Goal: Task Accomplishment & Management: Manage account settings

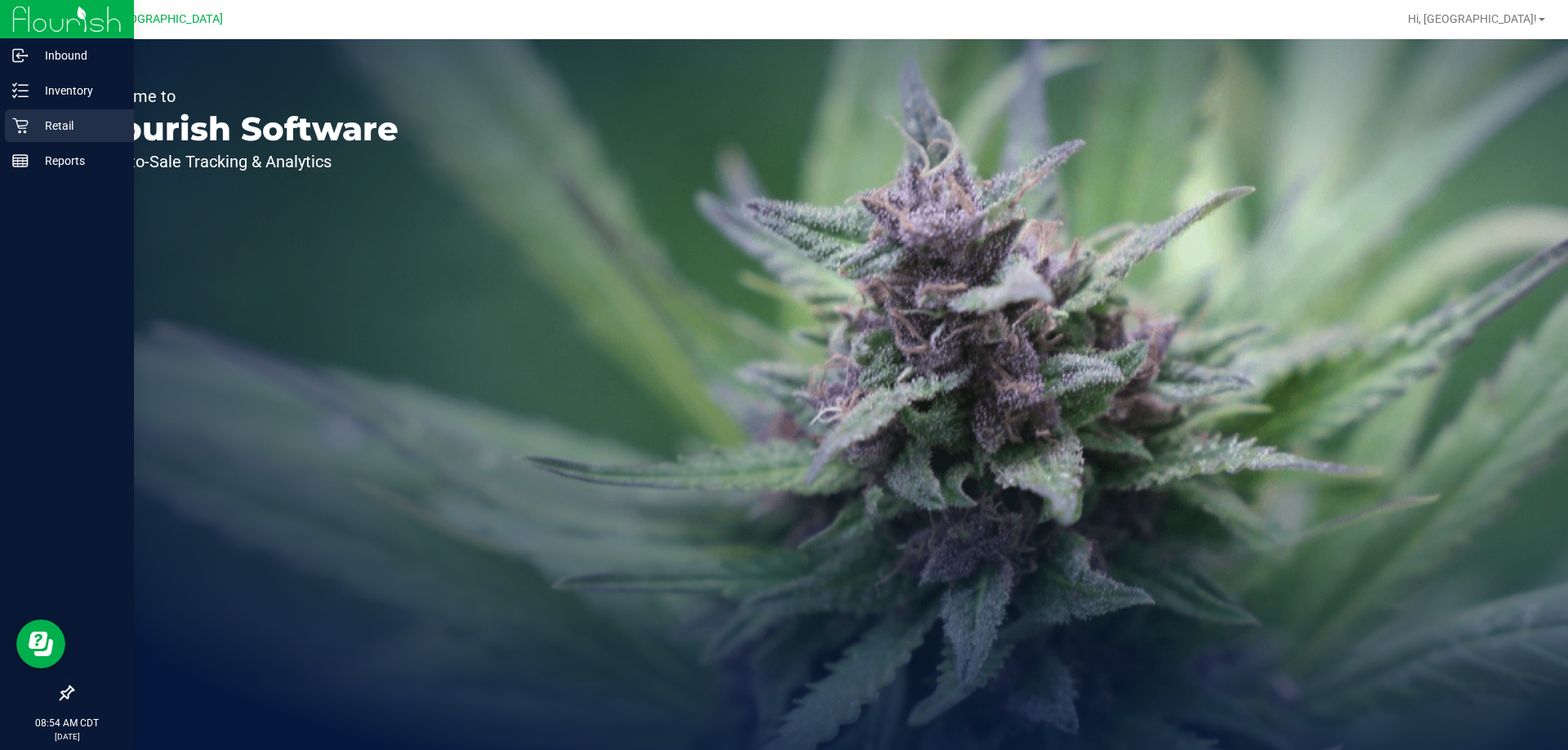
click at [72, 127] on p "Retail" at bounding box center [77, 126] width 98 height 20
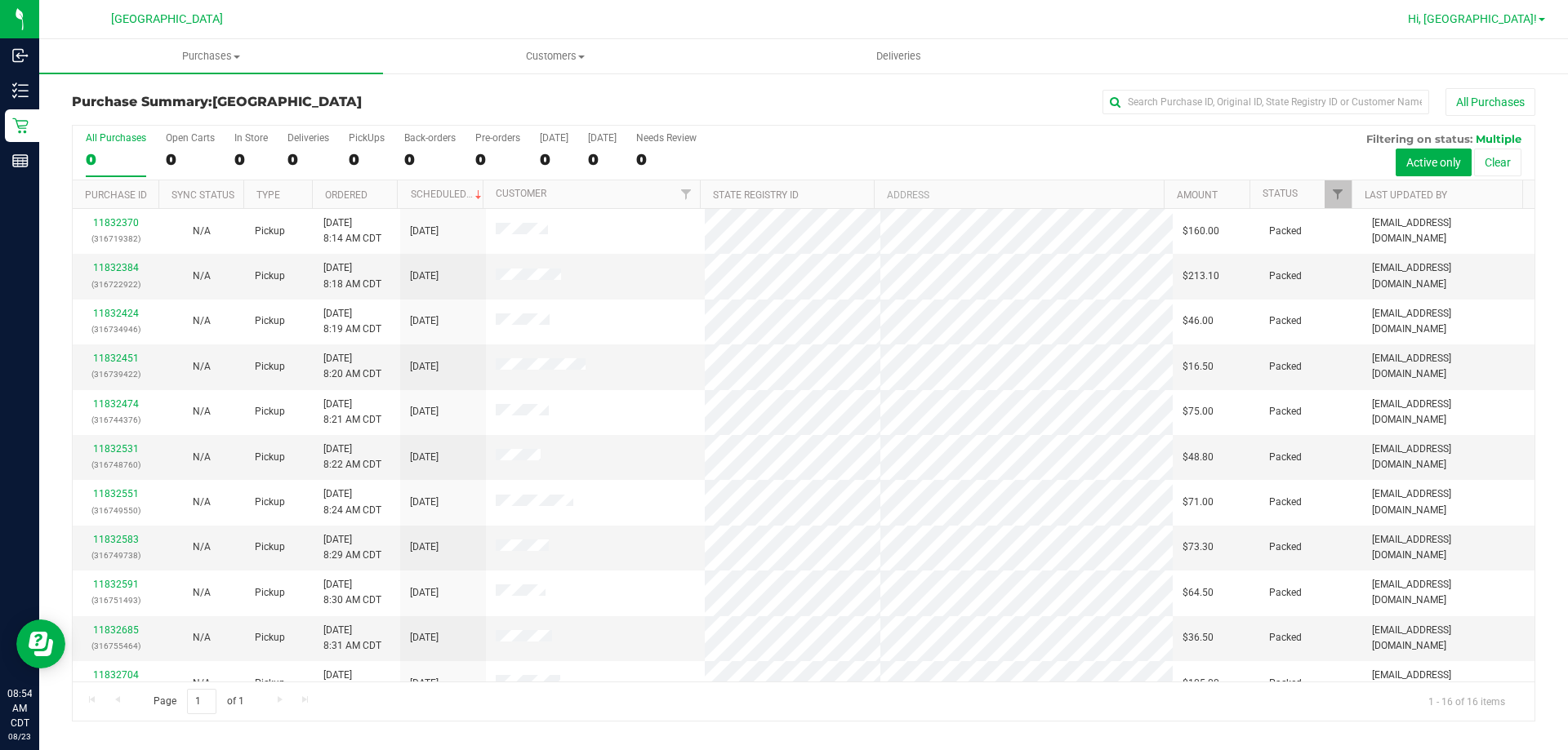
click at [1533, 11] on link "Hi, [GEOGRAPHIC_DATA]!" at bounding box center [1476, 19] width 151 height 17
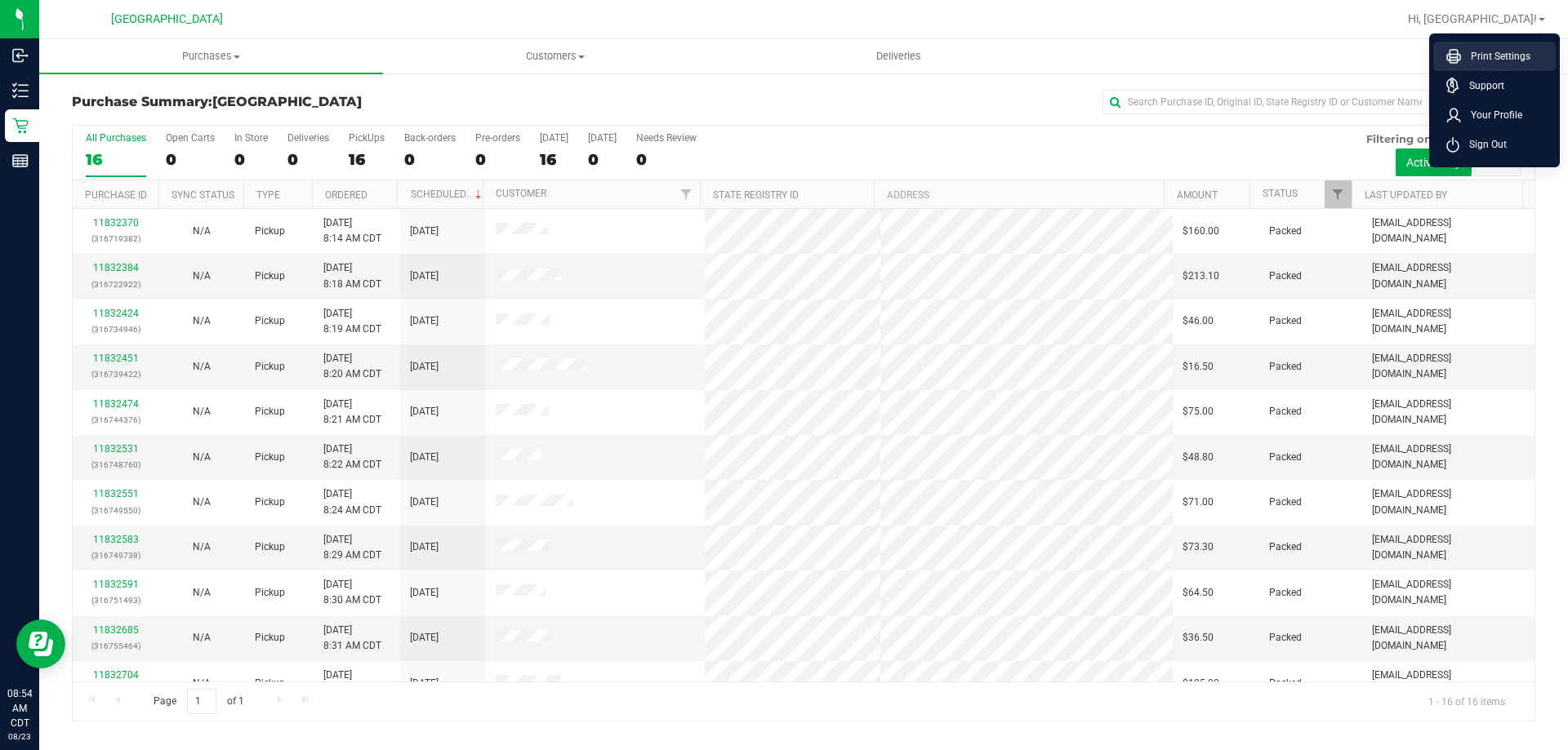
click at [1477, 52] on span "Print Settings" at bounding box center [1496, 57] width 69 height 17
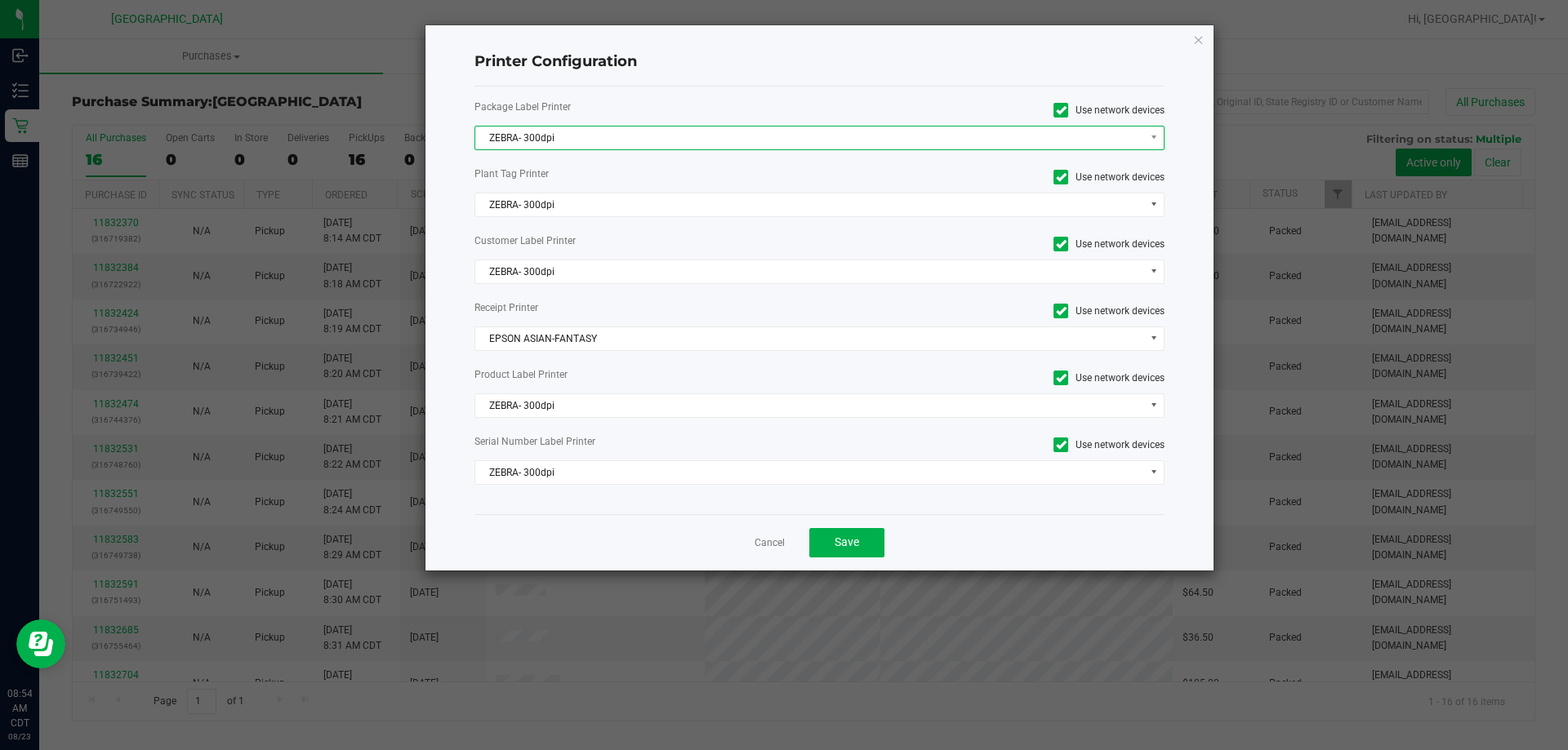
click at [572, 144] on span "ZEBRA- 300dpi" at bounding box center [810, 137] width 669 height 22
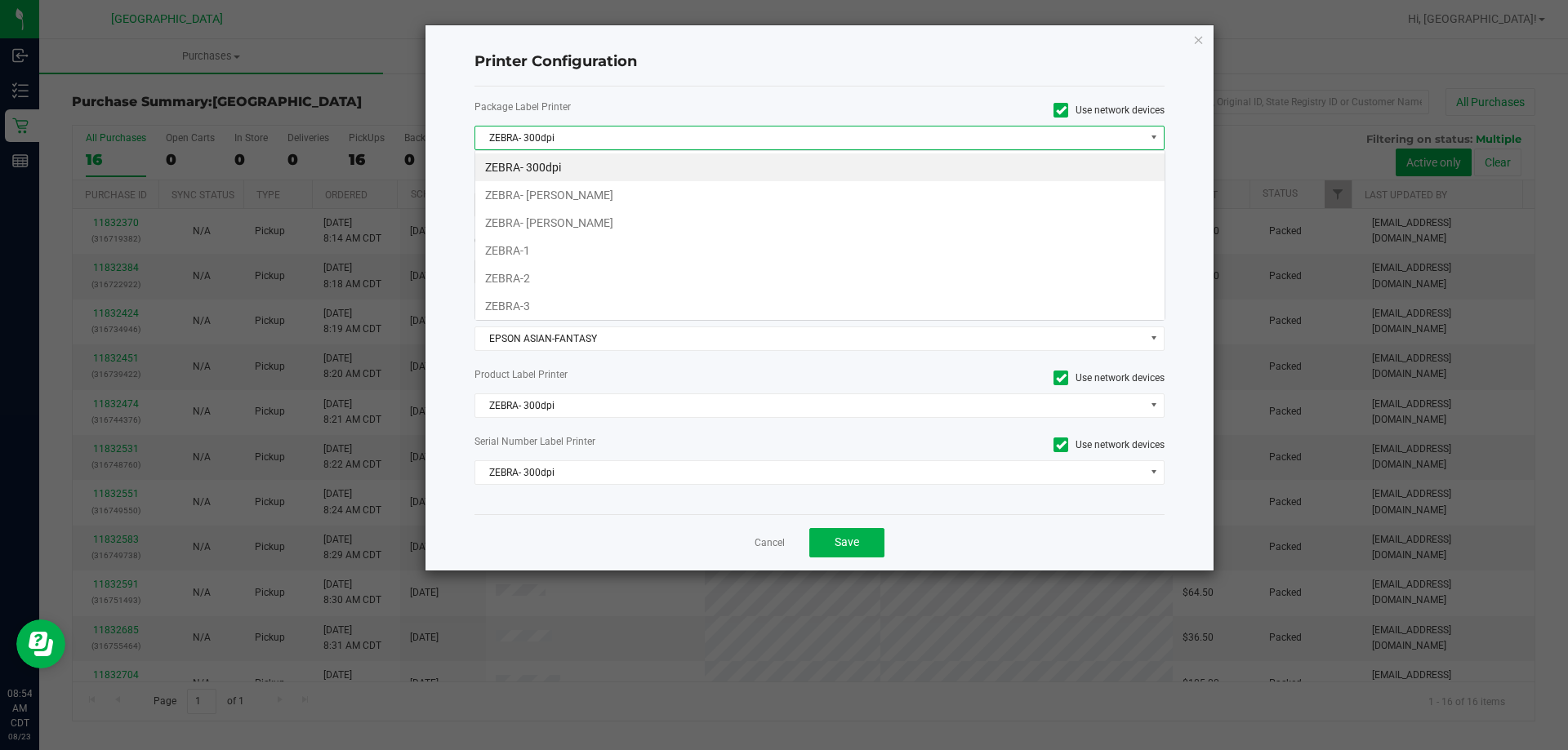
scroll to position [24, 690]
click at [563, 220] on li "ZEBRA- [PERSON_NAME]" at bounding box center [820, 222] width 690 height 27
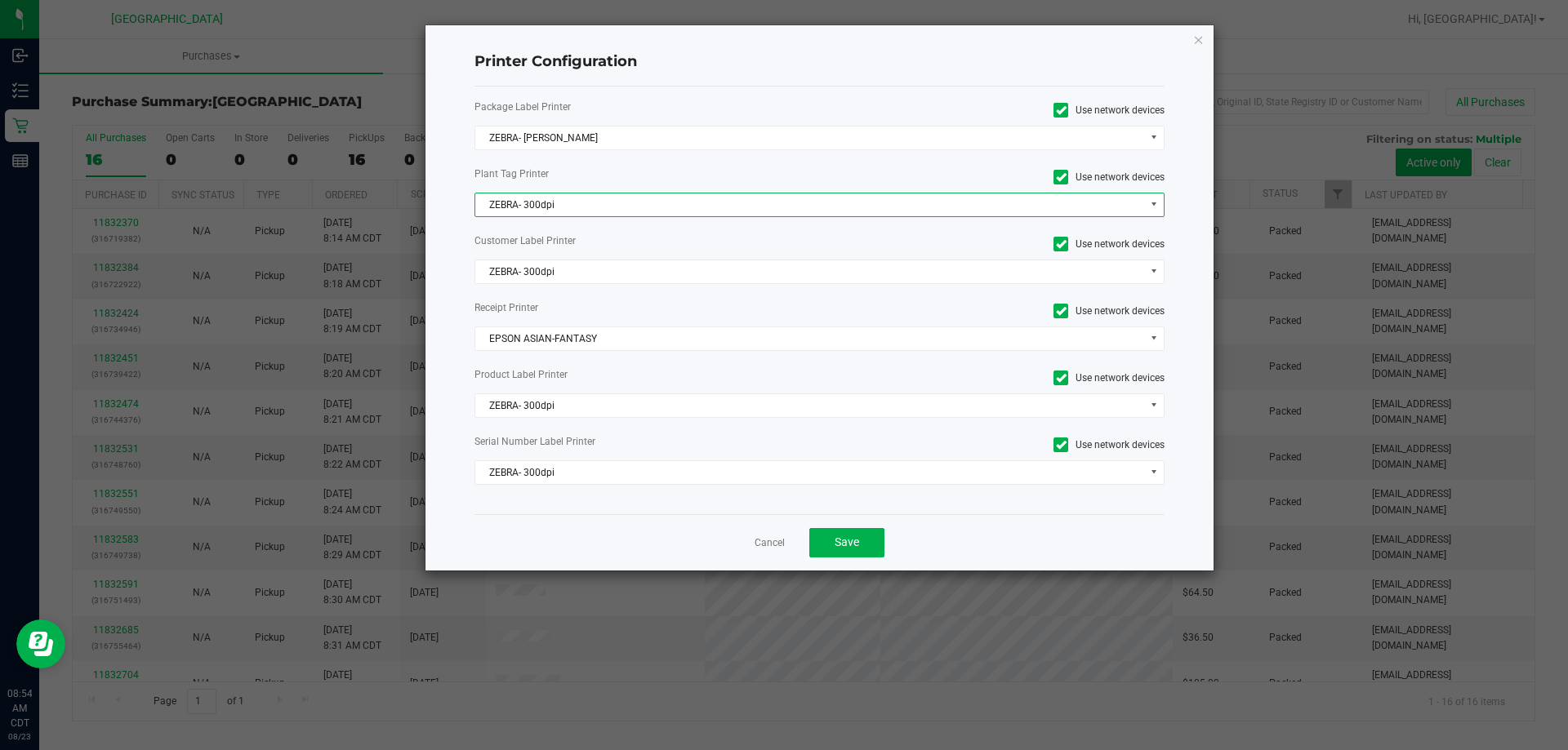
click at [556, 207] on span "ZEBRA- 300dpi" at bounding box center [810, 205] width 669 height 22
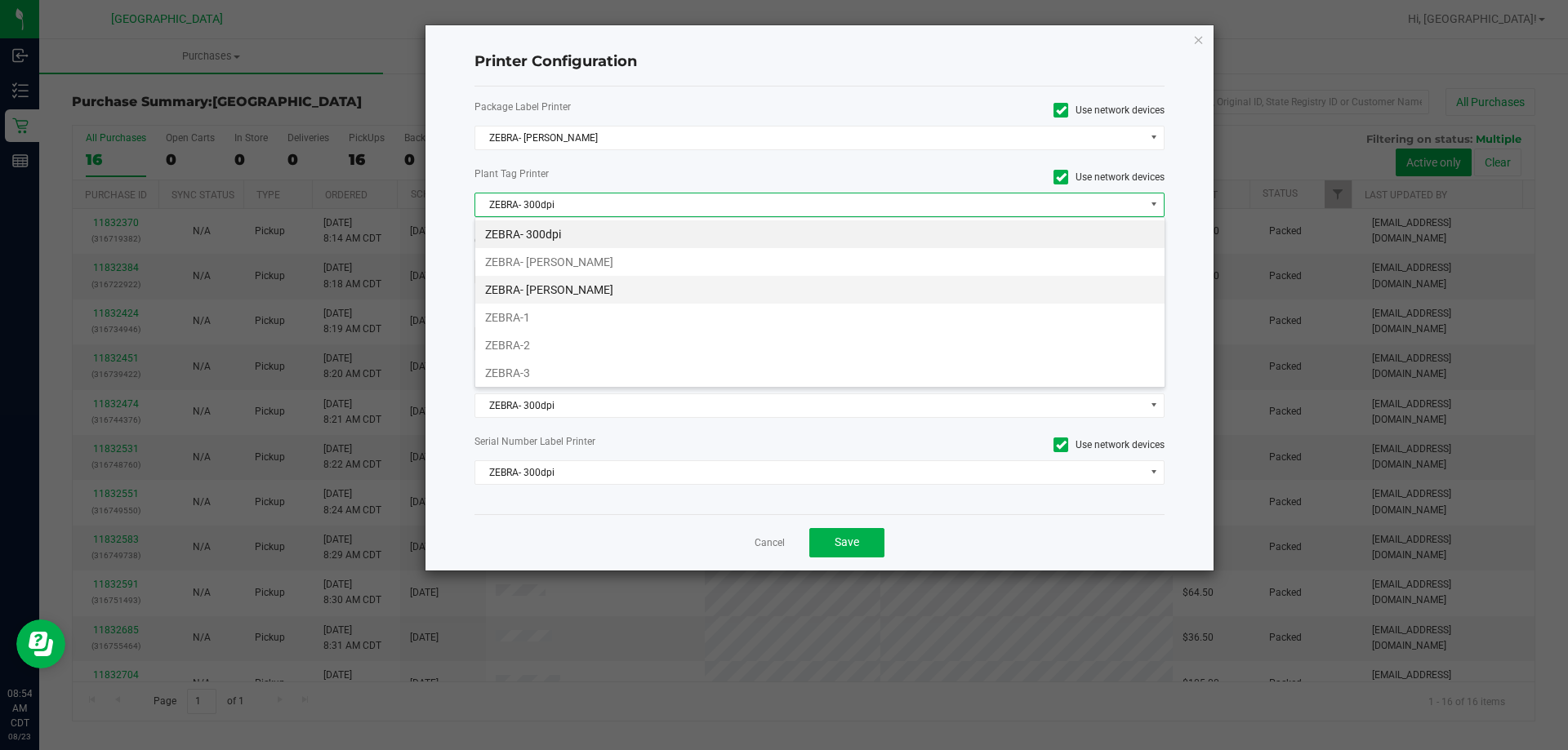
click at [538, 283] on li "ZEBRA- [PERSON_NAME]" at bounding box center [820, 289] width 690 height 27
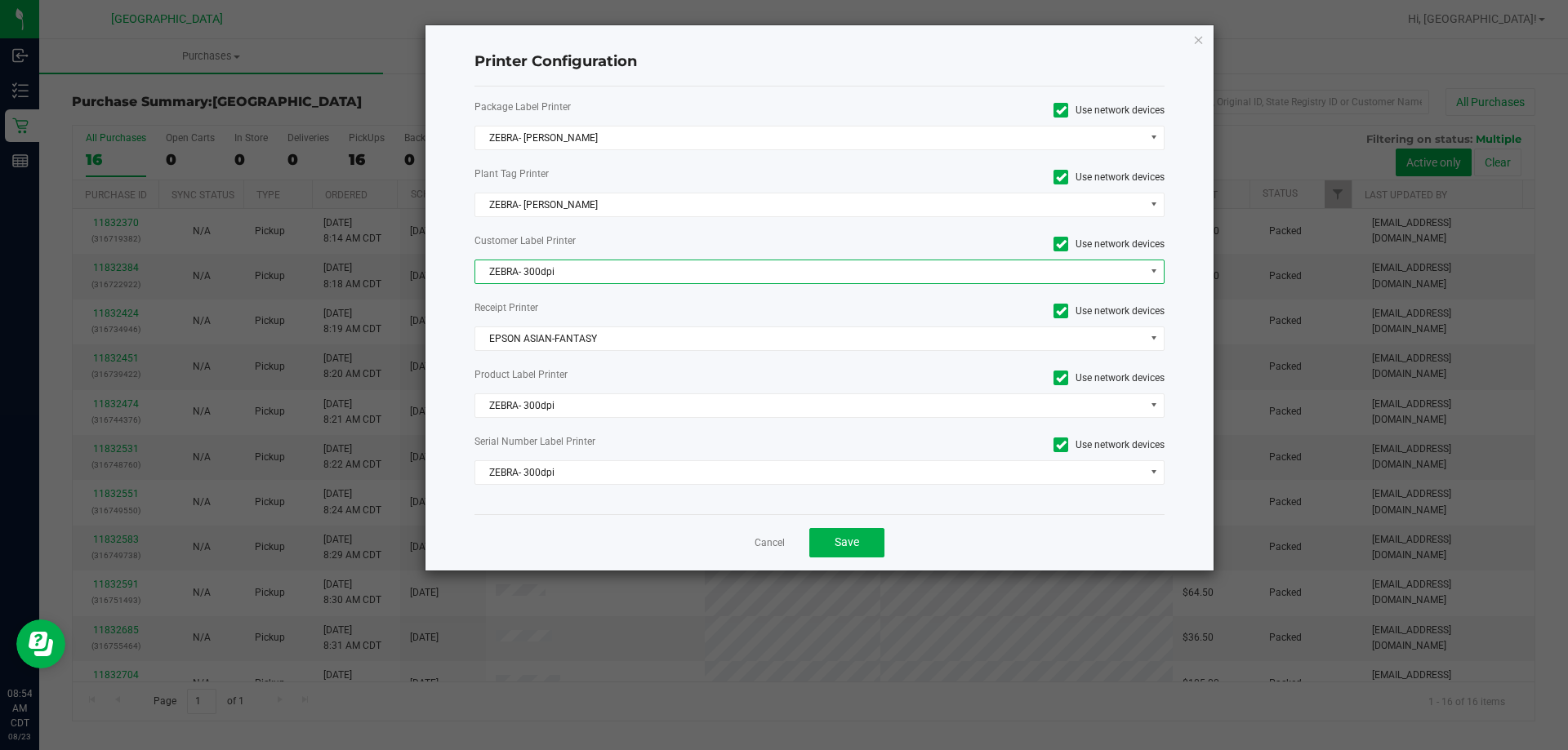
click at [538, 263] on span "ZEBRA- 300dpi" at bounding box center [810, 271] width 669 height 22
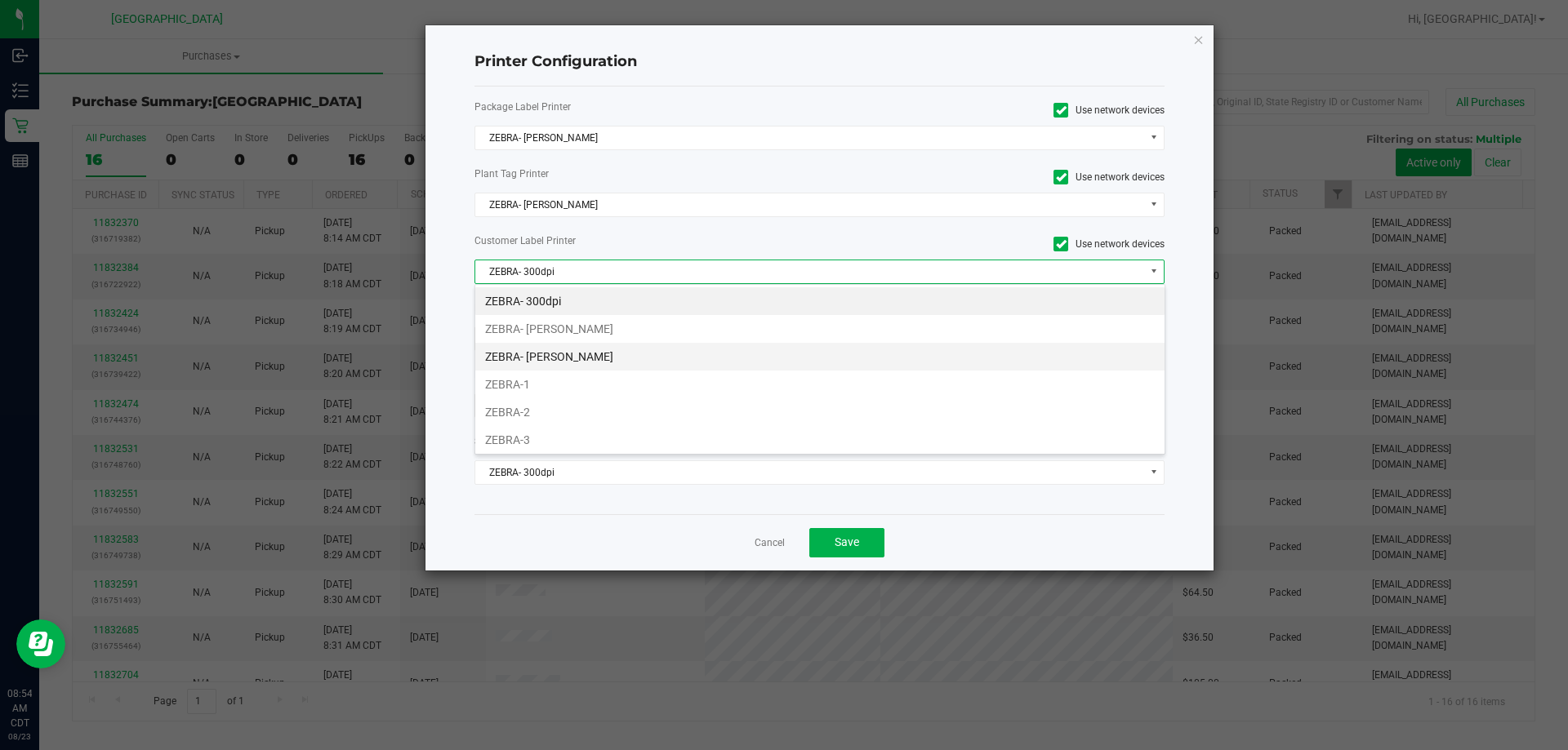
click at [551, 349] on li "ZEBRA- [PERSON_NAME]" at bounding box center [820, 356] width 690 height 27
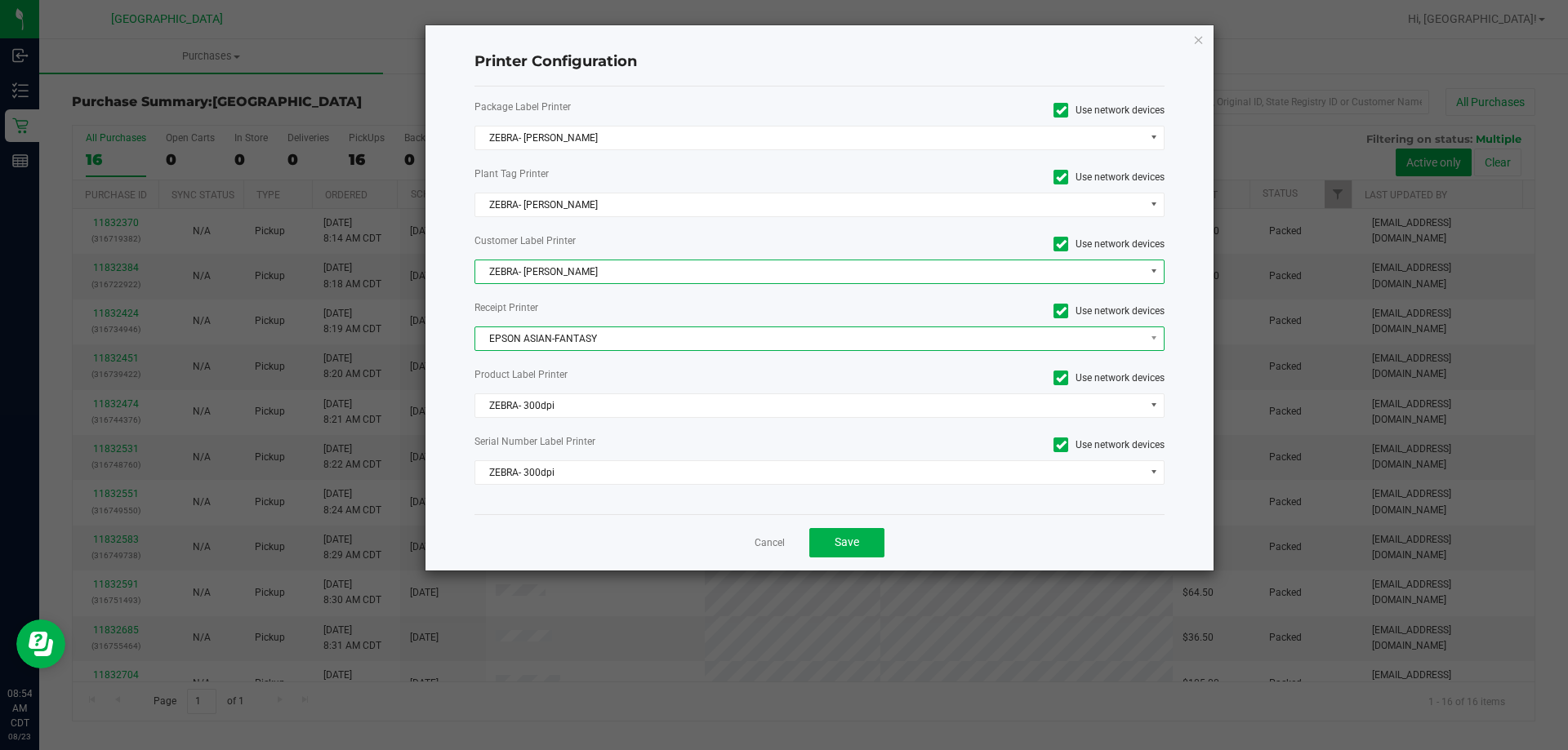
click at [556, 341] on span "EPSON ASIAN-FANTASY" at bounding box center [810, 338] width 669 height 22
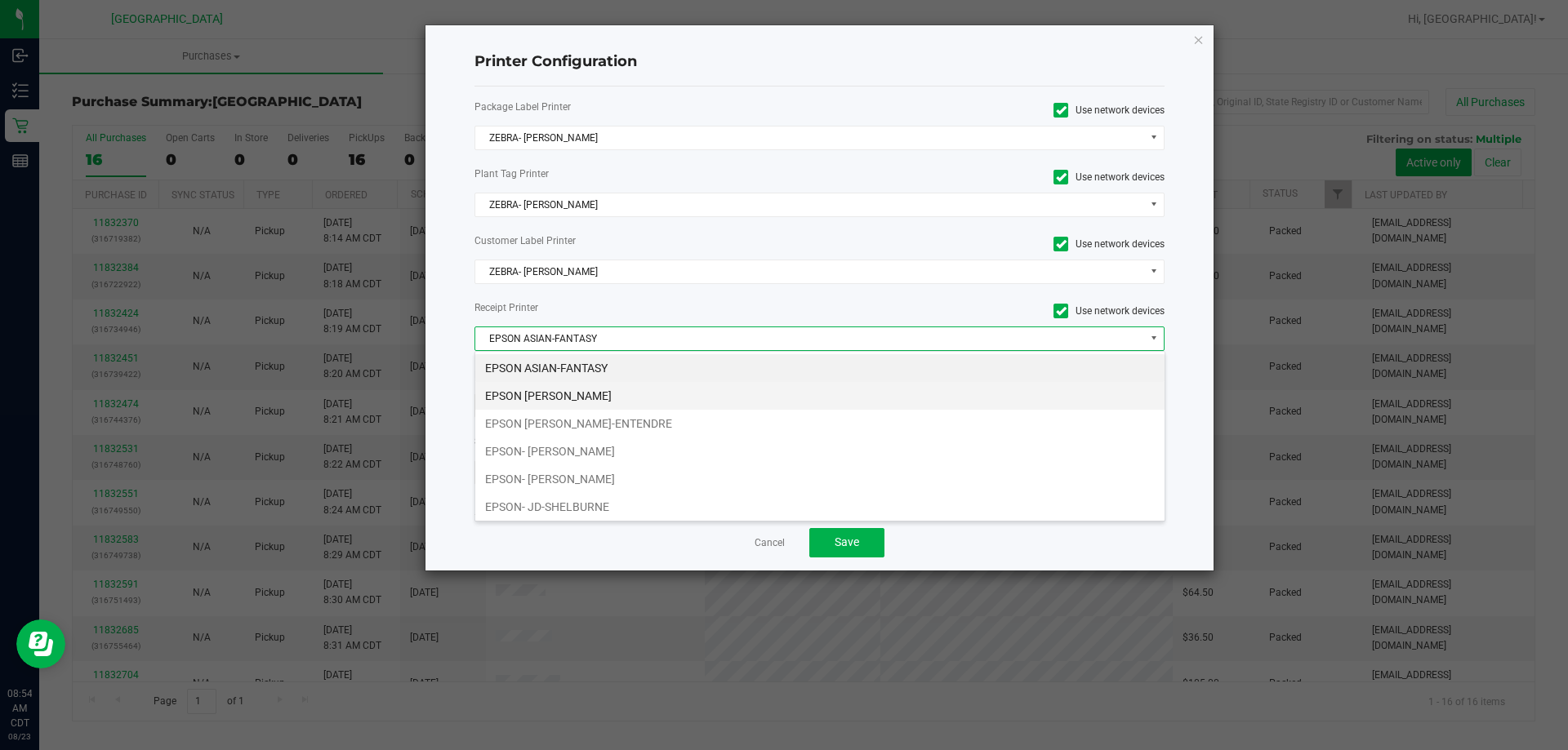
click at [557, 392] on li "EPSON [PERSON_NAME]" at bounding box center [820, 396] width 690 height 27
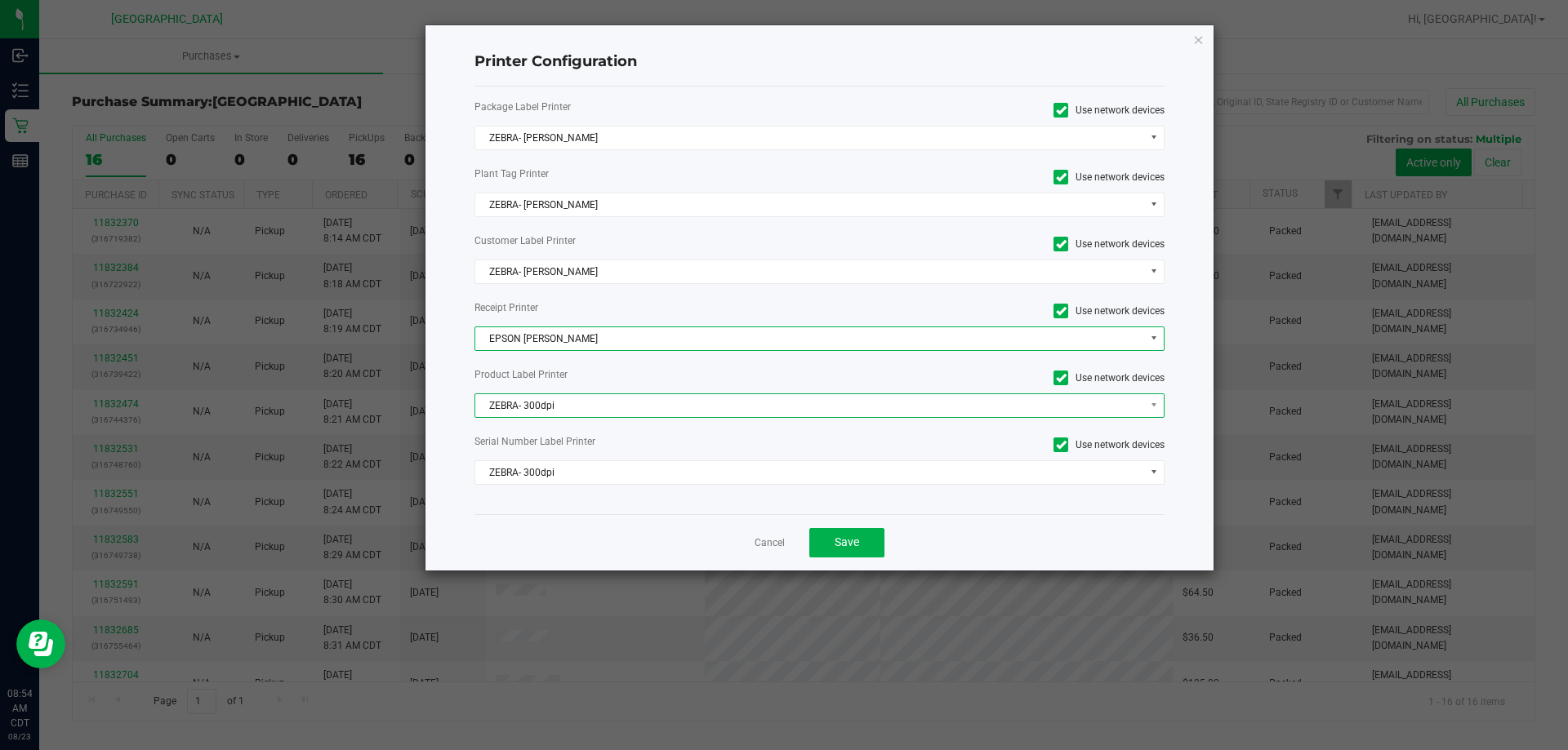
click at [562, 403] on span "ZEBRA- 300dpi" at bounding box center [810, 405] width 669 height 22
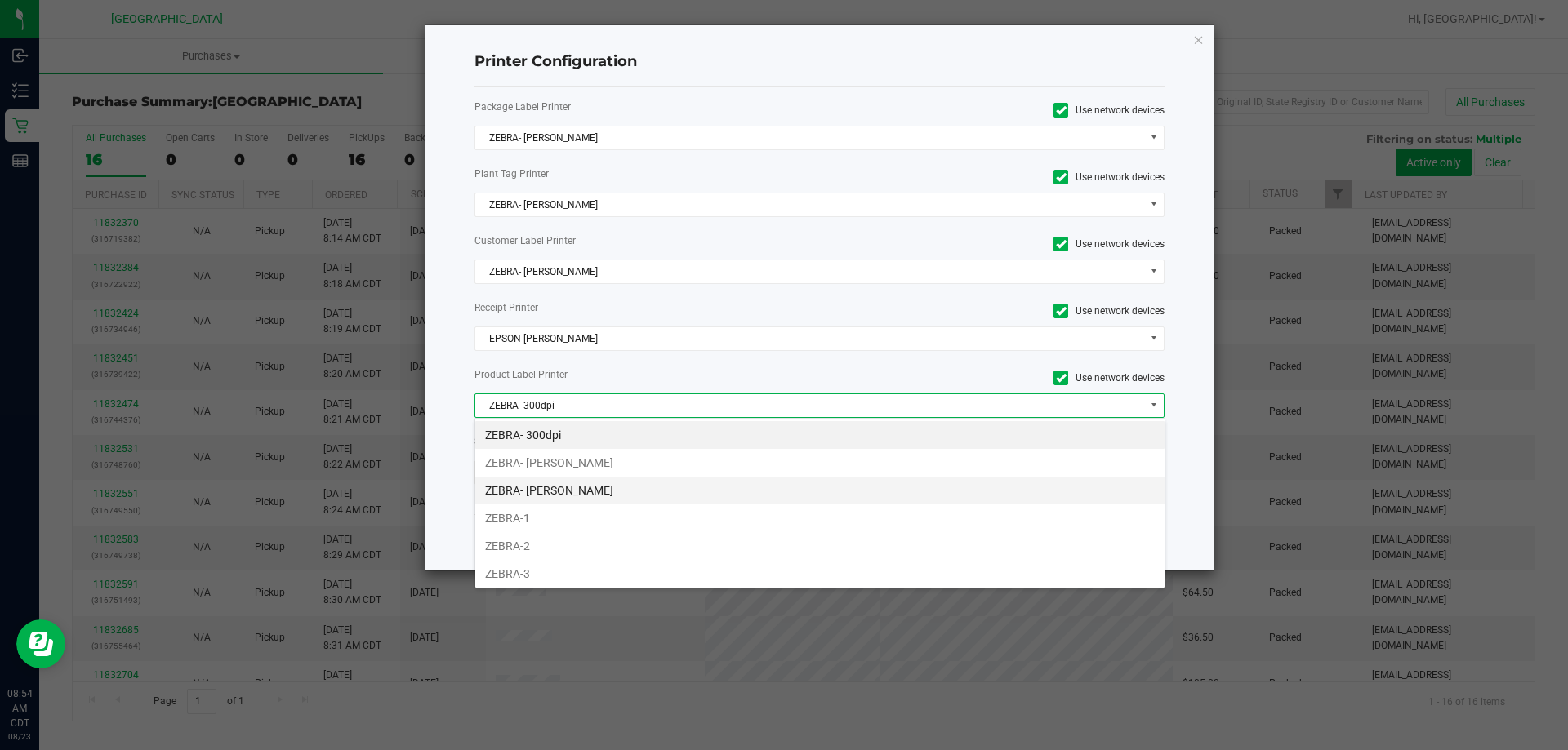
click at [569, 495] on li "ZEBRA- [PERSON_NAME]" at bounding box center [820, 490] width 690 height 27
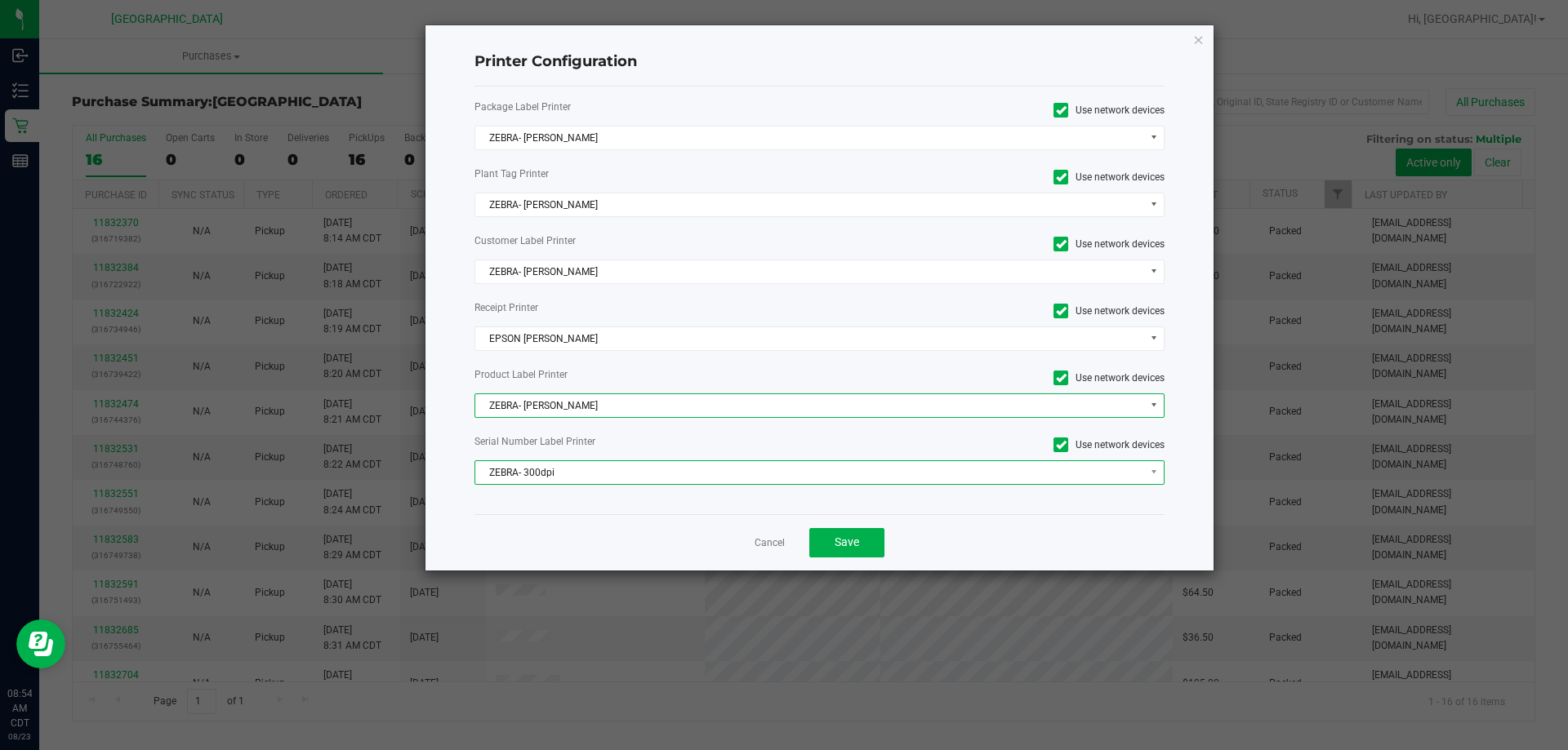
click at [574, 476] on span "ZEBRA- 300dpi" at bounding box center [810, 472] width 669 height 22
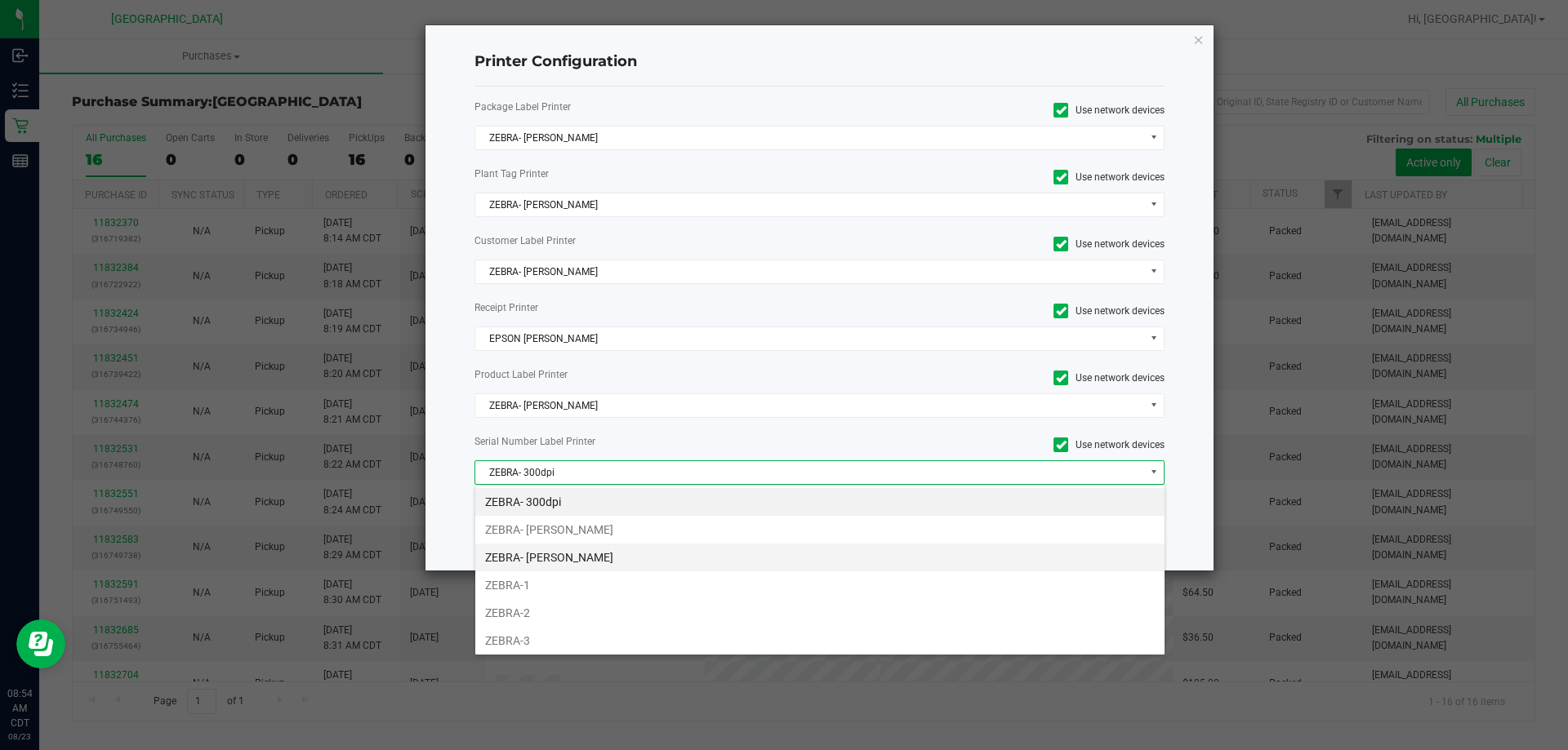
click at [564, 560] on li "ZEBRA- [PERSON_NAME]" at bounding box center [820, 557] width 690 height 27
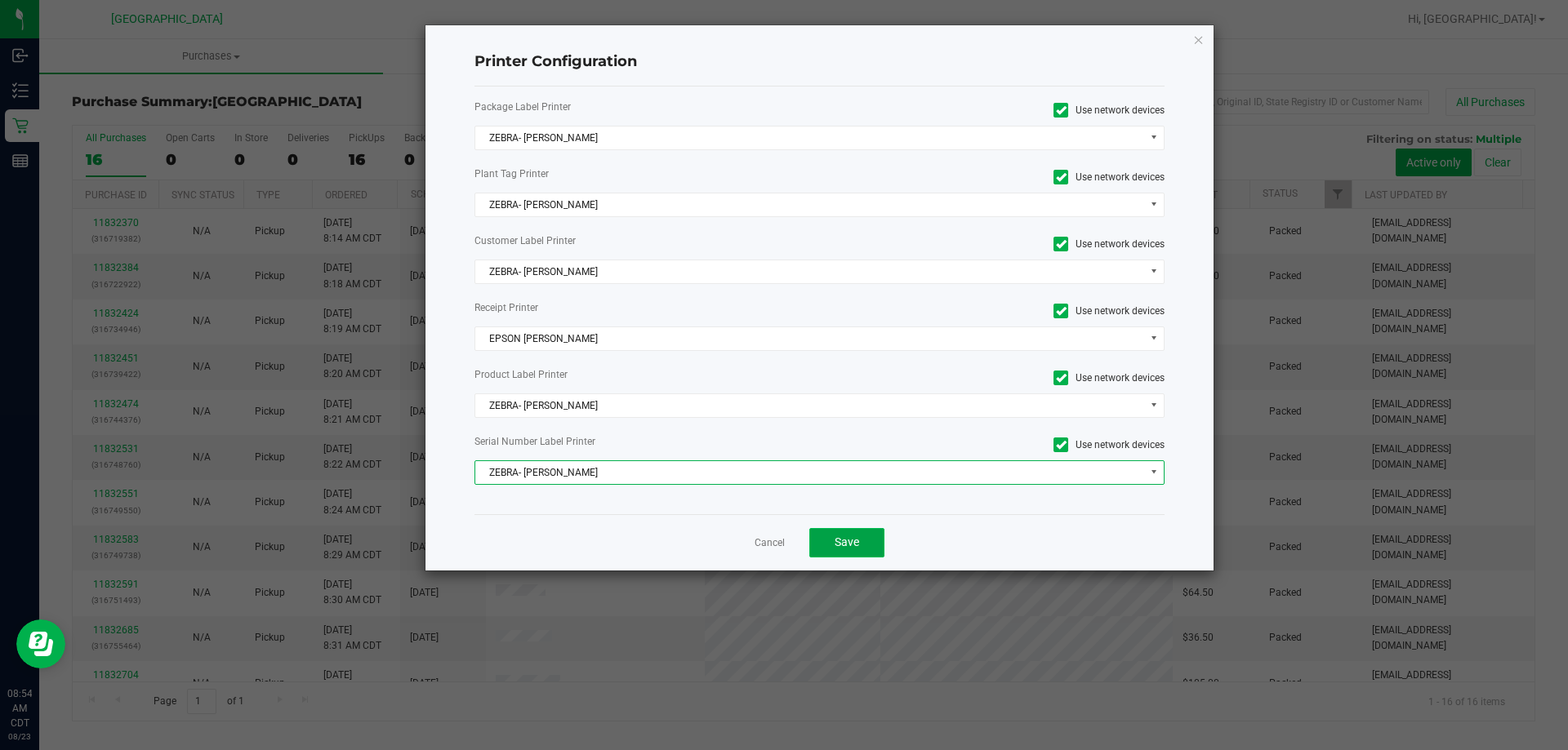
click at [842, 540] on span "Save" at bounding box center [847, 542] width 24 height 13
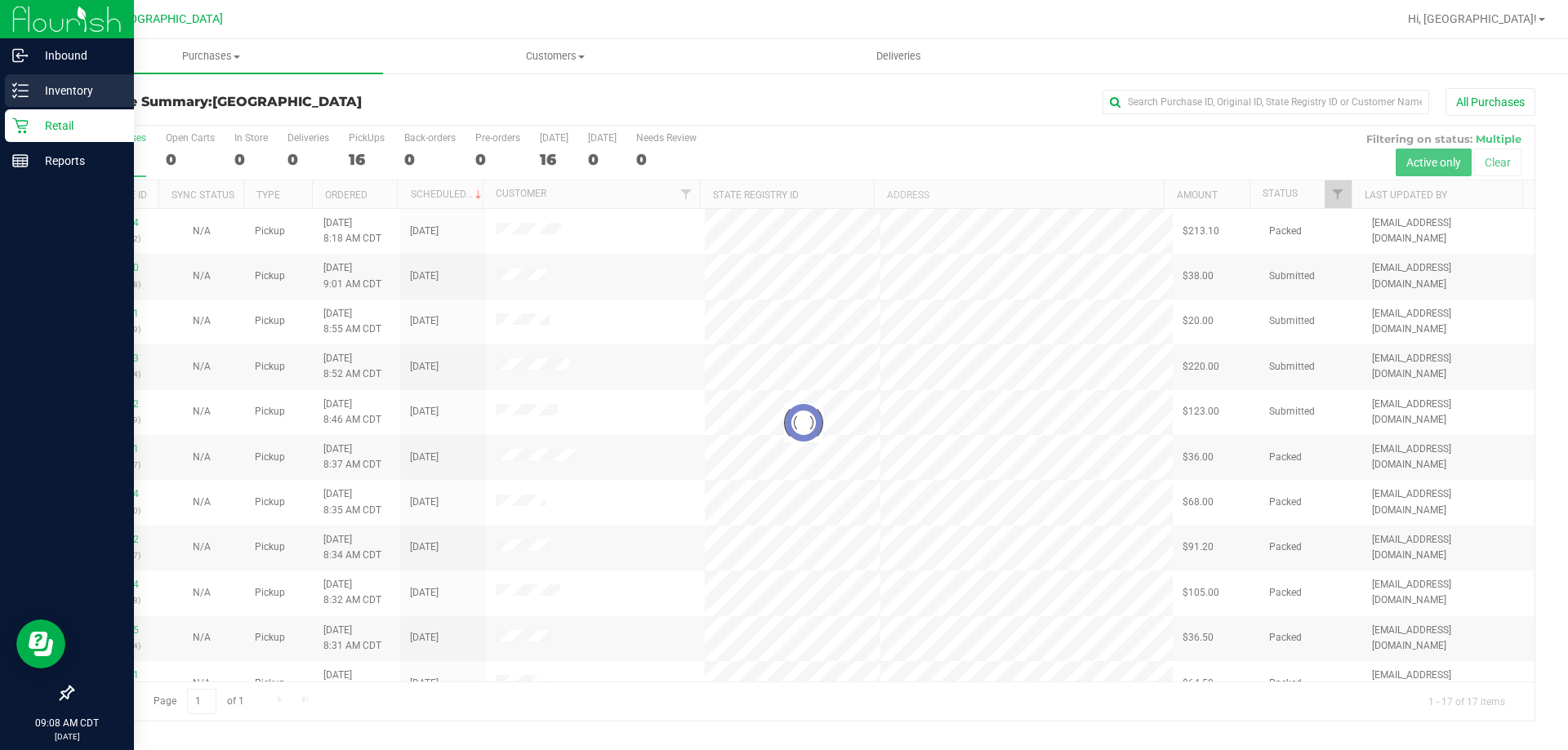
click at [38, 99] on p "Inventory" at bounding box center [77, 91] width 98 height 20
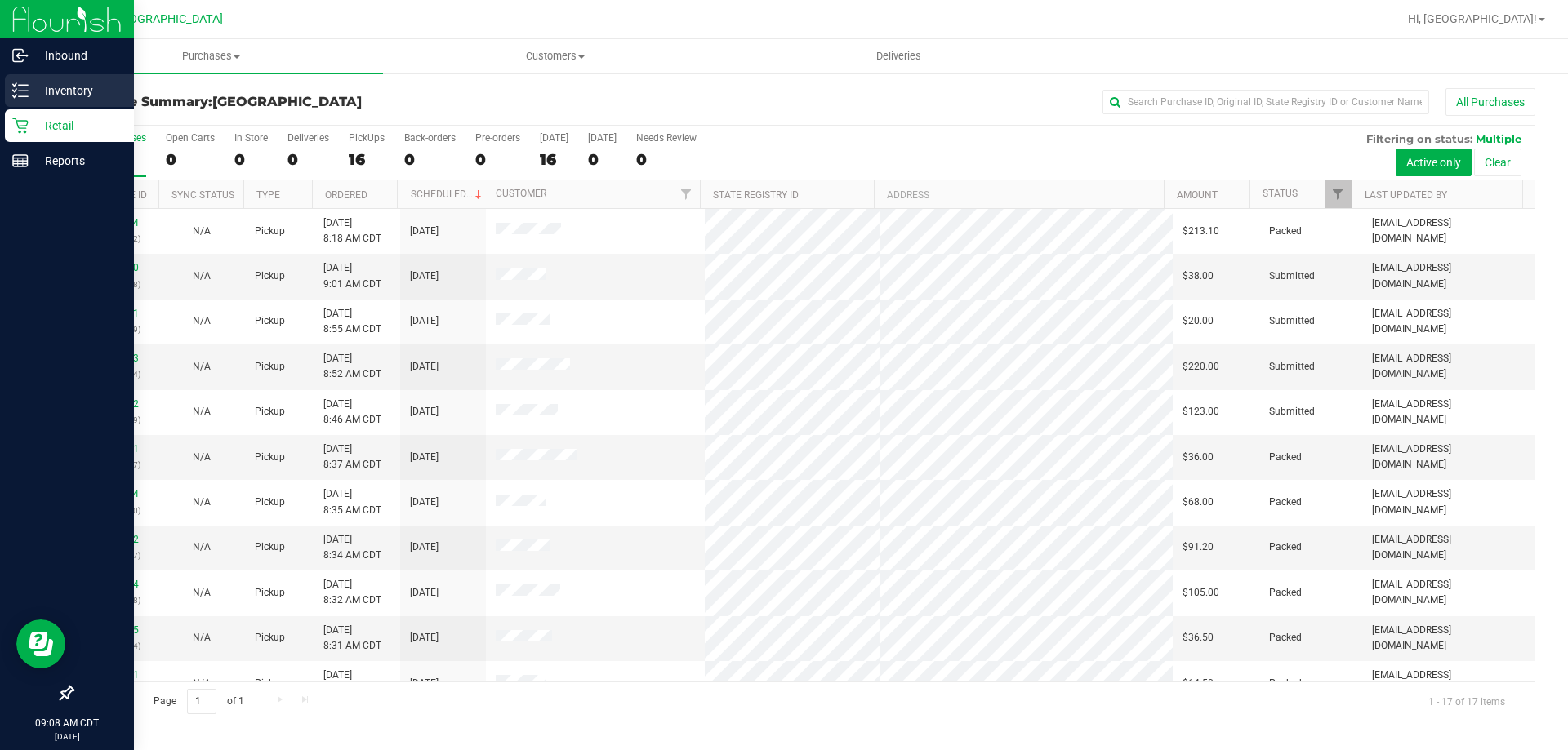
click at [77, 85] on p "Inventory" at bounding box center [77, 91] width 98 height 20
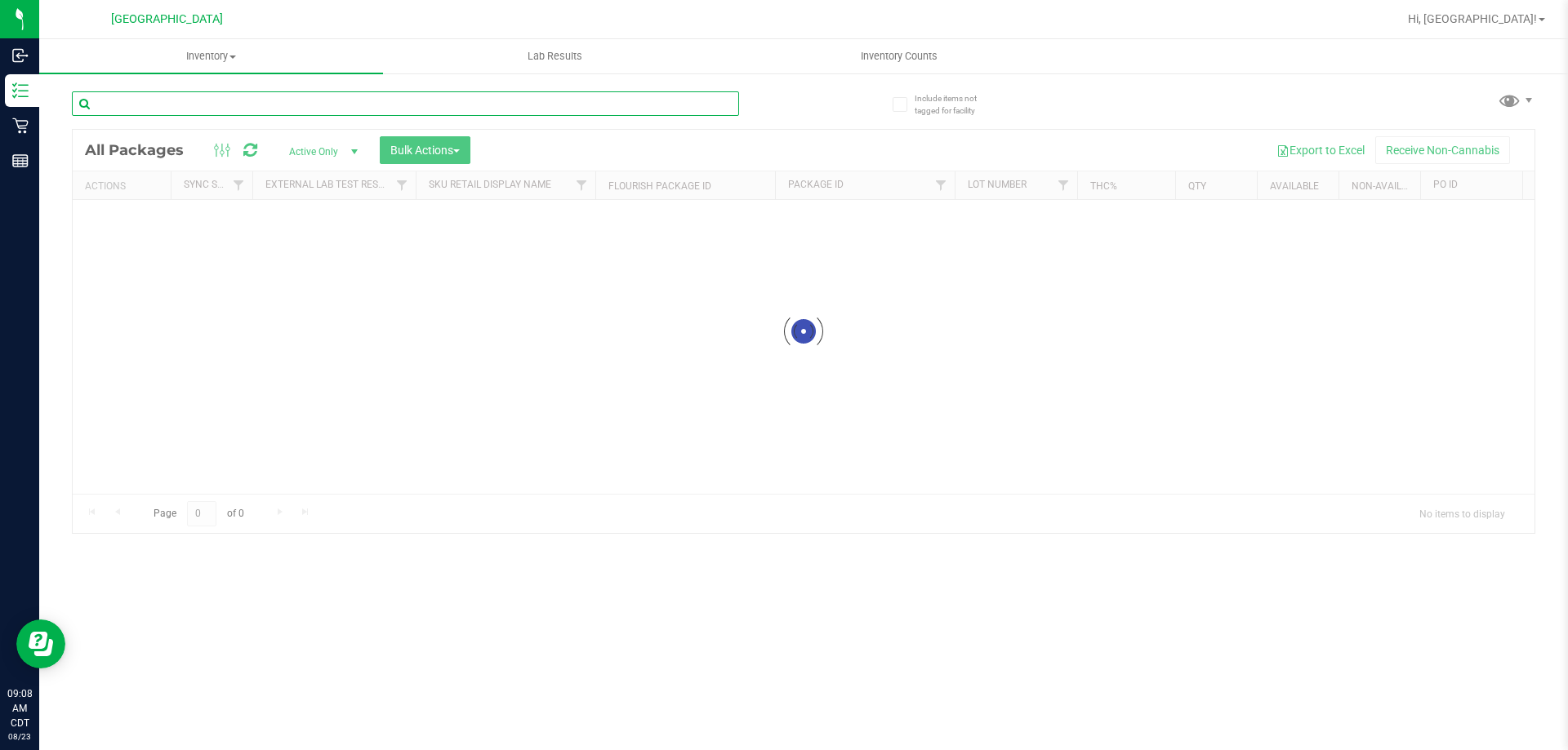
click at [193, 103] on input "text" at bounding box center [405, 103] width 667 height 24
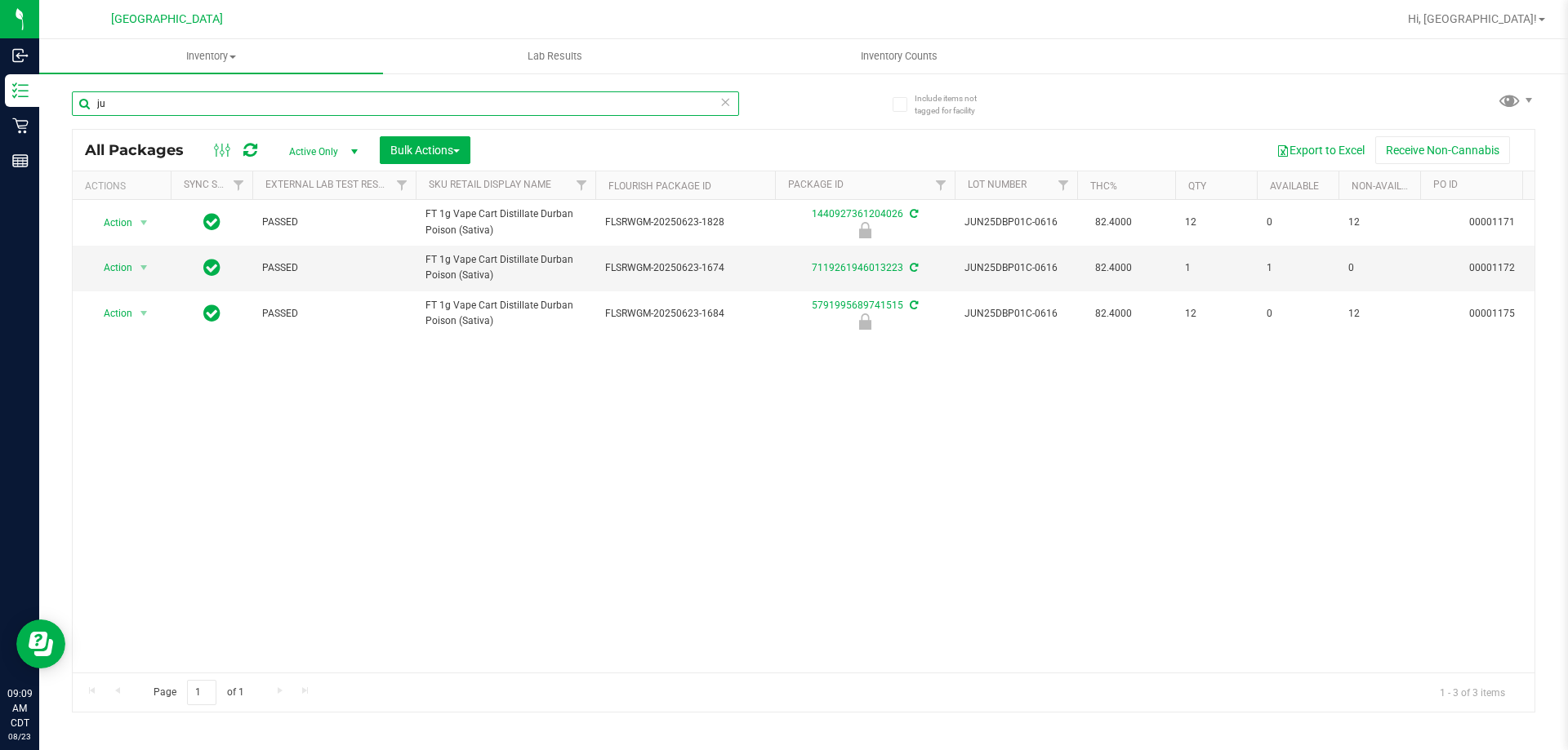
type input "j"
type input "6556201121378427"
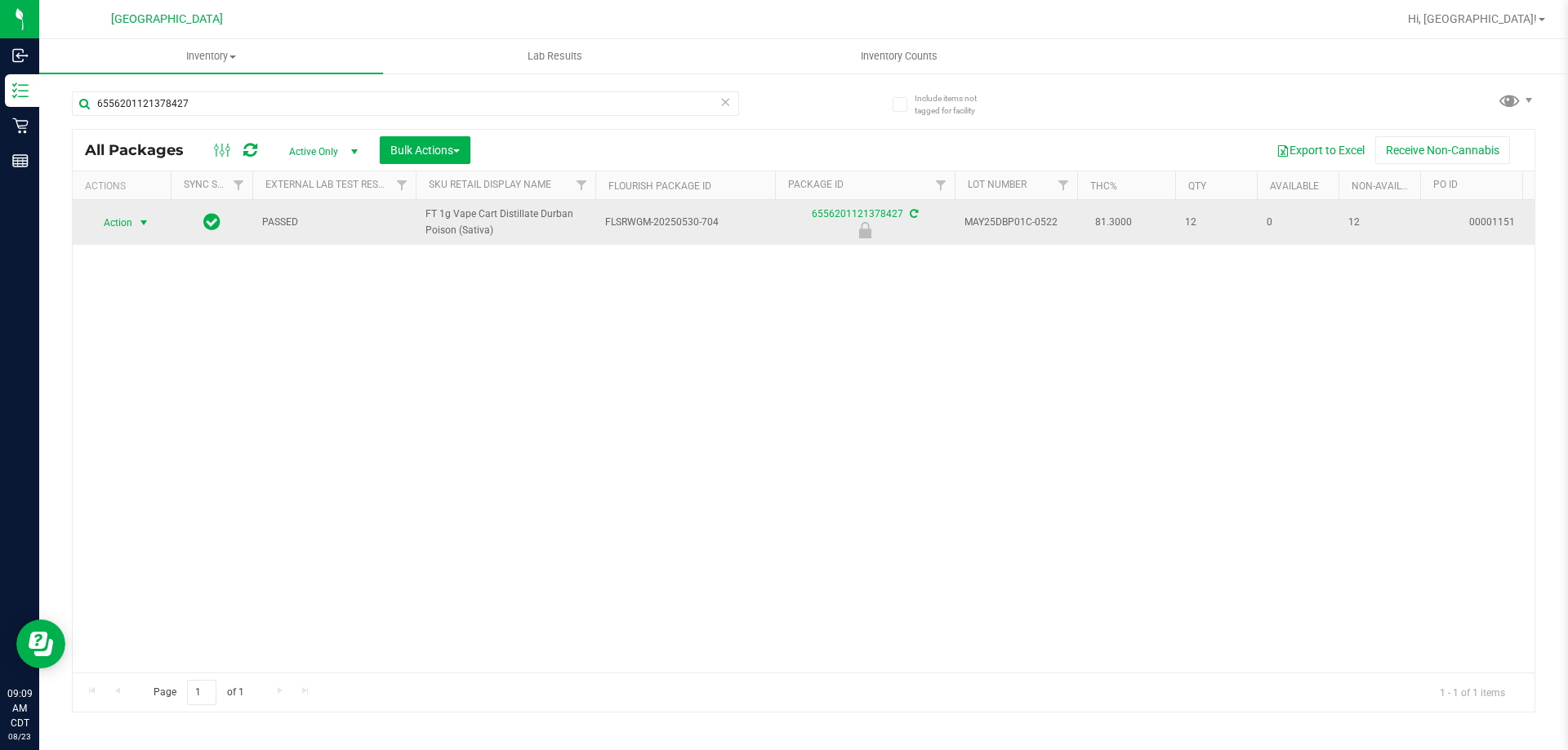
click at [137, 224] on span "select" at bounding box center [144, 223] width 13 height 13
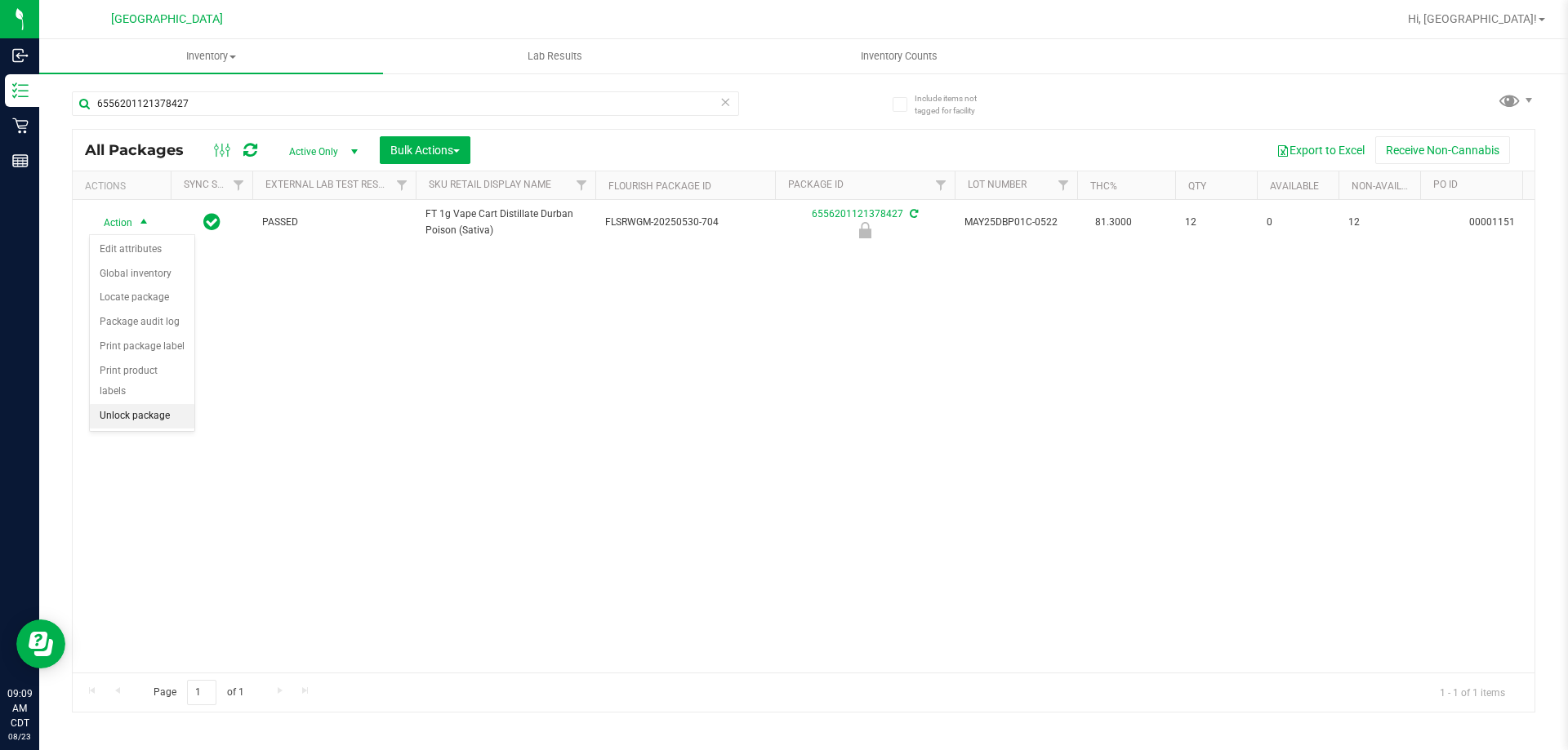
click at [121, 404] on li "Unlock package" at bounding box center [142, 416] width 105 height 24
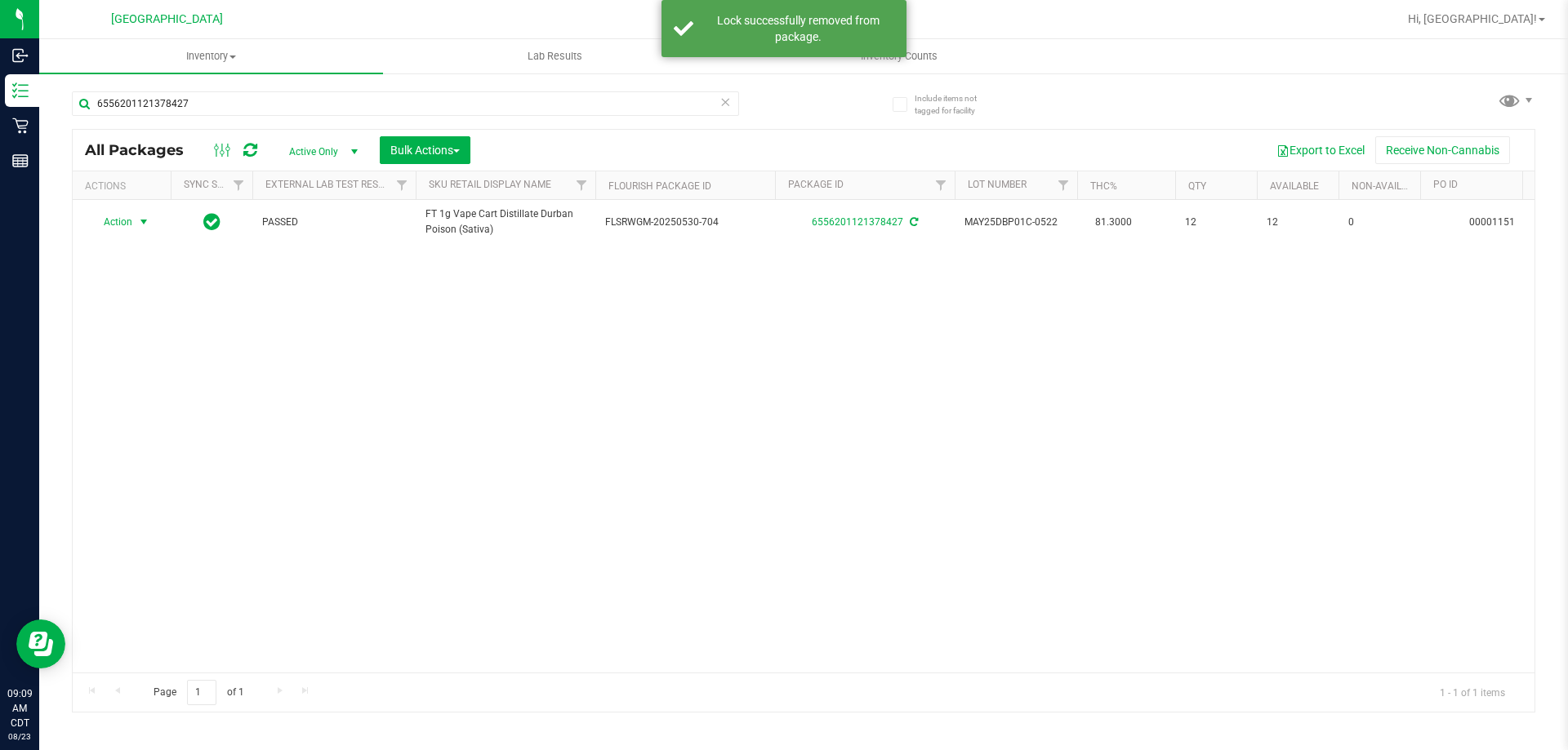
click at [141, 222] on span "select" at bounding box center [144, 222] width 13 height 13
click at [131, 385] on li "Print package label" at bounding box center [153, 395] width 126 height 24
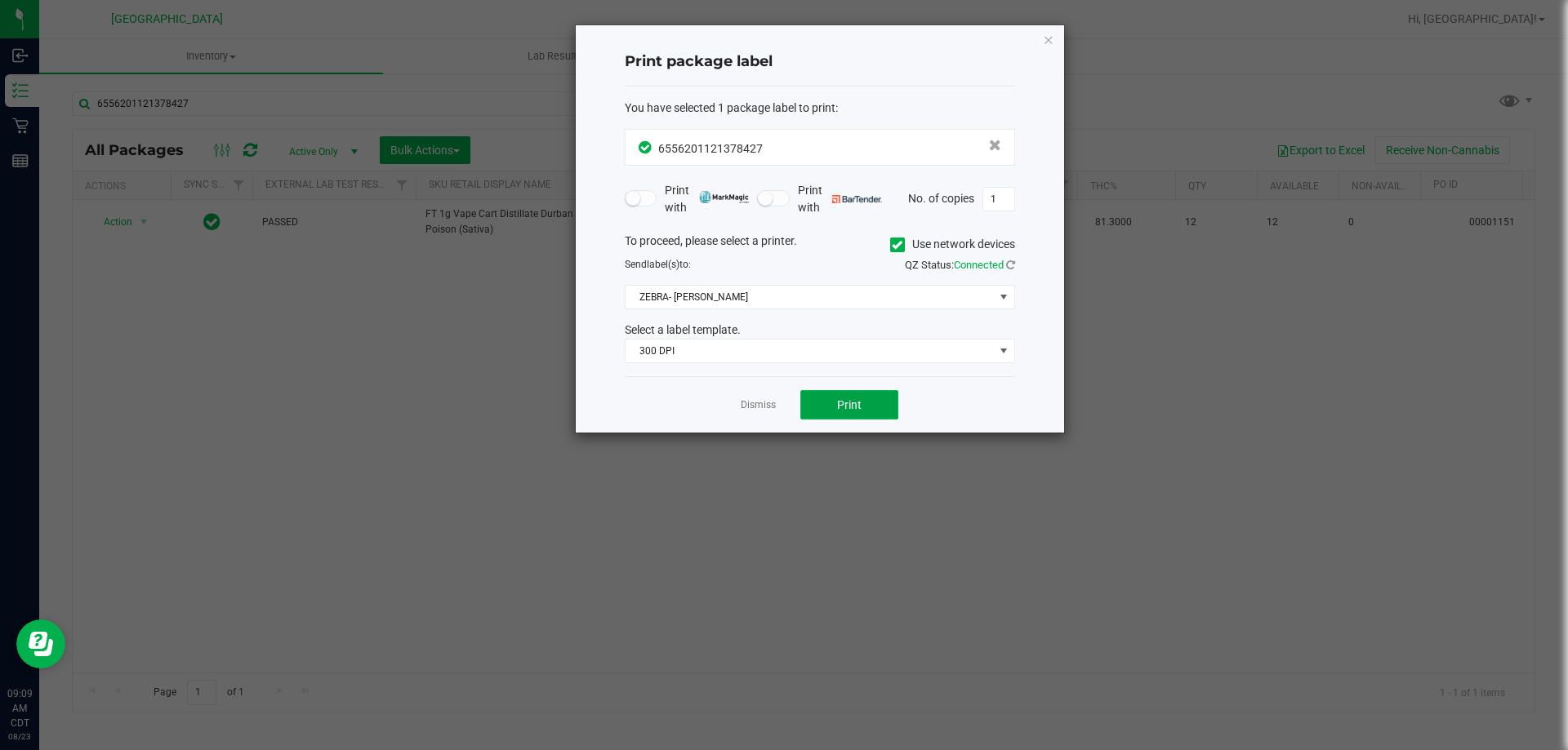
click at [815, 412] on button "Print" at bounding box center [849, 404] width 98 height 29
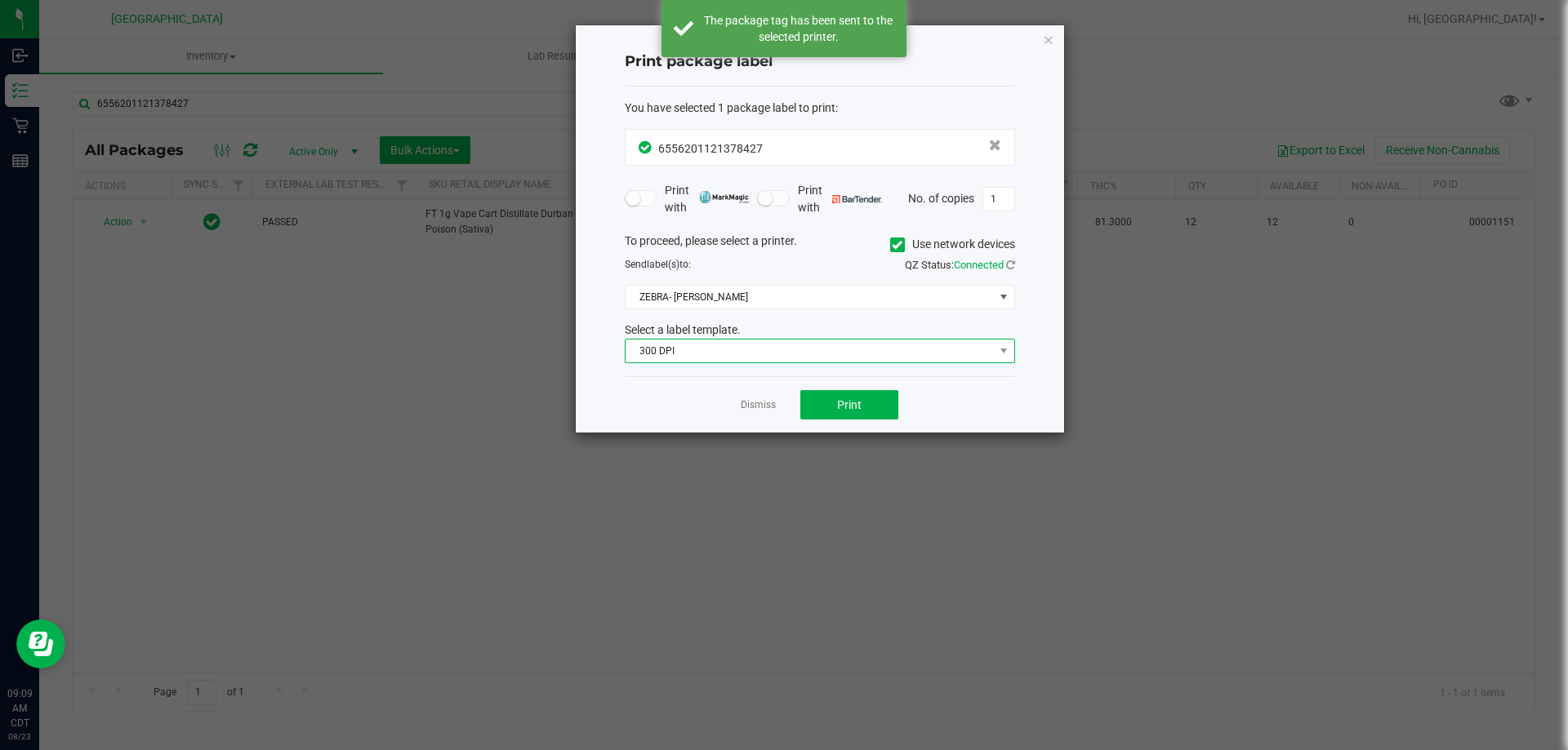
click at [725, 340] on span "300 DPI" at bounding box center [809, 351] width 369 height 22
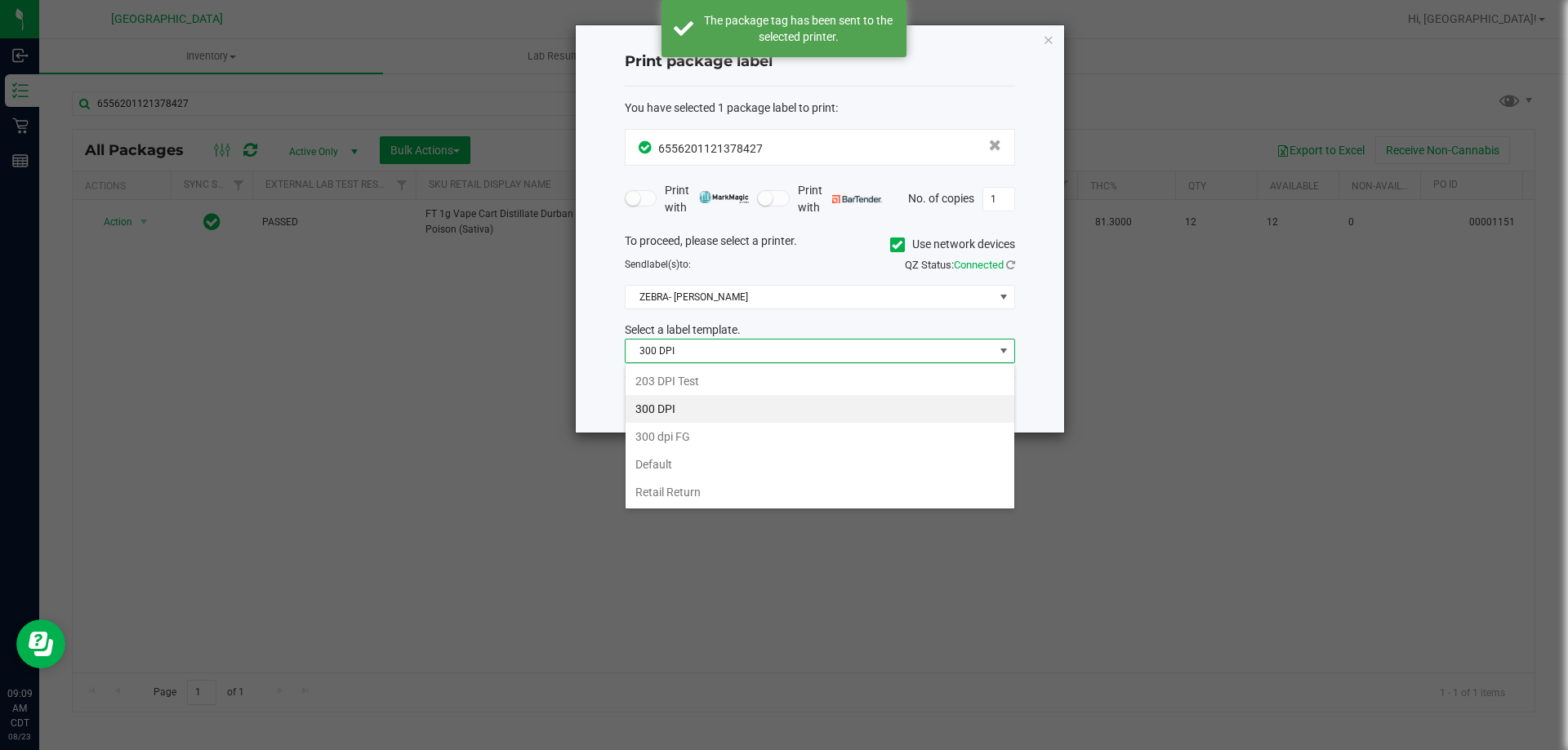
scroll to position [24, 390]
click at [675, 369] on li "203 DPI Test" at bounding box center [819, 381] width 388 height 27
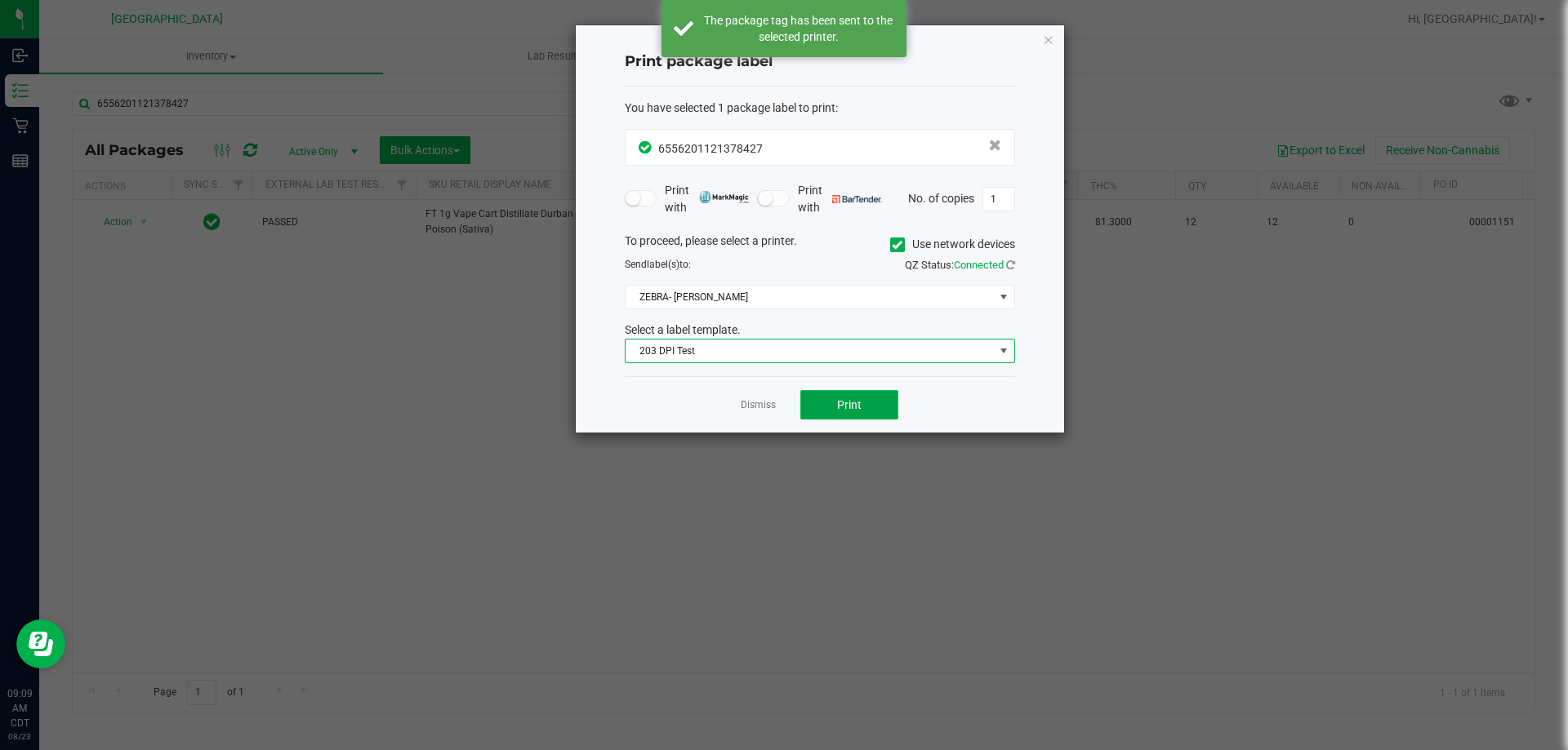
click at [824, 407] on button "Print" at bounding box center [849, 404] width 98 height 29
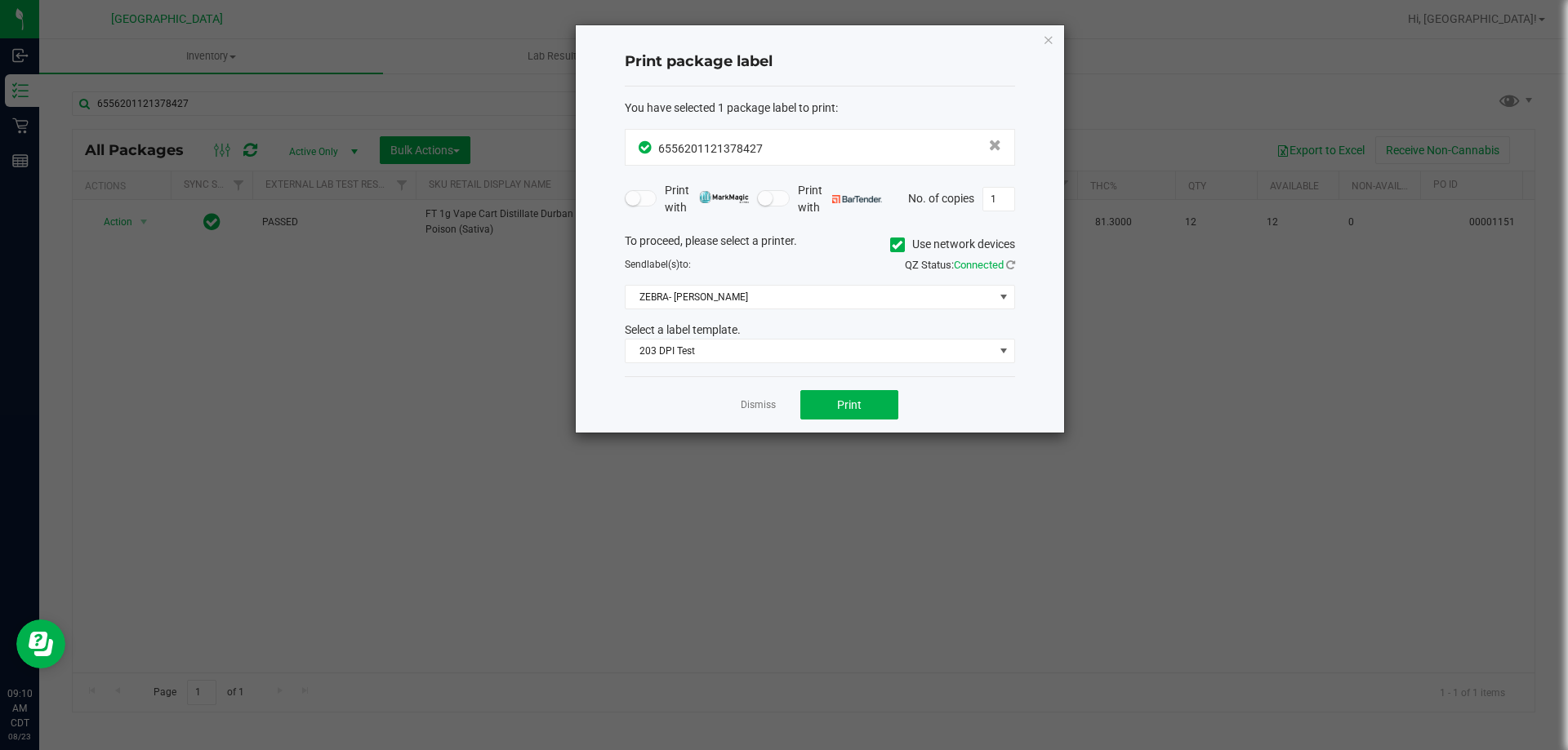
click at [758, 414] on div "Dismiss Print" at bounding box center [819, 405] width 390 height 57
click at [758, 405] on link "Dismiss" at bounding box center [759, 405] width 35 height 14
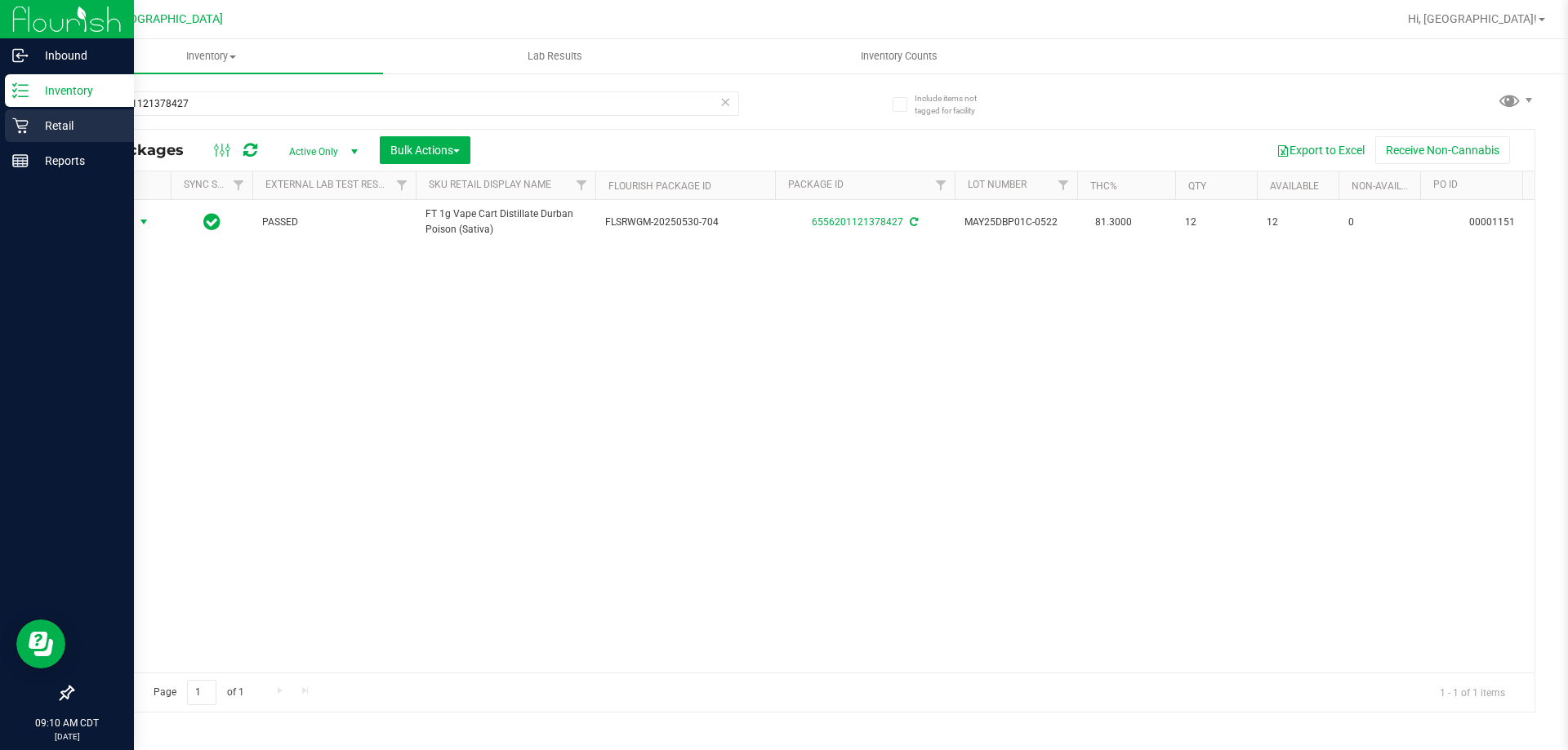
click at [47, 129] on p "Retail" at bounding box center [77, 126] width 98 height 20
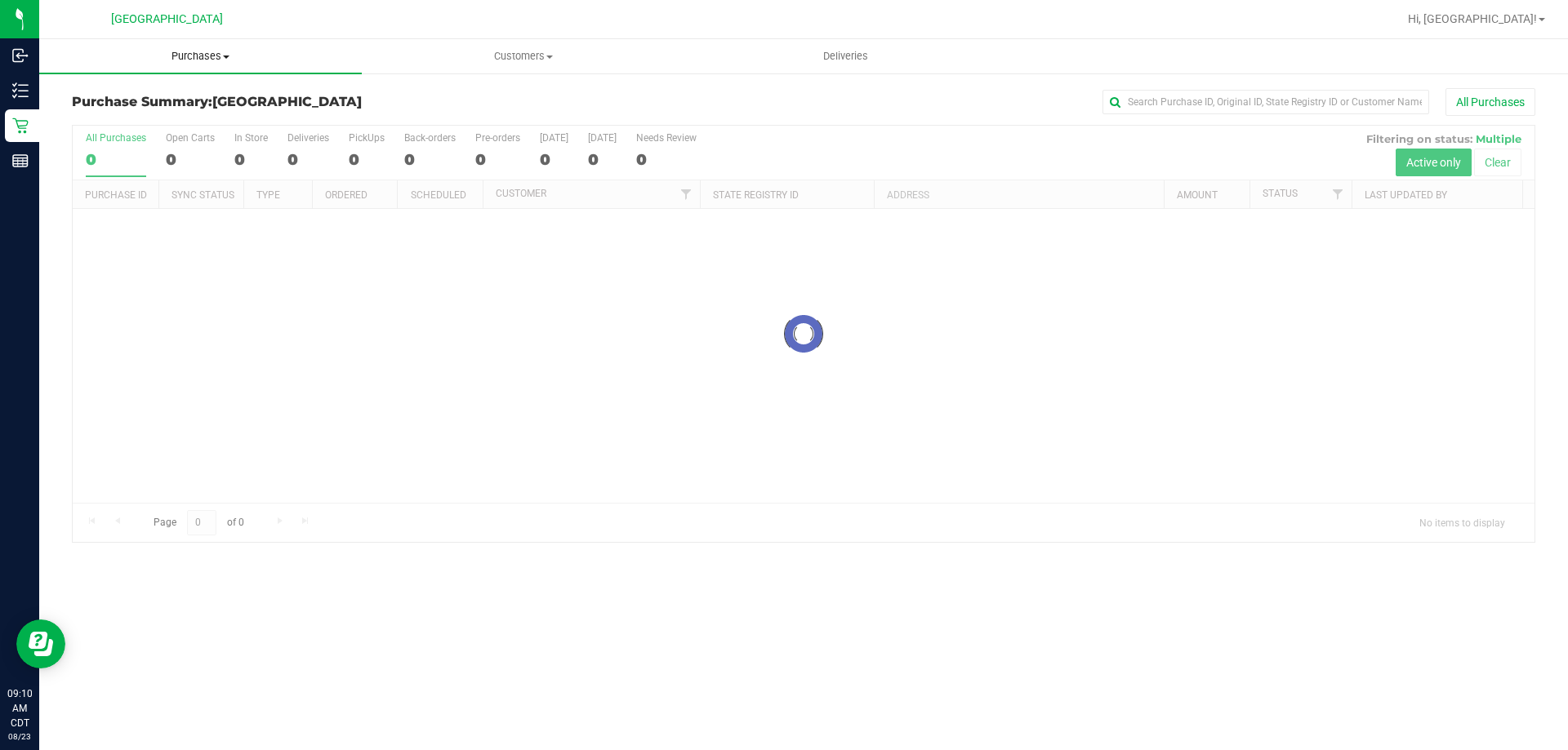
click at [230, 54] on span "Purchases" at bounding box center [200, 57] width 323 height 15
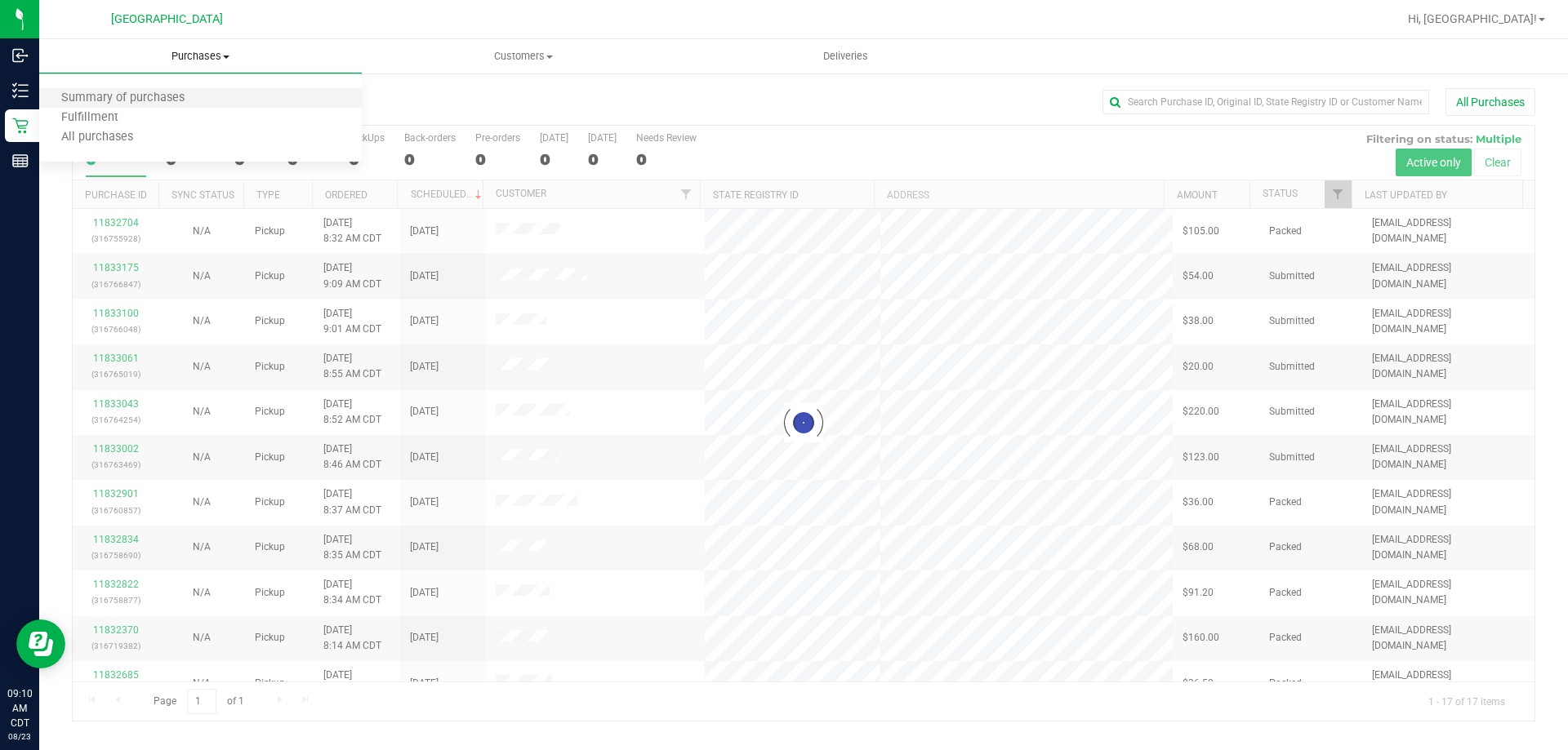
click at [172, 107] on li "Summary of purchases" at bounding box center [200, 99] width 323 height 20
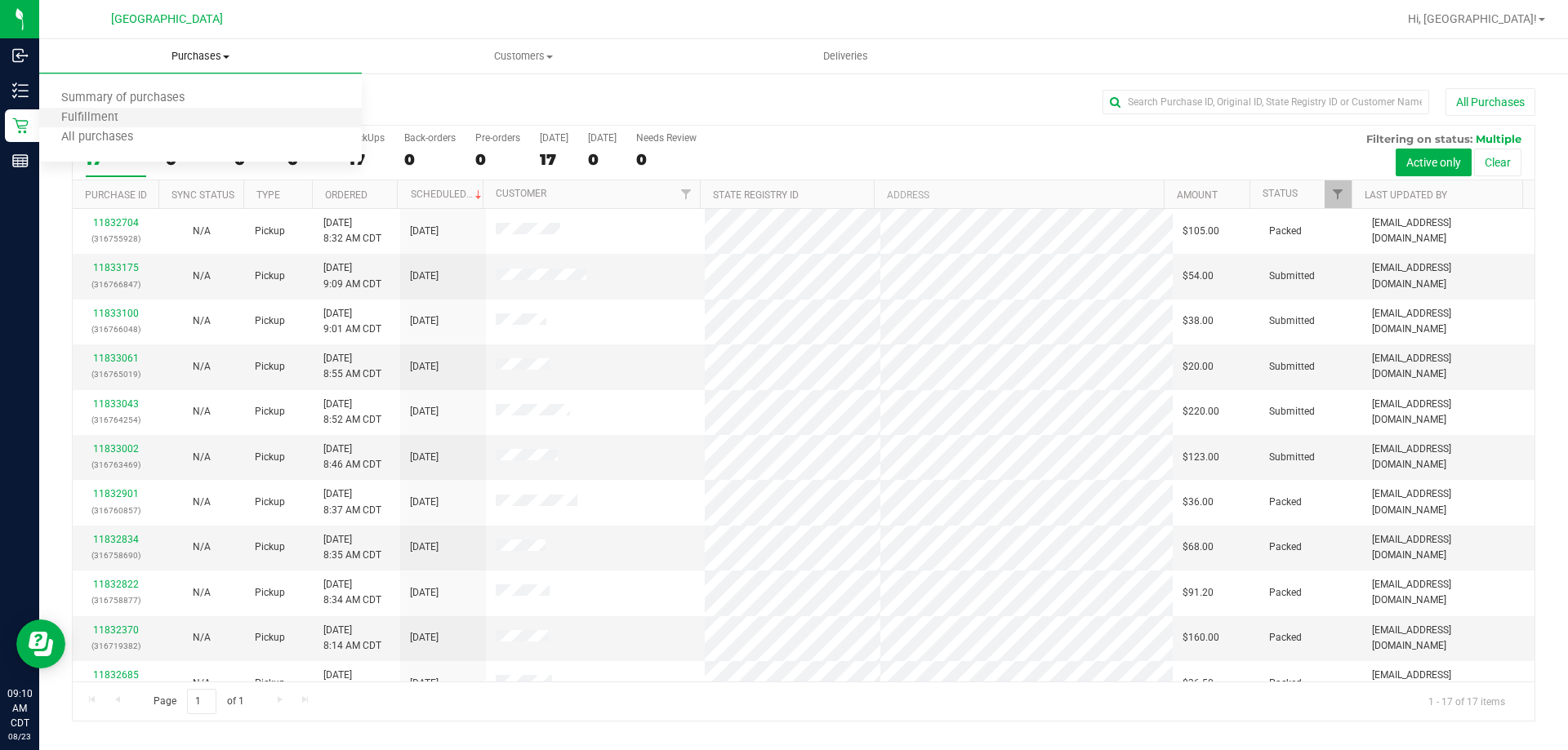
click at [147, 115] on li "Fulfillment" at bounding box center [200, 119] width 323 height 20
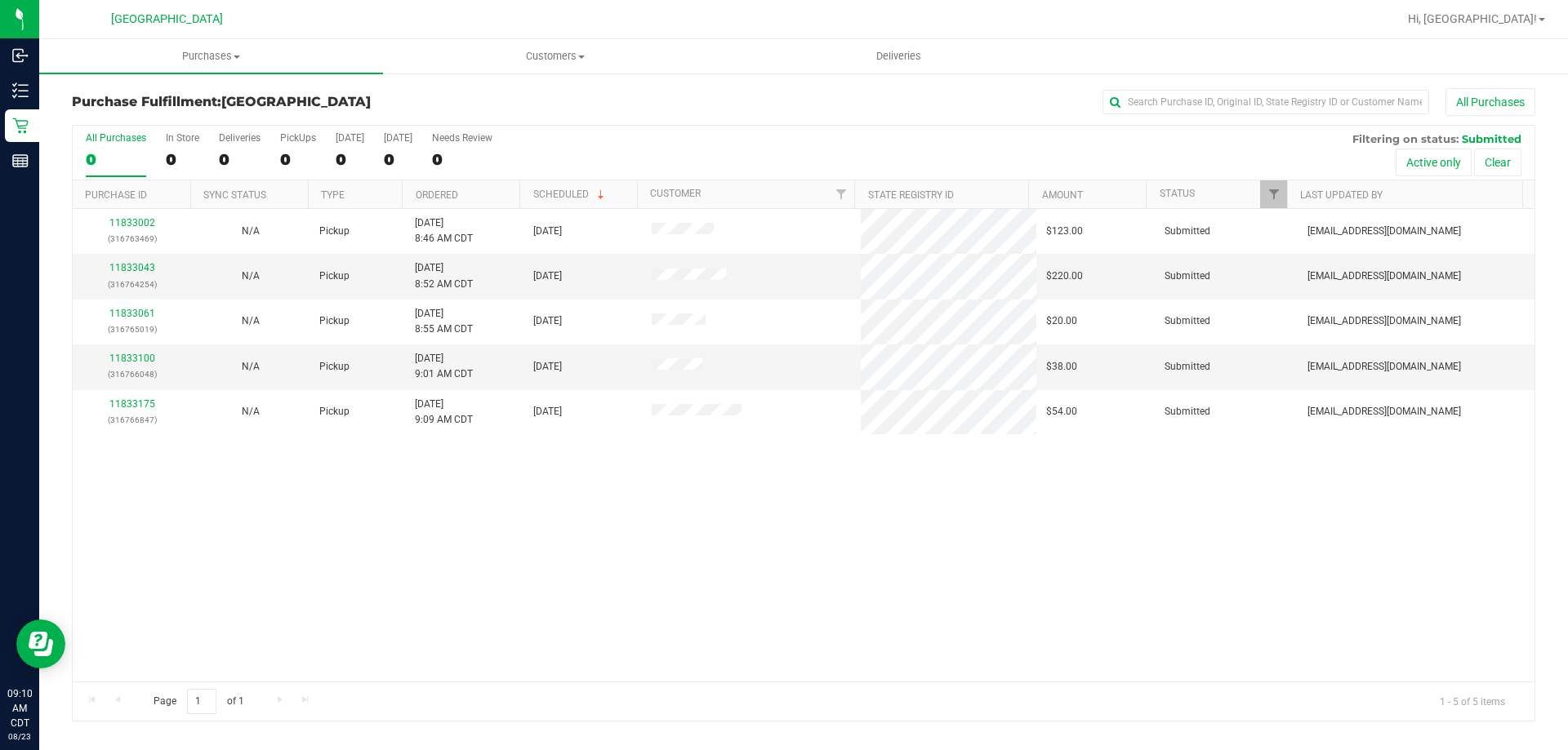
click at [478, 196] on th "Ordered" at bounding box center [460, 195] width 117 height 28
click at [151, 264] on link "11833043" at bounding box center [132, 268] width 46 height 12
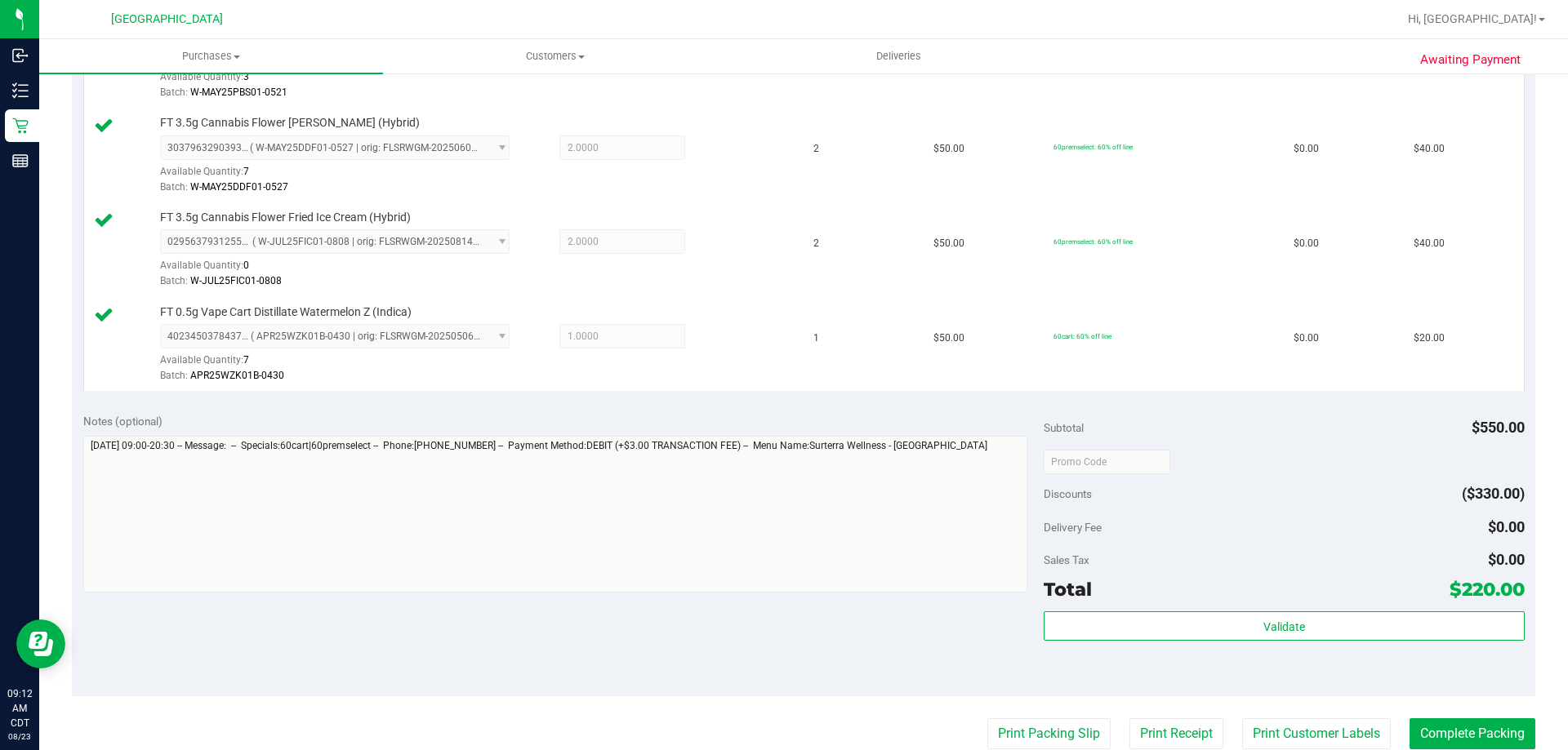
scroll to position [1062, 0]
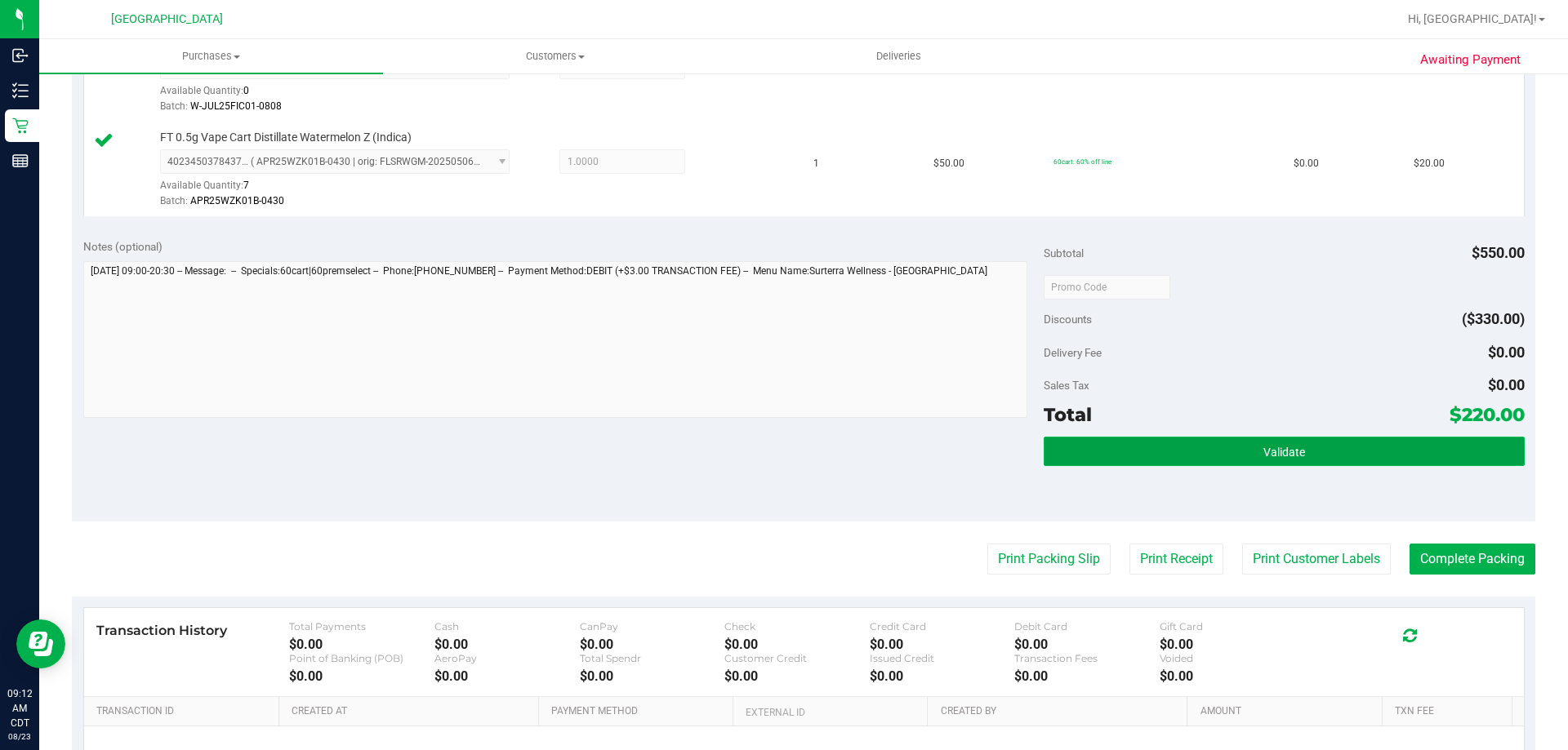
click at [1095, 451] on button "Validate" at bounding box center [1284, 451] width 480 height 29
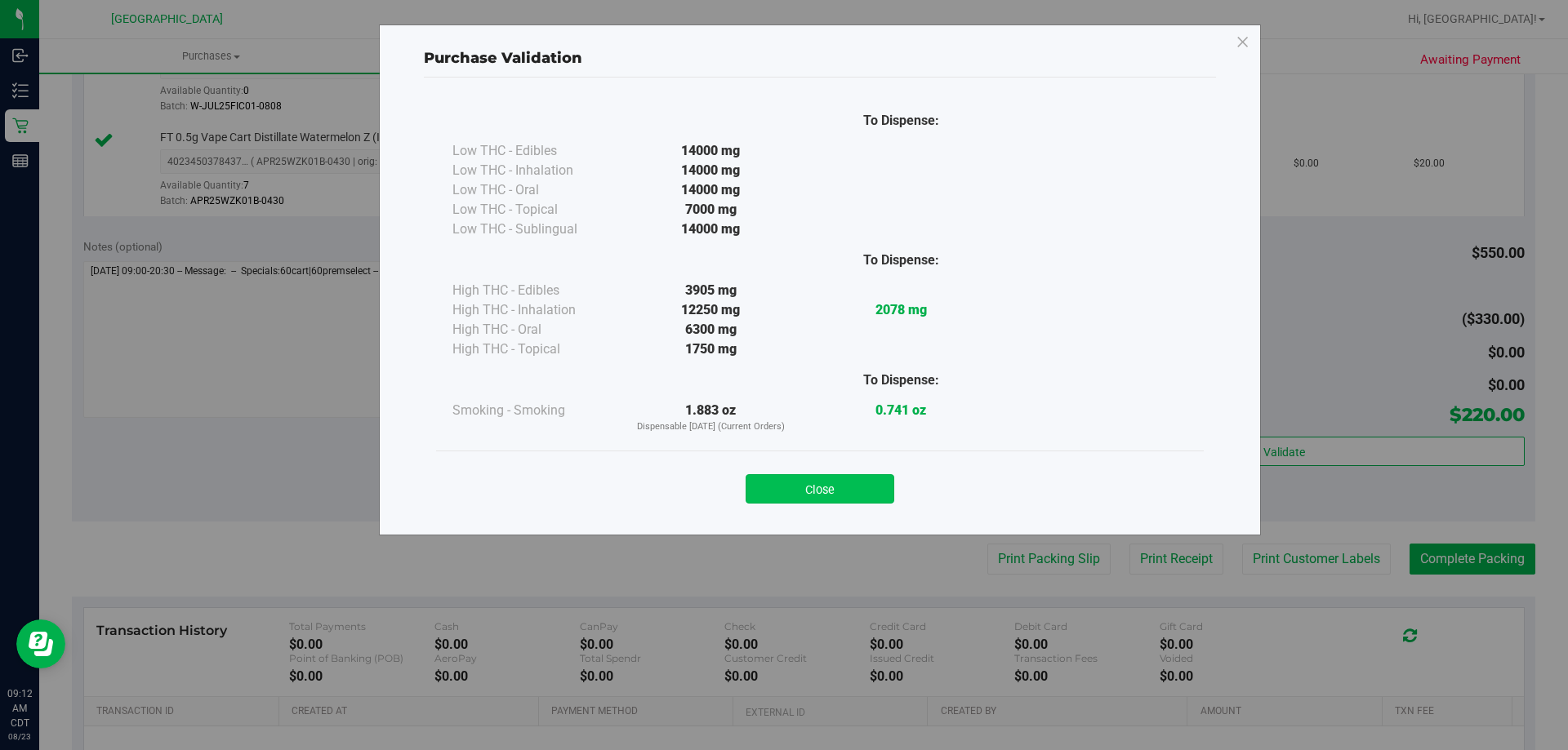
click at [826, 482] on button "Close" at bounding box center [820, 489] width 149 height 29
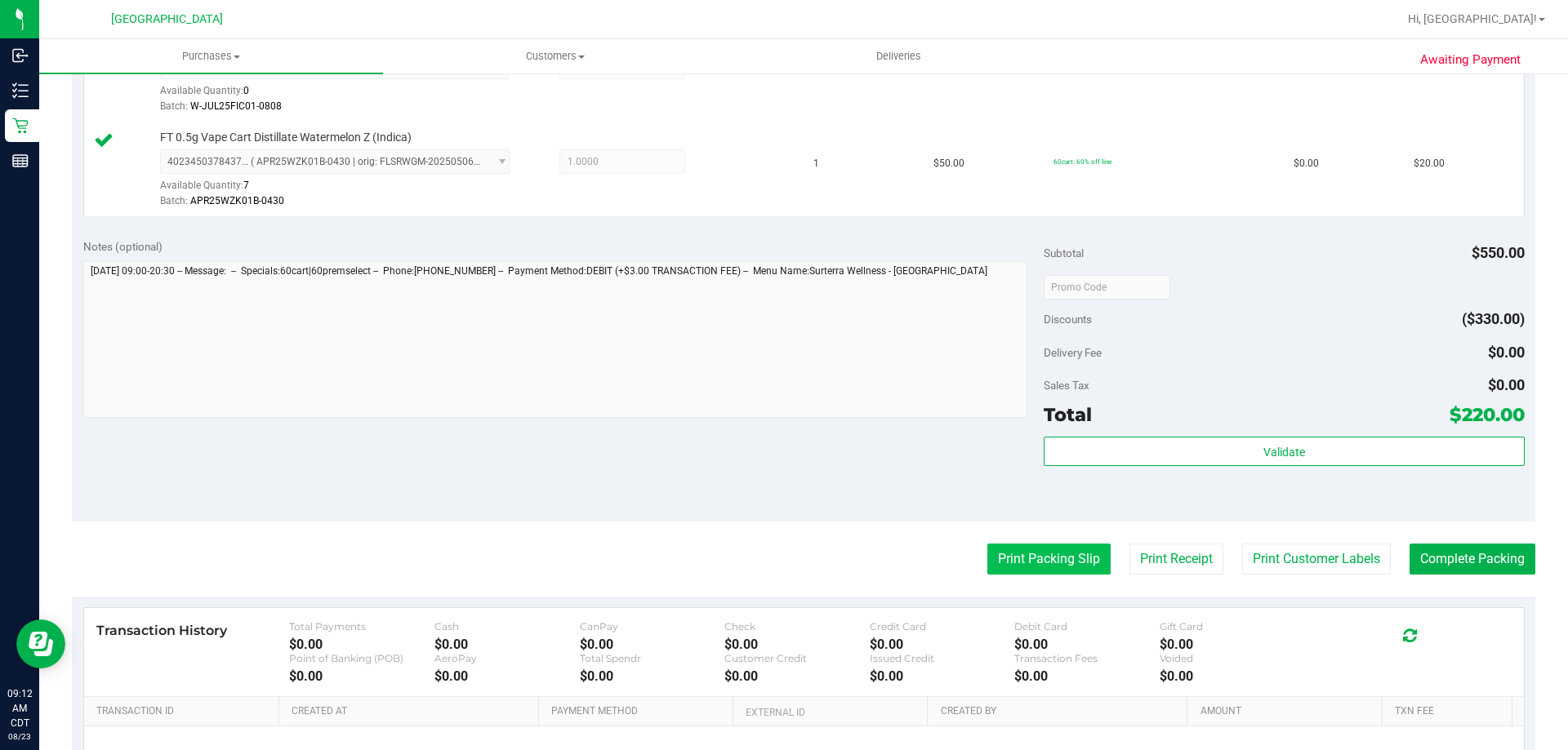
click at [1050, 569] on button "Print Packing Slip" at bounding box center [1049, 559] width 123 height 31
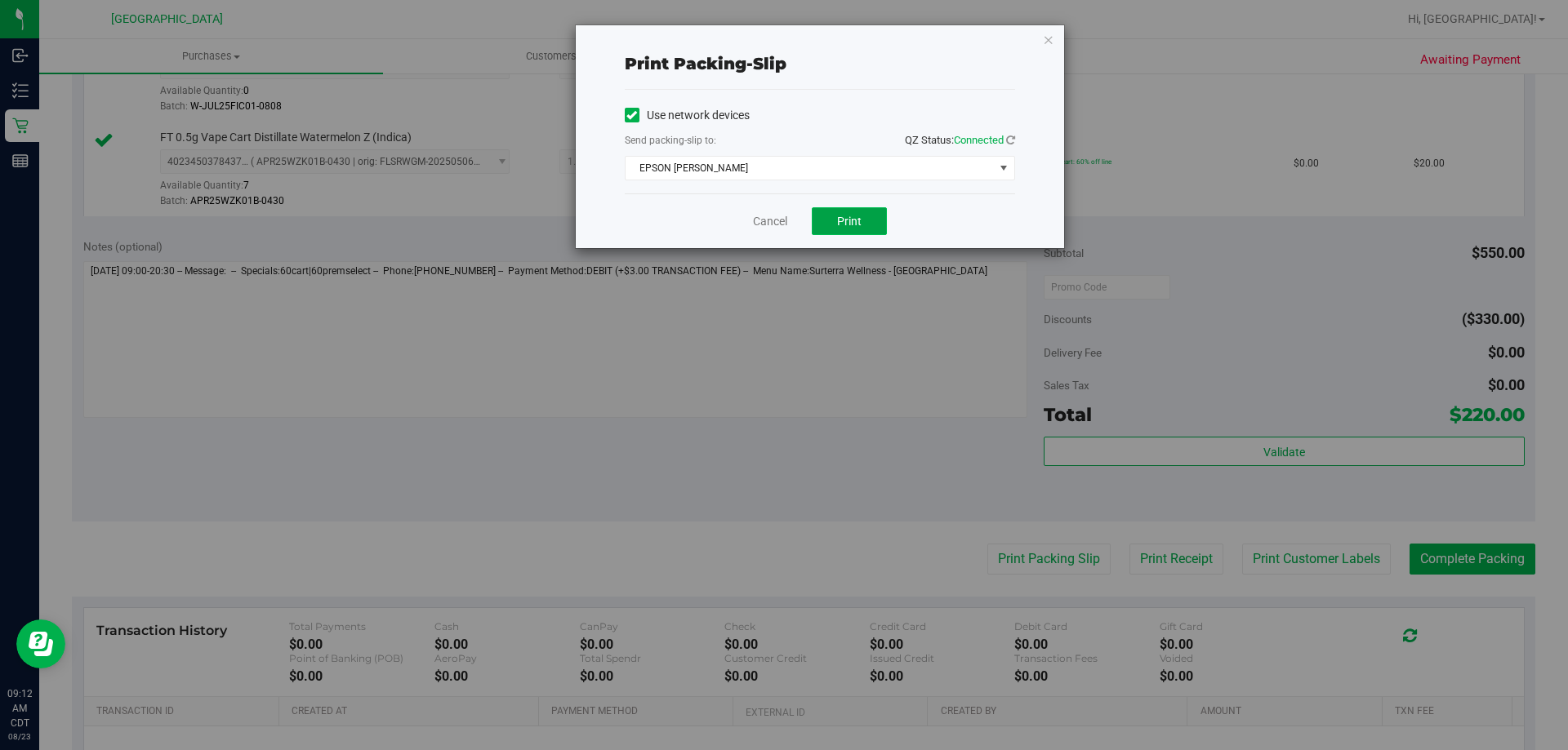
click at [870, 227] on button "Print" at bounding box center [849, 220] width 75 height 27
click at [755, 220] on link "Cancel" at bounding box center [769, 221] width 34 height 17
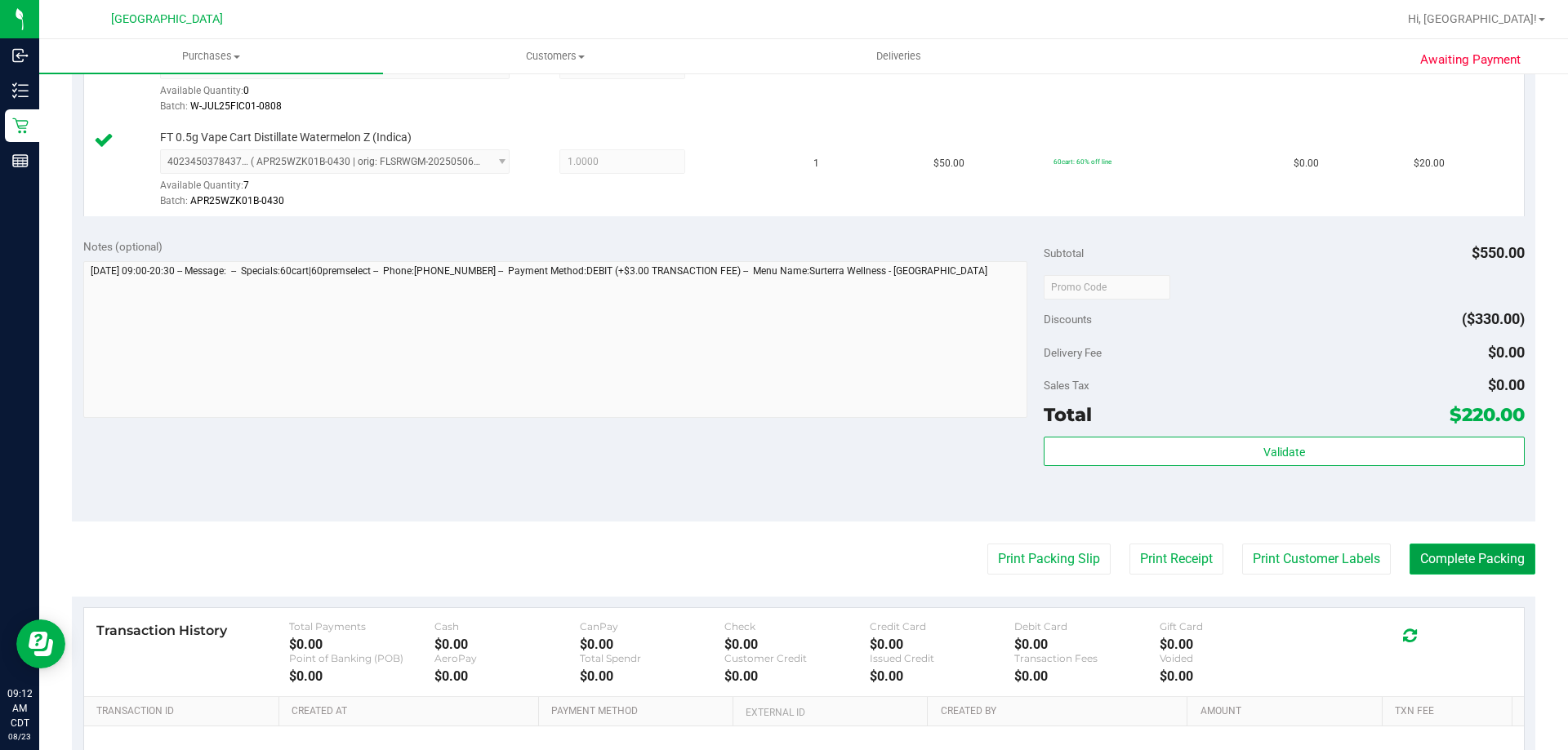
click at [1427, 560] on button "Complete Packing" at bounding box center [1472, 559] width 126 height 31
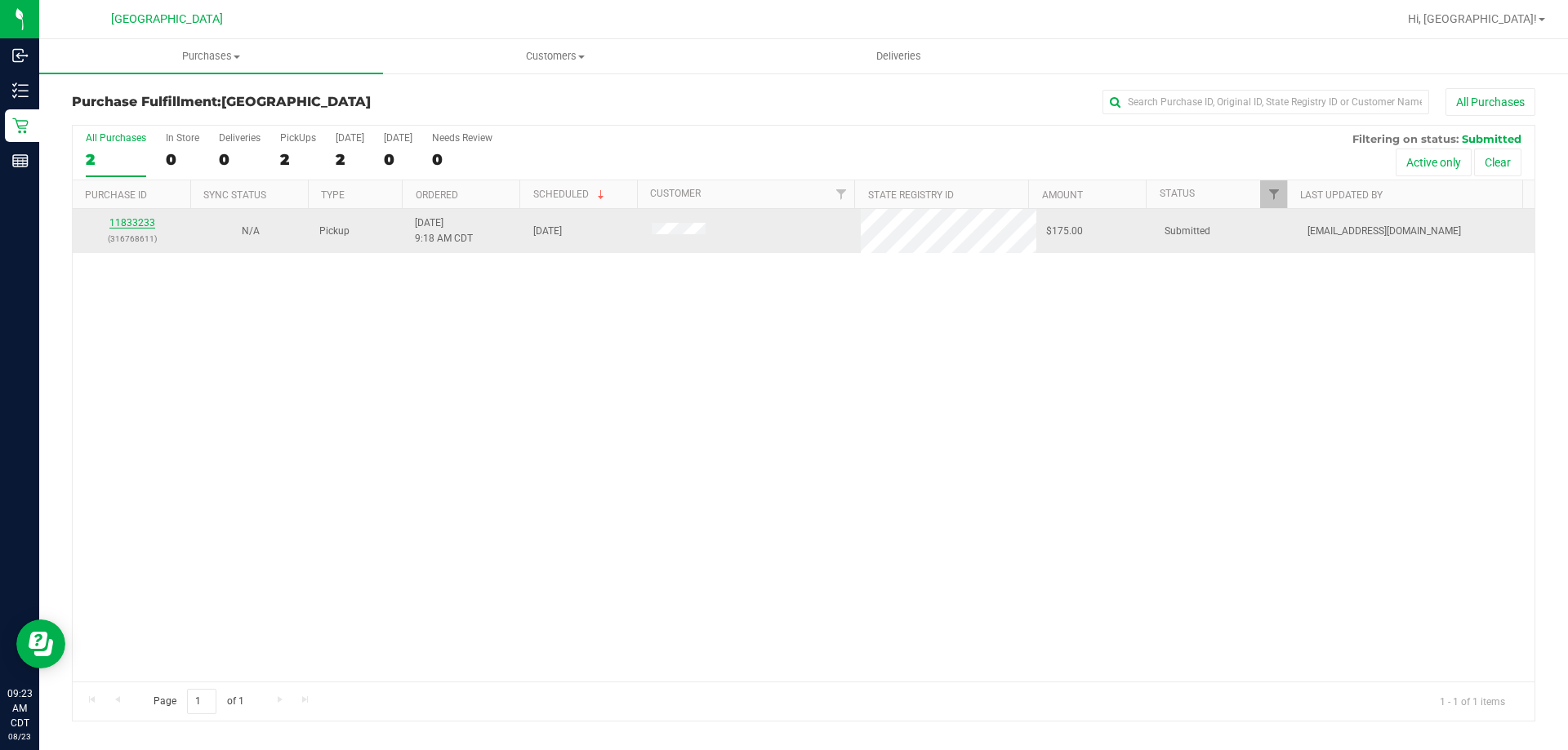
click at [142, 218] on link "11833233" at bounding box center [132, 223] width 46 height 12
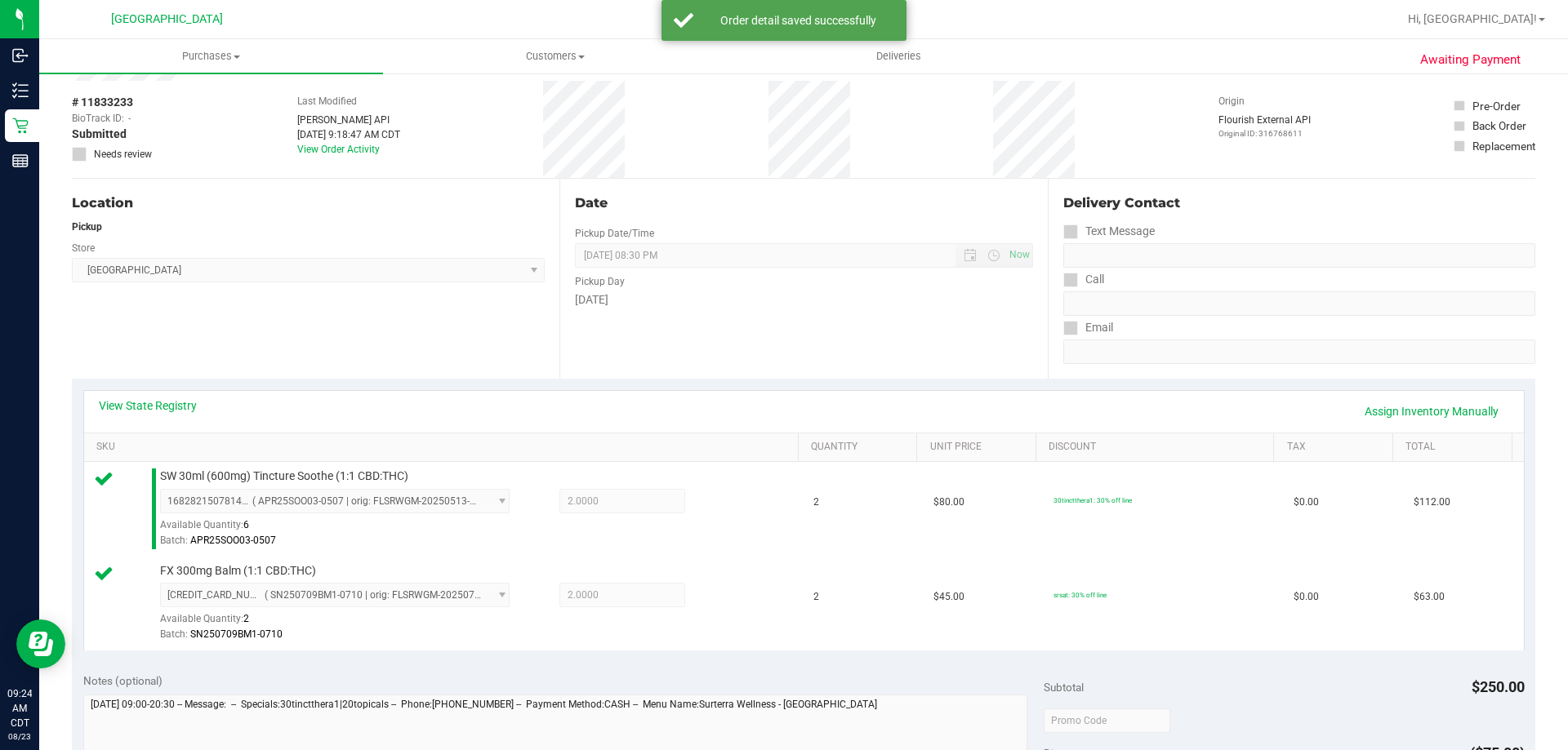
scroll to position [245, 0]
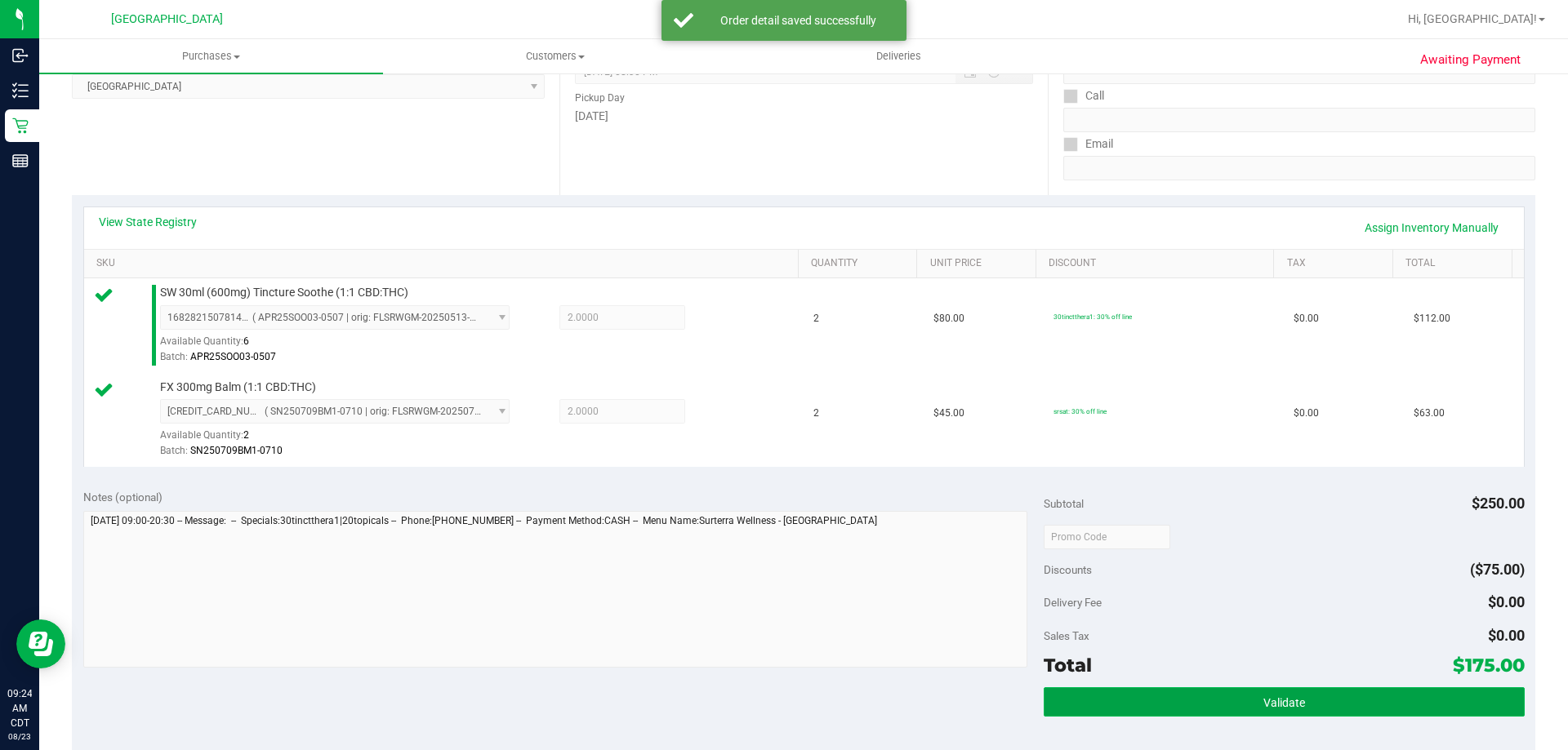
click at [1066, 706] on button "Validate" at bounding box center [1284, 702] width 480 height 29
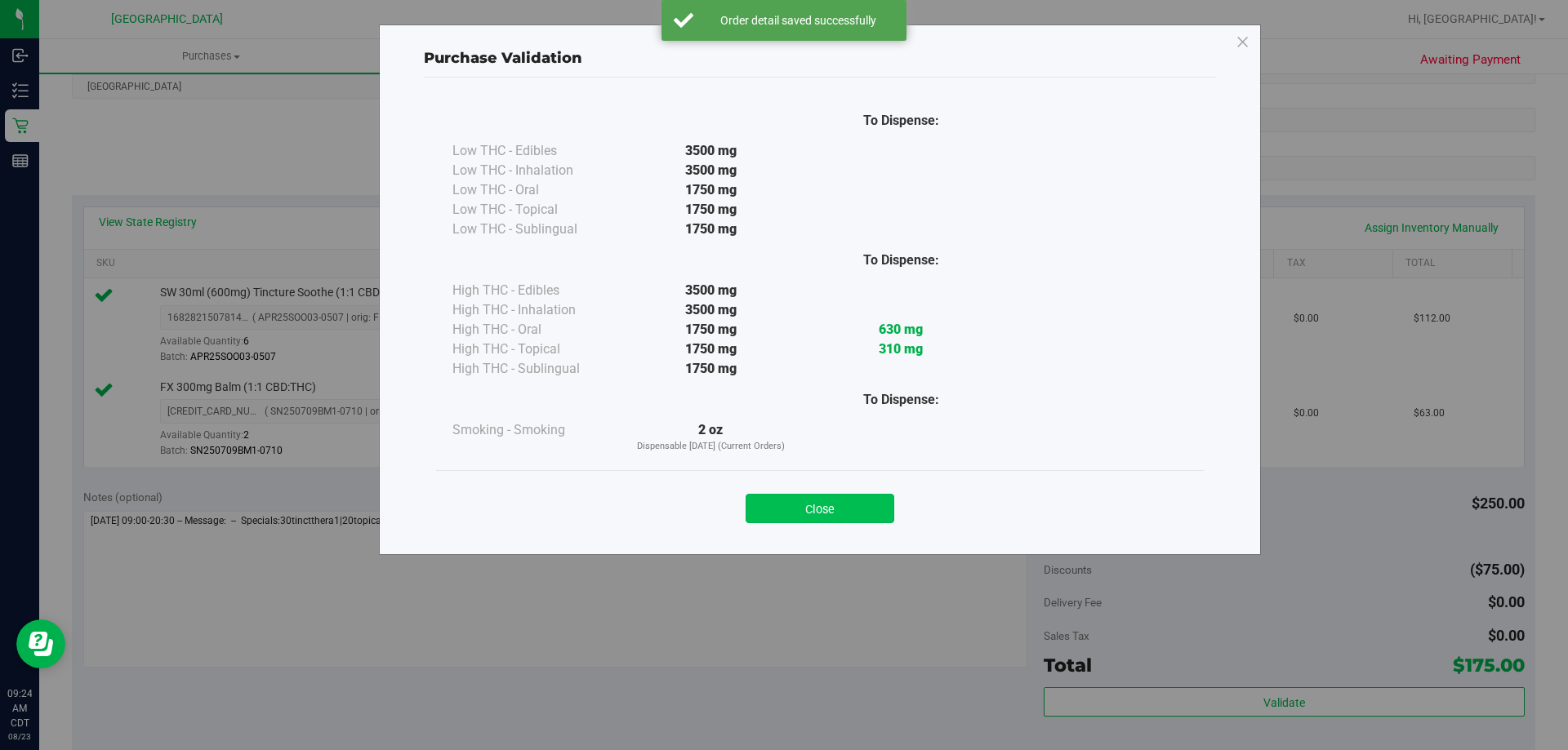
click at [833, 511] on button "Close" at bounding box center [820, 508] width 149 height 29
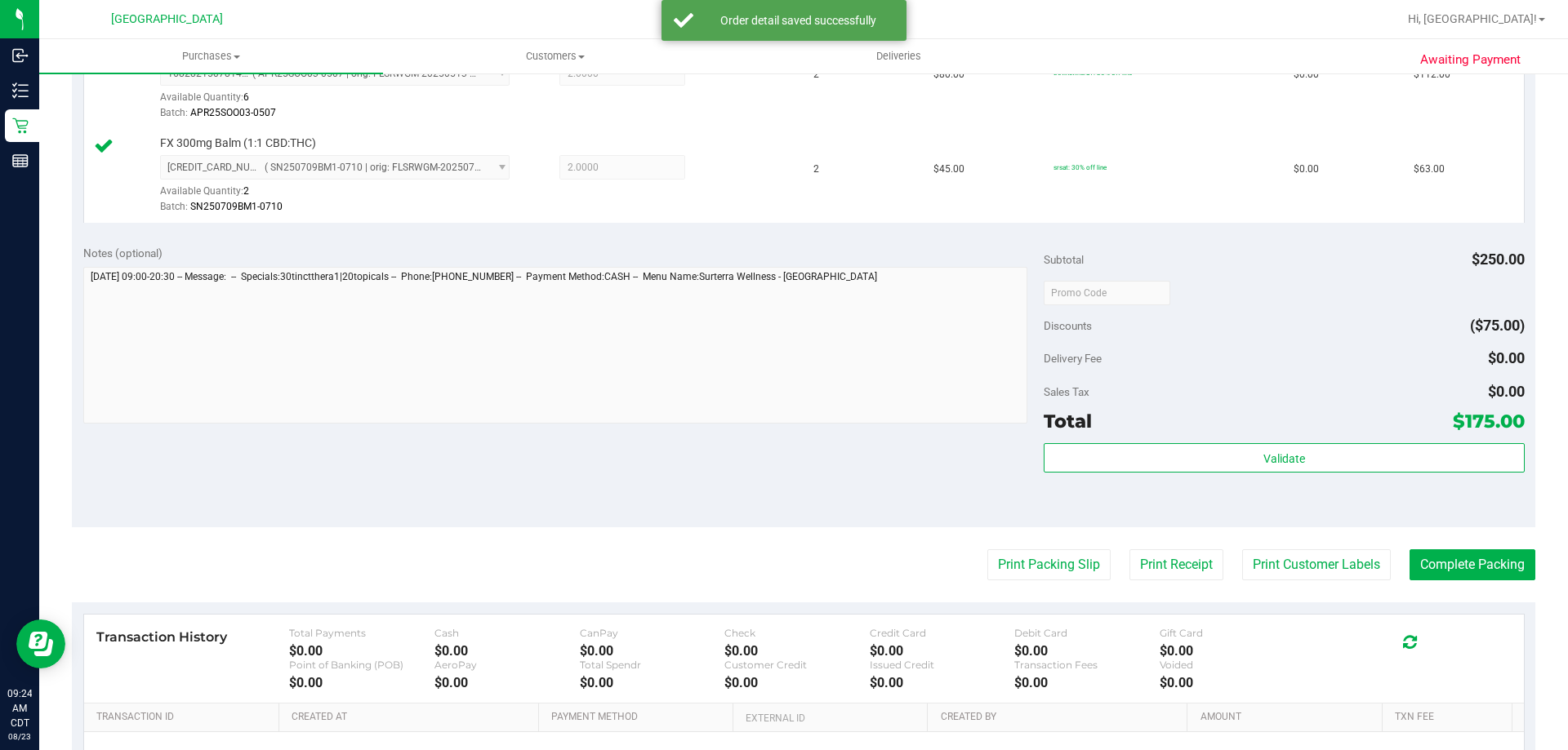
scroll to position [490, 0]
click at [989, 564] on button "Print Packing Slip" at bounding box center [1049, 564] width 123 height 31
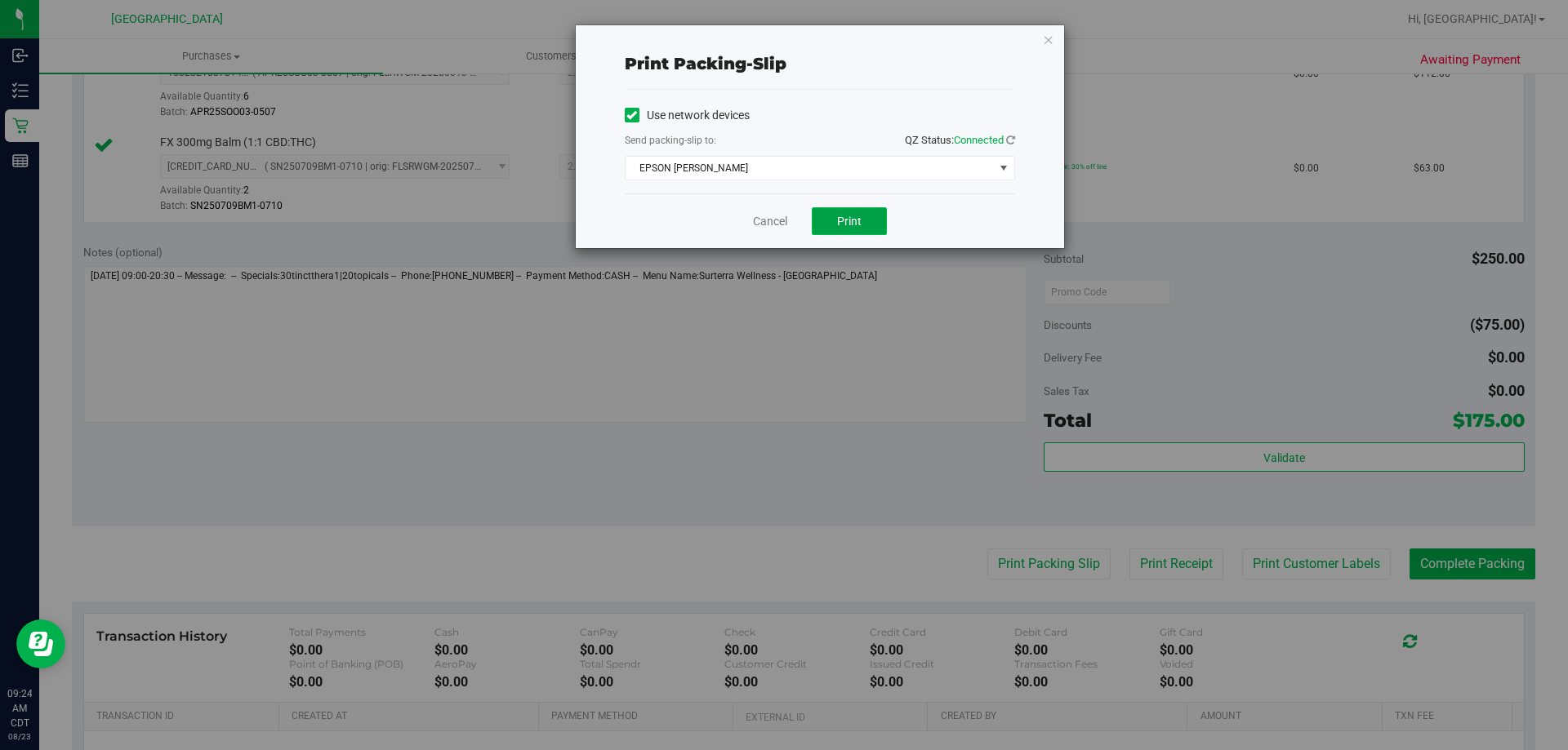
click at [864, 219] on button "Print" at bounding box center [849, 220] width 75 height 27
click at [756, 222] on link "Cancel" at bounding box center [769, 221] width 34 height 17
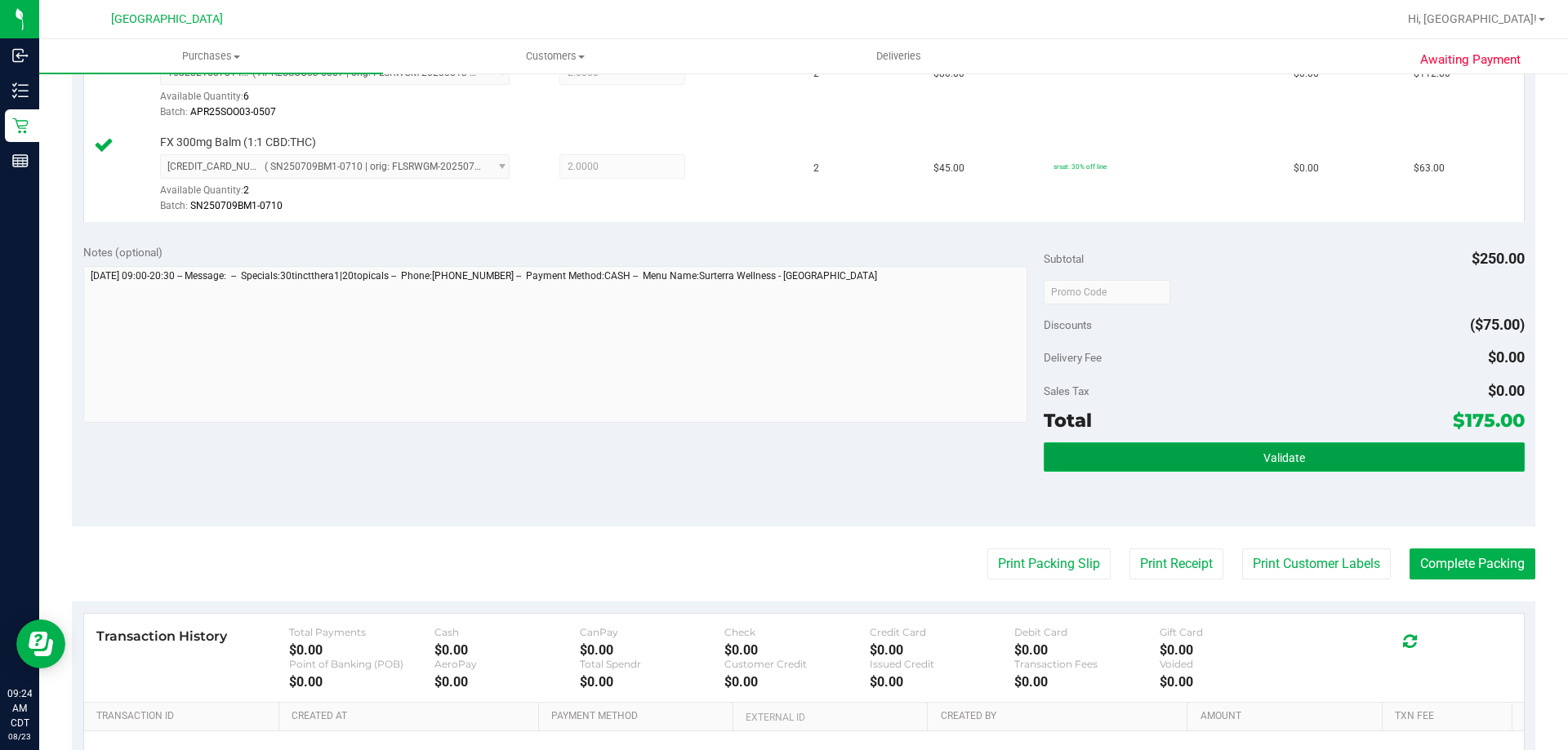
click at [1044, 456] on button "Validate" at bounding box center [1284, 456] width 480 height 29
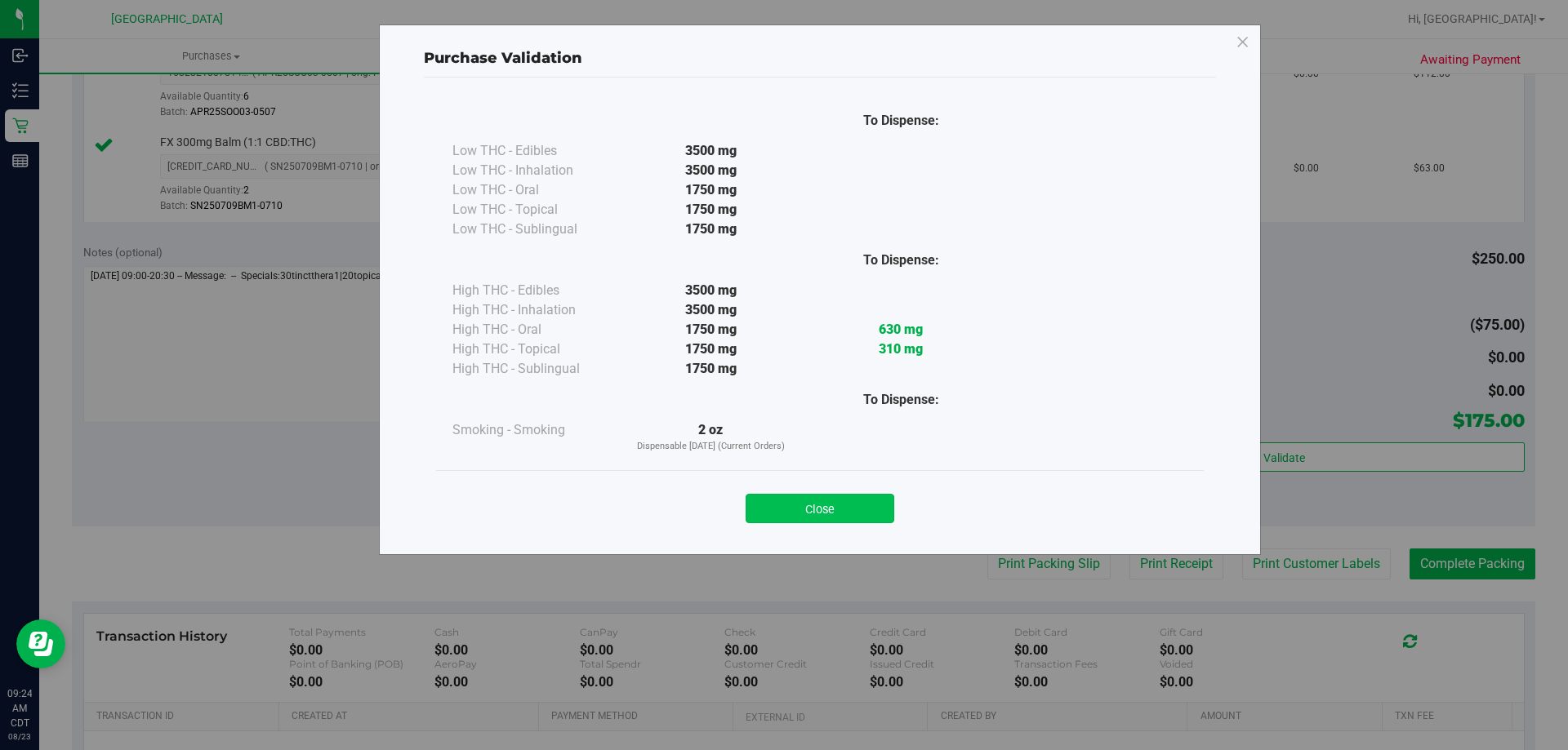
click at [844, 513] on button "Close" at bounding box center [820, 508] width 149 height 29
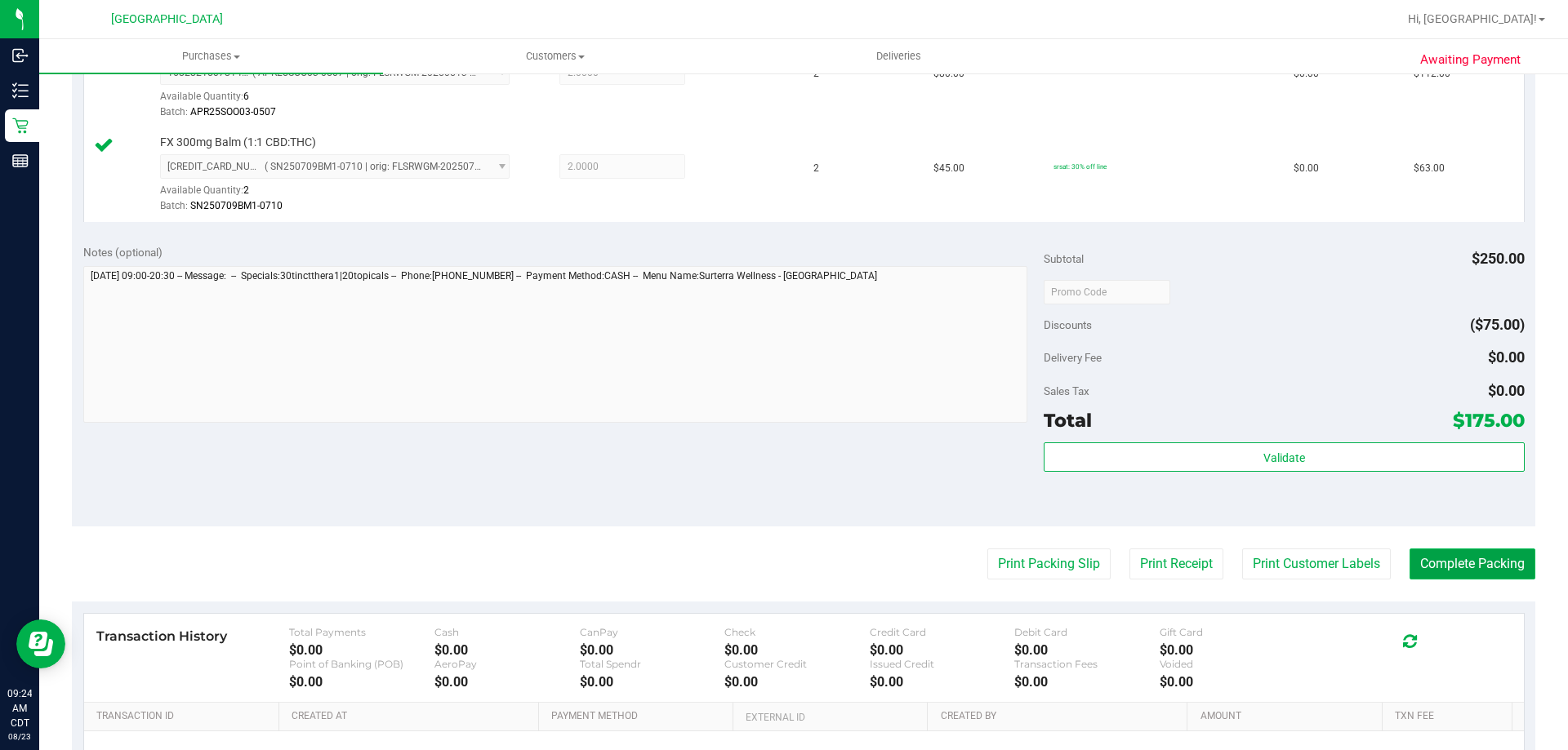
click at [1457, 560] on button "Complete Packing" at bounding box center [1472, 564] width 126 height 31
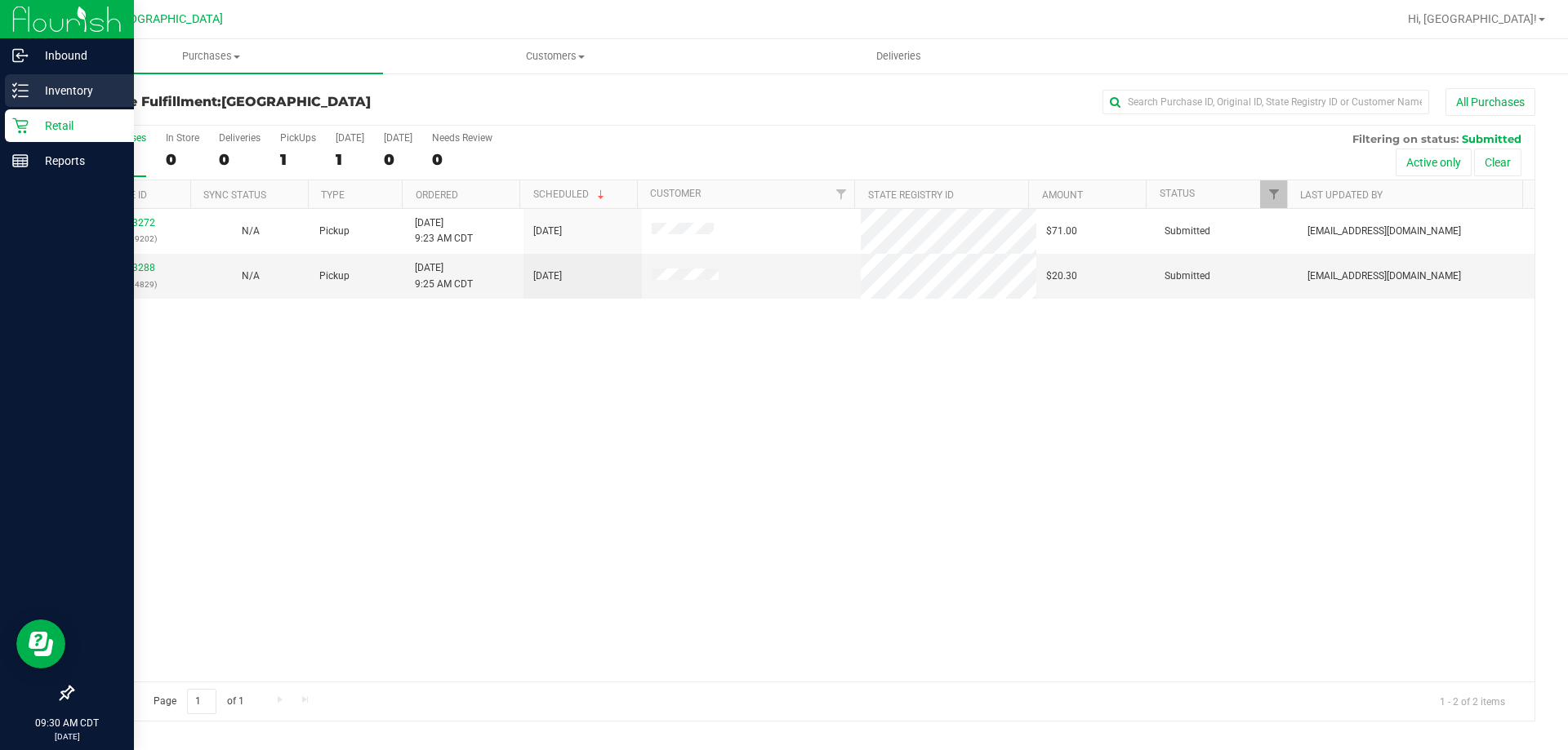
click at [40, 101] on div "Inventory" at bounding box center [69, 90] width 129 height 32
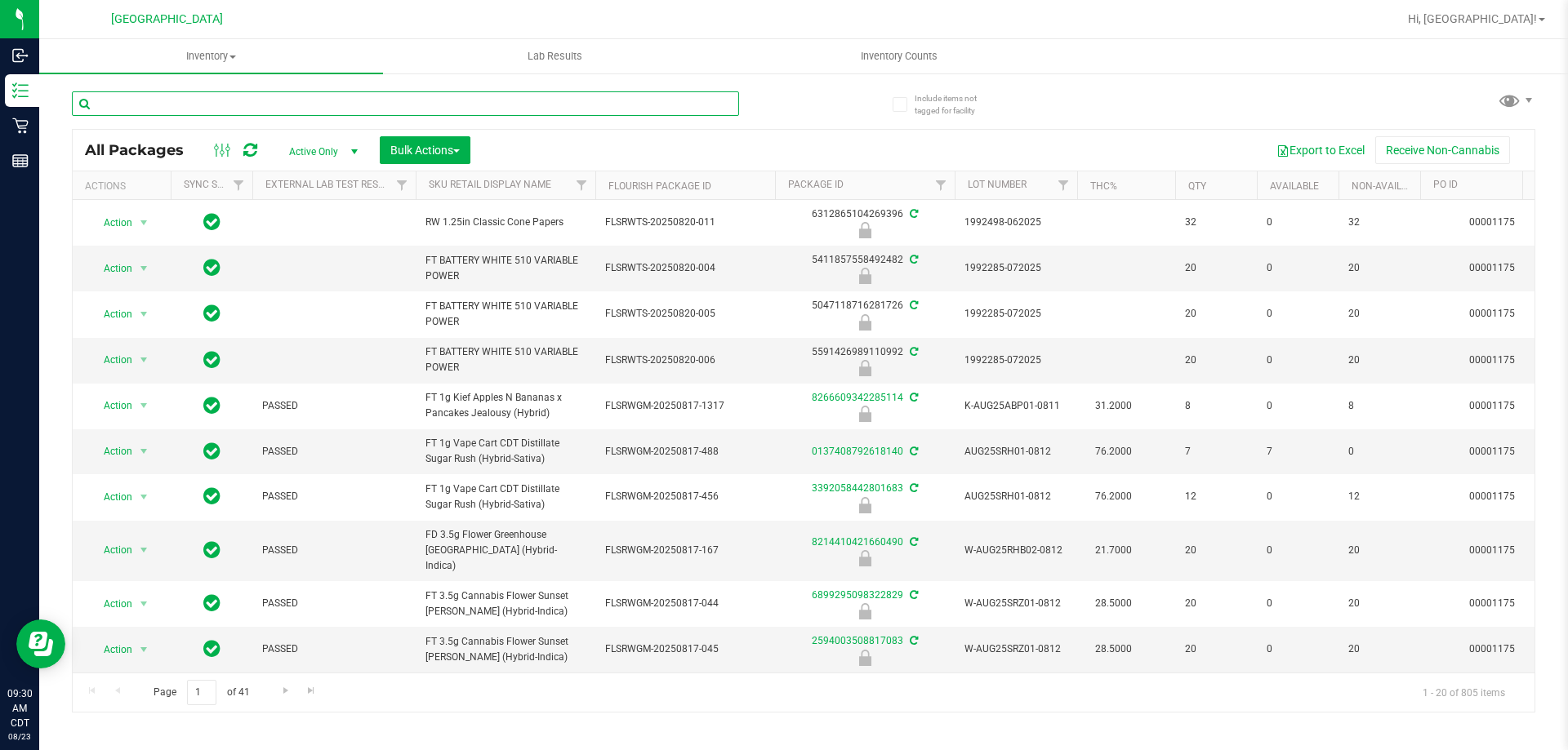
click at [166, 95] on input "text" at bounding box center [405, 103] width 667 height 24
type input "6212165395922685"
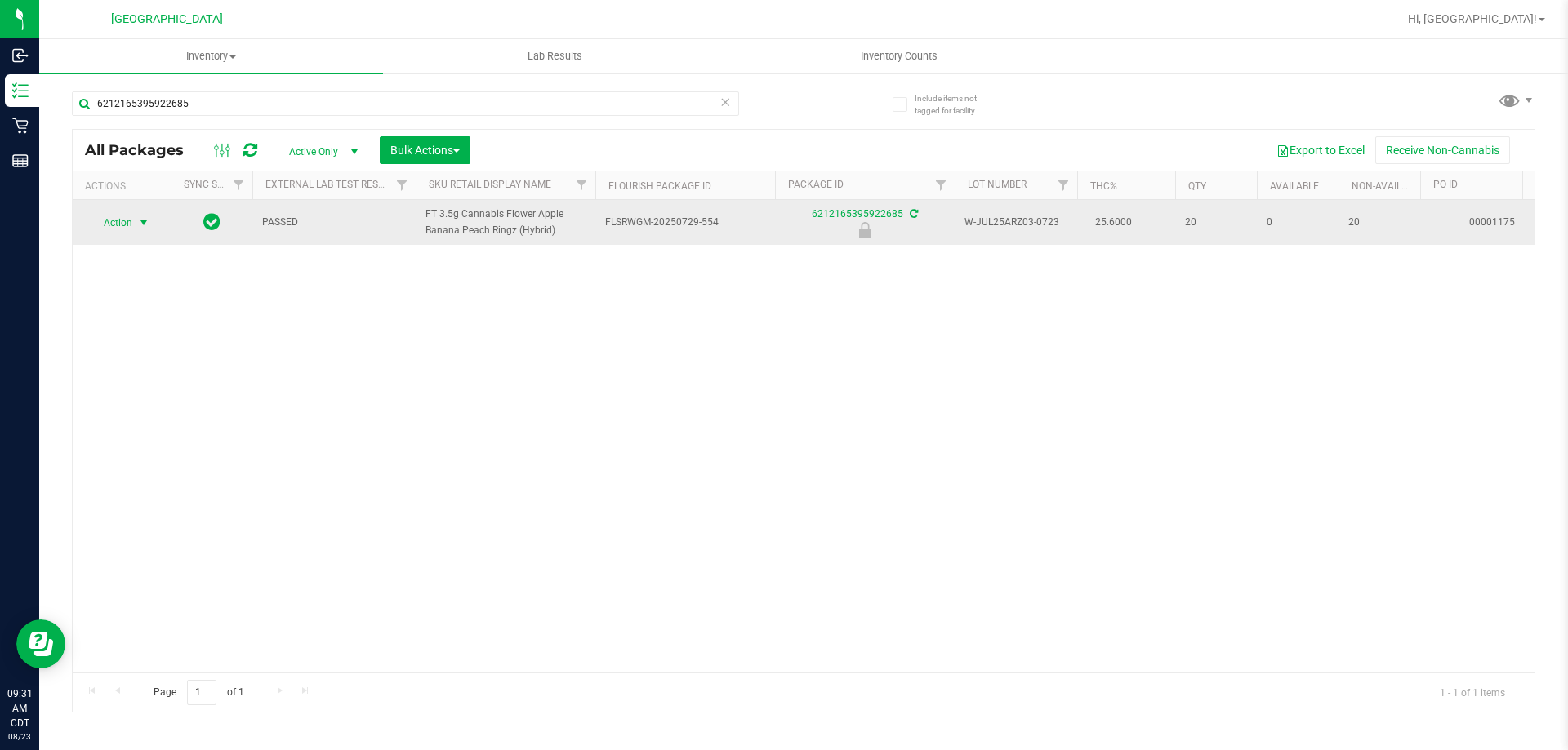
click at [152, 224] on span "select" at bounding box center [144, 222] width 21 height 22
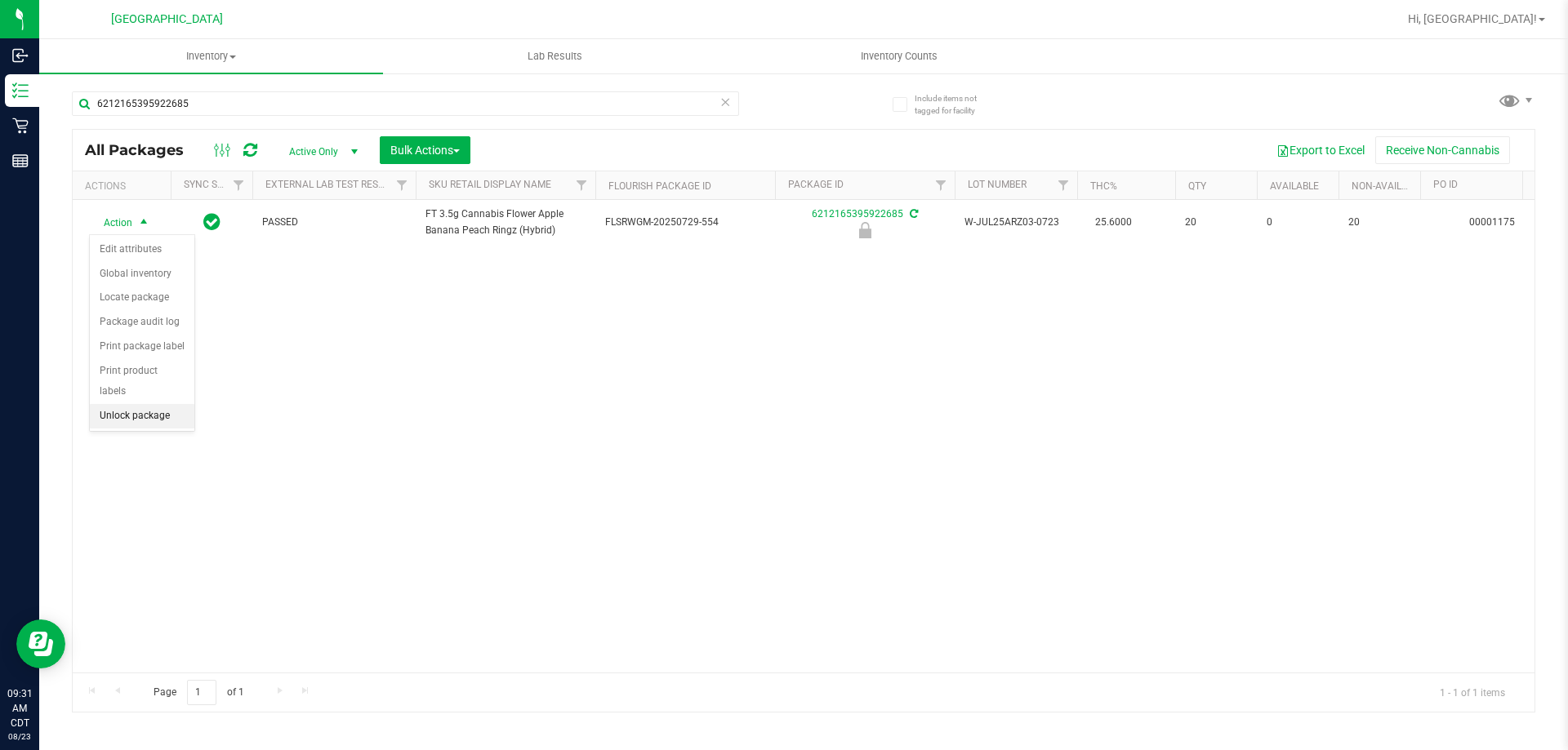
click at [124, 404] on li "Unlock package" at bounding box center [142, 416] width 105 height 24
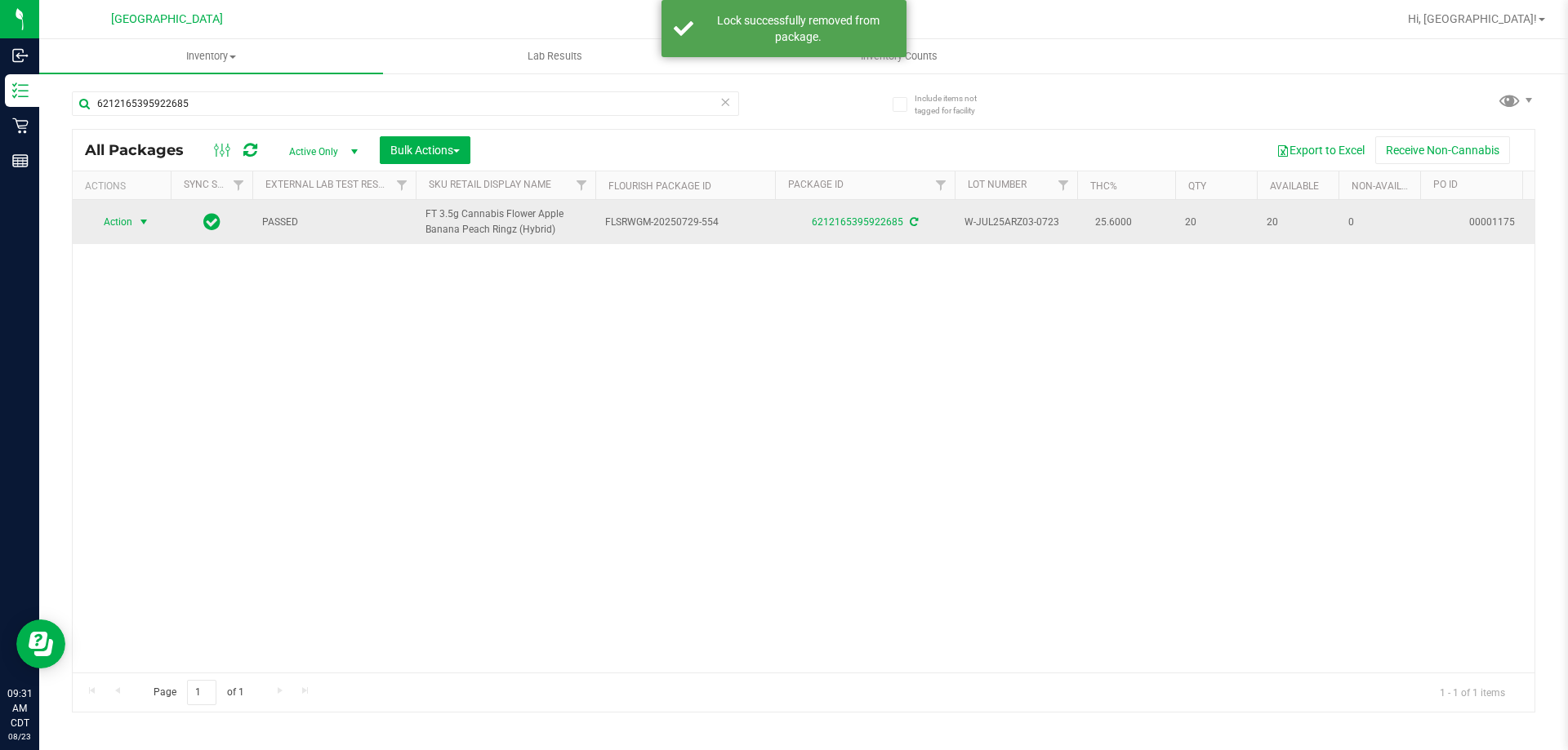
click at [143, 221] on span "select" at bounding box center [144, 222] width 13 height 13
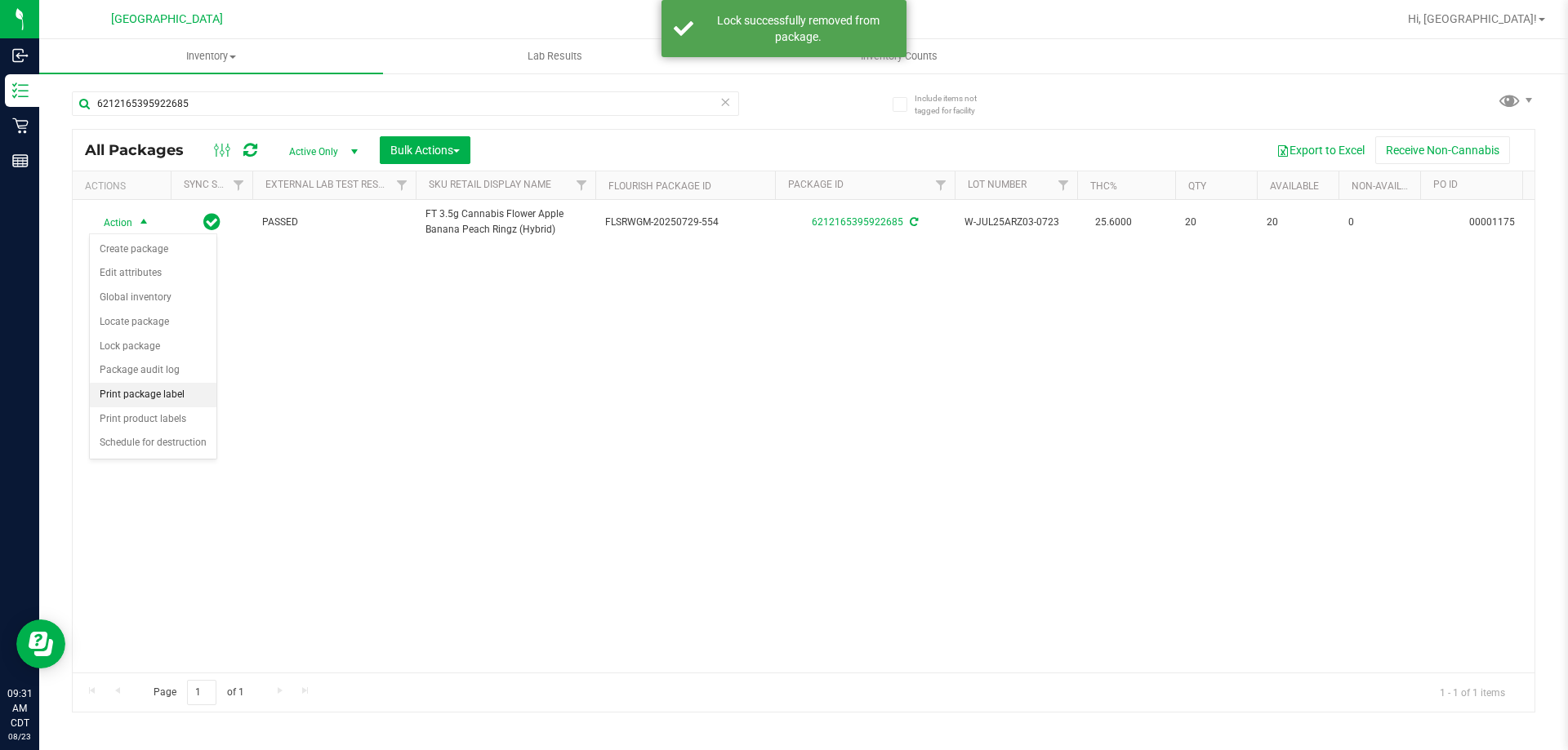
click at [141, 396] on li "Print package label" at bounding box center [153, 395] width 126 height 24
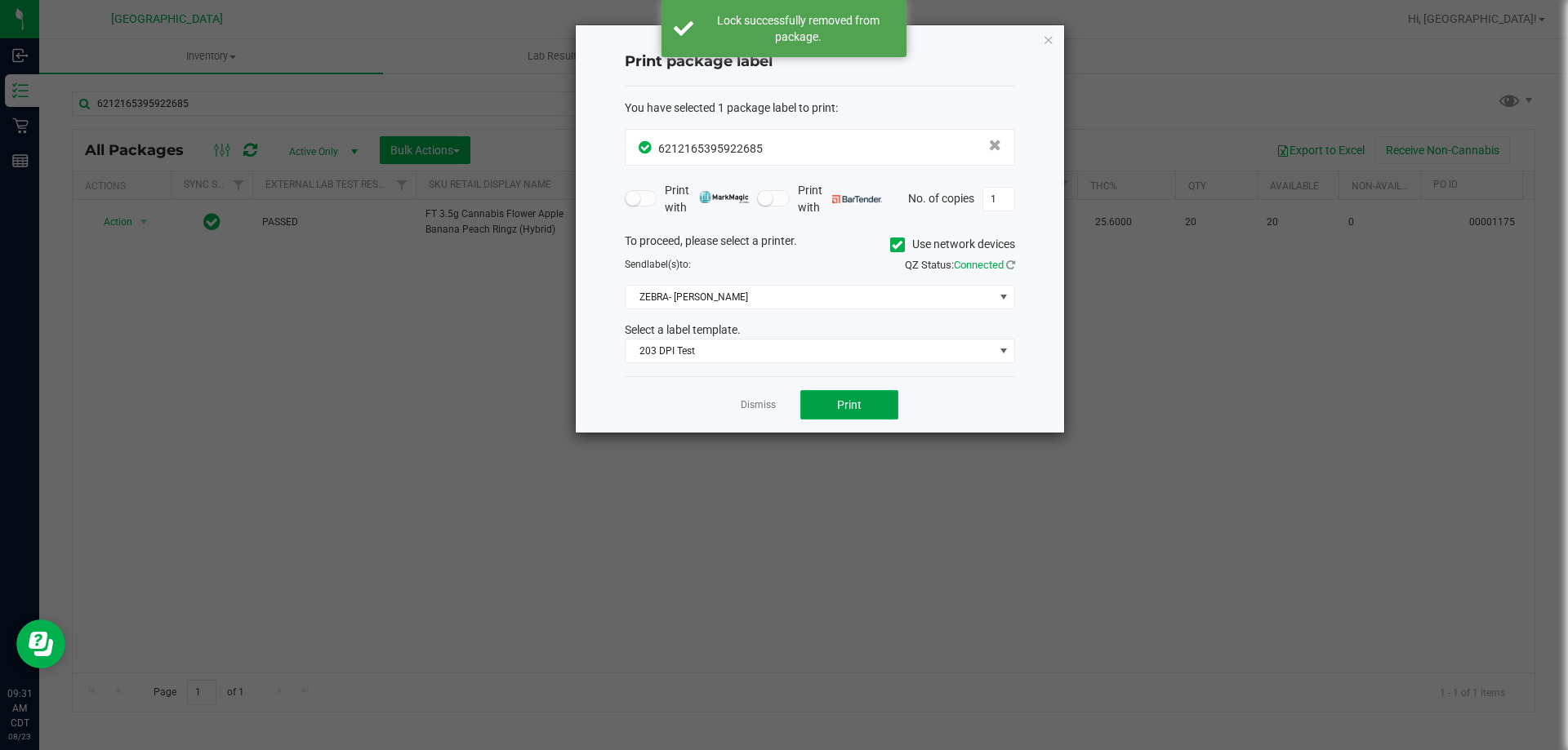
click at [843, 409] on span "Print" at bounding box center [849, 405] width 24 height 13
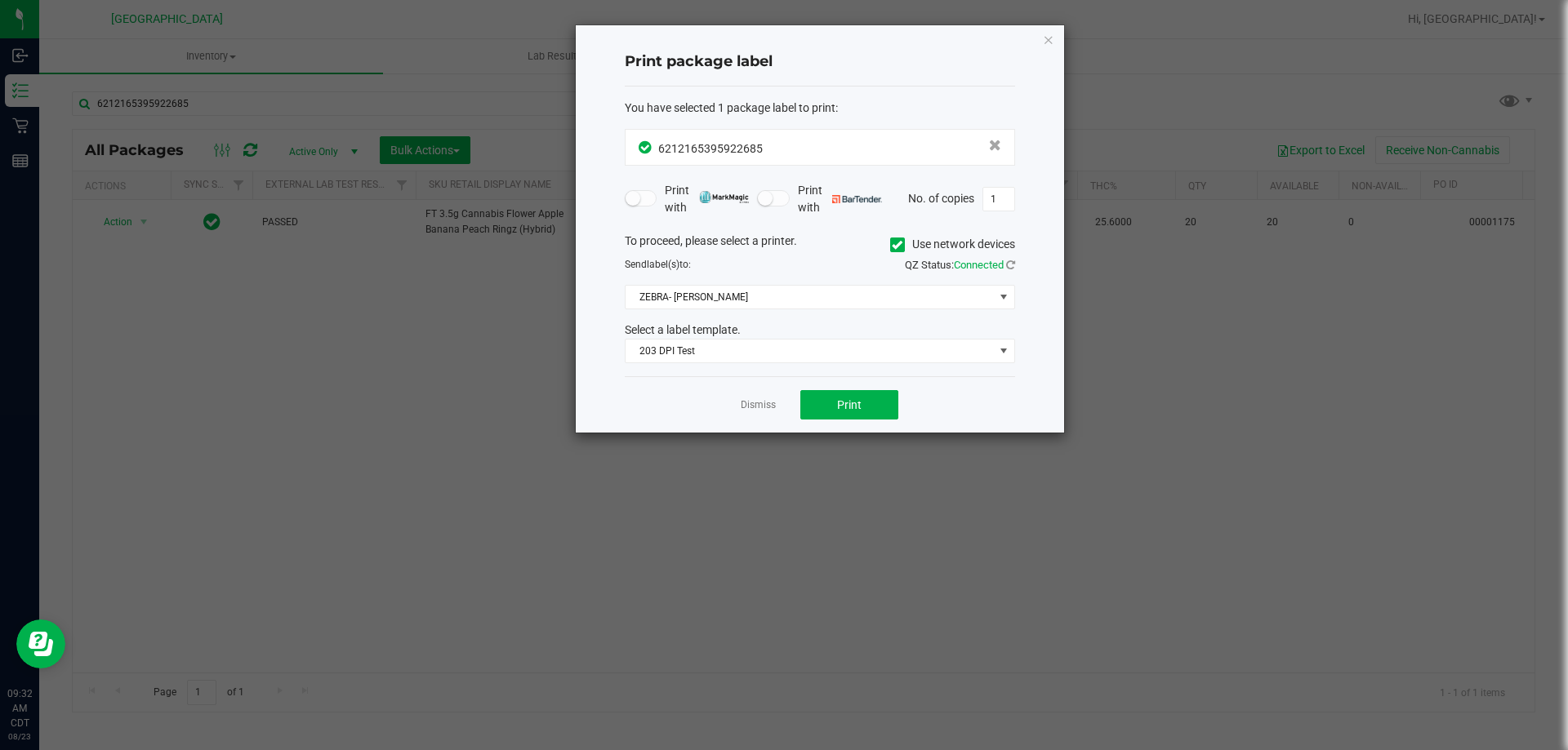
click at [736, 407] on div "Dismiss Print" at bounding box center [819, 405] width 390 height 57
click at [749, 411] on link "Dismiss" at bounding box center [759, 405] width 35 height 14
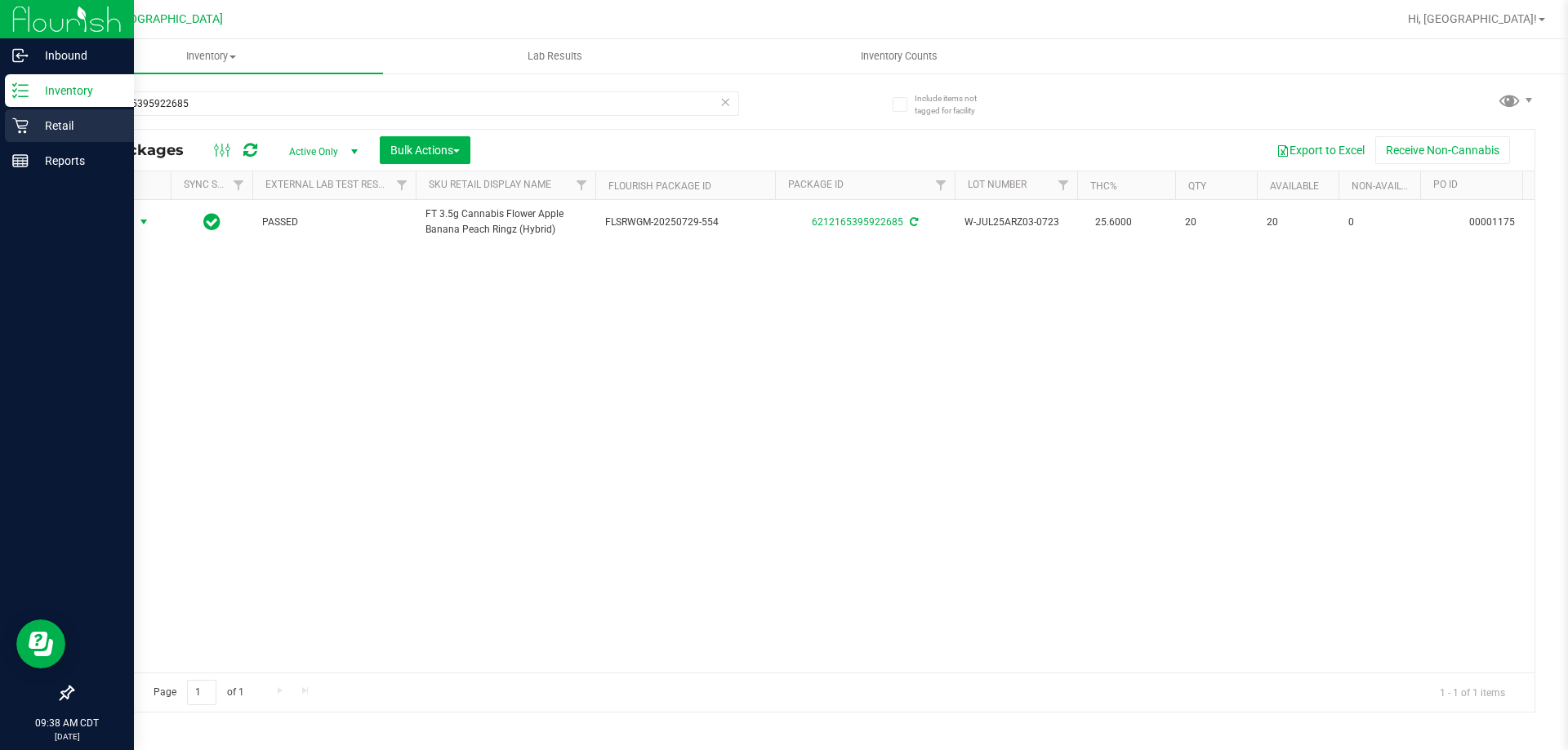
click at [77, 124] on p "Retail" at bounding box center [77, 126] width 98 height 20
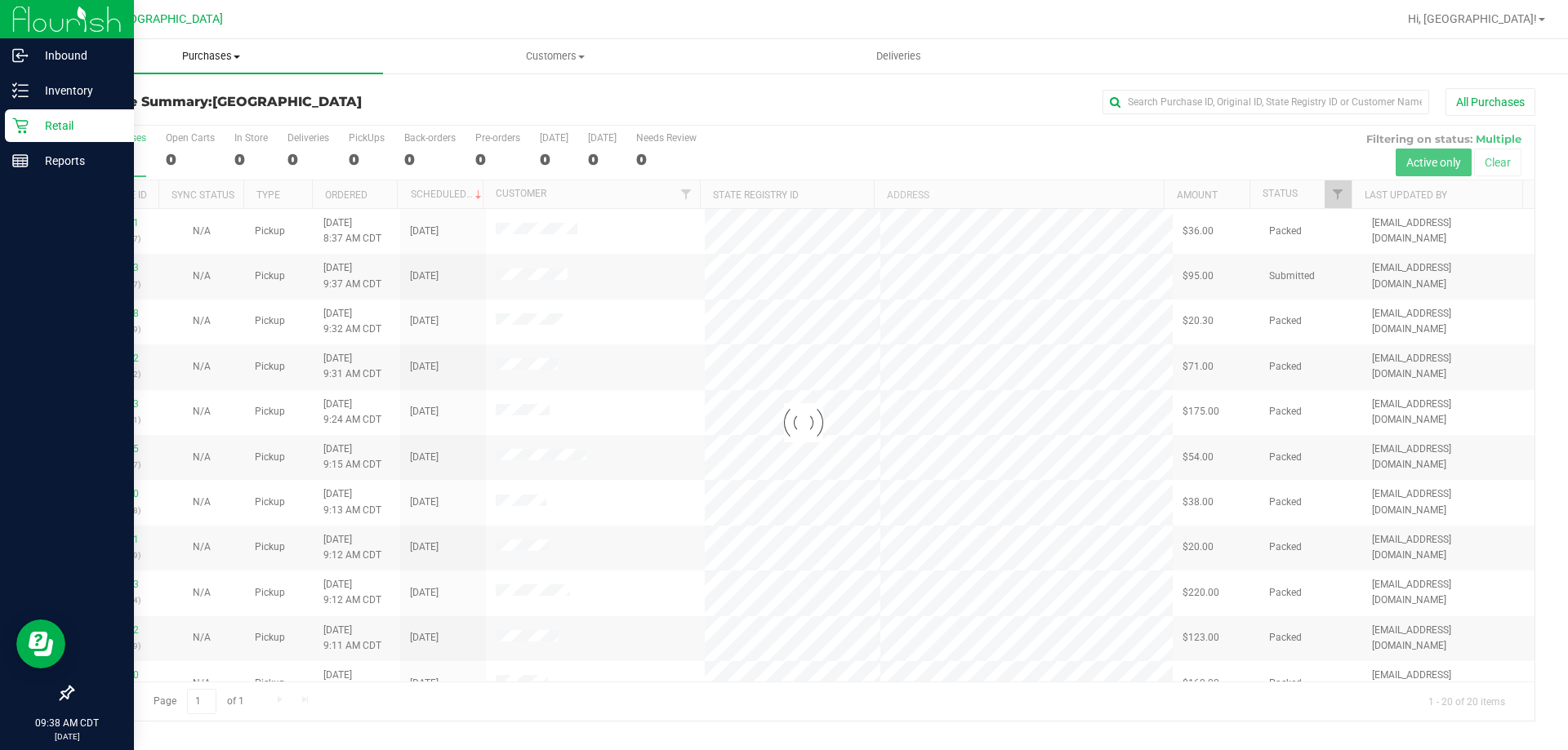
click at [200, 56] on span "Purchases" at bounding box center [210, 57] width 344 height 15
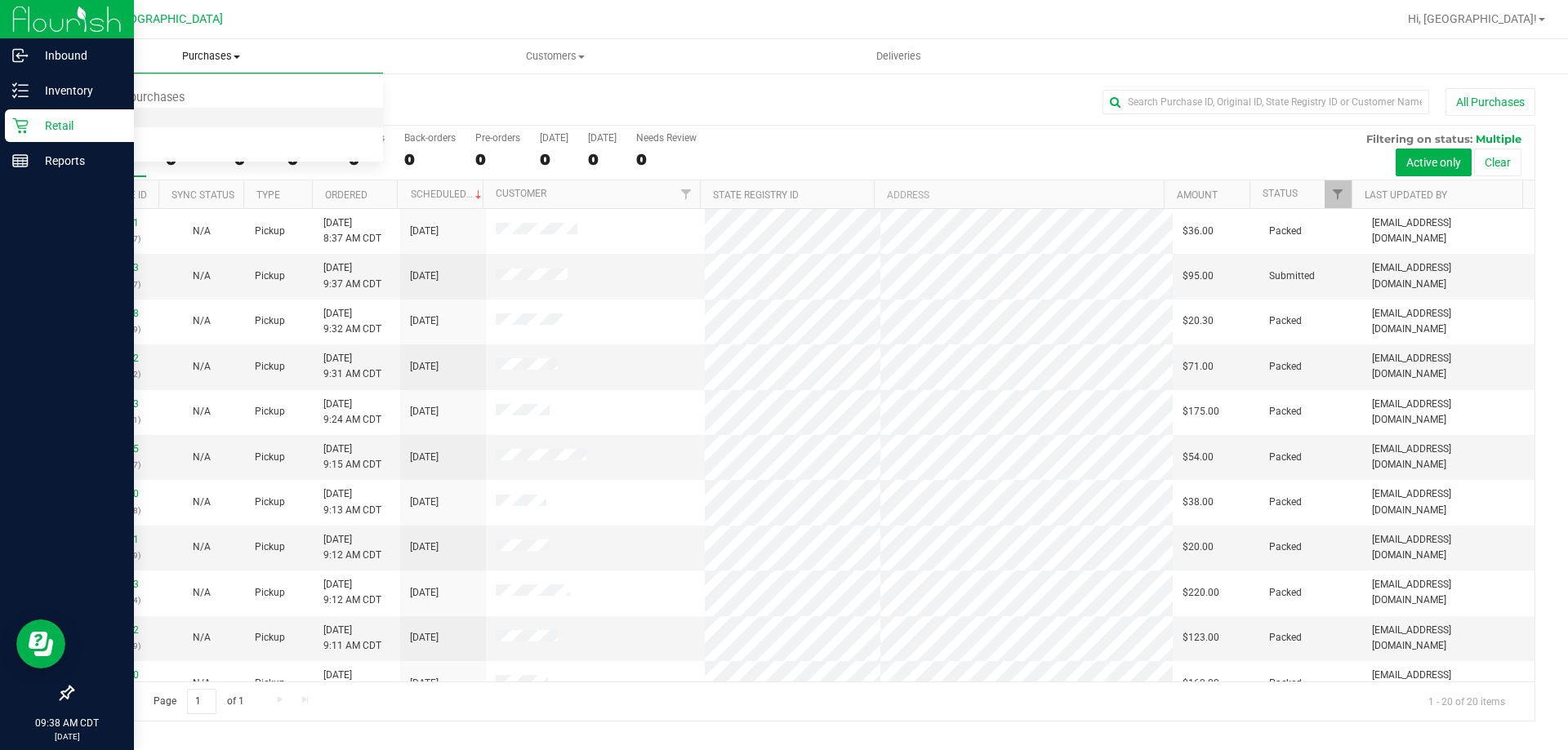
click at [125, 118] on span "Fulfillment" at bounding box center [90, 118] width 101 height 14
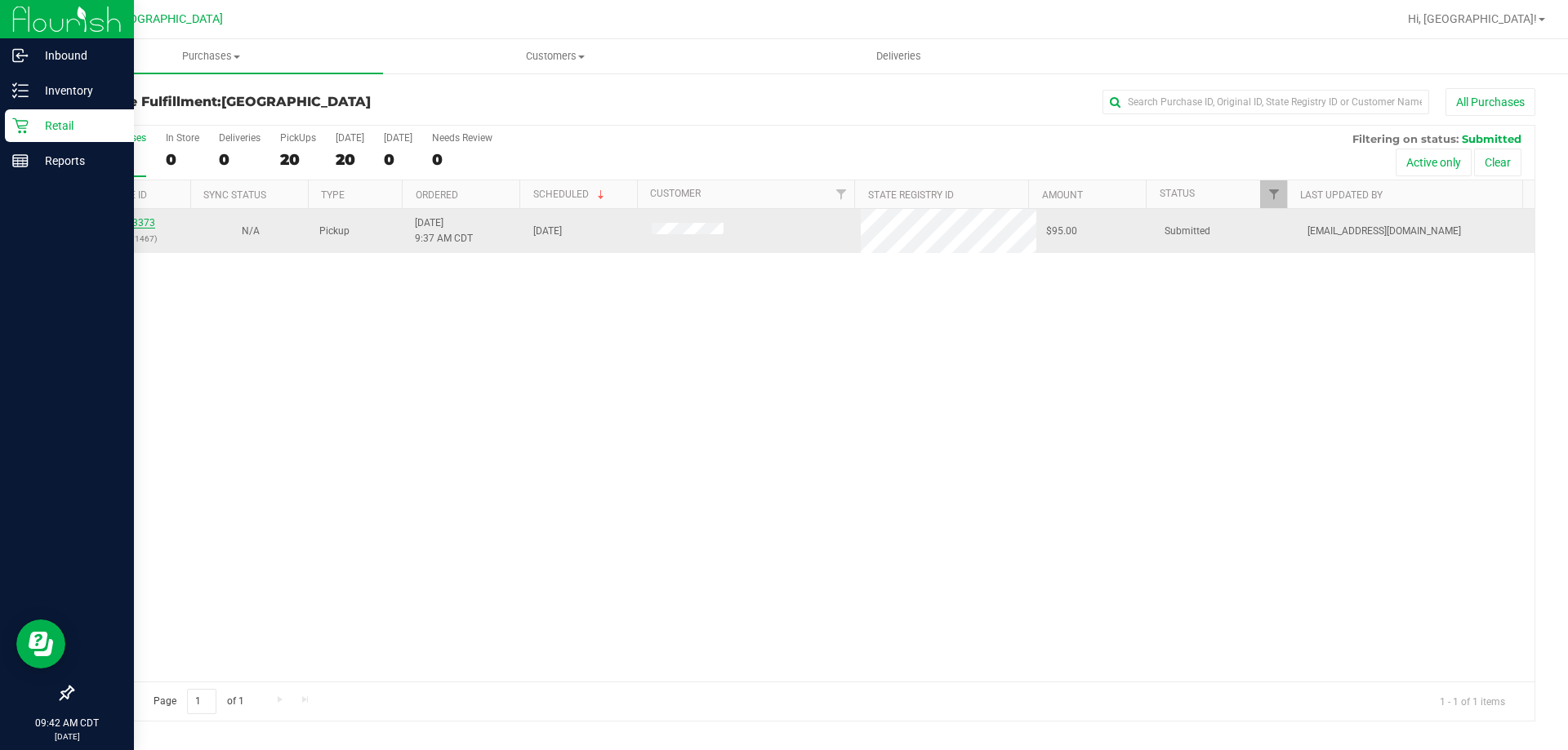
click at [136, 223] on link "11833373" at bounding box center [132, 223] width 46 height 12
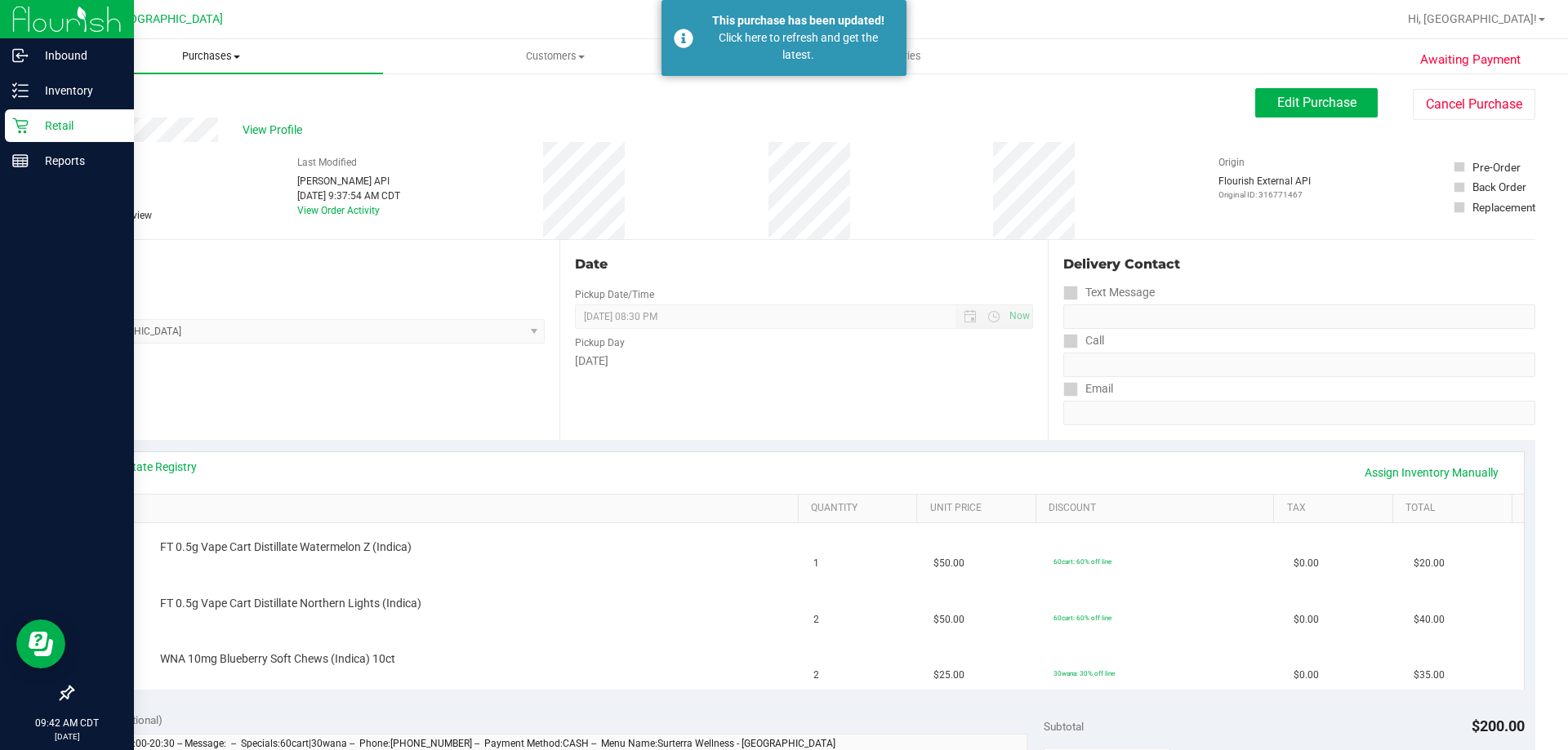
click at [191, 53] on span "Purchases" at bounding box center [210, 57] width 344 height 15
click at [121, 116] on span "Fulfillment" at bounding box center [90, 118] width 101 height 14
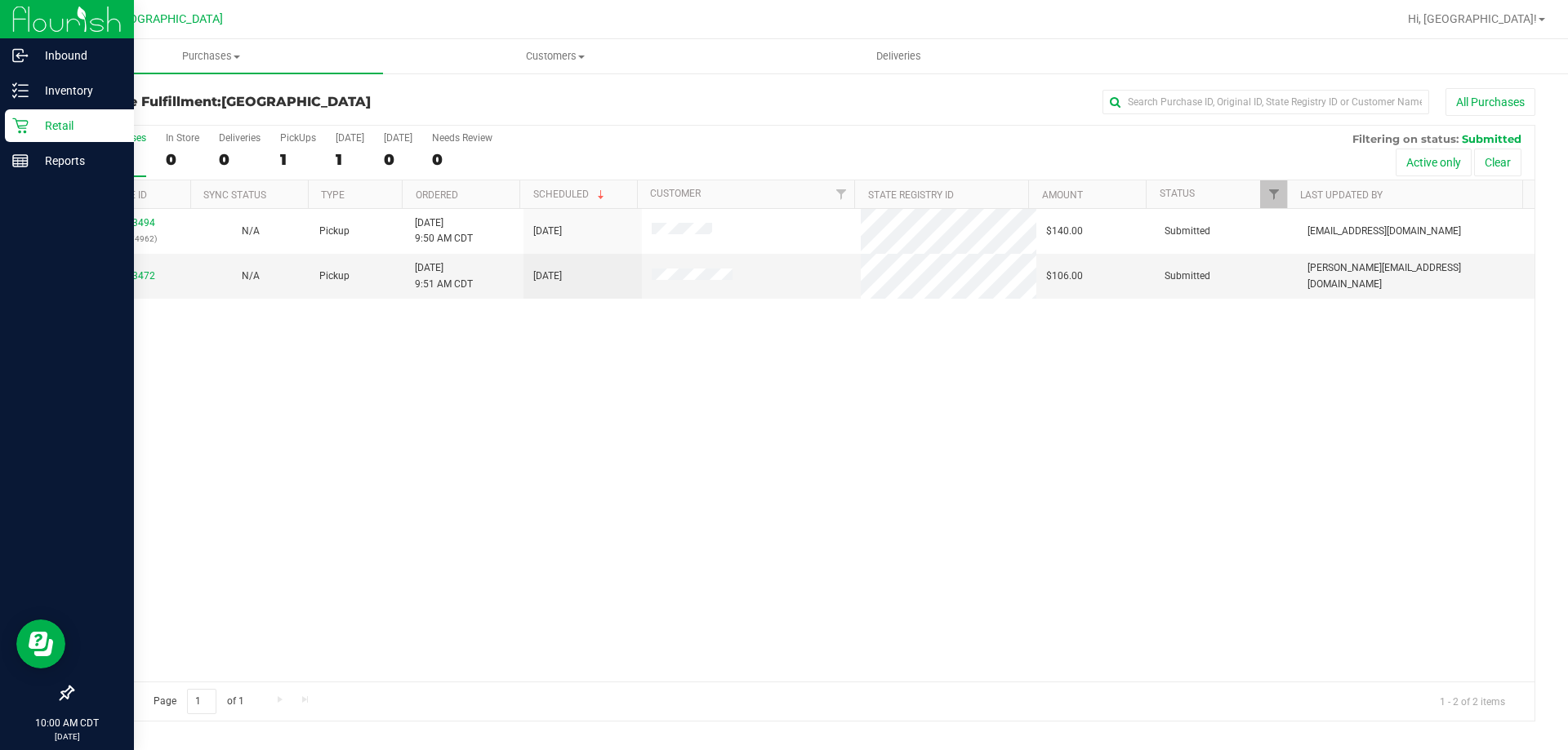
click at [480, 187] on th "Ordered" at bounding box center [460, 195] width 117 height 28
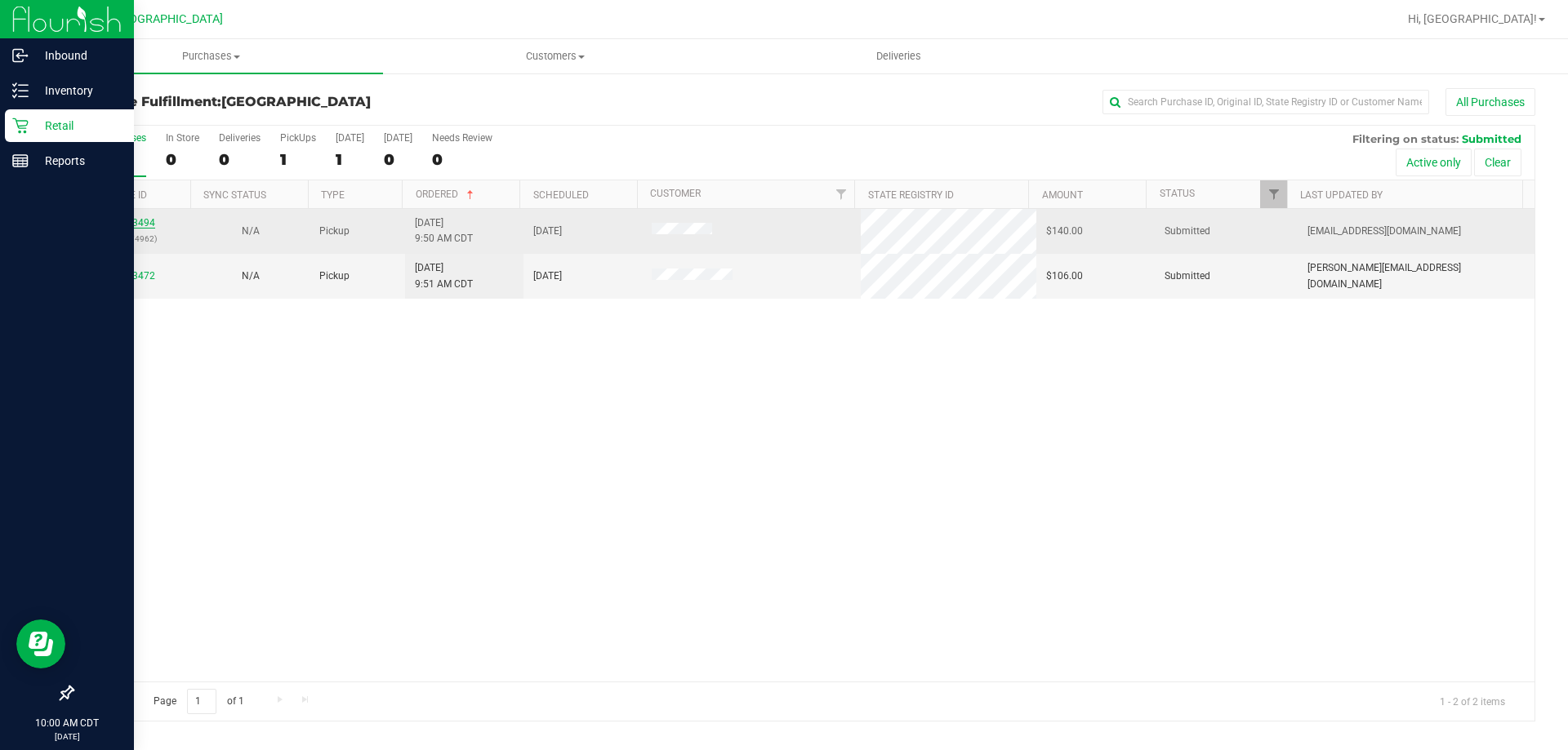
click at [139, 227] on link "11833494" at bounding box center [132, 223] width 46 height 12
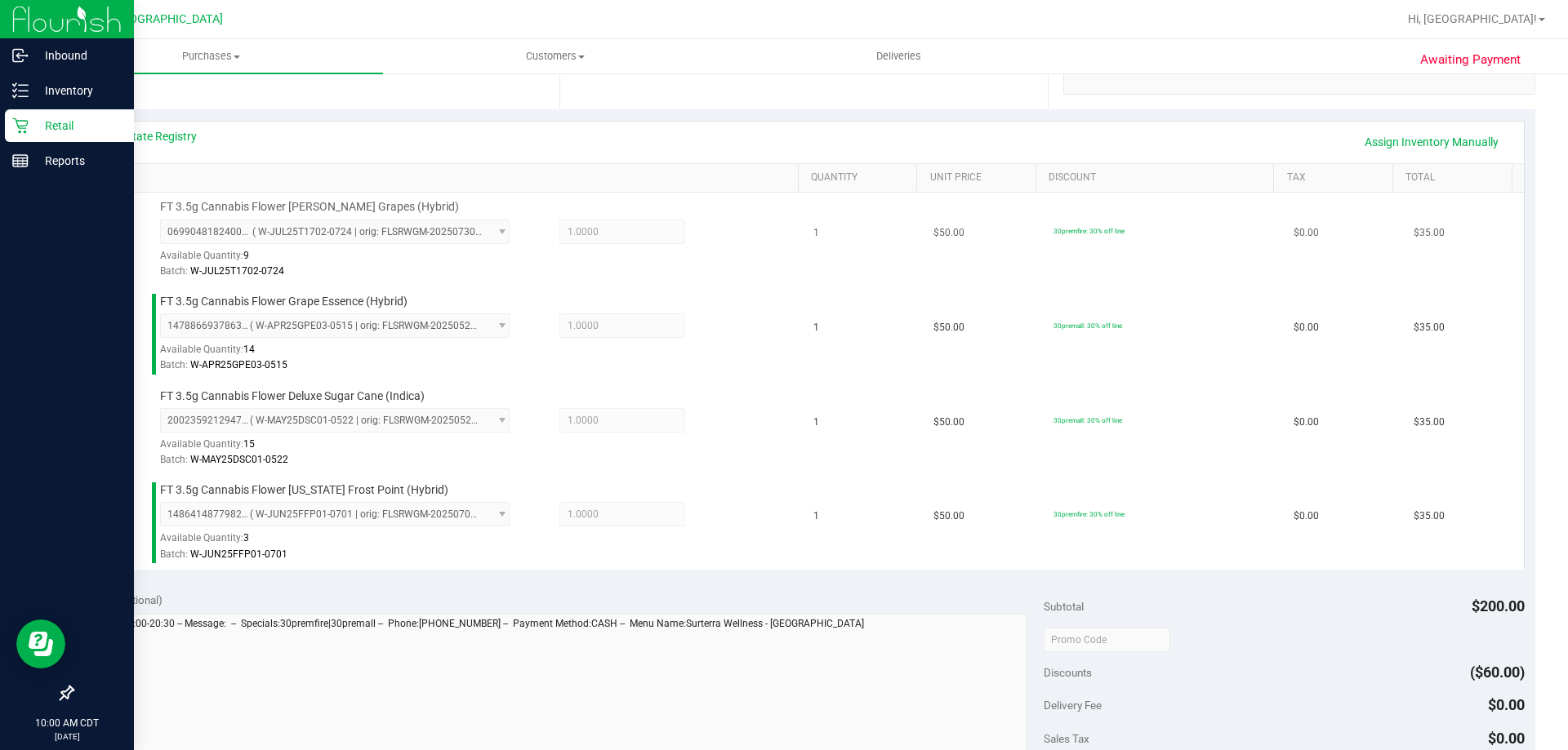
scroll to position [490, 0]
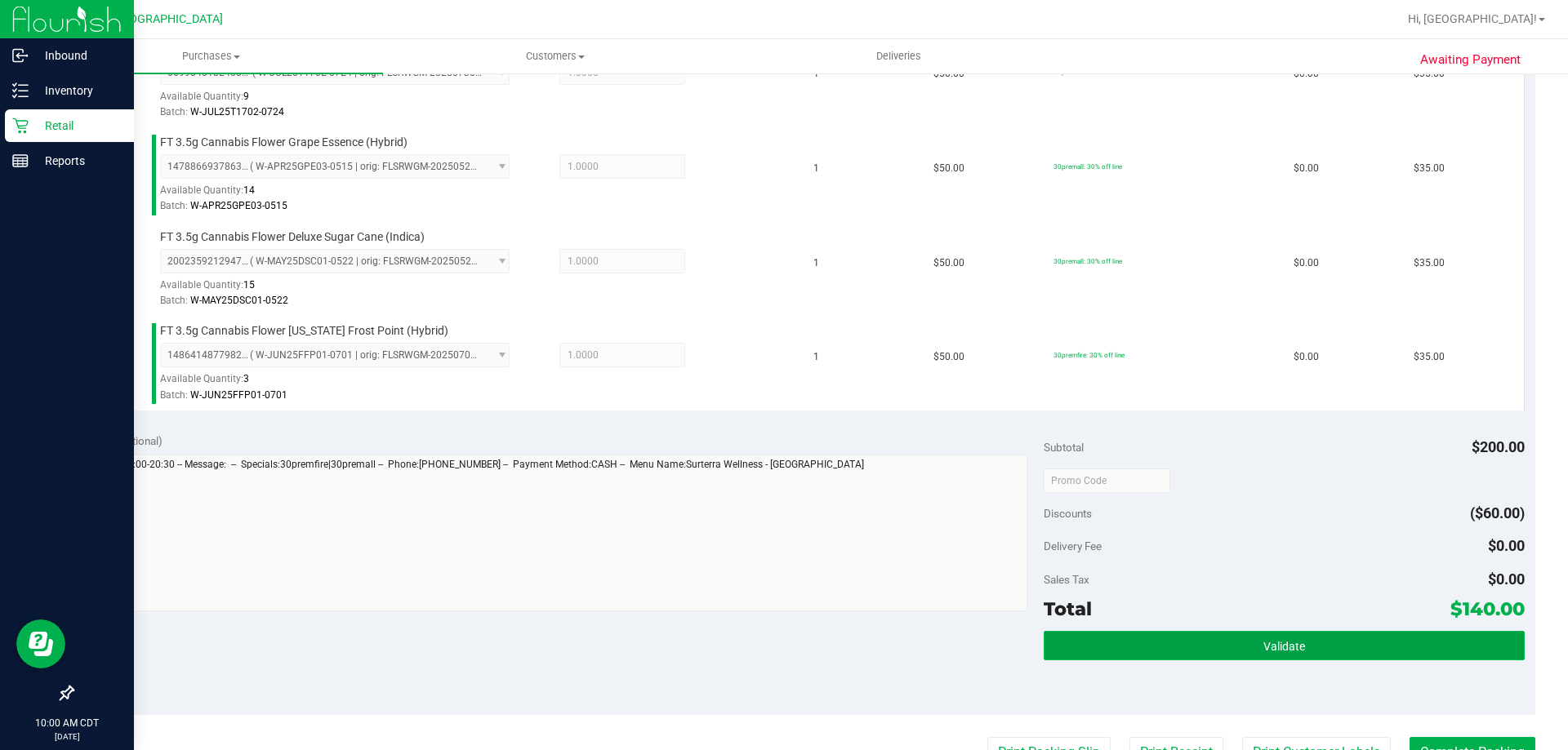
click at [1106, 644] on button "Validate" at bounding box center [1284, 645] width 480 height 29
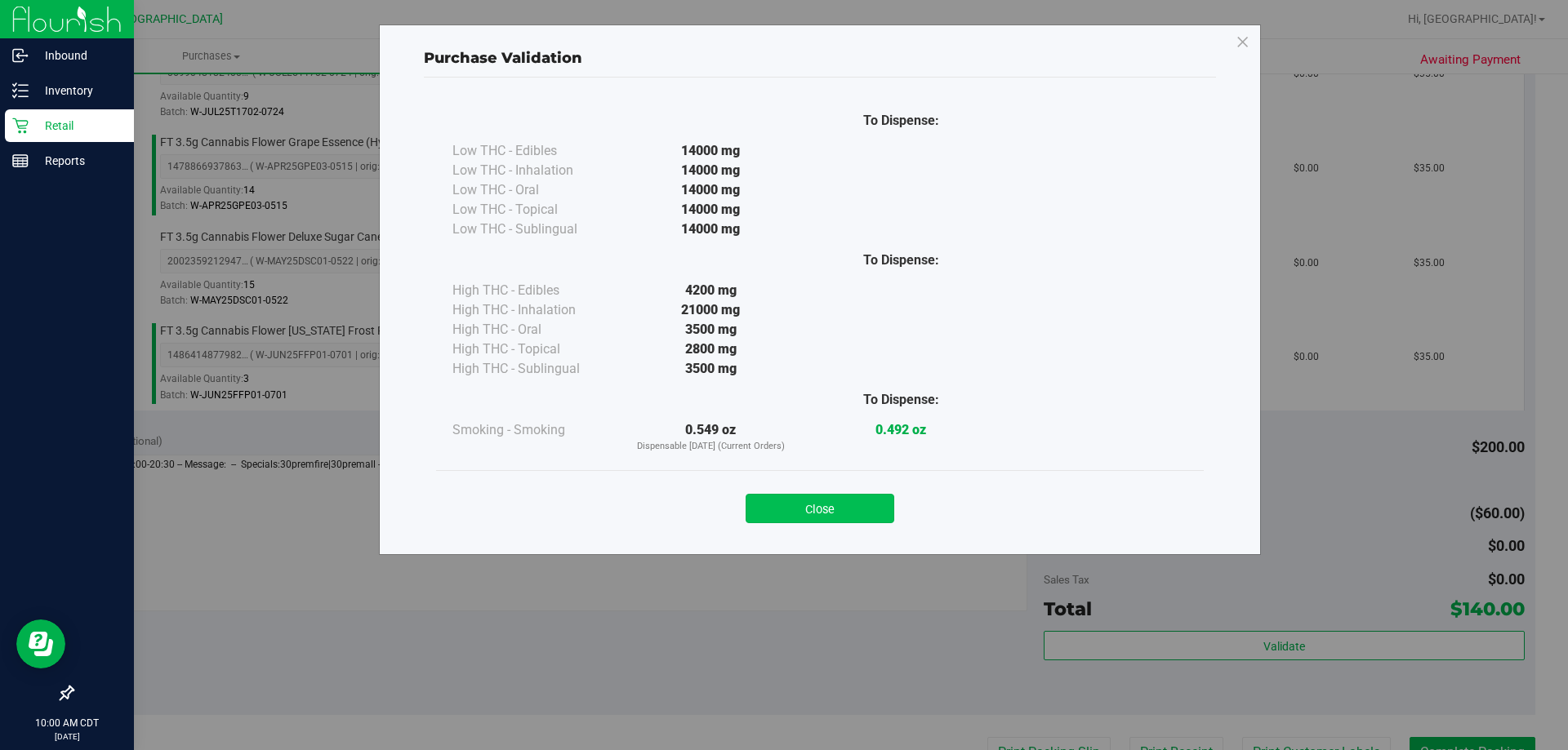
click at [853, 521] on button "Close" at bounding box center [820, 508] width 149 height 29
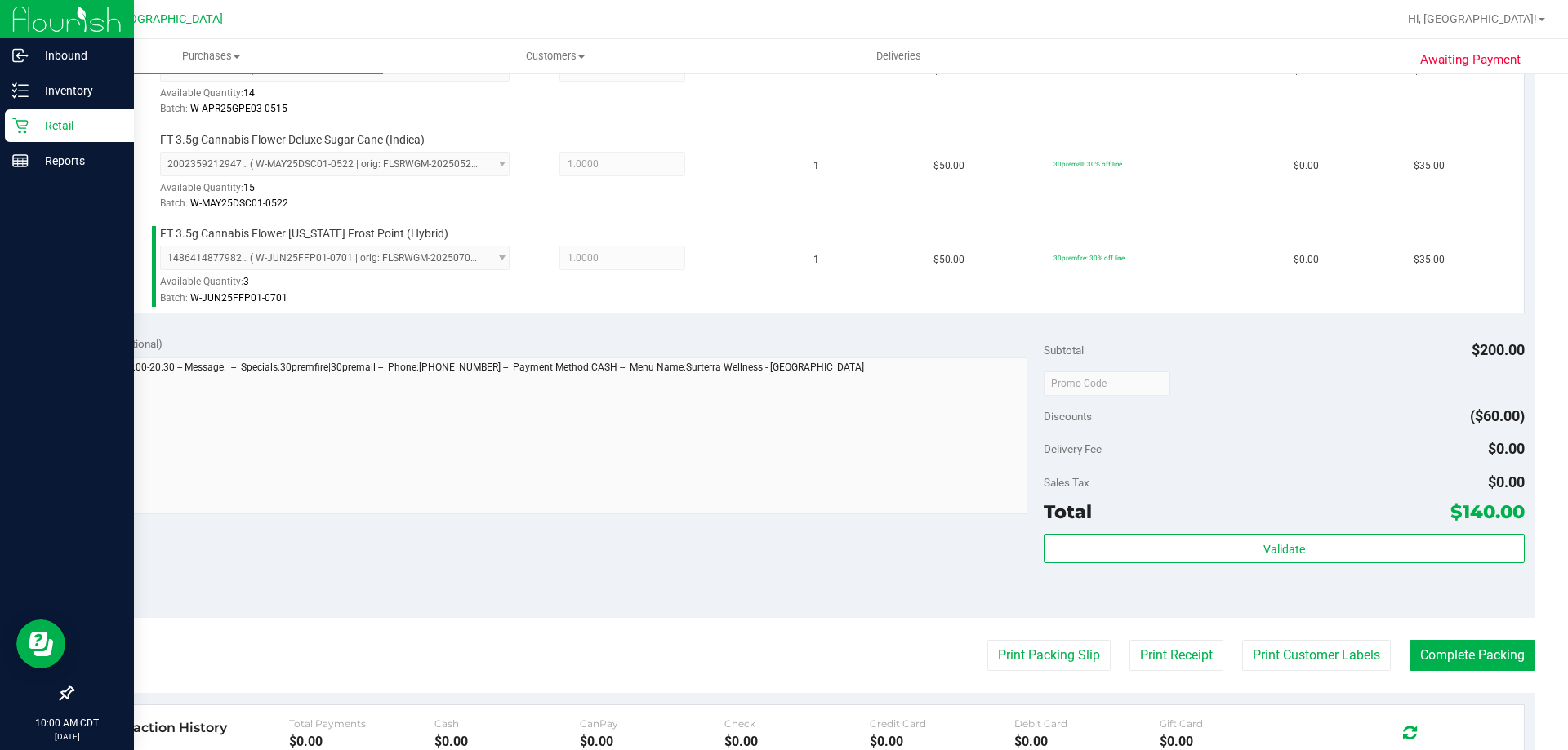
scroll to position [735, 0]
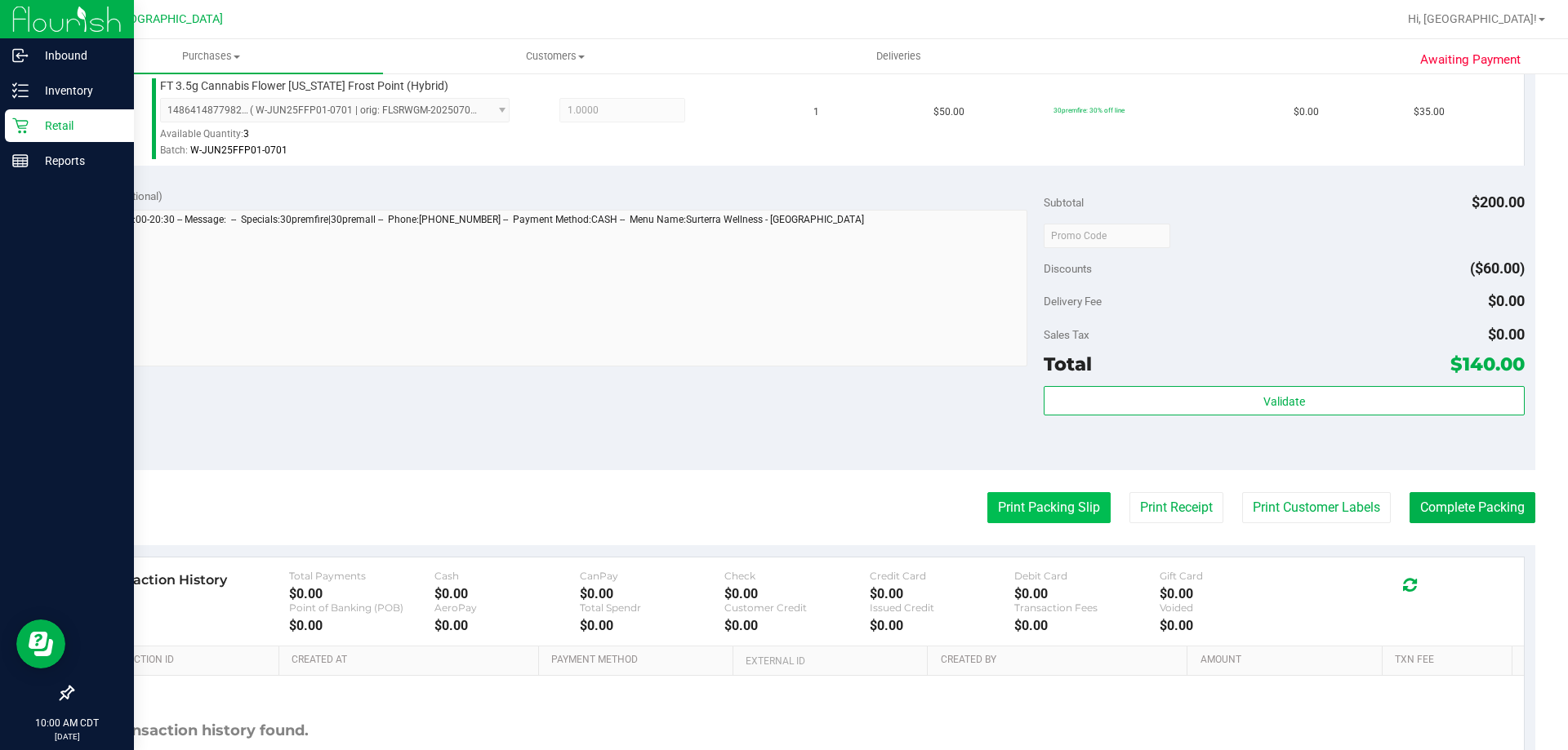
click at [1041, 504] on button "Print Packing Slip" at bounding box center [1049, 507] width 123 height 31
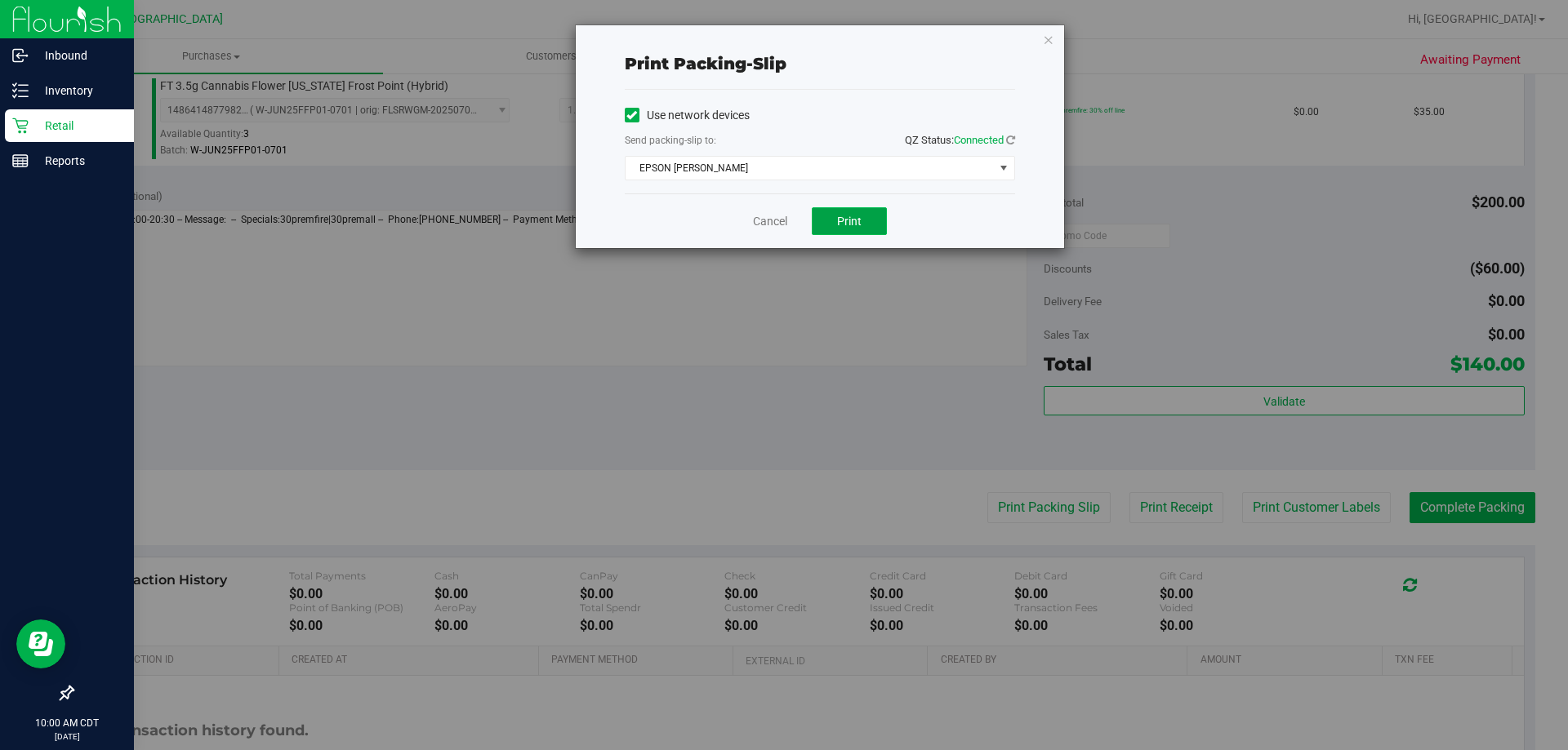
click at [848, 220] on span "Print" at bounding box center [849, 221] width 24 height 13
click at [774, 220] on link "Cancel" at bounding box center [769, 221] width 34 height 17
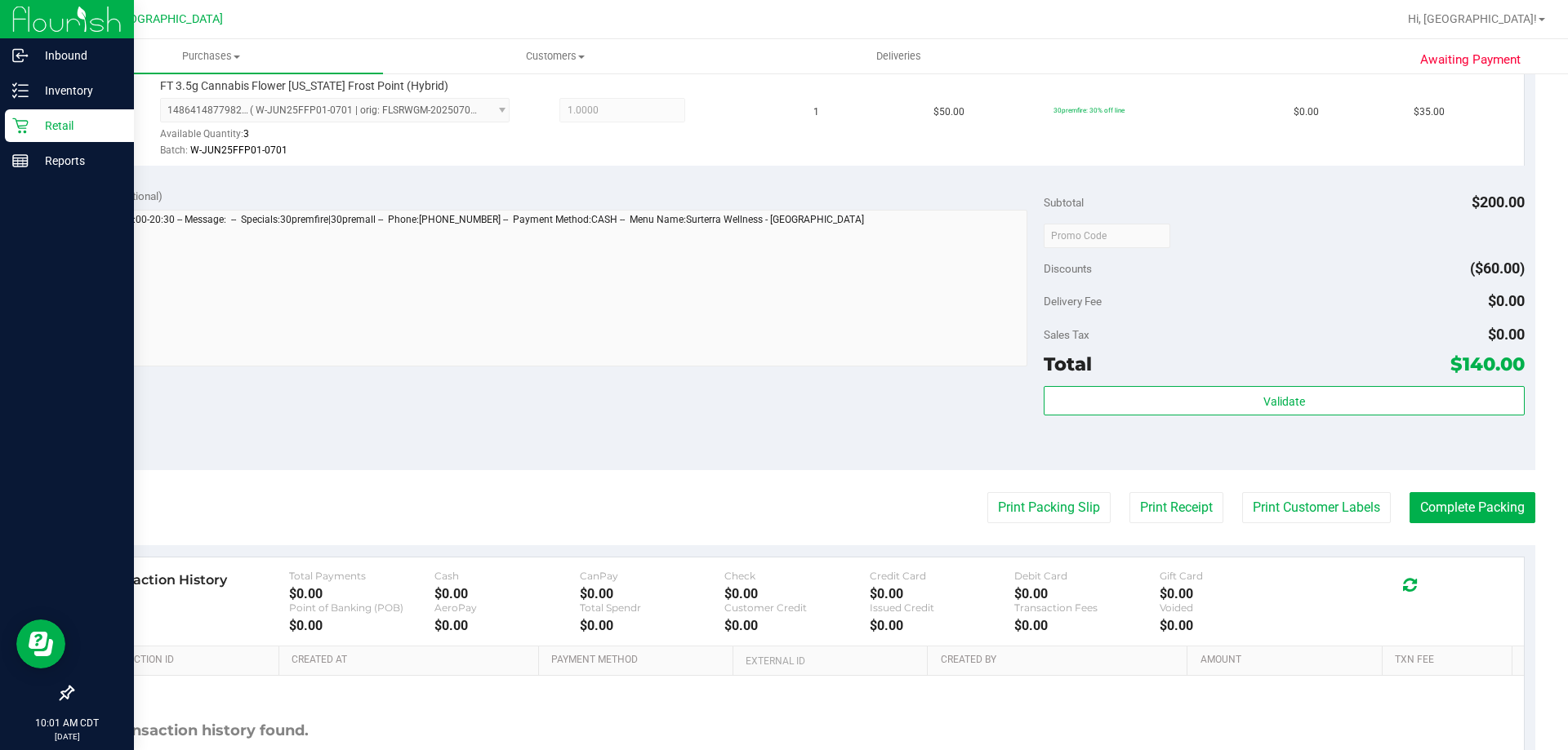
click at [1440, 491] on purchase-details "Back Edit Purchase Cancel Purchase View Profile # 11833494 BioTrack ID: - Submi…" at bounding box center [804, 101] width 1464 height 1498
click at [1442, 494] on button "Complete Packing" at bounding box center [1472, 507] width 126 height 31
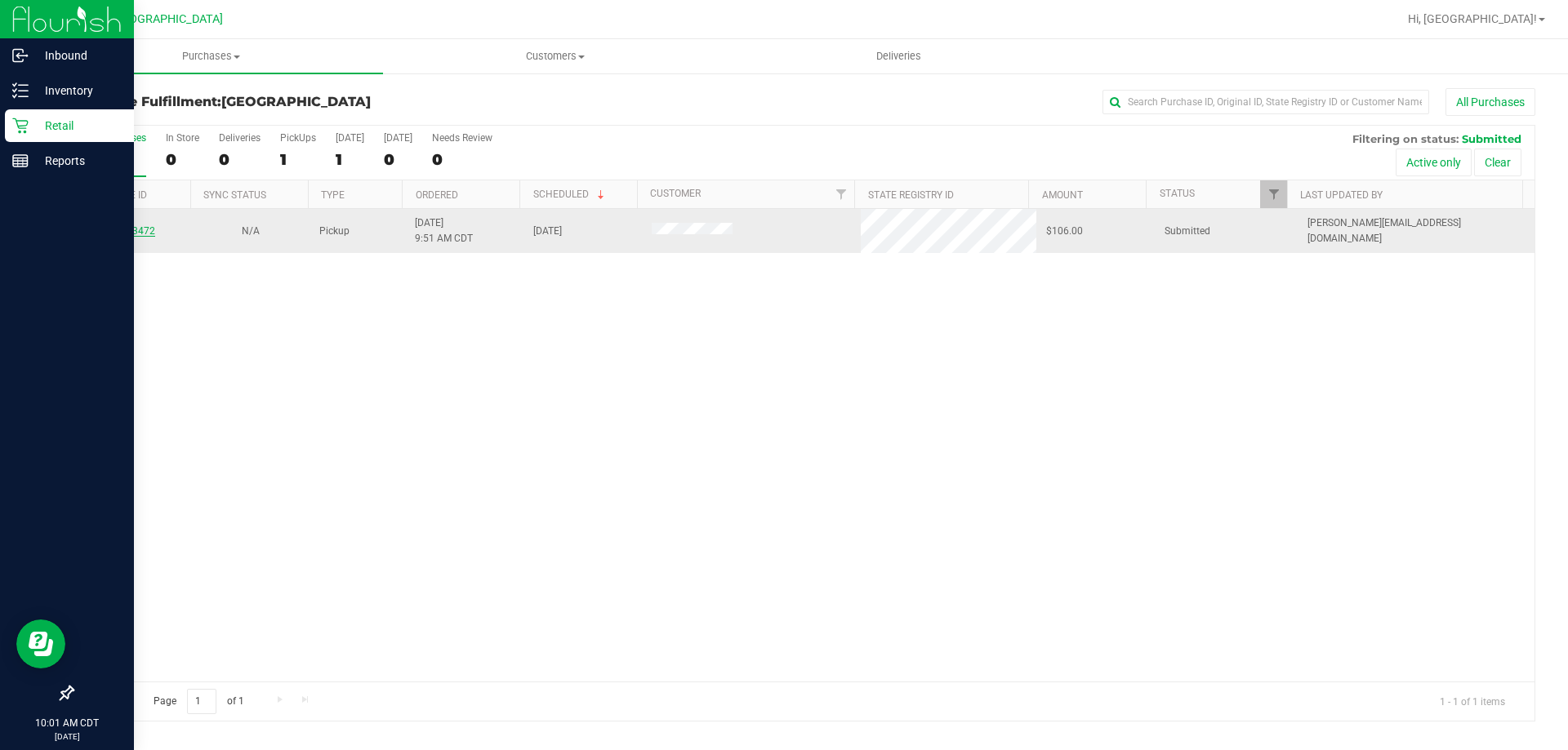
click at [134, 232] on link "11833472" at bounding box center [132, 231] width 46 height 12
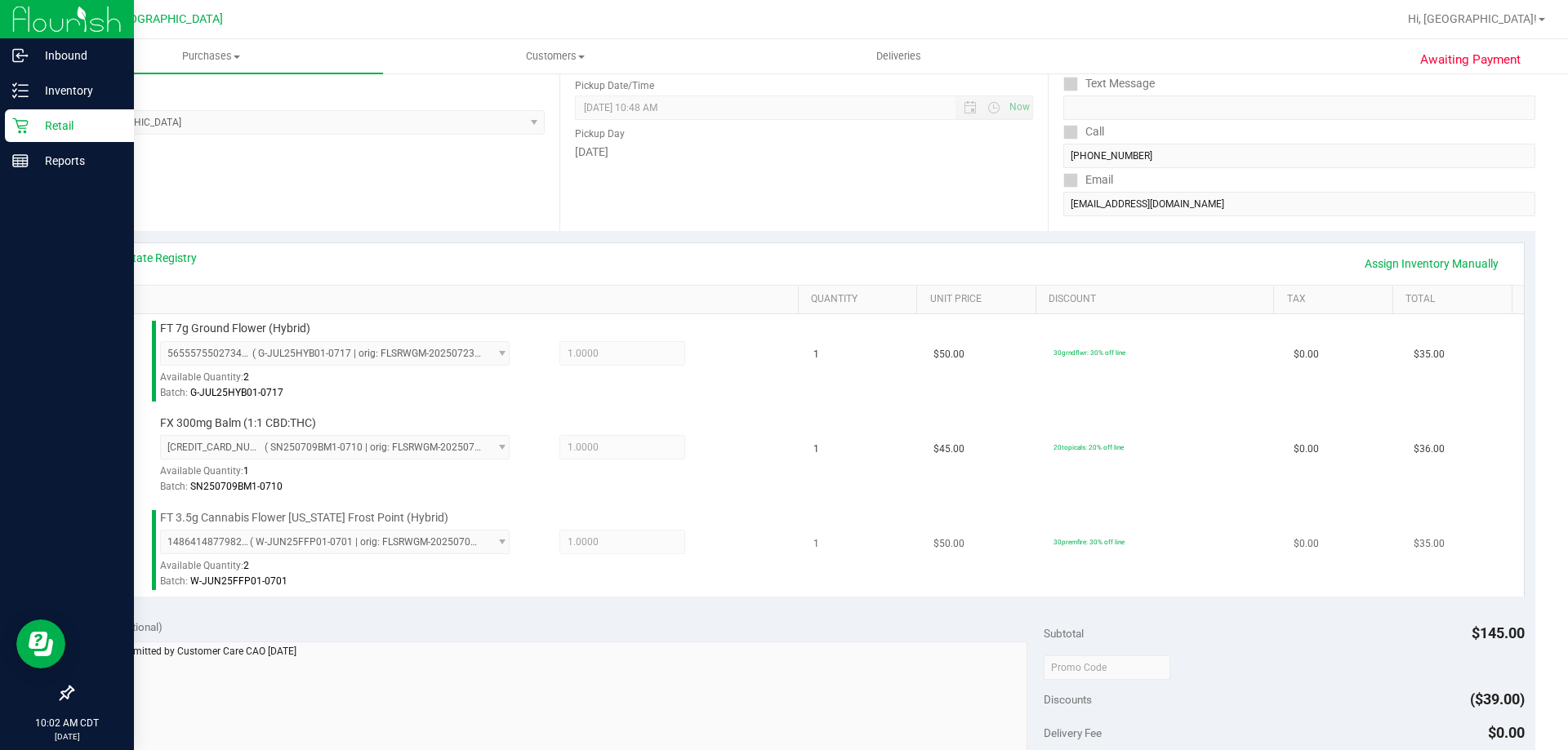
scroll to position [327, 0]
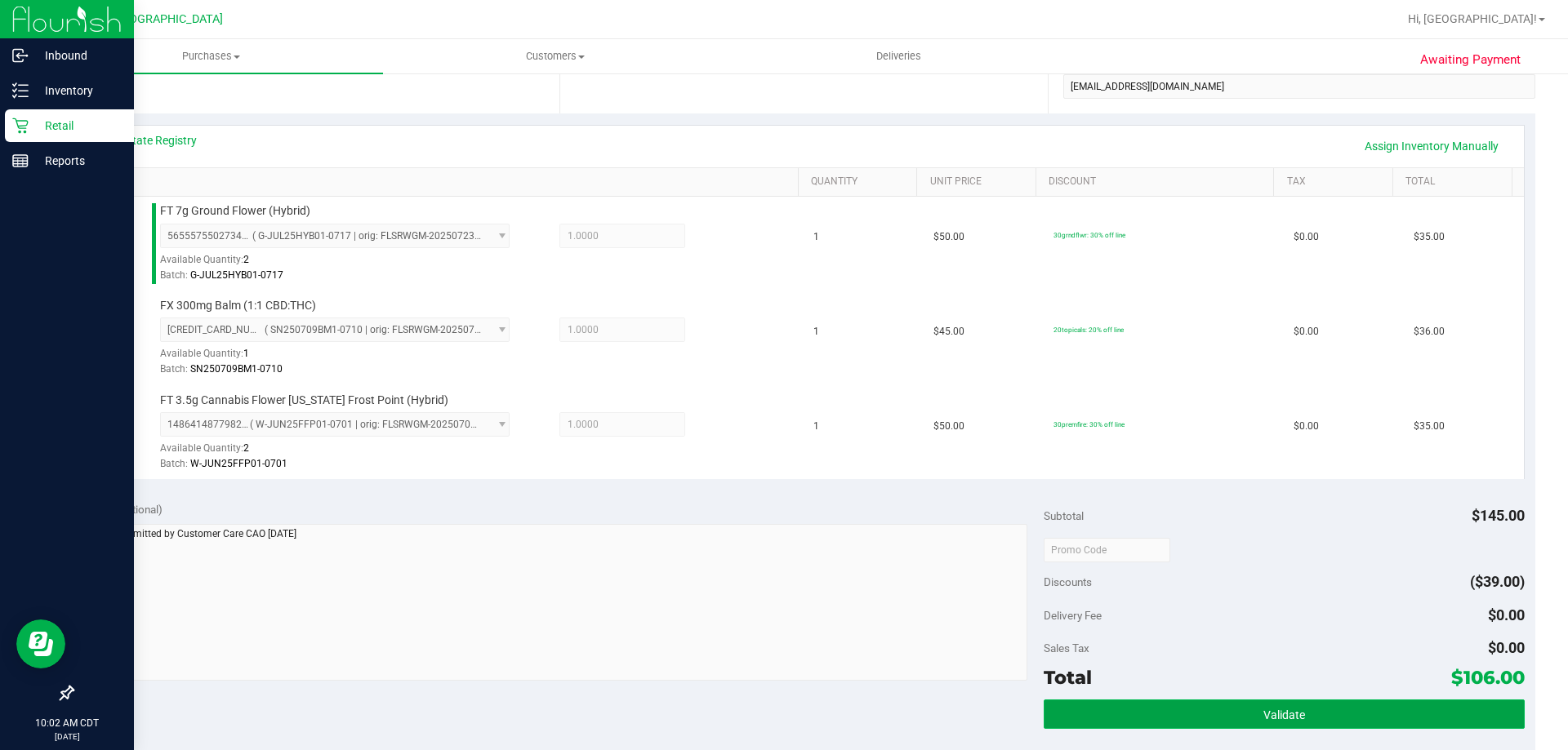
click at [1165, 702] on button "Validate" at bounding box center [1284, 714] width 480 height 29
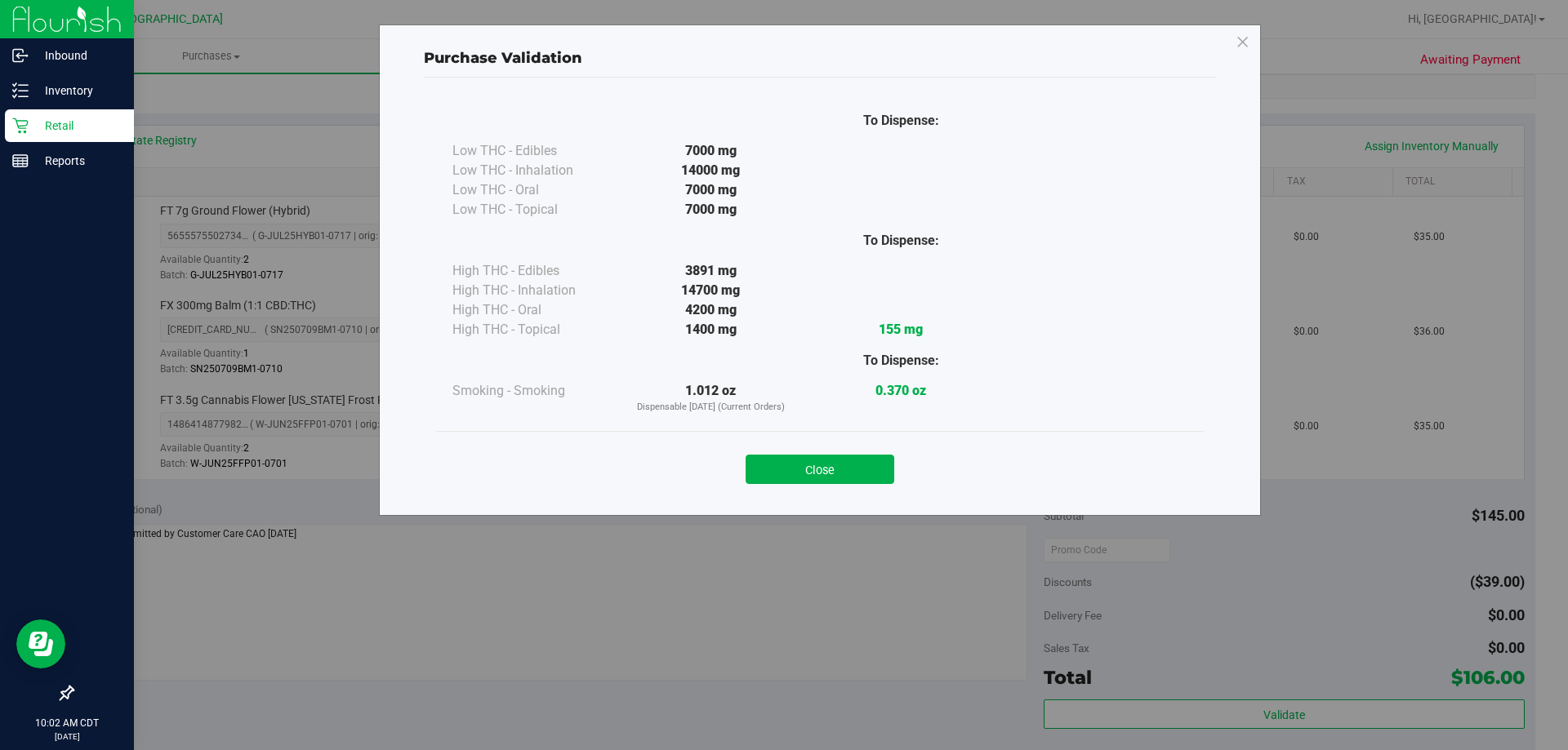
click at [853, 454] on div "Close" at bounding box center [820, 464] width 744 height 41
click at [862, 476] on button "Close" at bounding box center [820, 469] width 149 height 29
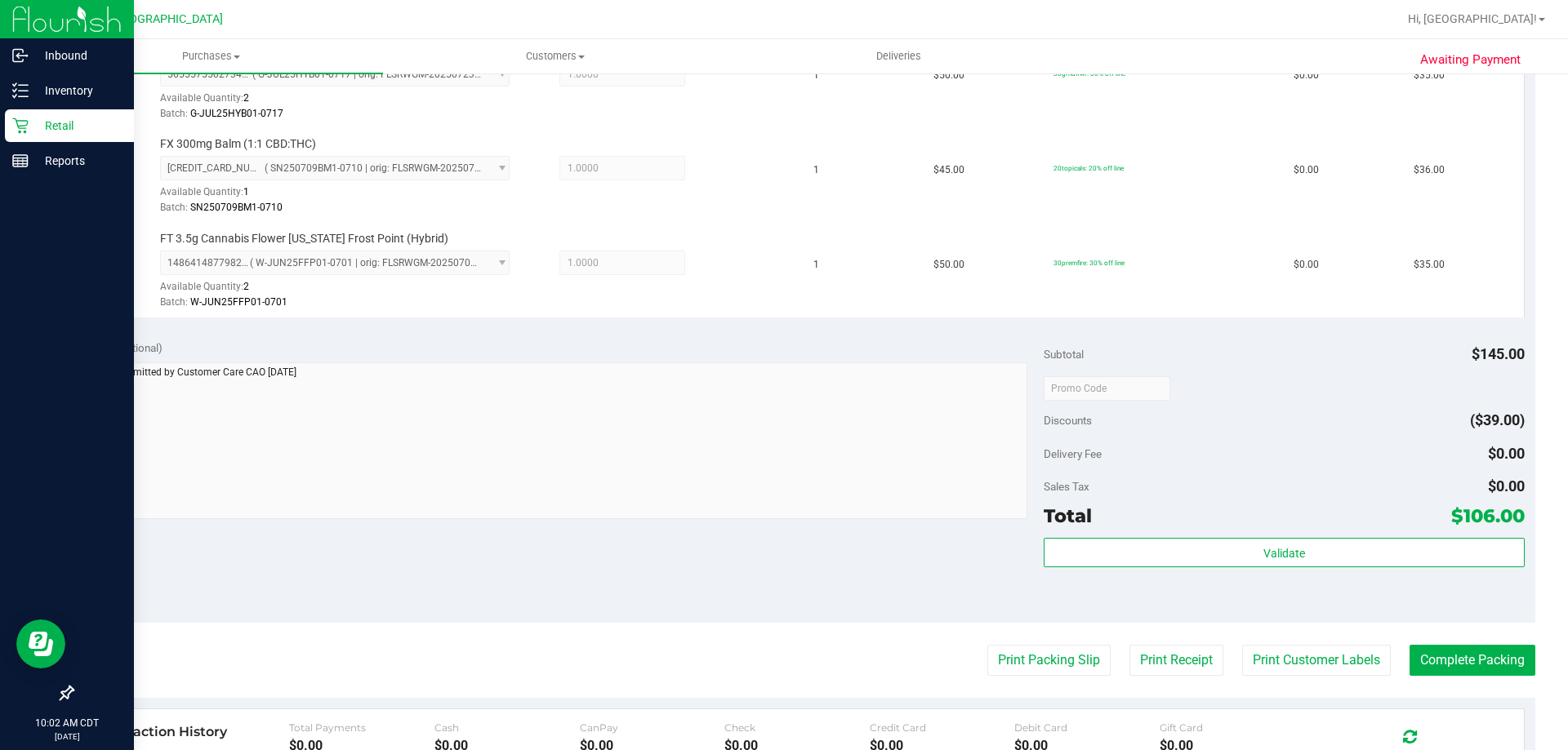
scroll to position [490, 0]
click at [987, 650] on button "Print Packing Slip" at bounding box center [1049, 659] width 123 height 31
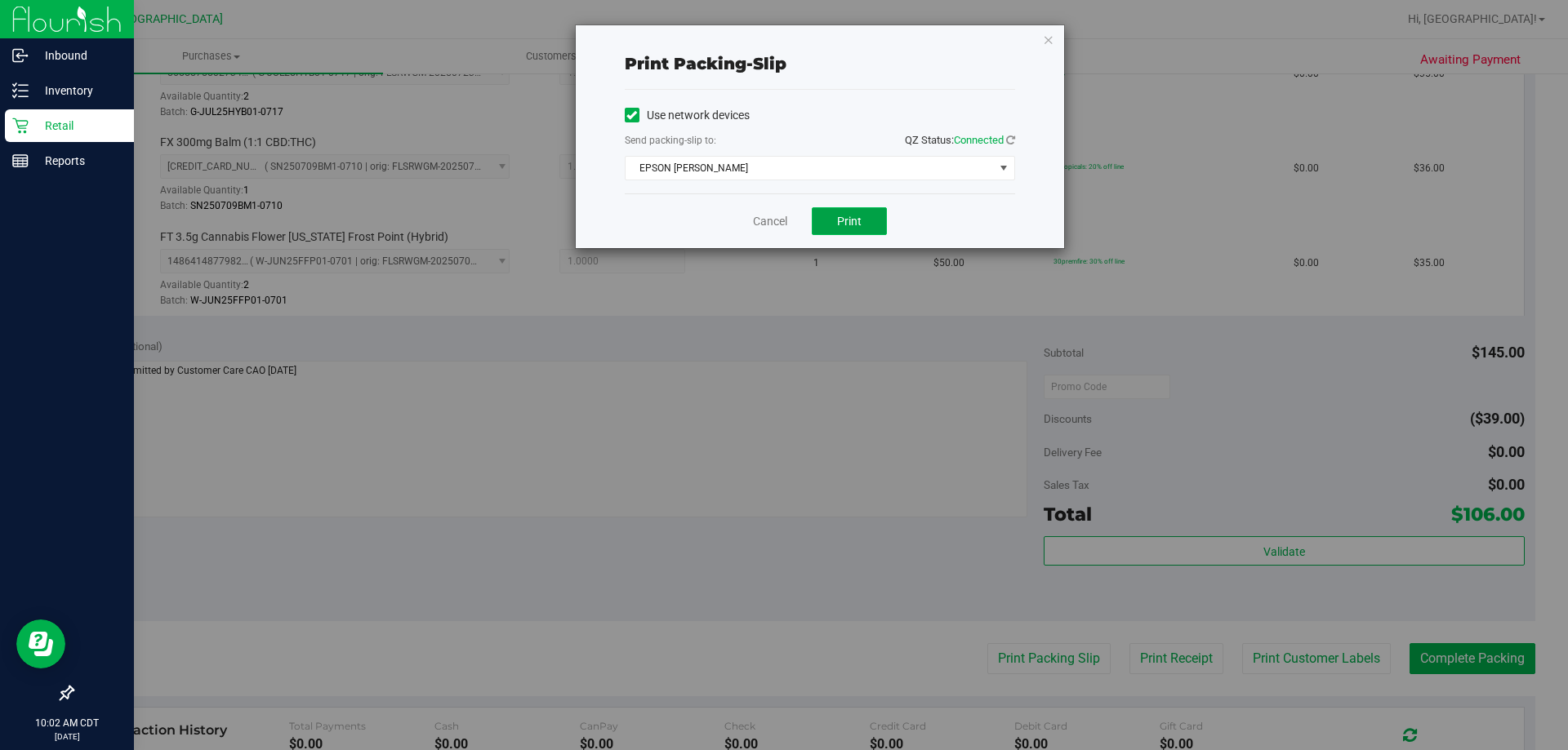
click at [843, 225] on span "Print" at bounding box center [849, 221] width 24 height 13
click at [770, 215] on link "Cancel" at bounding box center [769, 221] width 34 height 17
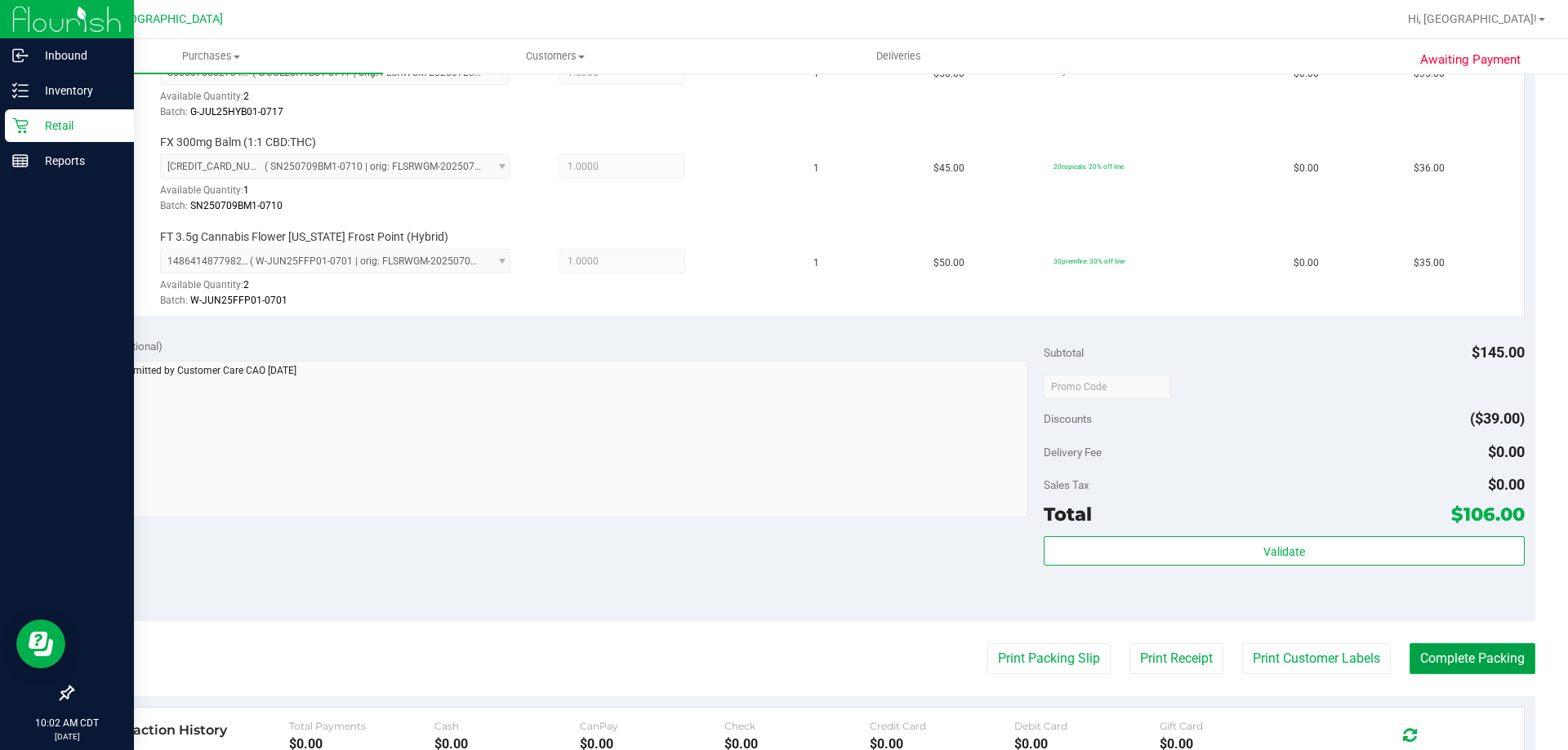
click at [1415, 667] on button "Complete Packing" at bounding box center [1472, 659] width 126 height 31
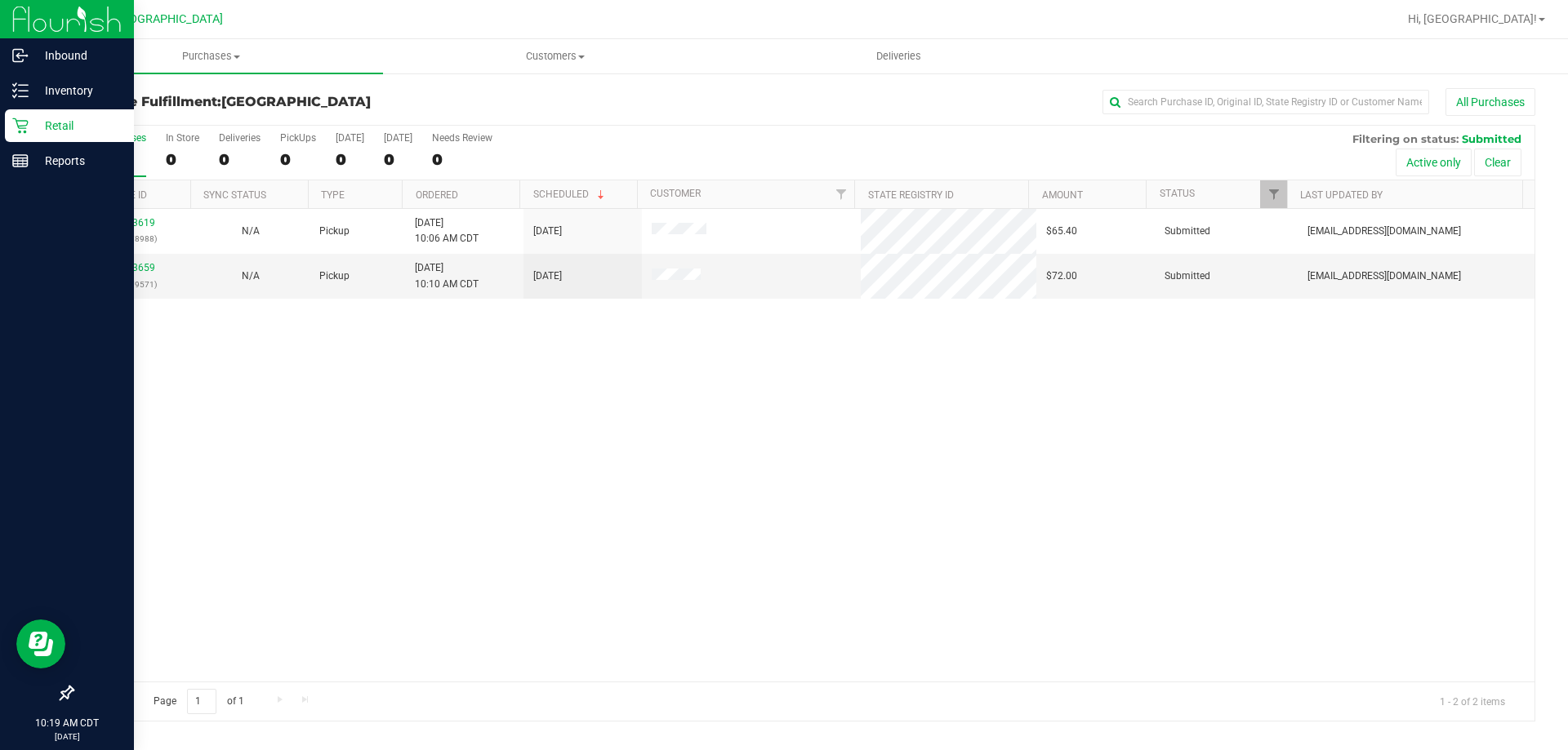
click at [494, 192] on th "Ordered" at bounding box center [460, 195] width 117 height 28
click at [146, 265] on link "11833659" at bounding box center [132, 268] width 46 height 12
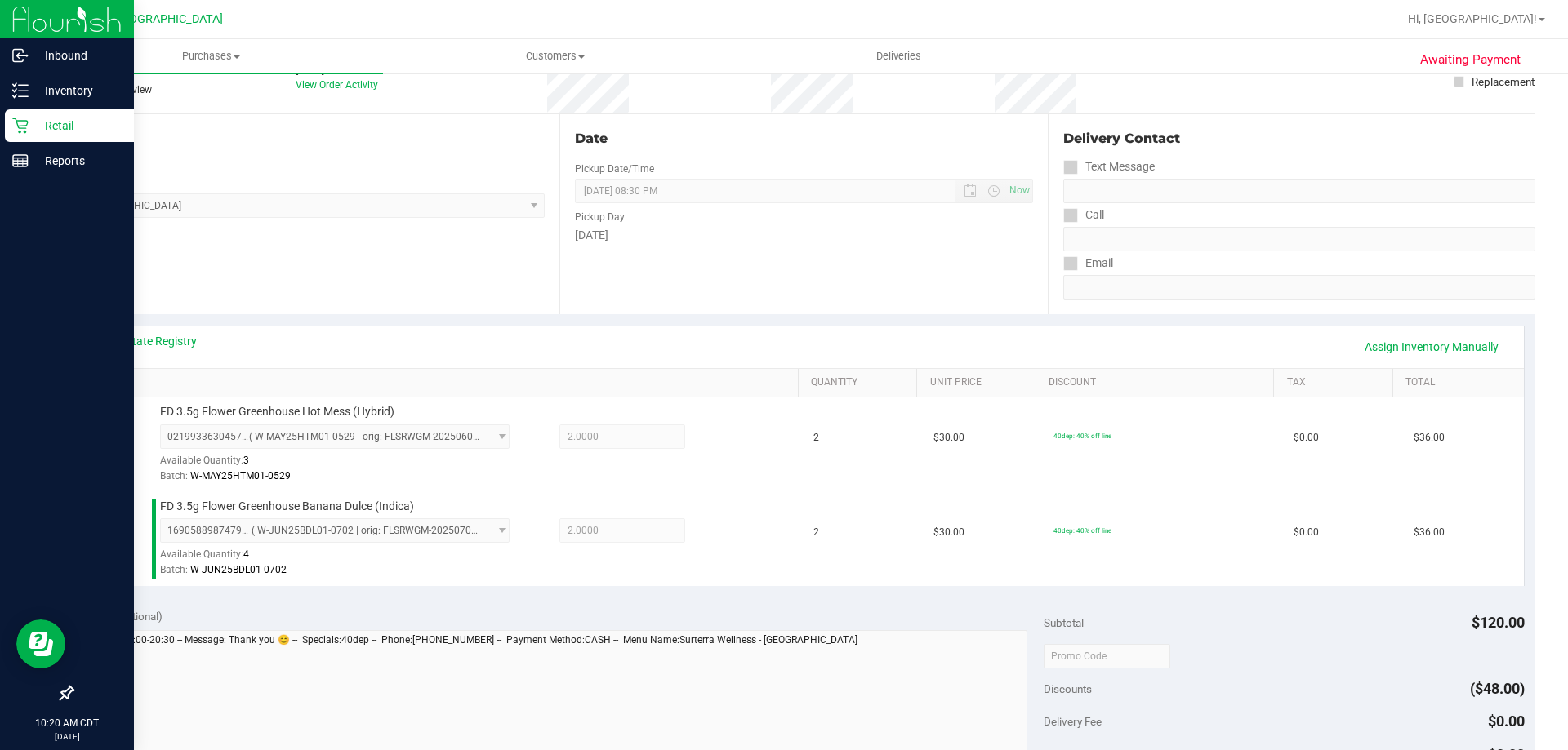
scroll to position [245, 0]
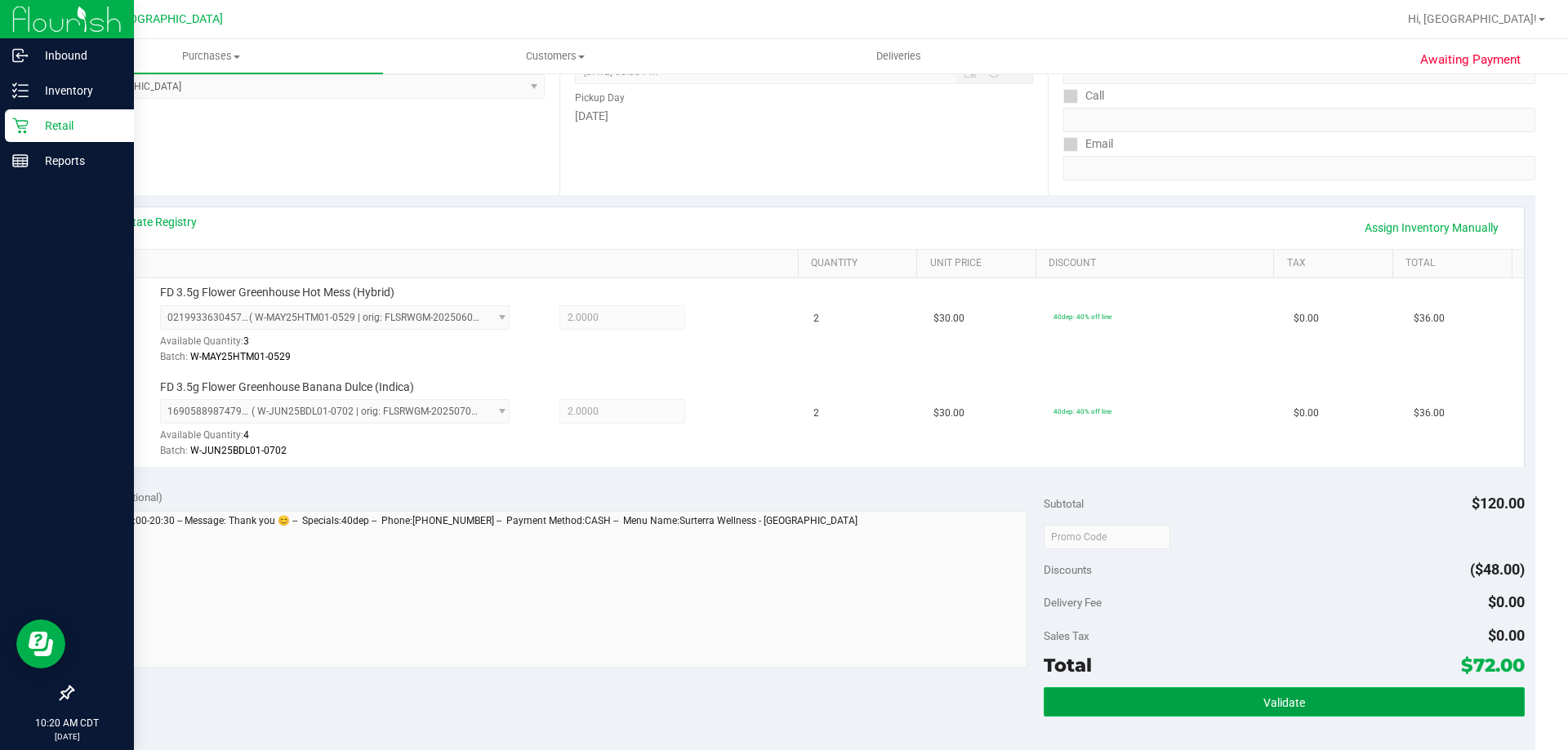
click at [1225, 711] on button "Validate" at bounding box center [1284, 702] width 480 height 29
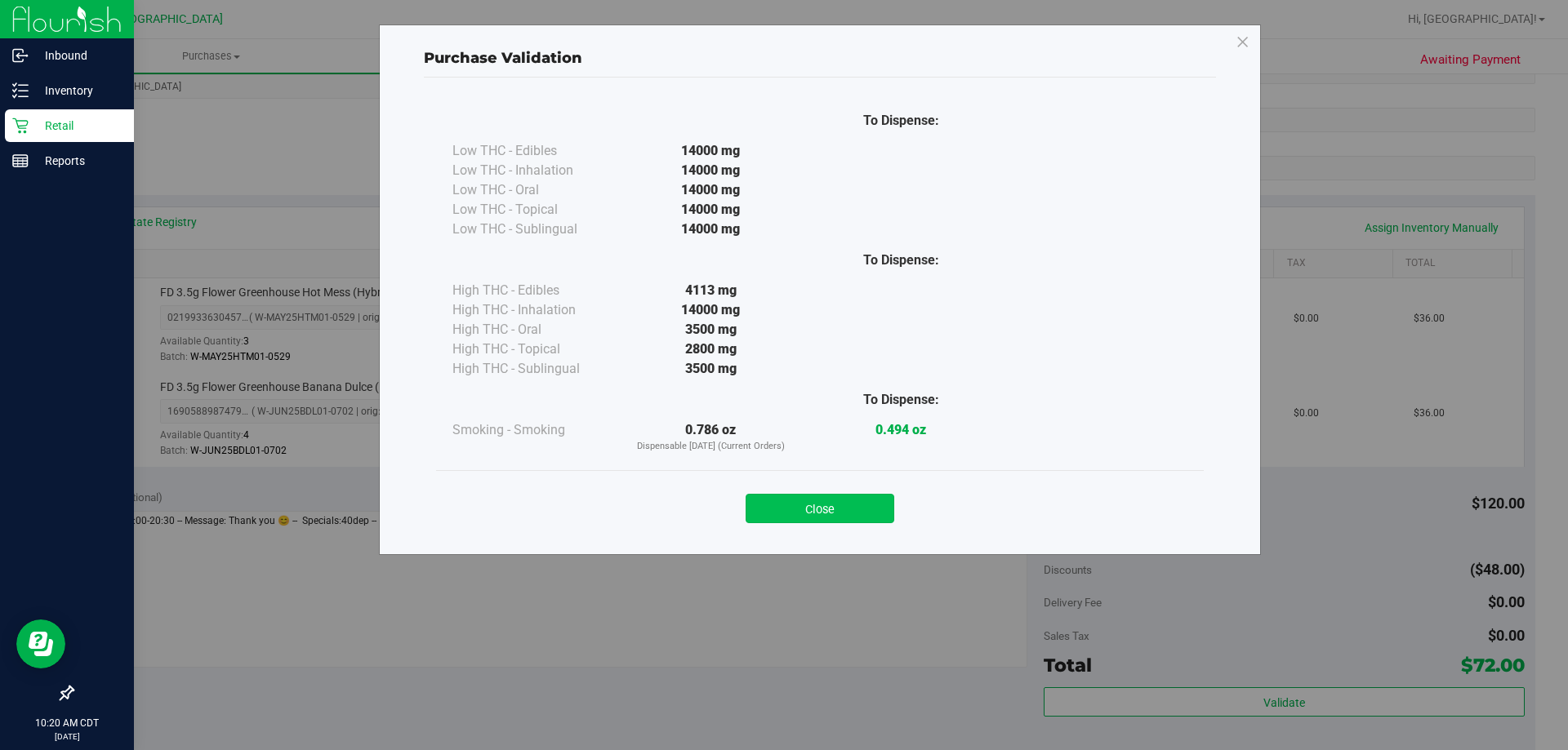
click at [801, 511] on button "Close" at bounding box center [820, 508] width 149 height 29
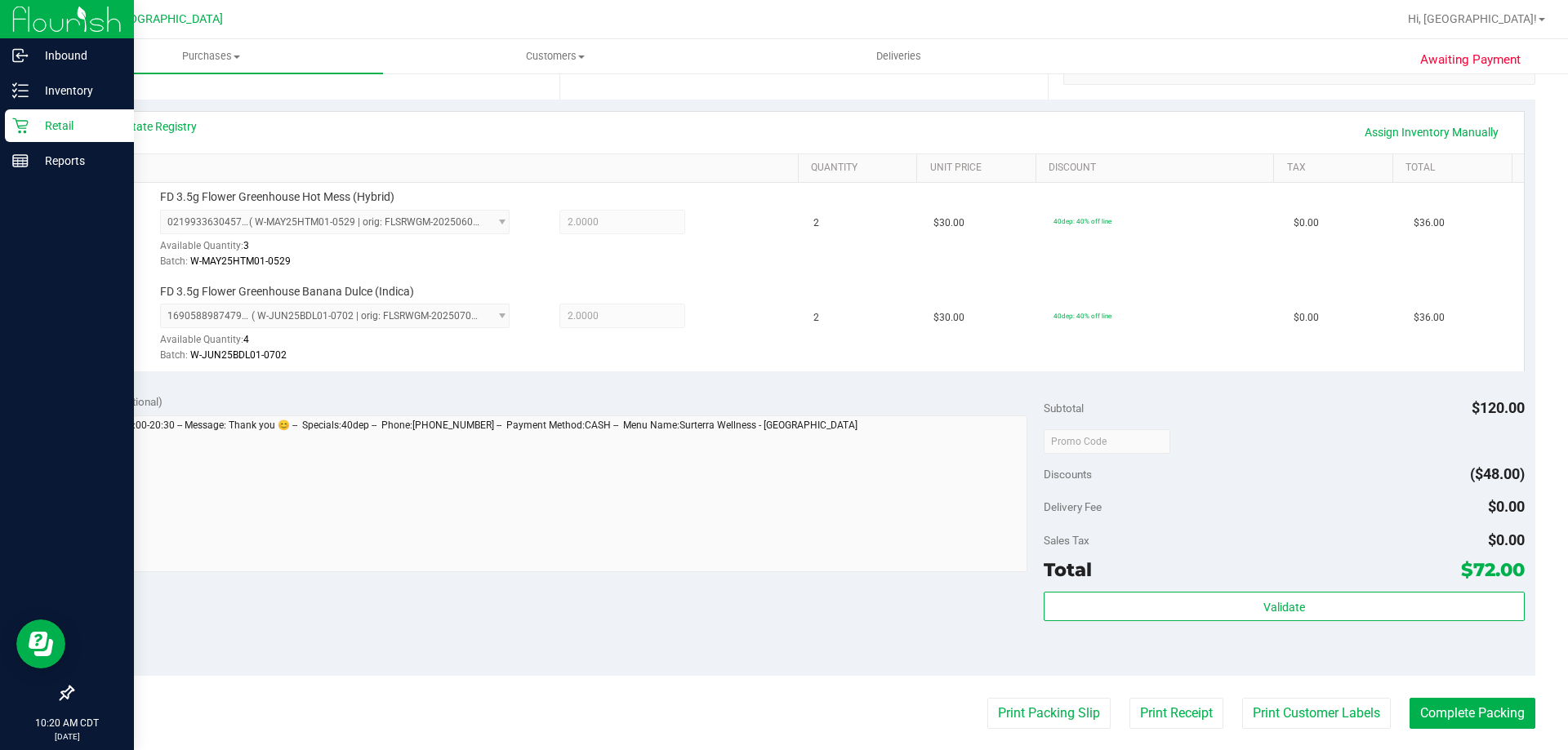
scroll to position [490, 0]
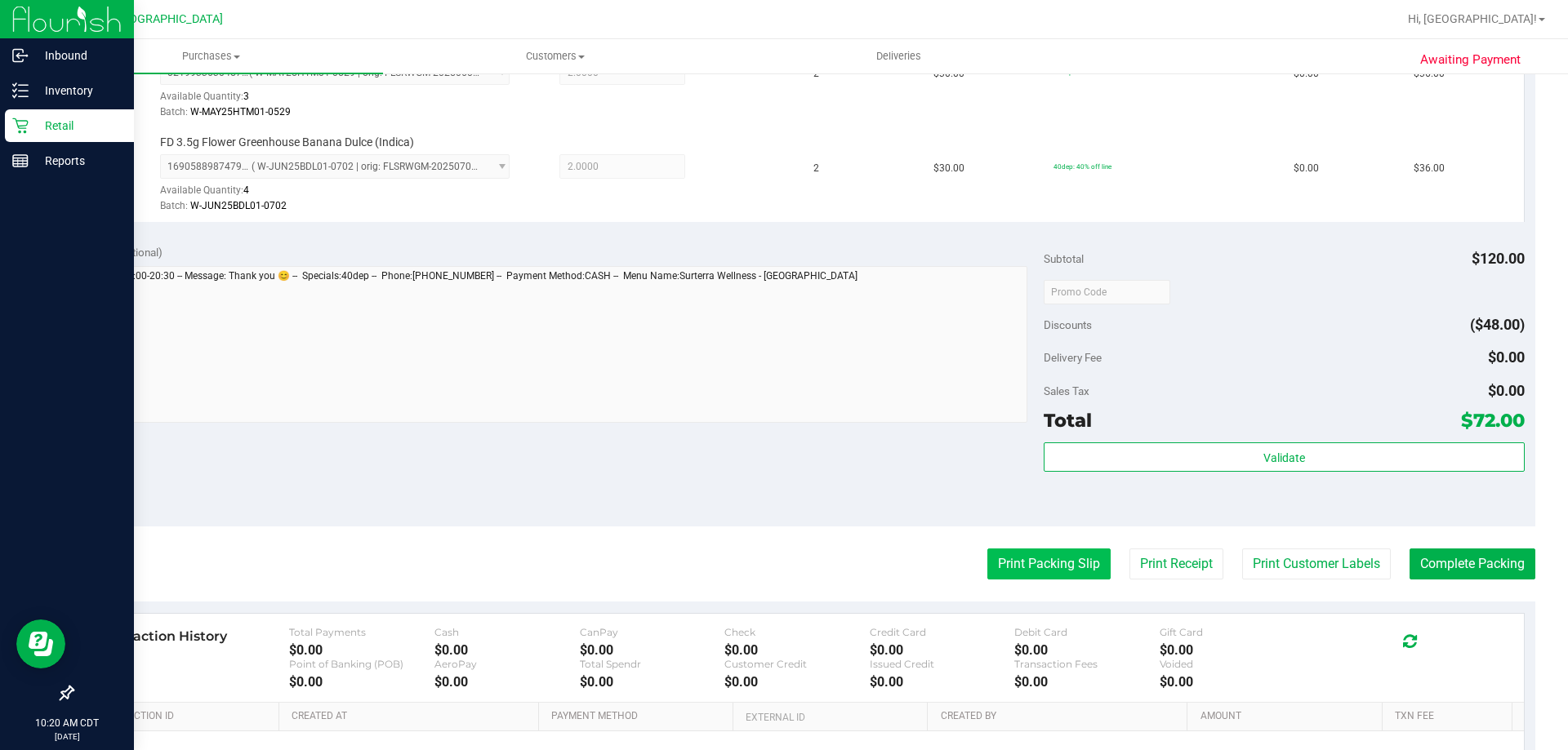
click at [1022, 576] on button "Print Packing Slip" at bounding box center [1049, 564] width 123 height 31
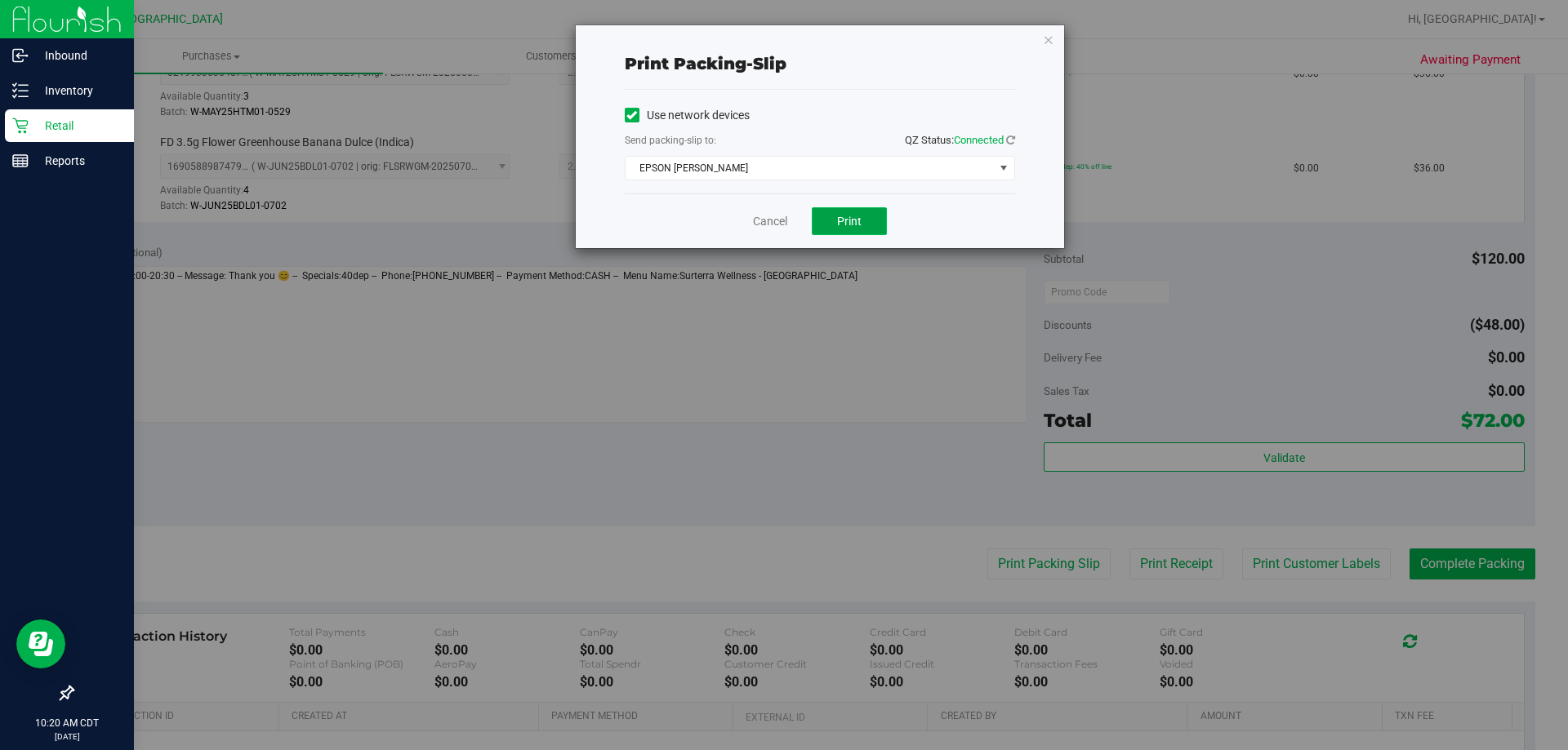
click at [866, 210] on button "Print" at bounding box center [849, 220] width 75 height 27
click at [784, 218] on link "Cancel" at bounding box center [769, 221] width 34 height 17
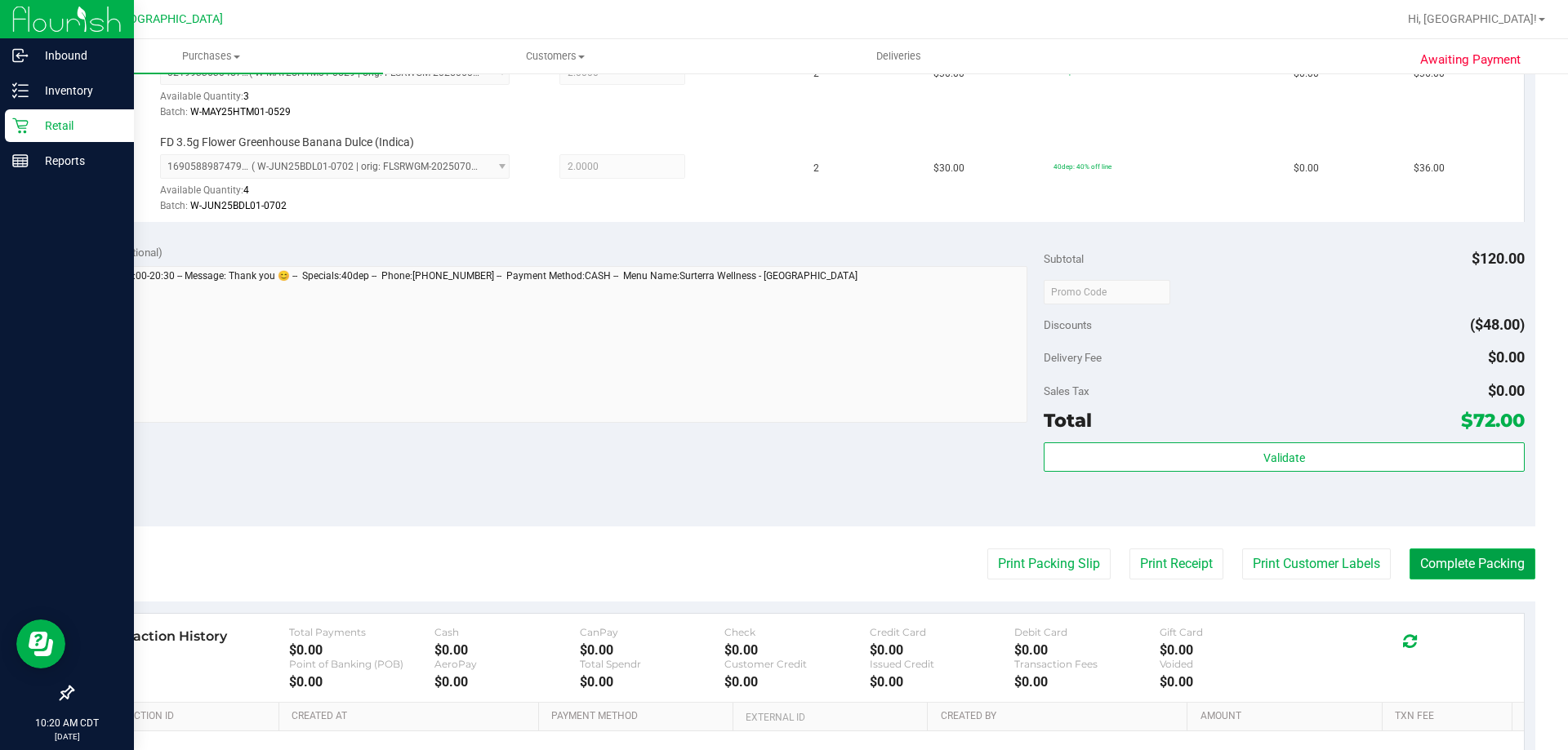
click at [1501, 575] on button "Complete Packing" at bounding box center [1472, 564] width 126 height 31
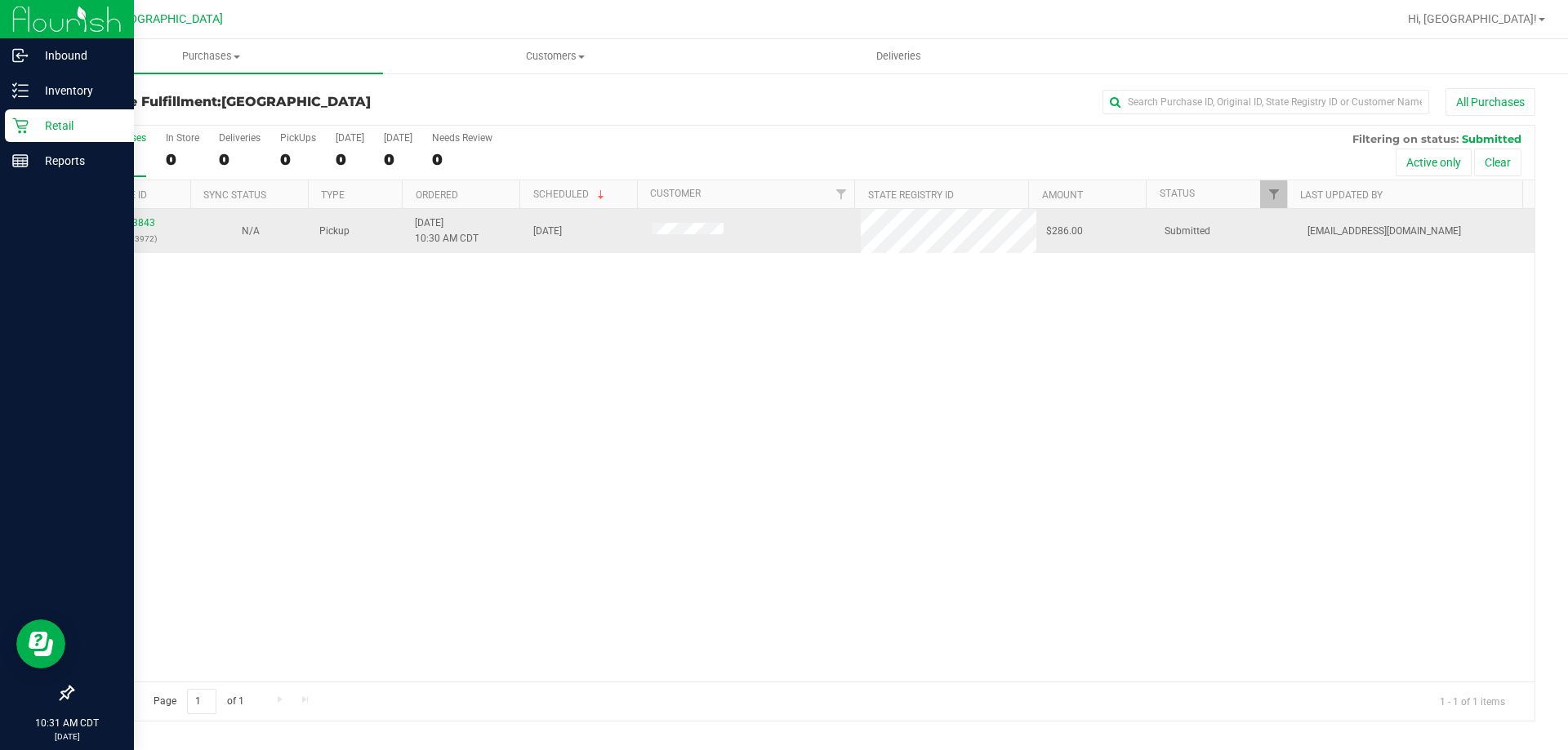
click at [140, 232] on p "(316783972)" at bounding box center [131, 239] width 99 height 16
click at [142, 225] on link "11833843" at bounding box center [132, 223] width 46 height 12
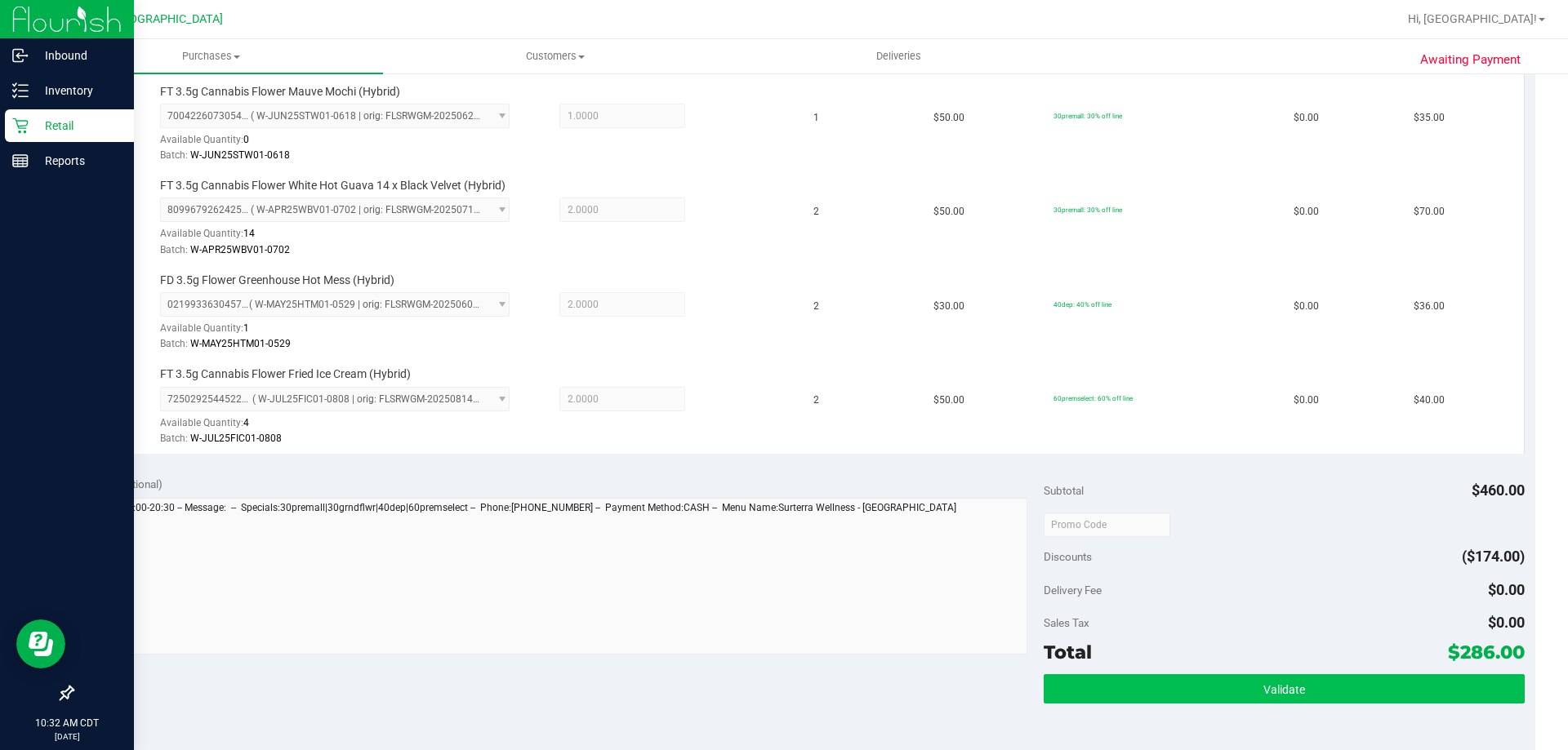
scroll to position [735, 0]
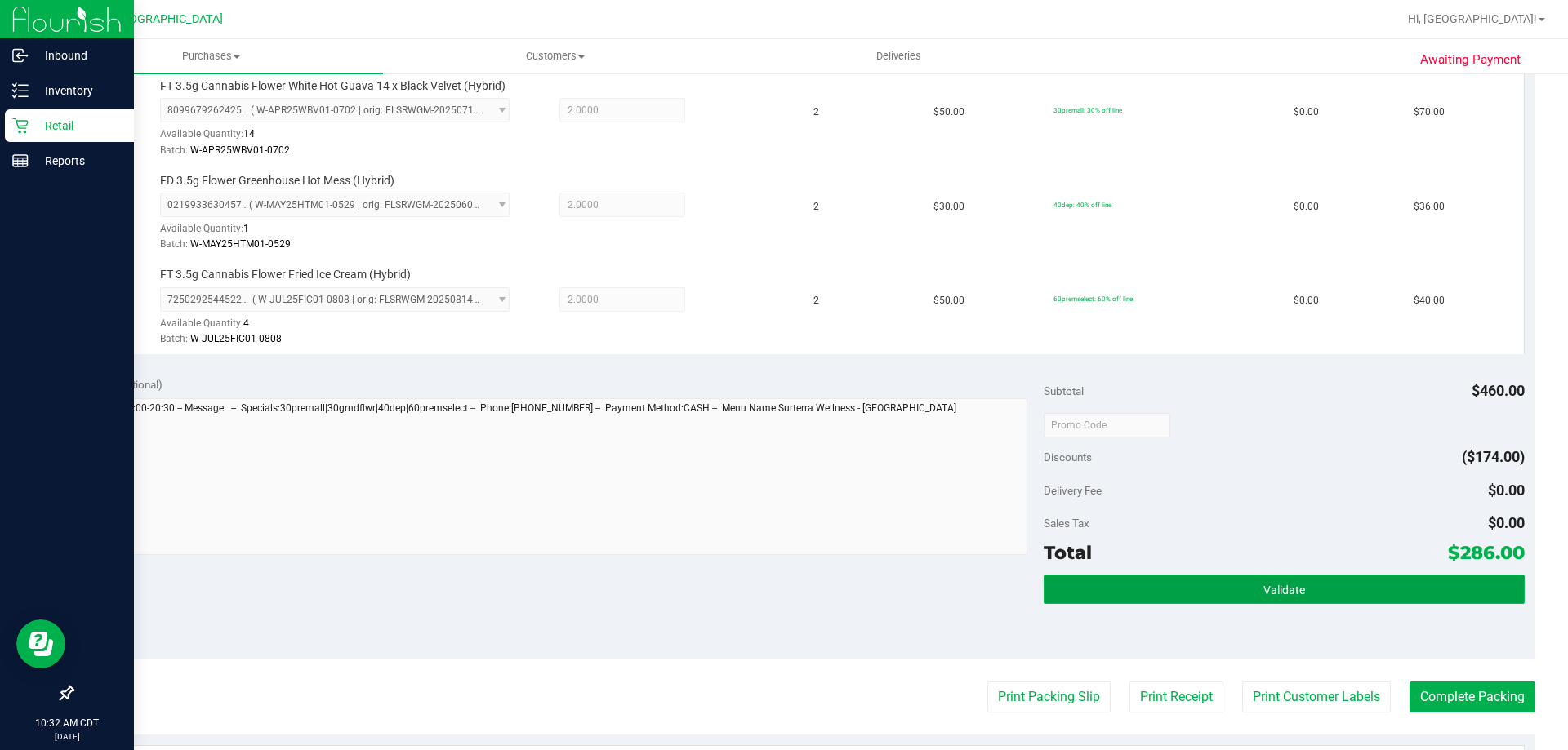
click at [1141, 585] on button "Validate" at bounding box center [1284, 589] width 480 height 29
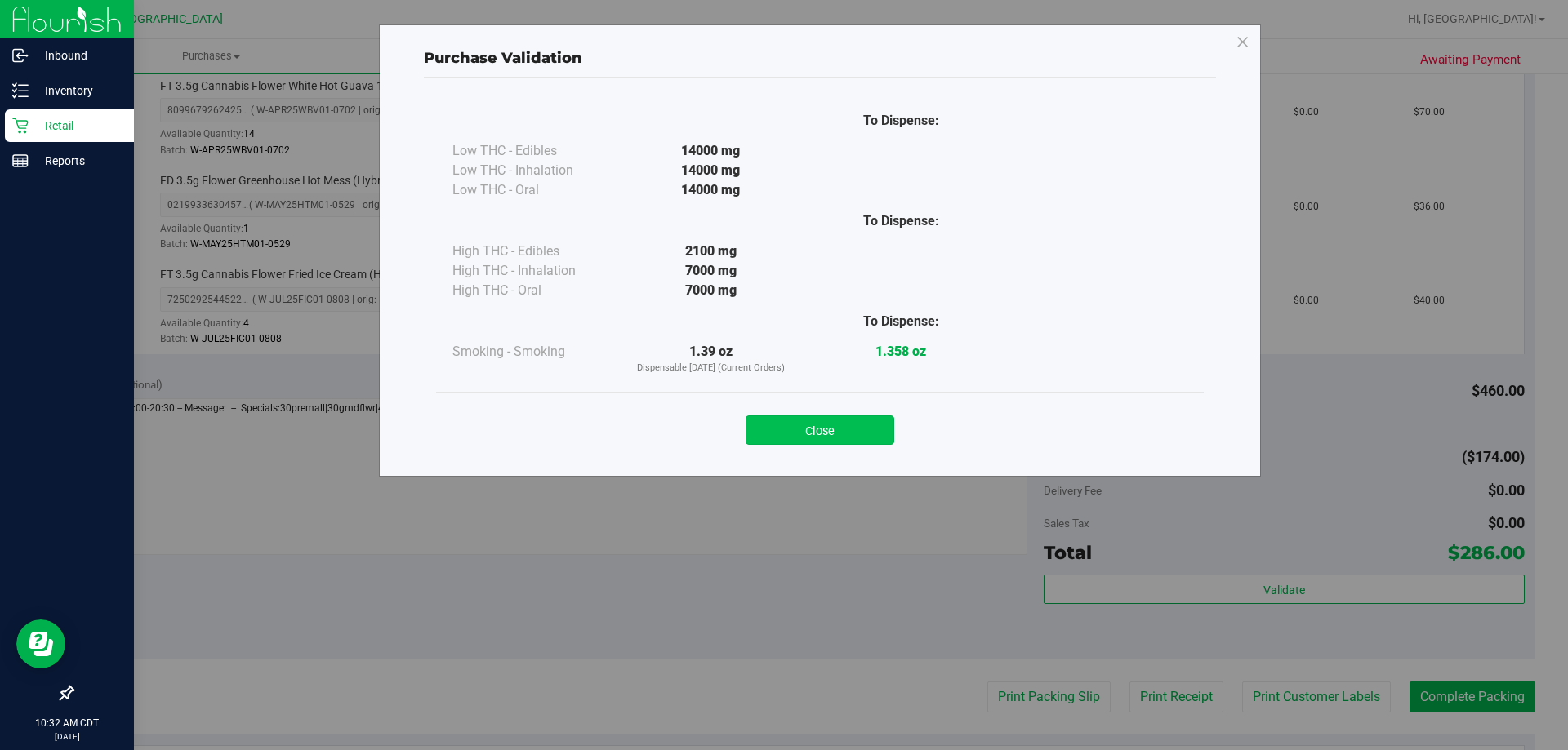
click at [830, 437] on button "Close" at bounding box center [820, 430] width 149 height 29
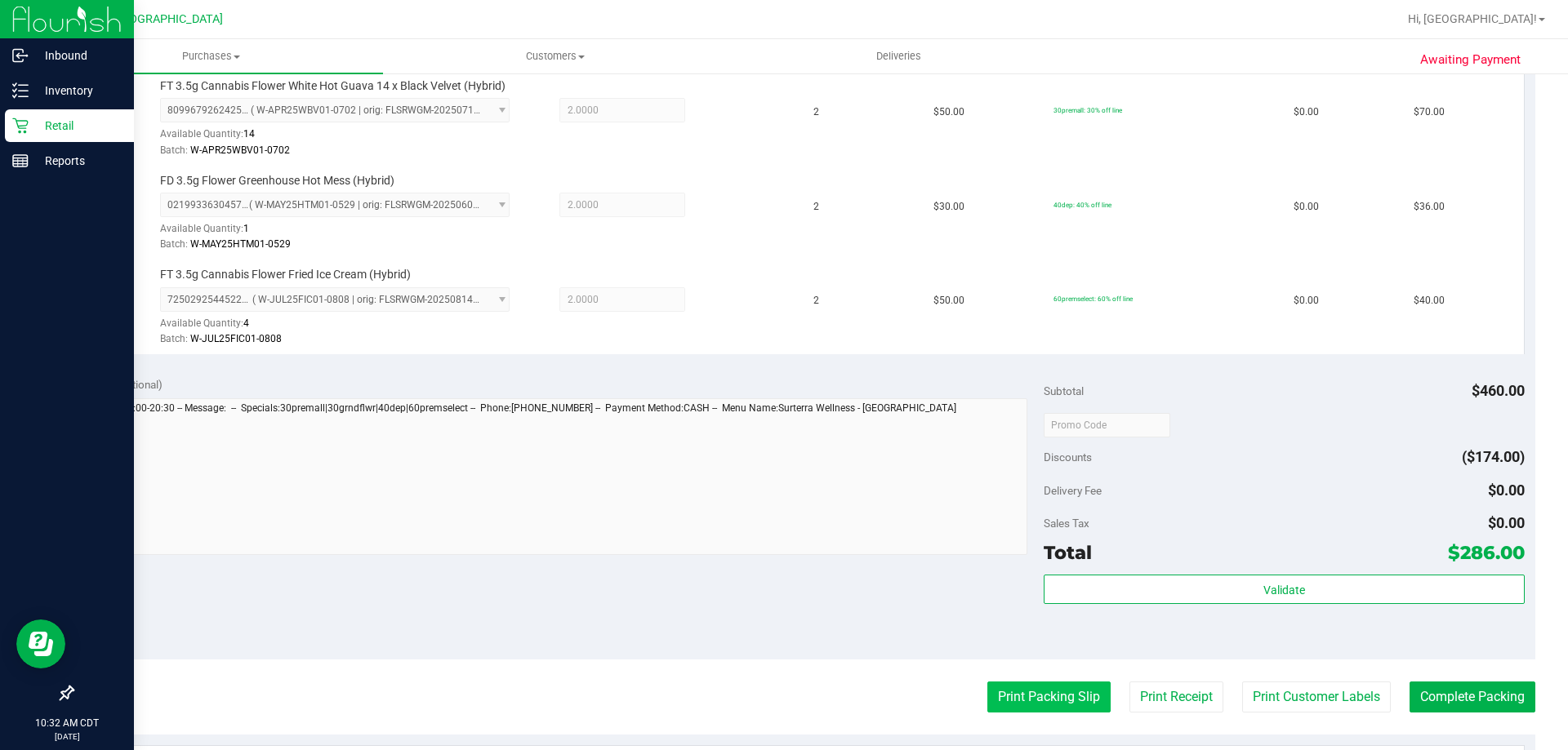
click at [1041, 702] on button "Print Packing Slip" at bounding box center [1049, 697] width 123 height 31
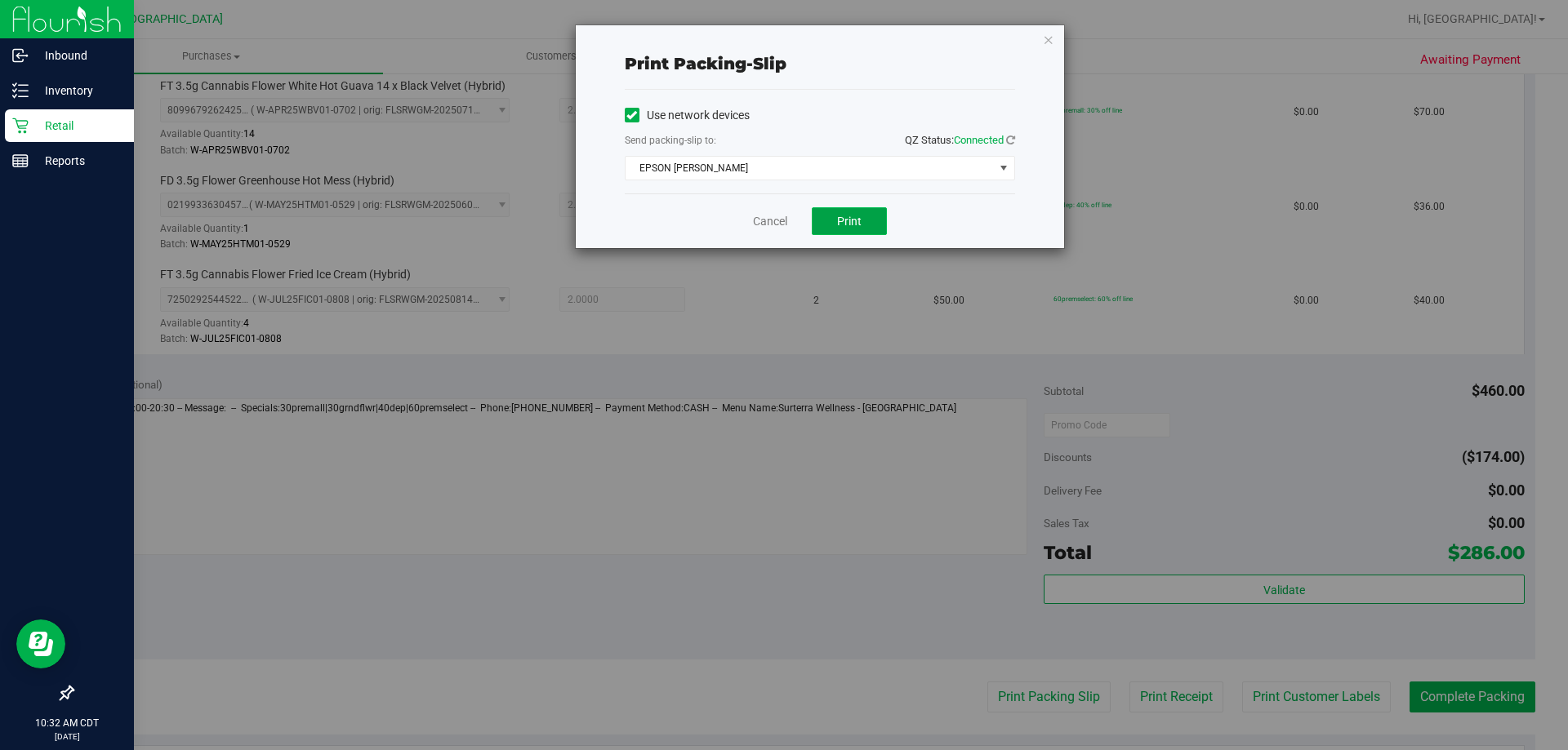
click at [868, 230] on button "Print" at bounding box center [849, 220] width 75 height 27
click at [771, 213] on link "Cancel" at bounding box center [769, 221] width 34 height 17
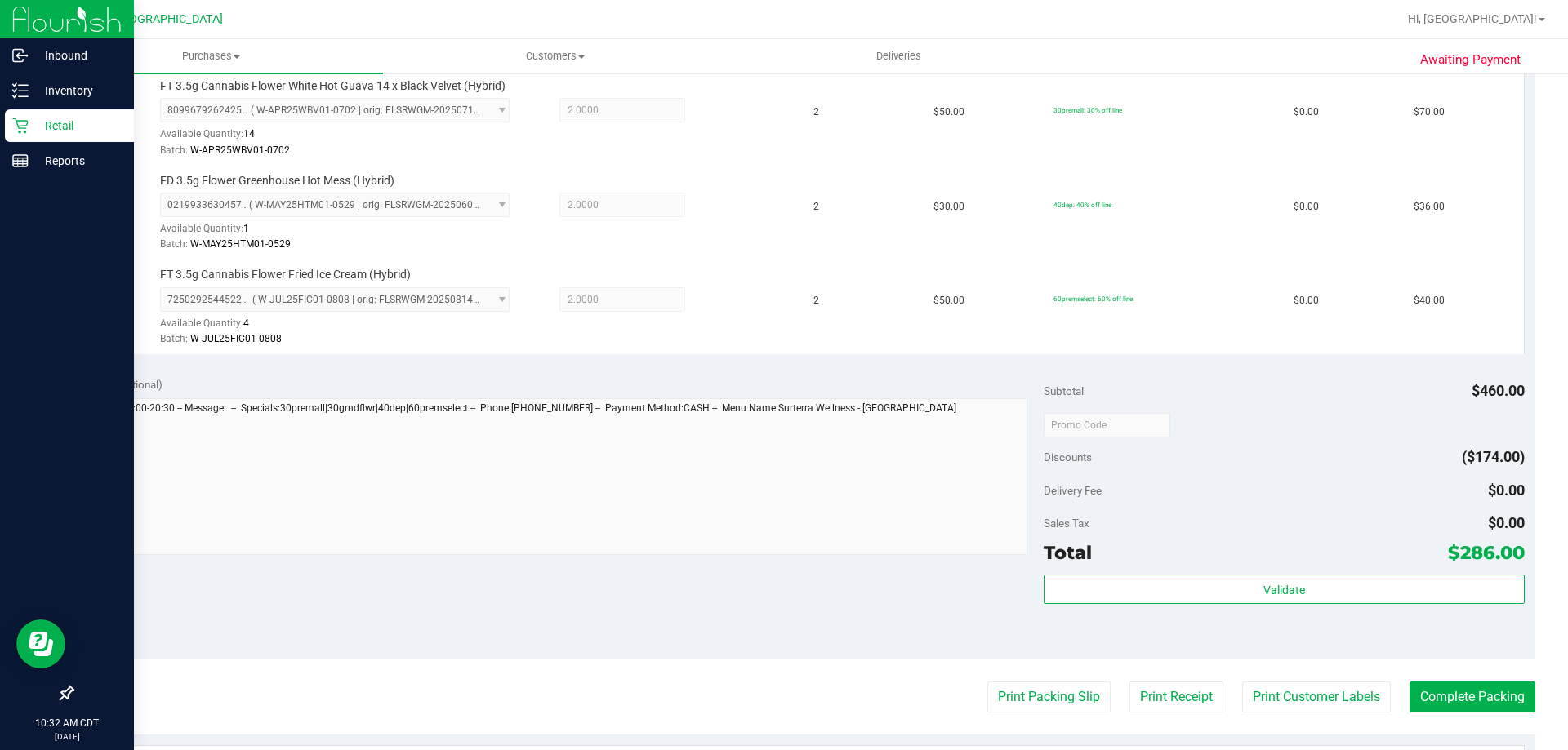
click at [1410, 678] on purchase-details "Back Edit Purchase Cancel Purchase View Profile # 11833843 BioTrack ID: - Submi…" at bounding box center [804, 196] width 1464 height 1686
click at [1412, 683] on button "Complete Packing" at bounding box center [1472, 697] width 126 height 31
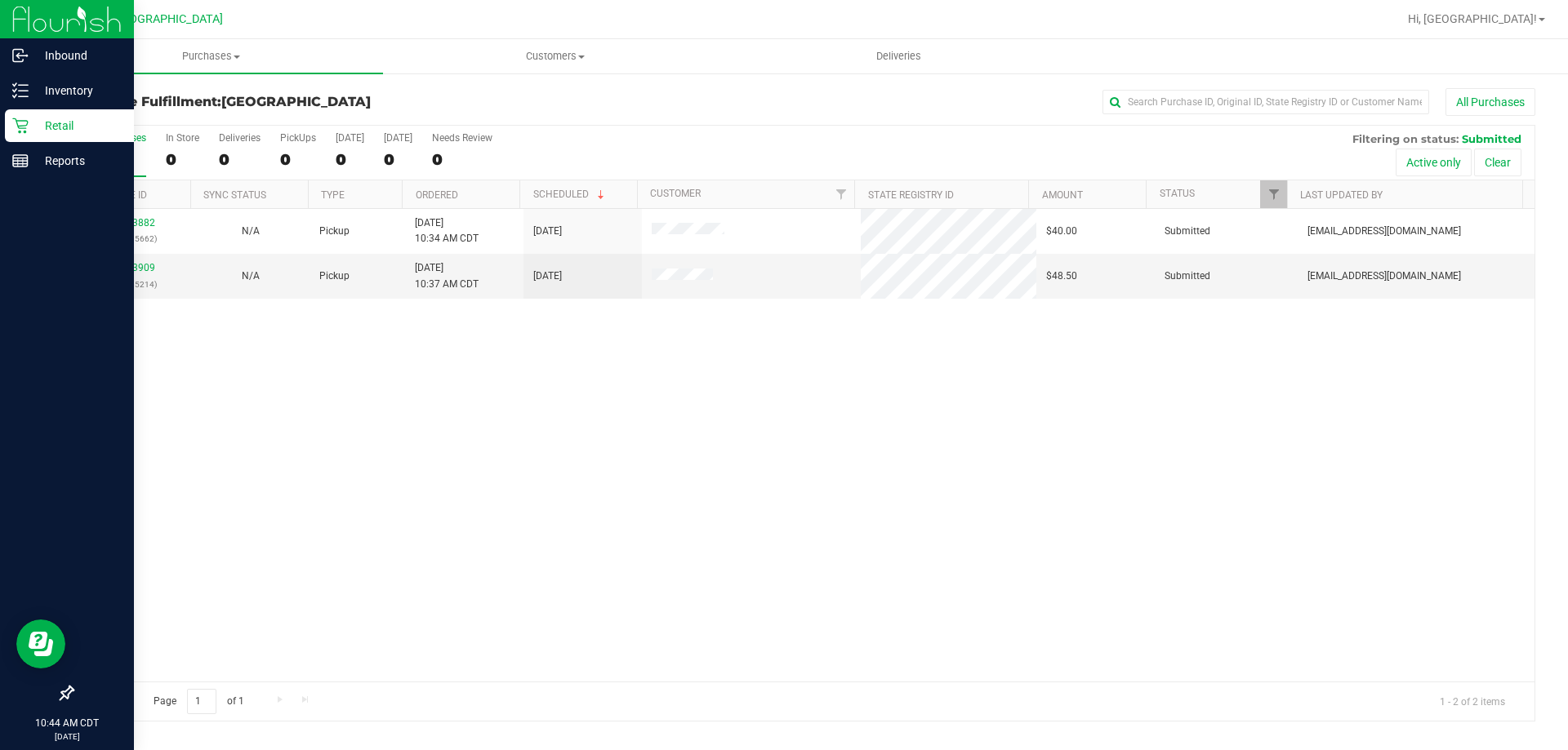
click at [473, 189] on th "Ordered" at bounding box center [460, 195] width 117 height 28
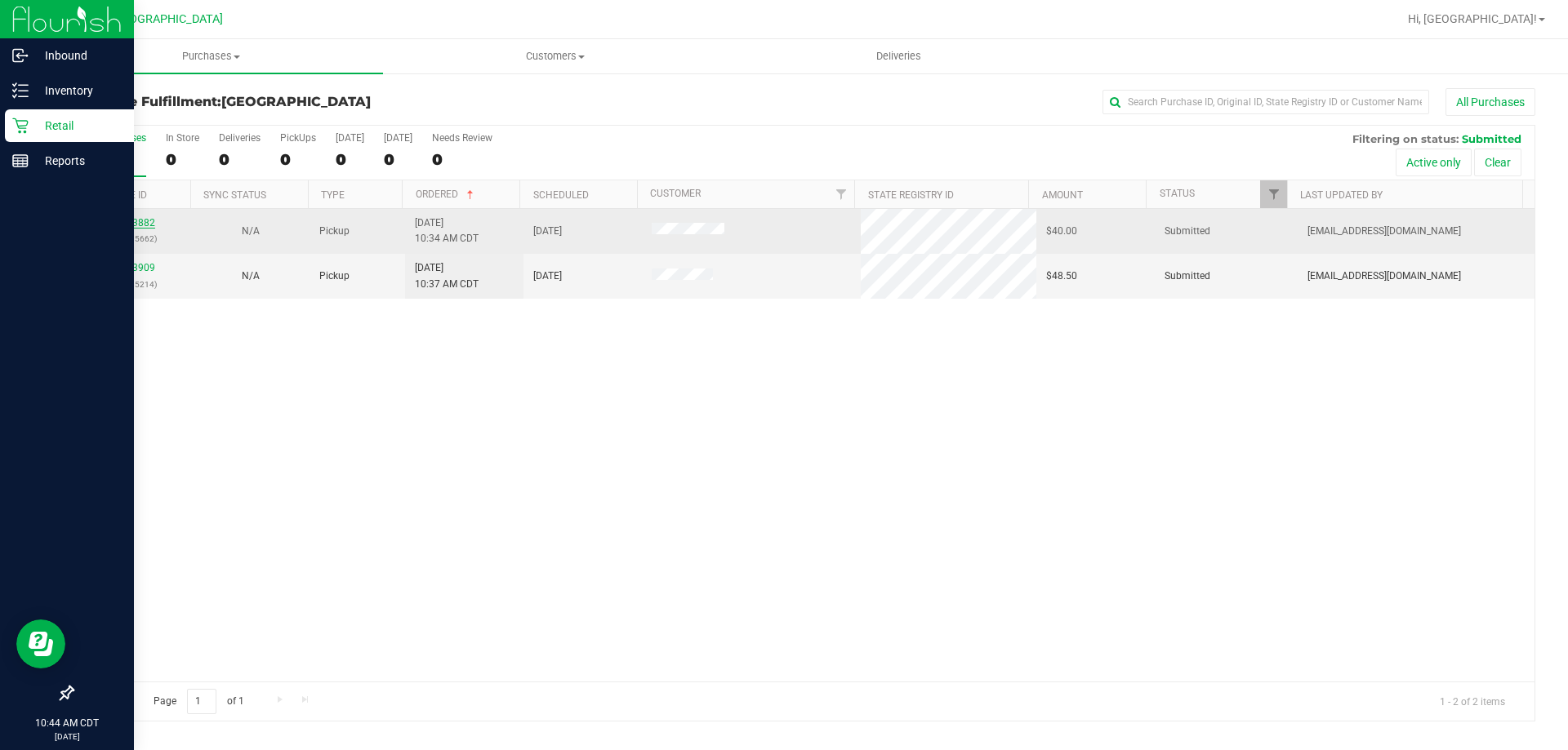
click at [135, 220] on link "11833882" at bounding box center [132, 223] width 46 height 12
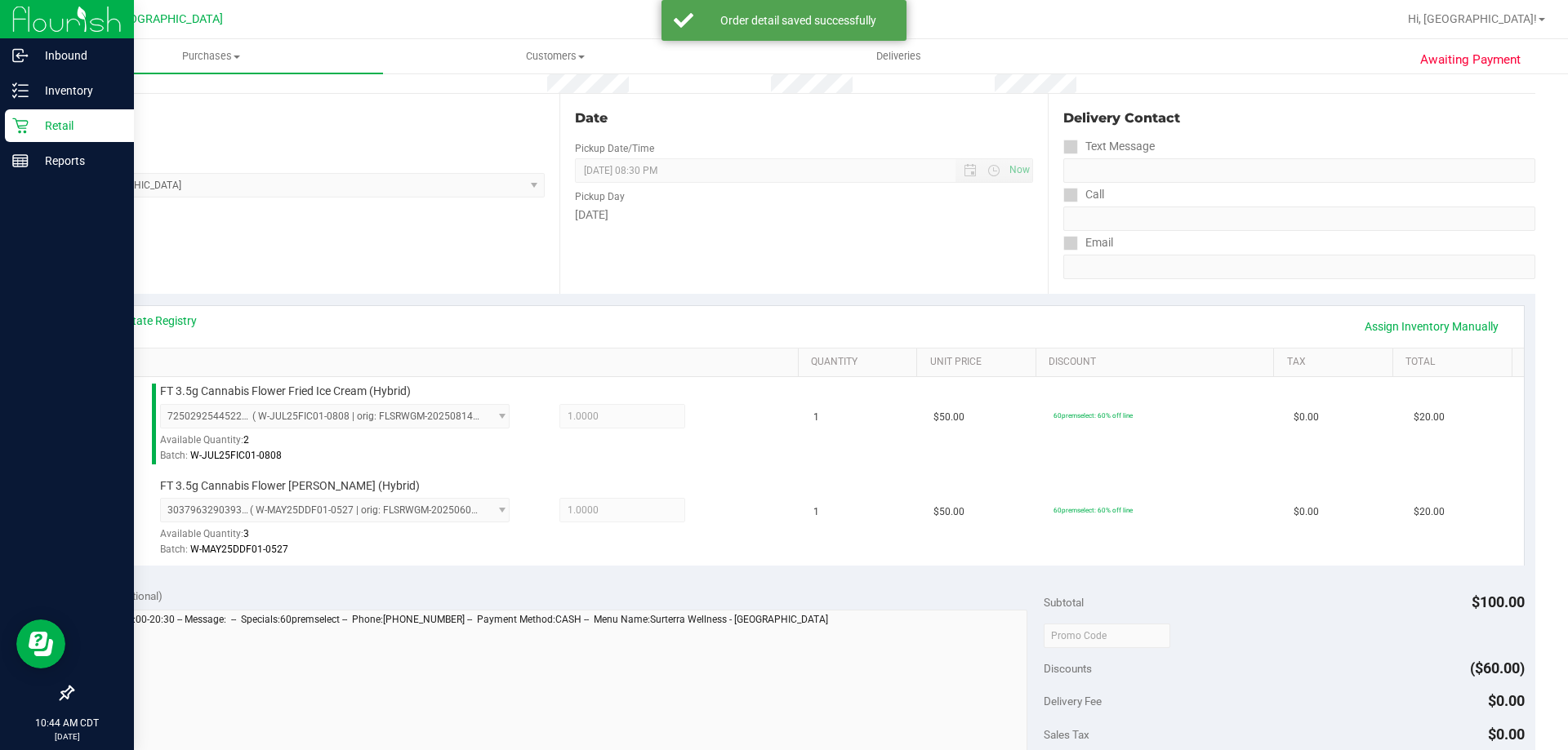
scroll to position [327, 0]
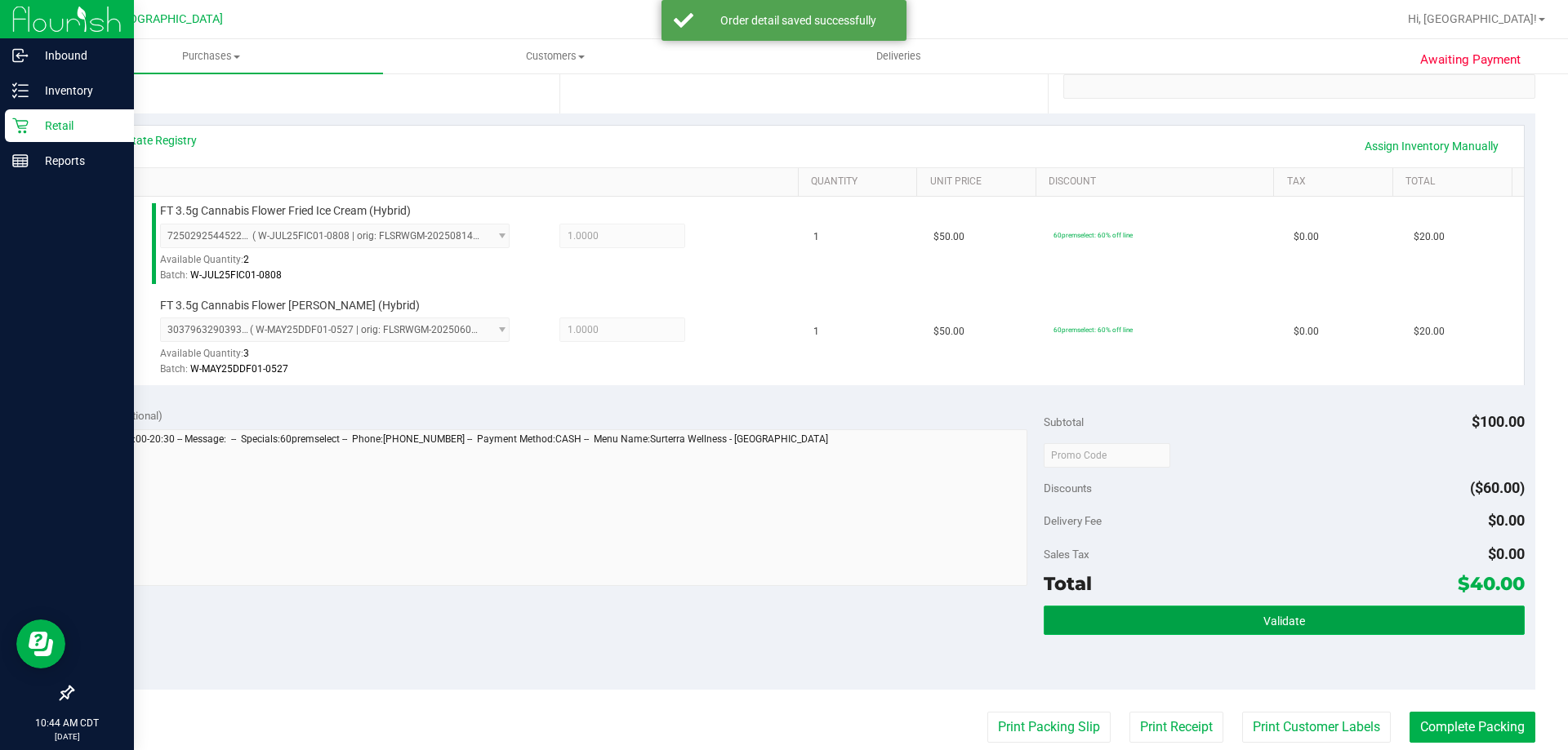
click at [1093, 629] on button "Validate" at bounding box center [1284, 620] width 480 height 29
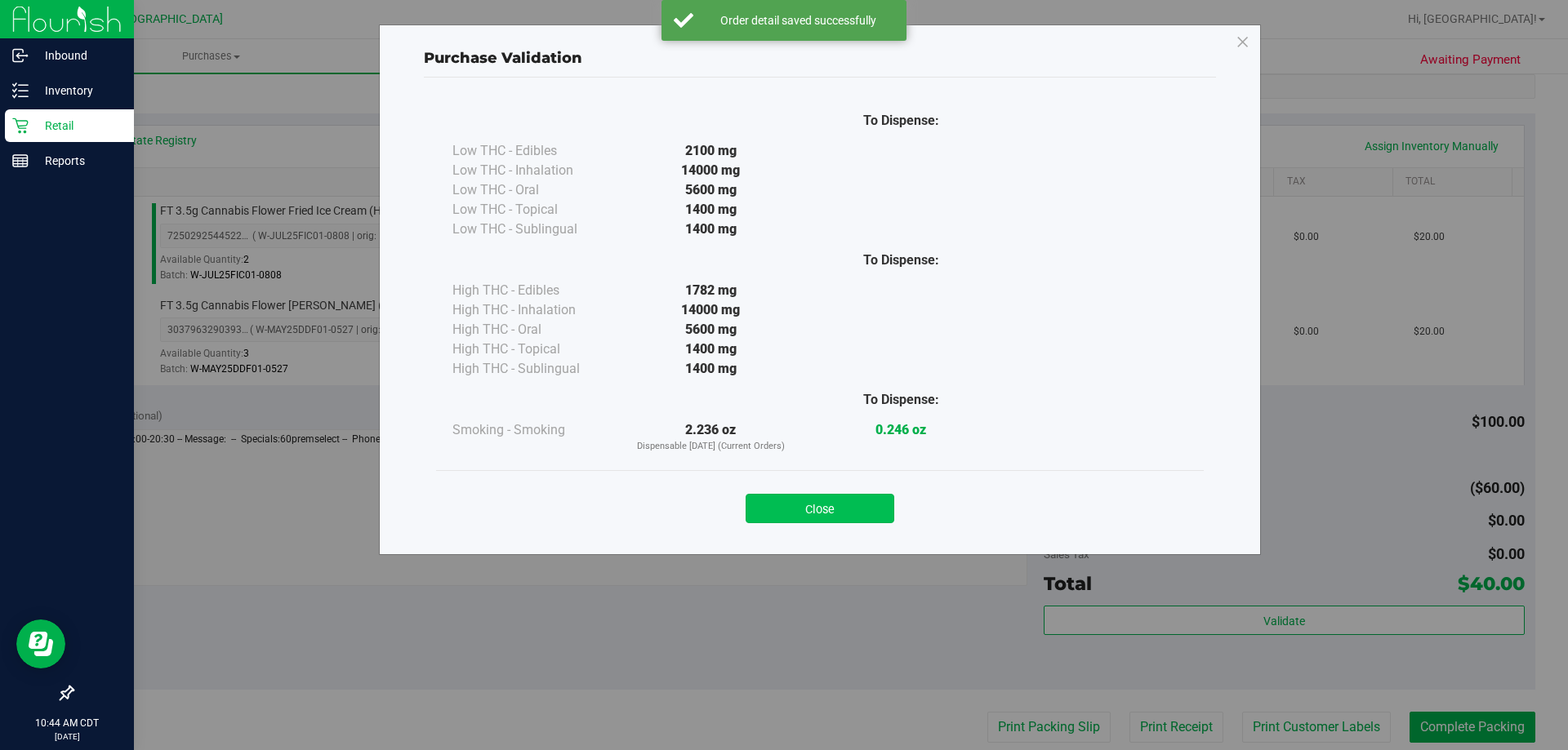
click at [831, 516] on button "Close" at bounding box center [820, 508] width 149 height 29
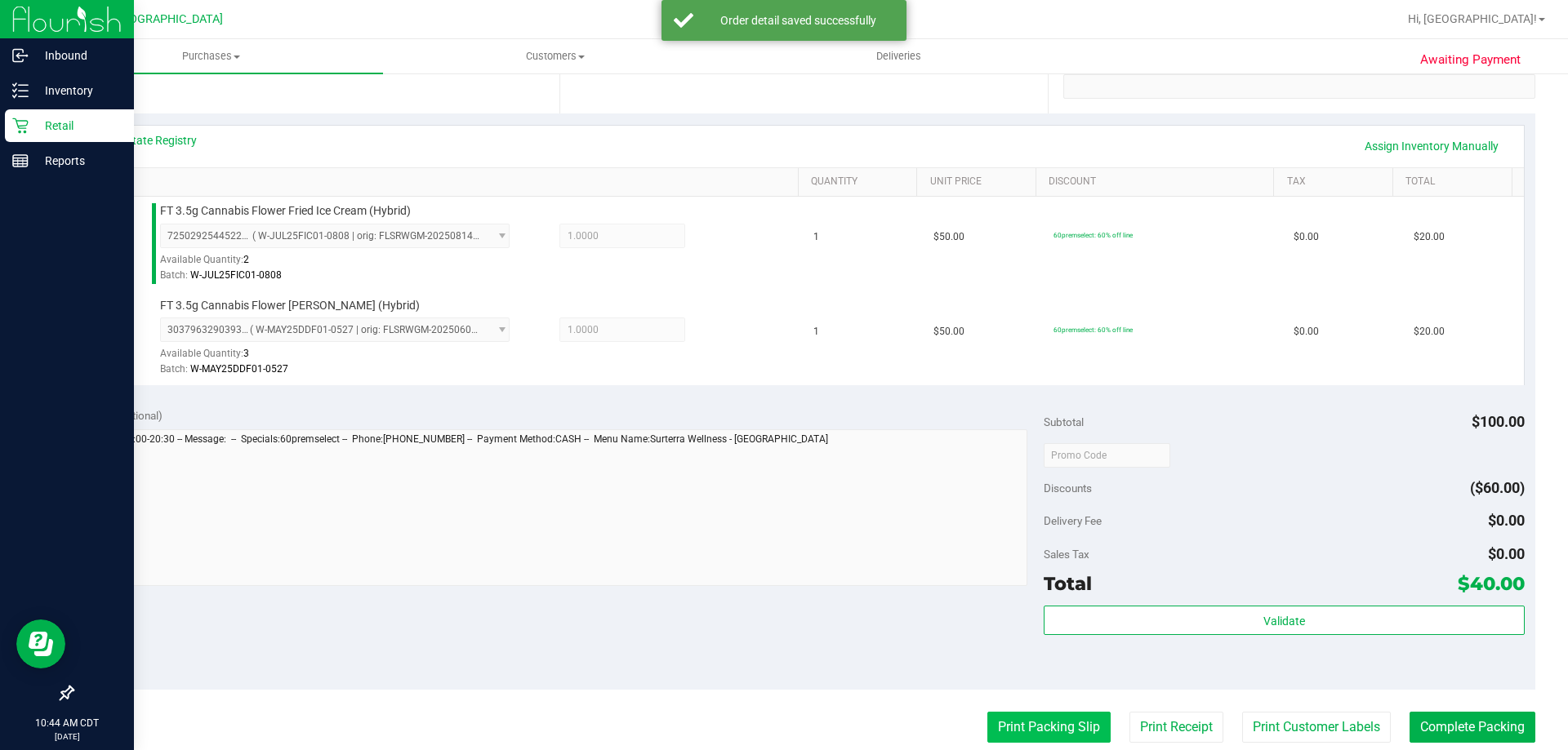
click at [990, 728] on button "Print Packing Slip" at bounding box center [1049, 727] width 123 height 31
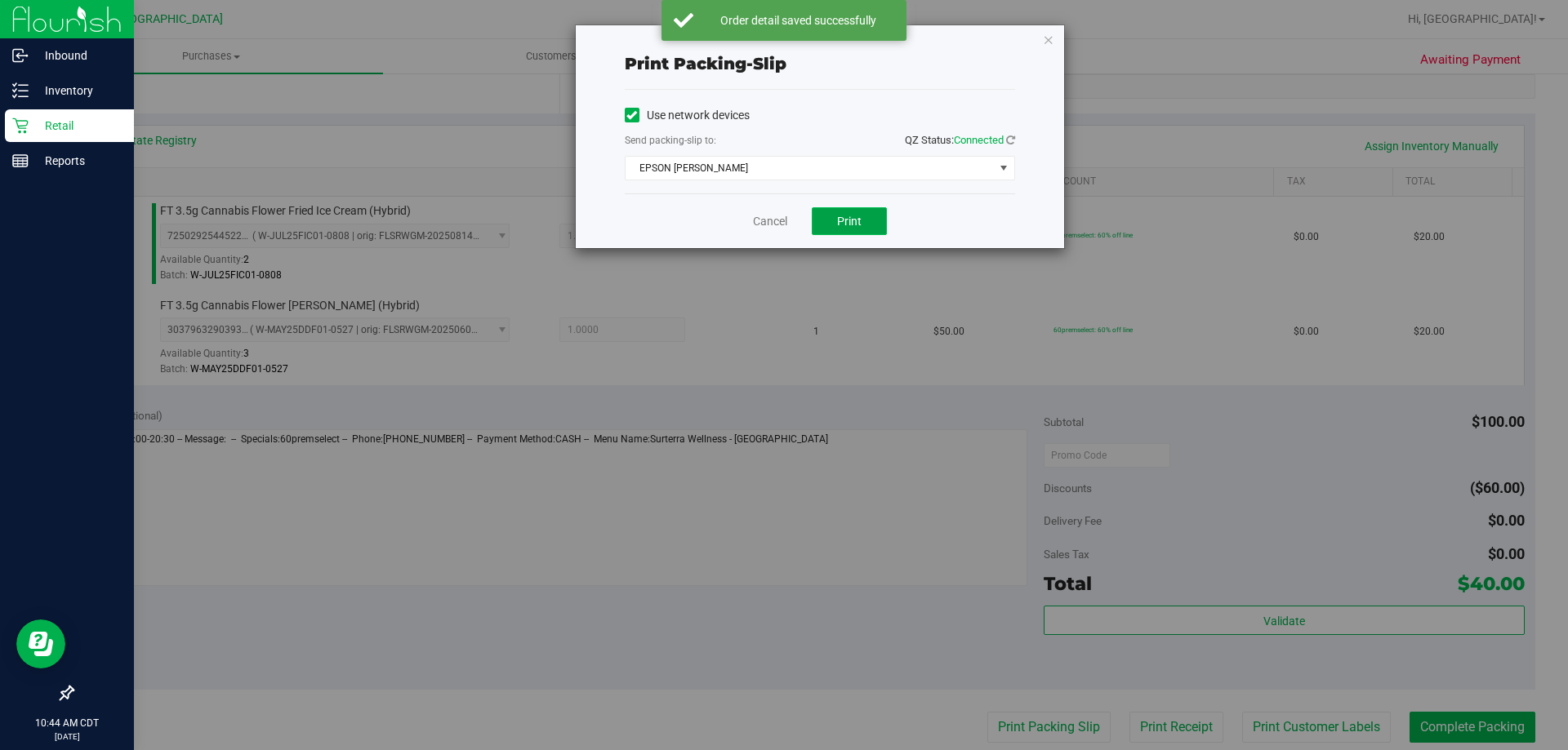
click at [854, 217] on span "Print" at bounding box center [849, 221] width 24 height 13
click at [771, 220] on link "Cancel" at bounding box center [769, 221] width 34 height 17
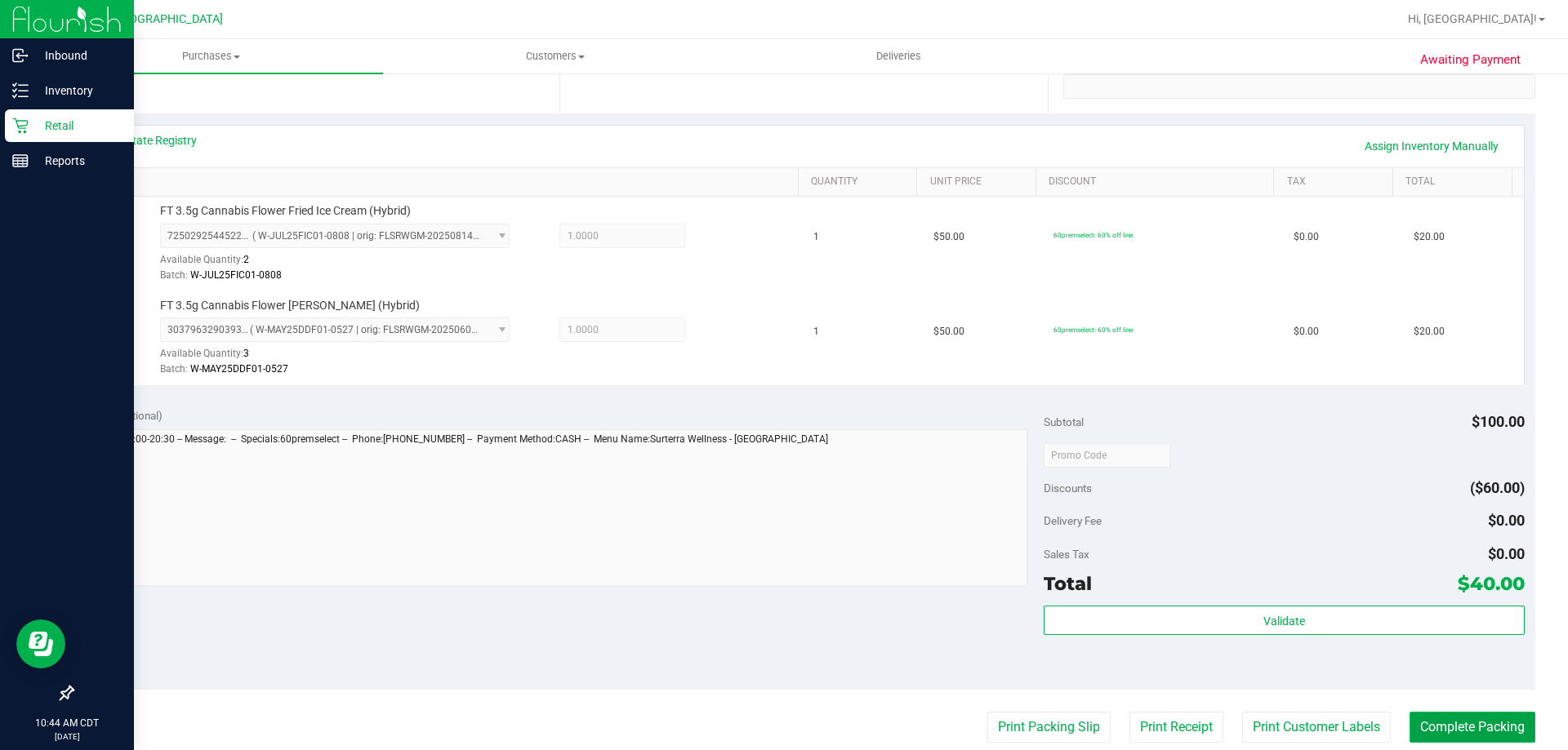
click at [1427, 720] on button "Complete Packing" at bounding box center [1472, 727] width 126 height 31
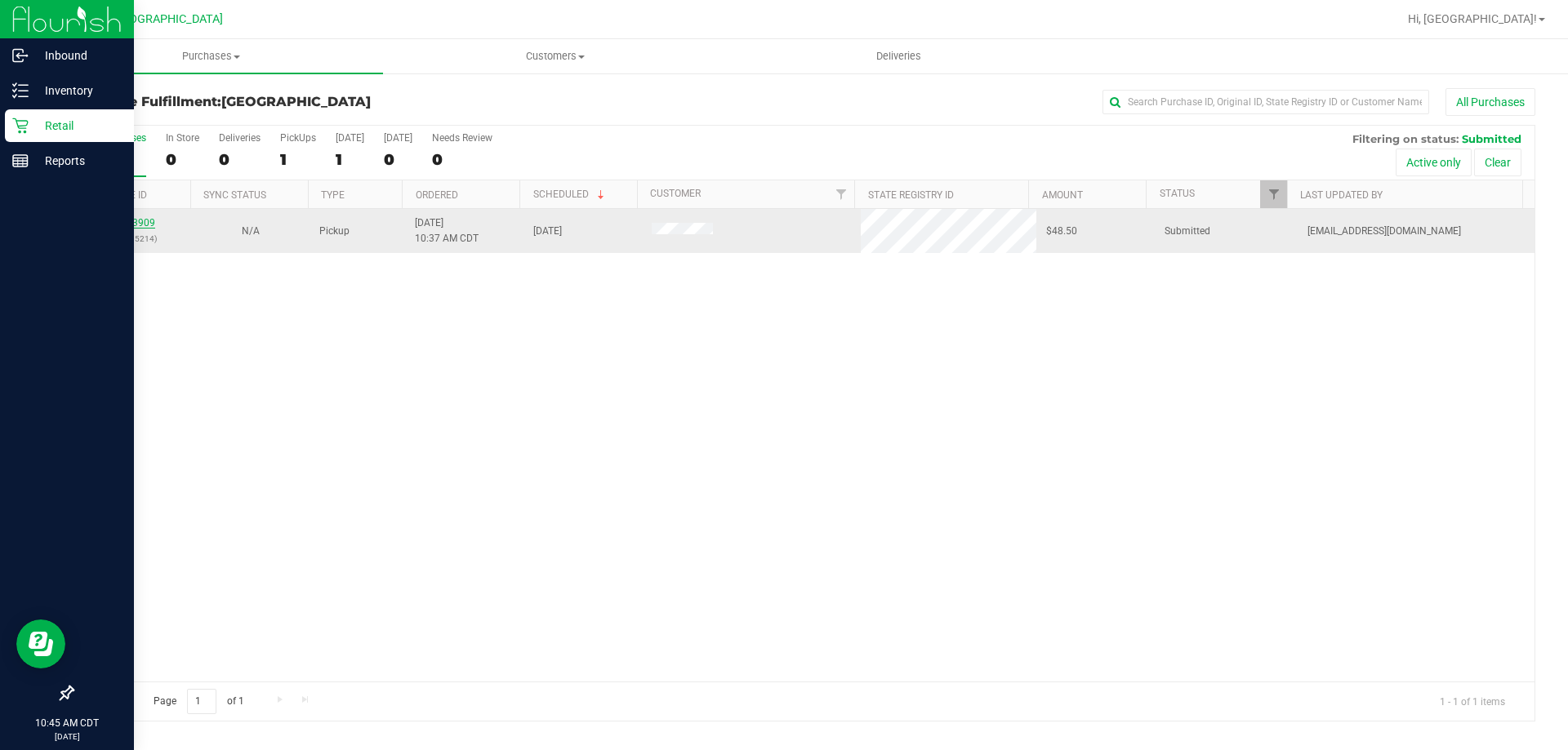
click at [146, 221] on link "11833909" at bounding box center [132, 223] width 46 height 12
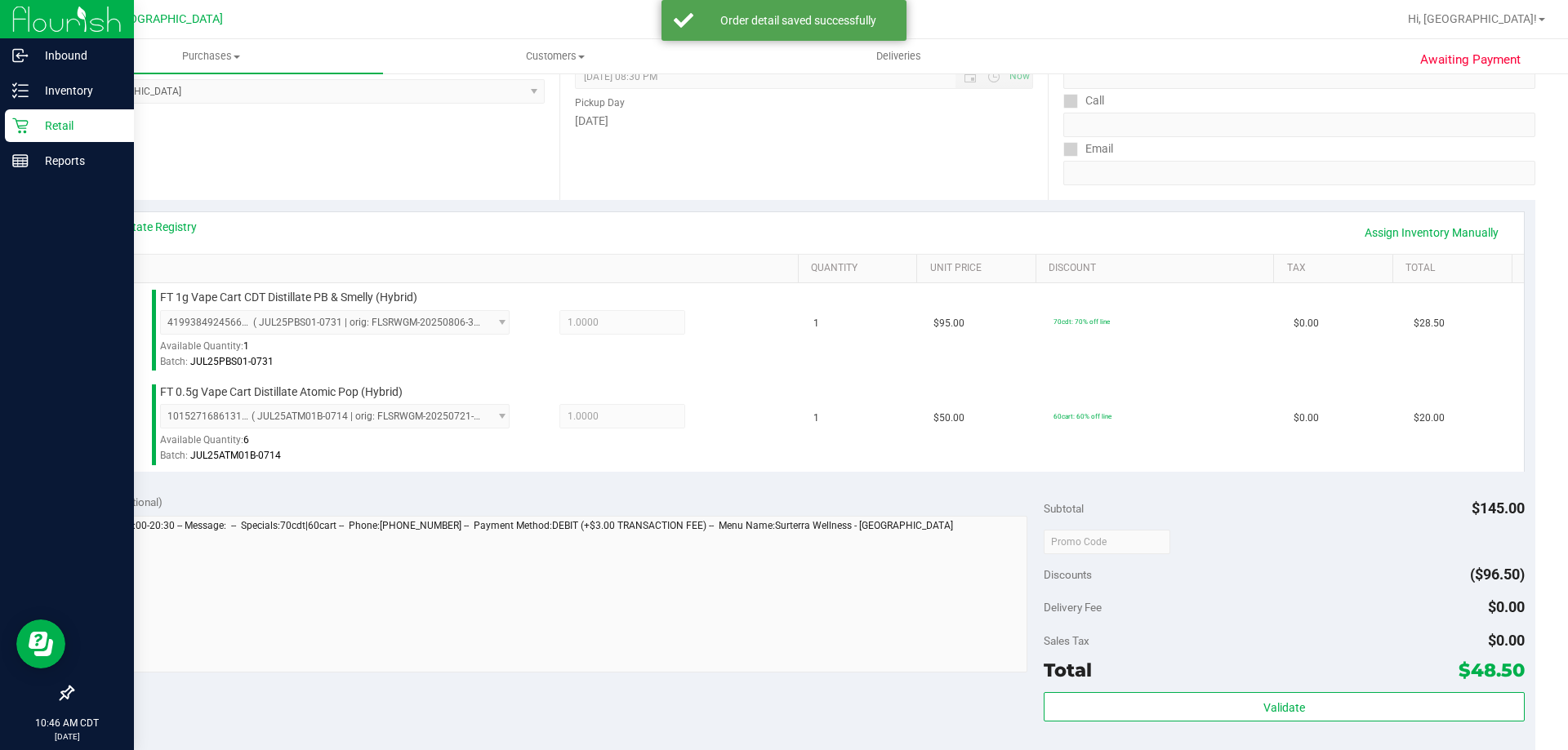
scroll to position [245, 0]
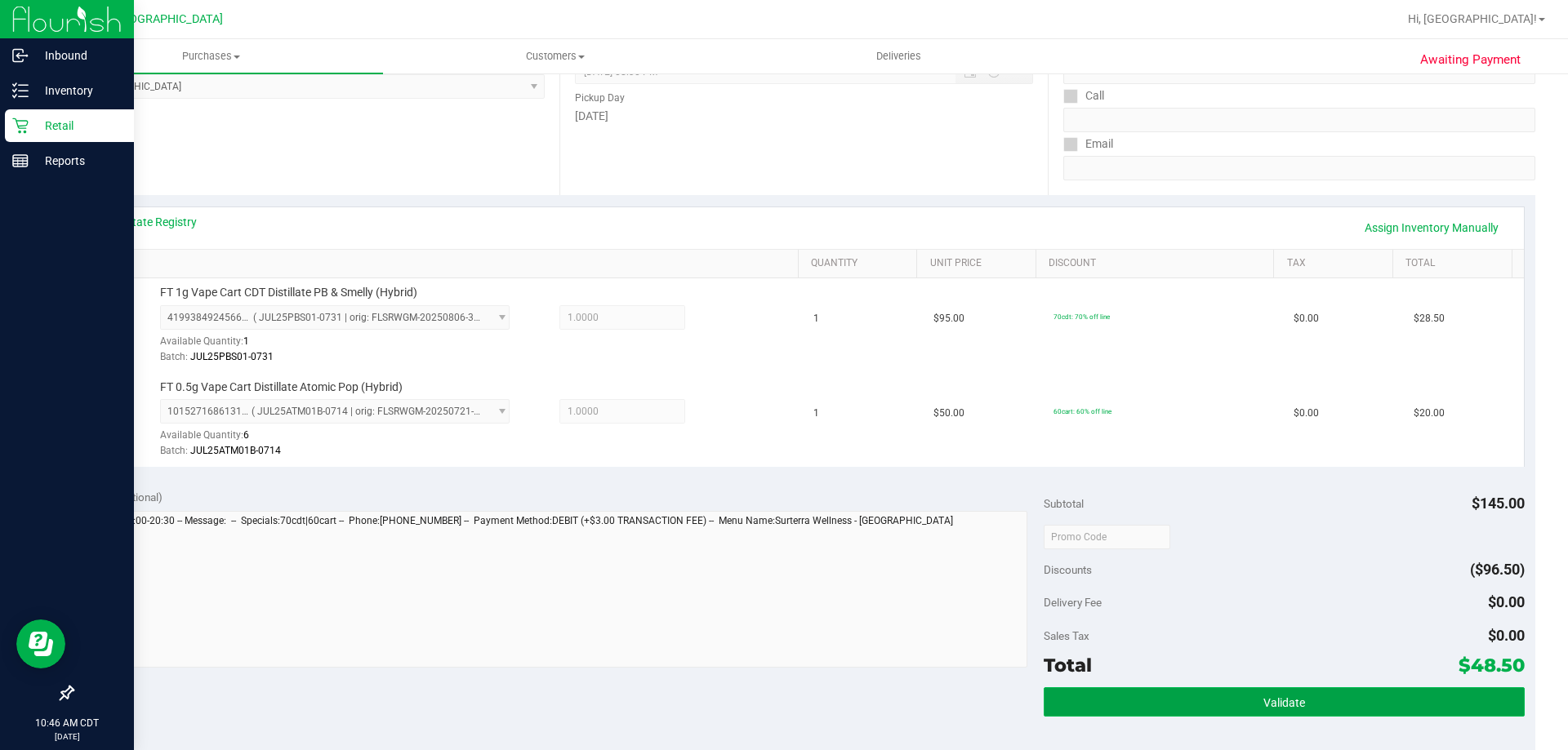
click at [1051, 706] on button "Validate" at bounding box center [1284, 702] width 480 height 29
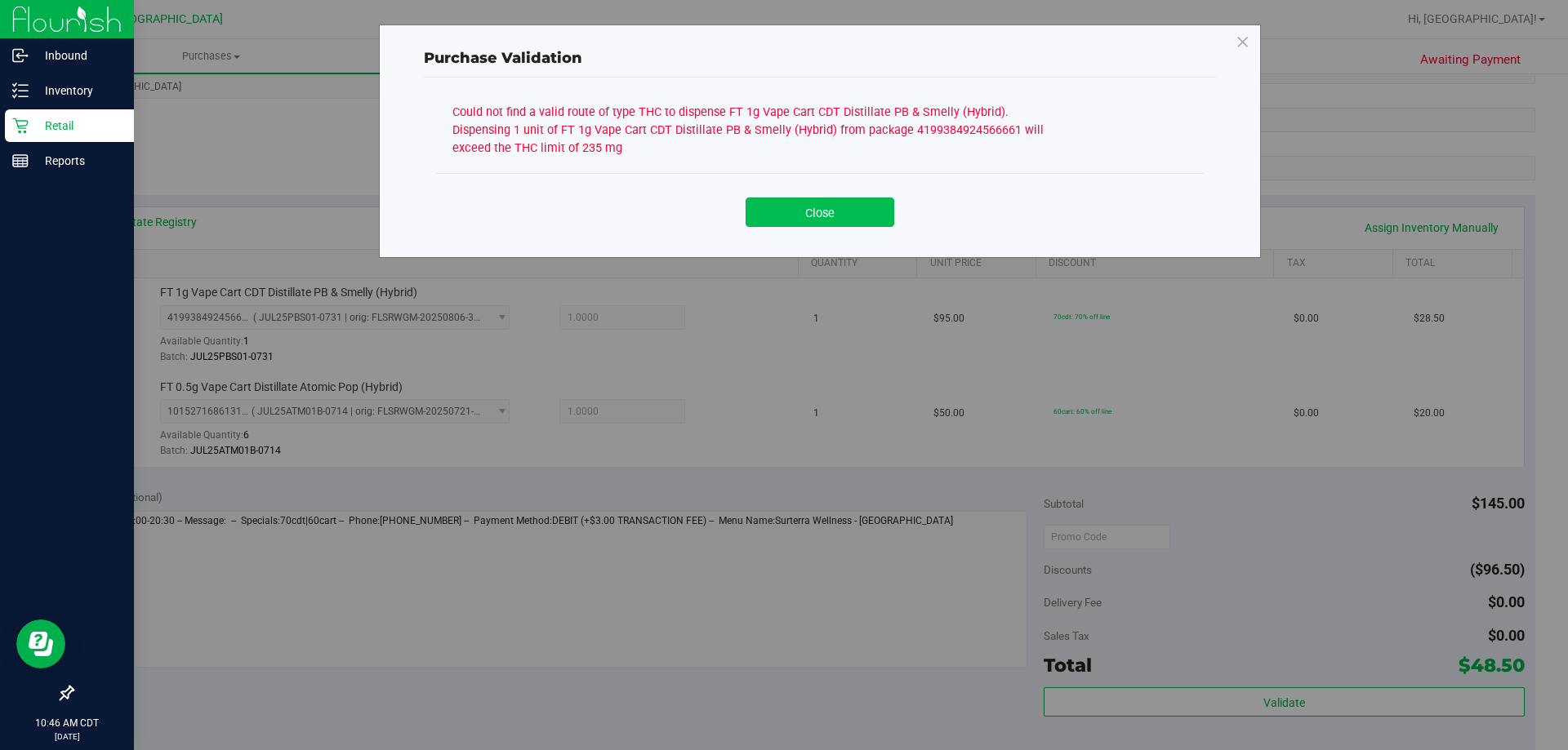
click at [855, 209] on button "Close" at bounding box center [820, 212] width 149 height 29
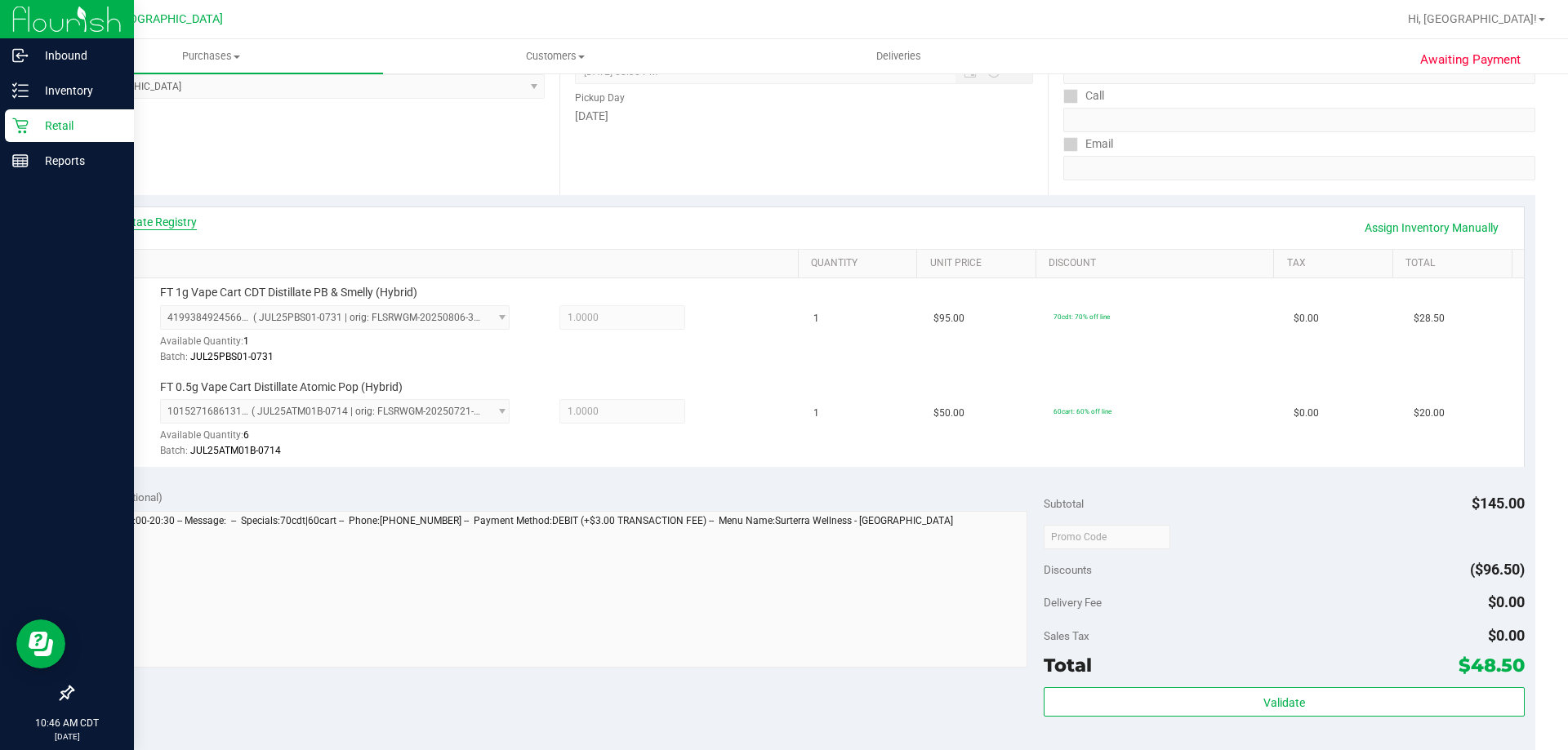
click at [142, 228] on link "View State Registry" at bounding box center [148, 222] width 98 height 17
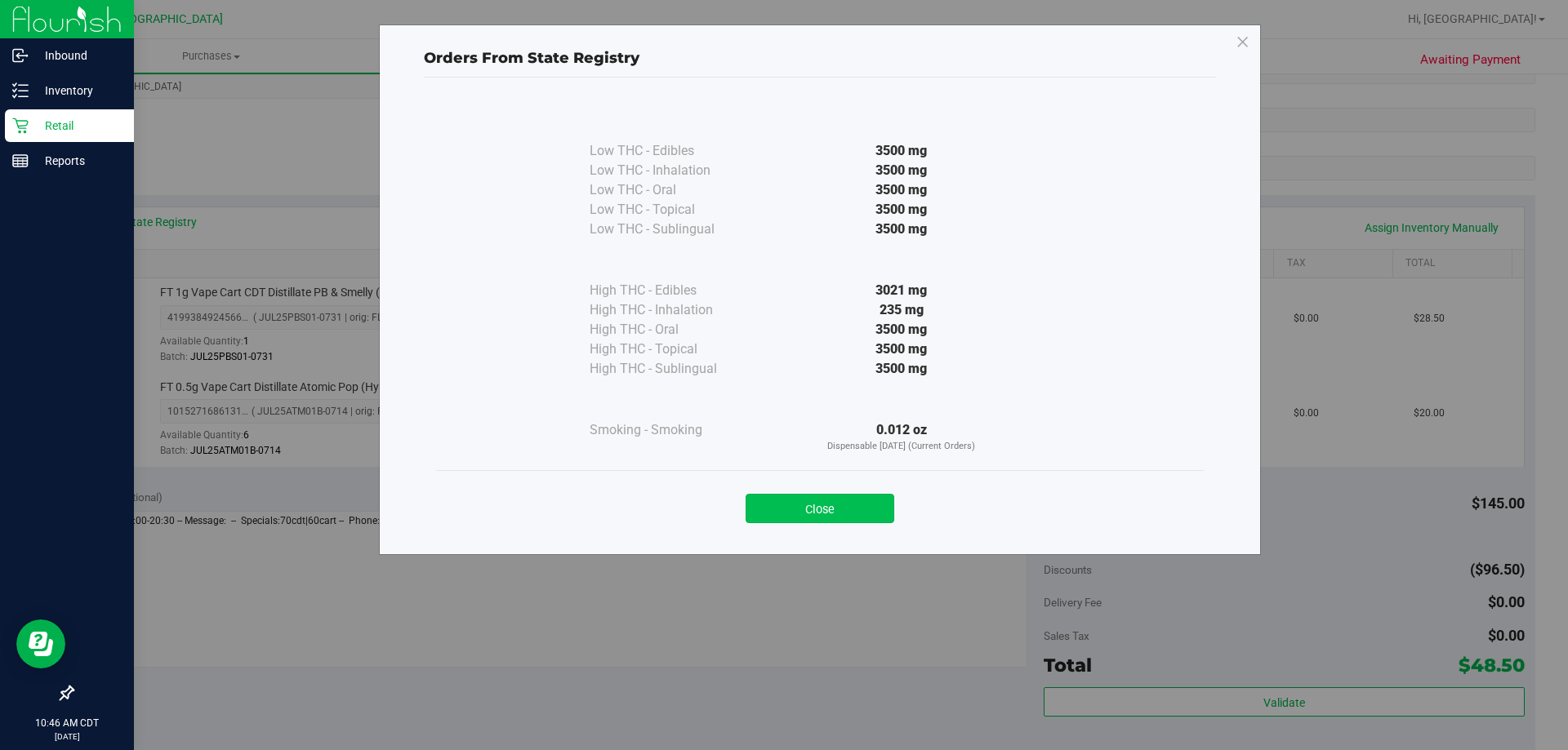
click at [811, 497] on button "Close" at bounding box center [820, 508] width 149 height 29
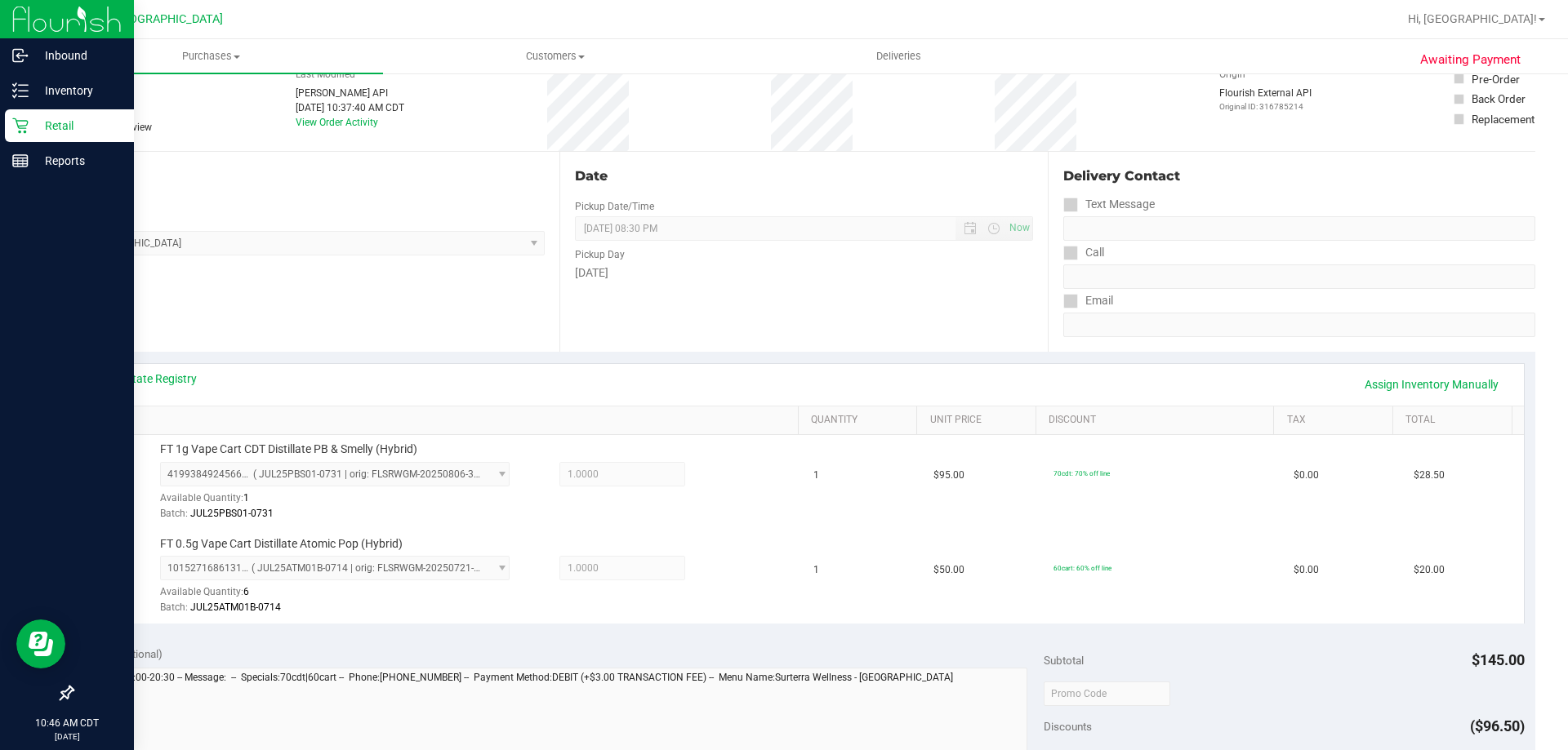
scroll to position [0, 0]
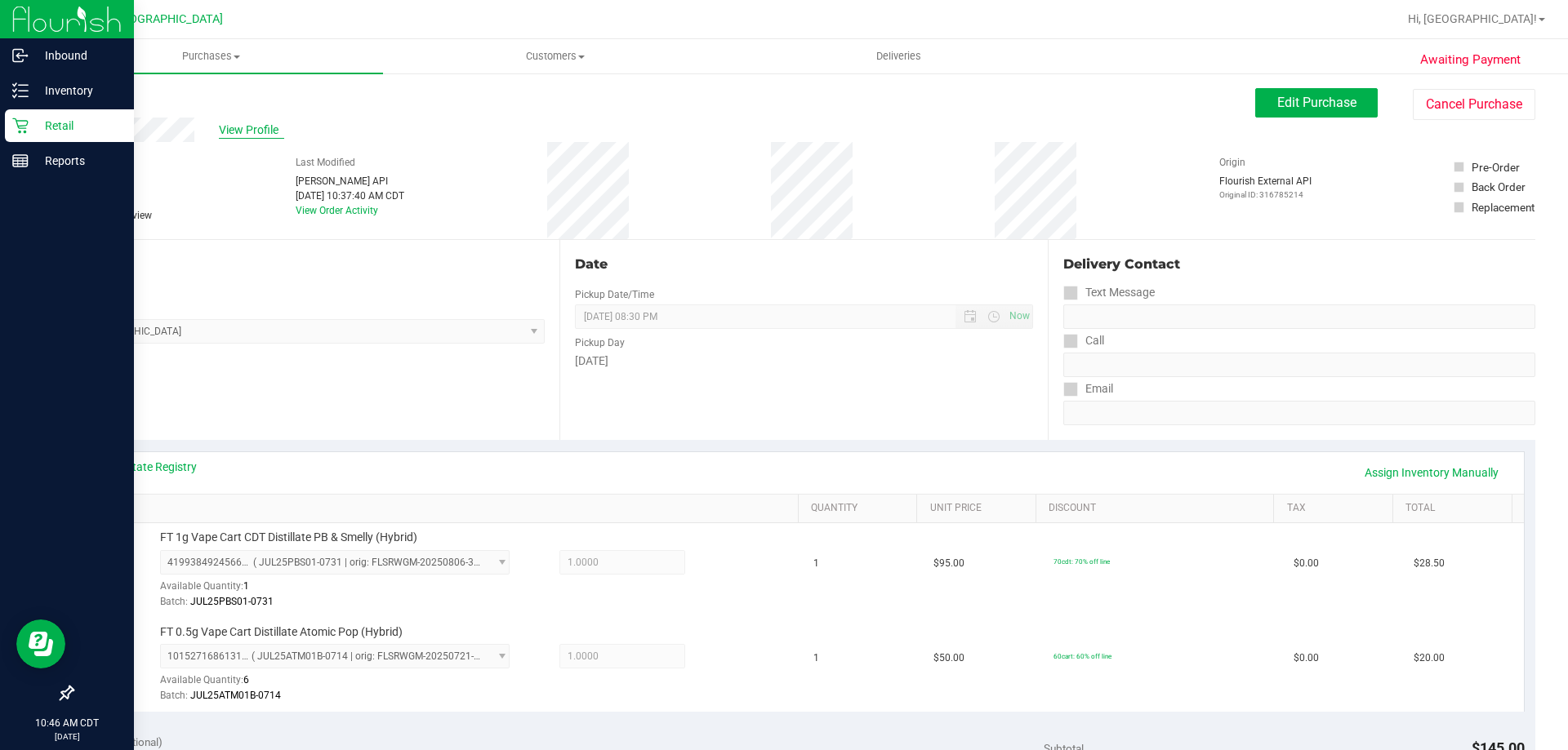
click at [260, 127] on span "View Profile" at bounding box center [251, 130] width 66 height 17
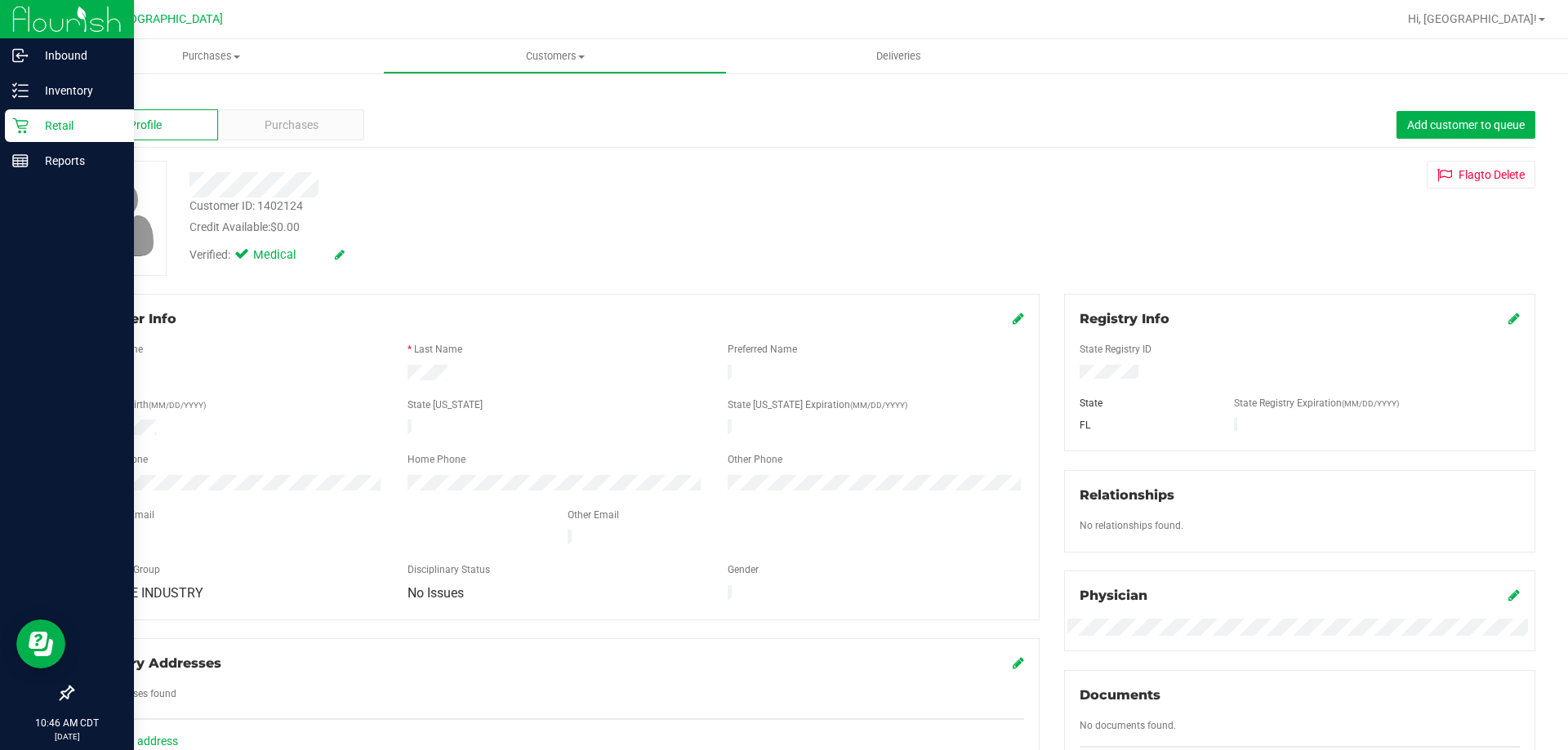
click at [287, 208] on div "Customer ID: 1402124" at bounding box center [246, 206] width 113 height 17
copy div "1402124"
click at [80, 97] on link "Back" at bounding box center [85, 96] width 27 height 12
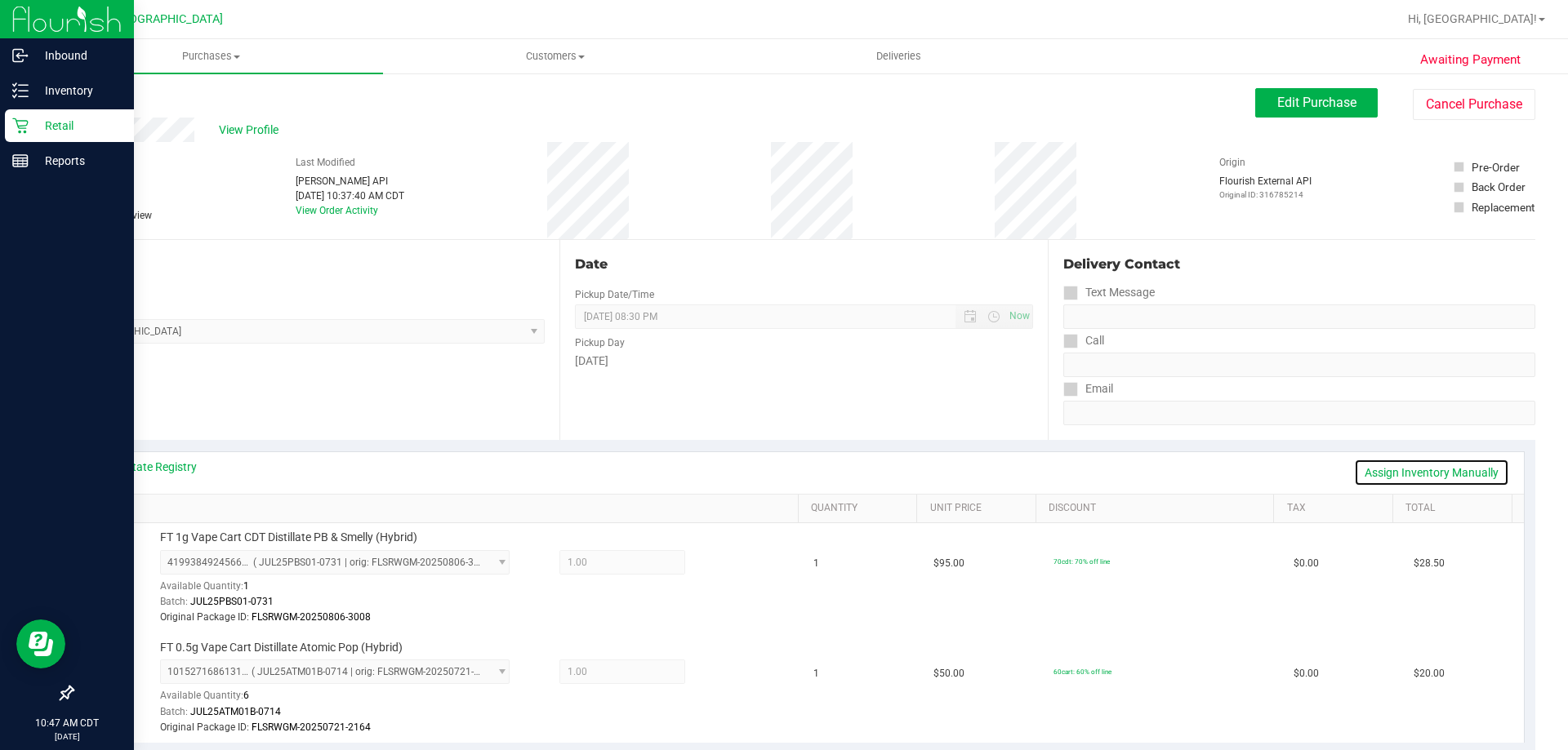
click at [1424, 464] on link "Assign Inventory Manually" at bounding box center [1432, 472] width 156 height 27
click at [723, 565] on div at bounding box center [711, 565] width 52 height 20
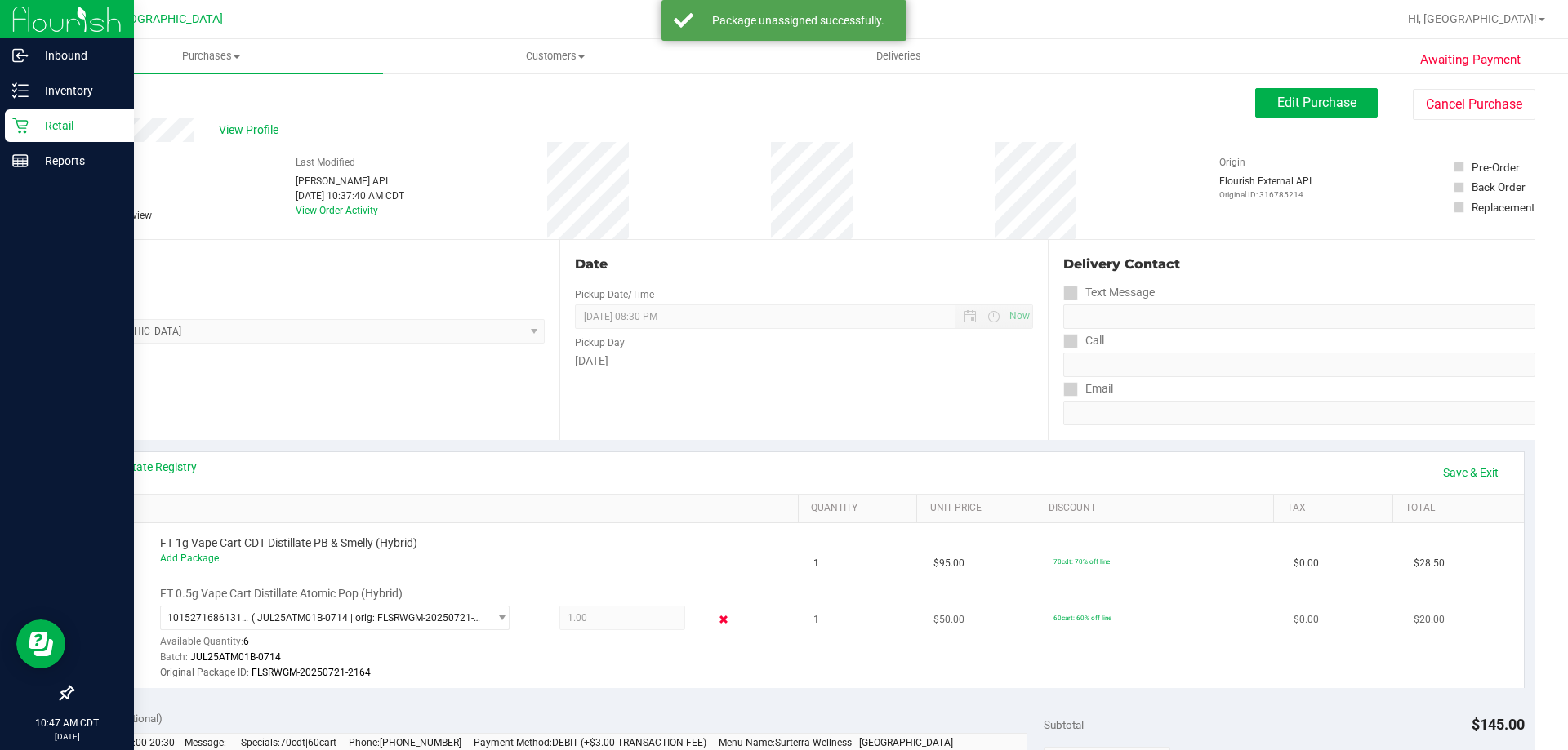
click at [719, 624] on icon at bounding box center [724, 620] width 17 height 19
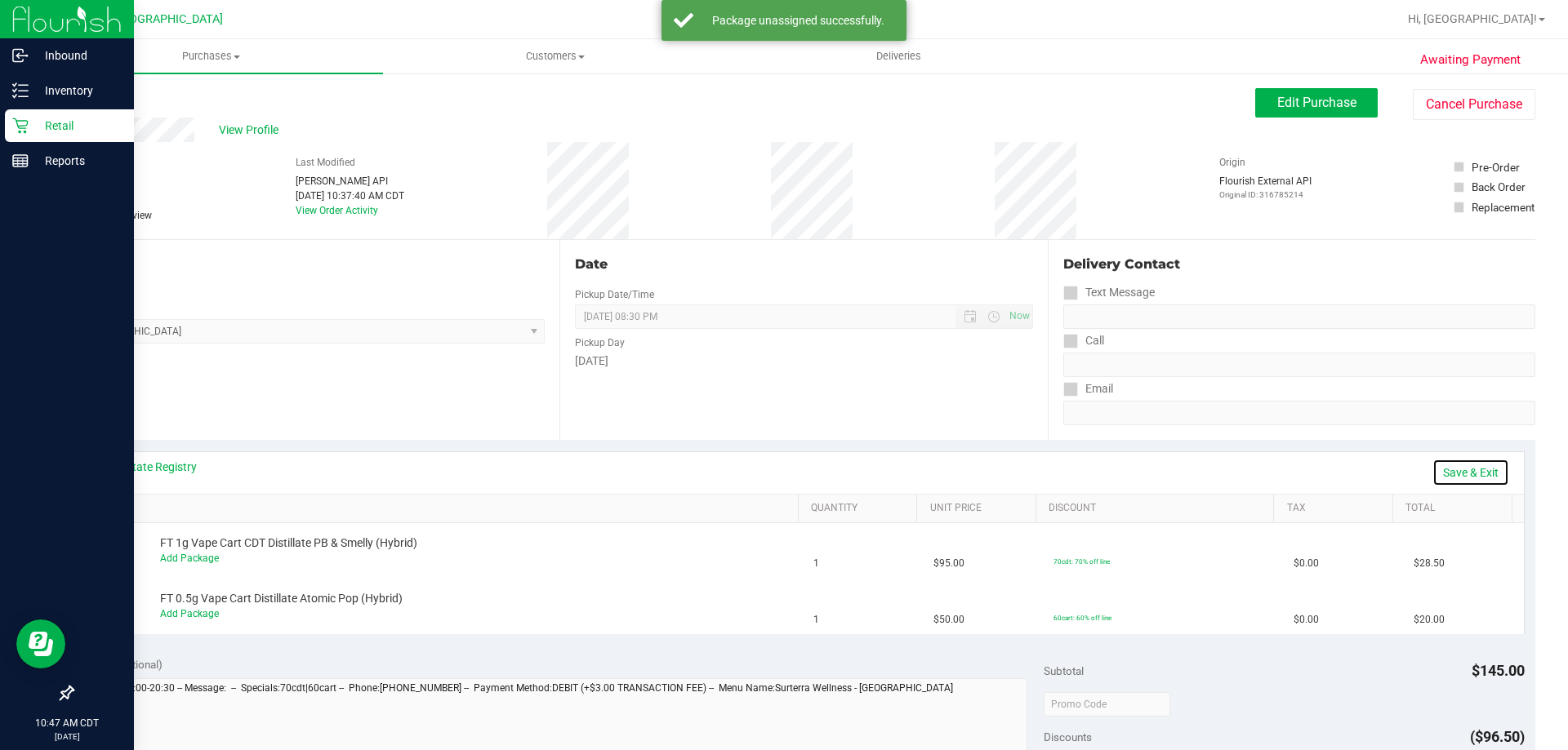
click at [1450, 472] on link "Save & Exit" at bounding box center [1471, 472] width 77 height 27
click at [1338, 106] on span "Edit Purchase" at bounding box center [1317, 102] width 79 height 16
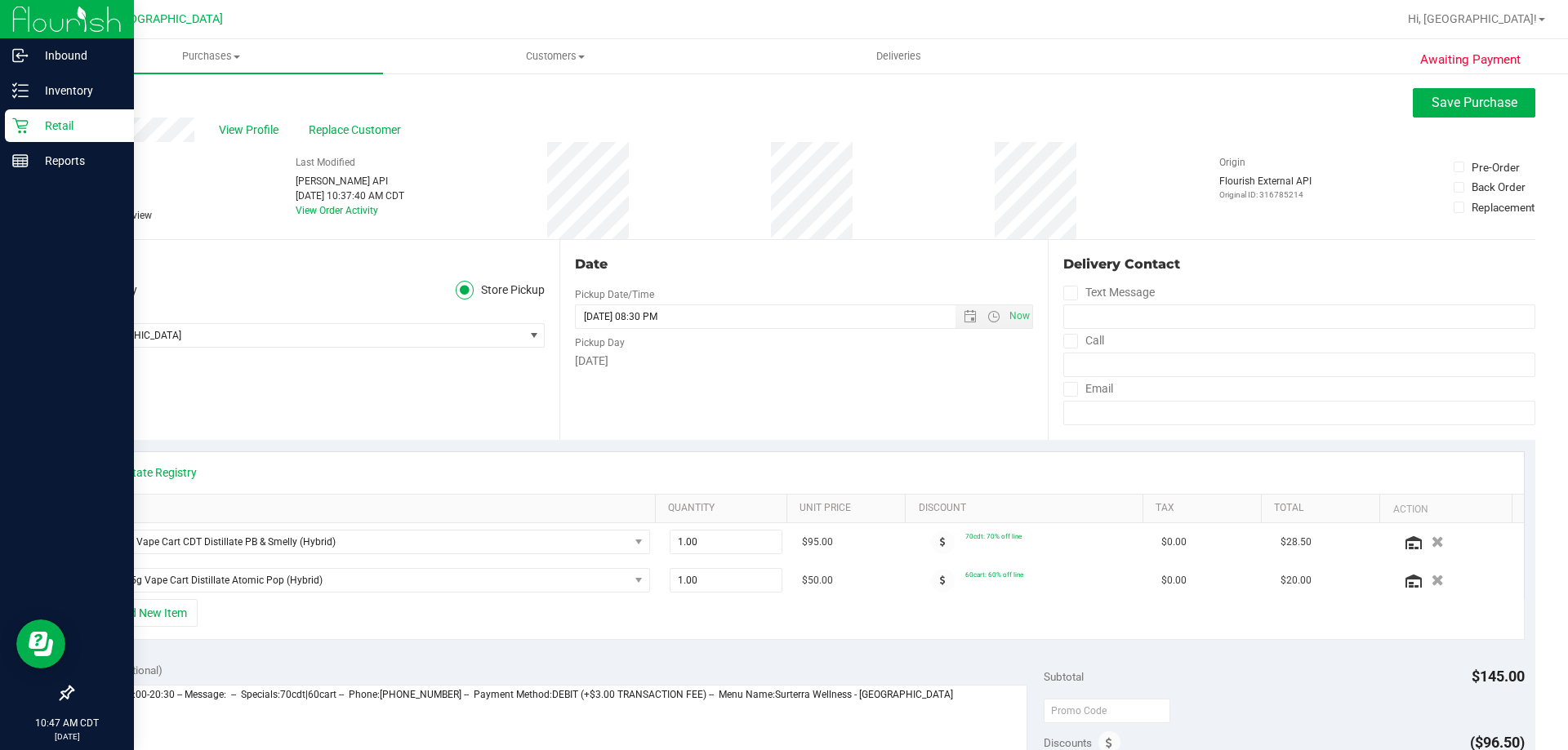
click at [124, 212] on span "Needs review" at bounding box center [123, 215] width 58 height 15
click at [79, 215] on icon at bounding box center [79, 215] width 11 height 0
click at [0, 0] on input "Needs review" at bounding box center [0, 0] width 0 height 0
click at [1455, 113] on button "Save Purchase" at bounding box center [1474, 102] width 122 height 29
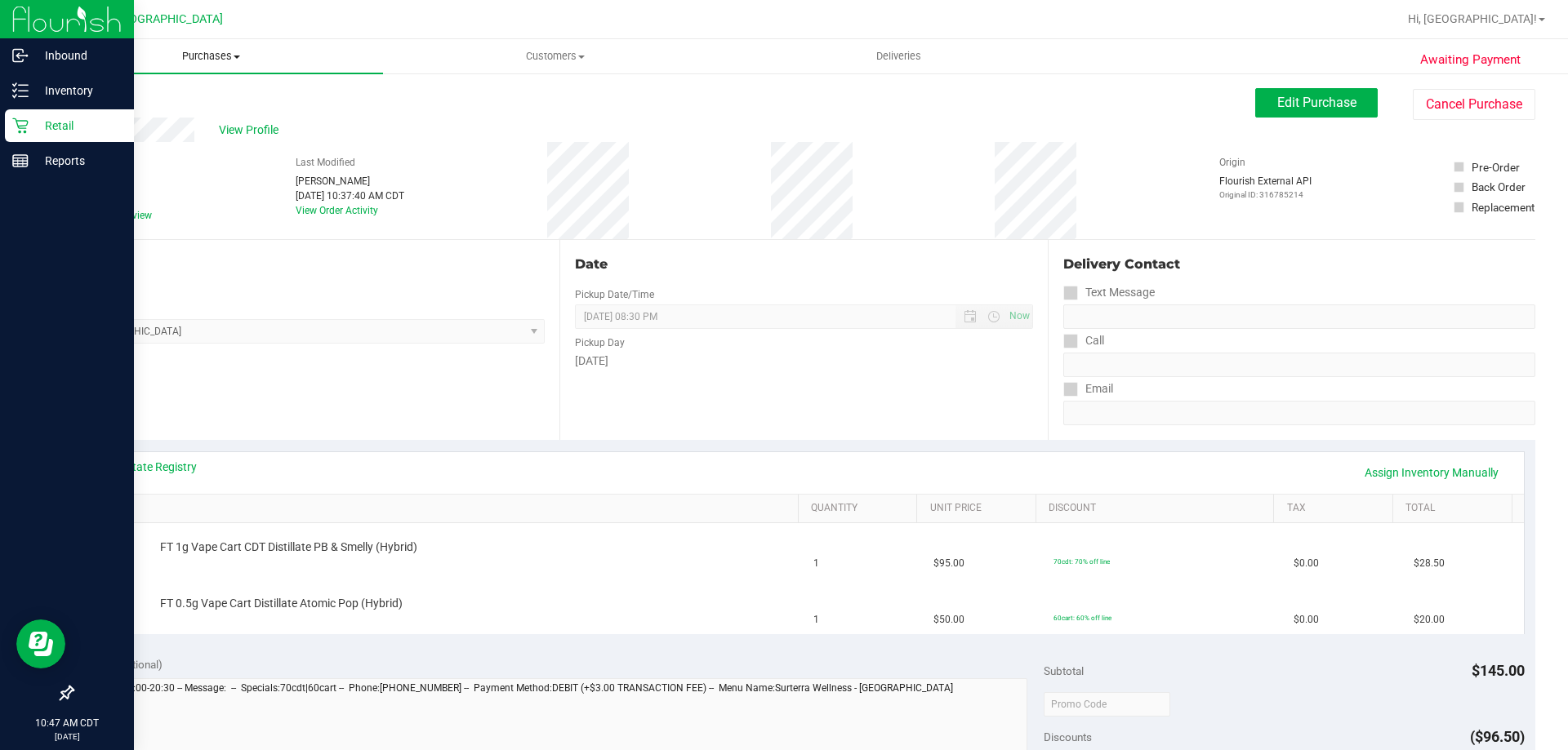
click at [204, 54] on span "Purchases" at bounding box center [210, 57] width 344 height 15
click at [125, 116] on span "Fulfillment" at bounding box center [90, 118] width 101 height 14
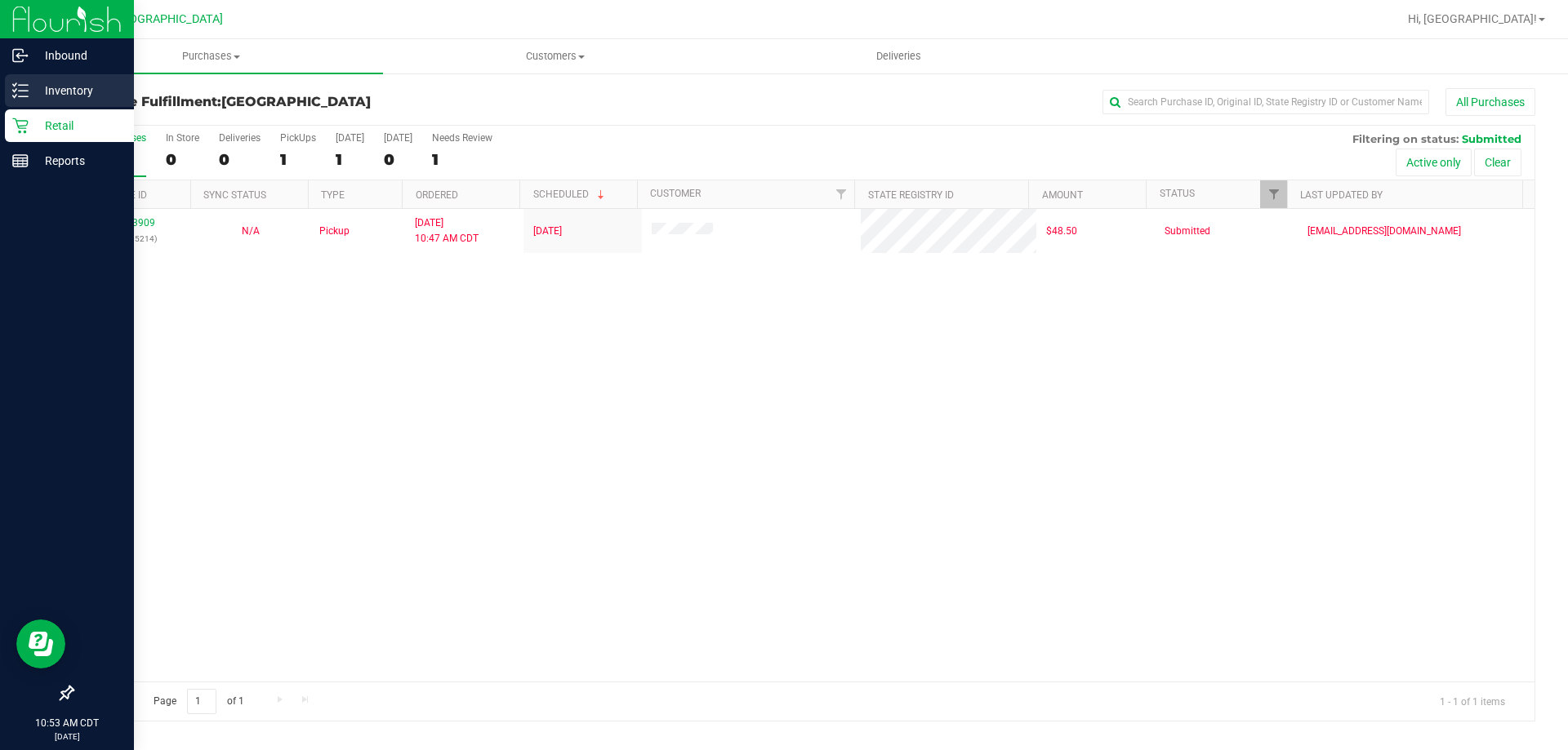
click at [87, 91] on p "Inventory" at bounding box center [77, 91] width 98 height 20
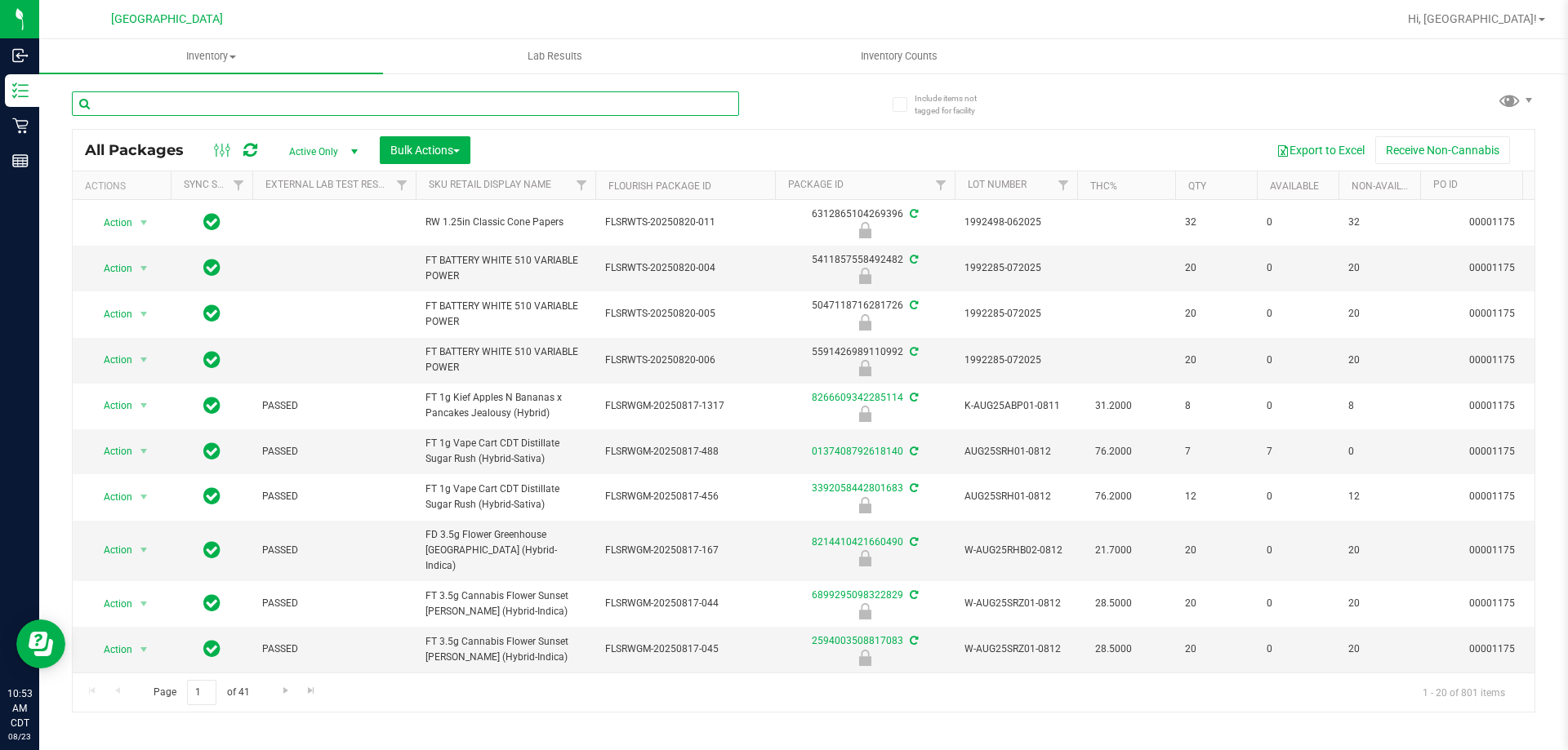
click at [303, 106] on input "text" at bounding box center [405, 103] width 667 height 24
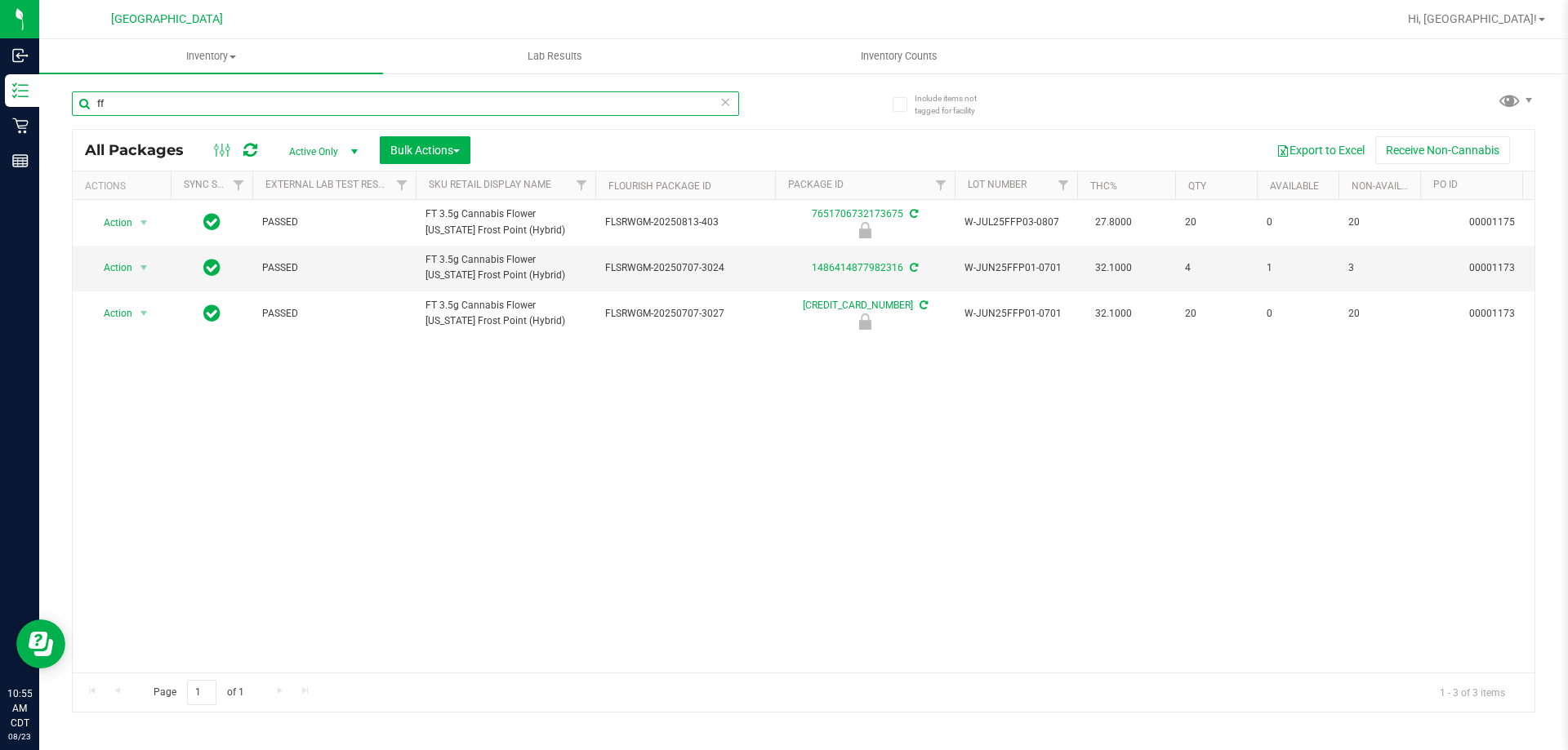
type input "f"
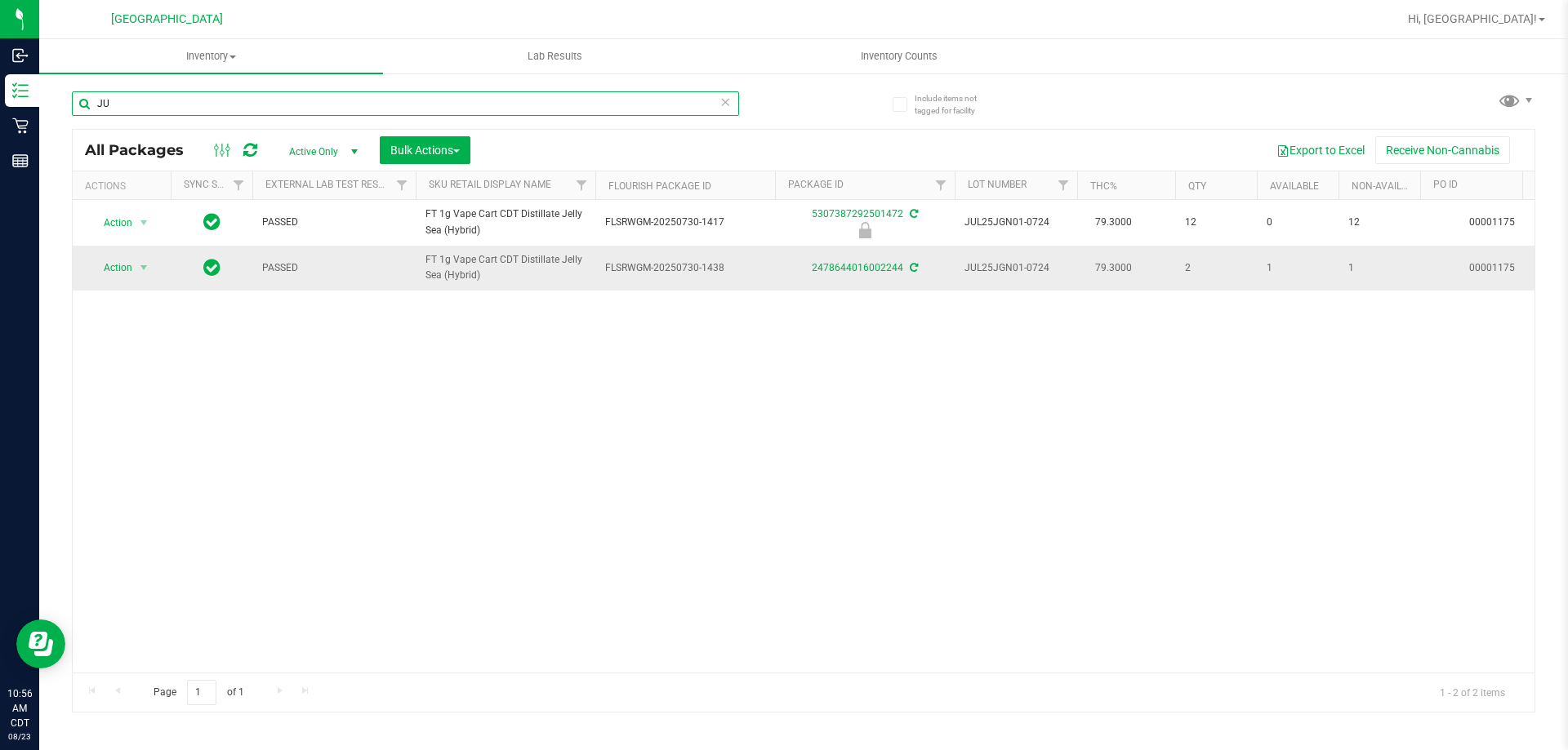
type input "J"
type input "5307387292501472"
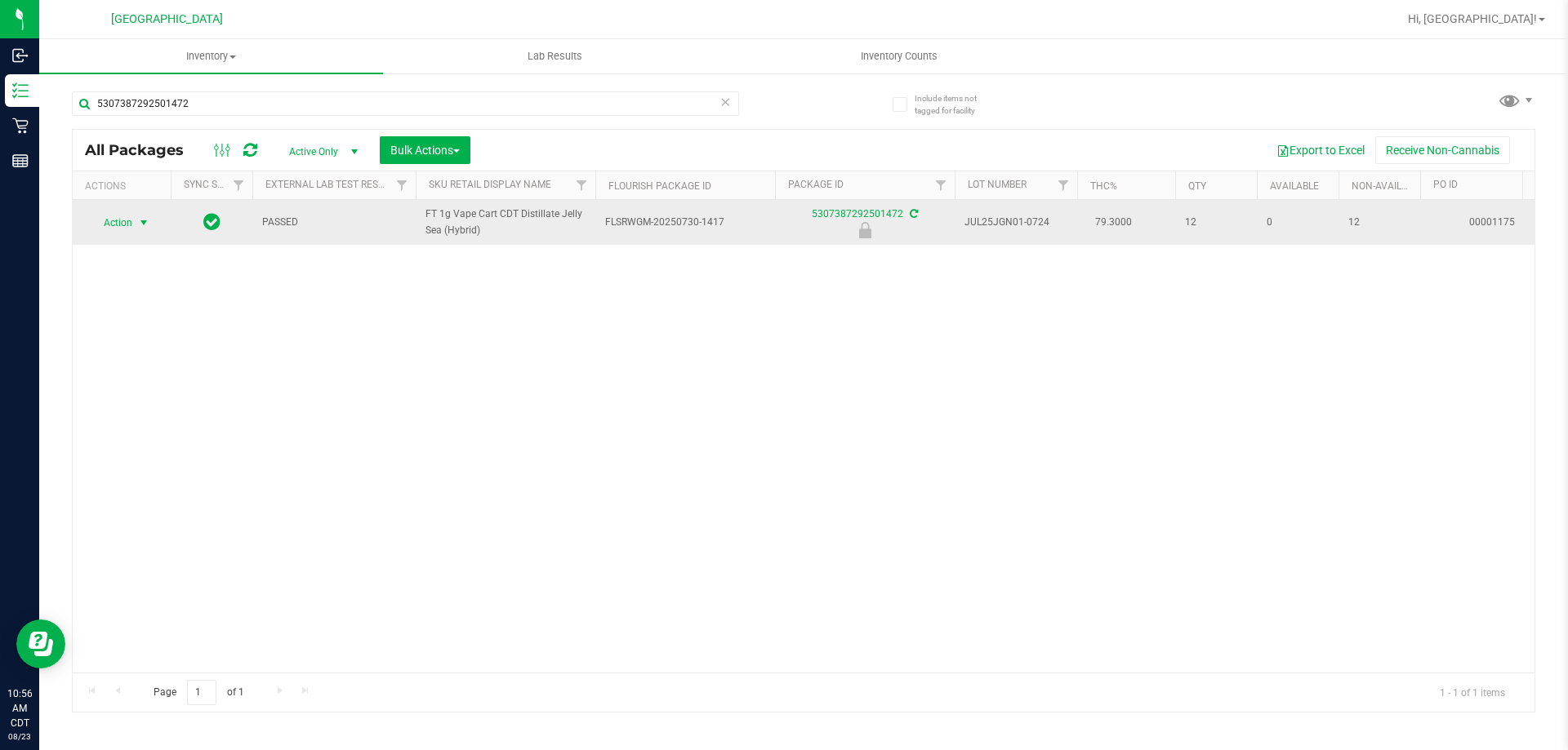
click at [136, 224] on span "select" at bounding box center [144, 222] width 21 height 22
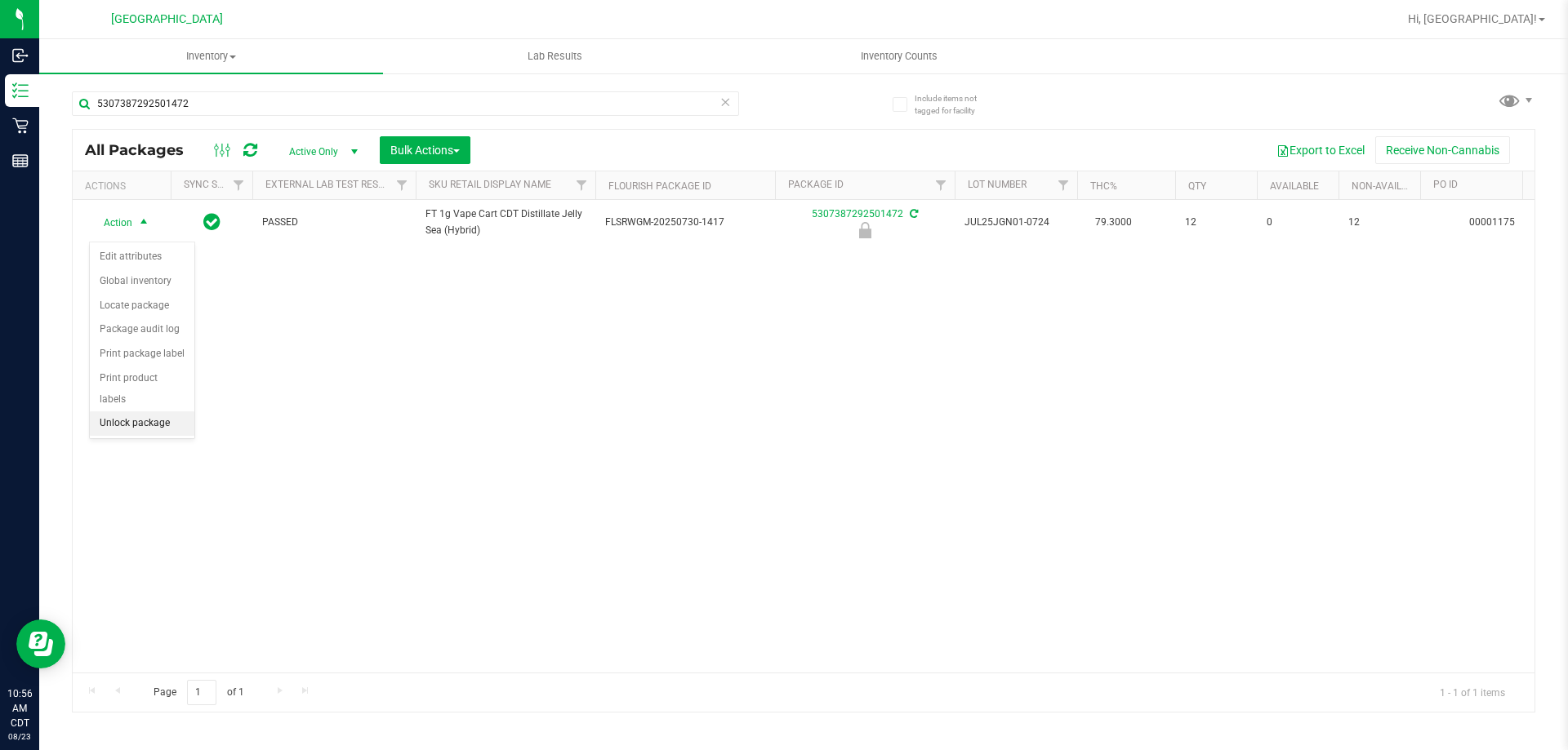
click at [131, 412] on li "Unlock package" at bounding box center [142, 423] width 105 height 24
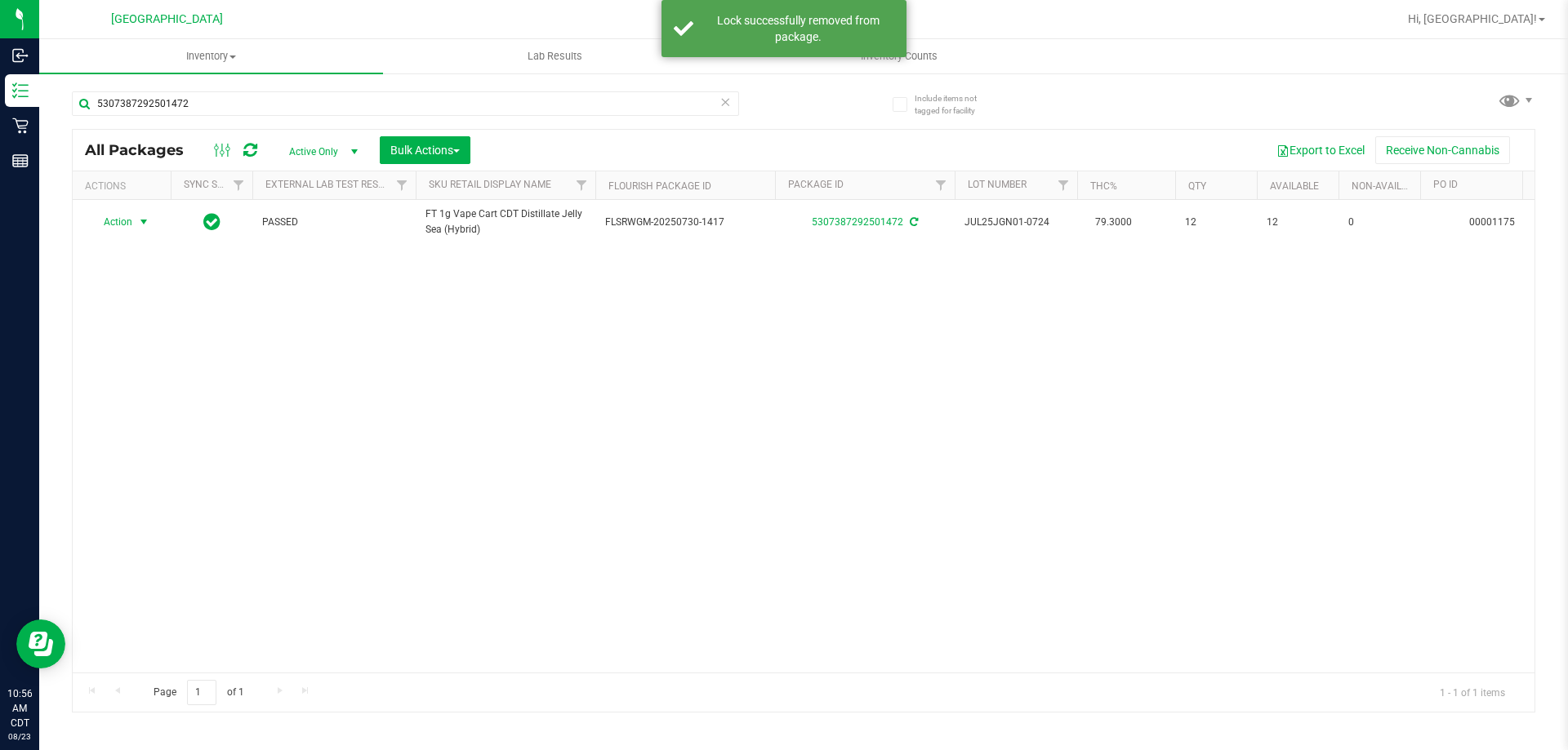
click at [143, 226] on span "select" at bounding box center [144, 222] width 13 height 13
click at [157, 397] on li "Print package label" at bounding box center [153, 402] width 126 height 24
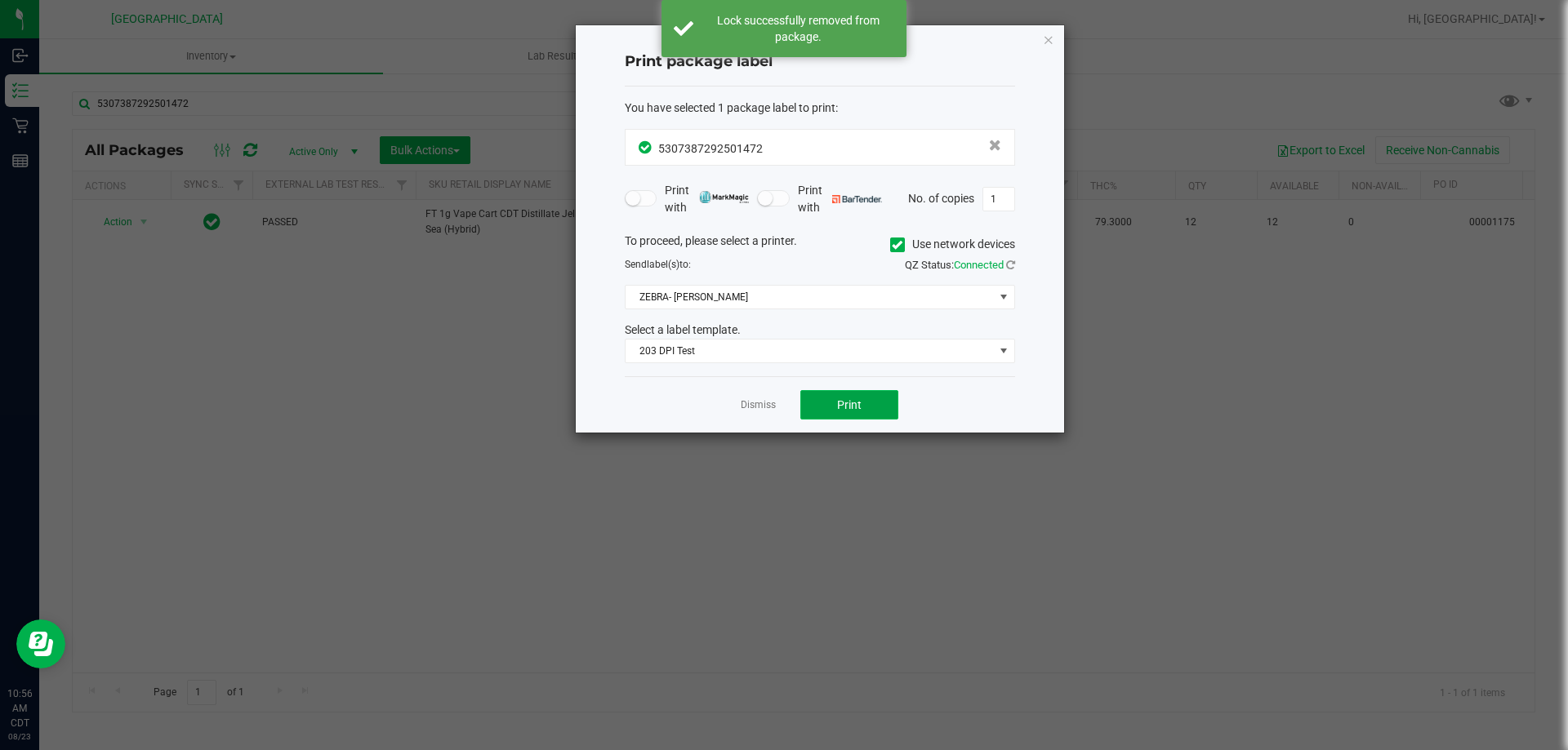
click at [814, 391] on button "Print" at bounding box center [849, 404] width 98 height 29
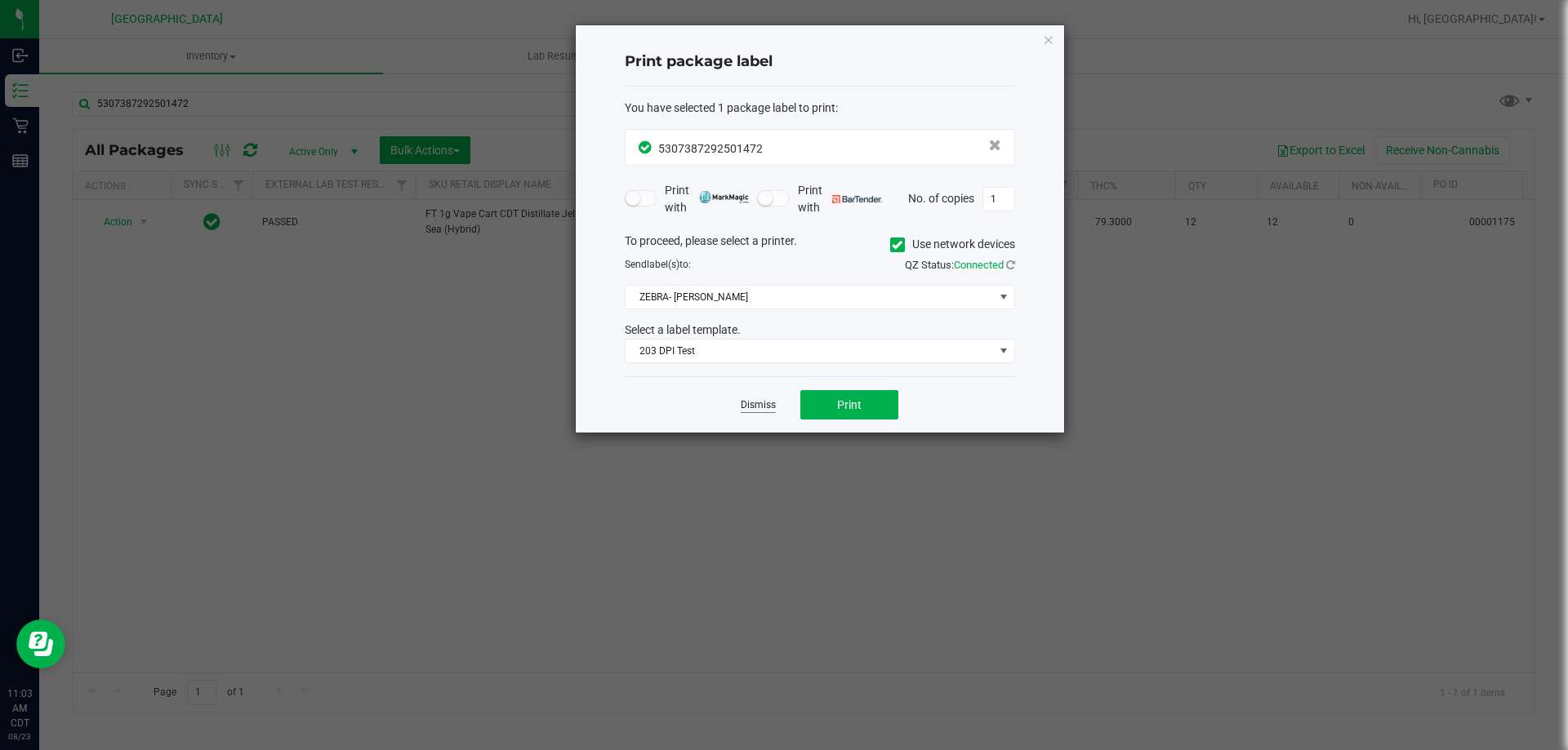
click at [749, 408] on link "Dismiss" at bounding box center [759, 405] width 35 height 14
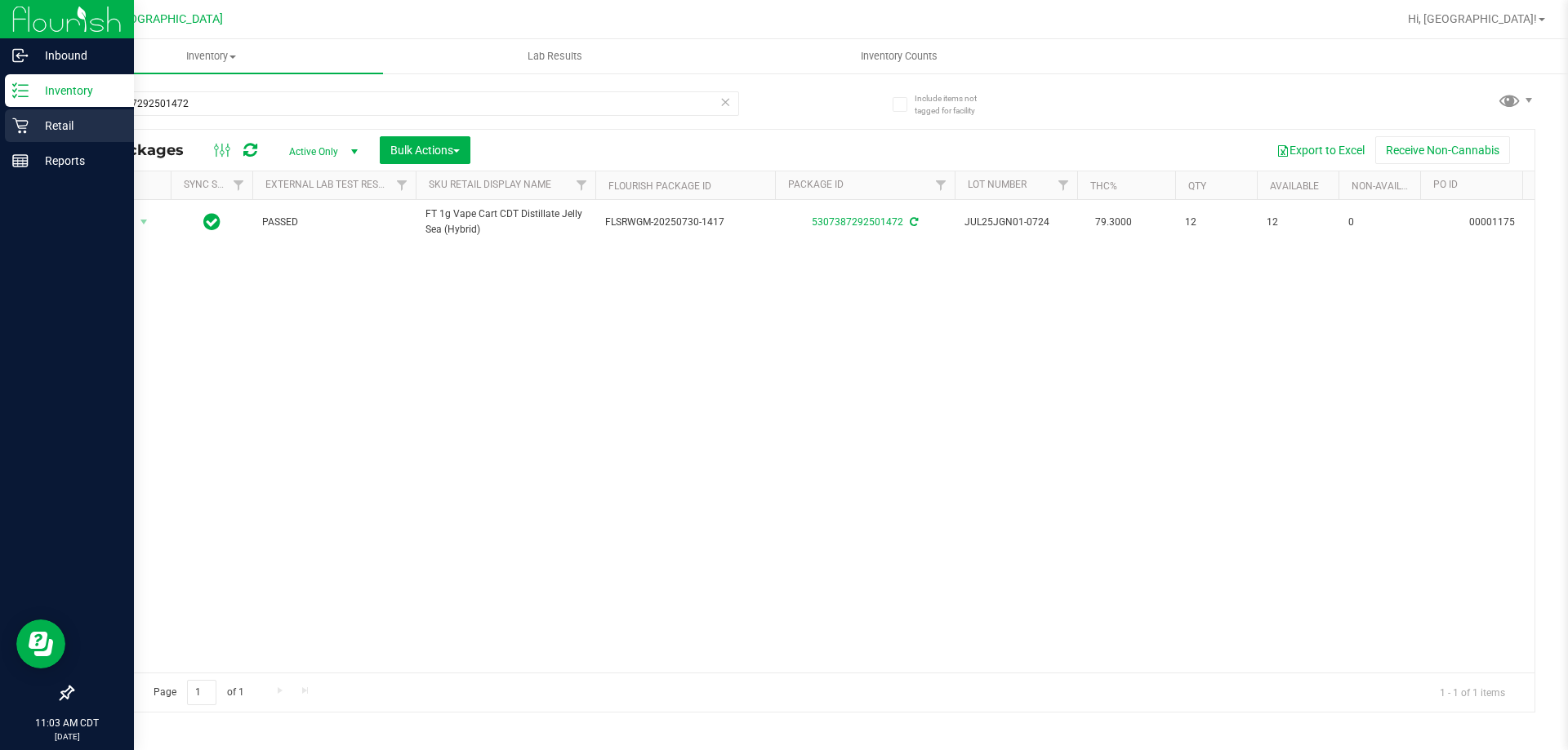
click at [62, 134] on p "Retail" at bounding box center [77, 126] width 98 height 20
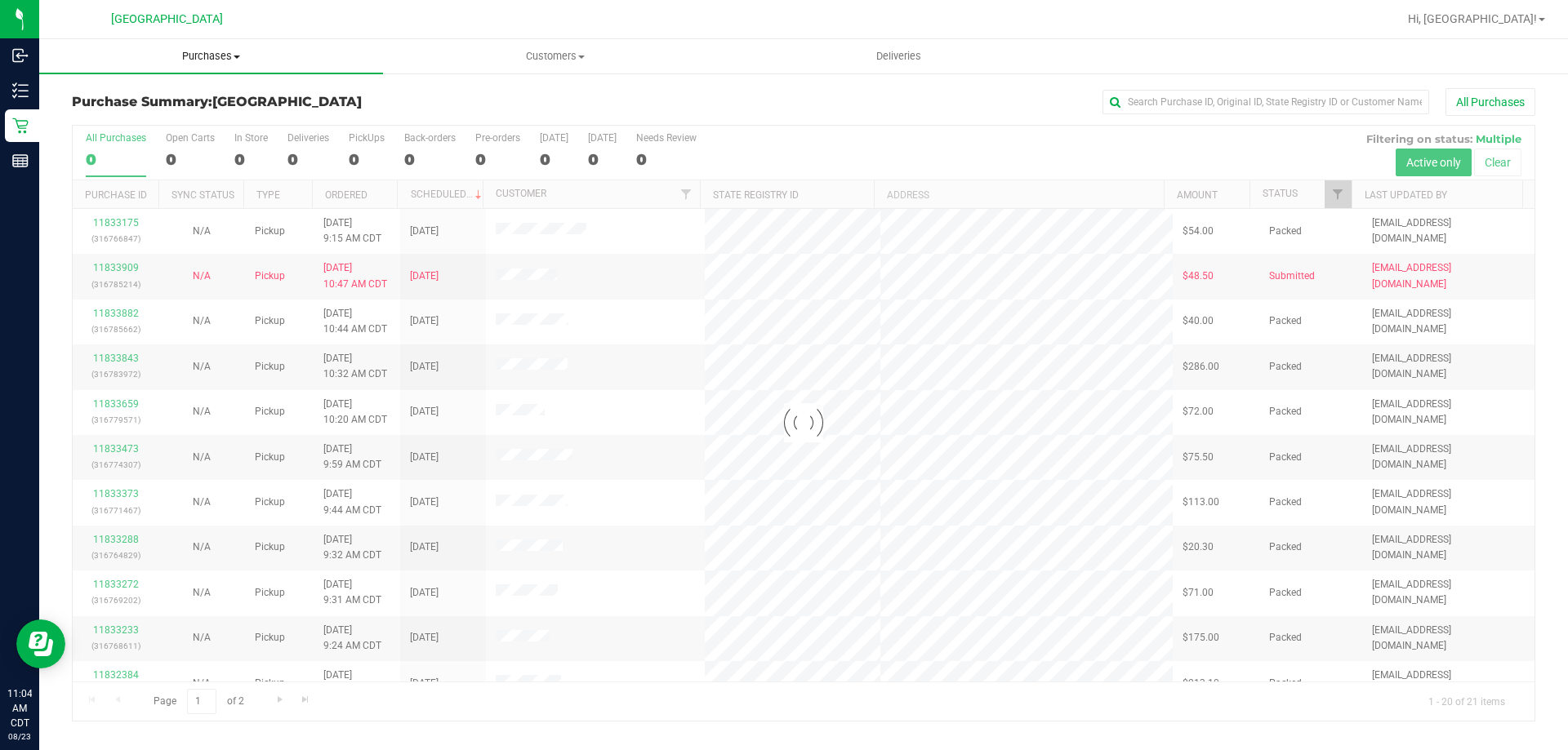
click at [235, 58] on span at bounding box center [237, 57] width 7 height 3
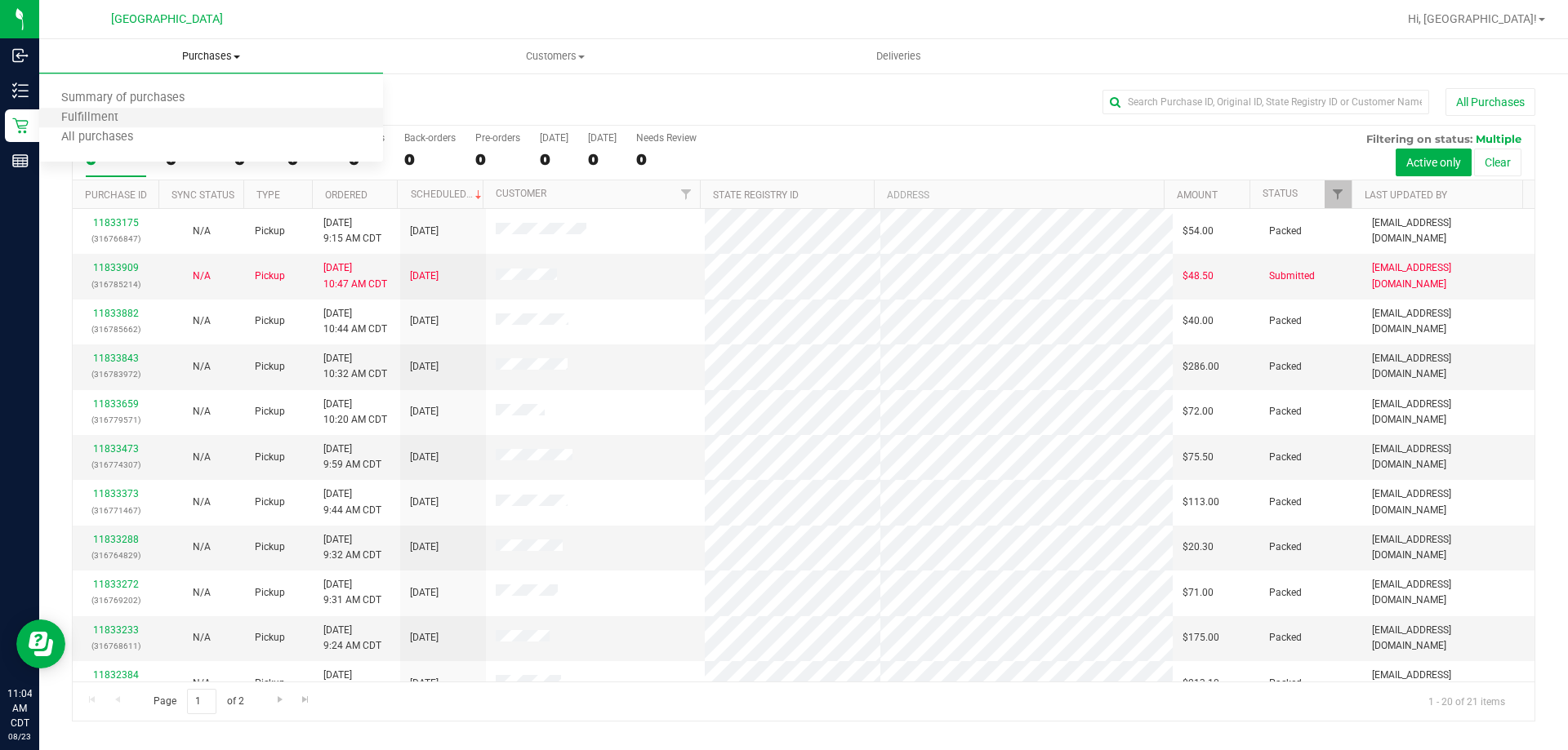
click at [160, 113] on li "Fulfillment" at bounding box center [210, 119] width 344 height 20
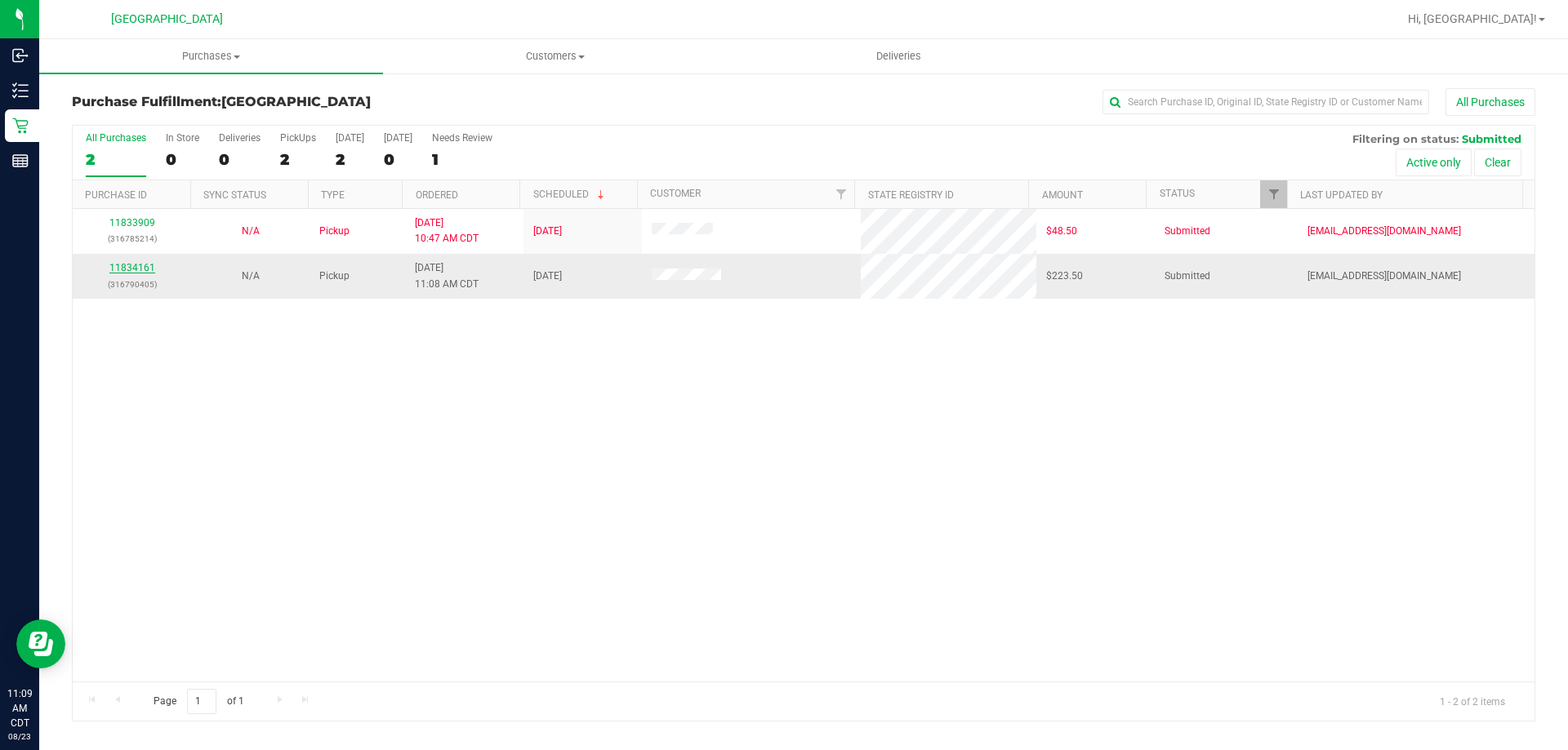
click at [139, 269] on link "11834161" at bounding box center [132, 268] width 46 height 12
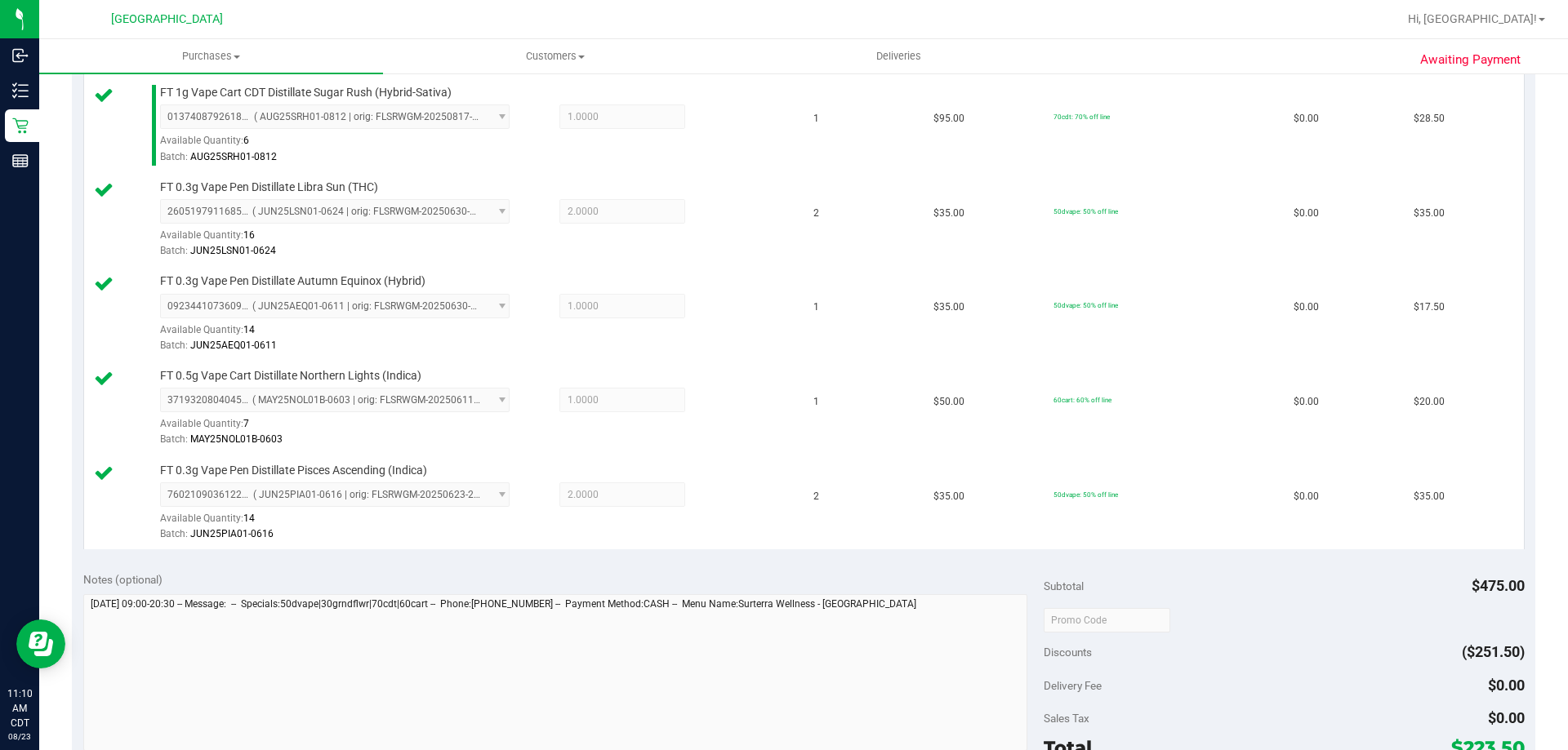
scroll to position [817, 0]
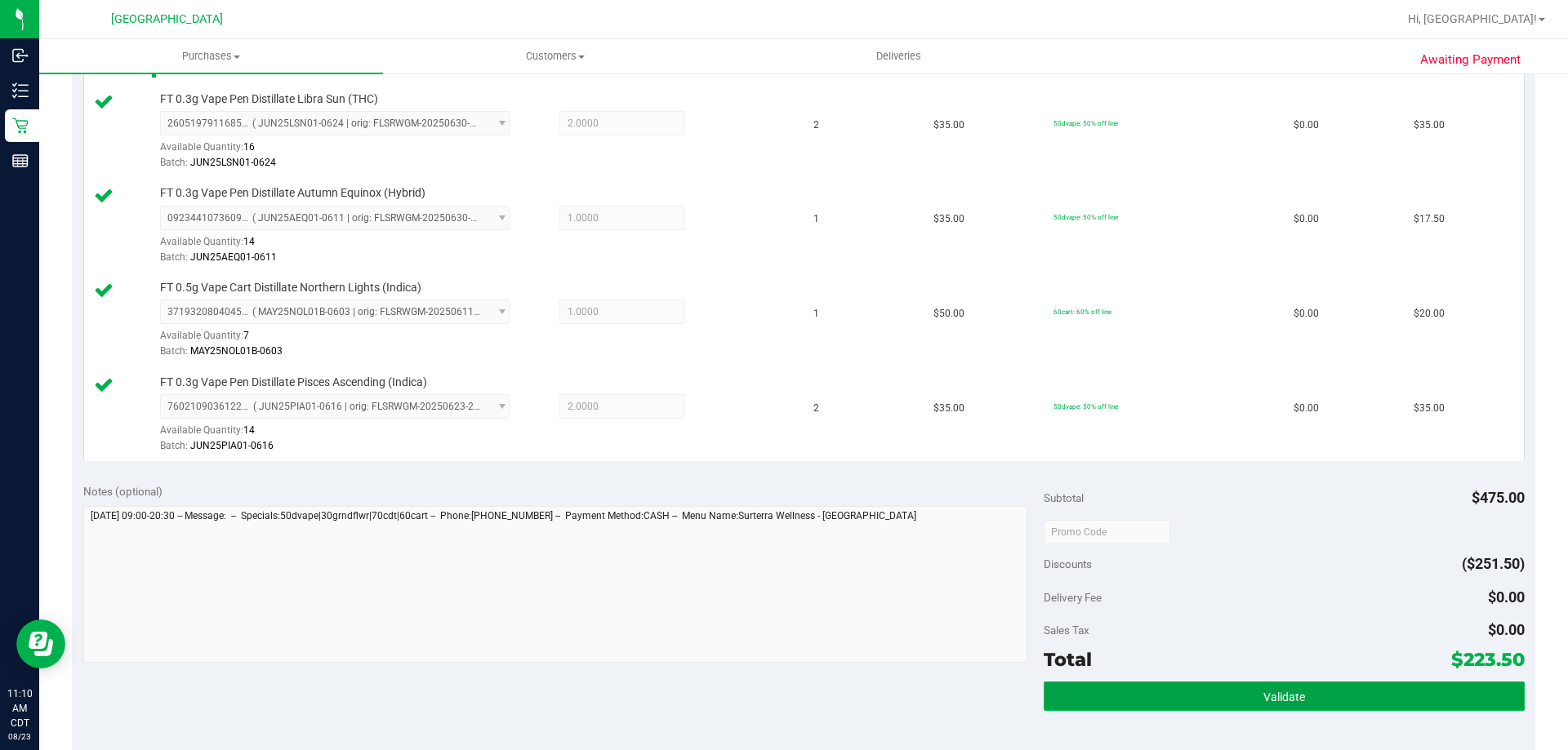
click at [1101, 694] on button "Validate" at bounding box center [1284, 696] width 480 height 29
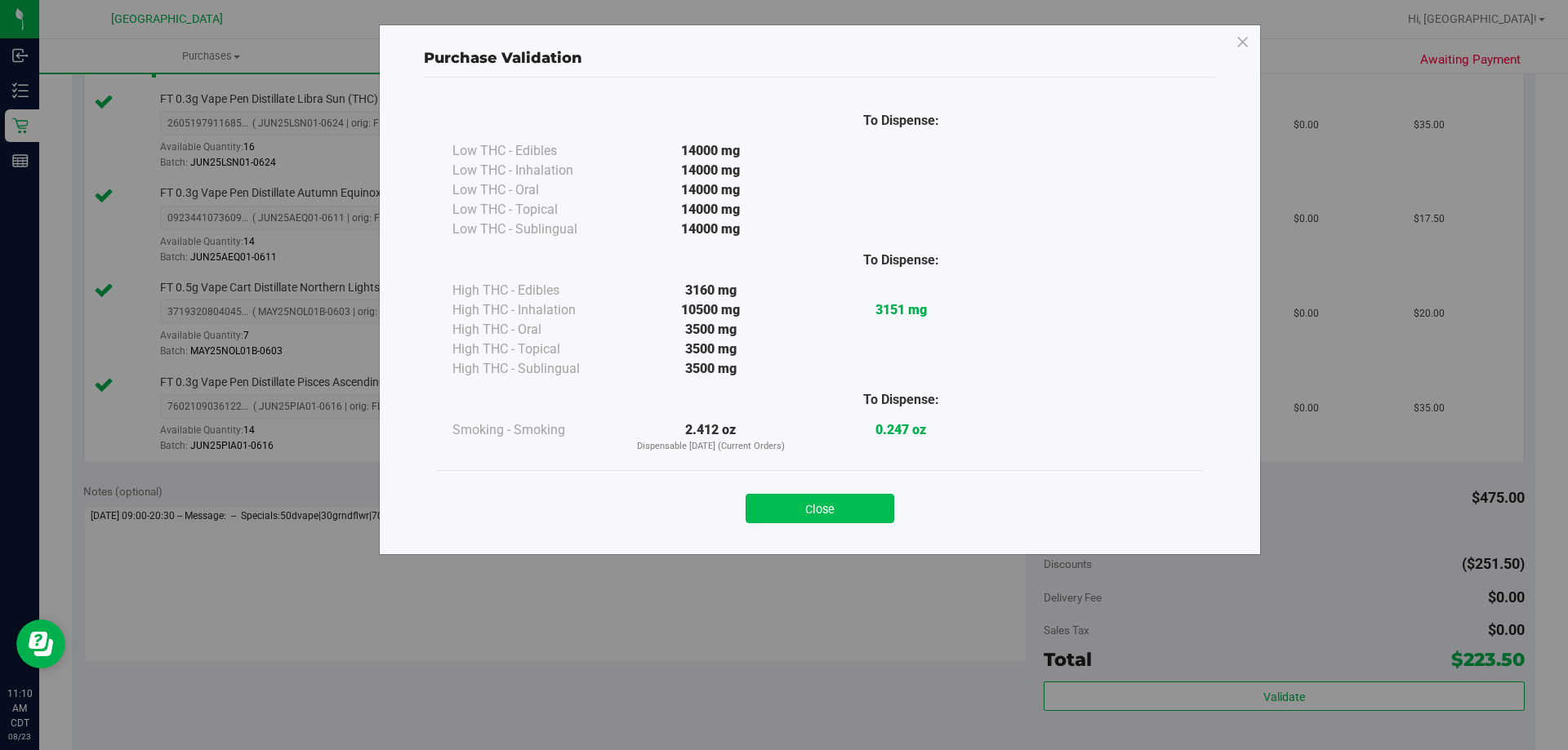
click at [776, 515] on button "Close" at bounding box center [820, 508] width 149 height 29
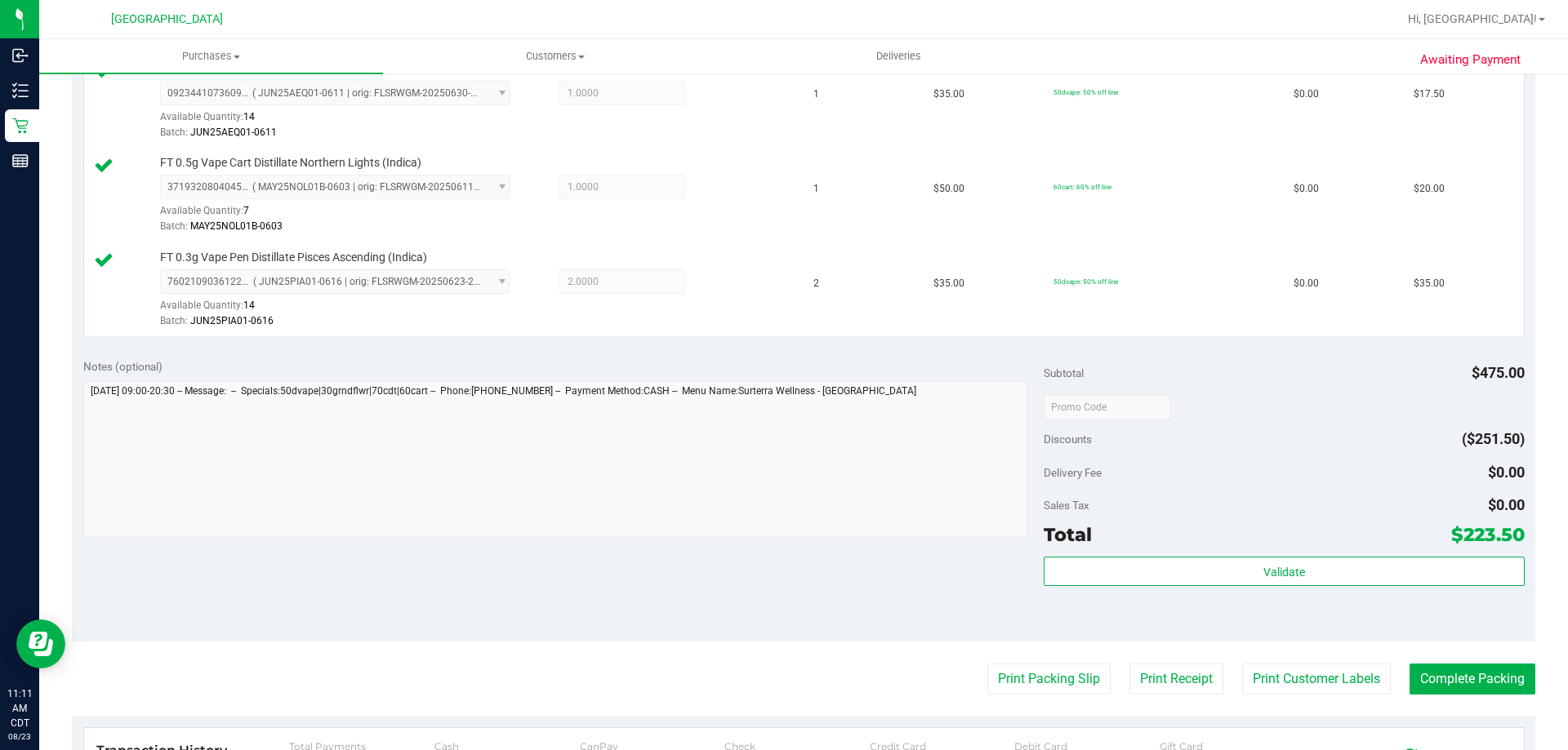
scroll to position [1062, 0]
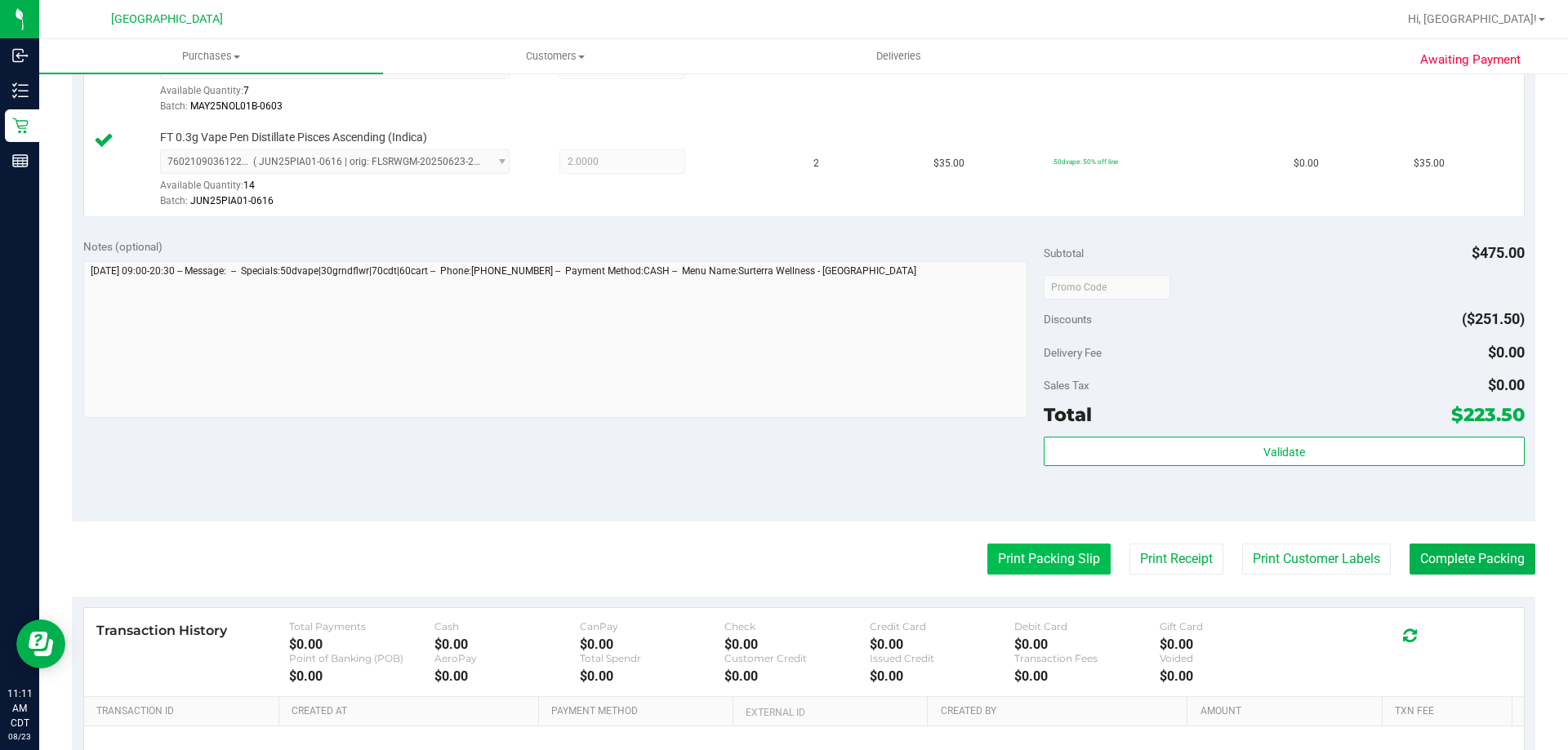
click at [1000, 553] on button "Print Packing Slip" at bounding box center [1049, 559] width 123 height 31
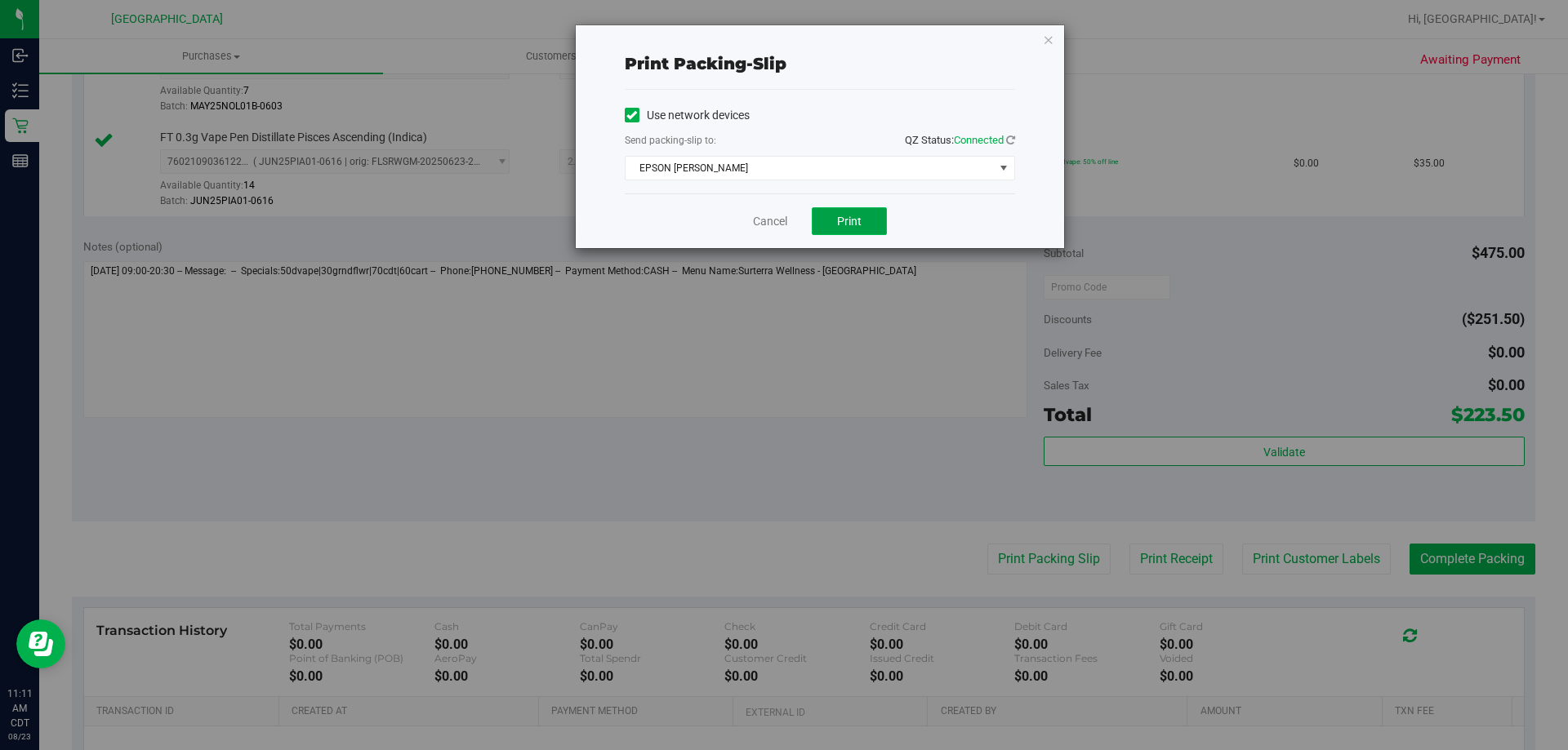
click at [823, 217] on button "Print" at bounding box center [849, 220] width 75 height 27
click at [776, 221] on link "Cancel" at bounding box center [769, 221] width 34 height 17
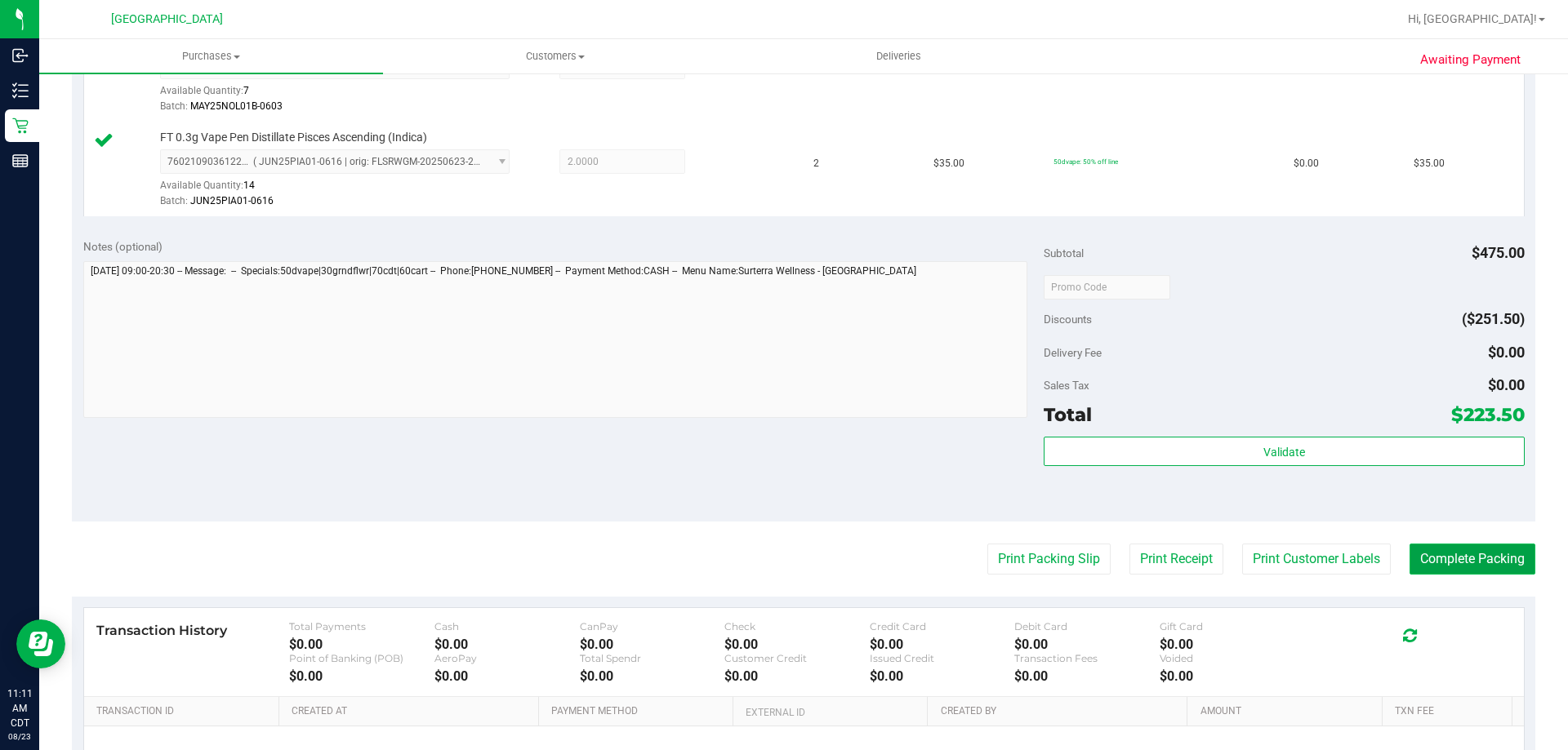
click at [1429, 565] on button "Complete Packing" at bounding box center [1472, 559] width 126 height 31
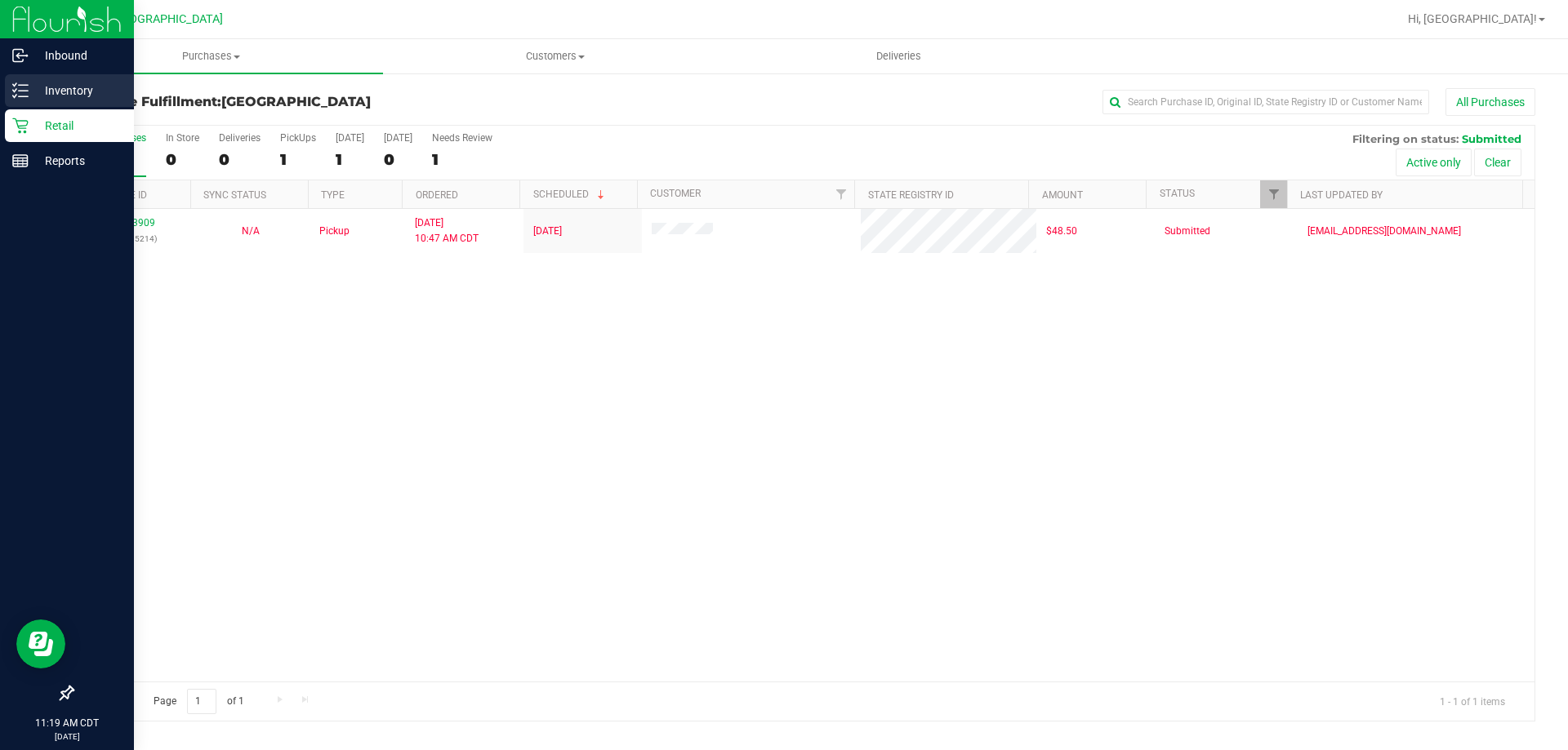
click at [67, 101] on div "Inventory" at bounding box center [69, 90] width 129 height 32
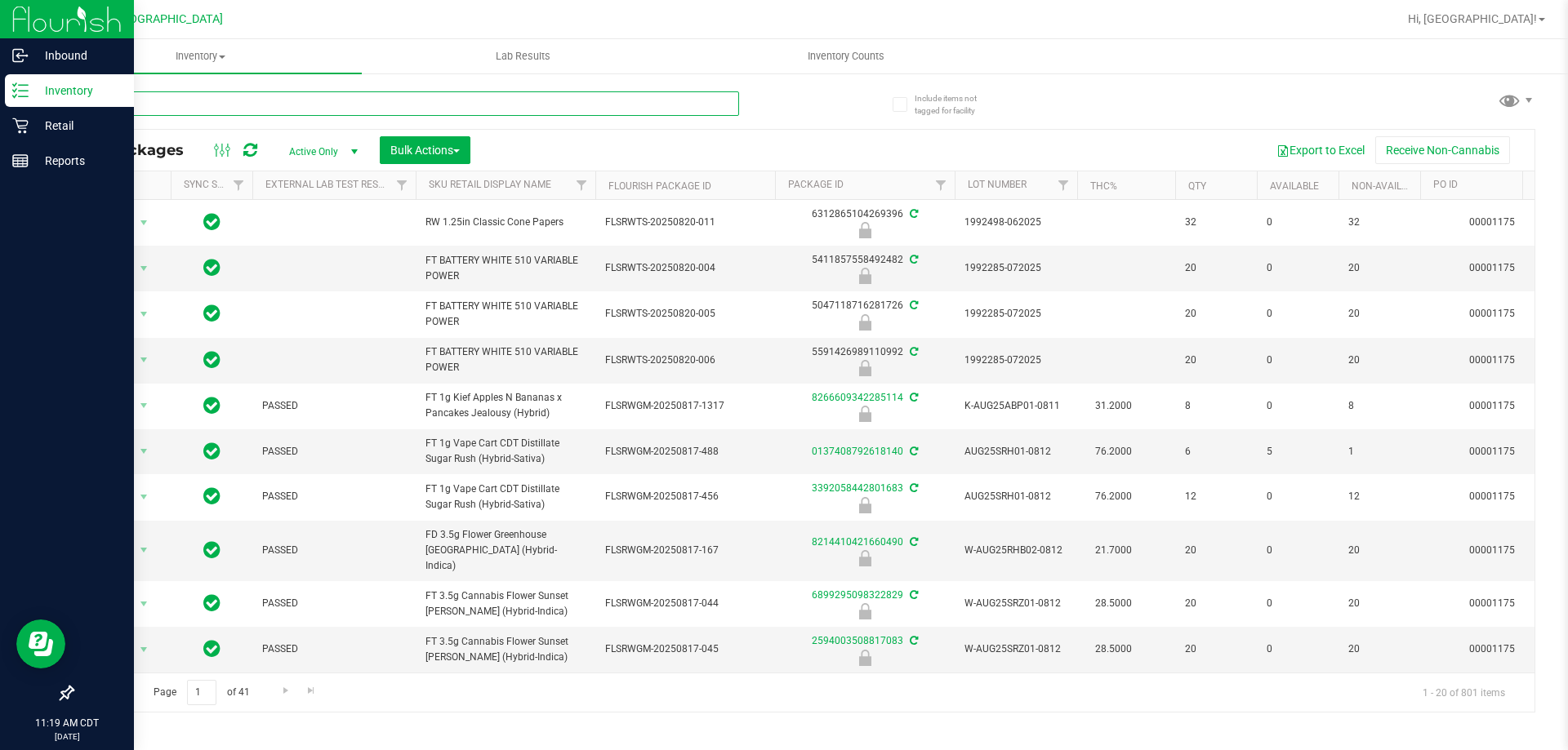
click at [232, 106] on input "text" at bounding box center [405, 103] width 667 height 24
type input "0219933630457083"
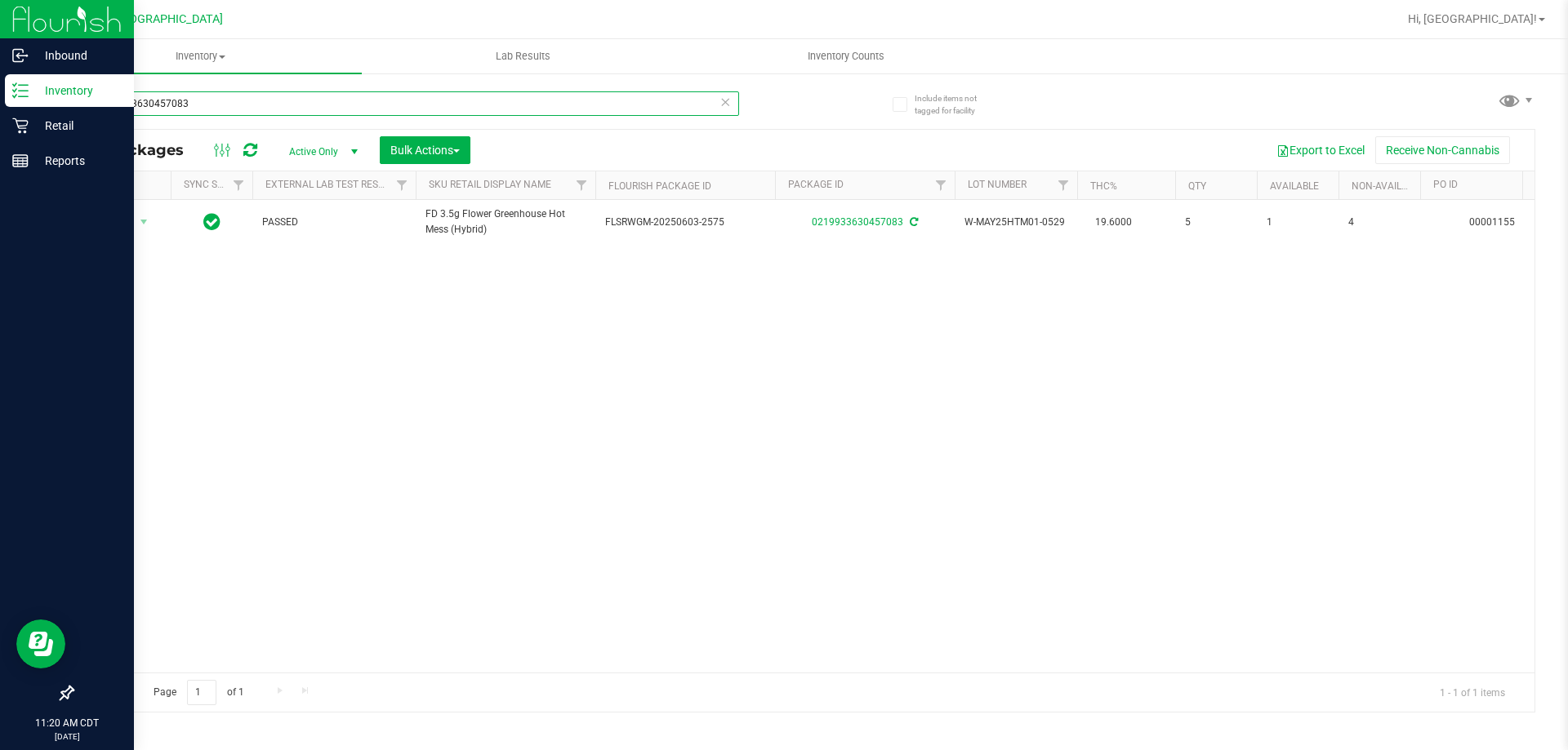
click at [182, 101] on input "0219933630457083" at bounding box center [405, 103] width 667 height 24
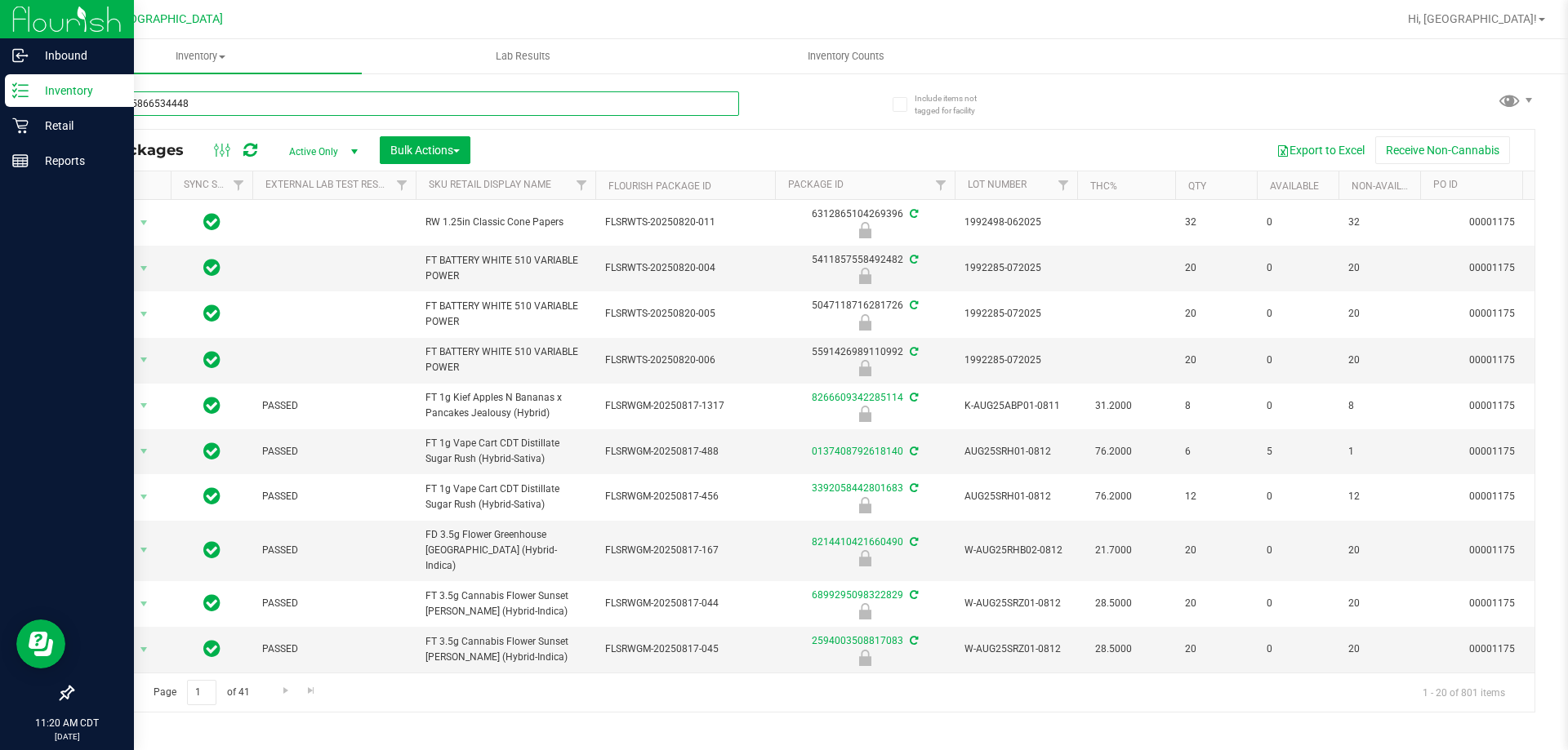
type input "6934465866534448"
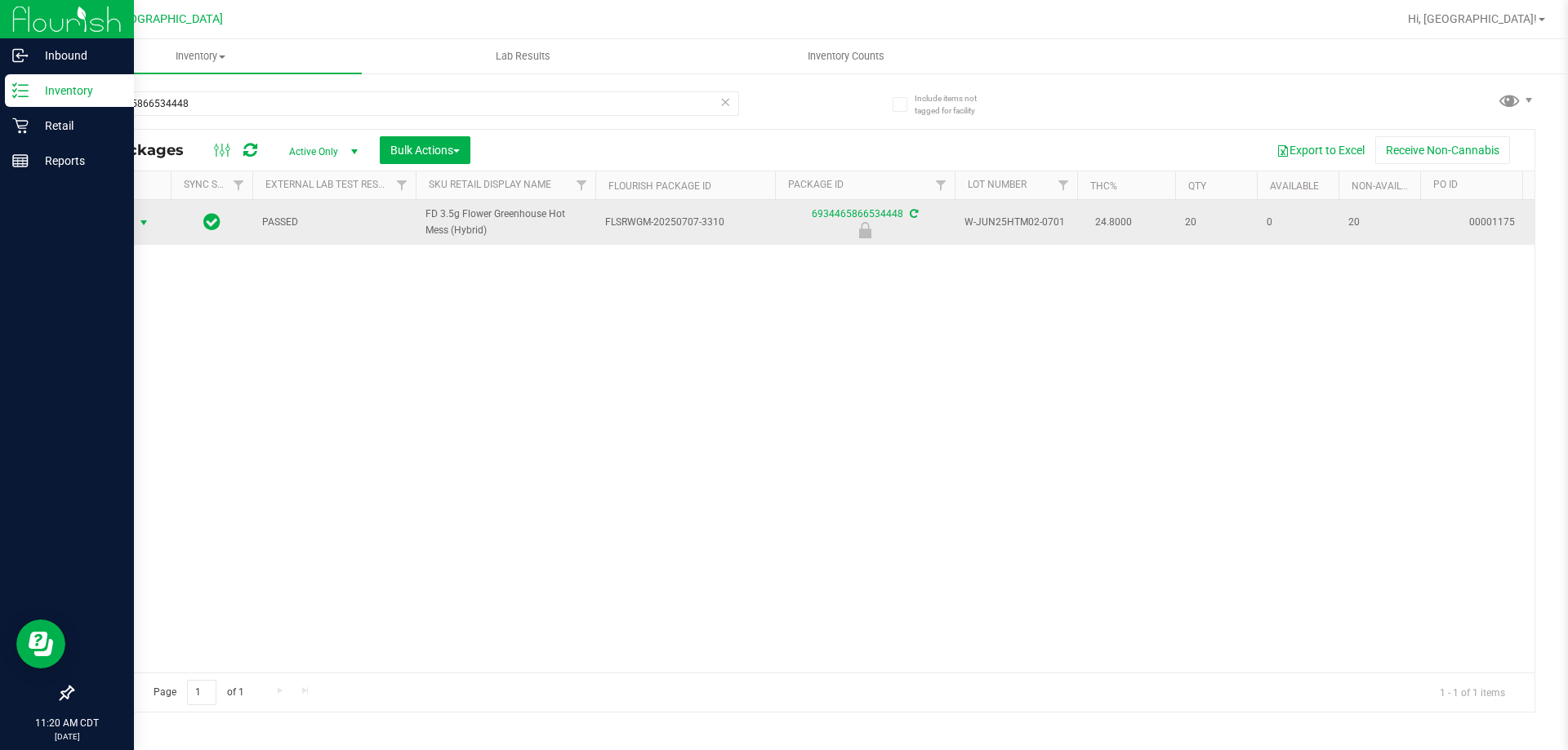
click at [143, 225] on span "select" at bounding box center [144, 223] width 13 height 13
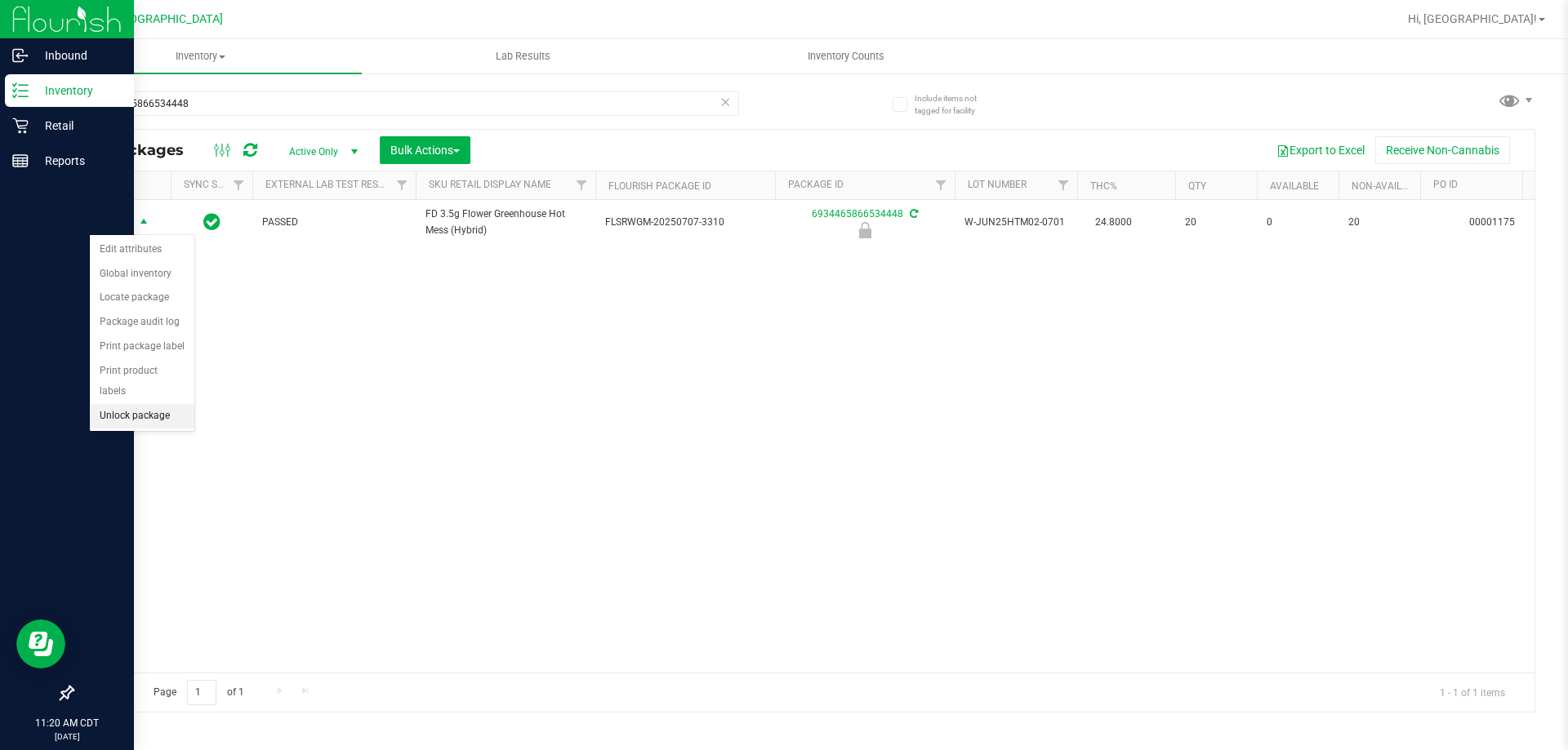
click at [129, 404] on li "Unlock package" at bounding box center [142, 416] width 105 height 24
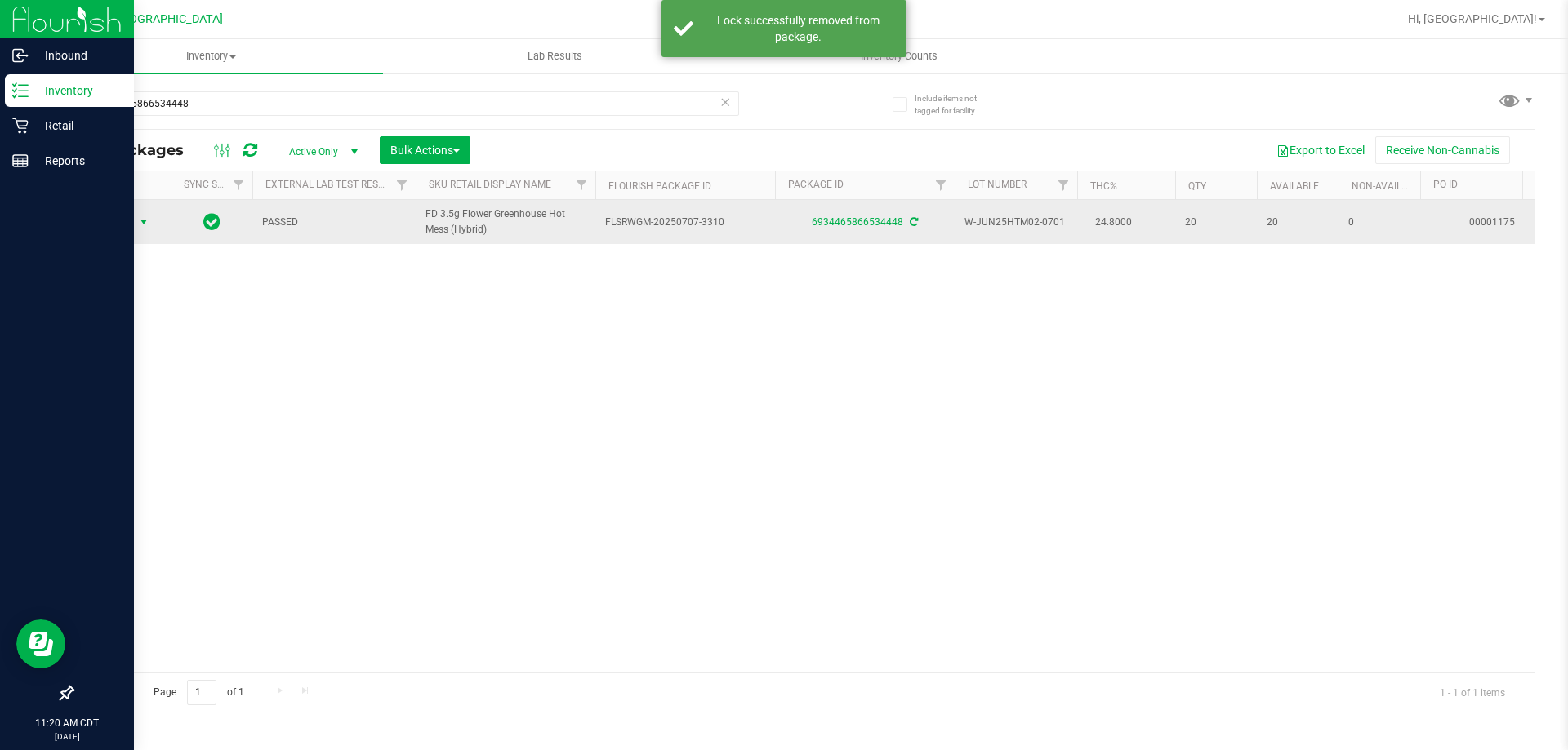
click at [141, 228] on span "select" at bounding box center [144, 222] width 13 height 13
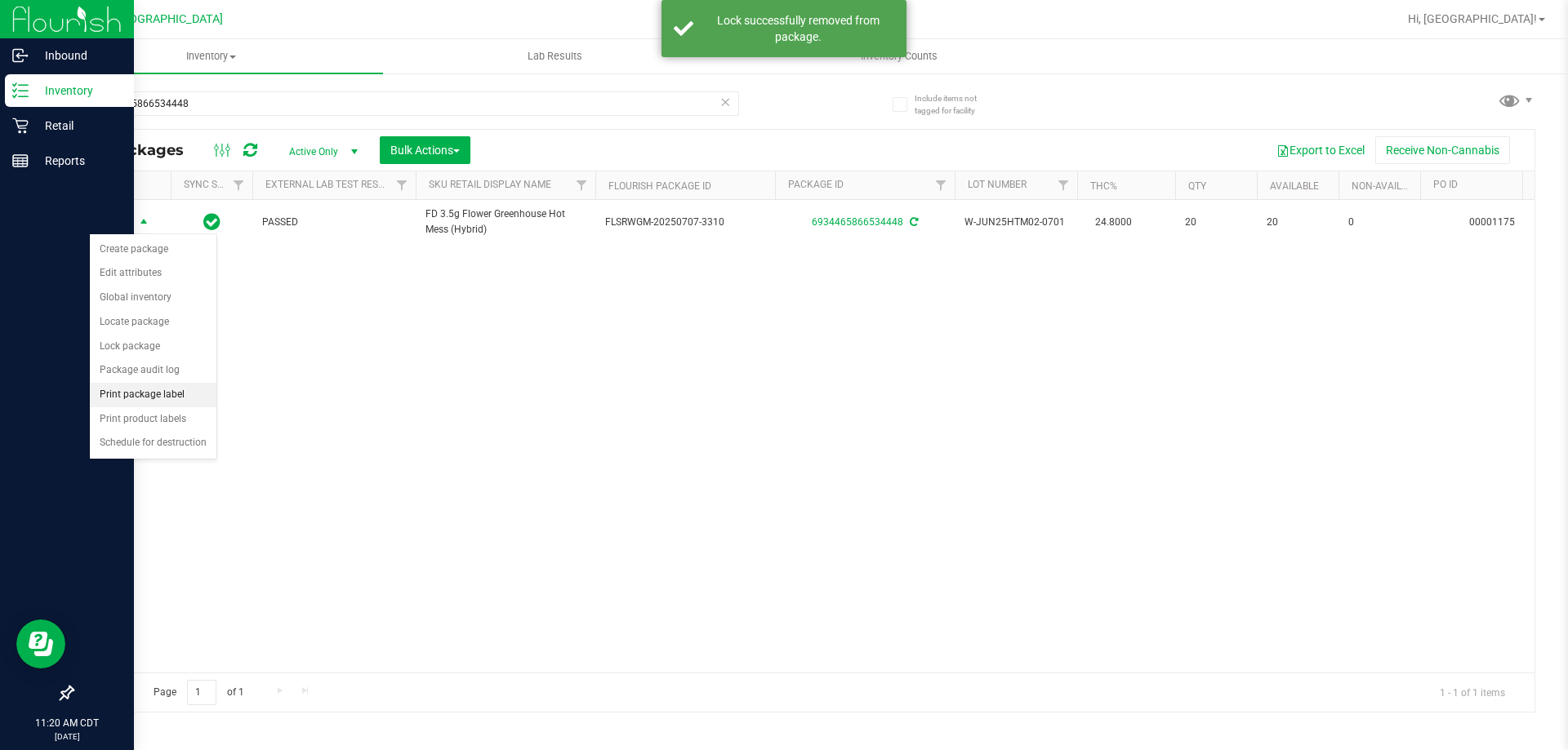
click at [153, 393] on li "Print package label" at bounding box center [153, 395] width 126 height 24
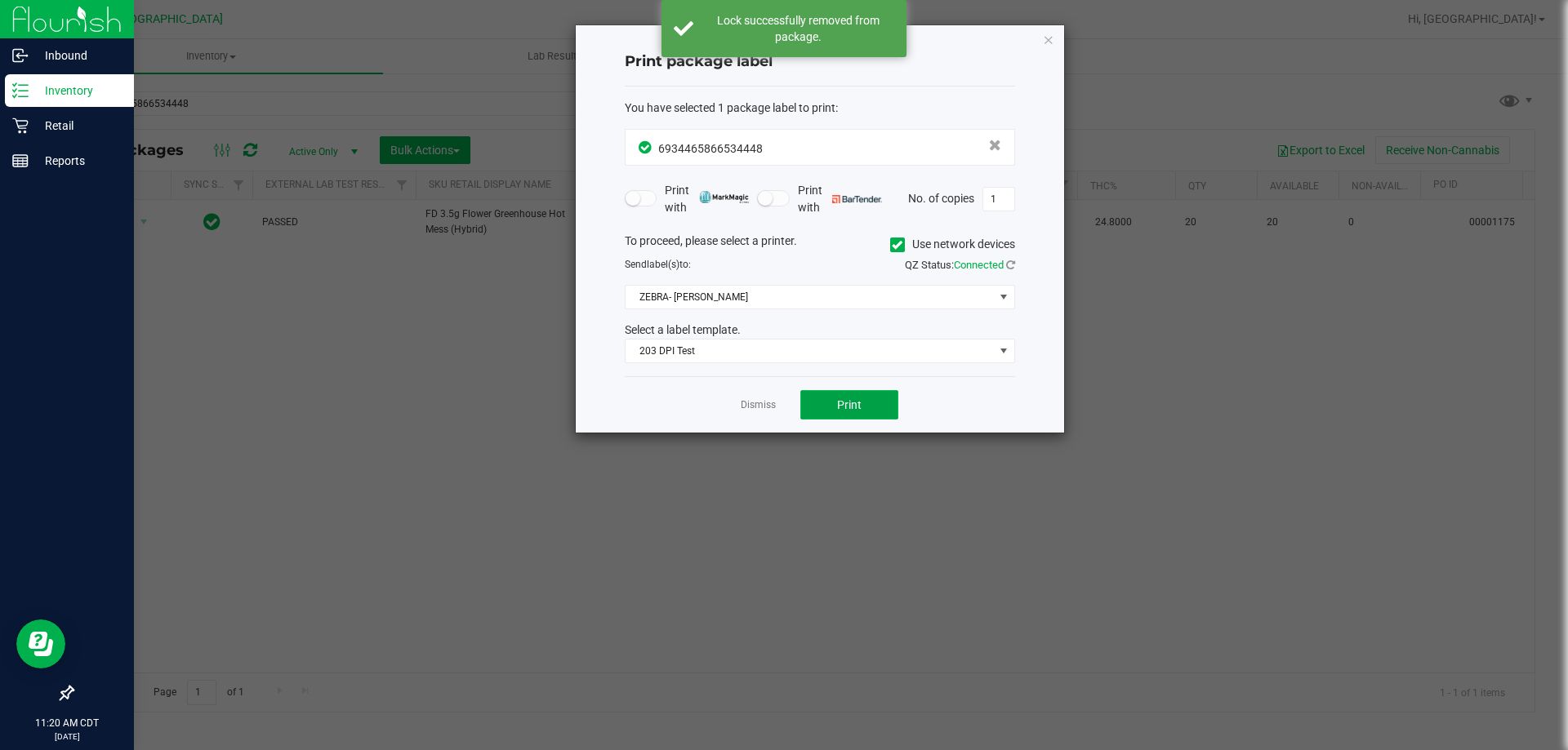
click at [840, 397] on button "Print" at bounding box center [849, 404] width 98 height 29
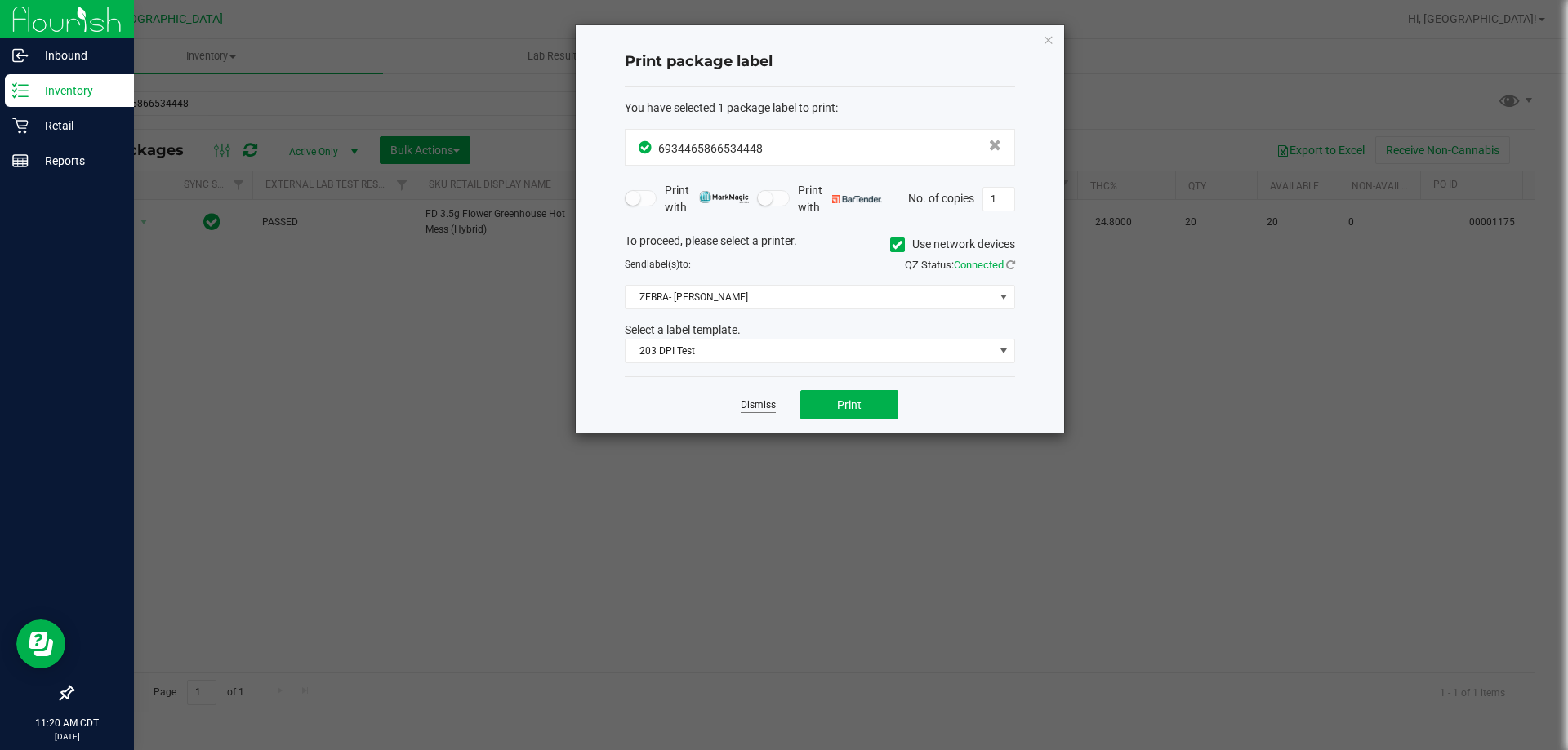
click at [755, 409] on link "Dismiss" at bounding box center [759, 405] width 35 height 14
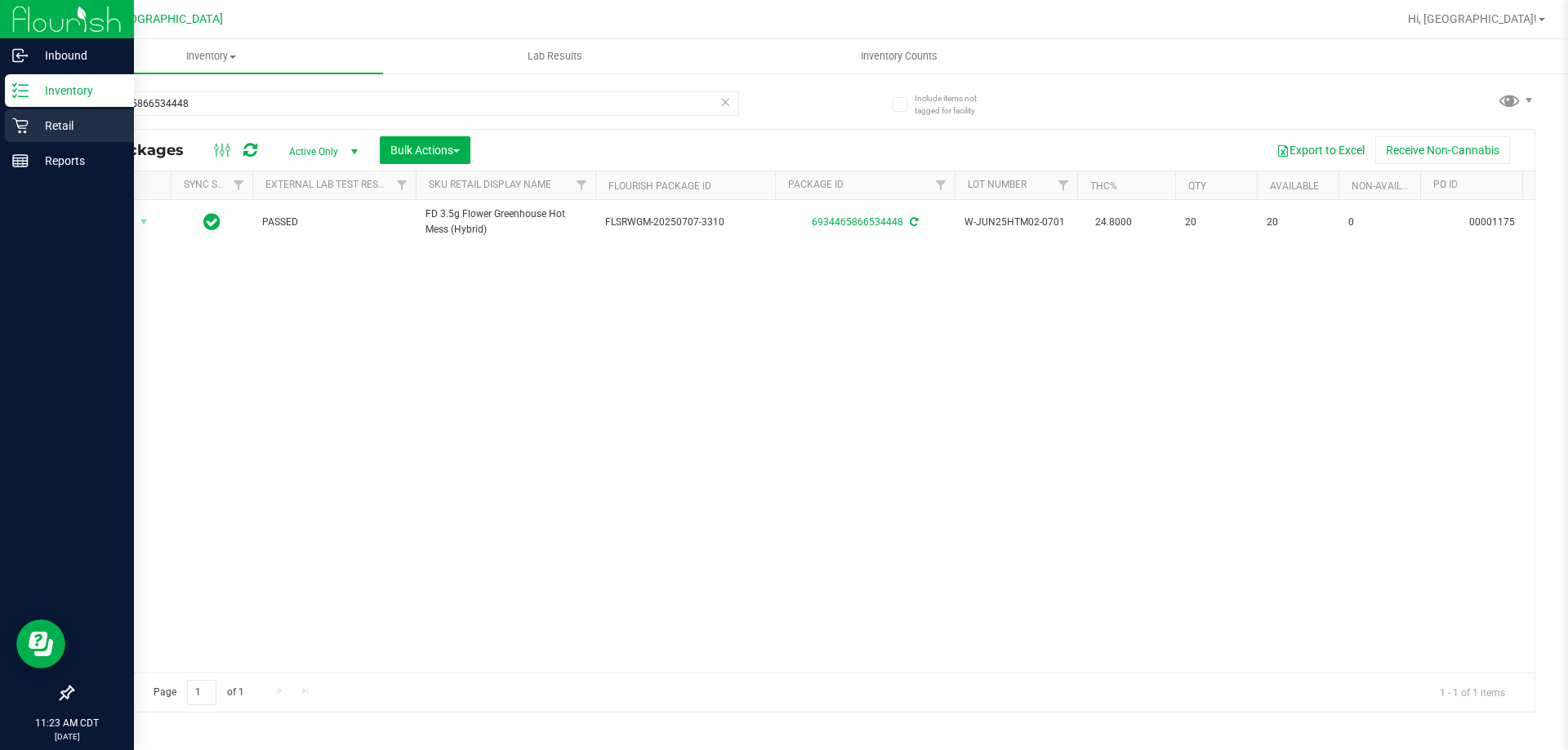
click at [85, 119] on p "Retail" at bounding box center [77, 126] width 98 height 20
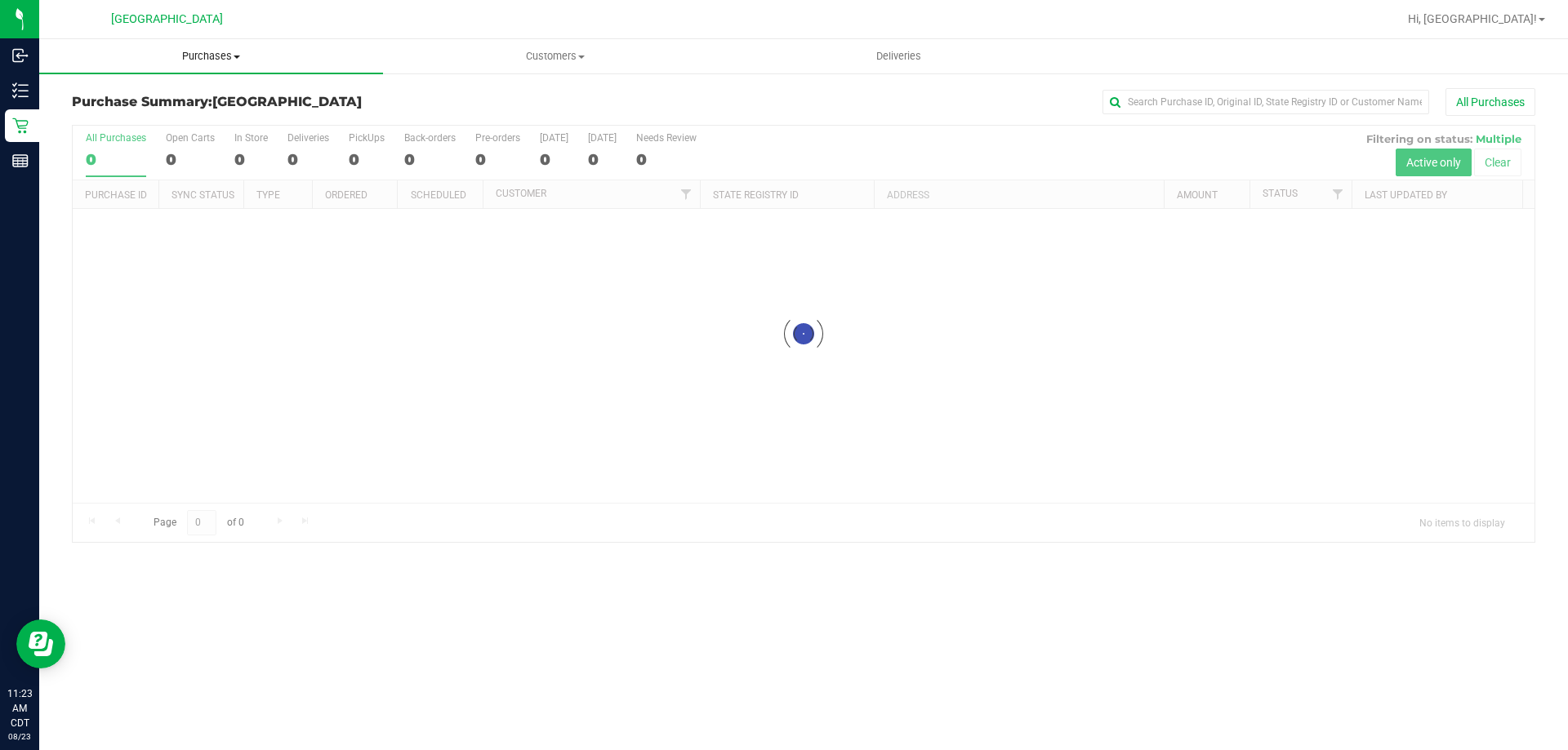
click at [241, 54] on span "Purchases" at bounding box center [210, 57] width 344 height 15
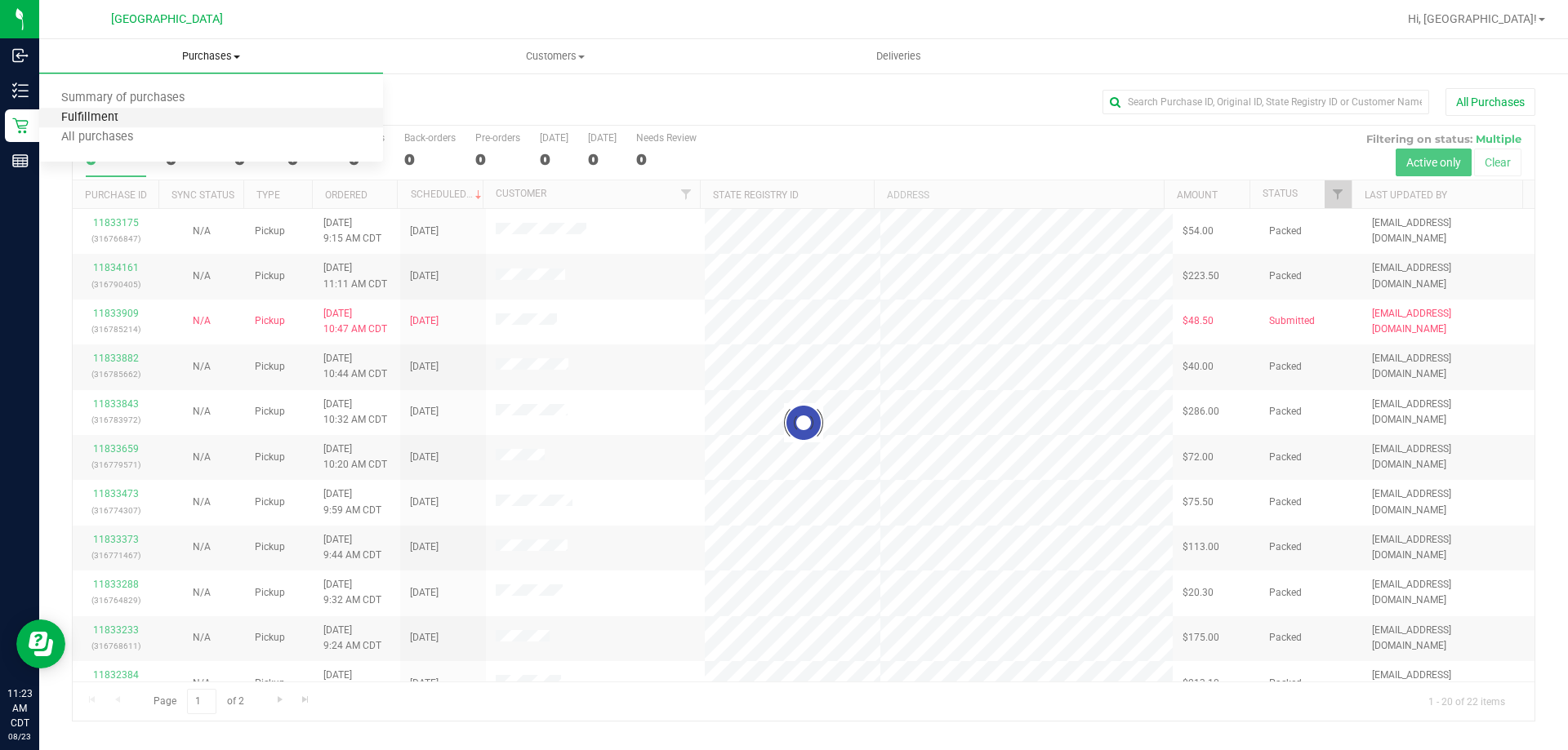
click at [136, 119] on span "Fulfillment" at bounding box center [90, 118] width 101 height 14
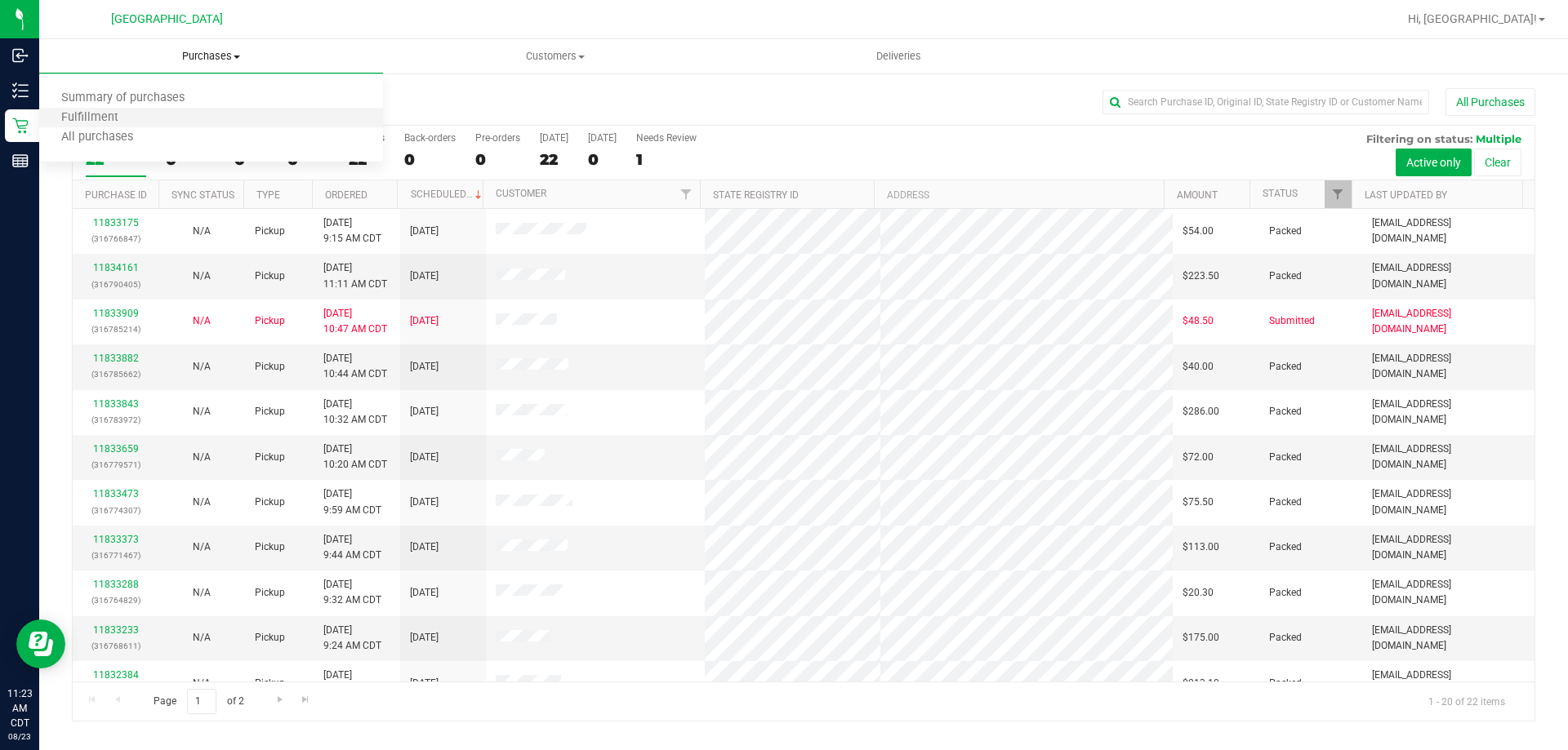
click at [95, 126] on li "Fulfillment" at bounding box center [210, 119] width 344 height 20
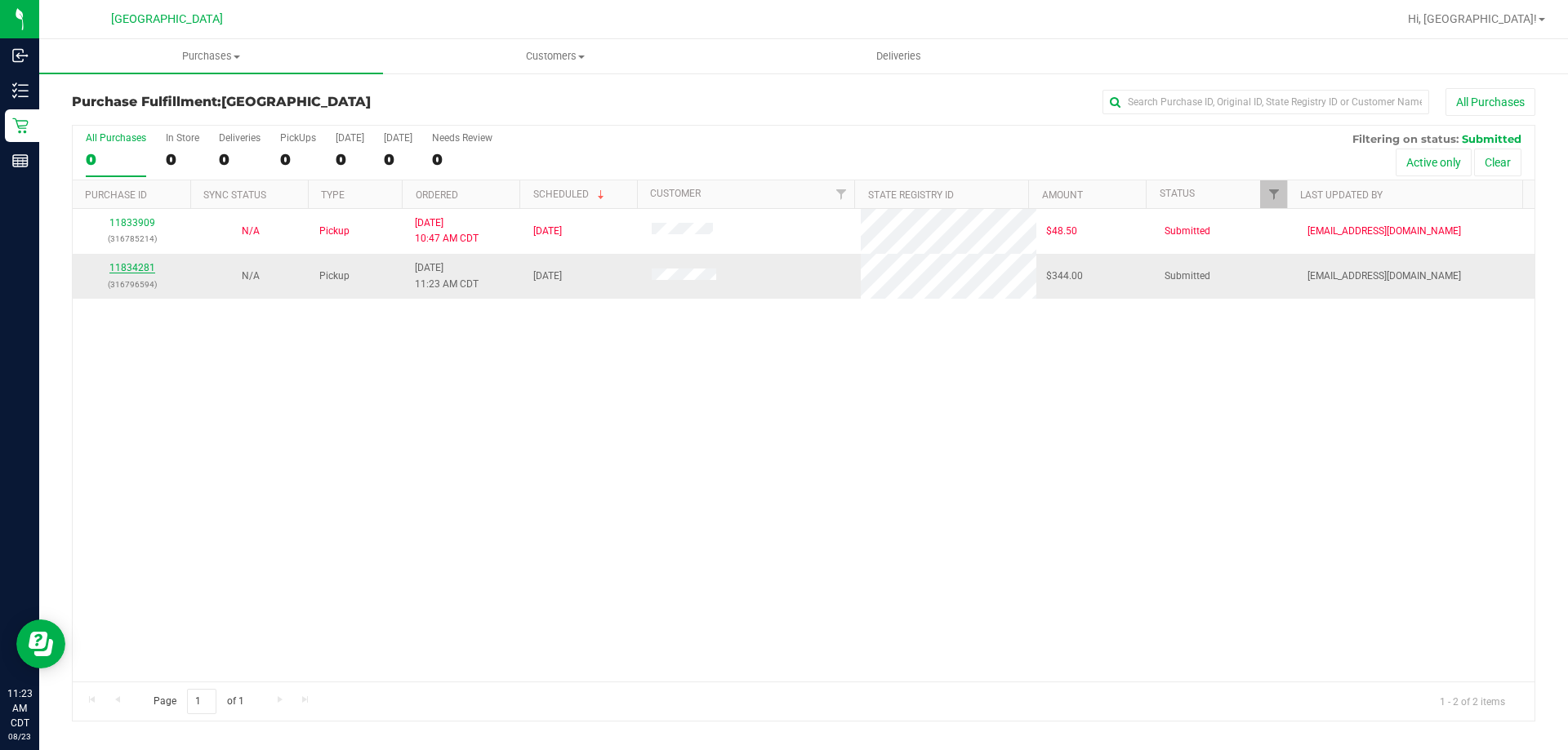
click at [141, 264] on link "11834281" at bounding box center [132, 268] width 46 height 12
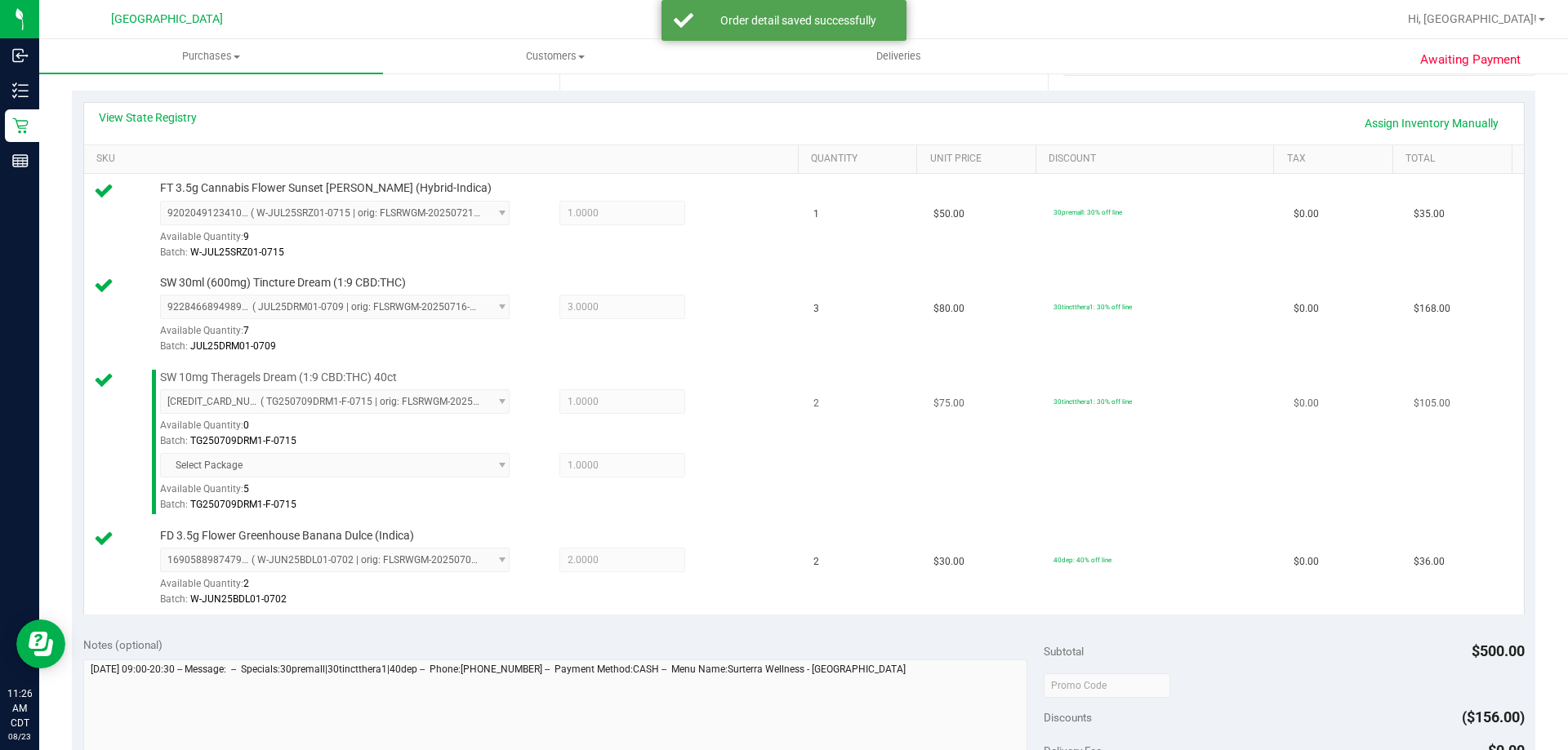
scroll to position [490, 0]
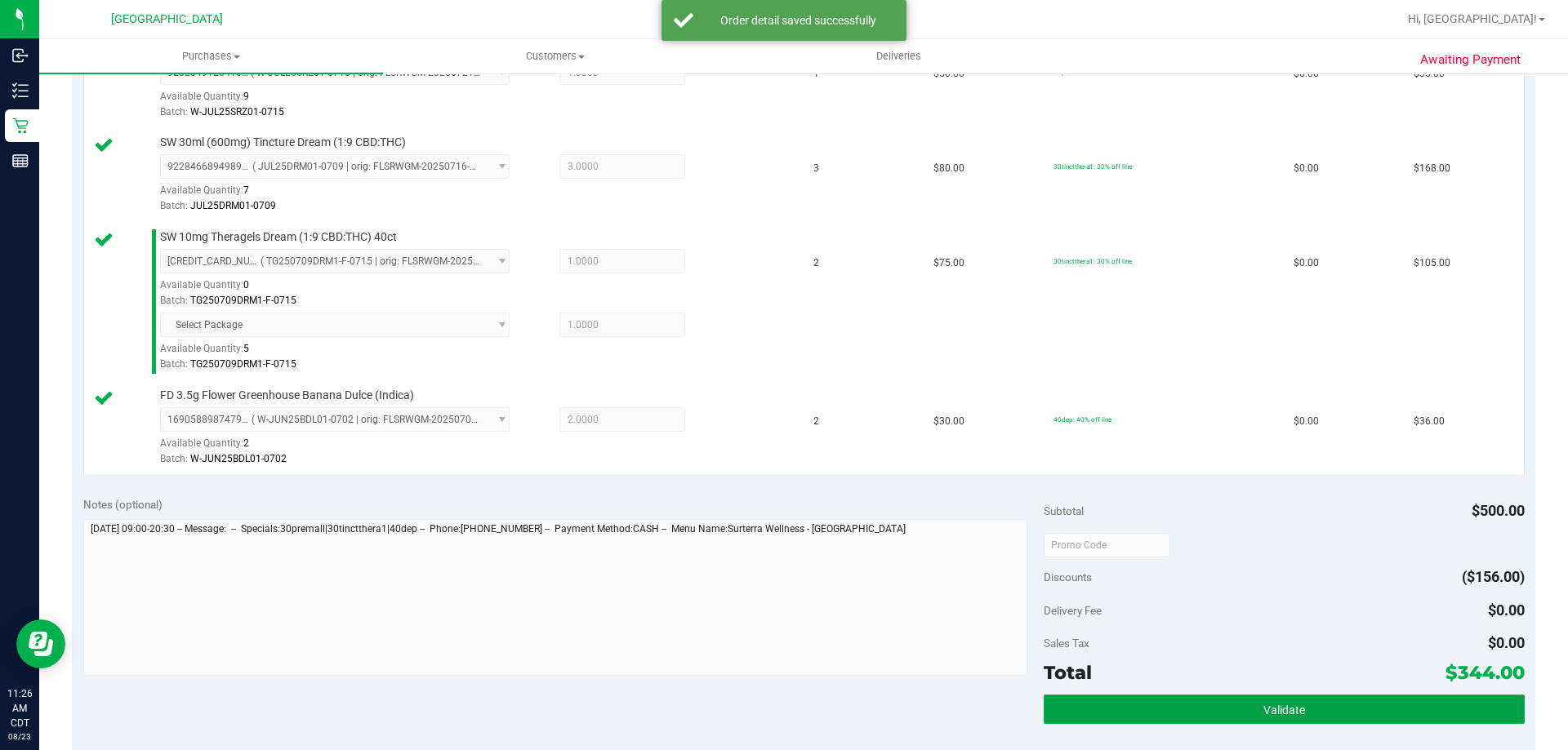
click at [1135, 697] on button "Validate" at bounding box center [1284, 709] width 480 height 29
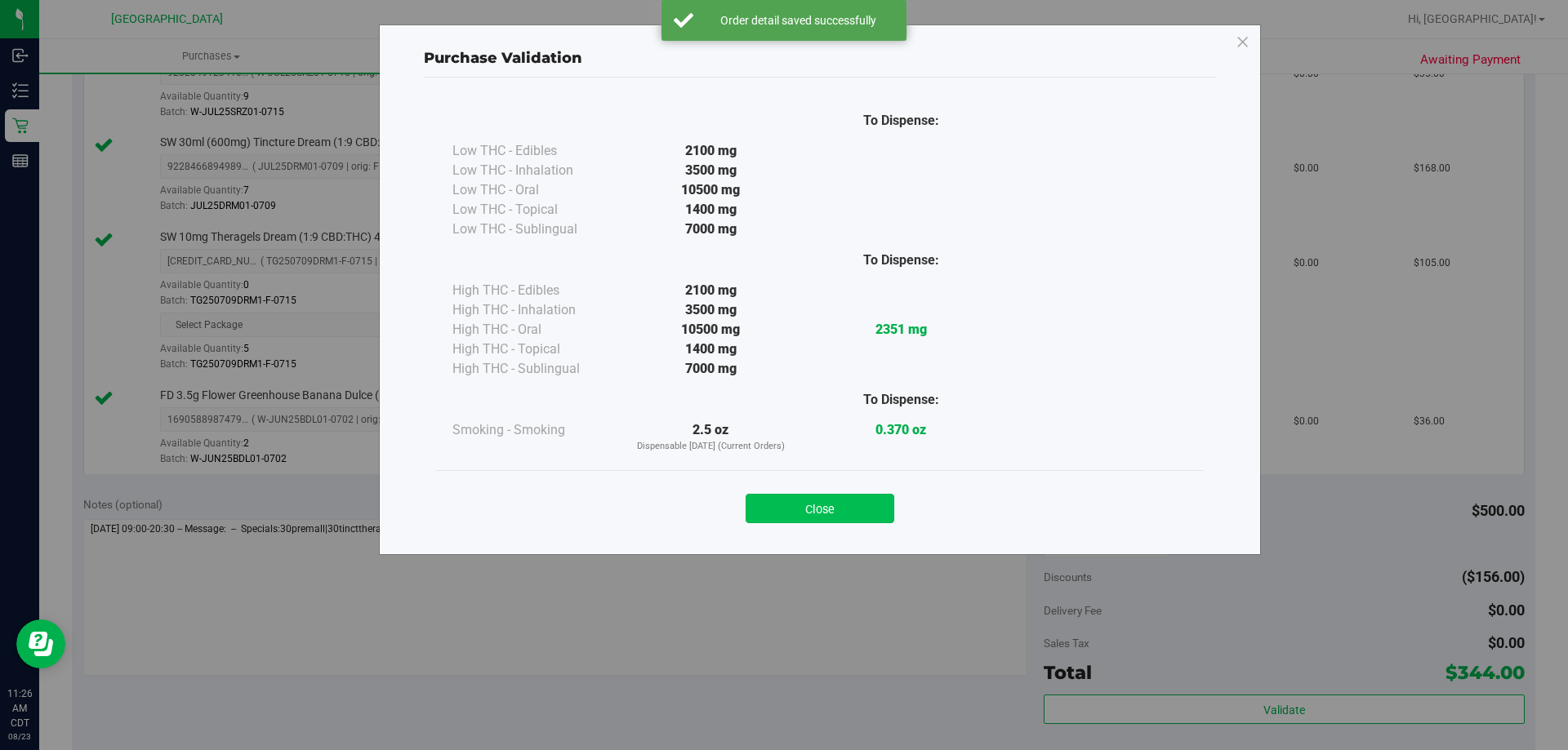
click at [868, 516] on button "Close" at bounding box center [820, 508] width 149 height 29
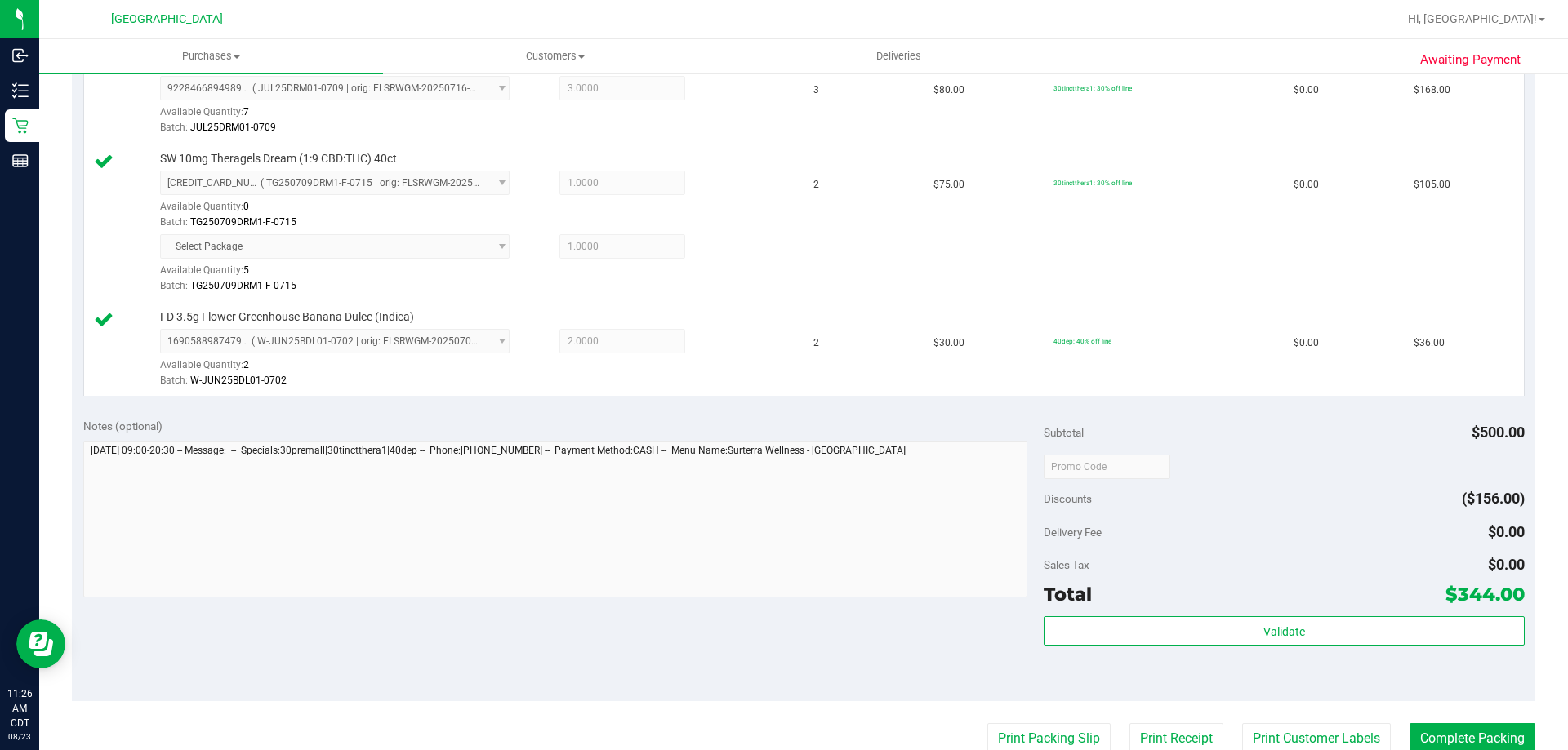
scroll to position [654, 0]
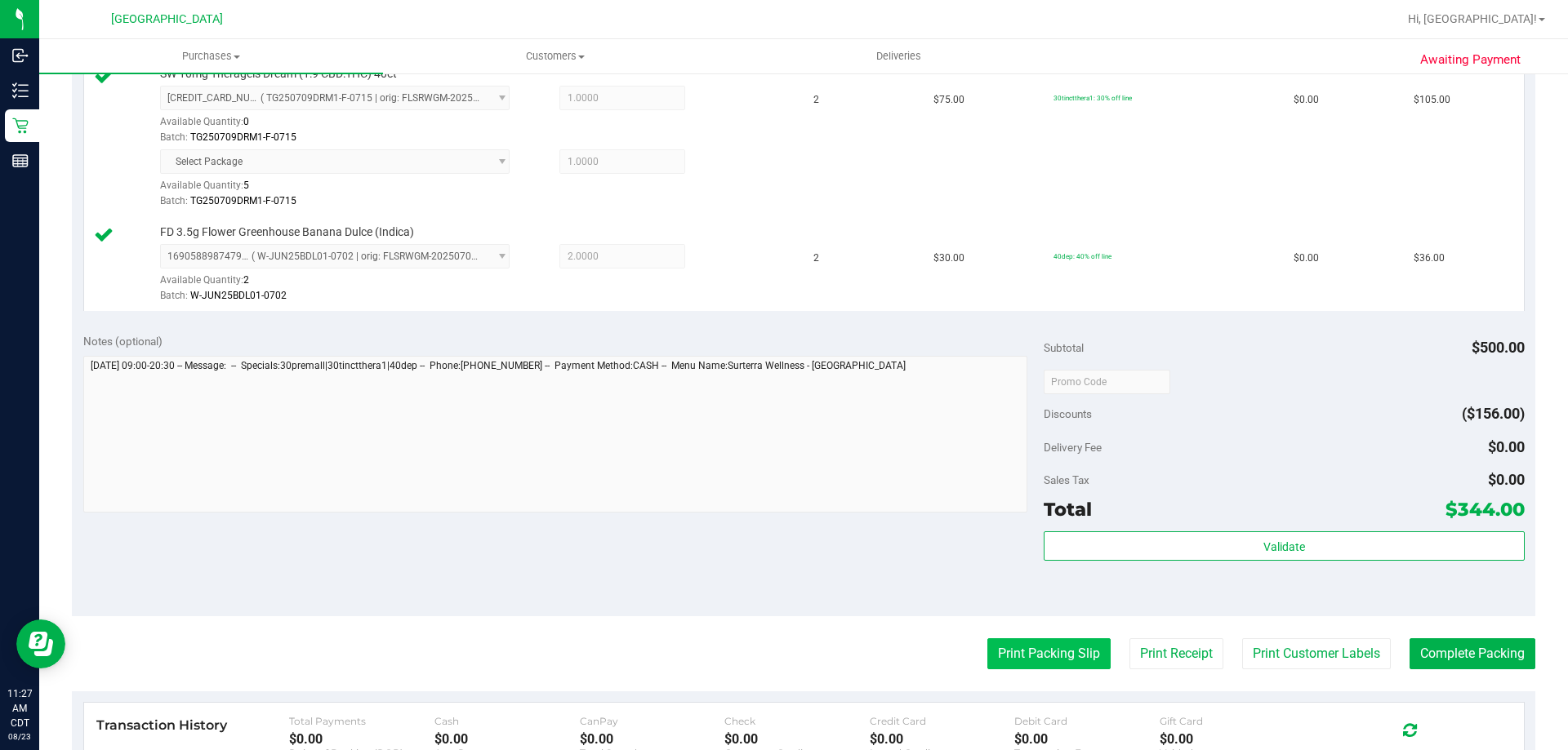
click at [1003, 649] on button "Print Packing Slip" at bounding box center [1049, 654] width 123 height 31
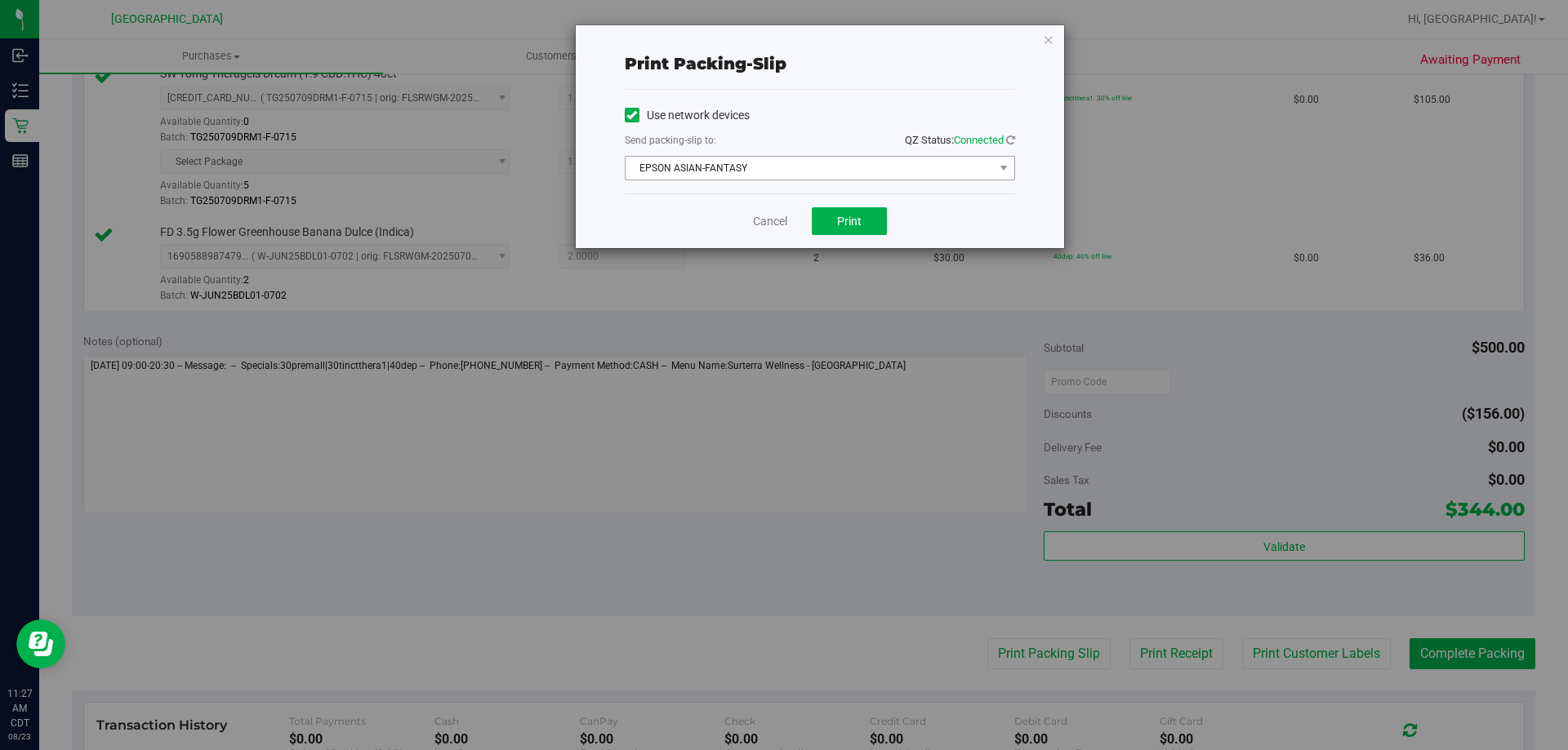
click at [817, 170] on span "EPSON ASIAN-FANTASY" at bounding box center [809, 168] width 369 height 22
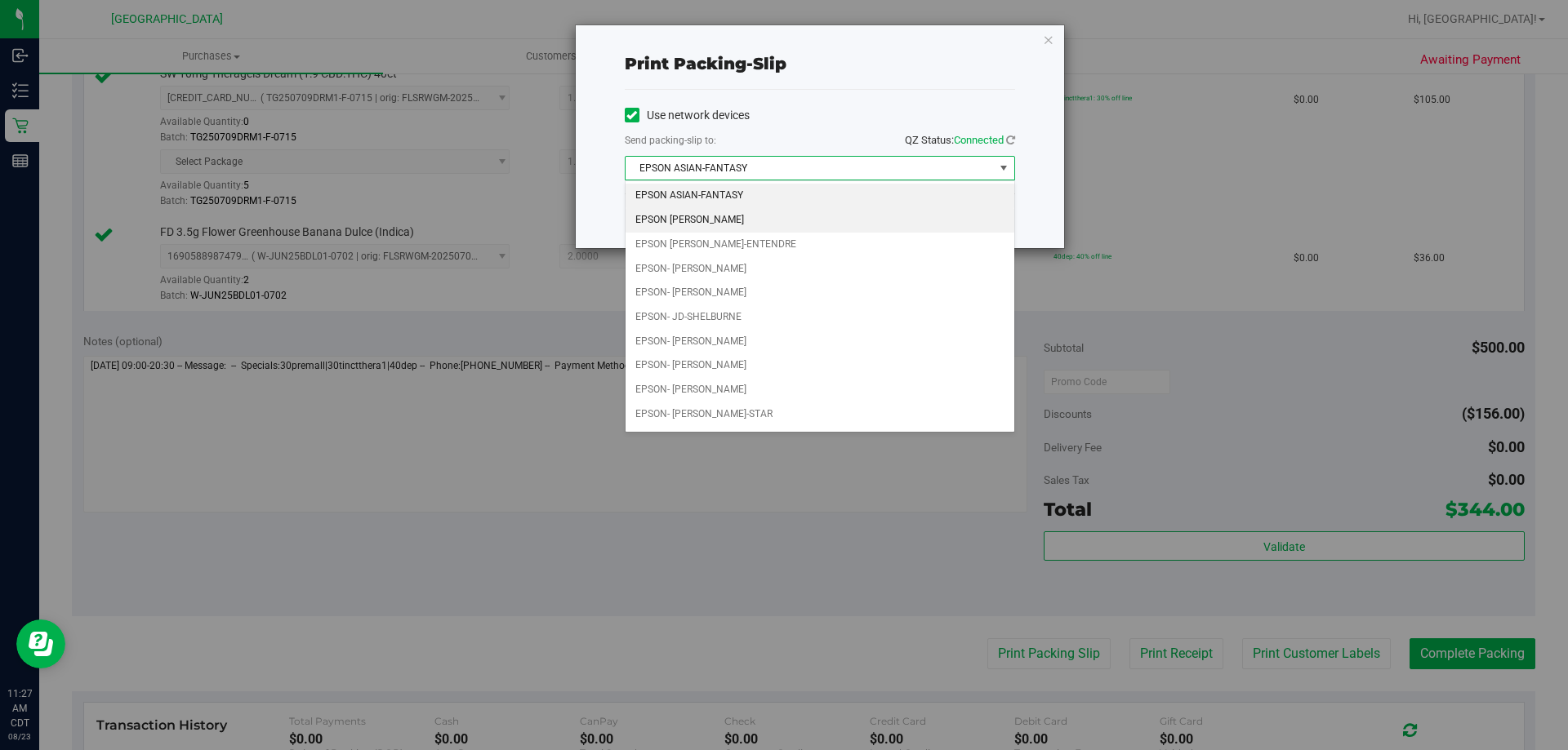
click at [747, 227] on li "EPSON [PERSON_NAME]" at bounding box center [819, 220] width 388 height 24
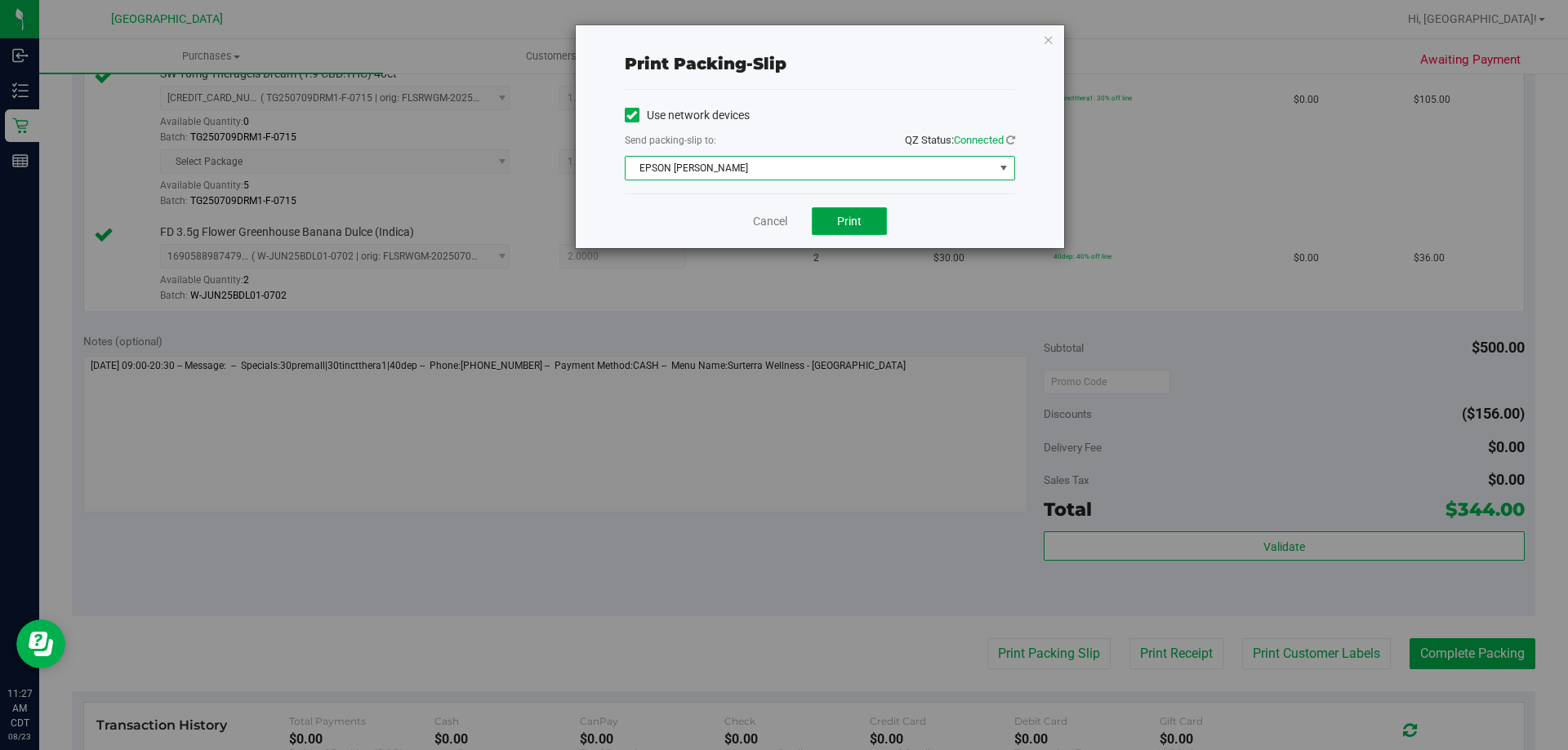
click at [853, 219] on span "Print" at bounding box center [849, 221] width 24 height 13
click at [759, 224] on link "Cancel" at bounding box center [769, 221] width 34 height 17
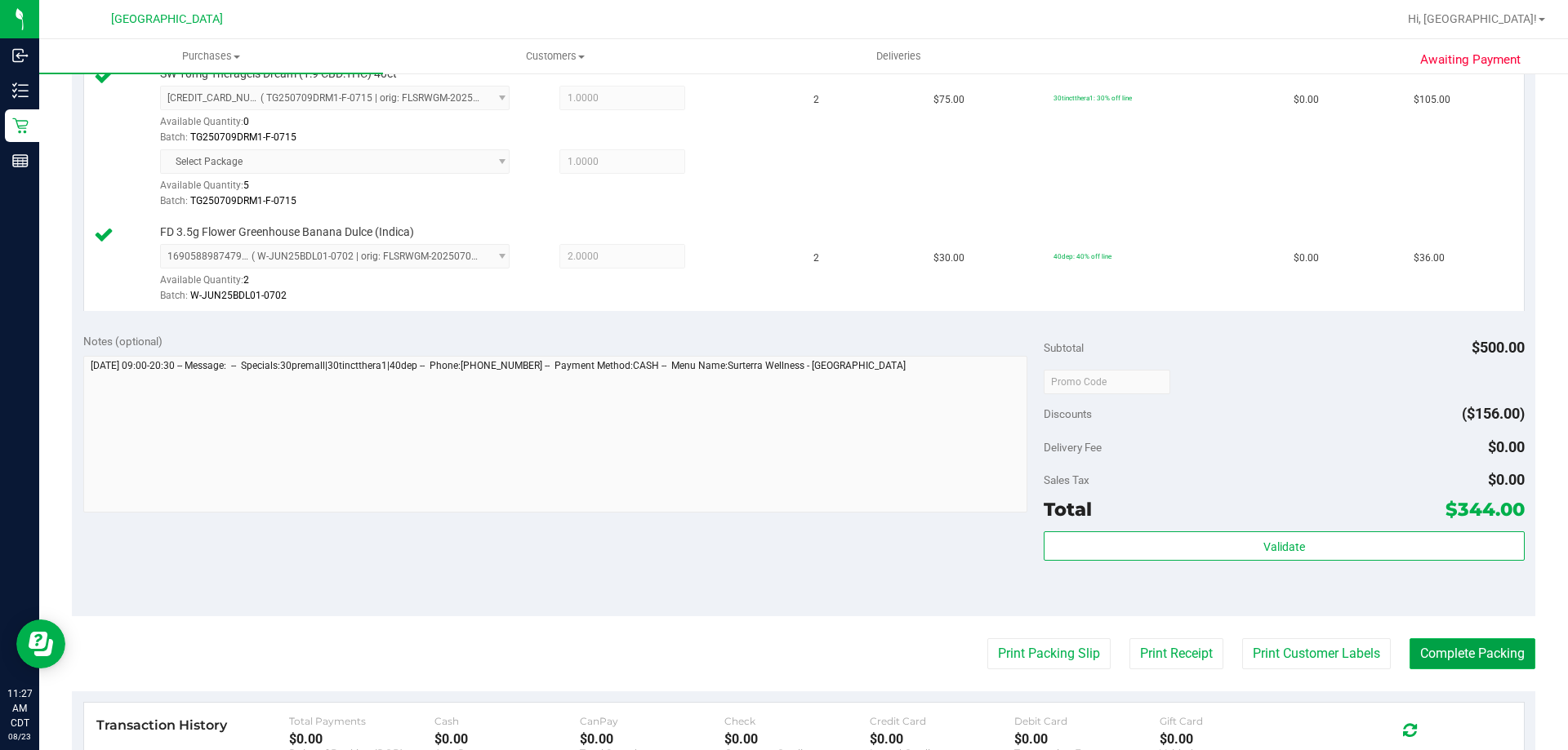
click at [1452, 657] on button "Complete Packing" at bounding box center [1472, 654] width 126 height 31
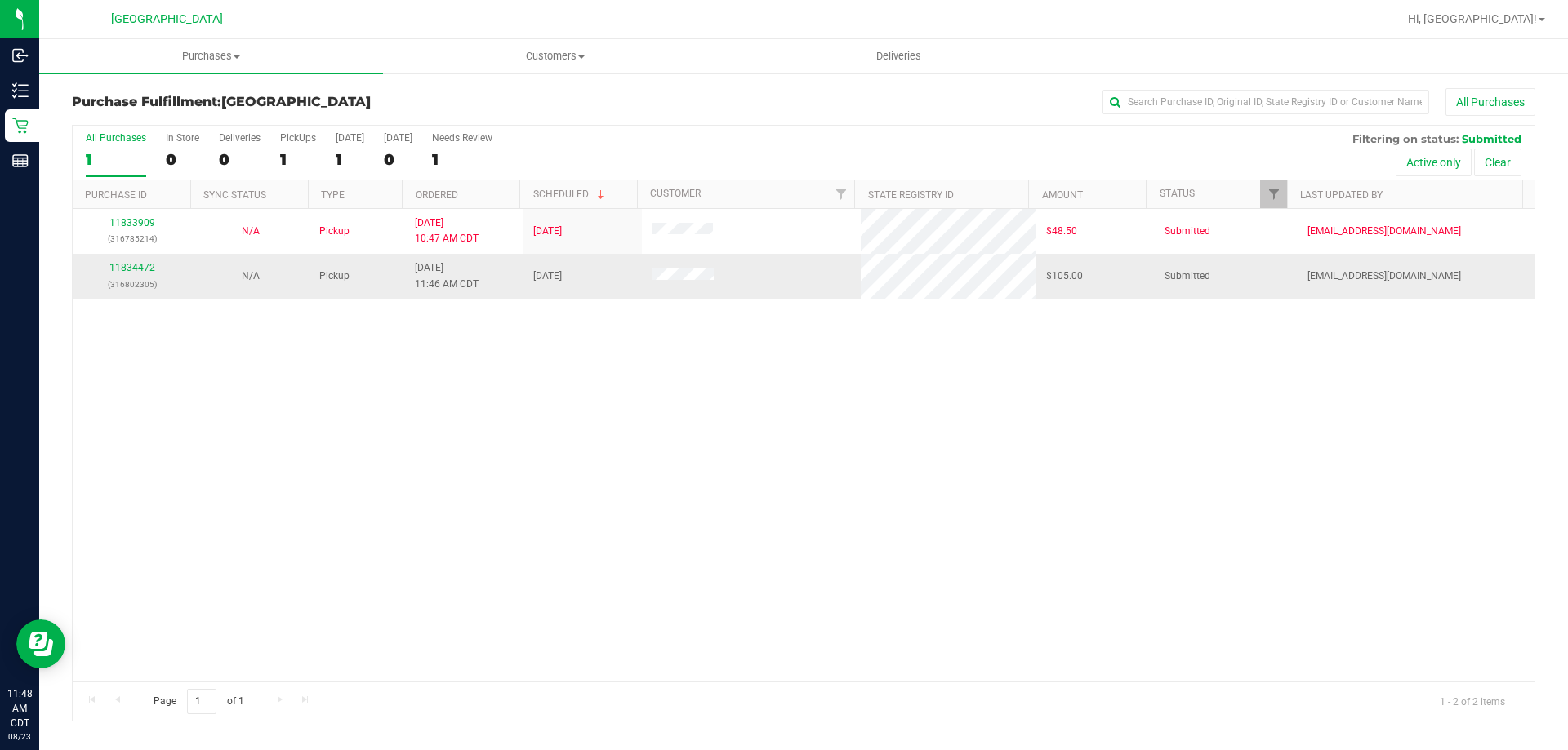
click at [133, 274] on div "11834472 (316802305)" at bounding box center [131, 275] width 99 height 31
click at [133, 270] on link "11834472" at bounding box center [132, 268] width 46 height 12
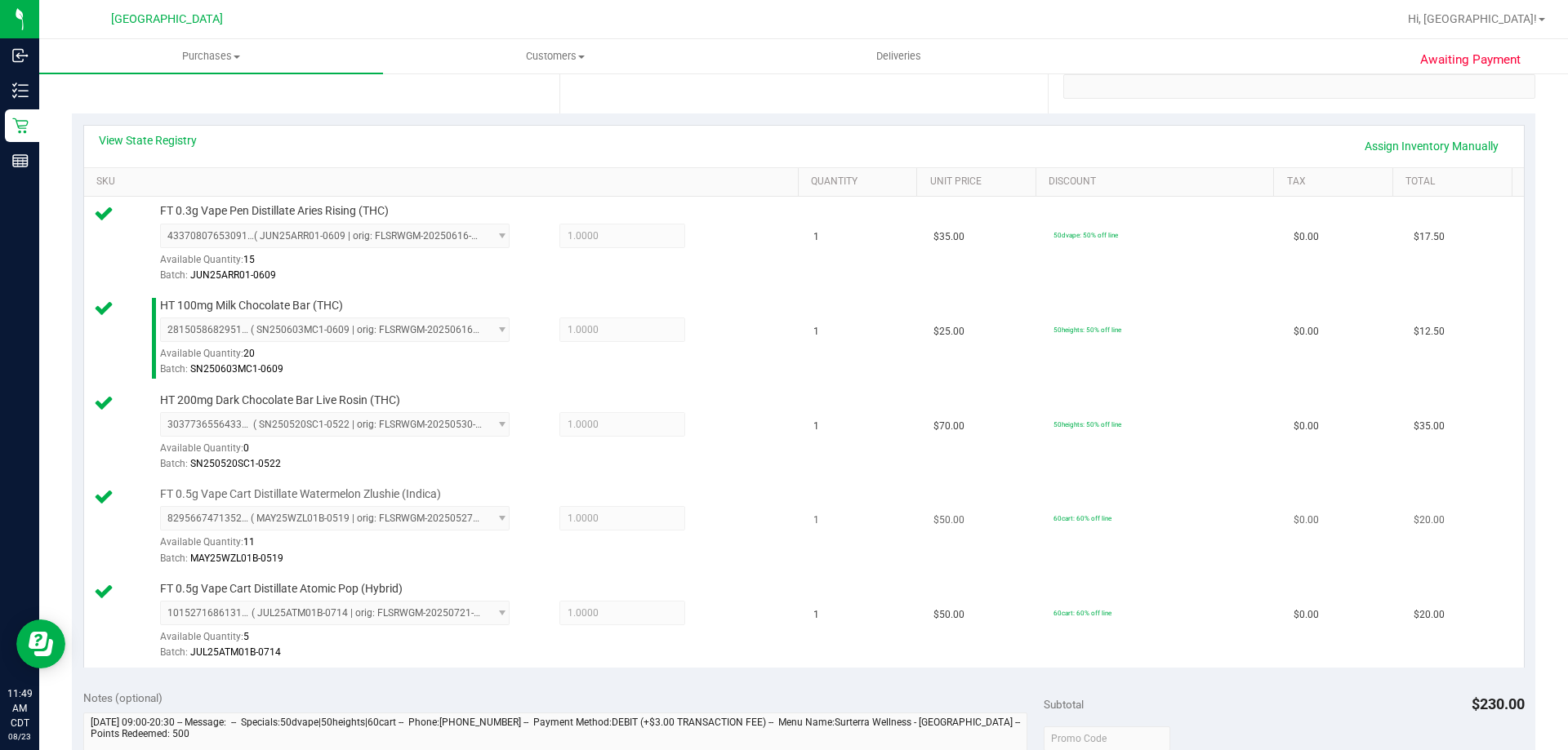
scroll to position [571, 0]
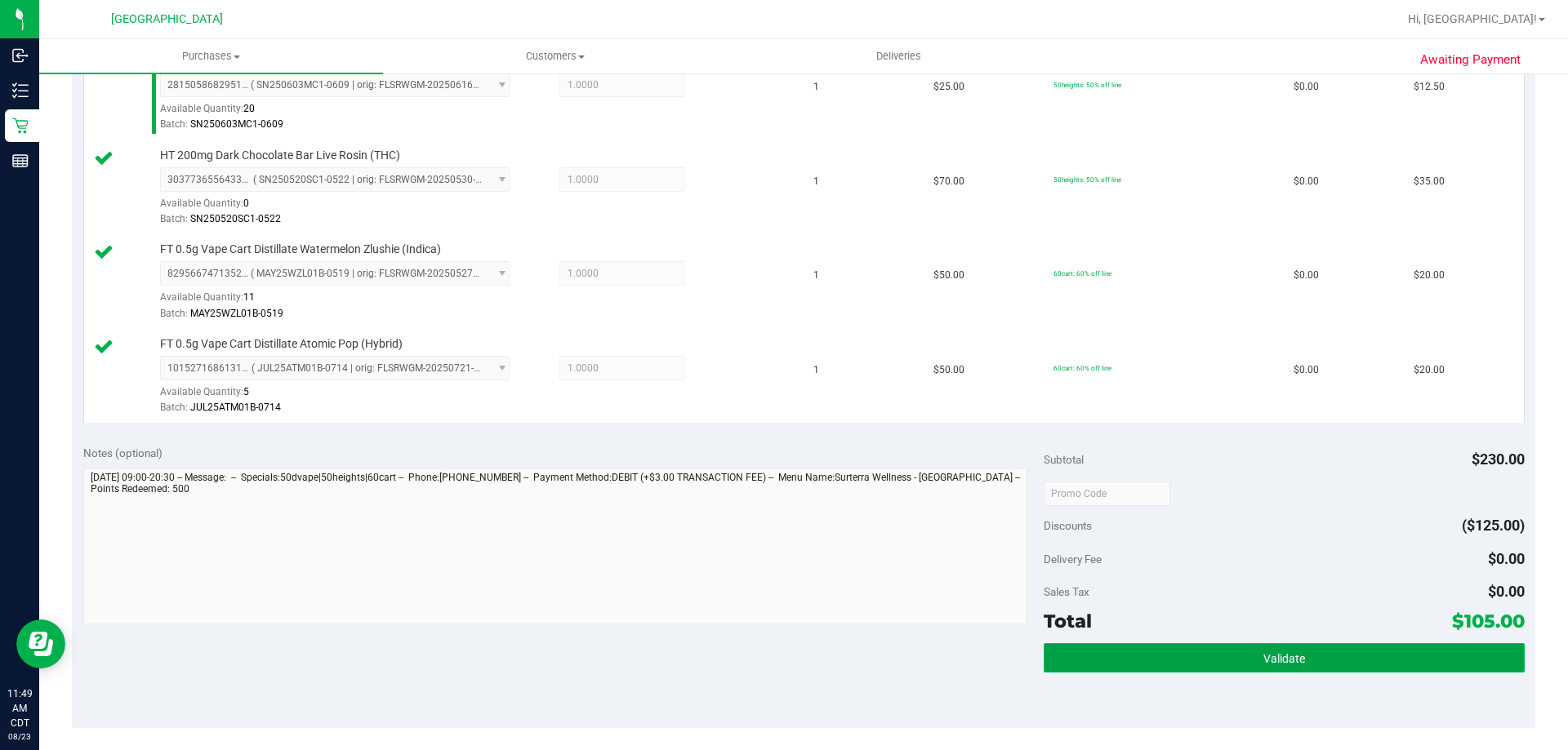
click at [1173, 653] on button "Validate" at bounding box center [1284, 658] width 480 height 29
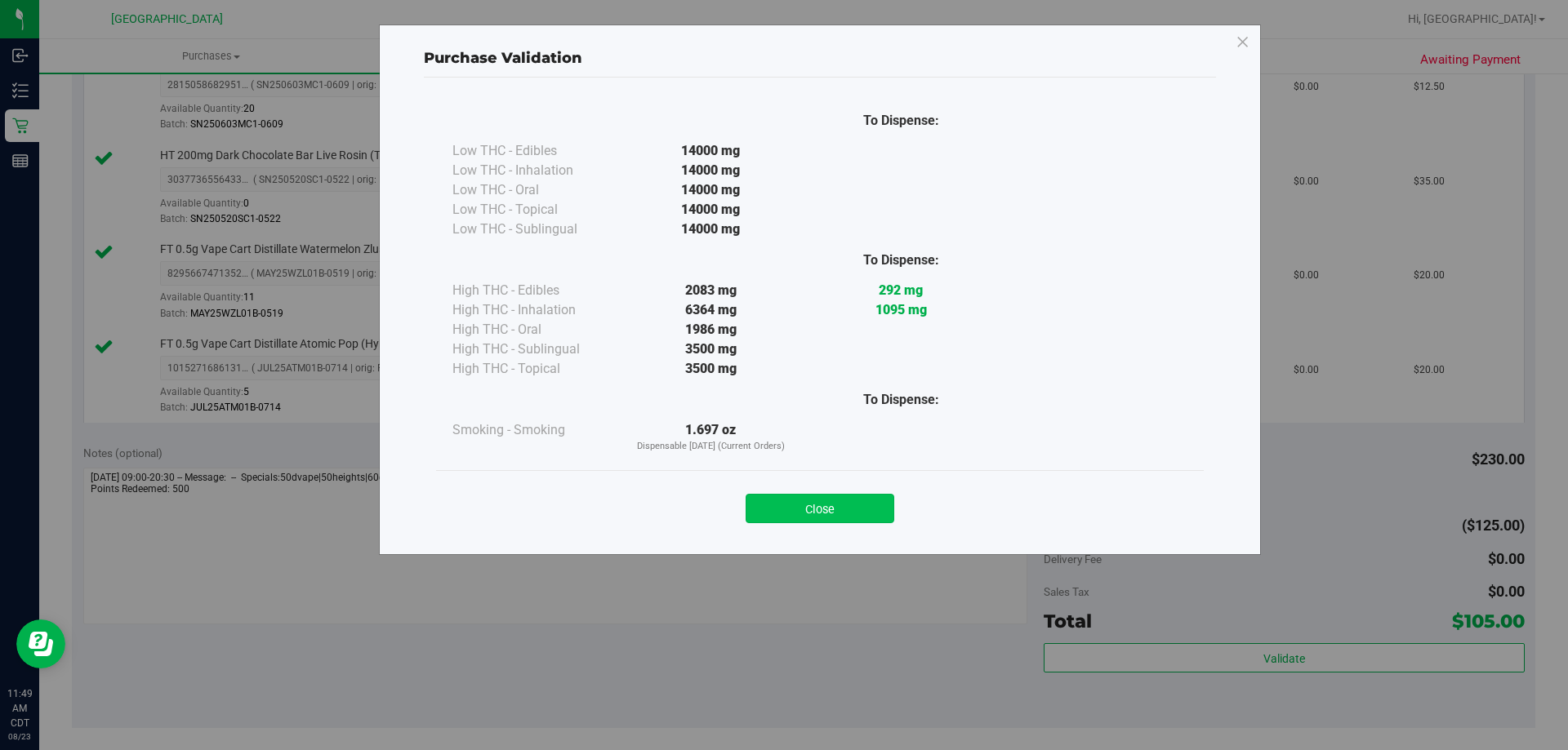
click at [849, 501] on button "Close" at bounding box center [820, 508] width 149 height 29
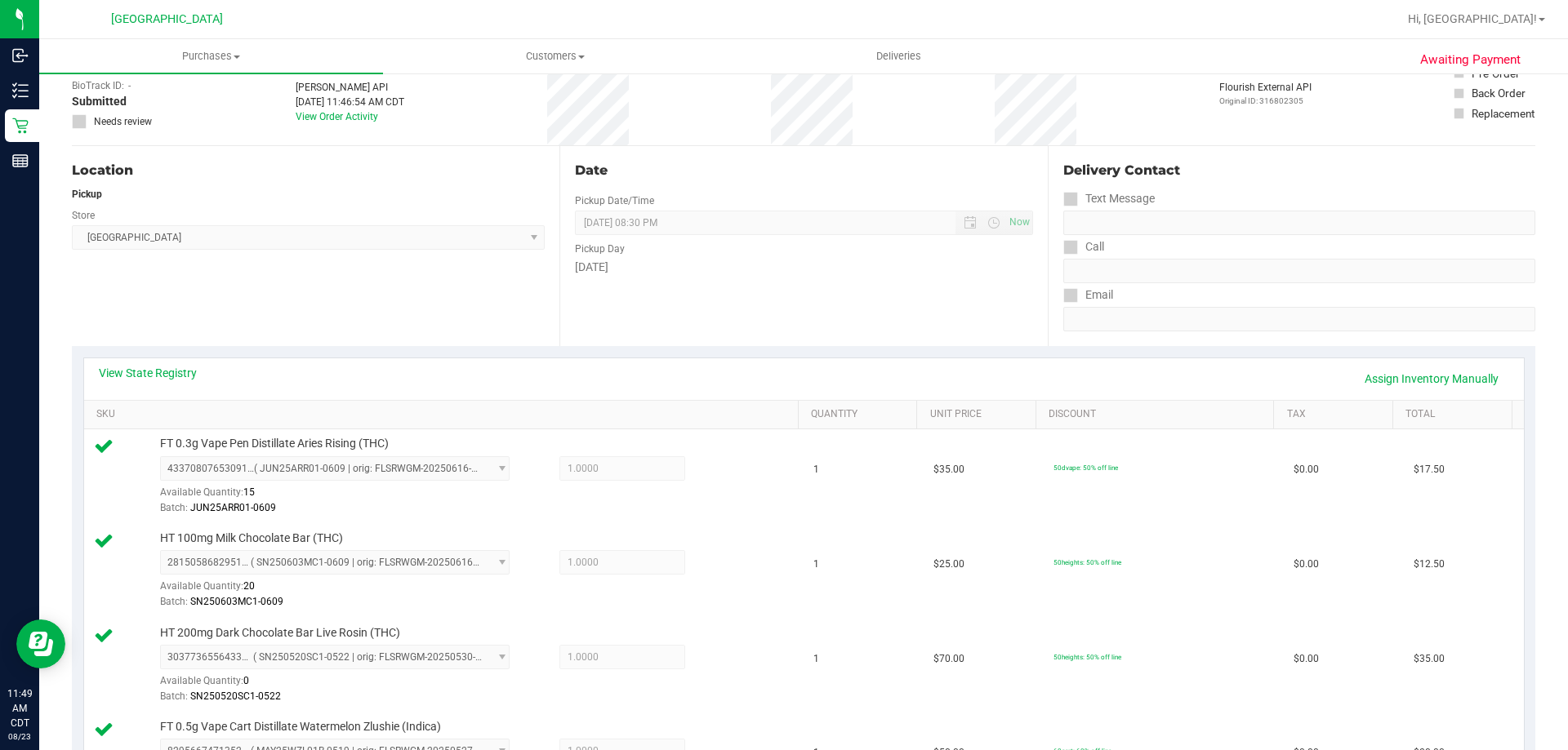
scroll to position [0, 0]
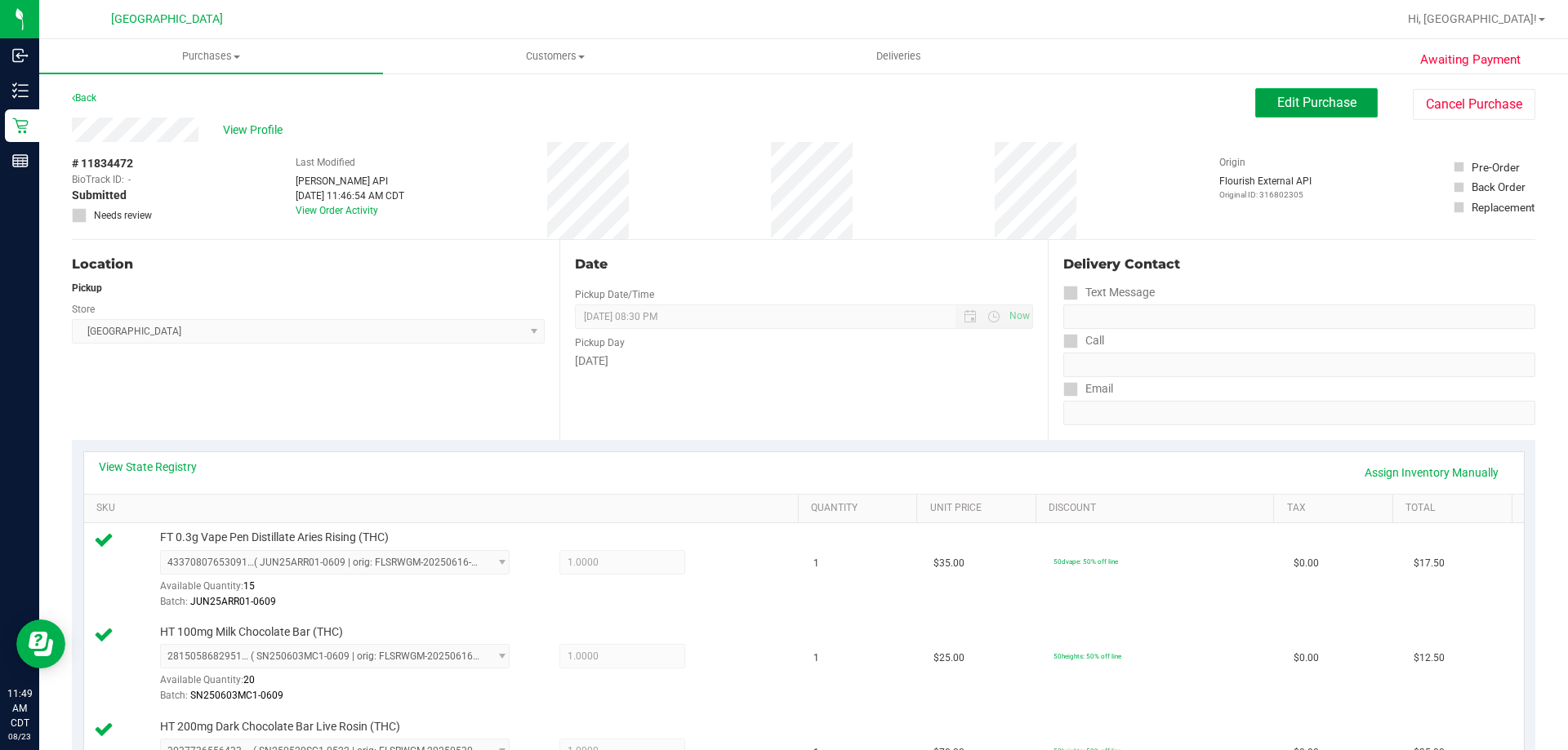
click at [1298, 97] on span "Edit Purchase" at bounding box center [1317, 102] width 79 height 16
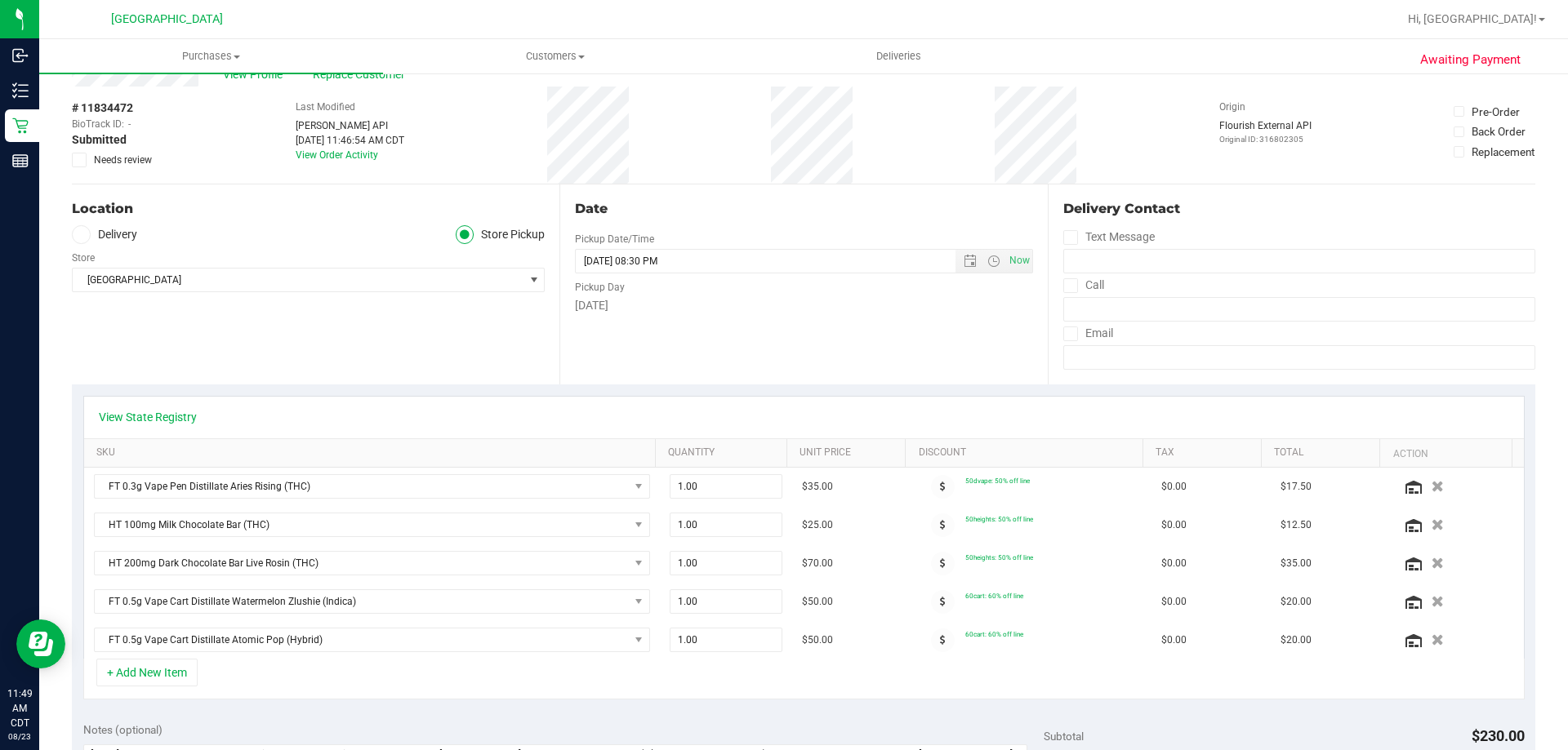
scroll to position [327, 0]
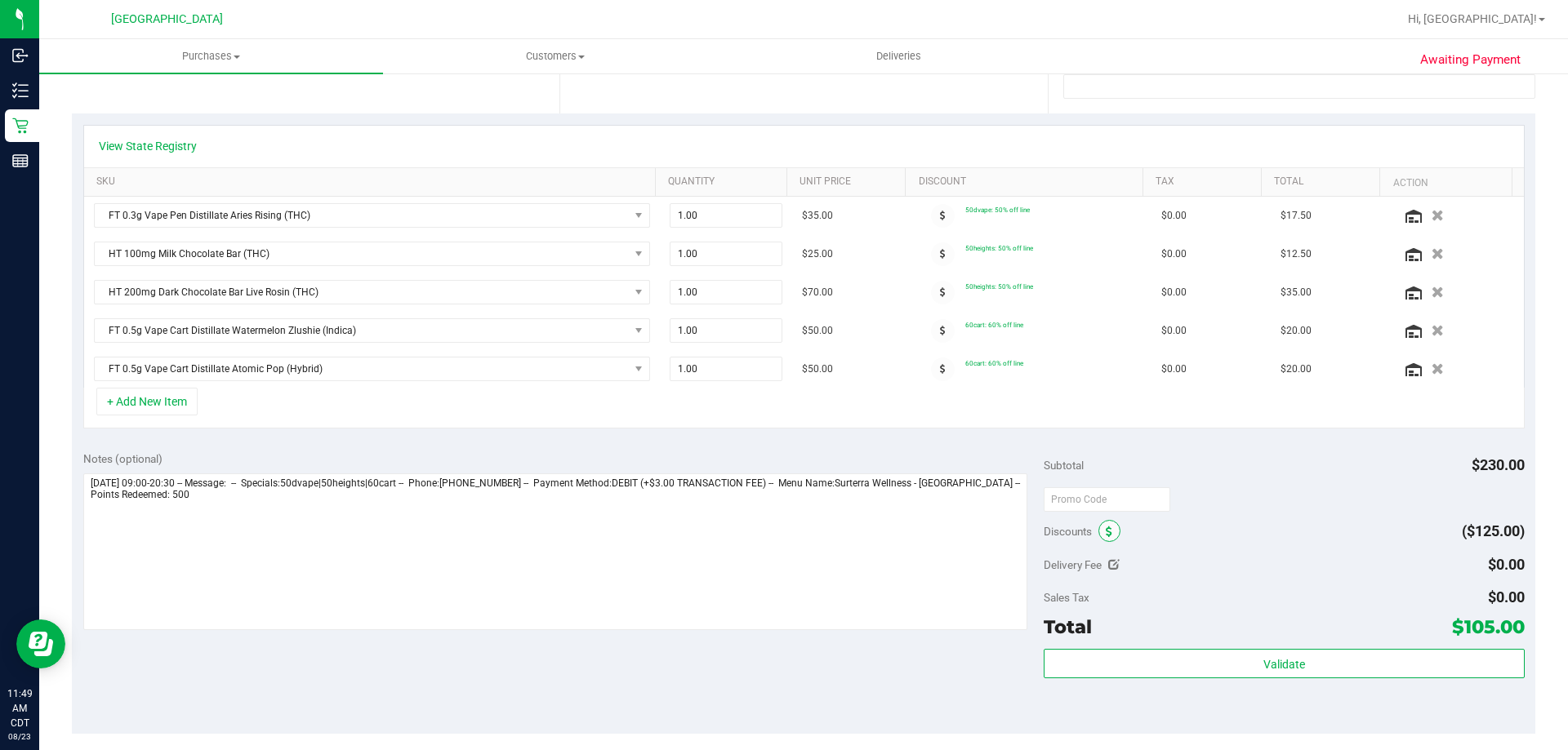
click at [1106, 529] on icon at bounding box center [1110, 532] width 7 height 12
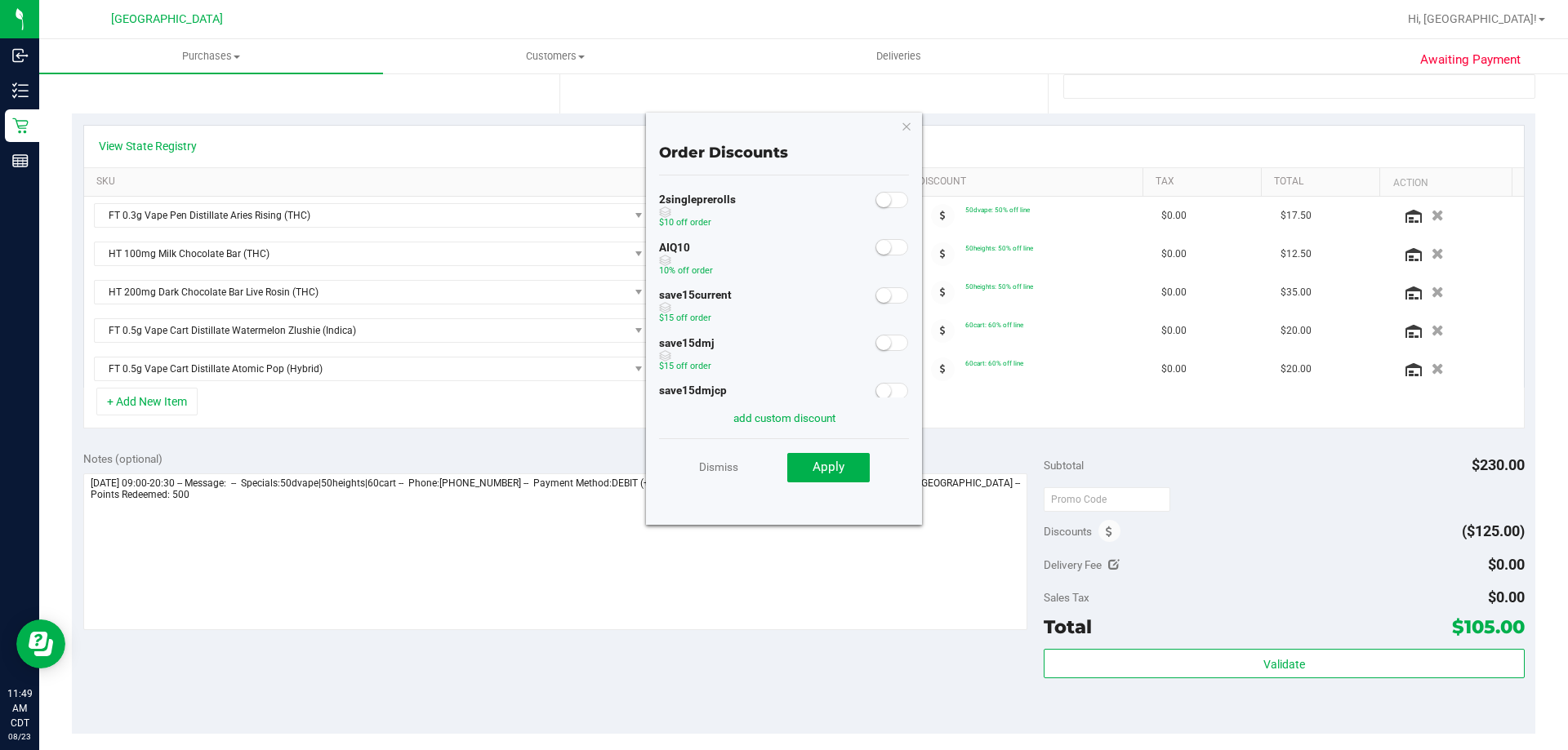
click at [883, 249] on span at bounding box center [892, 248] width 32 height 17
click at [809, 471] on button "Apply" at bounding box center [829, 467] width 82 height 29
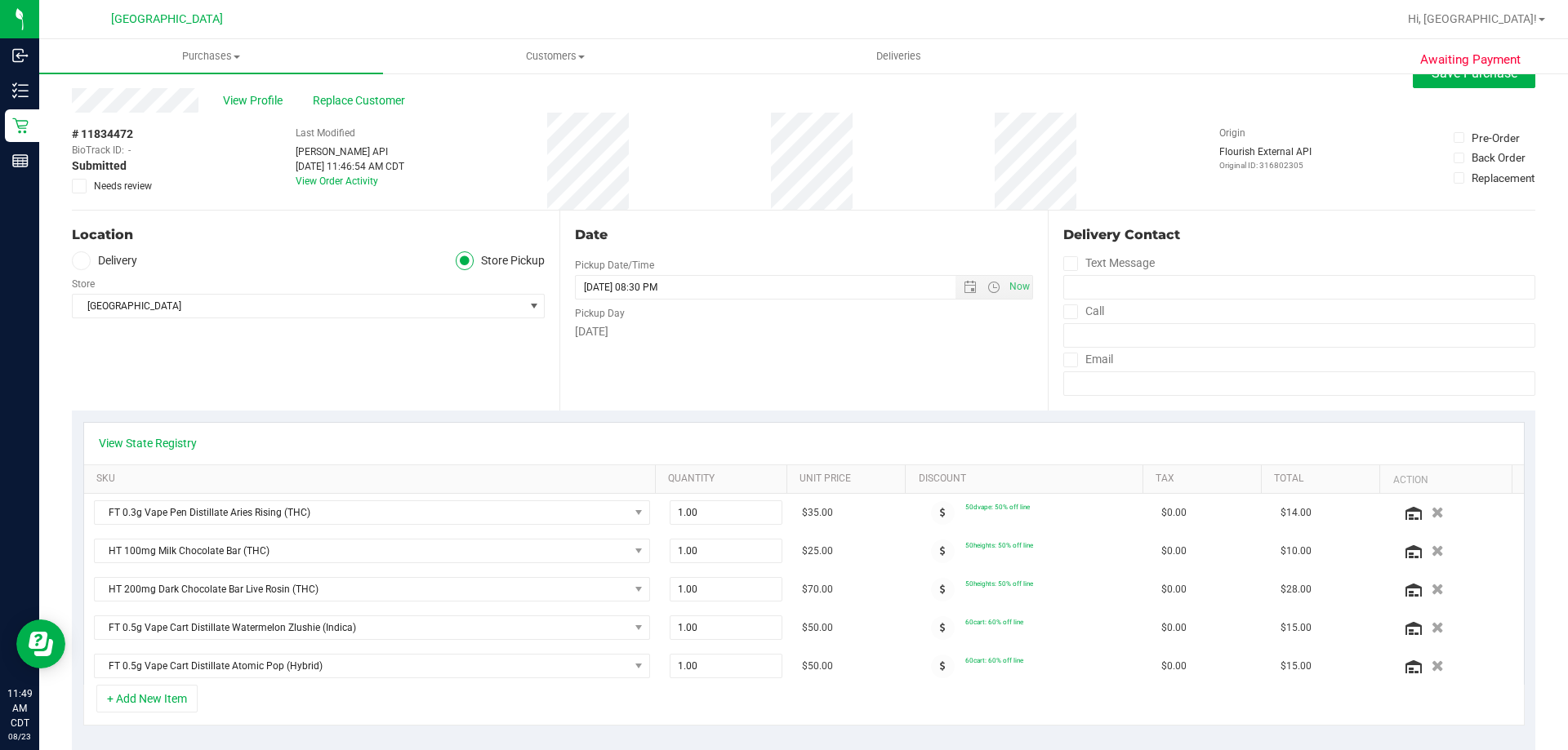
scroll to position [0, 0]
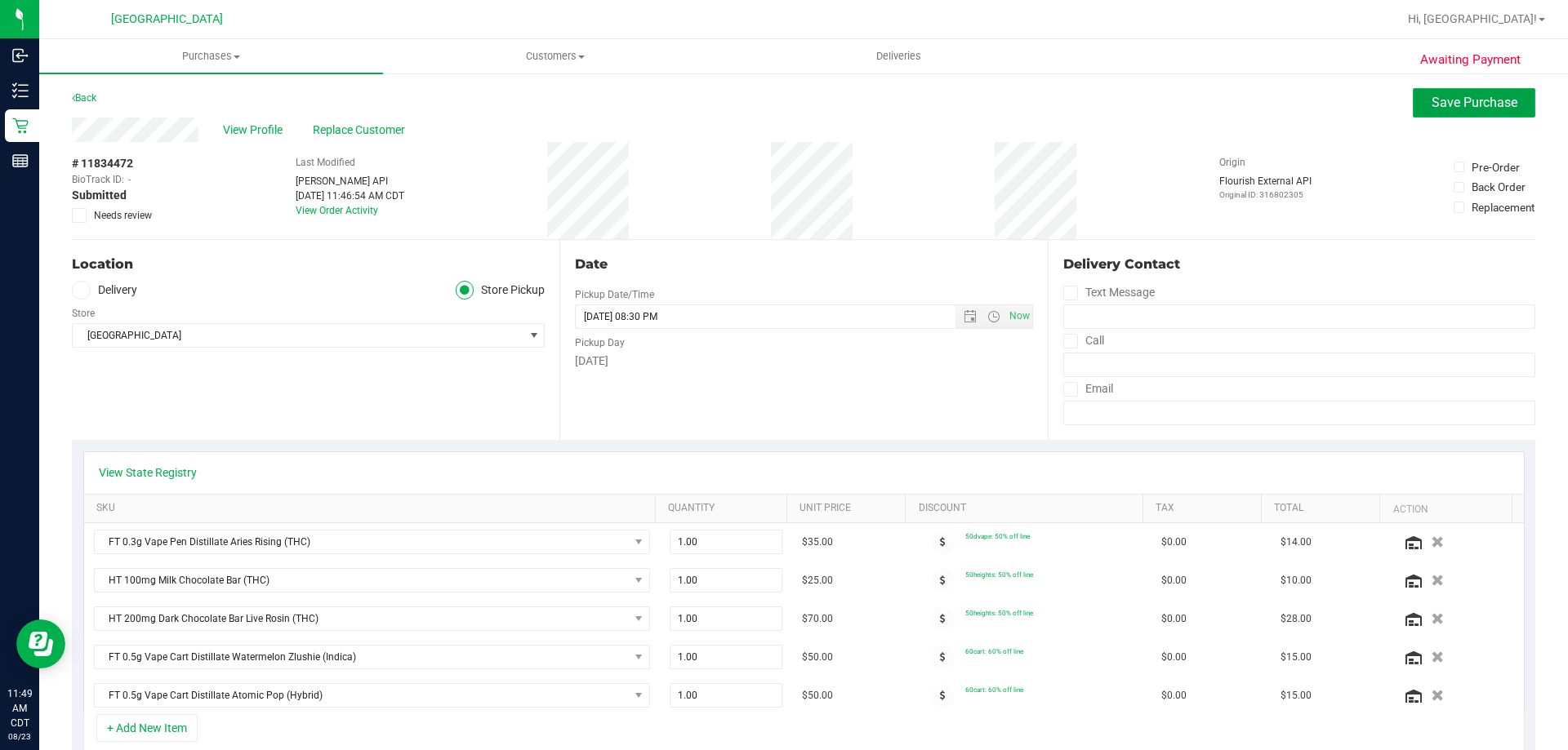
click at [1433, 96] on span "Save Purchase" at bounding box center [1474, 102] width 86 height 16
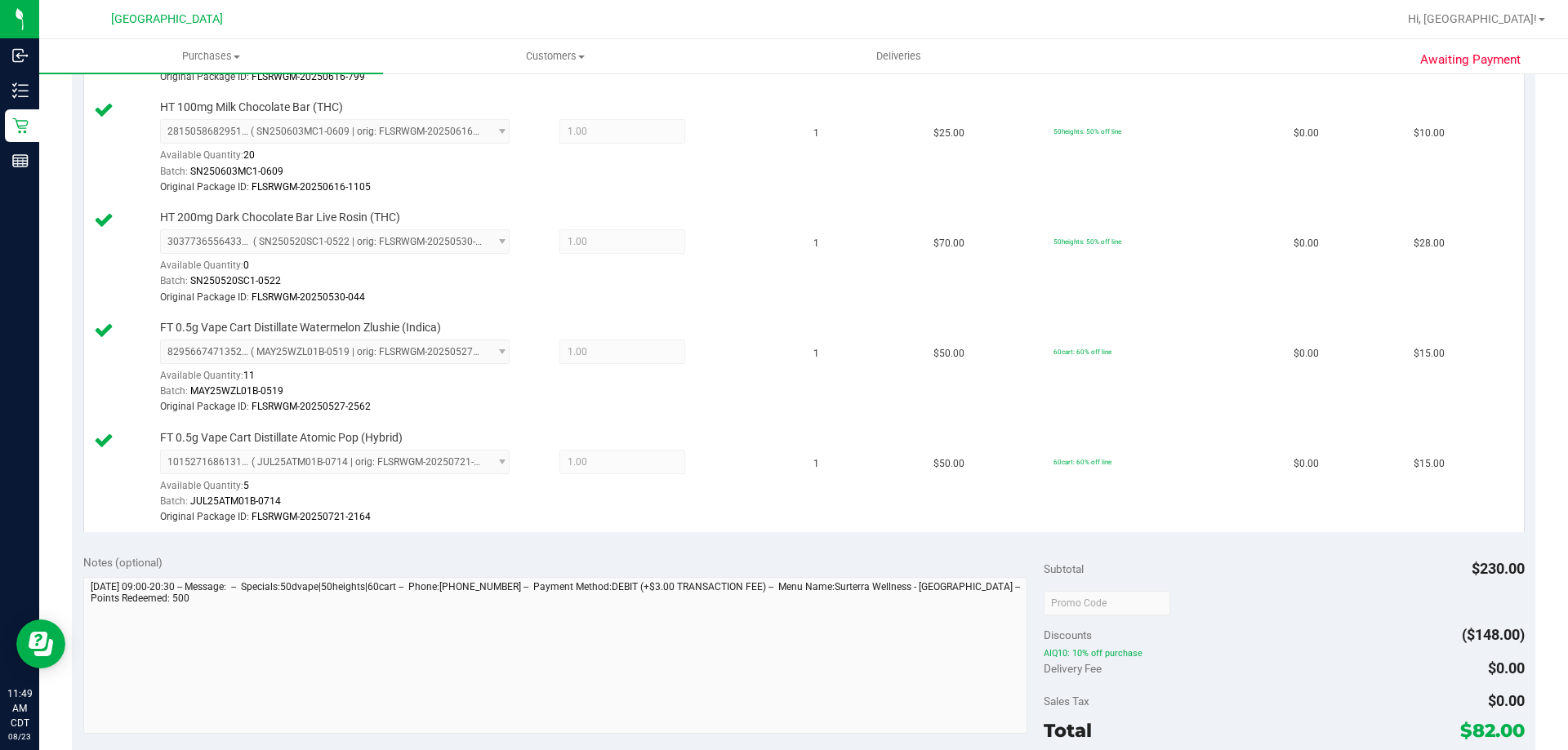
scroll to position [654, 0]
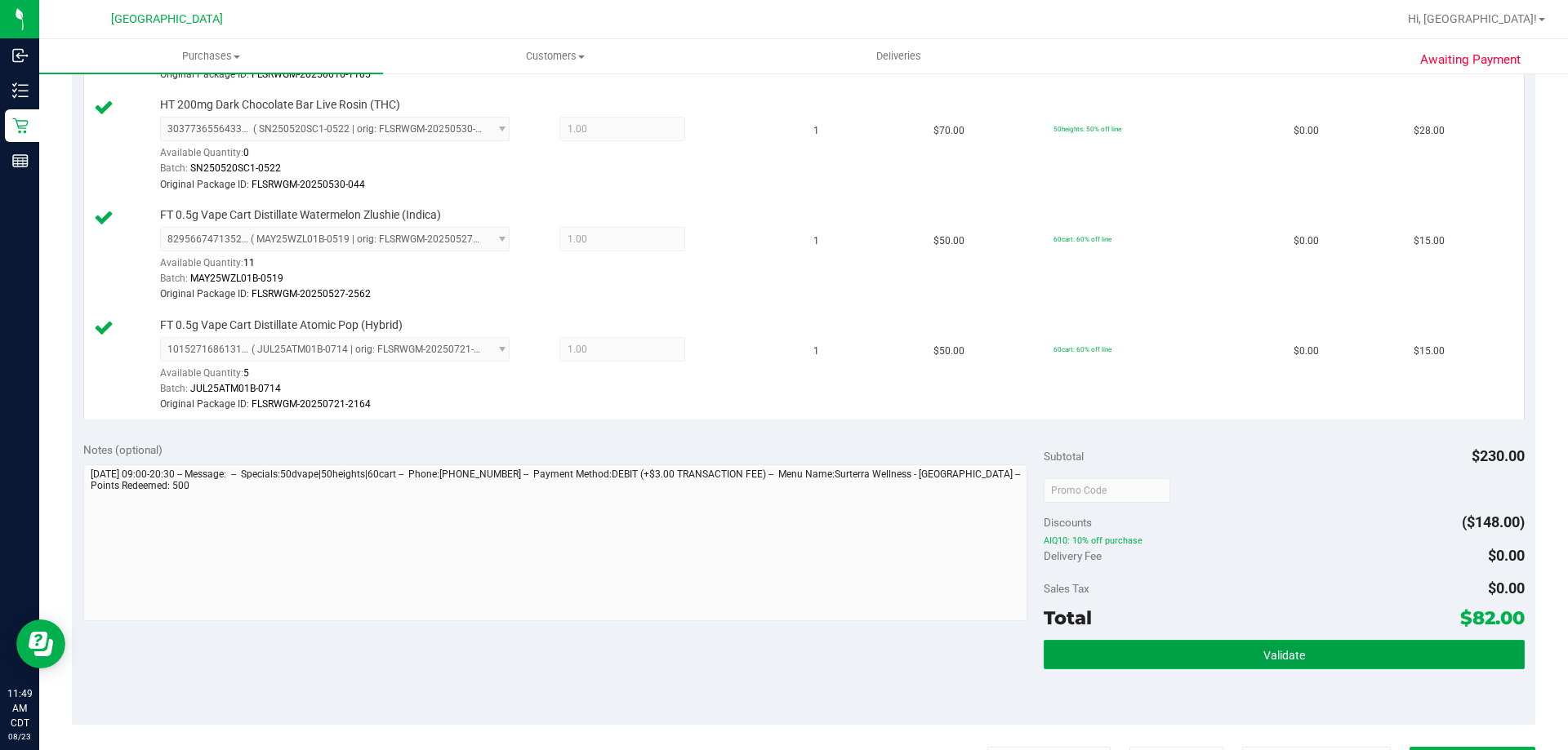
click at [1205, 652] on button "Validate" at bounding box center [1284, 654] width 480 height 29
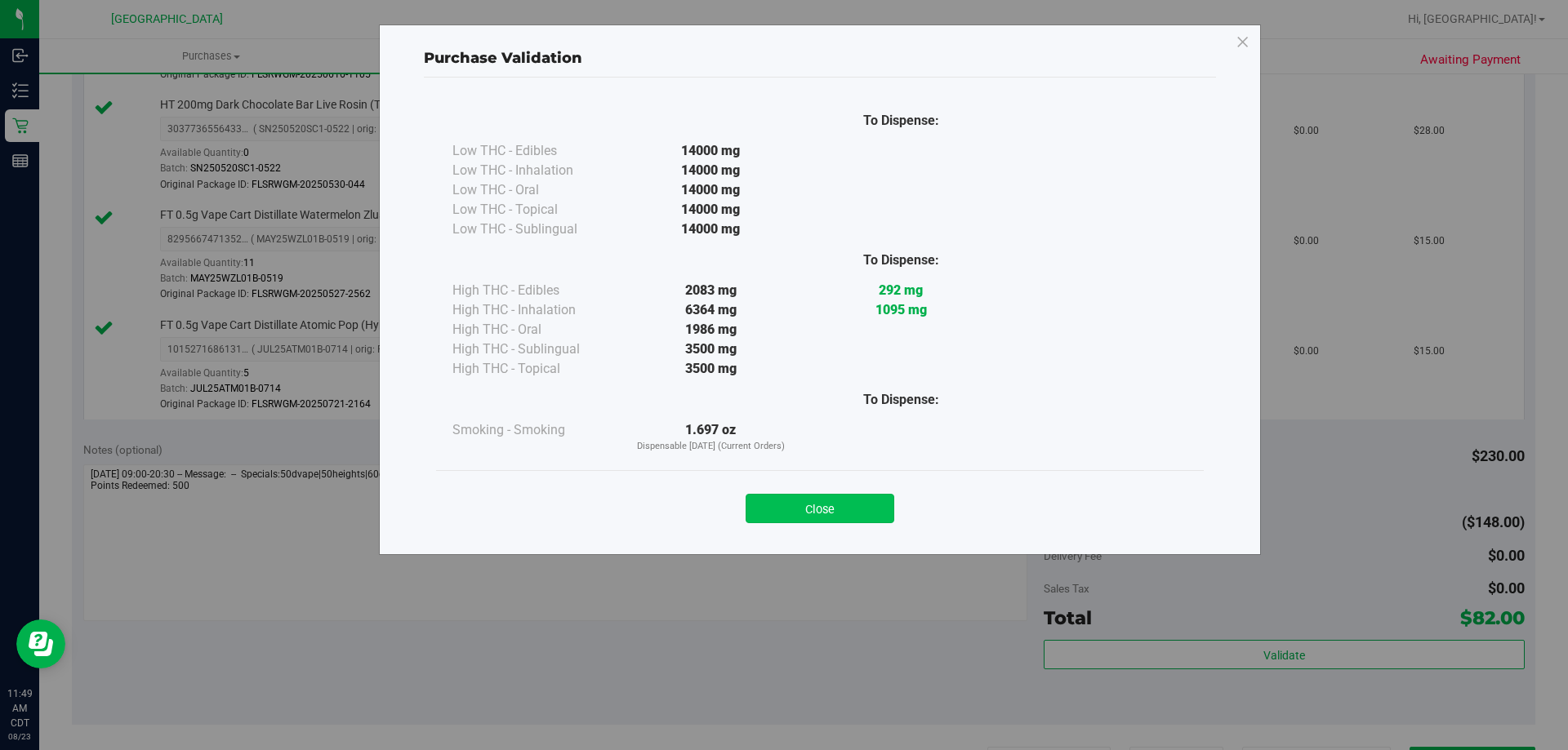
click at [851, 503] on button "Close" at bounding box center [820, 508] width 149 height 29
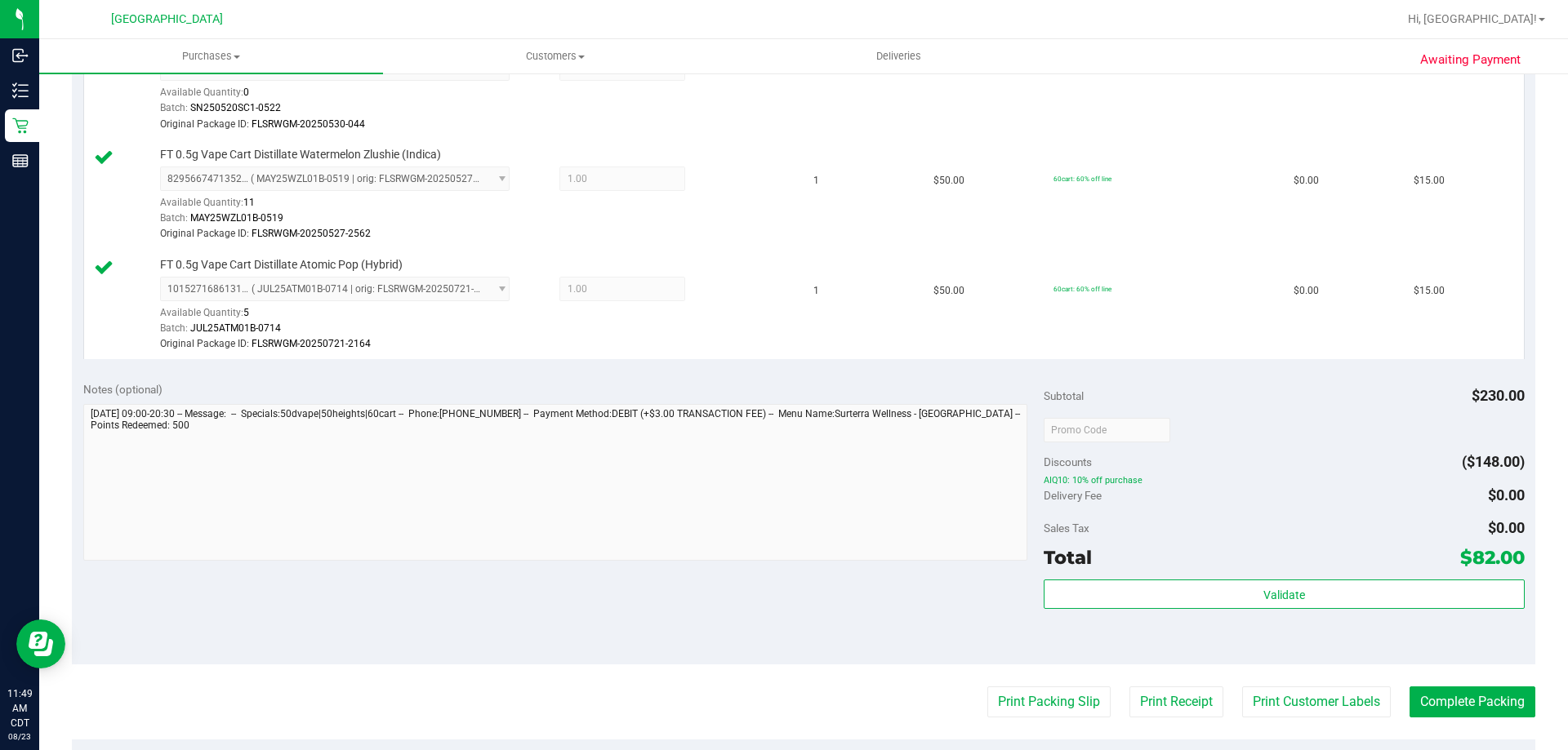
scroll to position [817, 0]
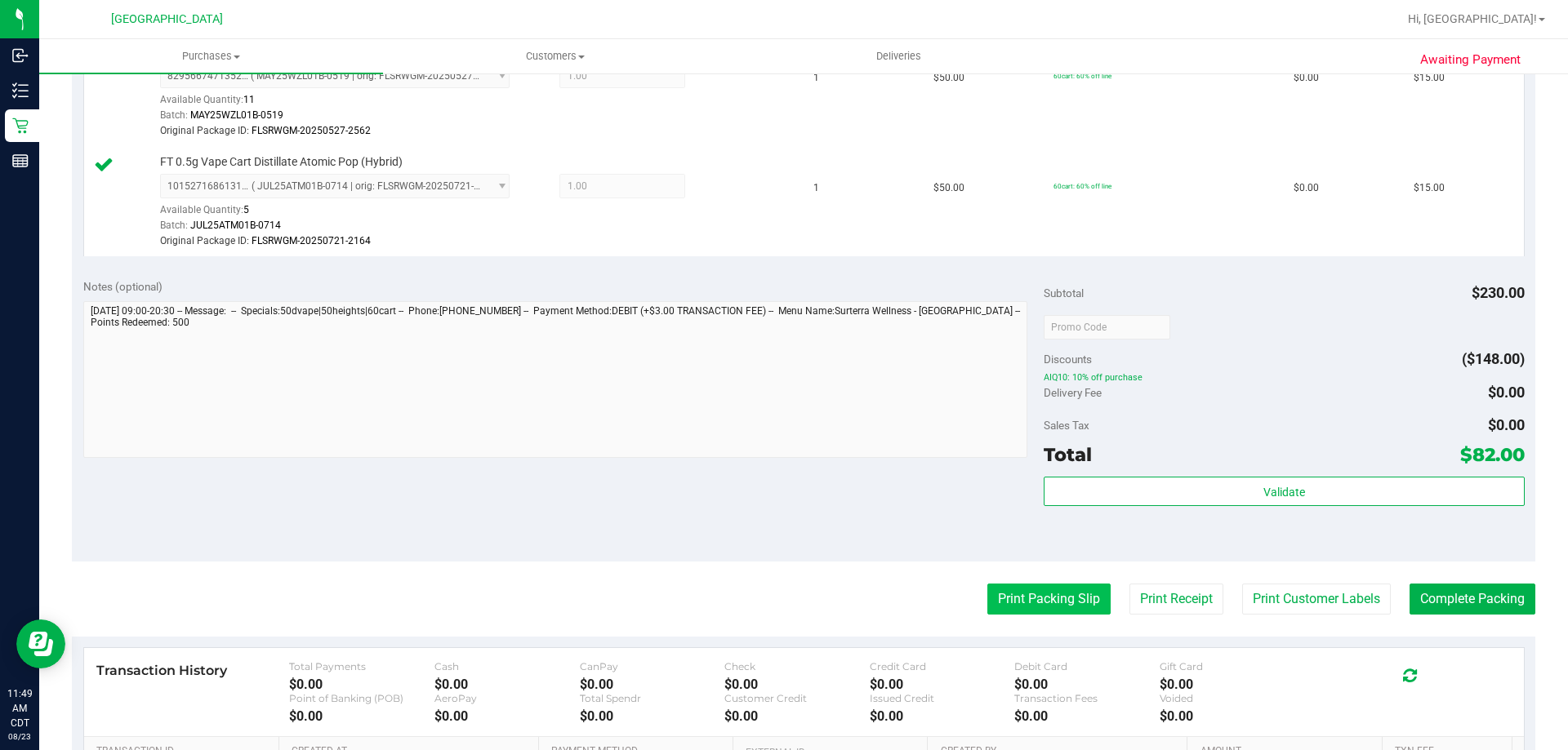
click at [1056, 598] on button "Print Packing Slip" at bounding box center [1049, 599] width 123 height 31
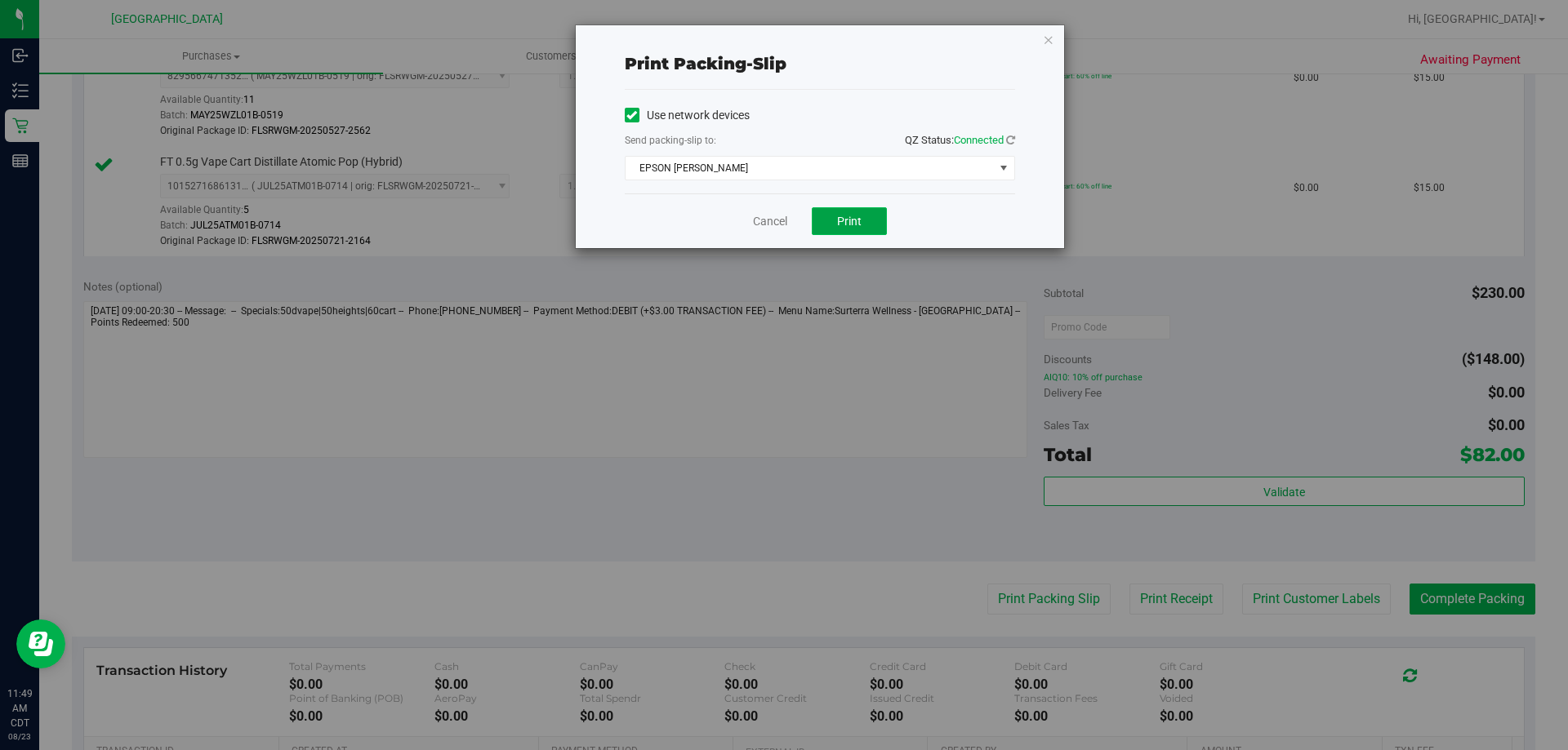
click at [873, 221] on button "Print" at bounding box center [849, 220] width 75 height 27
click at [778, 225] on link "Cancel" at bounding box center [769, 221] width 34 height 17
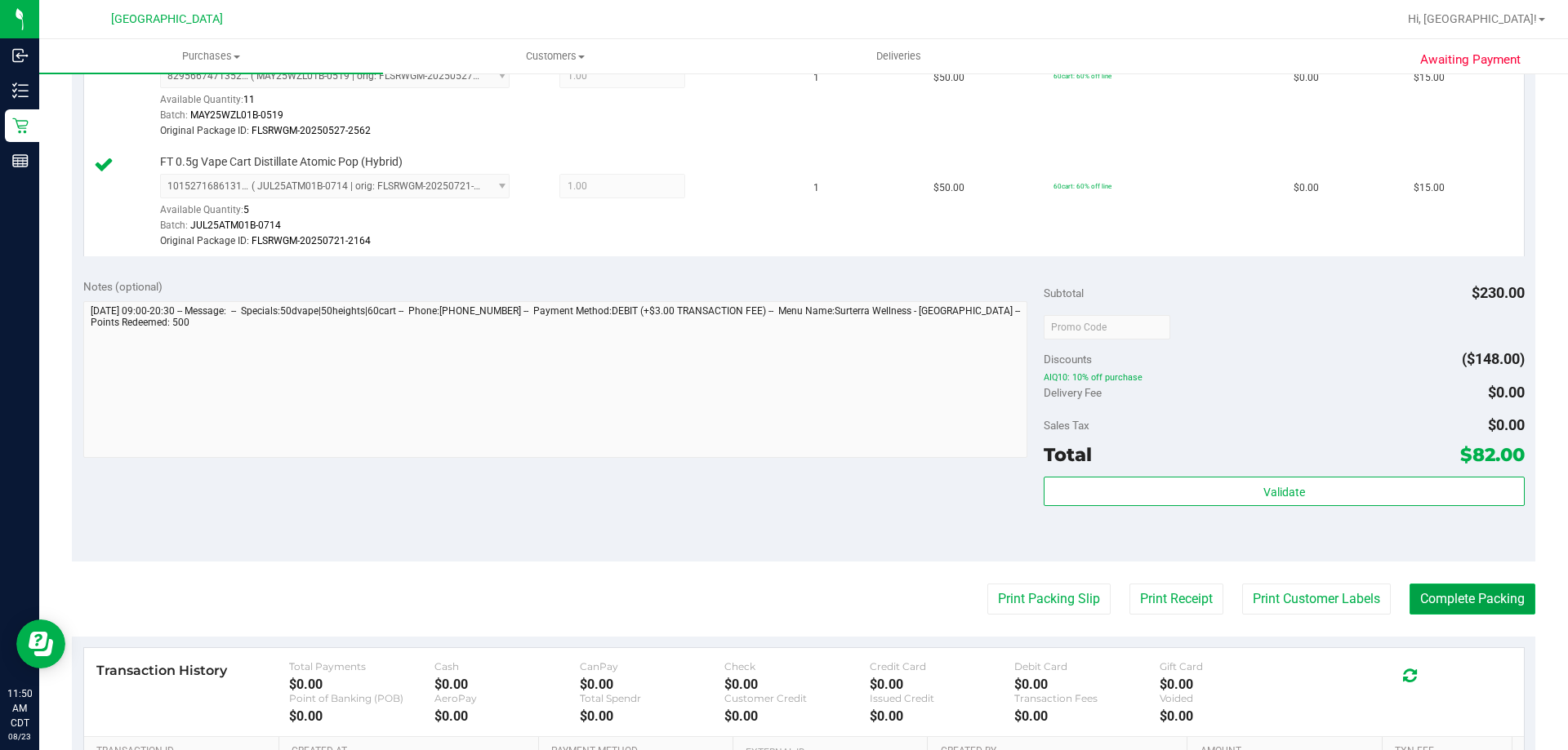
click at [1458, 601] on button "Complete Packing" at bounding box center [1472, 599] width 126 height 31
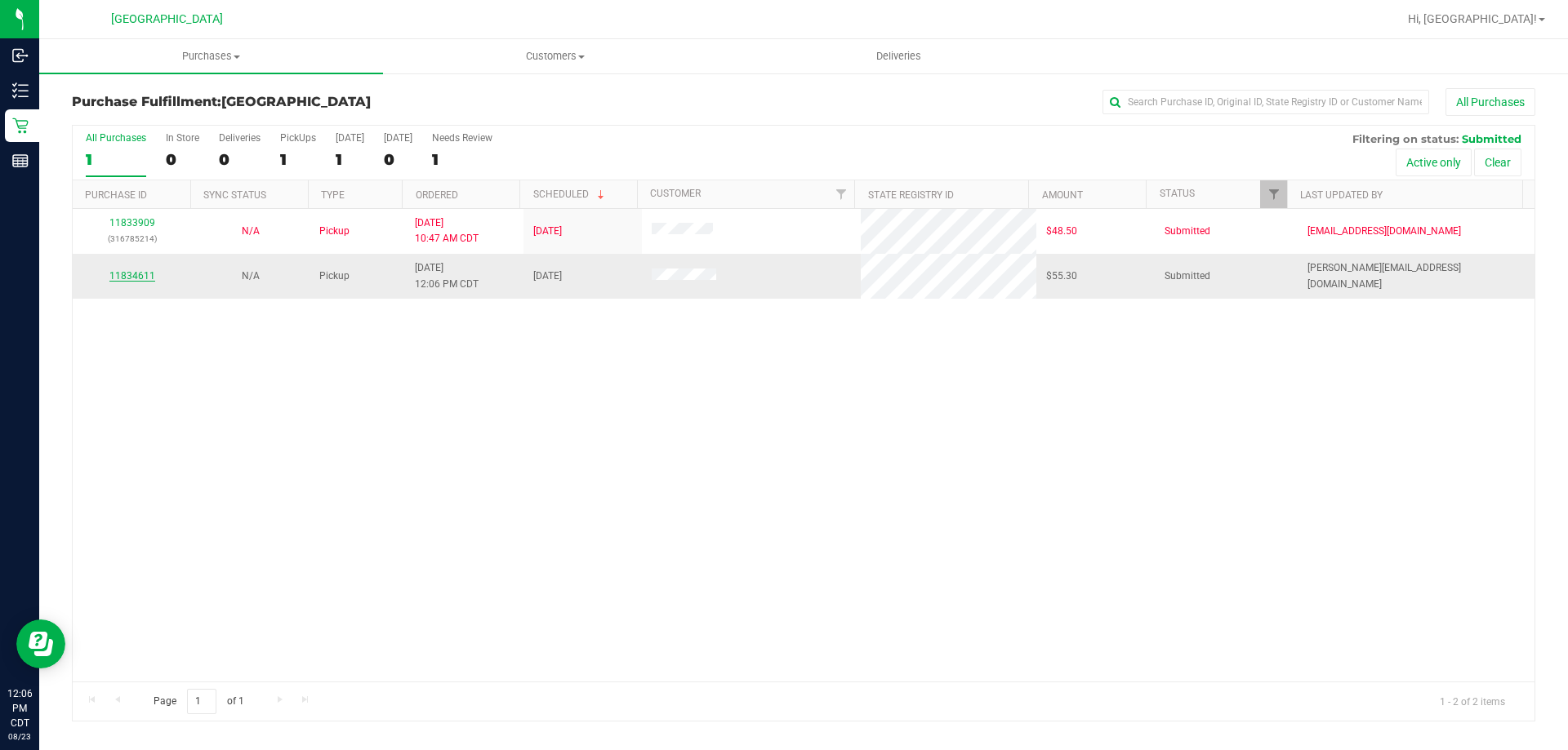
click at [138, 273] on link "11834611" at bounding box center [132, 276] width 46 height 12
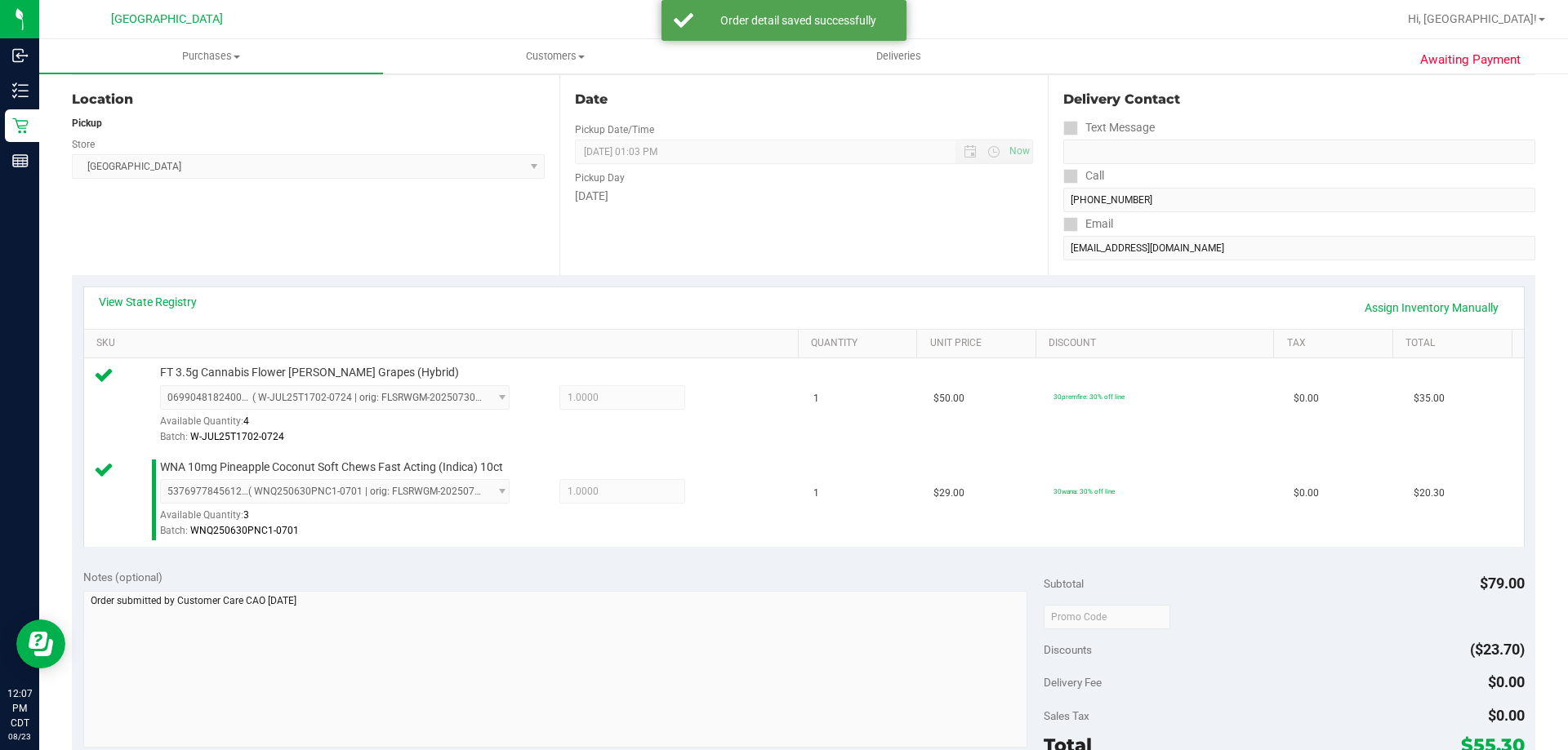
scroll to position [327, 0]
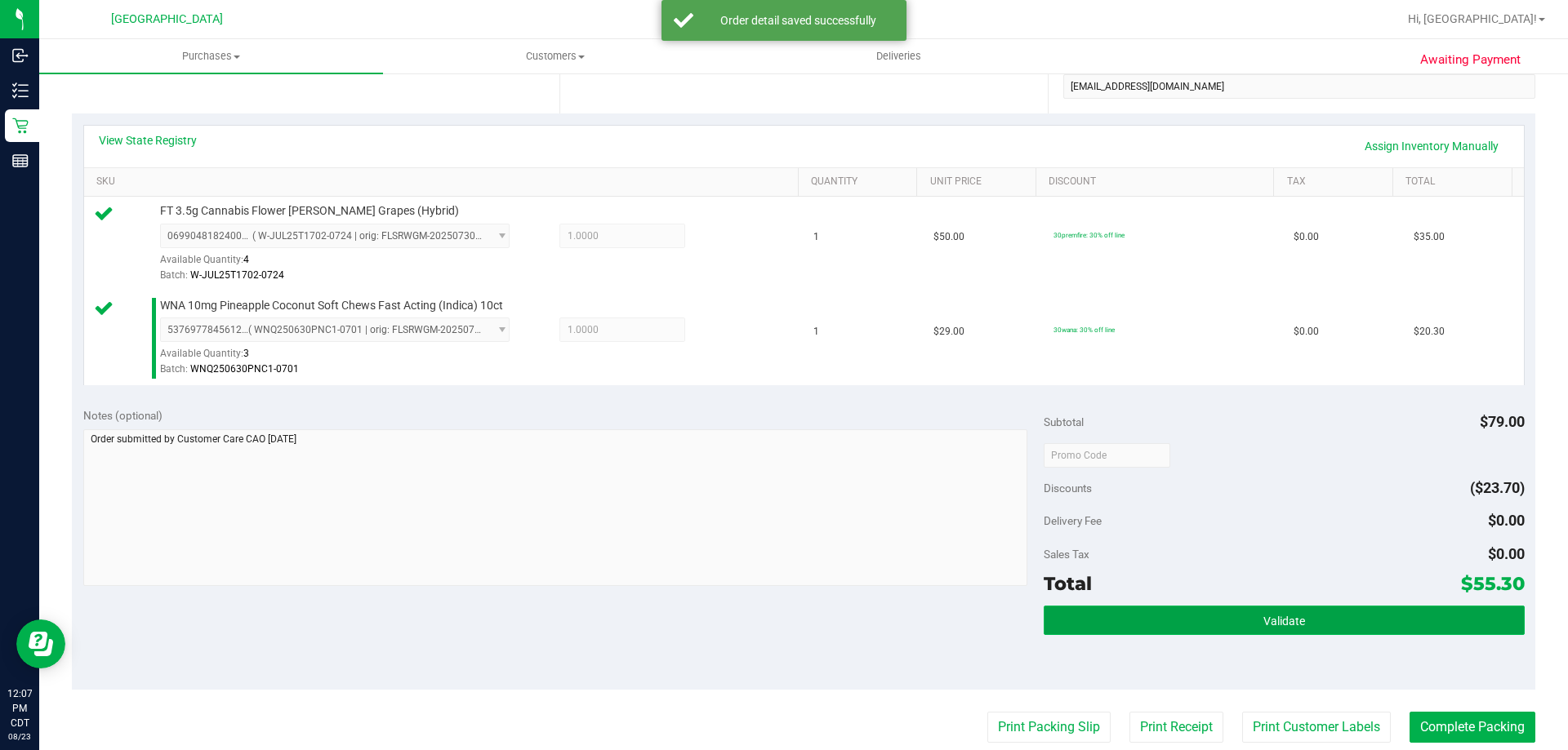
click at [1157, 623] on button "Validate" at bounding box center [1284, 620] width 480 height 29
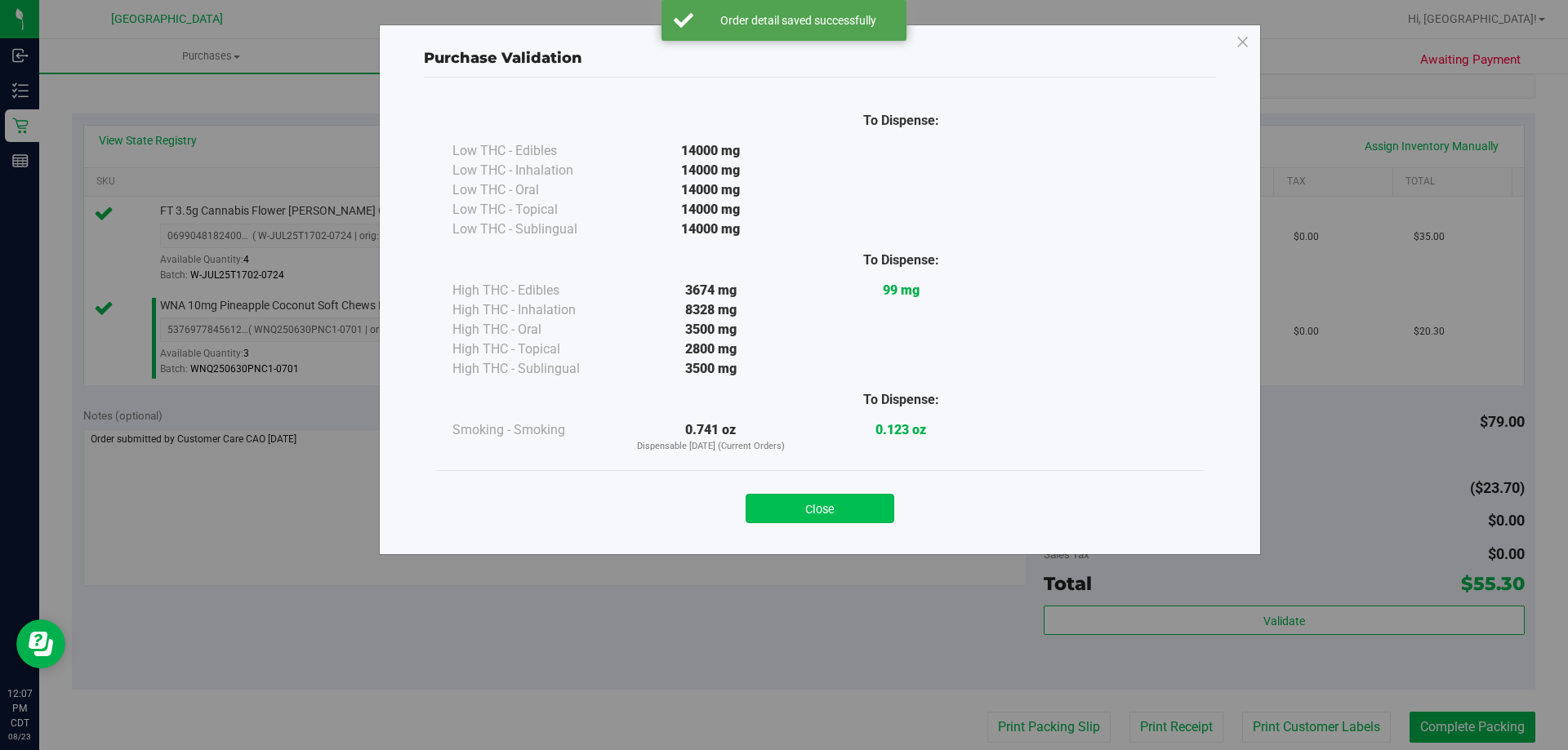
click at [839, 516] on button "Close" at bounding box center [820, 508] width 149 height 29
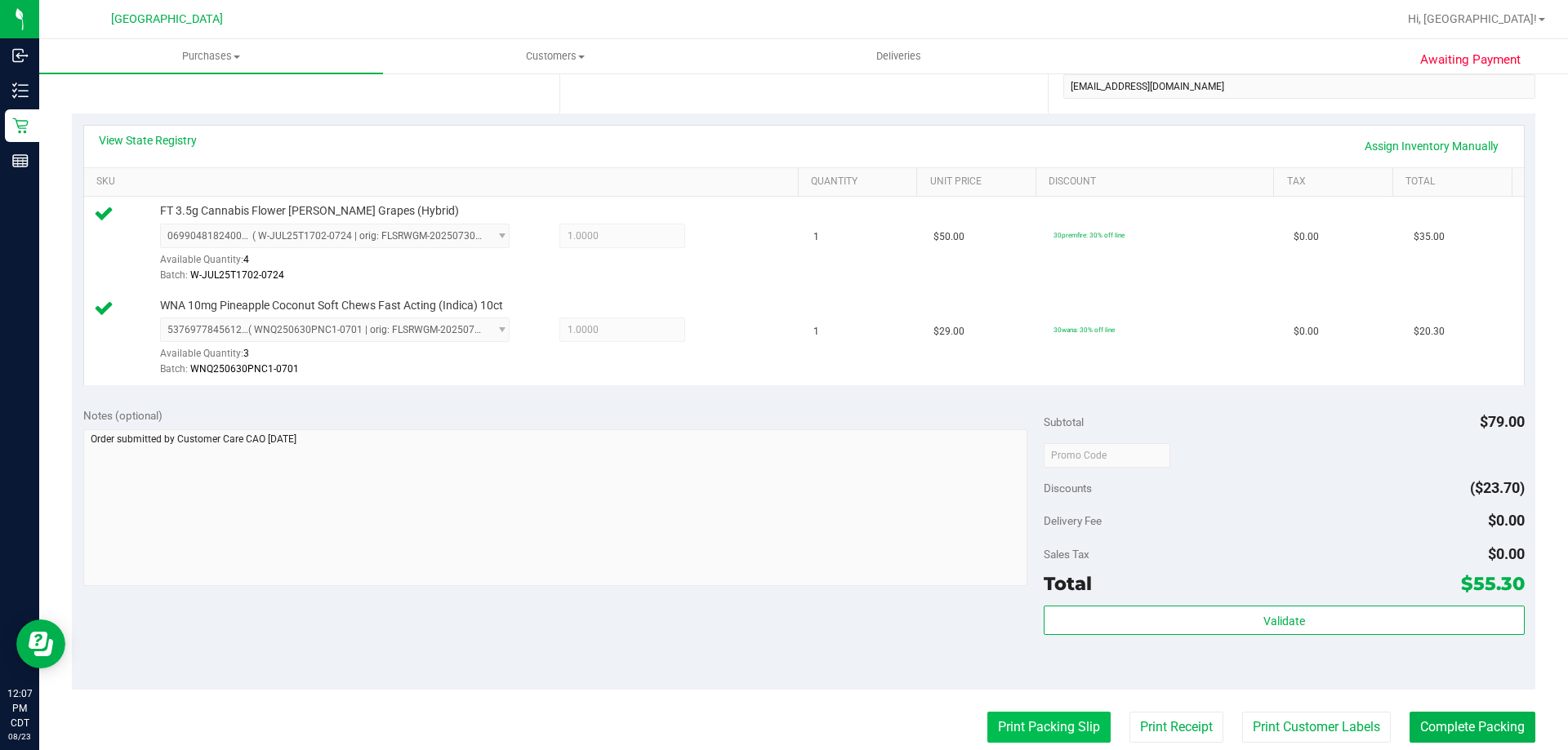
click at [1011, 716] on button "Print Packing Slip" at bounding box center [1049, 727] width 123 height 31
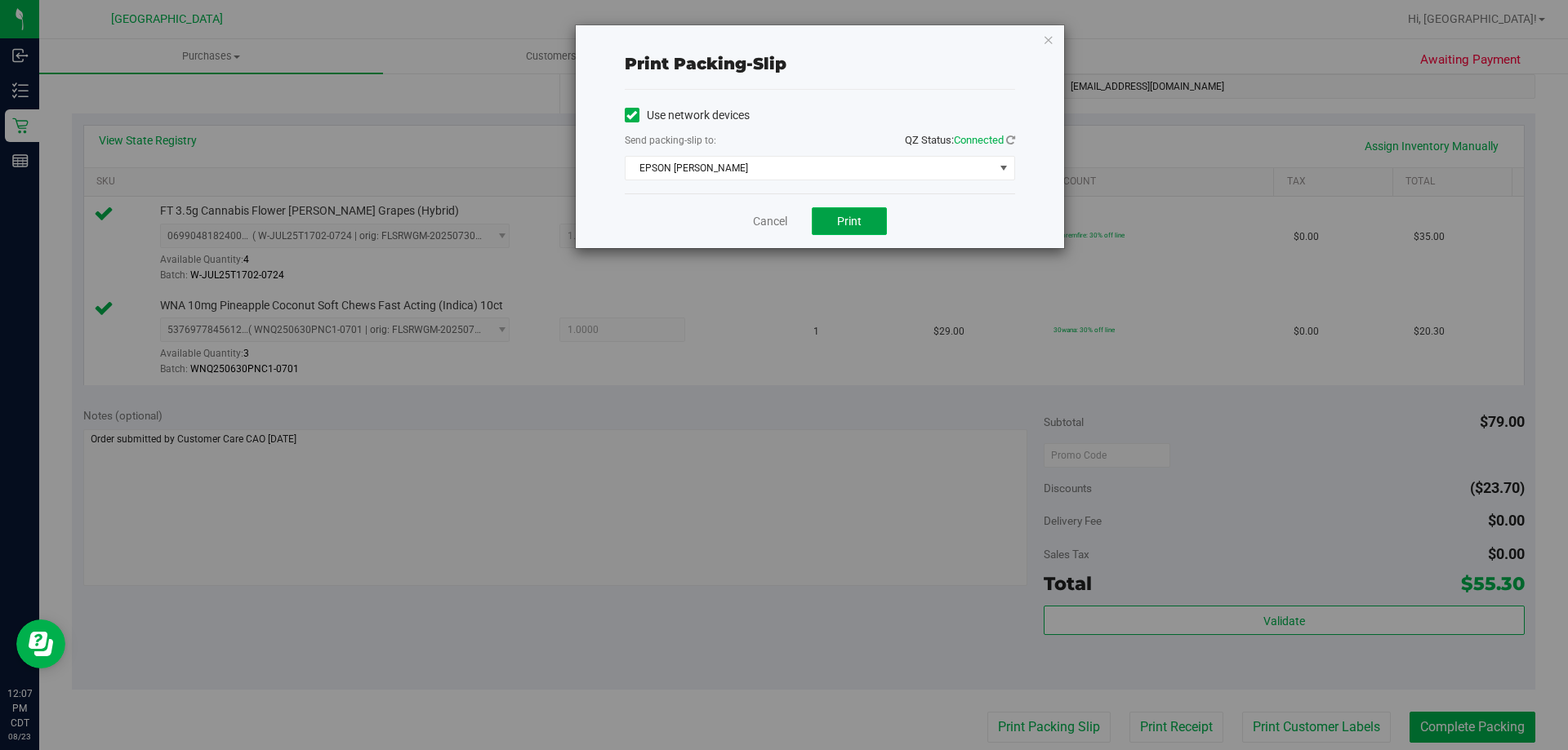
click at [852, 216] on span "Print" at bounding box center [849, 221] width 24 height 13
click at [769, 213] on link "Cancel" at bounding box center [769, 221] width 34 height 17
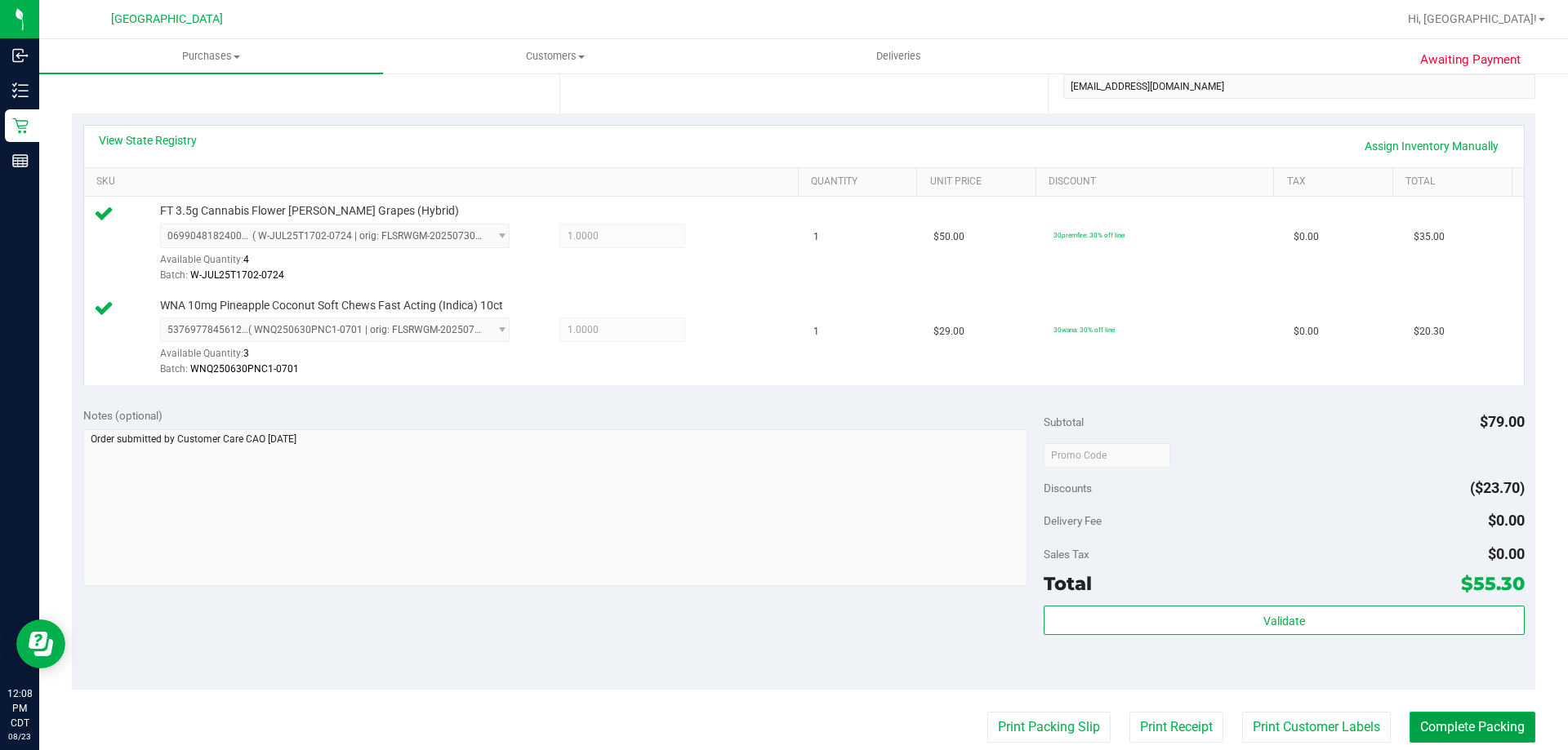
click at [1410, 729] on button "Complete Packing" at bounding box center [1472, 727] width 126 height 31
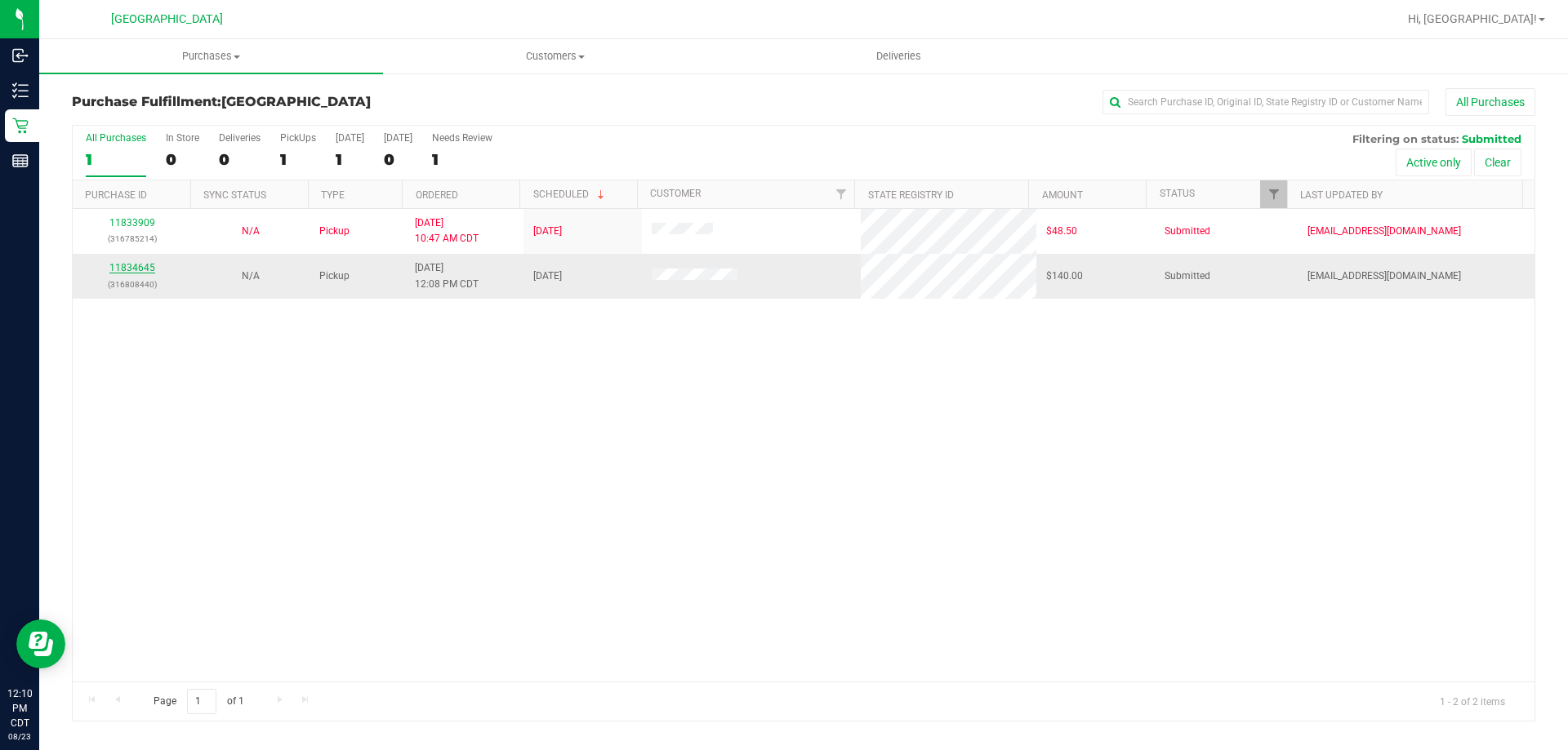
click at [126, 273] on link "11834645" at bounding box center [132, 268] width 46 height 12
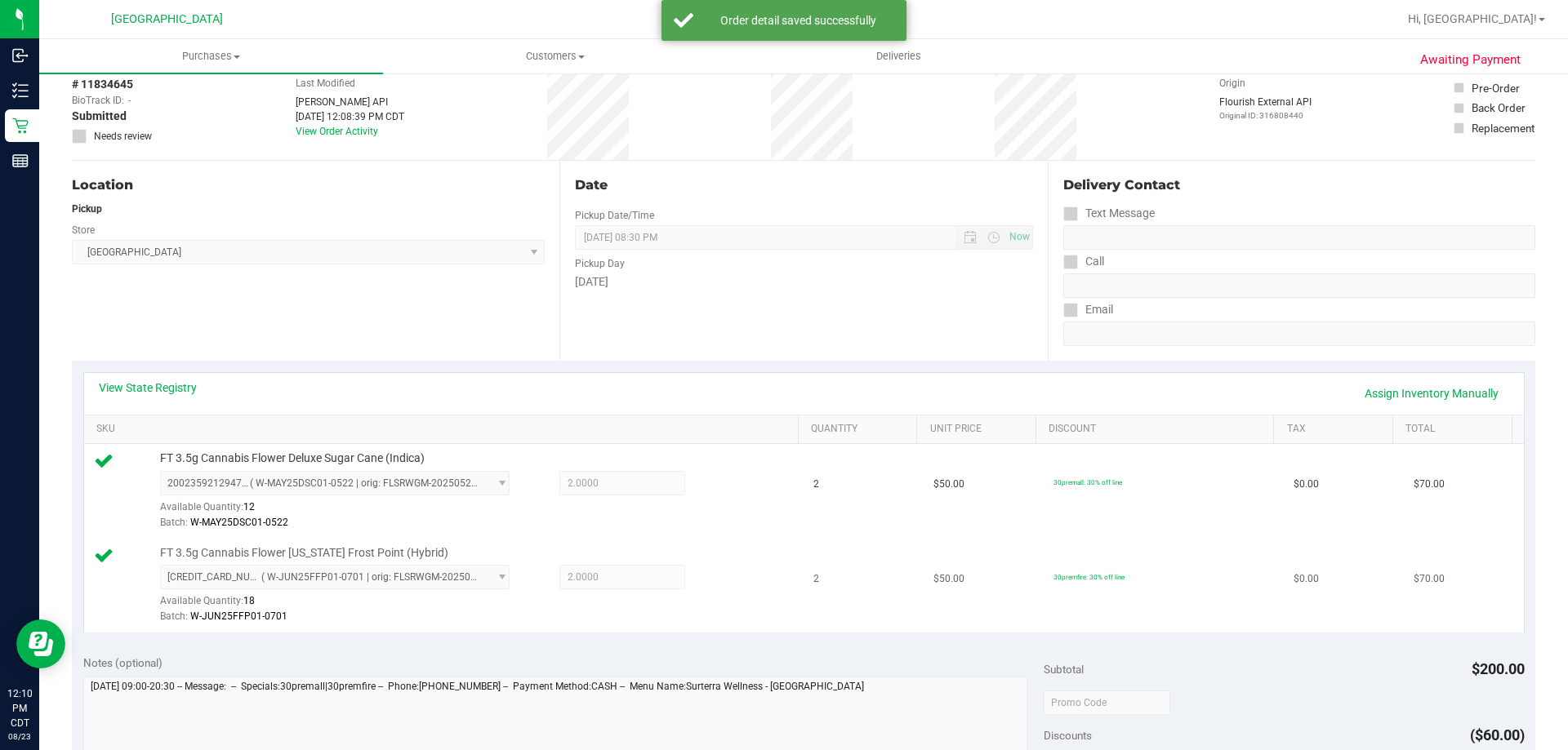
scroll to position [245, 0]
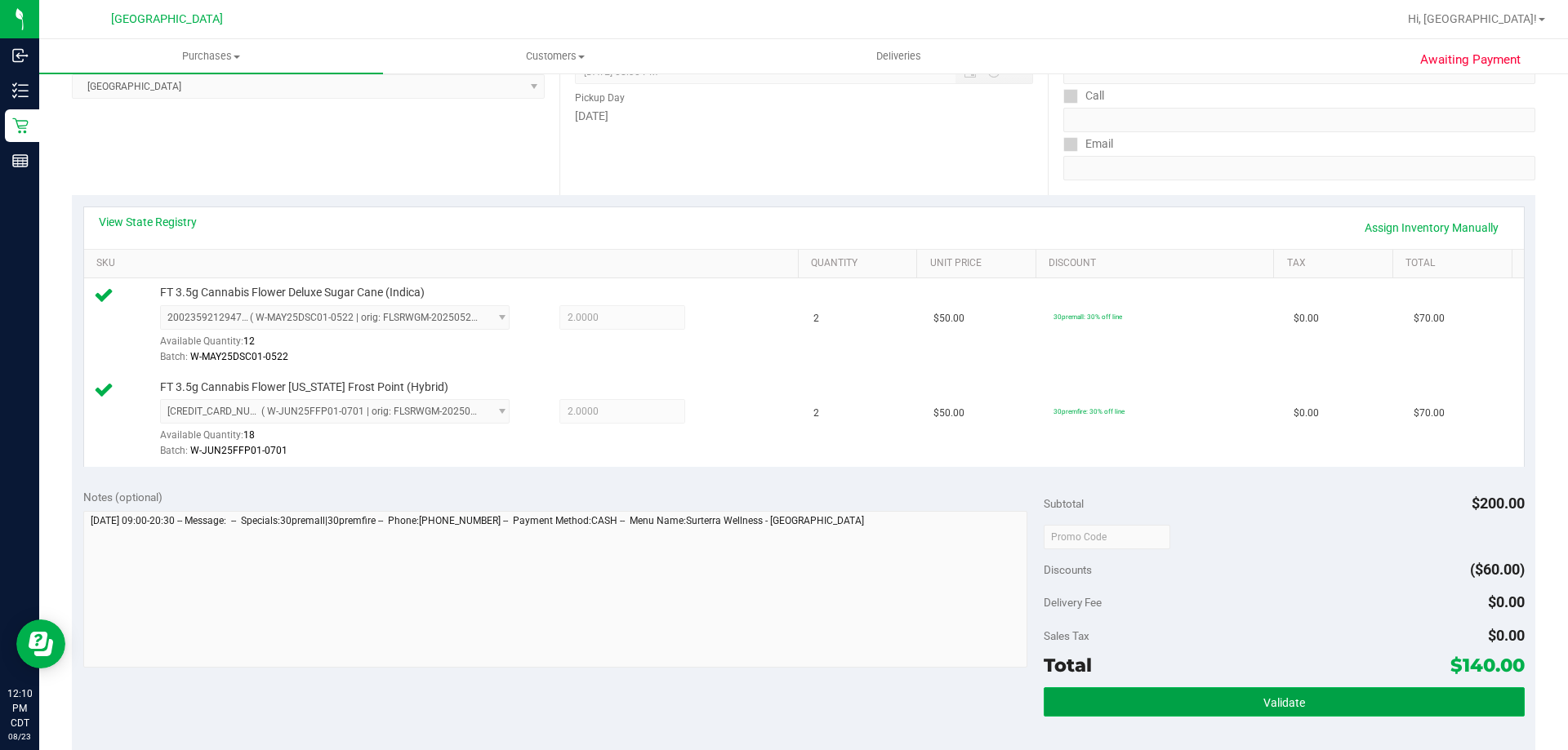
click at [1149, 694] on button "Validate" at bounding box center [1284, 702] width 480 height 29
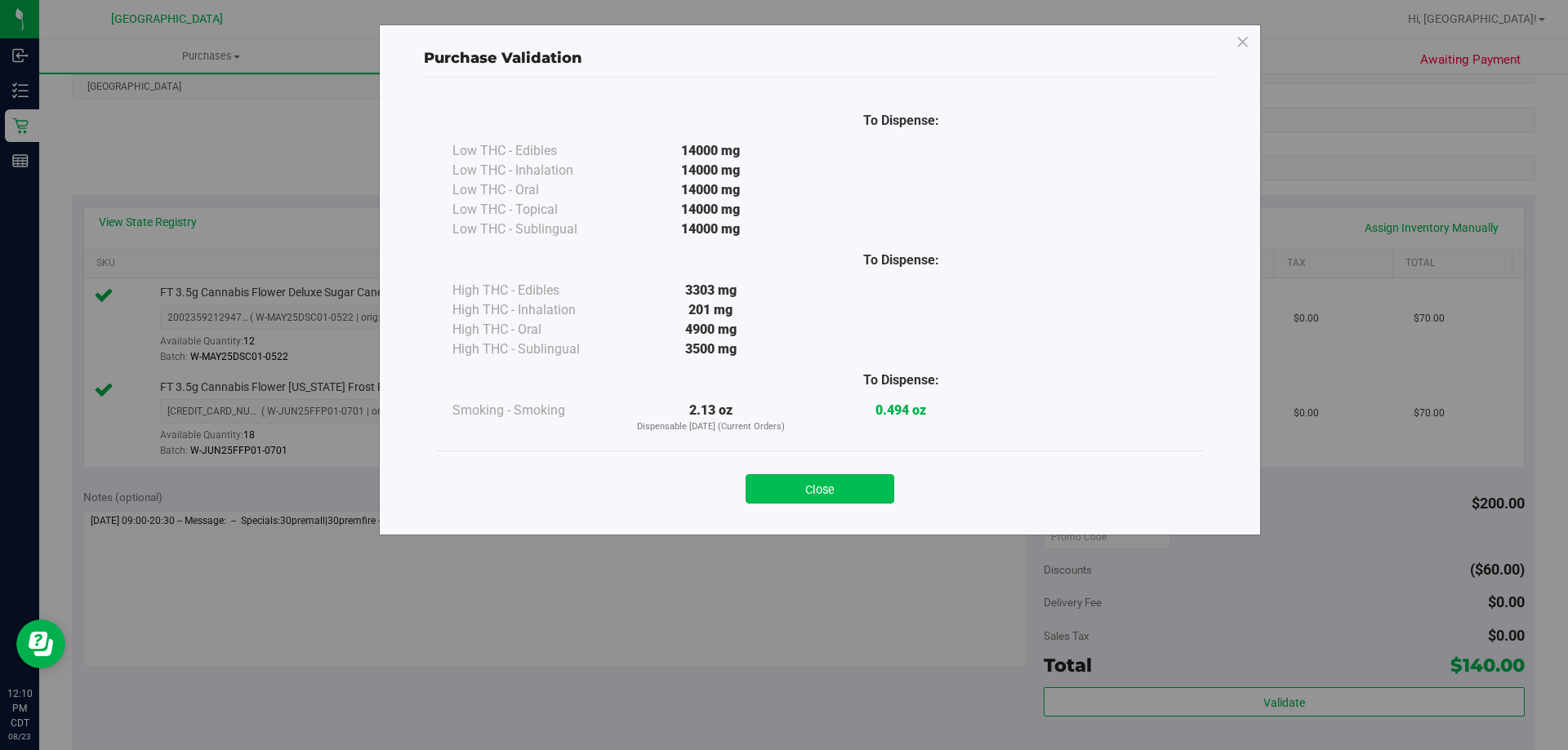
click at [829, 483] on button "Close" at bounding box center [820, 489] width 149 height 29
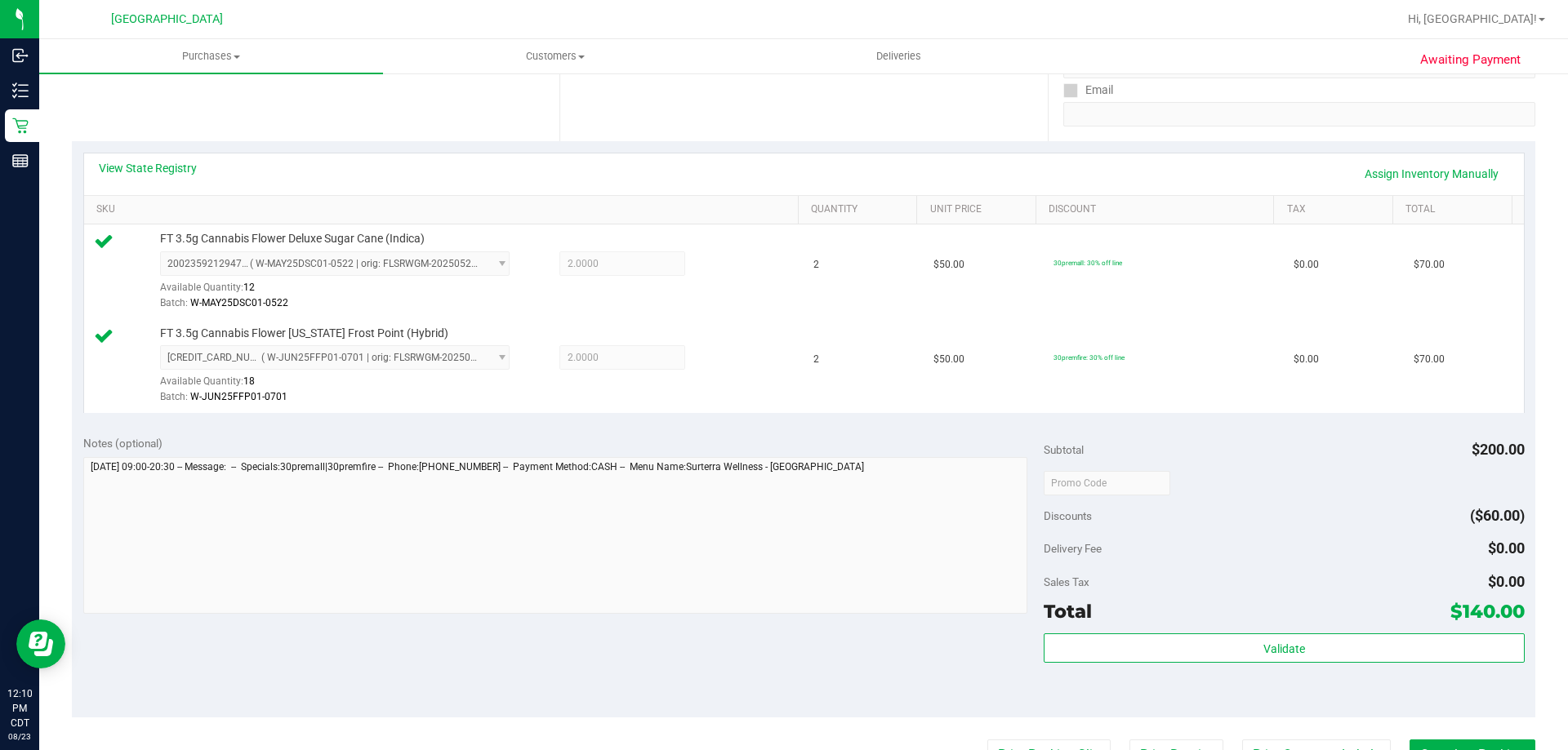
scroll to position [490, 0]
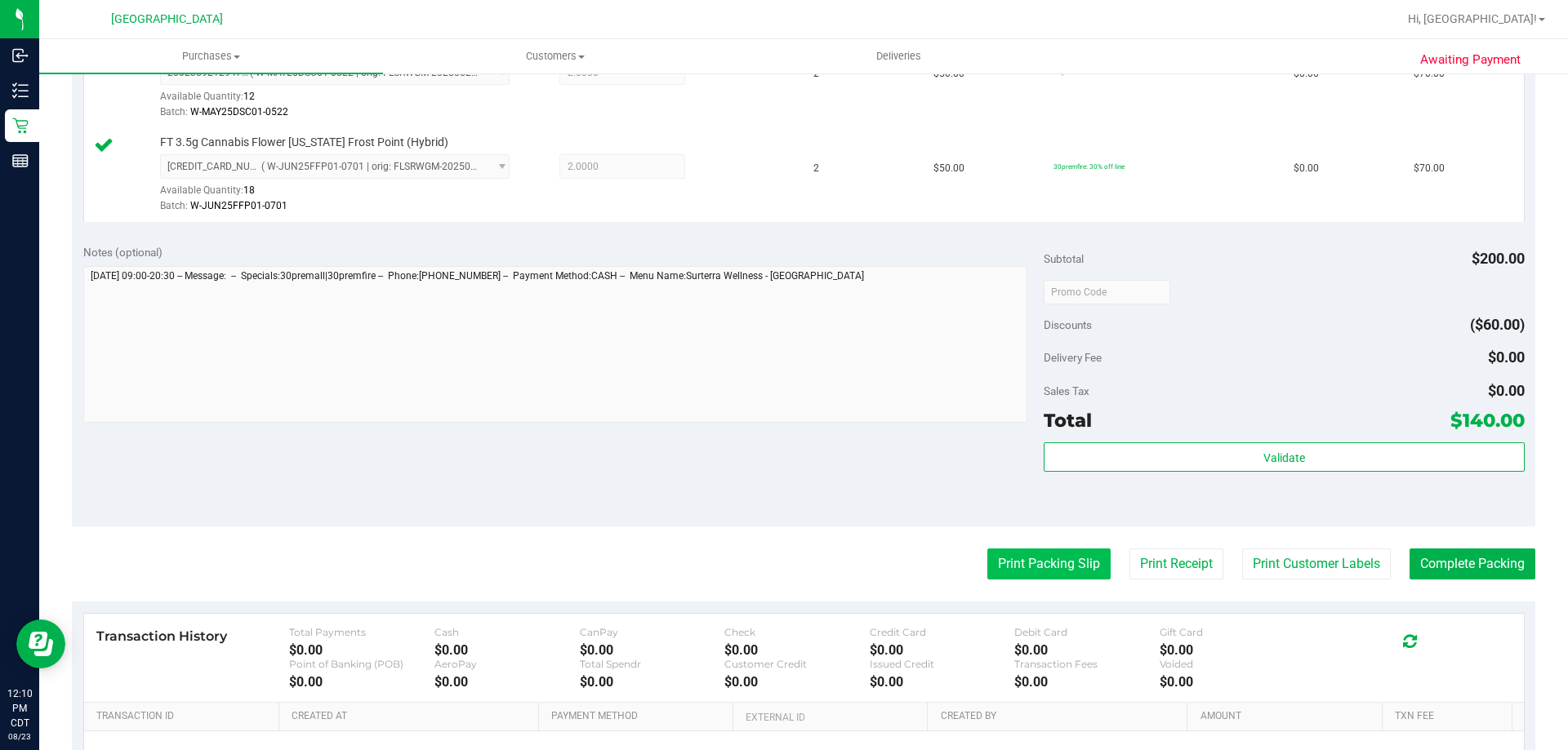
click at [995, 561] on button "Print Packing Slip" at bounding box center [1049, 564] width 123 height 31
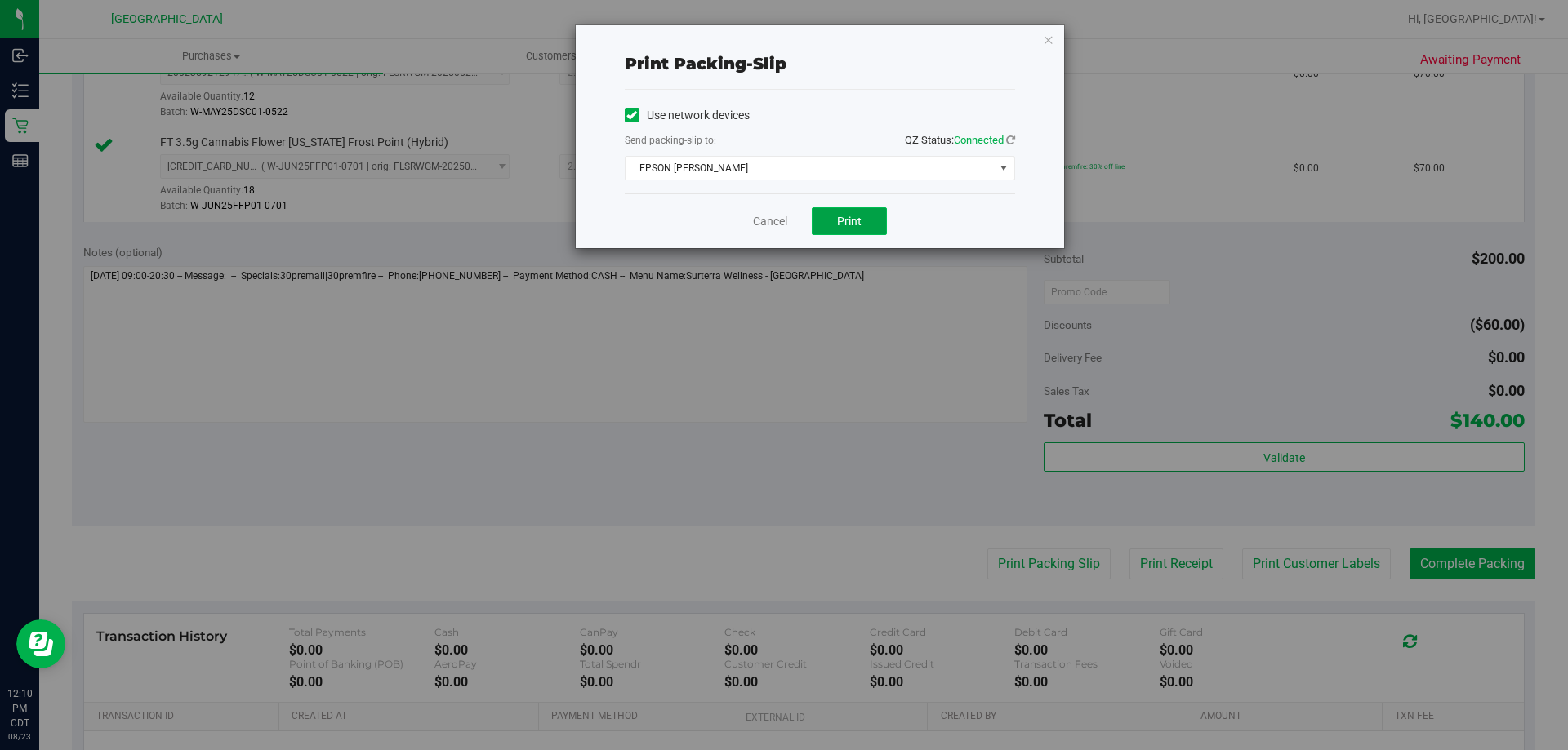
click at [862, 221] on button "Print" at bounding box center [849, 220] width 75 height 27
click at [760, 211] on div "Cancel Print" at bounding box center [819, 221] width 390 height 55
click at [758, 213] on link "Cancel" at bounding box center [769, 221] width 34 height 17
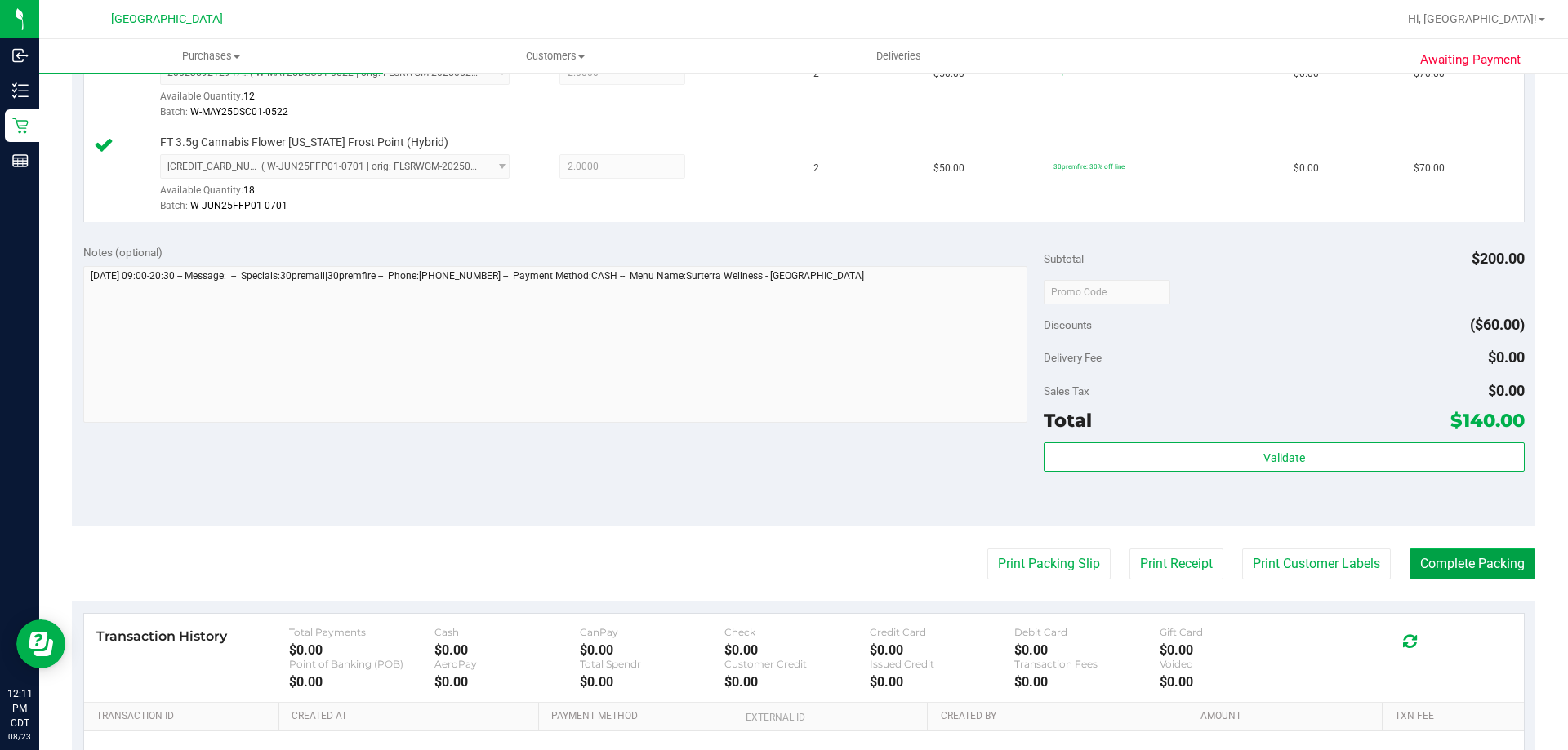
click at [1500, 558] on button "Complete Packing" at bounding box center [1472, 564] width 126 height 31
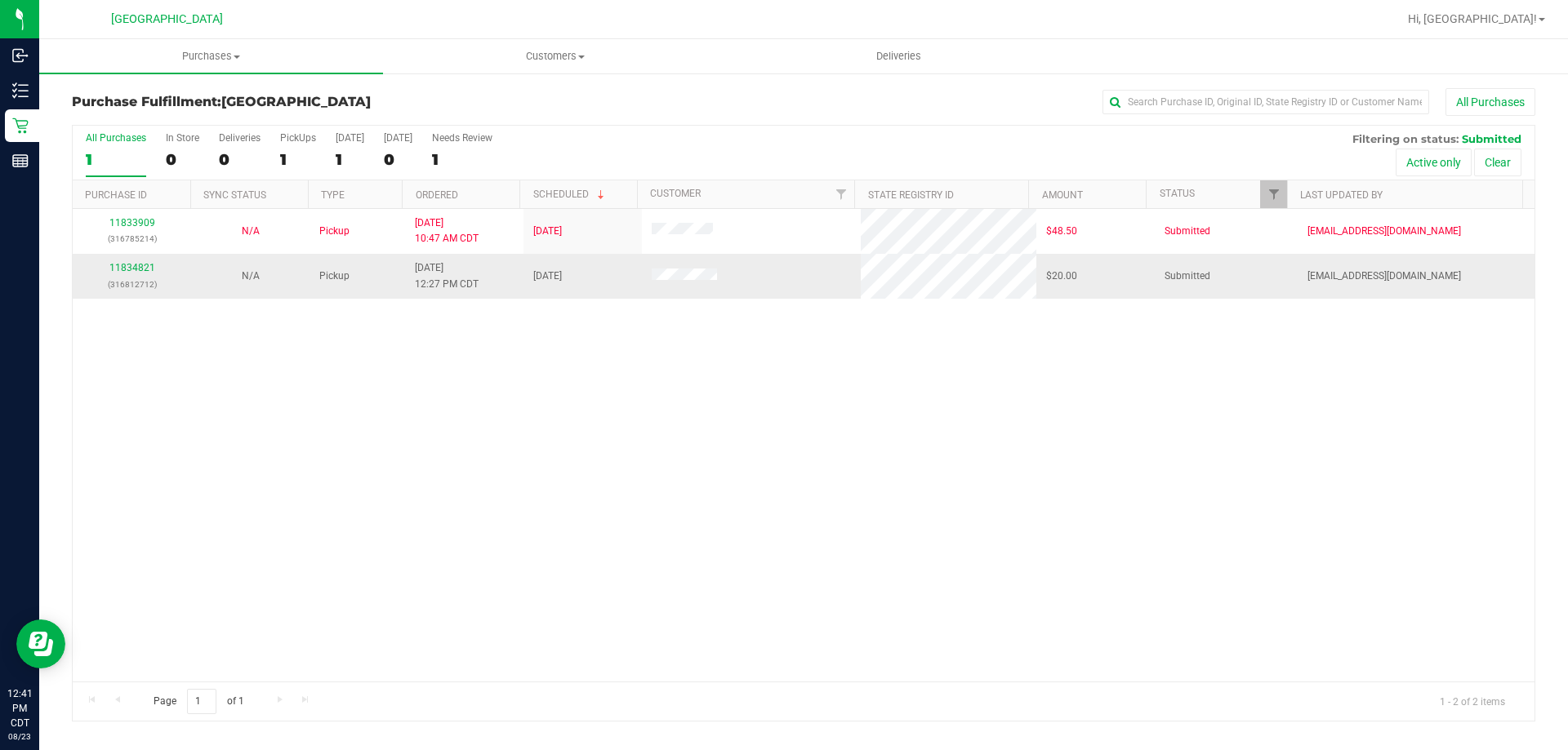
click at [127, 274] on div "11834821 (316812712)" at bounding box center [131, 275] width 99 height 31
click at [134, 274] on div "11834821 (316812712)" at bounding box center [131, 275] width 99 height 31
click at [143, 269] on link "11834821" at bounding box center [132, 268] width 46 height 12
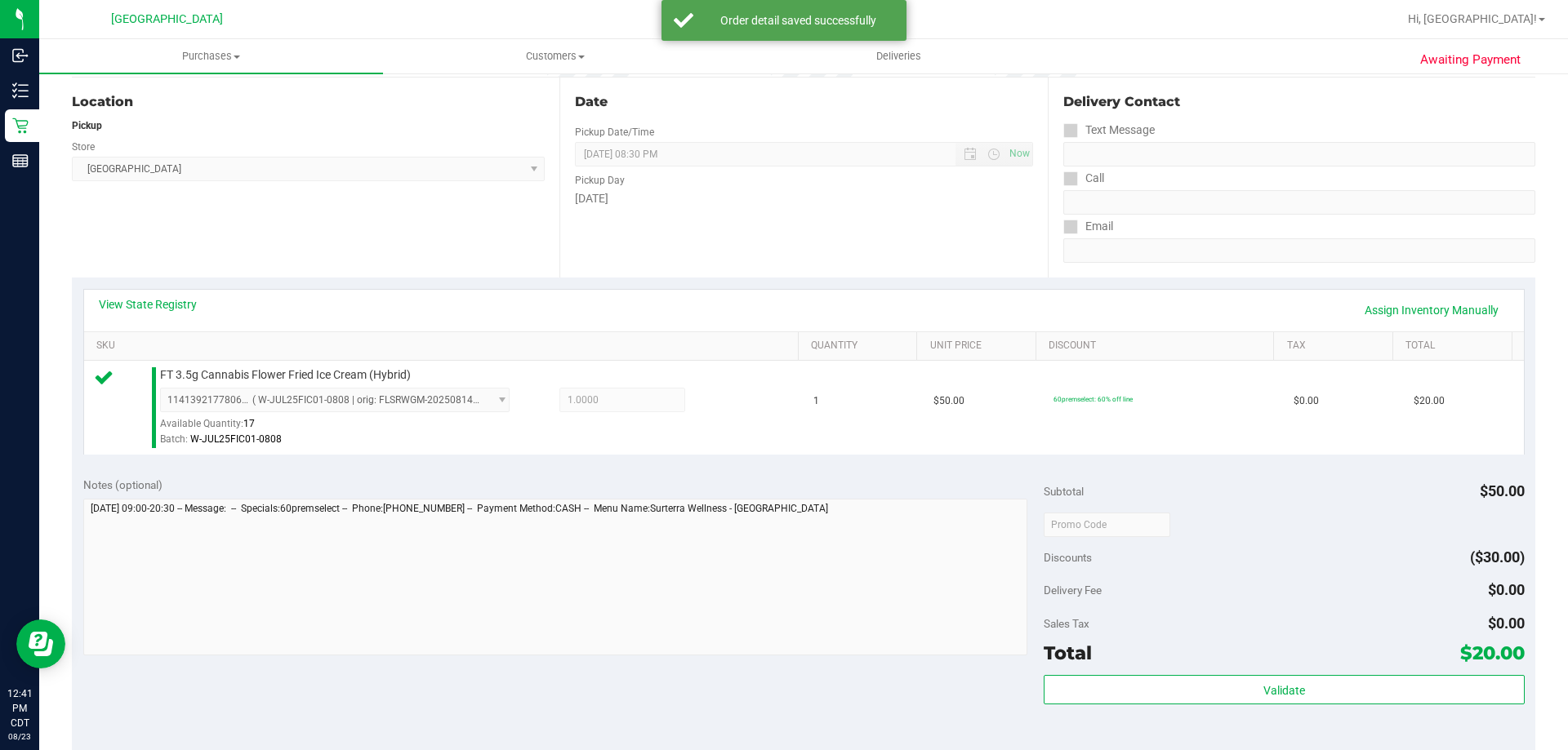
scroll to position [327, 0]
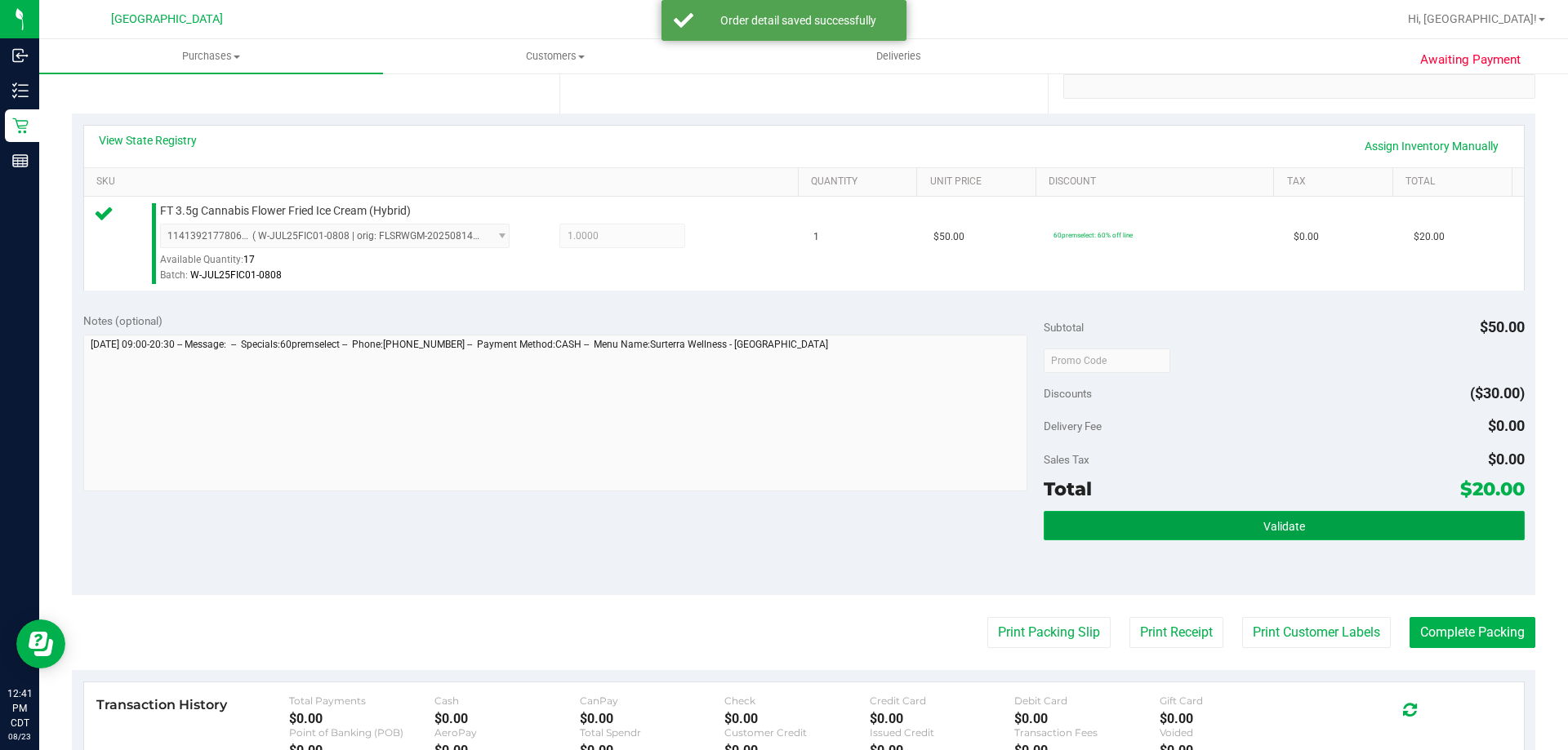
click at [1233, 524] on button "Validate" at bounding box center [1284, 525] width 480 height 29
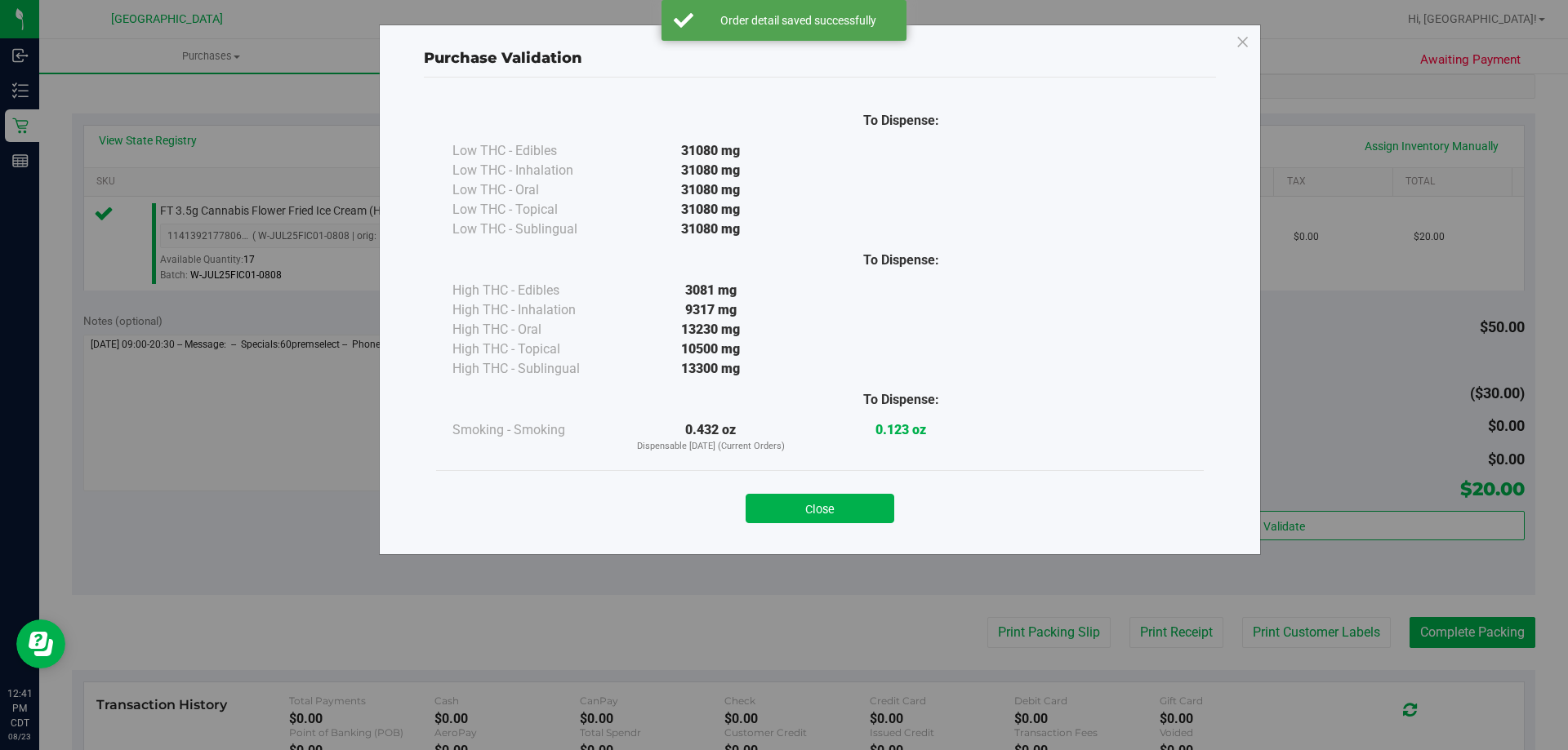
click at [867, 501] on button "Close" at bounding box center [820, 508] width 149 height 29
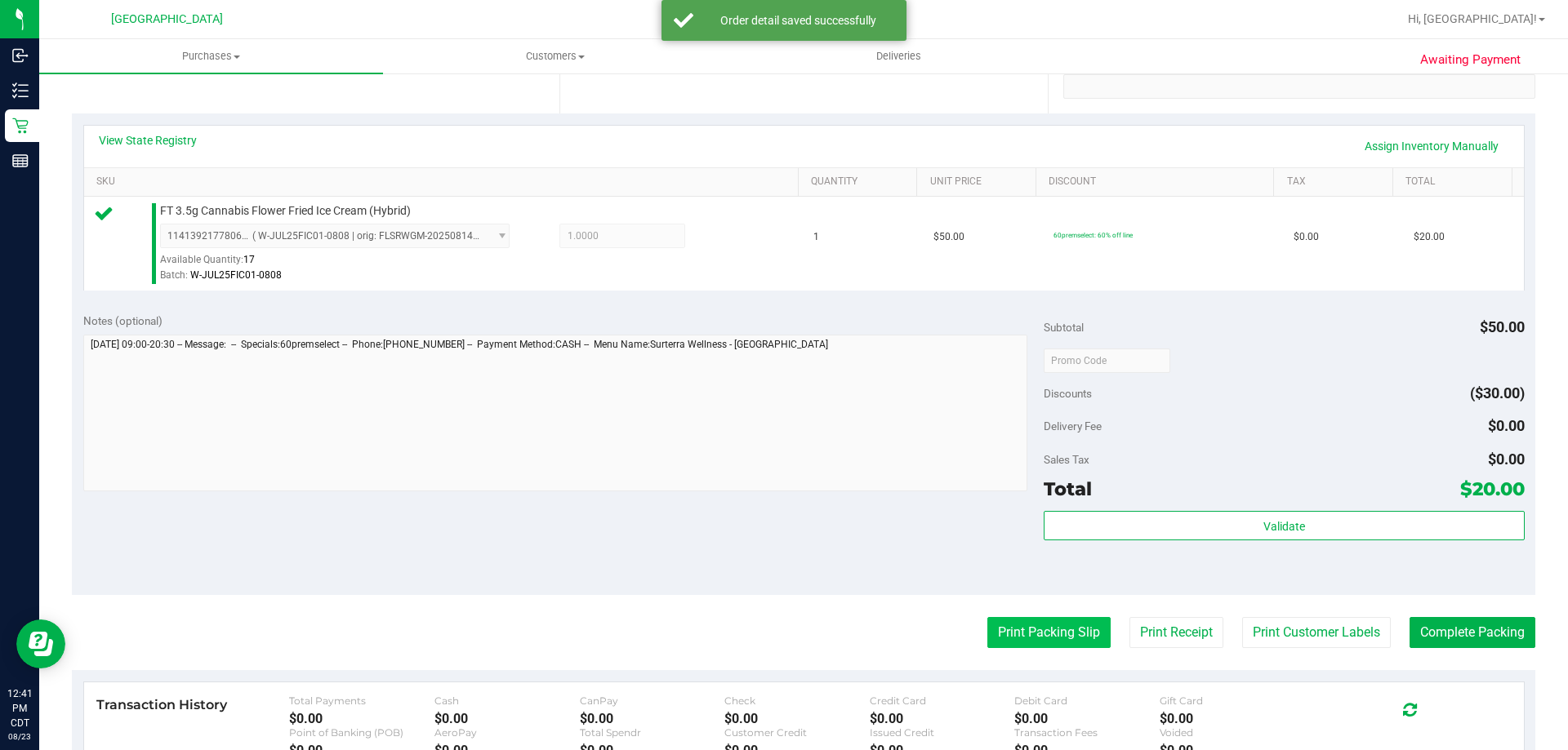
click at [992, 624] on button "Print Packing Slip" at bounding box center [1049, 632] width 123 height 31
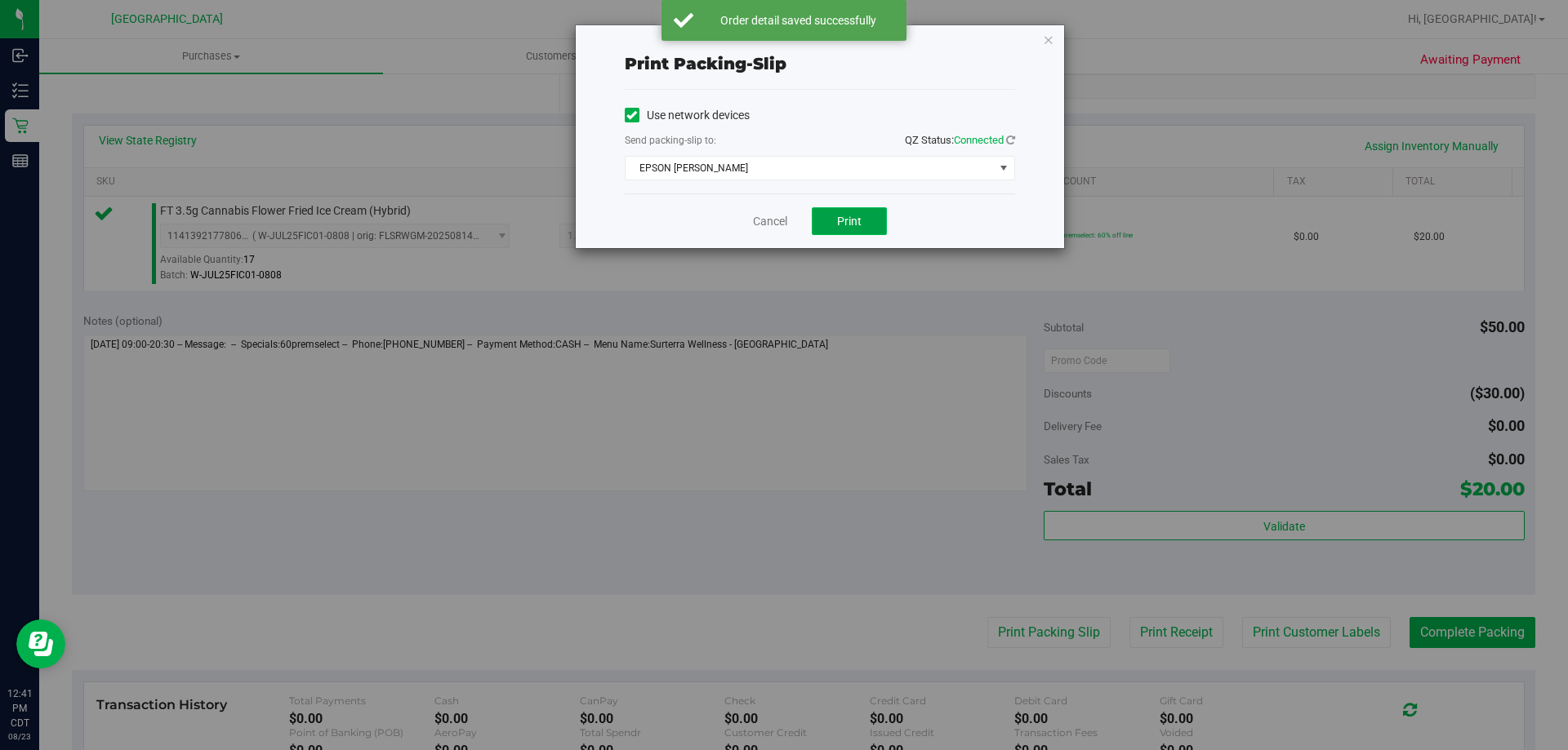
click at [851, 213] on button "Print" at bounding box center [849, 220] width 75 height 27
click at [758, 227] on link "Cancel" at bounding box center [769, 221] width 34 height 17
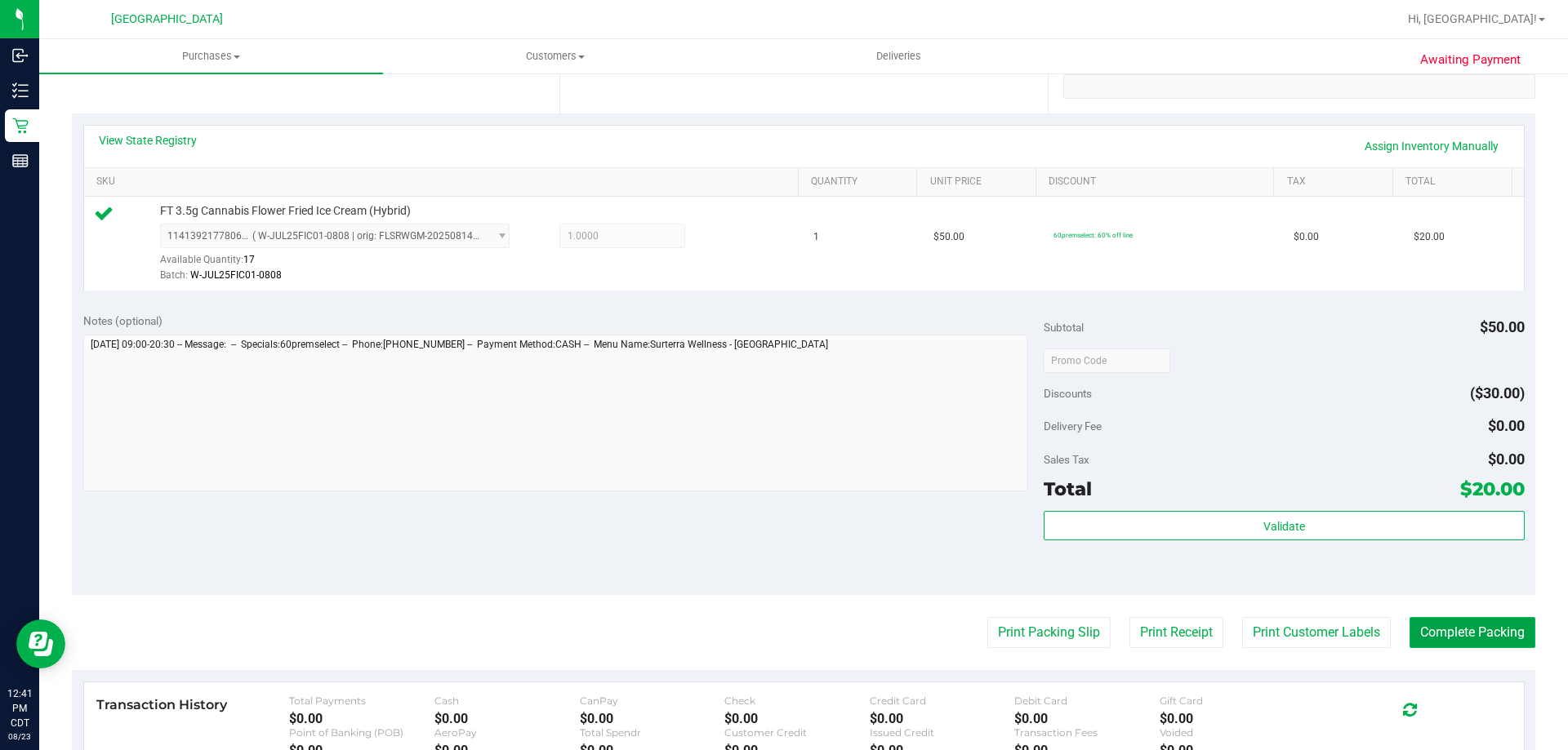
click at [1481, 625] on button "Complete Packing" at bounding box center [1472, 632] width 126 height 31
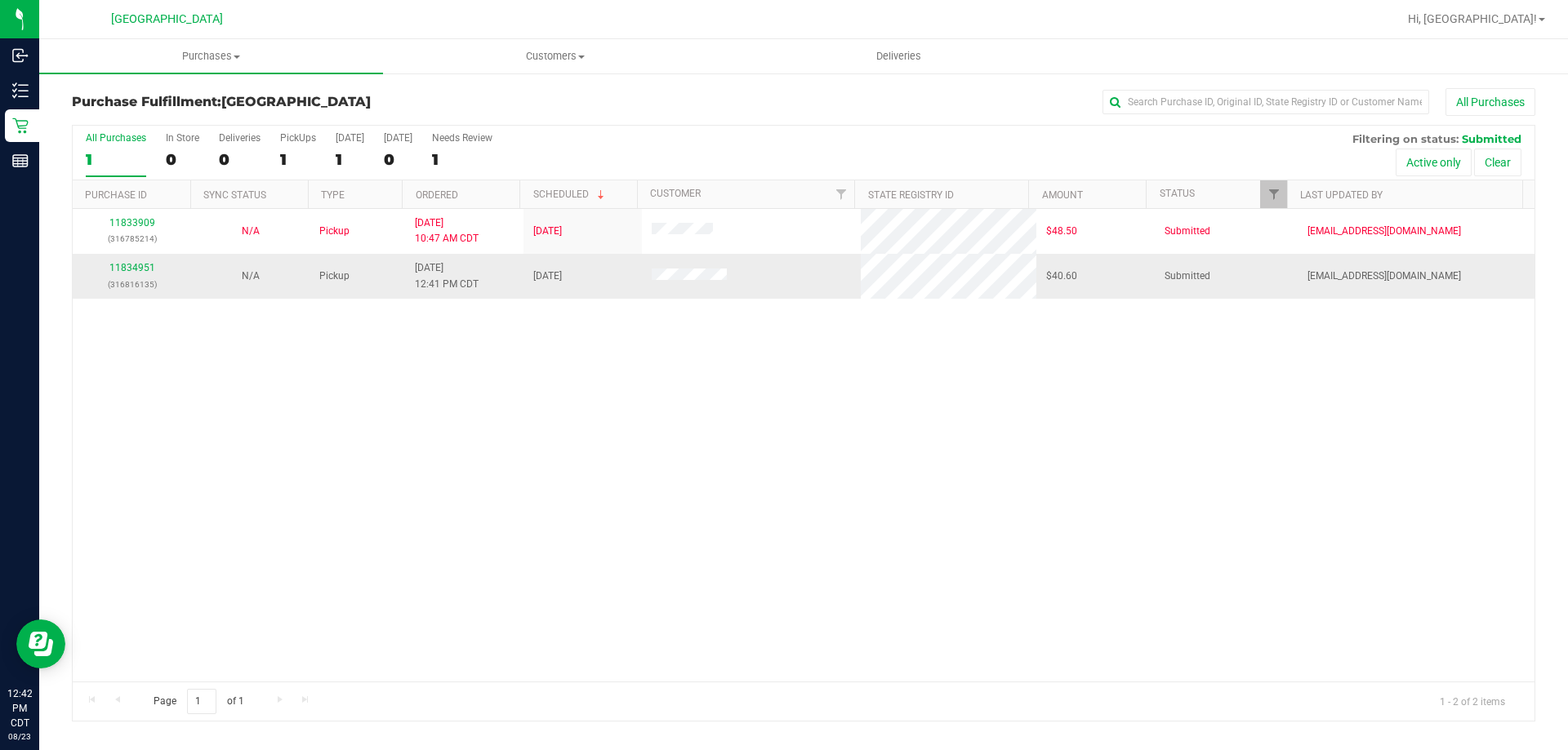
click at [126, 274] on div "11834951 (316816135)" at bounding box center [131, 275] width 99 height 31
click at [148, 268] on link "11834951" at bounding box center [132, 268] width 46 height 12
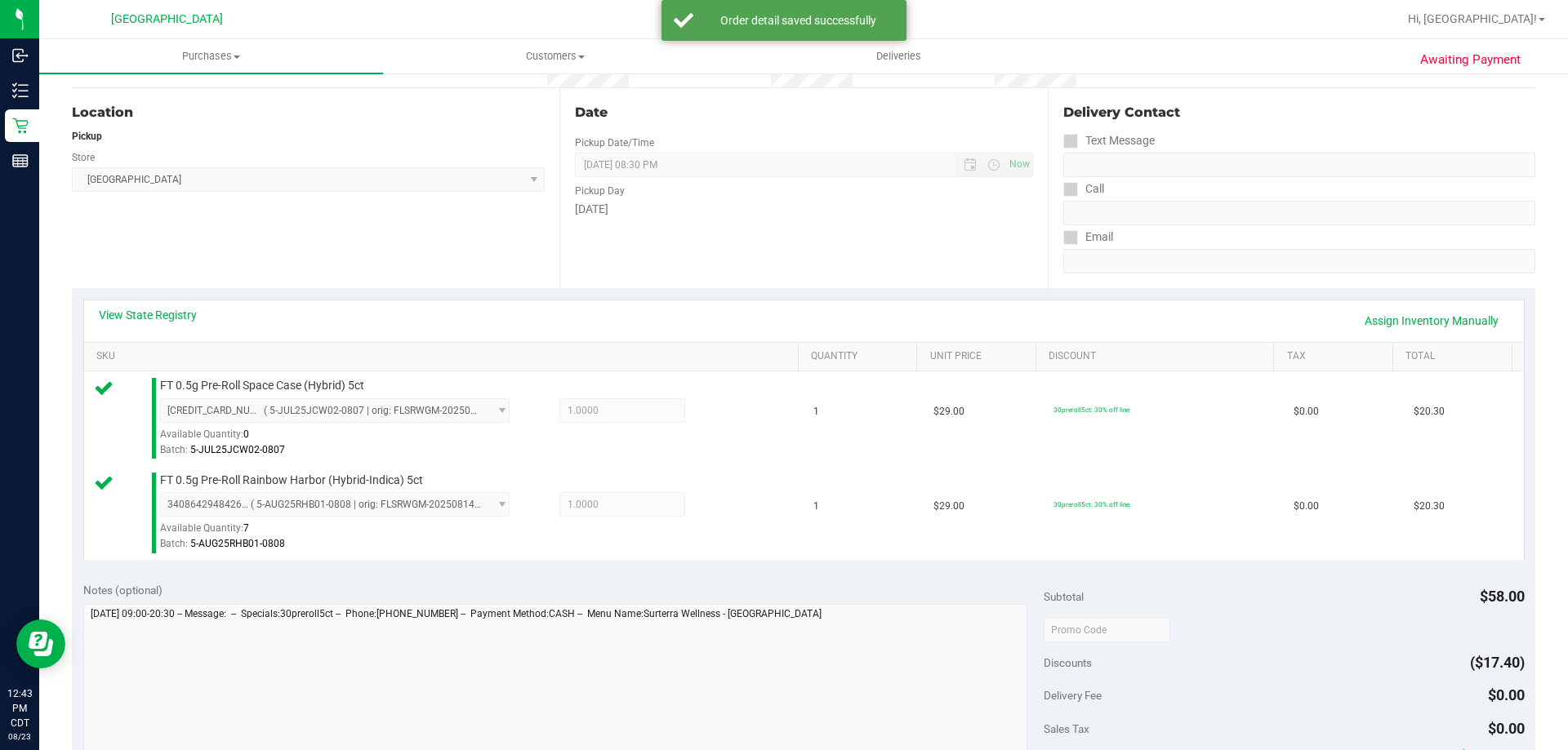
scroll to position [327, 0]
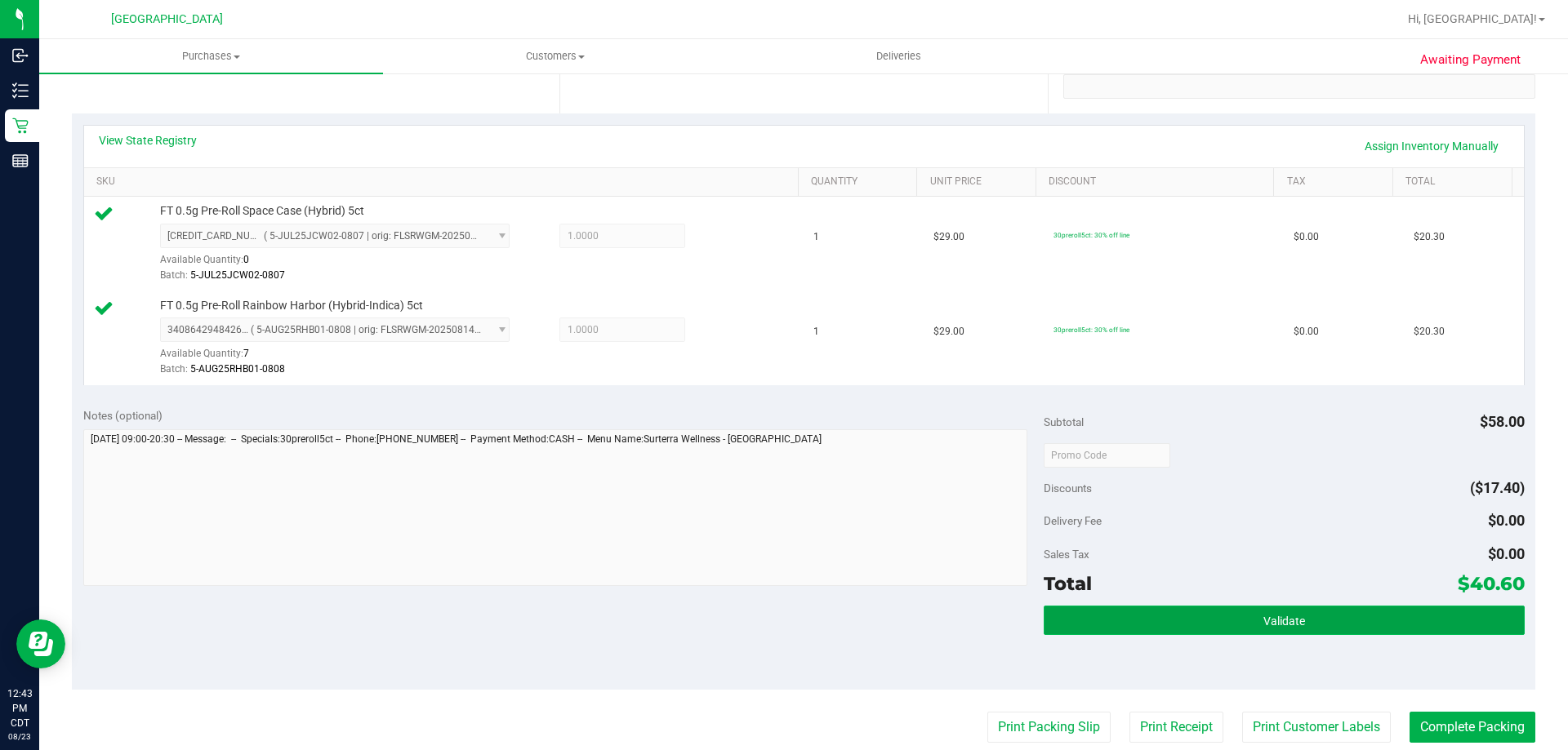
click at [1098, 622] on button "Validate" at bounding box center [1284, 620] width 480 height 29
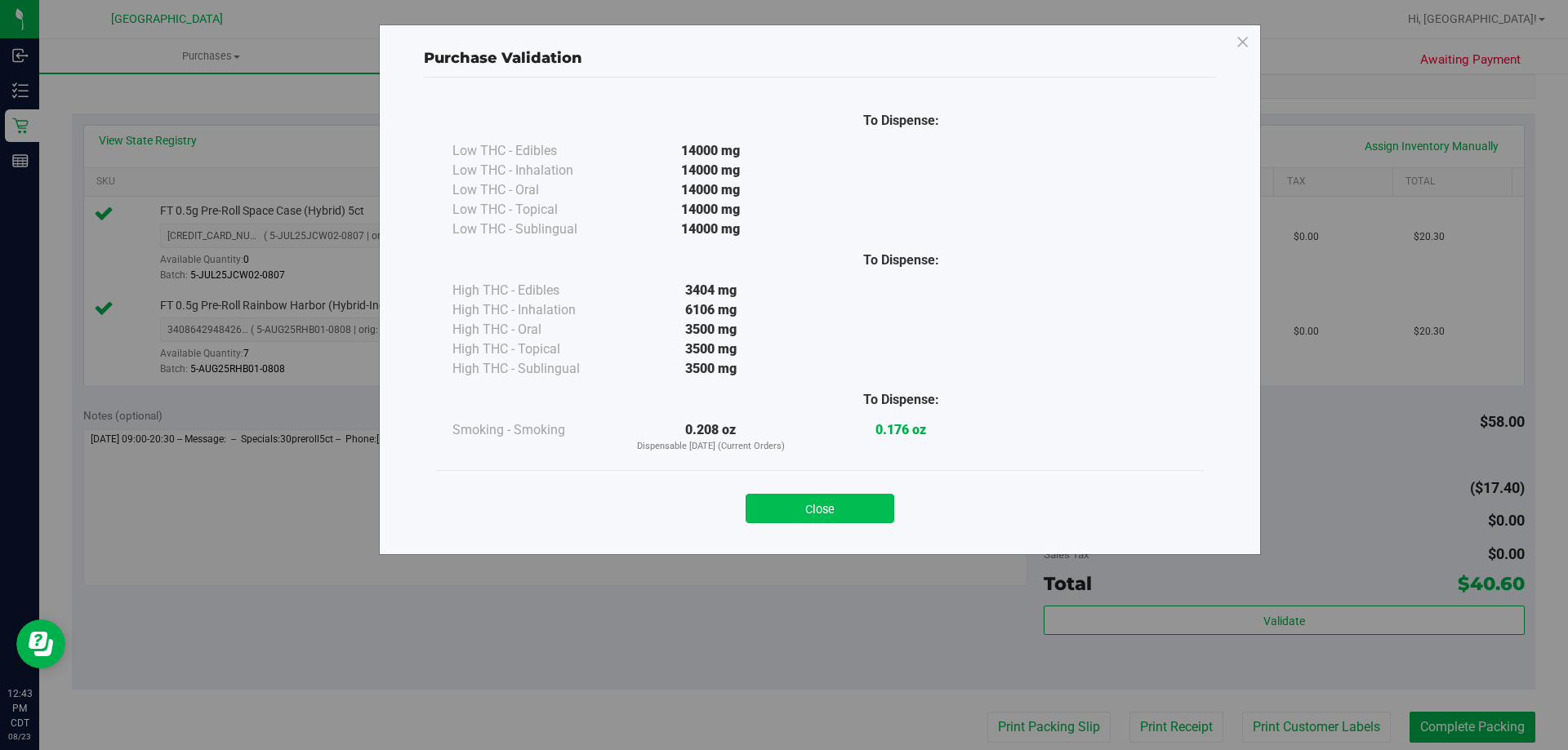
click at [848, 518] on button "Close" at bounding box center [820, 508] width 149 height 29
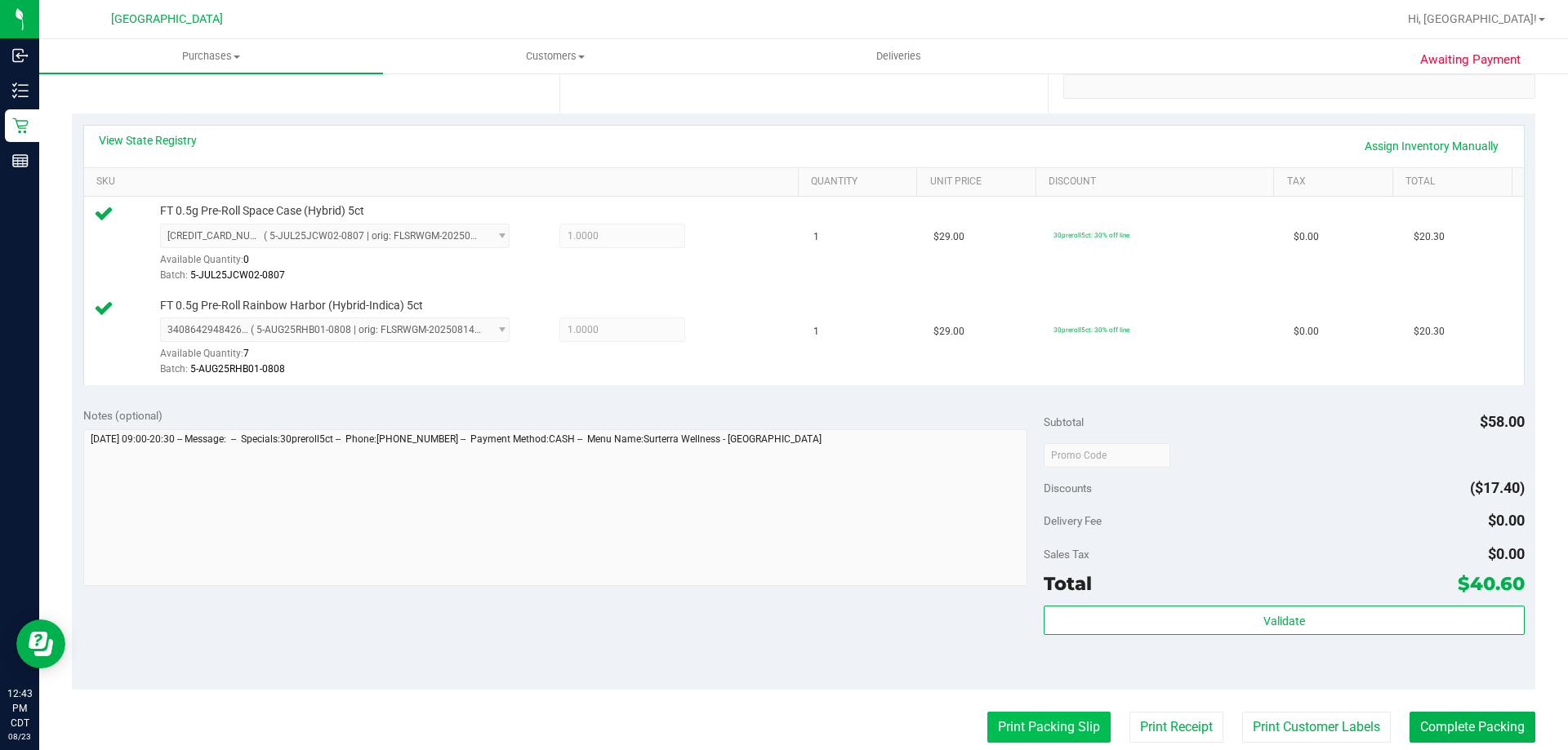
click at [1076, 726] on button "Print Packing Slip" at bounding box center [1049, 727] width 123 height 31
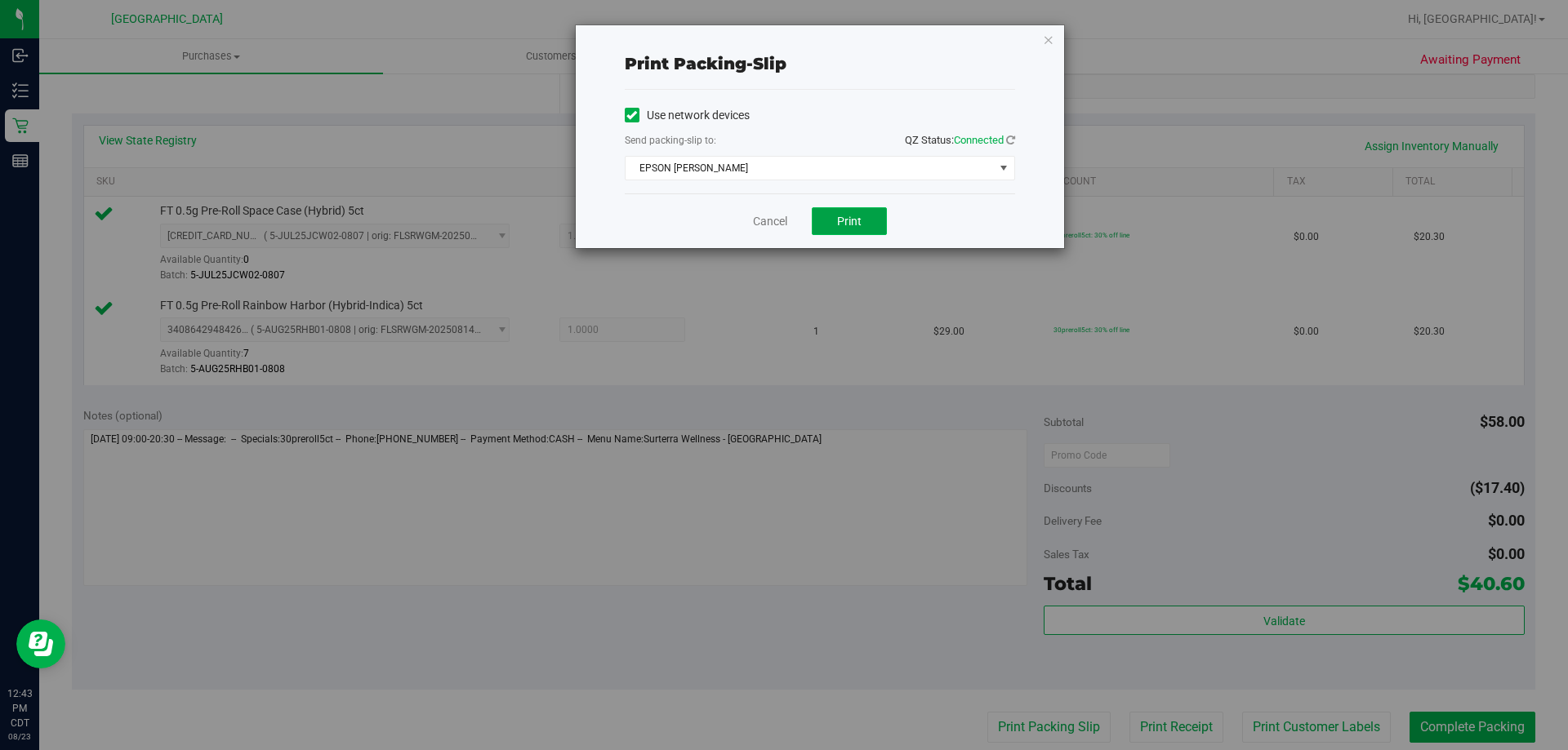
click at [848, 213] on button "Print" at bounding box center [849, 220] width 75 height 27
click at [750, 227] on div "Cancel Print" at bounding box center [819, 221] width 390 height 55
click at [766, 222] on link "Cancel" at bounding box center [769, 221] width 34 height 17
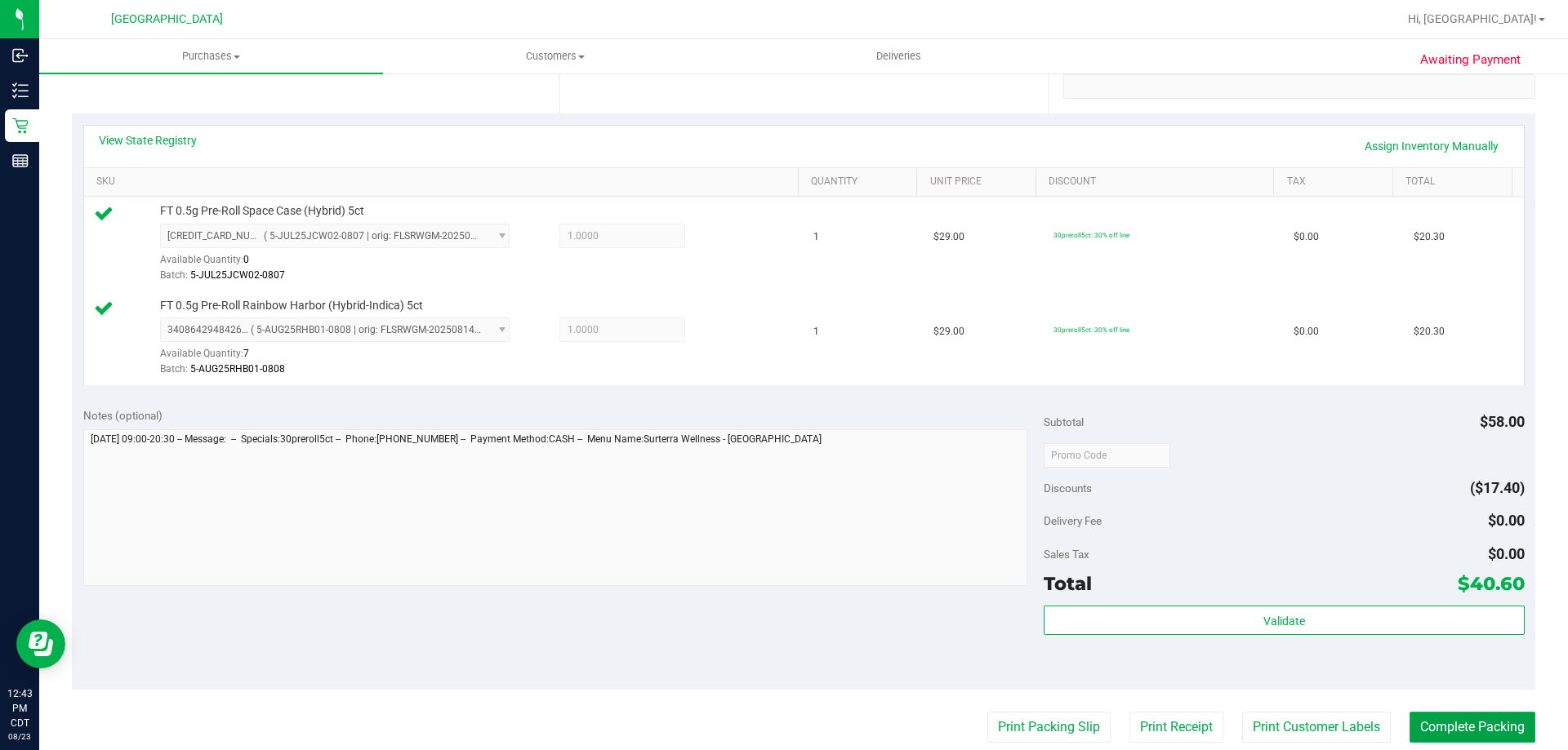
click at [1440, 738] on button "Complete Packing" at bounding box center [1472, 727] width 126 height 31
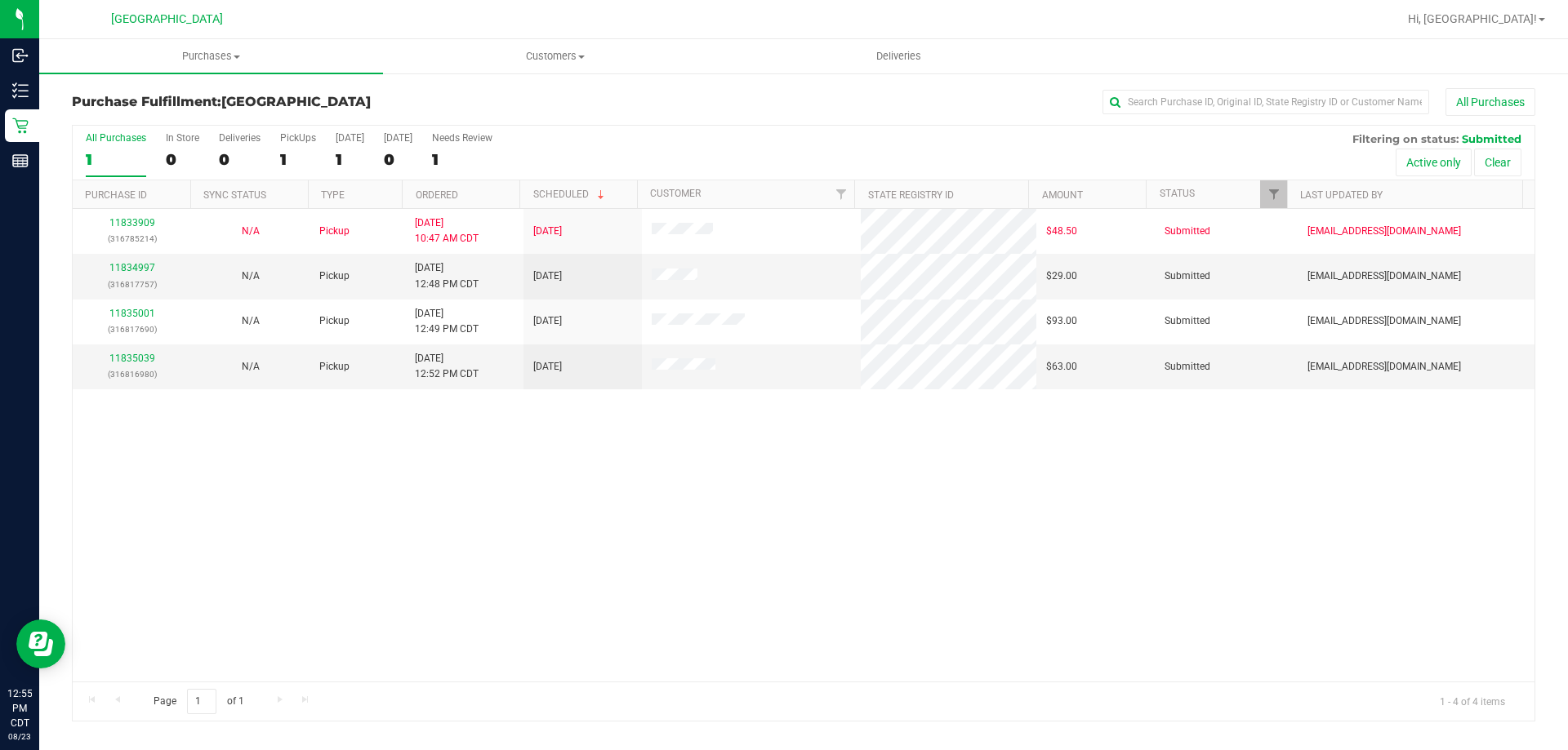
click at [482, 196] on th "Ordered" at bounding box center [460, 195] width 117 height 28
click at [140, 270] on link "11834997" at bounding box center [132, 268] width 46 height 12
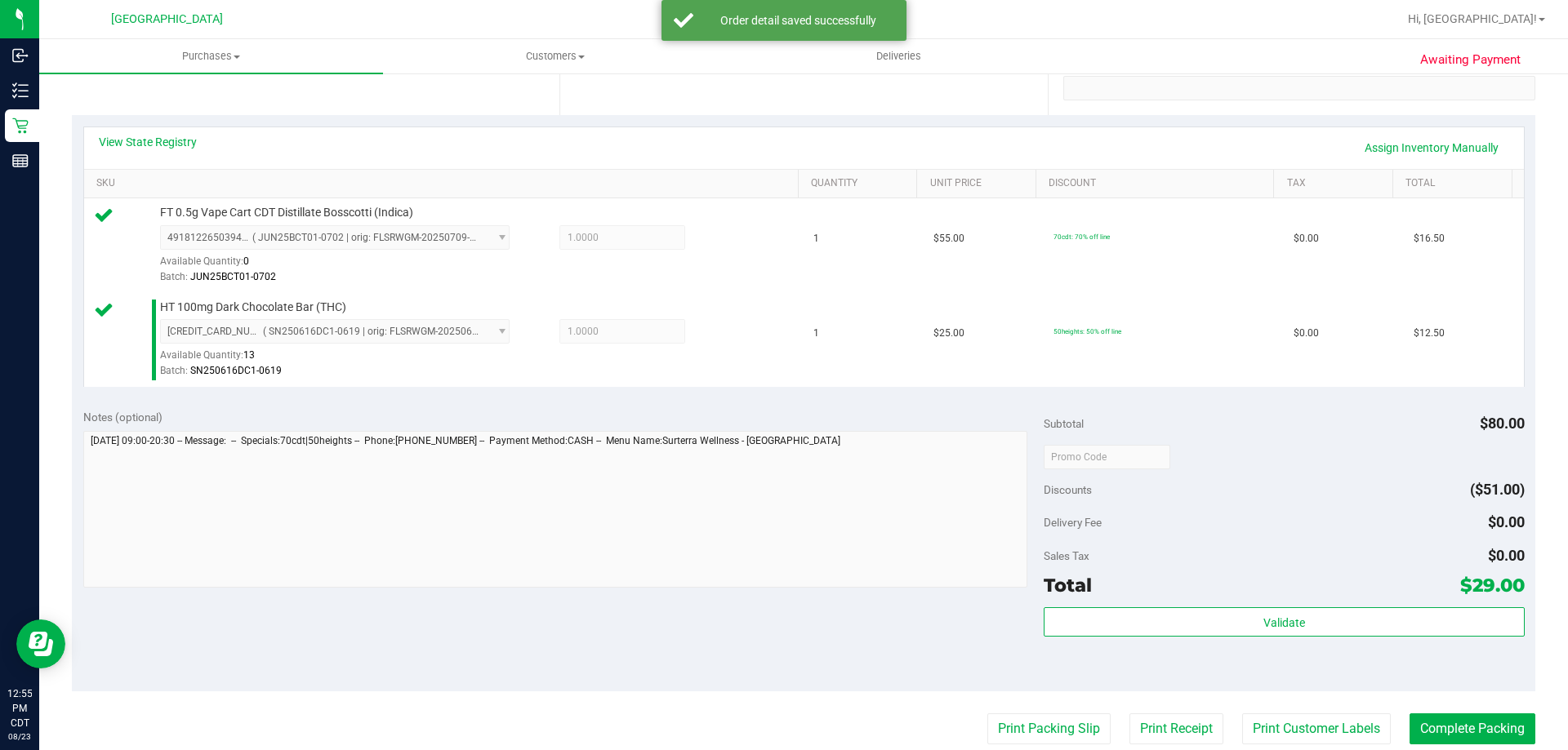
scroll to position [327, 0]
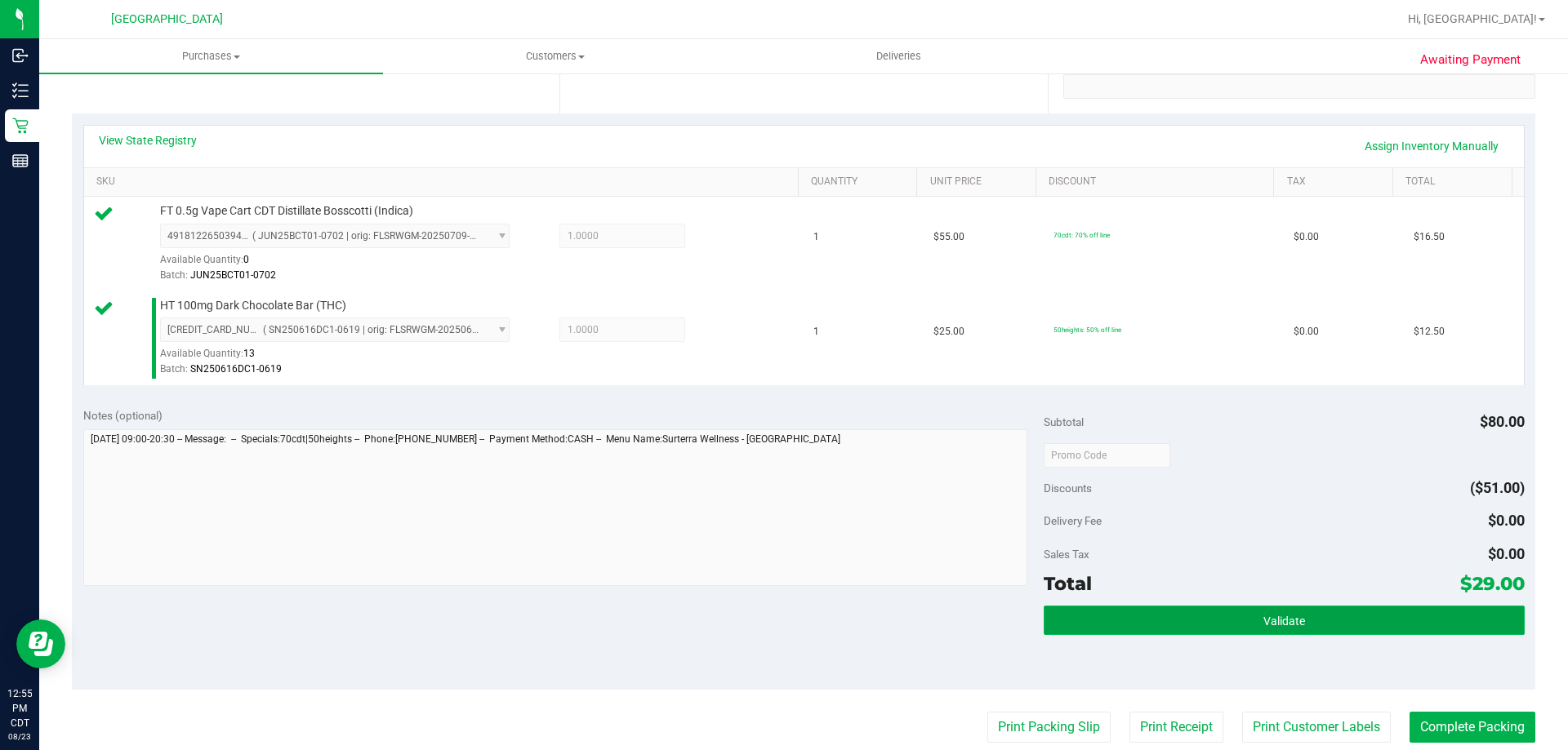
click at [1133, 612] on button "Validate" at bounding box center [1284, 620] width 480 height 29
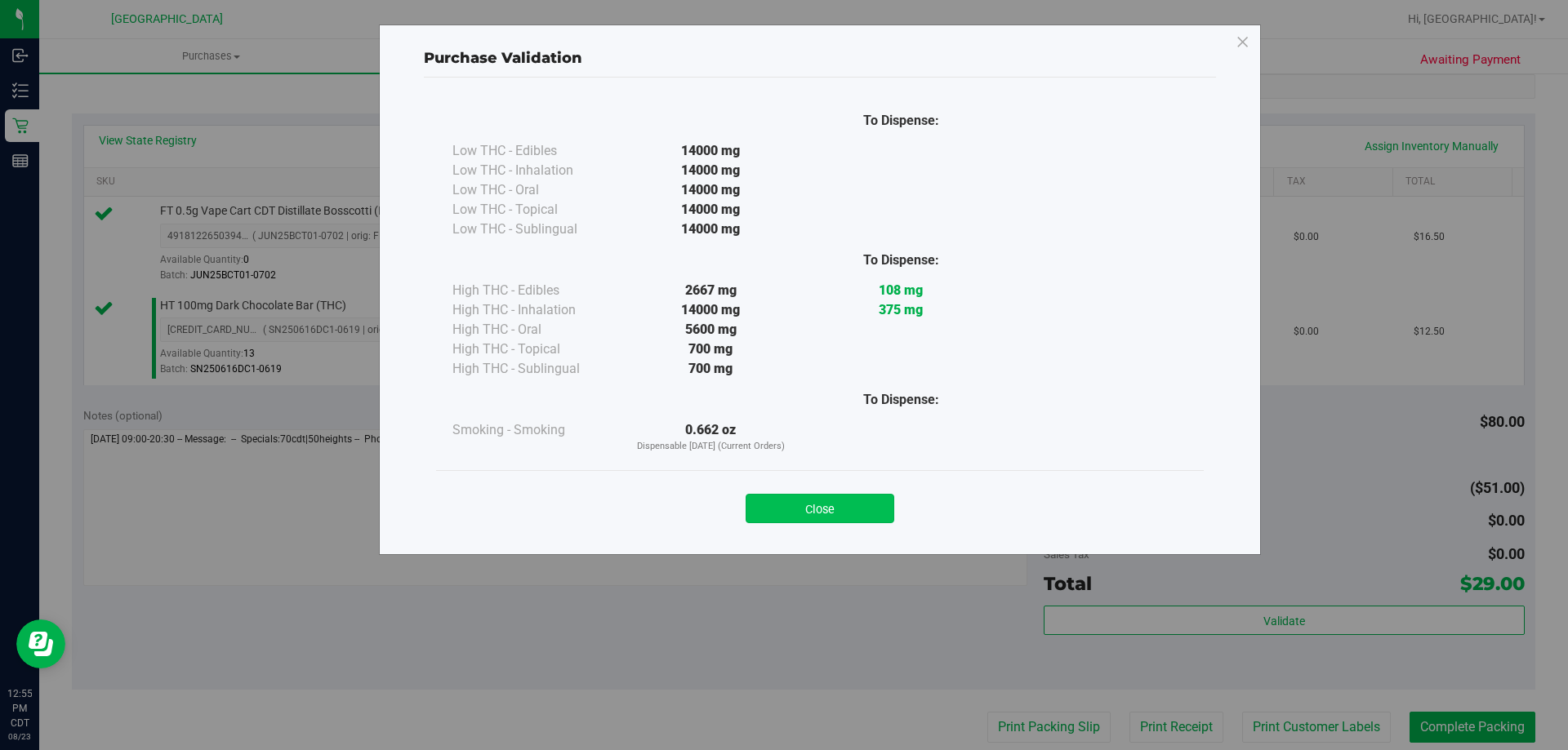
click at [834, 500] on button "Close" at bounding box center [820, 508] width 149 height 29
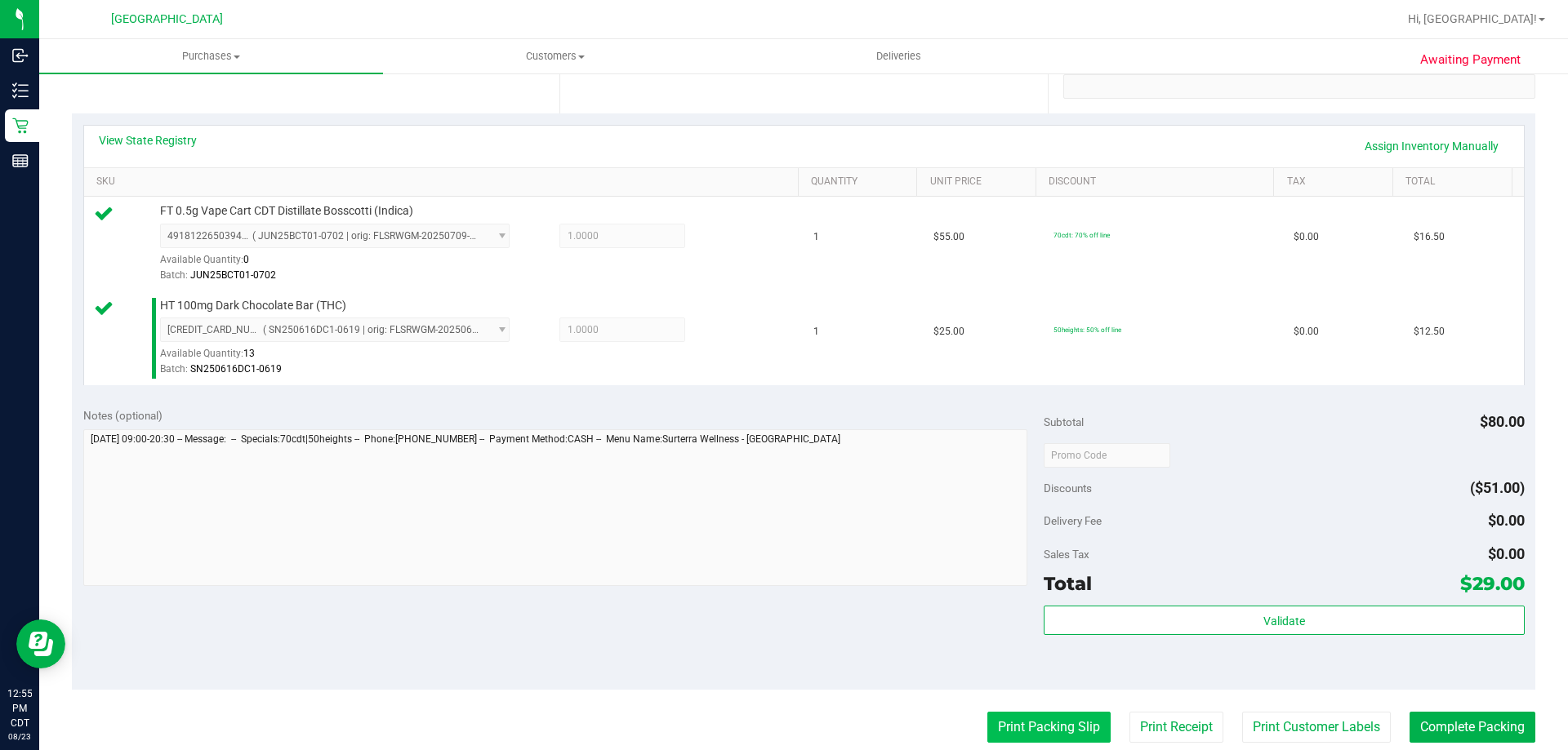
click at [987, 727] on button "Print Packing Slip" at bounding box center [1049, 727] width 123 height 31
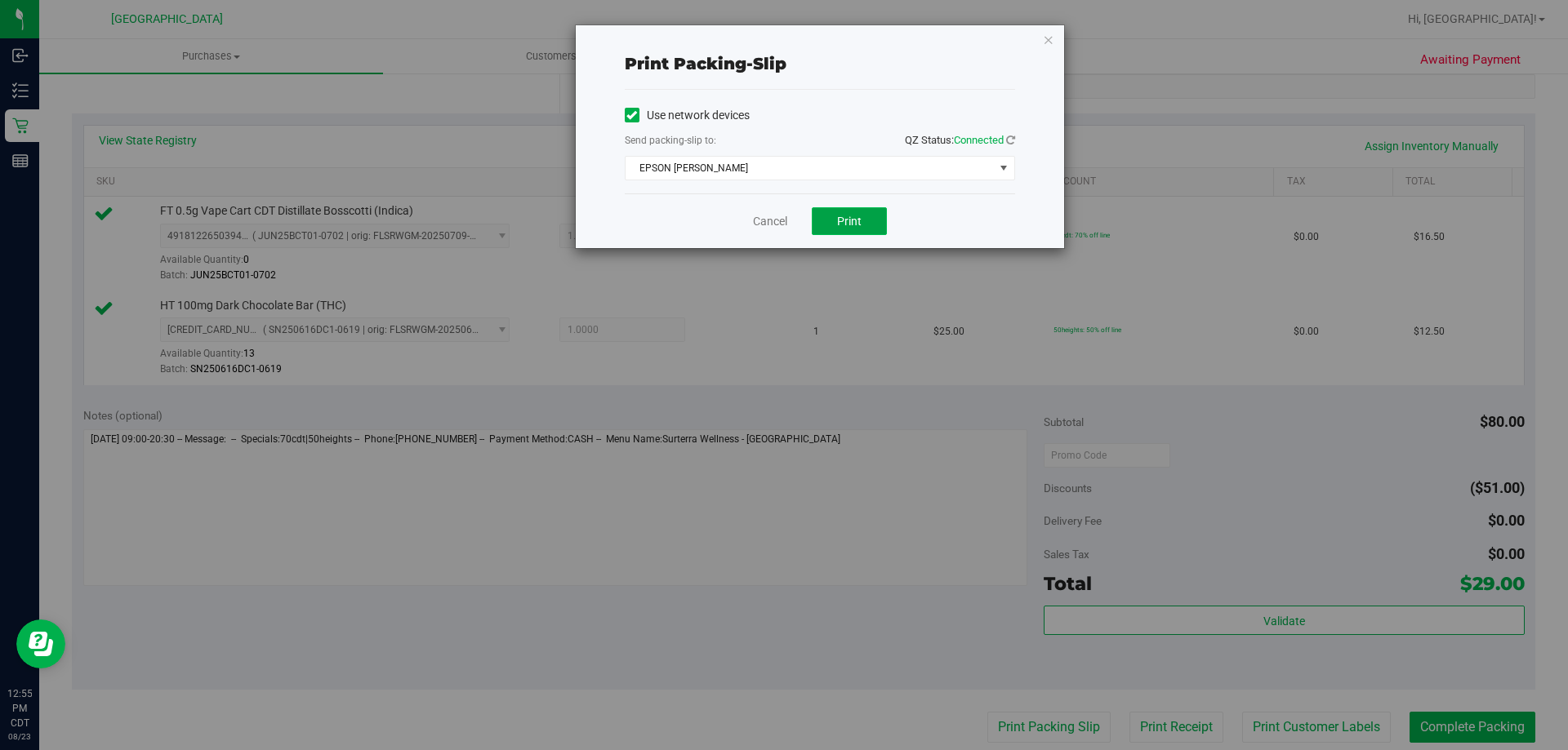
click at [853, 223] on span "Print" at bounding box center [849, 221] width 24 height 13
click at [775, 225] on link "Cancel" at bounding box center [769, 221] width 34 height 17
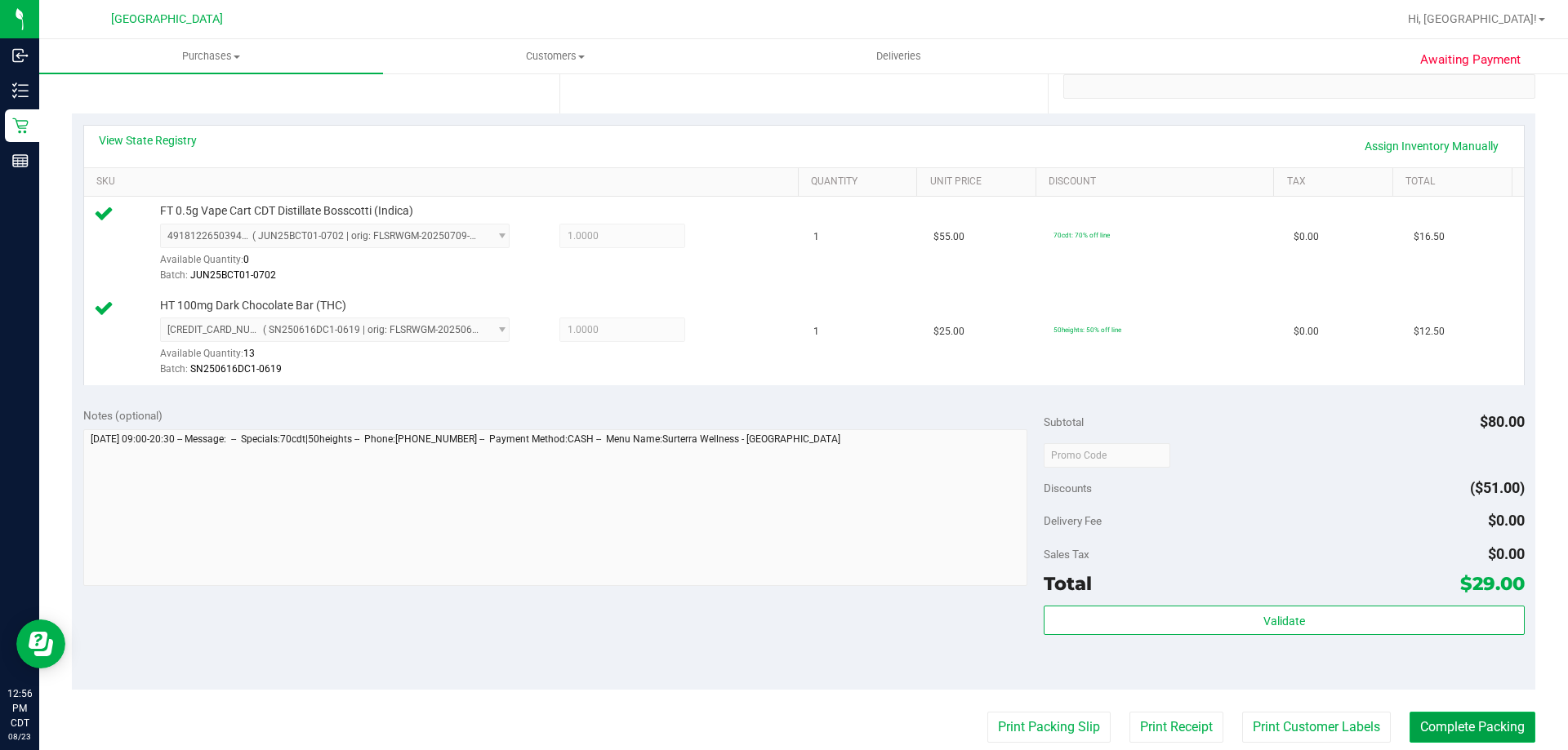
click at [1465, 732] on button "Complete Packing" at bounding box center [1472, 727] width 126 height 31
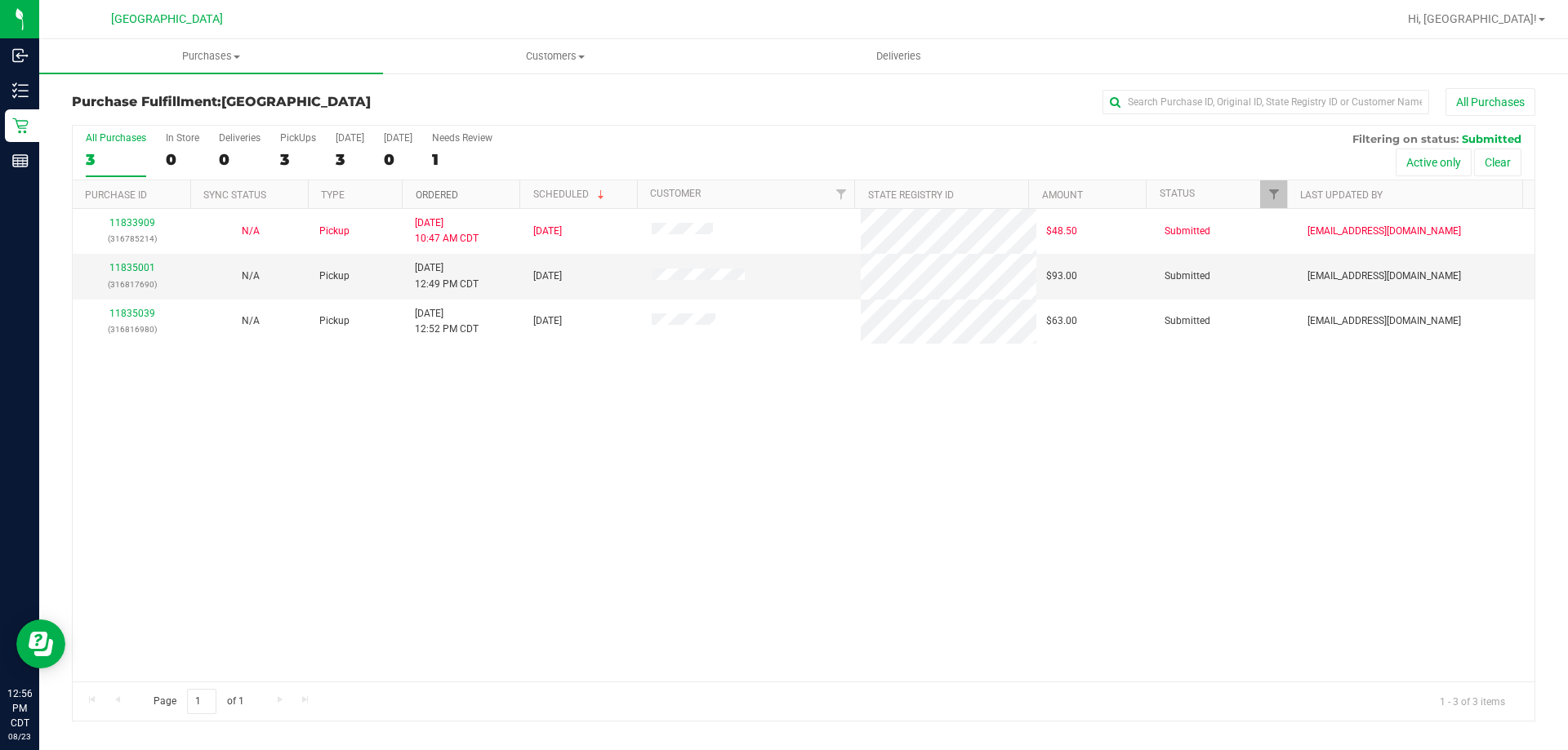
click at [458, 196] on link "Ordered" at bounding box center [437, 195] width 42 height 12
click at [146, 264] on link "11835001" at bounding box center [132, 268] width 46 height 12
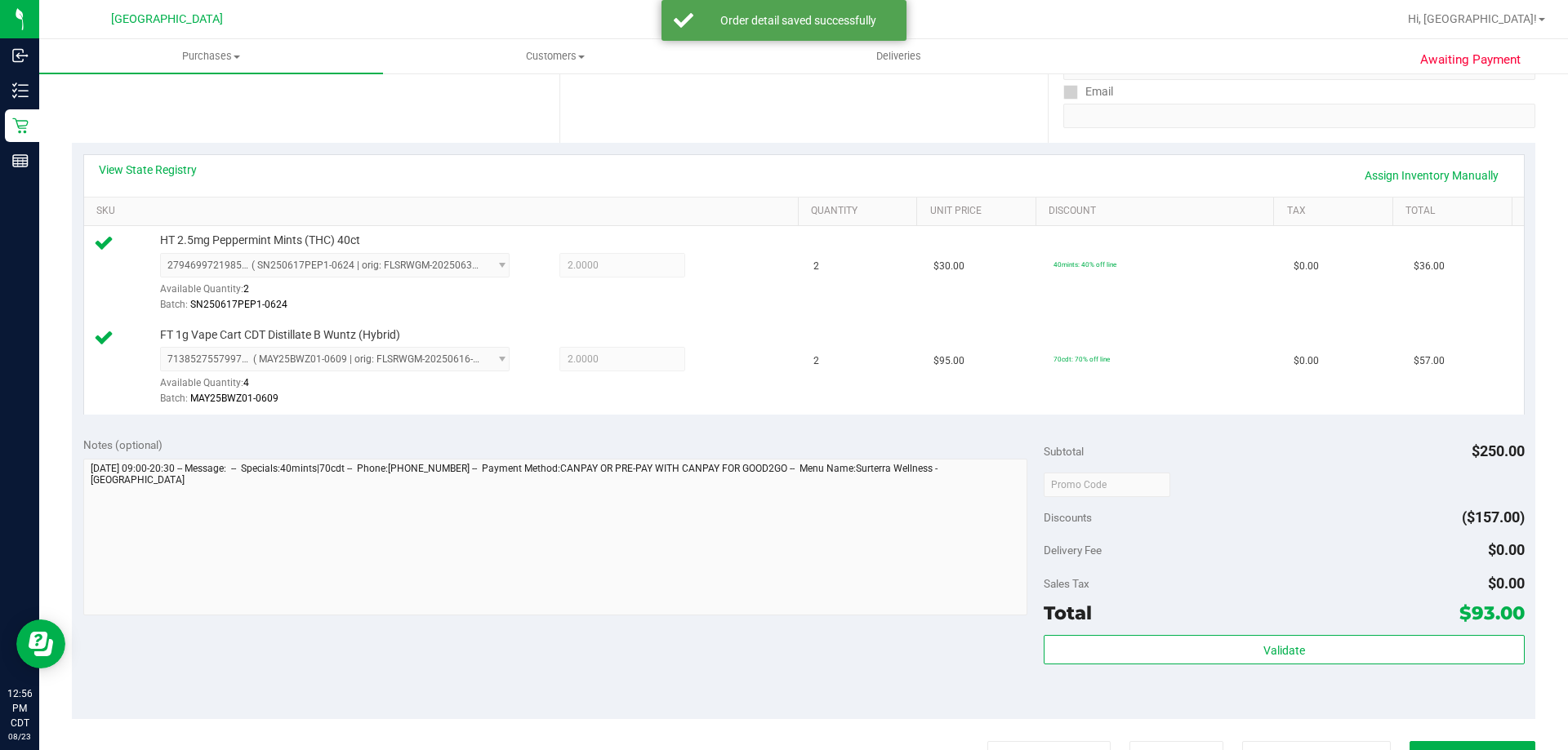
scroll to position [327, 0]
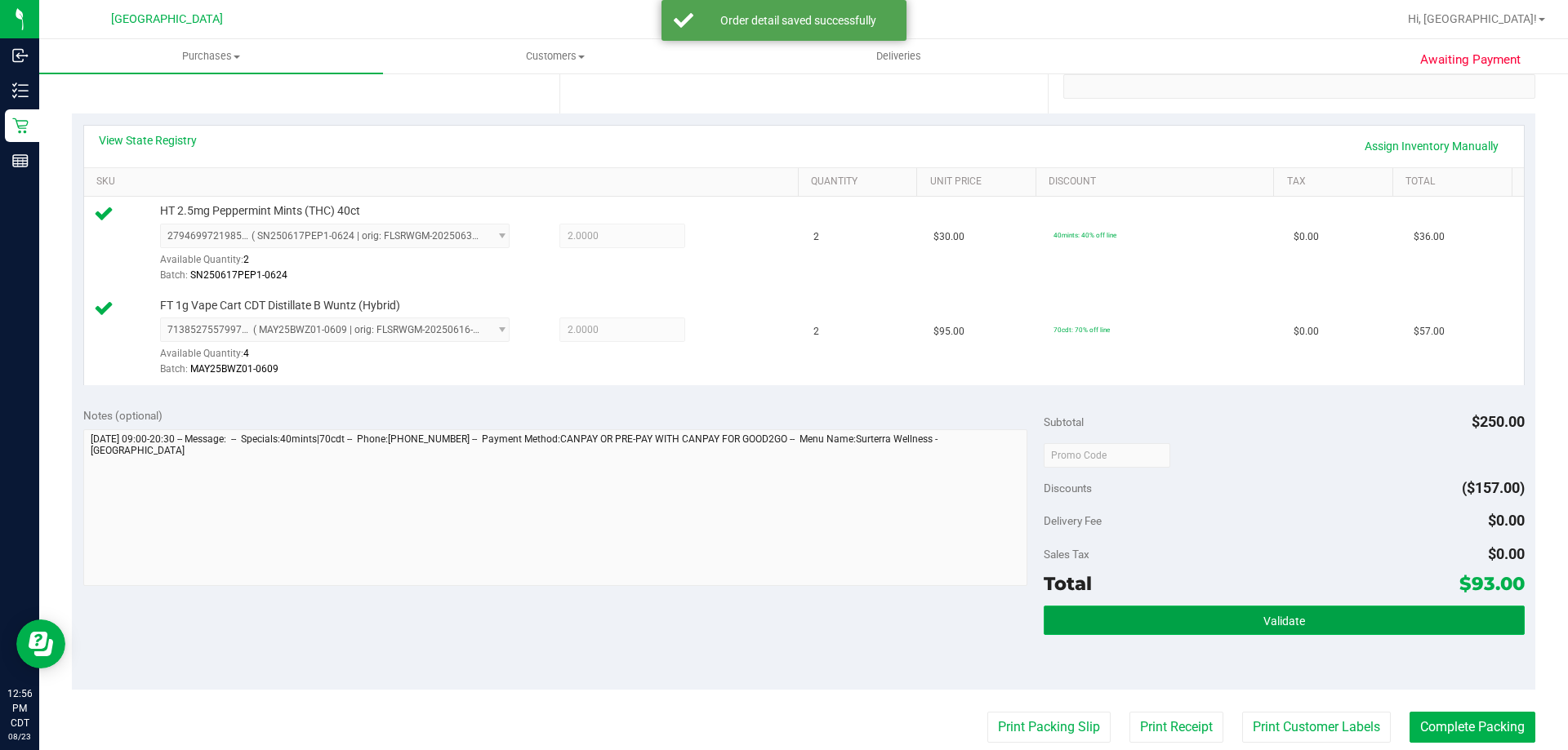
click at [1061, 610] on button "Validate" at bounding box center [1284, 620] width 480 height 29
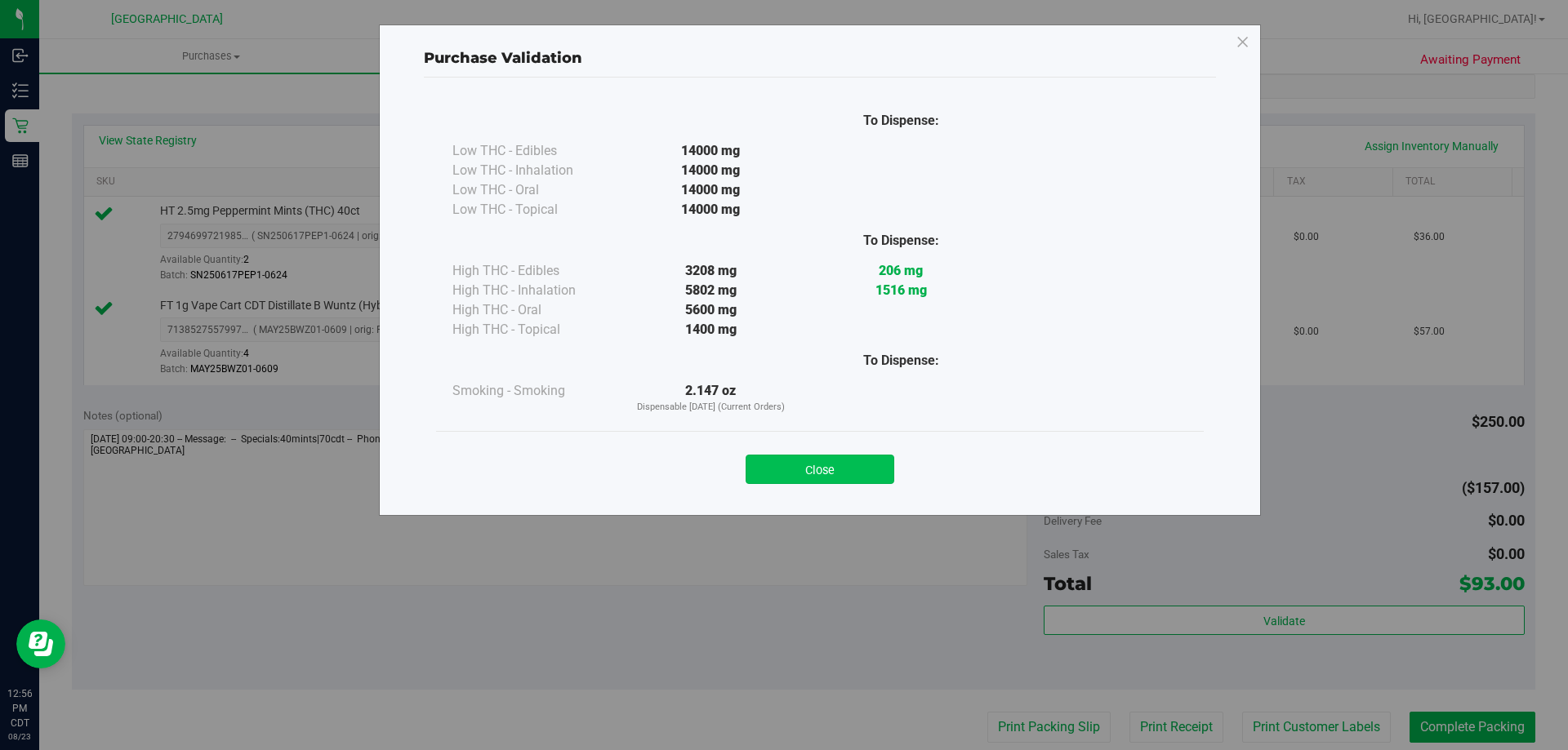
click at [868, 478] on button "Close" at bounding box center [820, 469] width 149 height 29
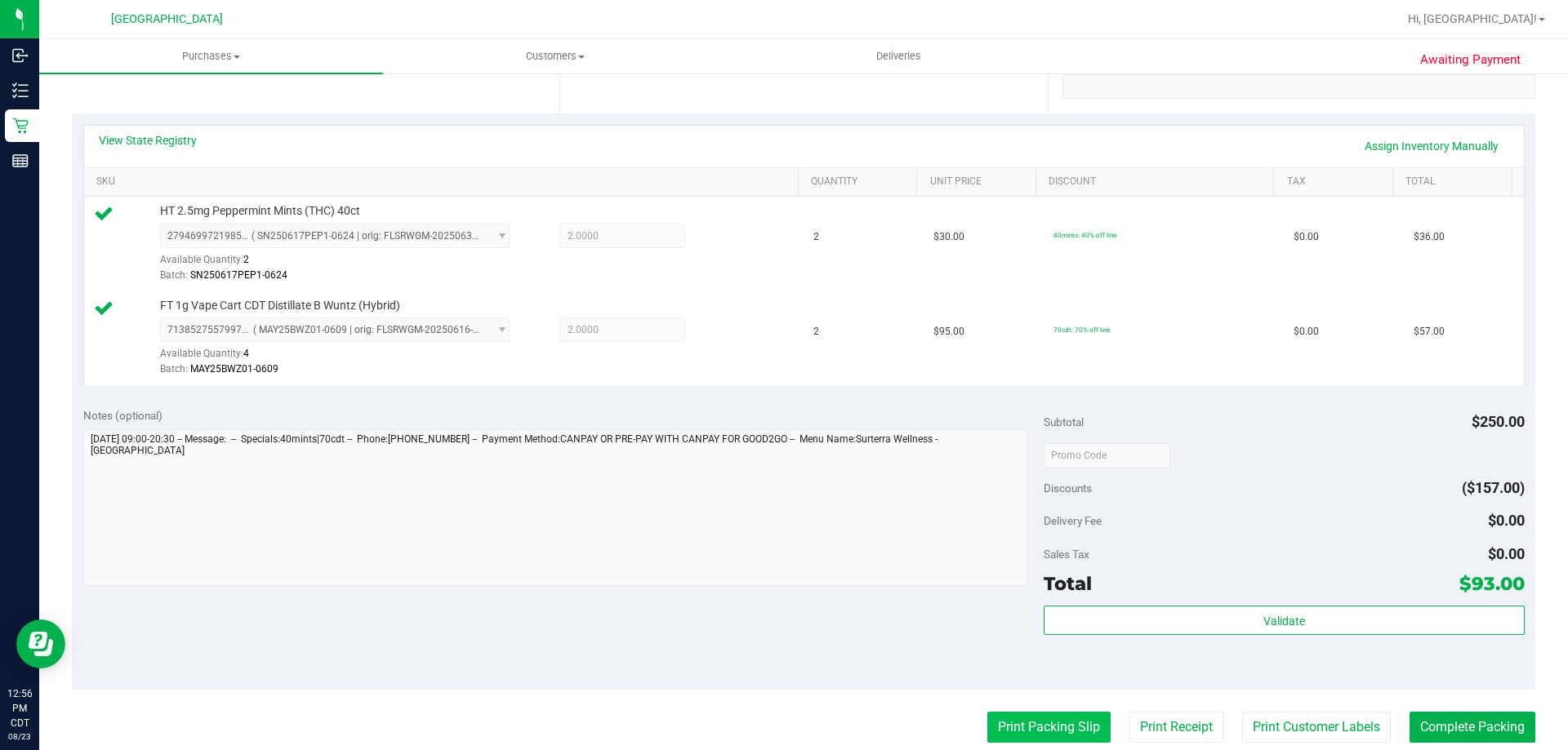
click at [1017, 722] on button "Print Packing Slip" at bounding box center [1049, 727] width 123 height 31
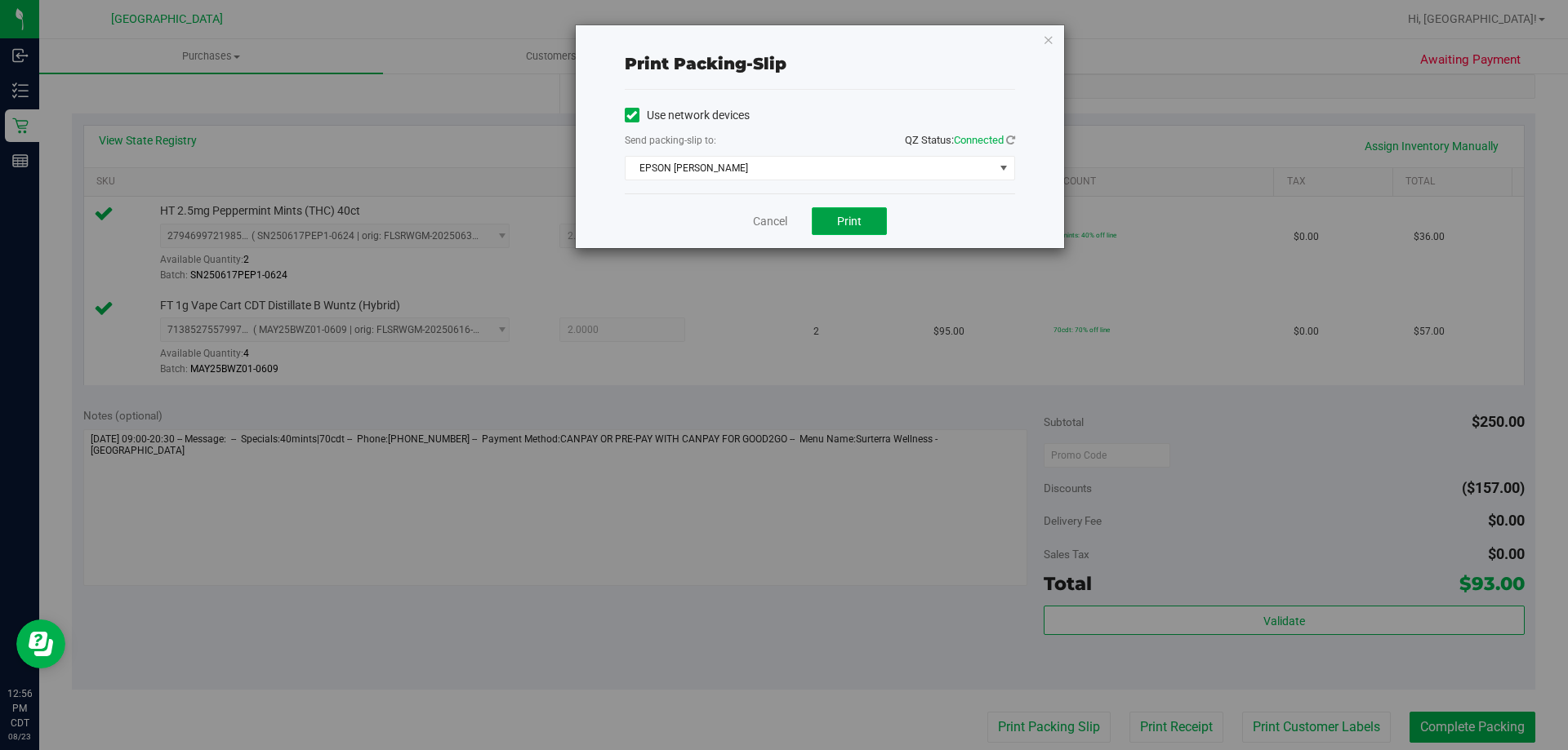
click at [837, 221] on button "Print" at bounding box center [849, 220] width 75 height 27
click at [764, 224] on link "Cancel" at bounding box center [769, 221] width 34 height 17
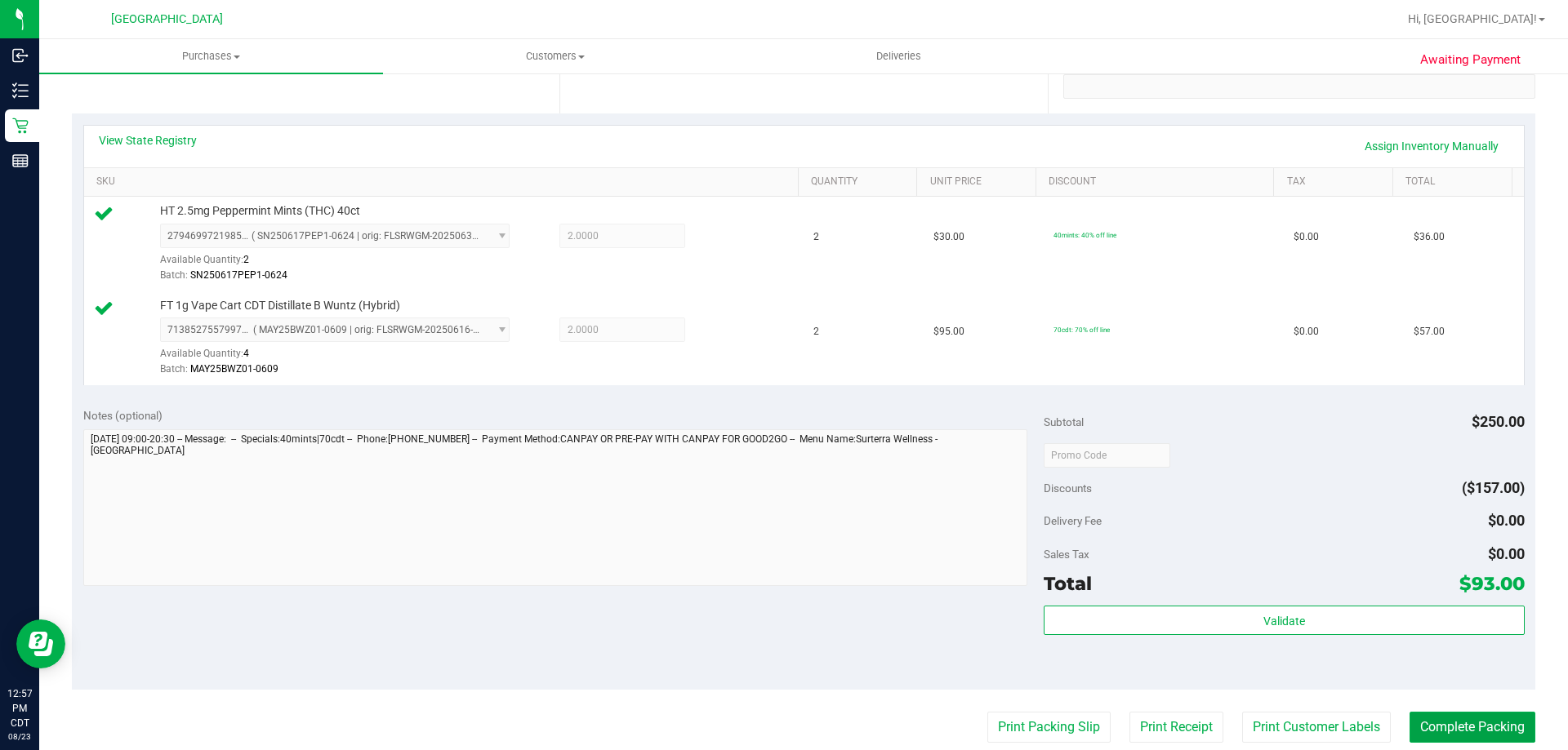
drag, startPoint x: 1440, startPoint y: 717, endPoint x: 1359, endPoint y: 706, distance: 81.7
click at [1441, 717] on button "Complete Packing" at bounding box center [1472, 727] width 126 height 31
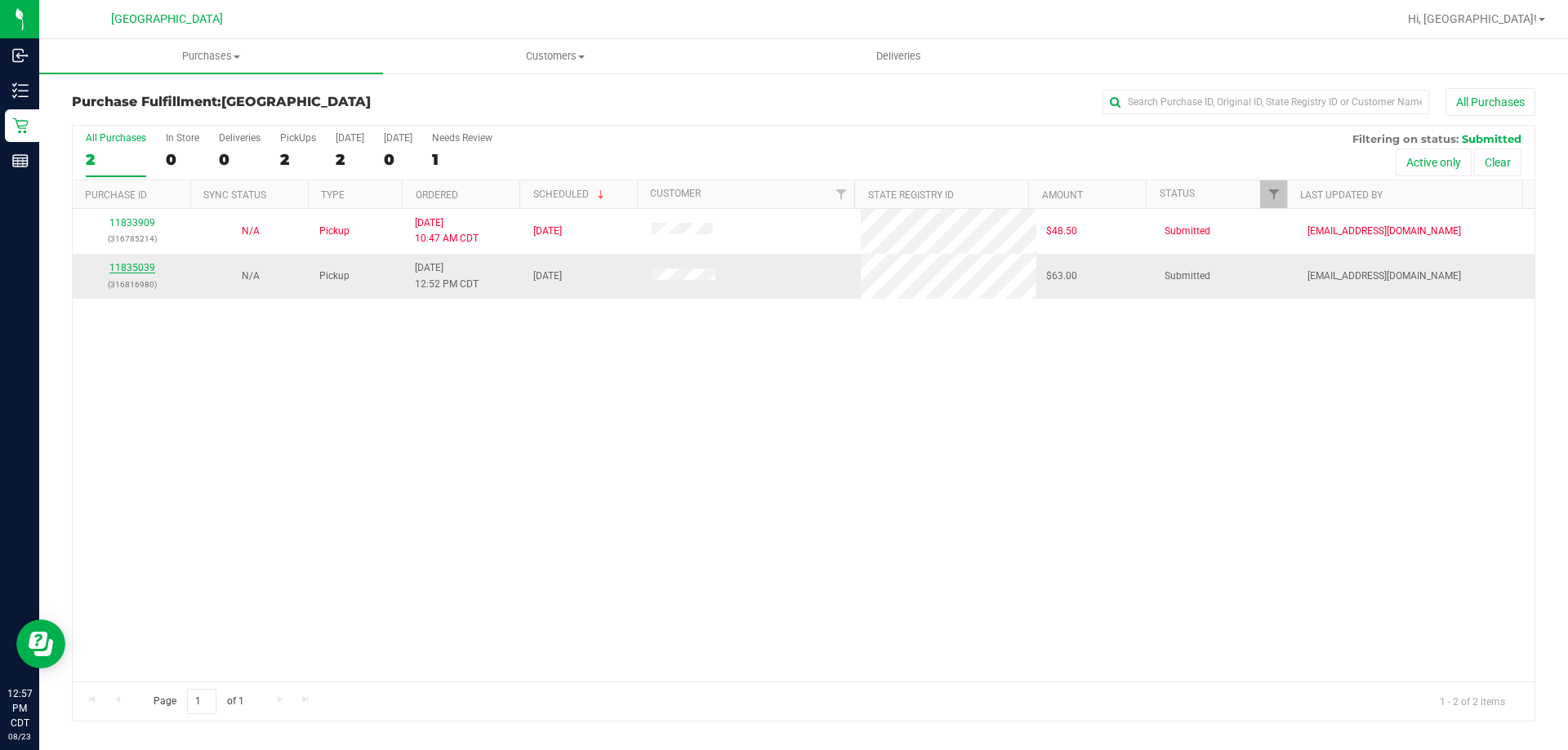
click at [136, 265] on link "11835039" at bounding box center [132, 268] width 46 height 12
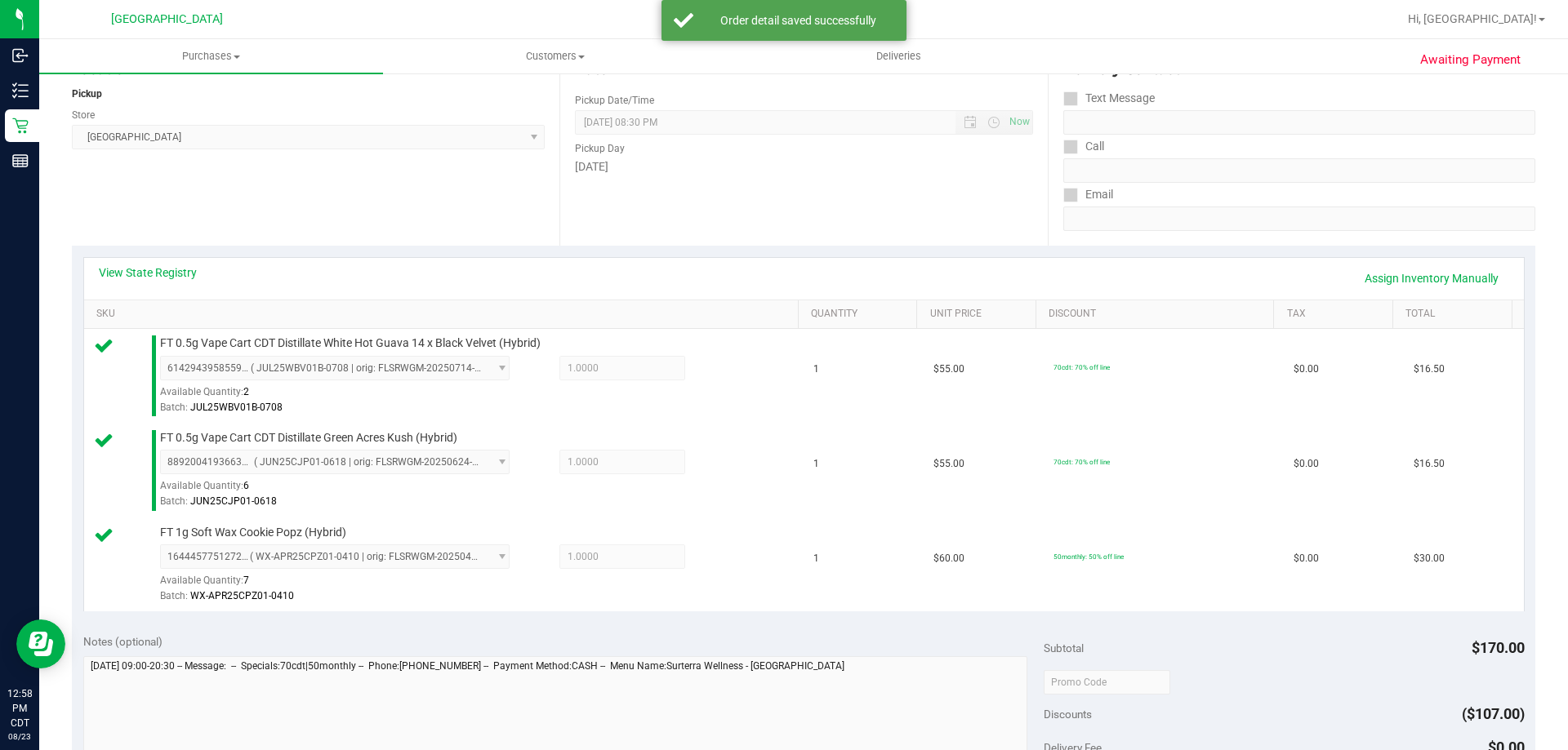
scroll to position [408, 0]
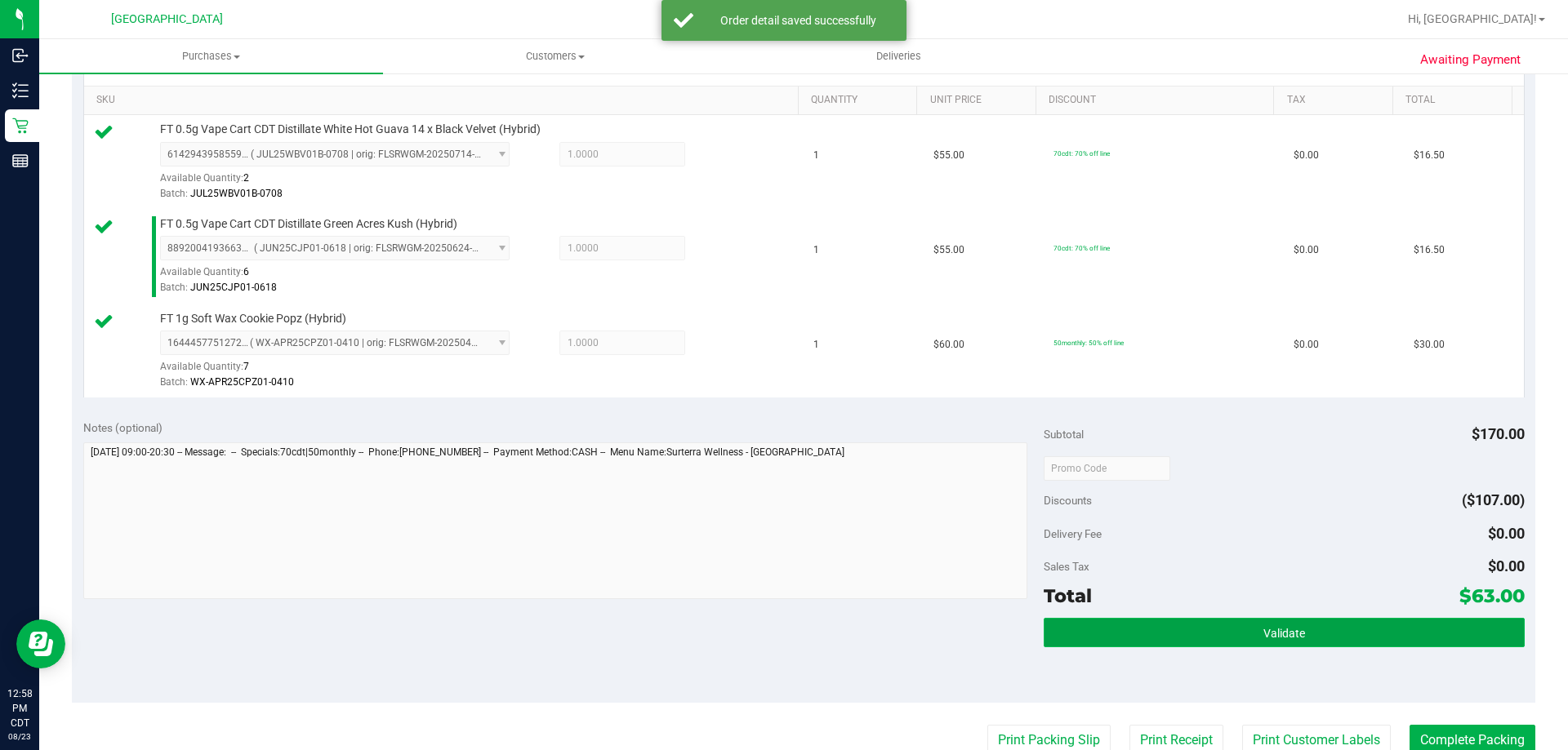
click at [1155, 629] on button "Validate" at bounding box center [1284, 632] width 480 height 29
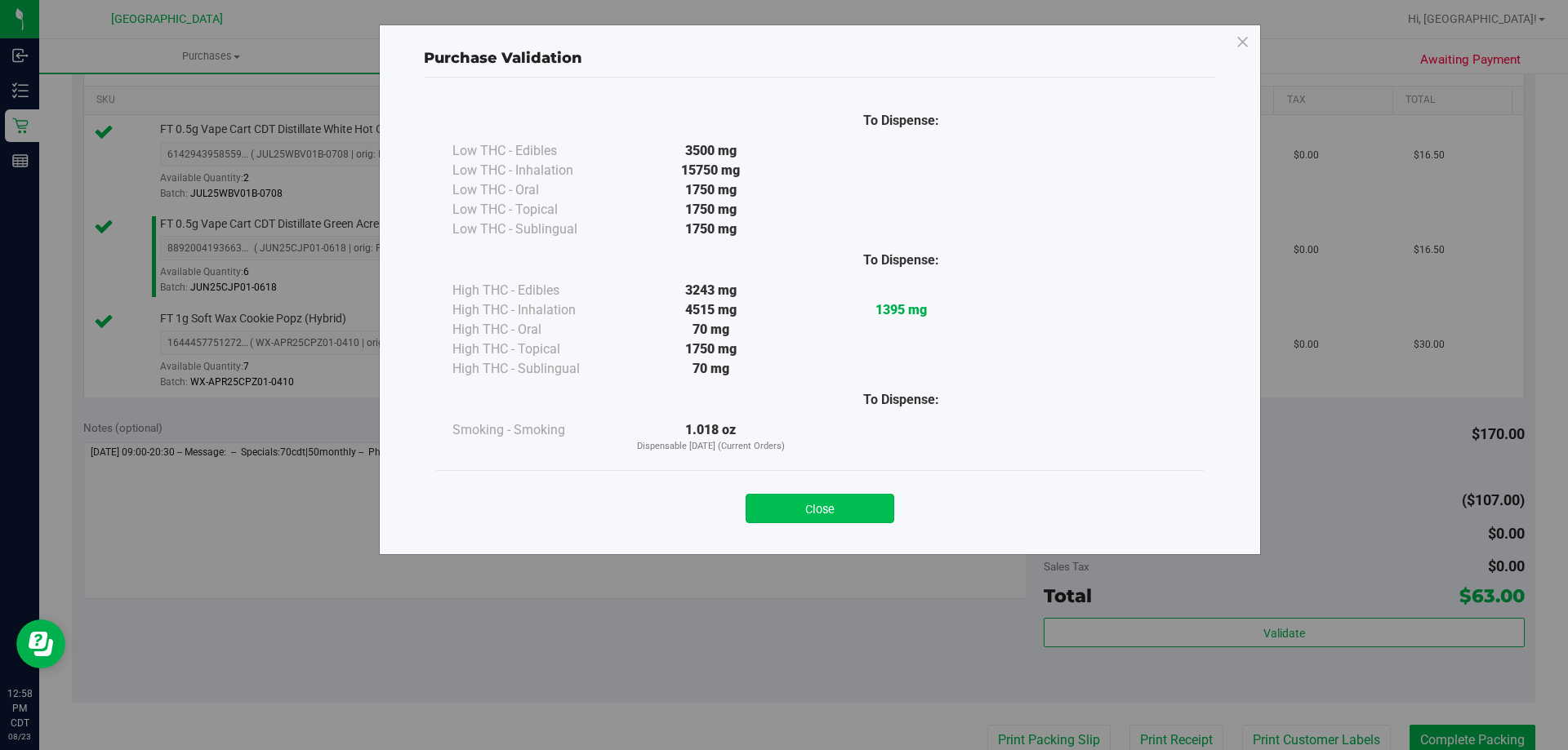
click at [883, 514] on button "Close" at bounding box center [820, 508] width 149 height 29
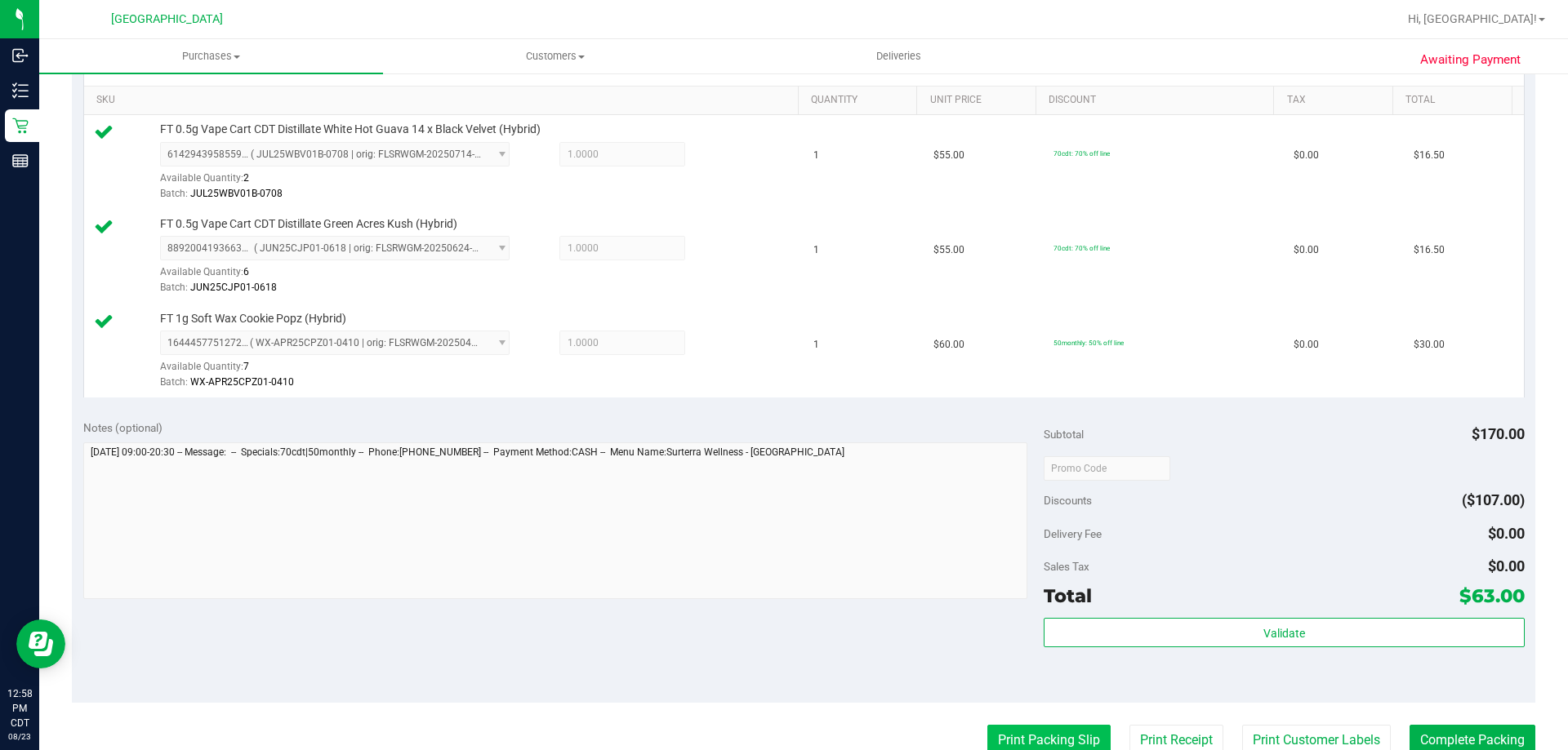
click at [1057, 744] on button "Print Packing Slip" at bounding box center [1049, 740] width 123 height 31
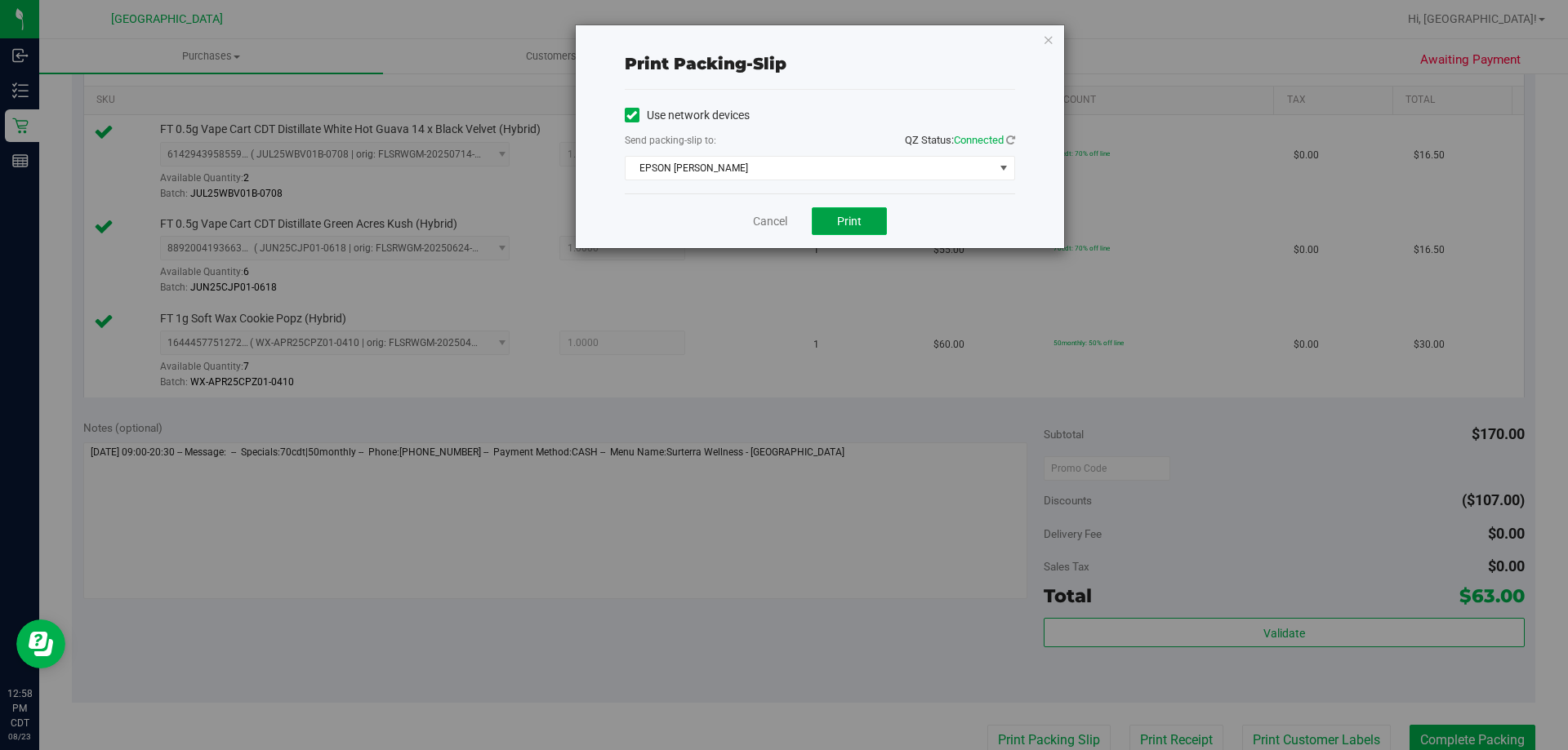
click at [858, 210] on button "Print" at bounding box center [849, 220] width 75 height 27
click at [760, 220] on link "Cancel" at bounding box center [769, 221] width 34 height 17
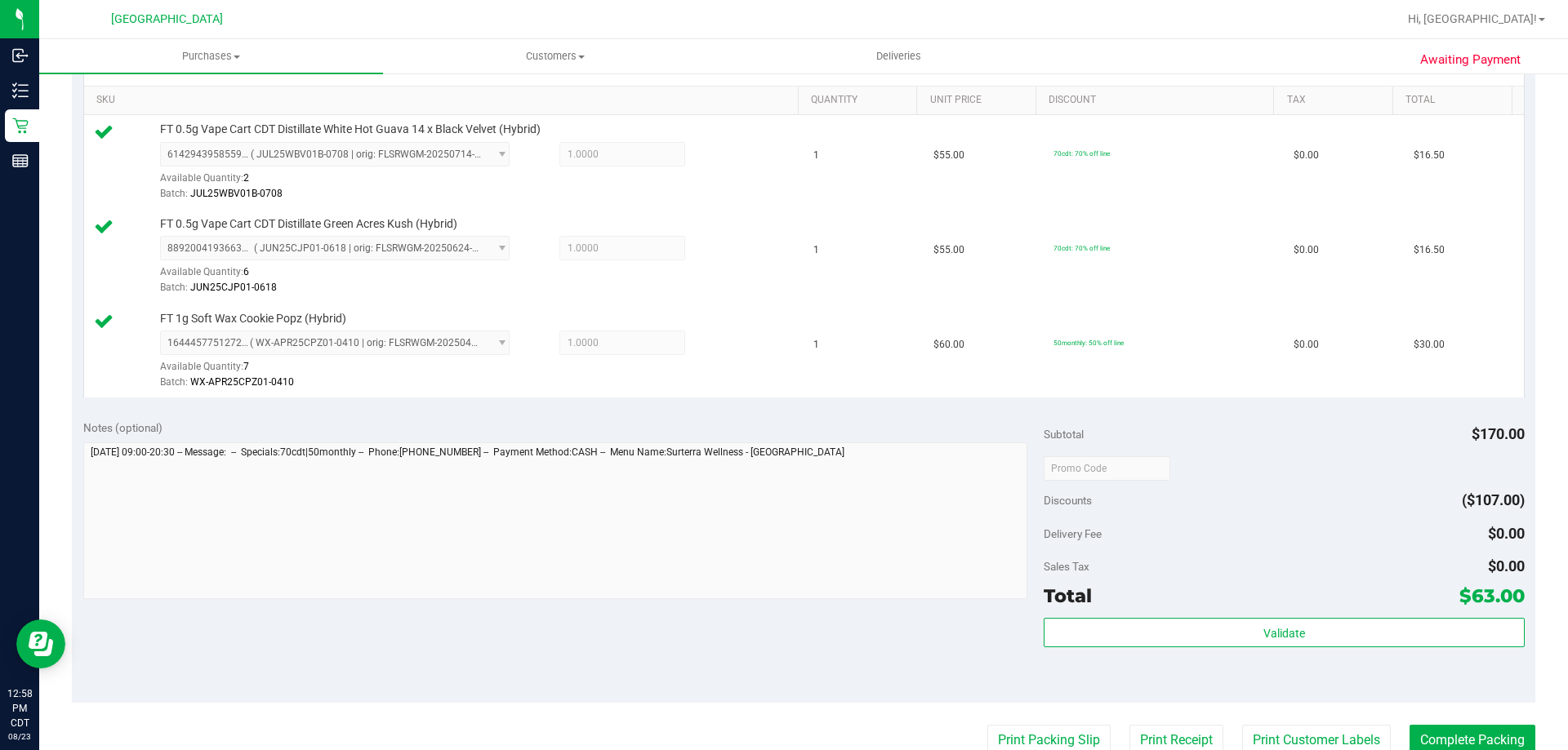
scroll to position [414, 0]
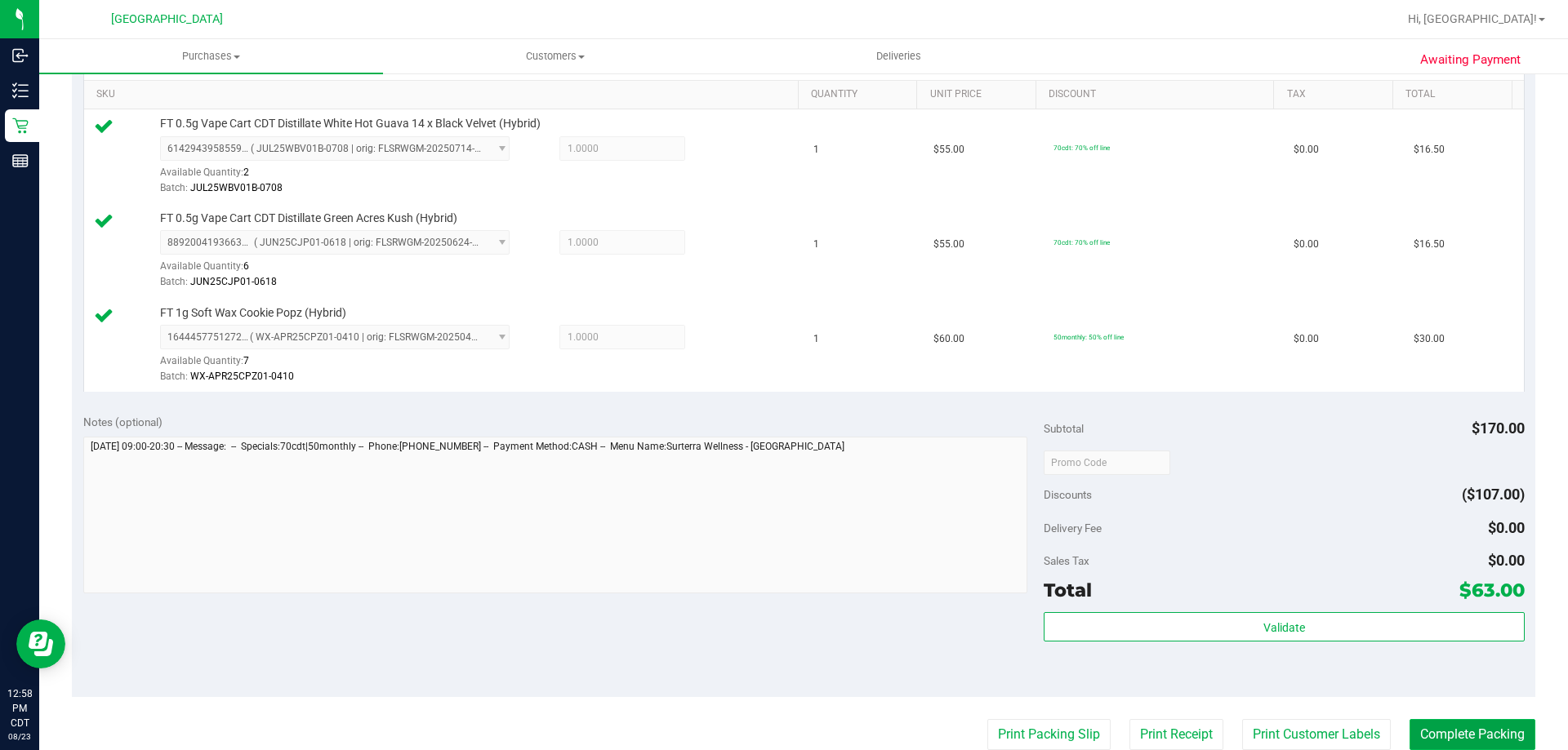
click at [1455, 743] on button "Complete Packing" at bounding box center [1472, 734] width 126 height 31
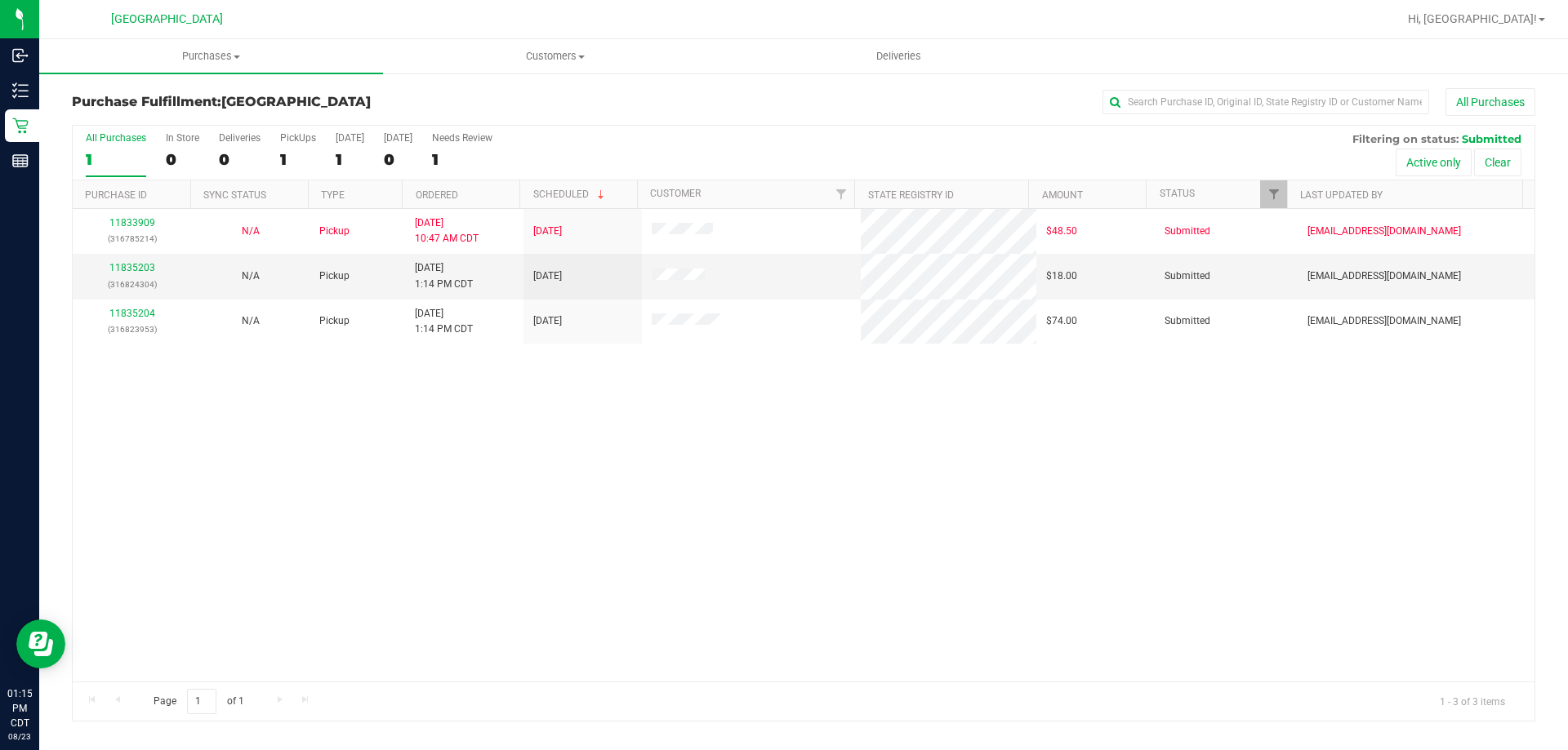
click at [485, 204] on th "Ordered" at bounding box center [460, 195] width 117 height 28
click at [141, 270] on link "11835203" at bounding box center [132, 268] width 46 height 12
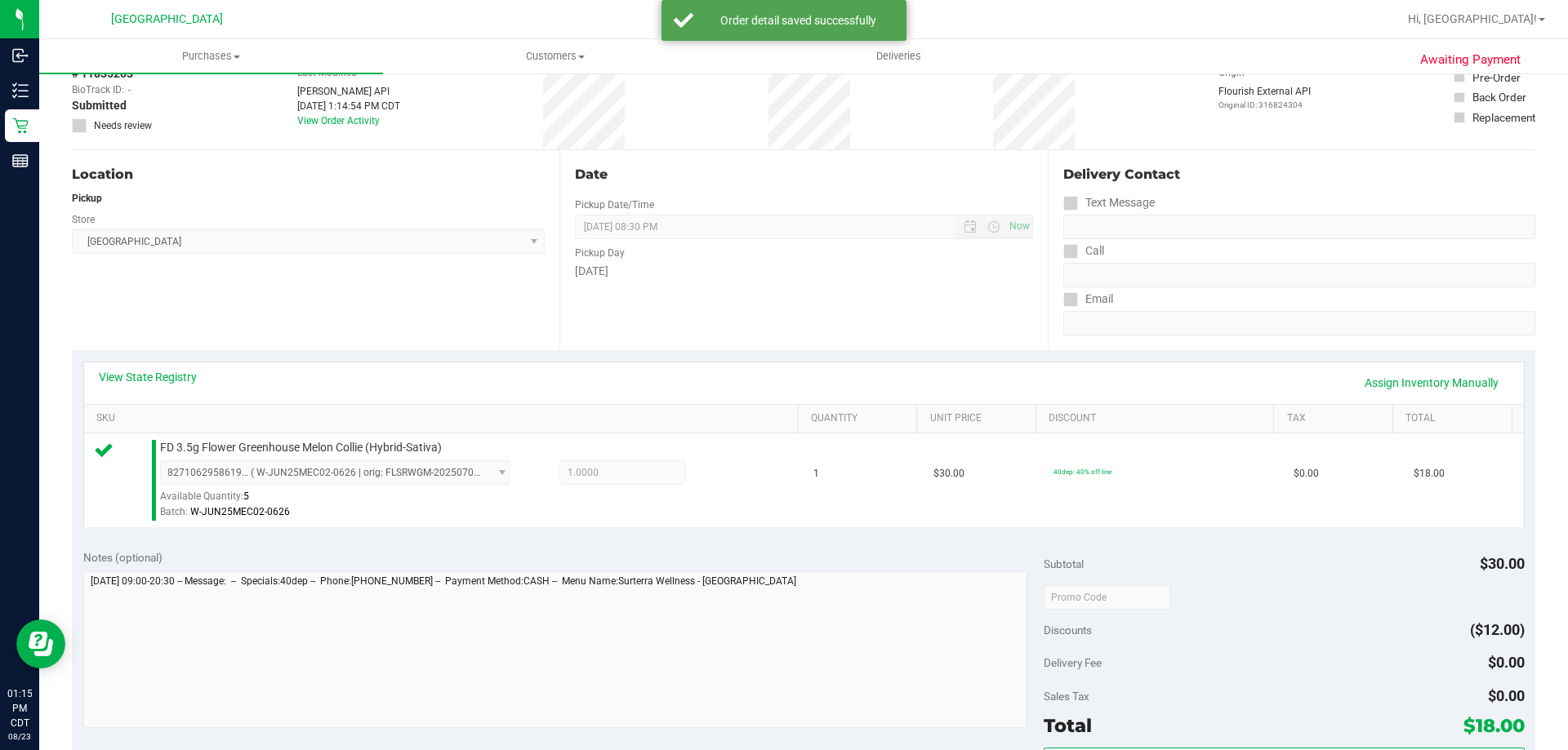
scroll to position [245, 0]
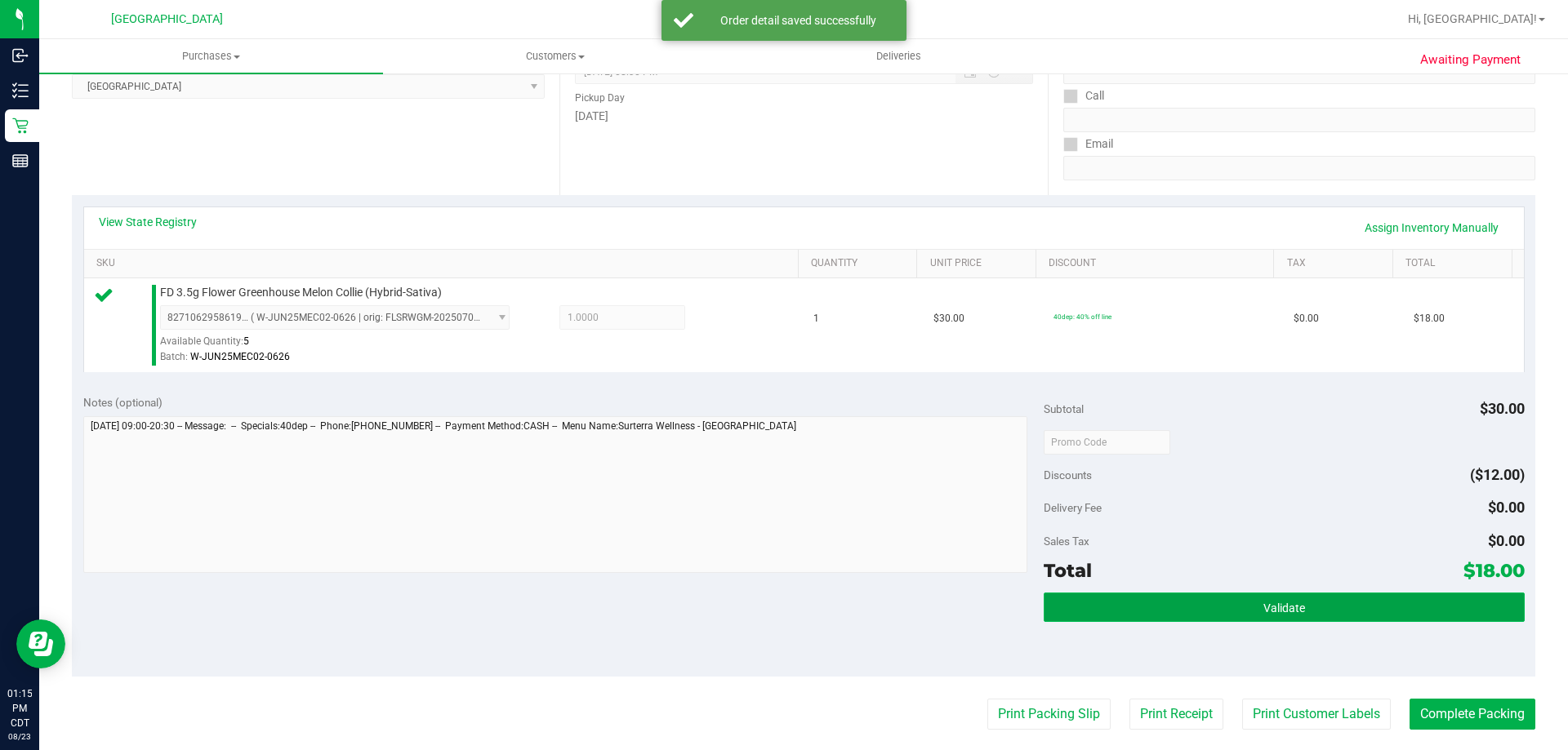
click at [1098, 593] on button "Validate" at bounding box center [1284, 607] width 480 height 29
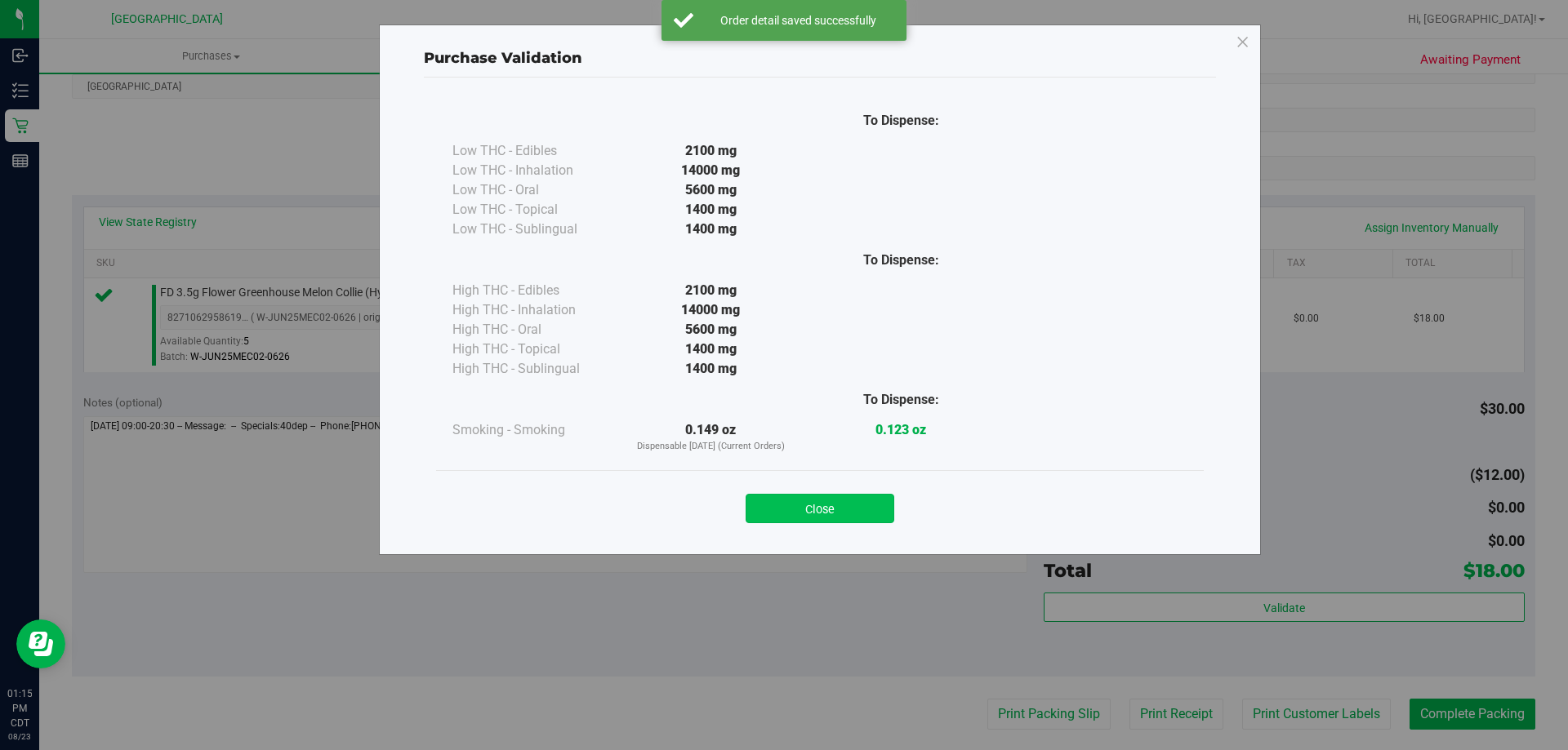
click at [871, 517] on button "Close" at bounding box center [820, 508] width 149 height 29
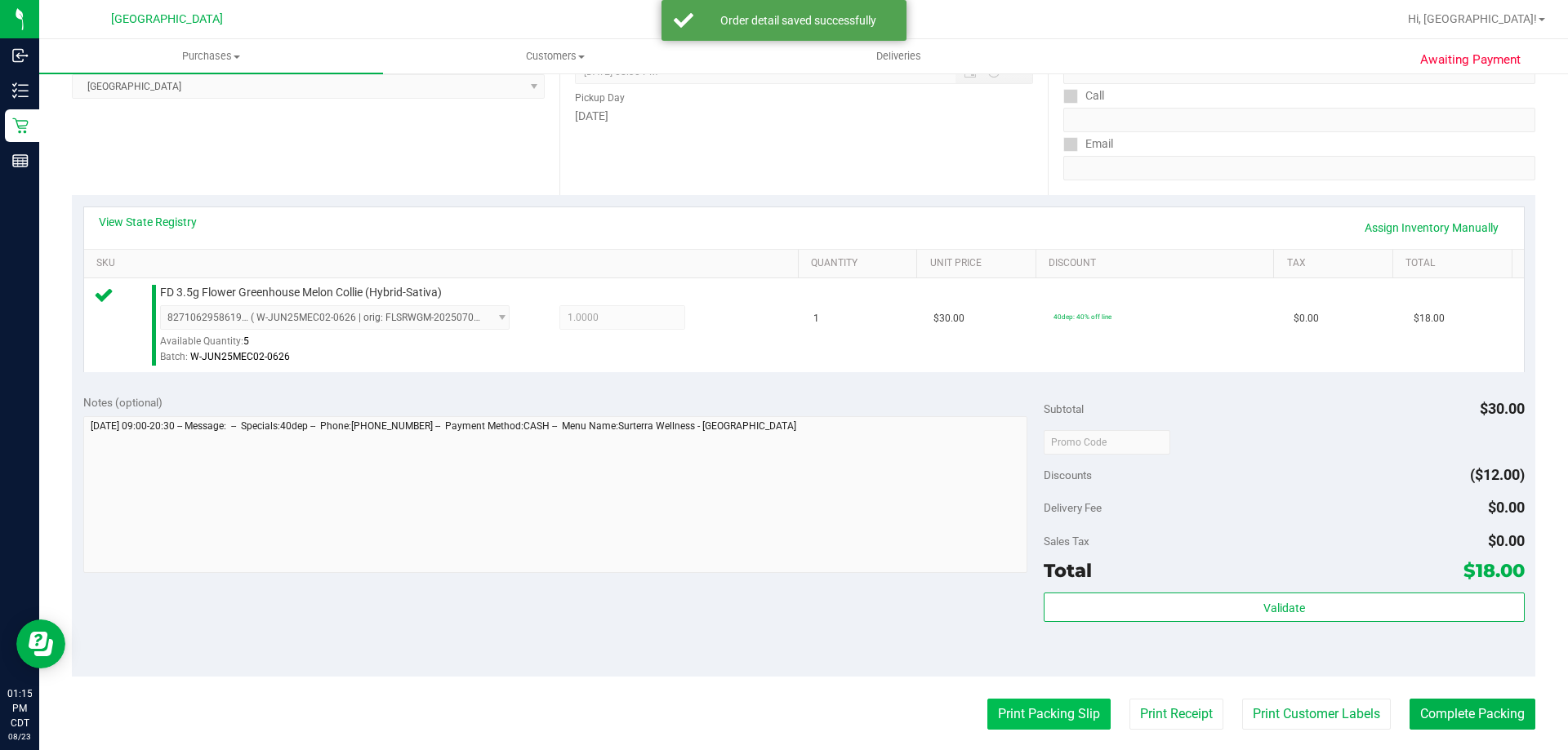
click at [1026, 711] on button "Print Packing Slip" at bounding box center [1049, 714] width 123 height 31
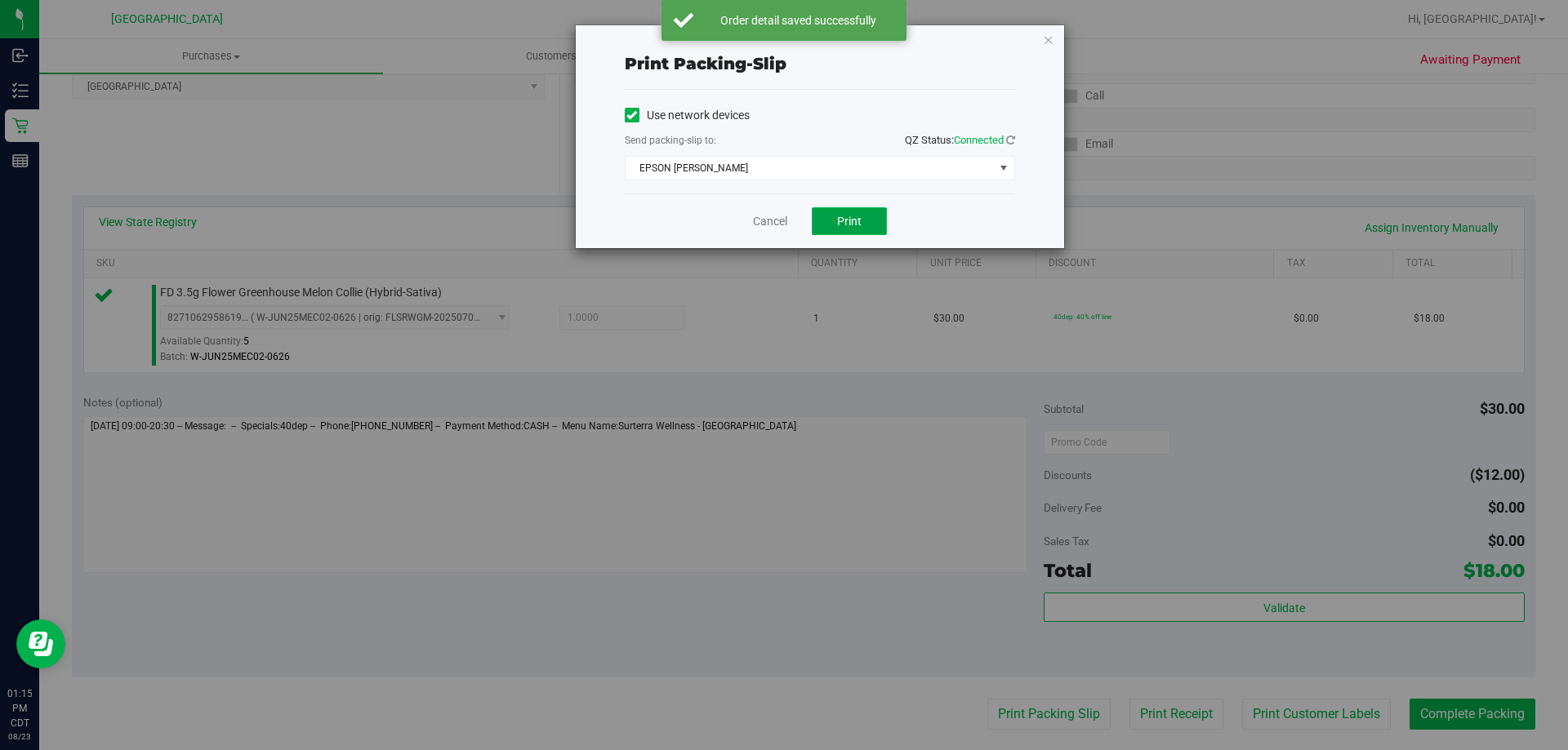
click at [850, 218] on span "Print" at bounding box center [849, 221] width 24 height 13
click at [758, 225] on link "Cancel" at bounding box center [769, 221] width 34 height 17
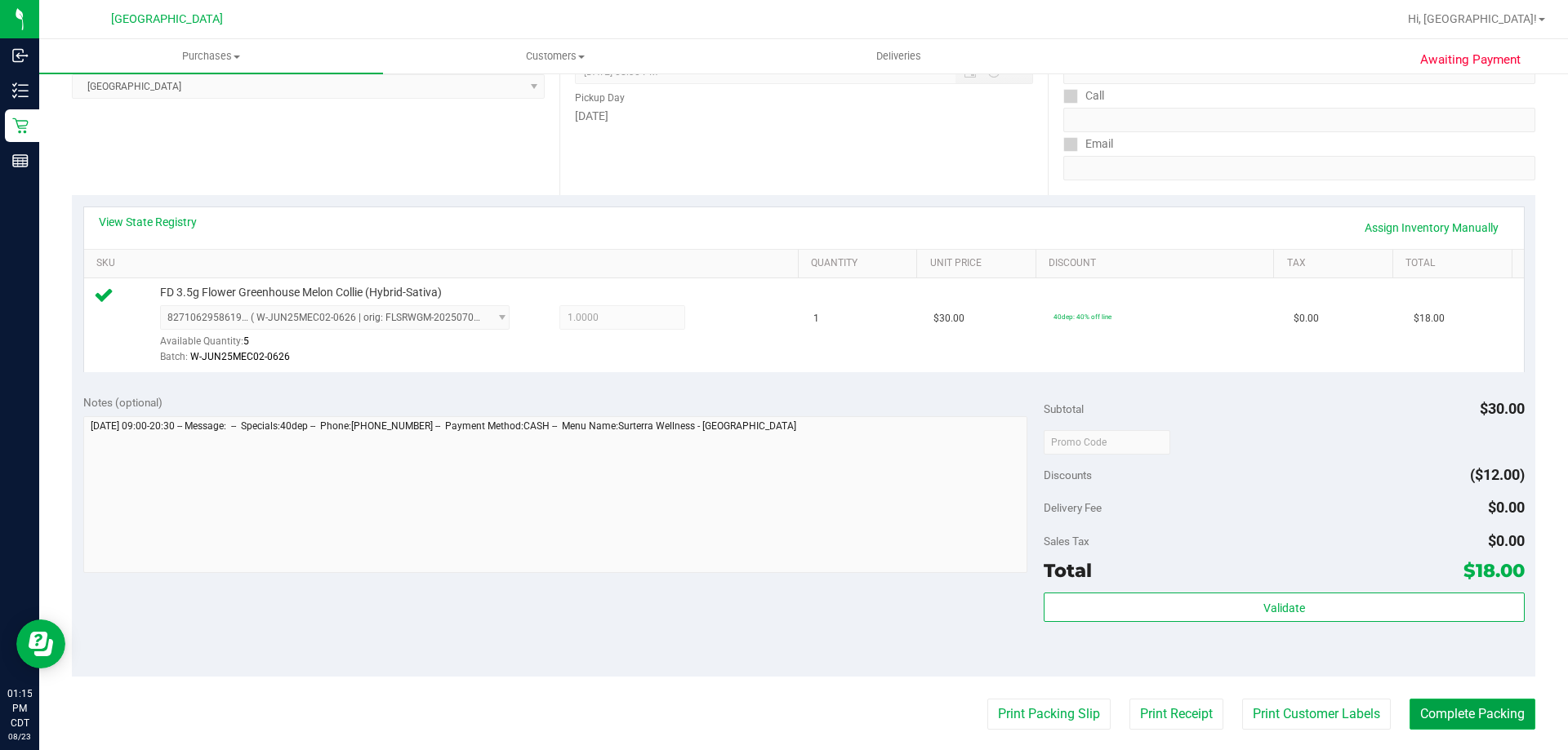
click at [1520, 723] on button "Complete Packing" at bounding box center [1472, 714] width 126 height 31
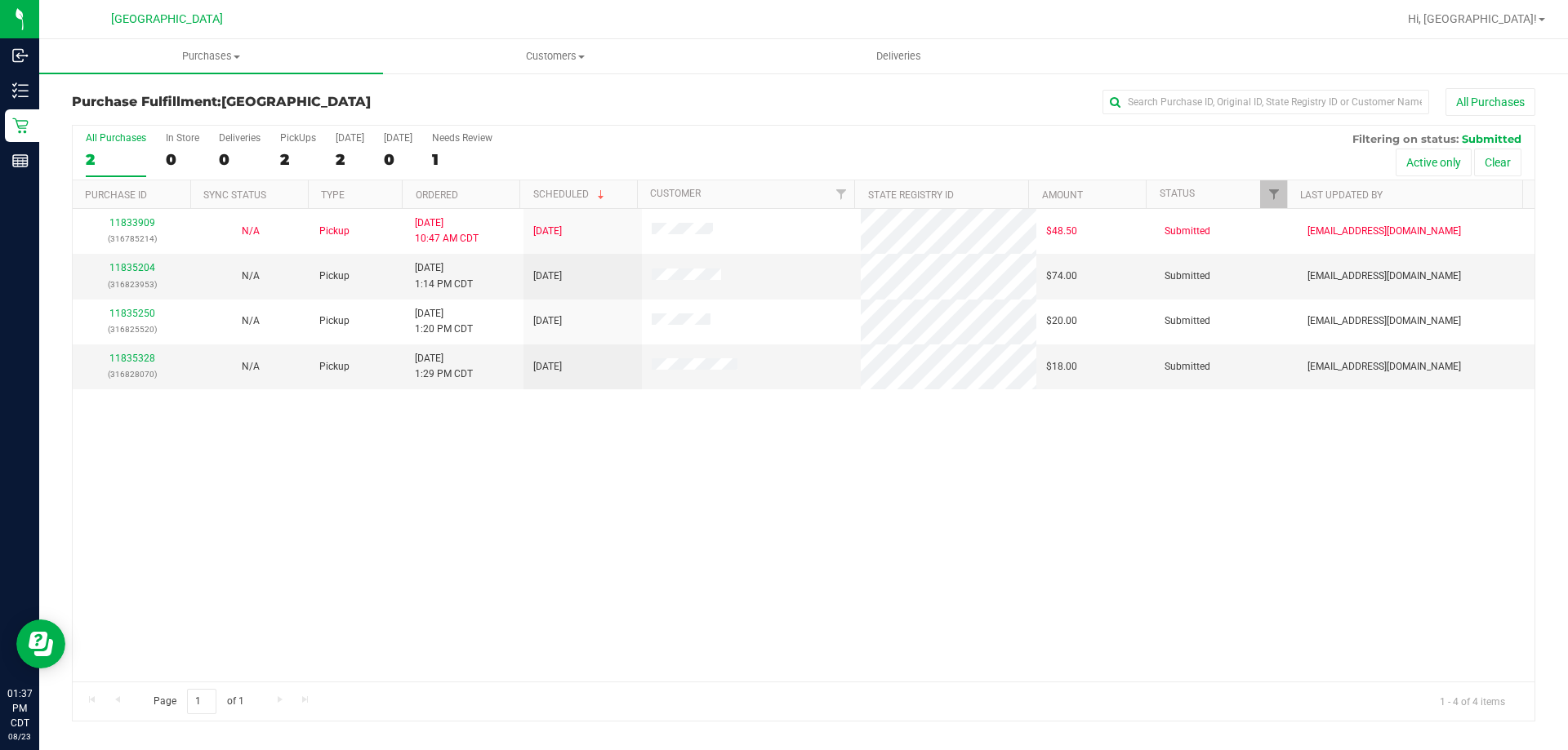
click at [496, 199] on th "Ordered" at bounding box center [460, 195] width 117 height 28
click at [115, 269] on link "11835204" at bounding box center [132, 268] width 46 height 12
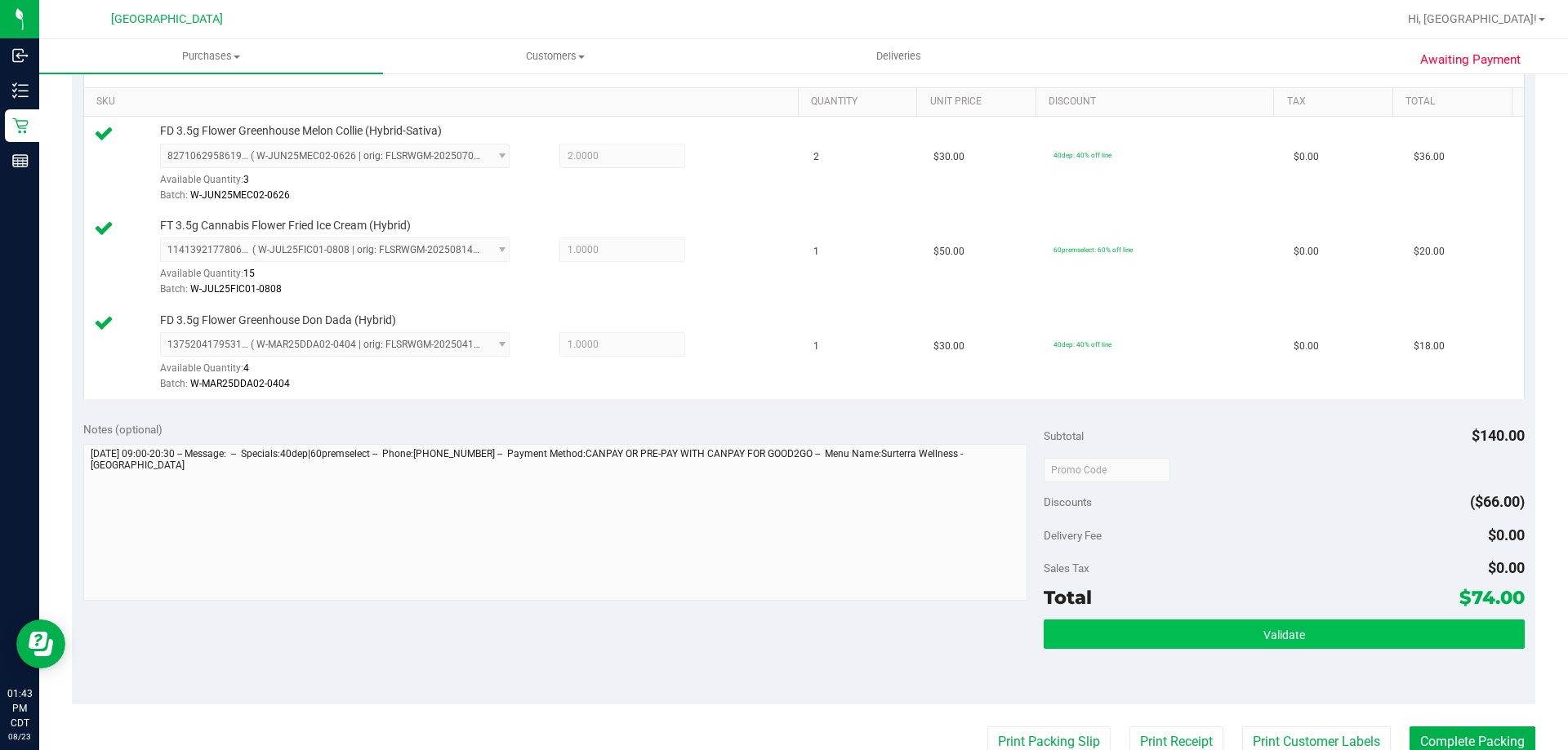
scroll to position [408, 0]
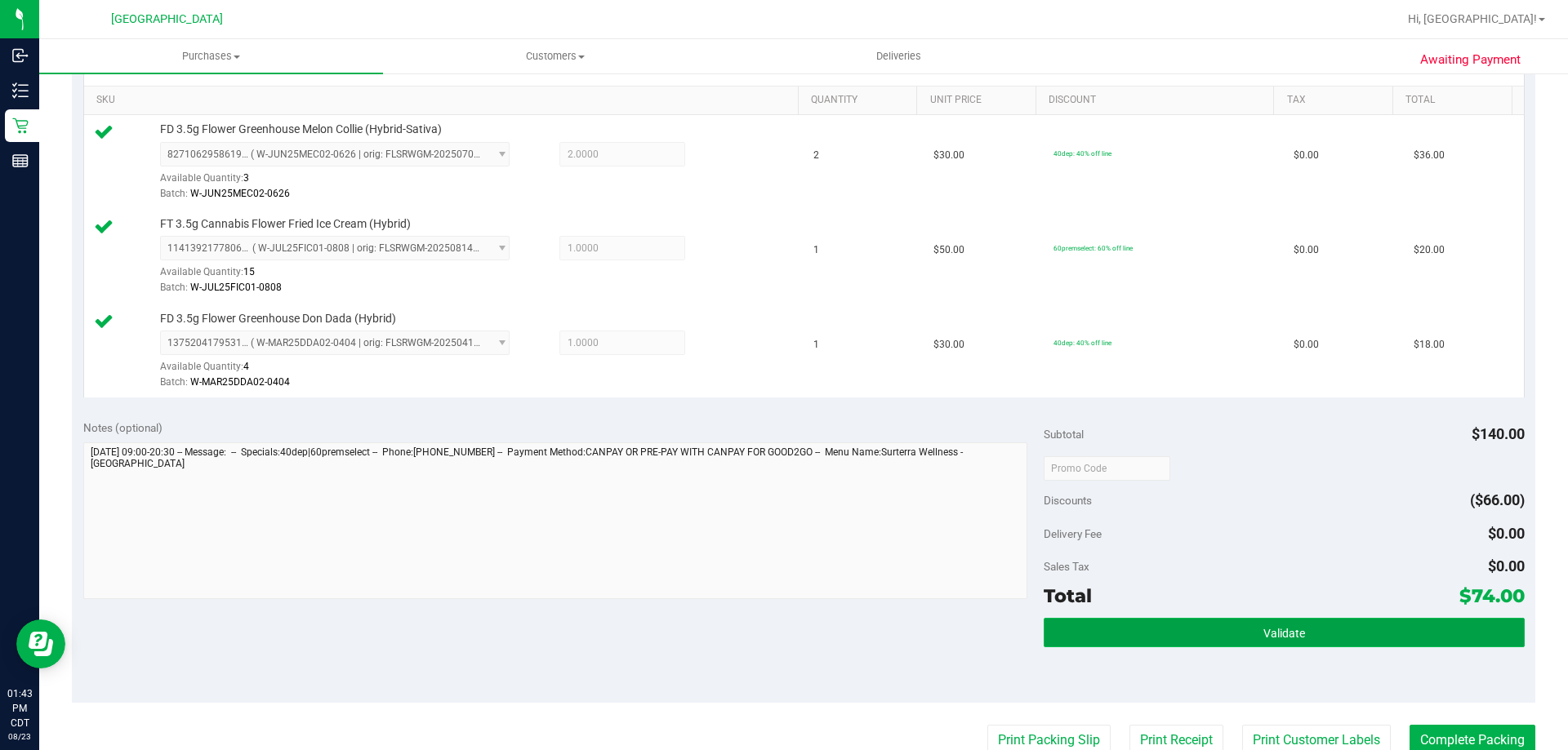
click at [1133, 638] on button "Validate" at bounding box center [1284, 632] width 480 height 29
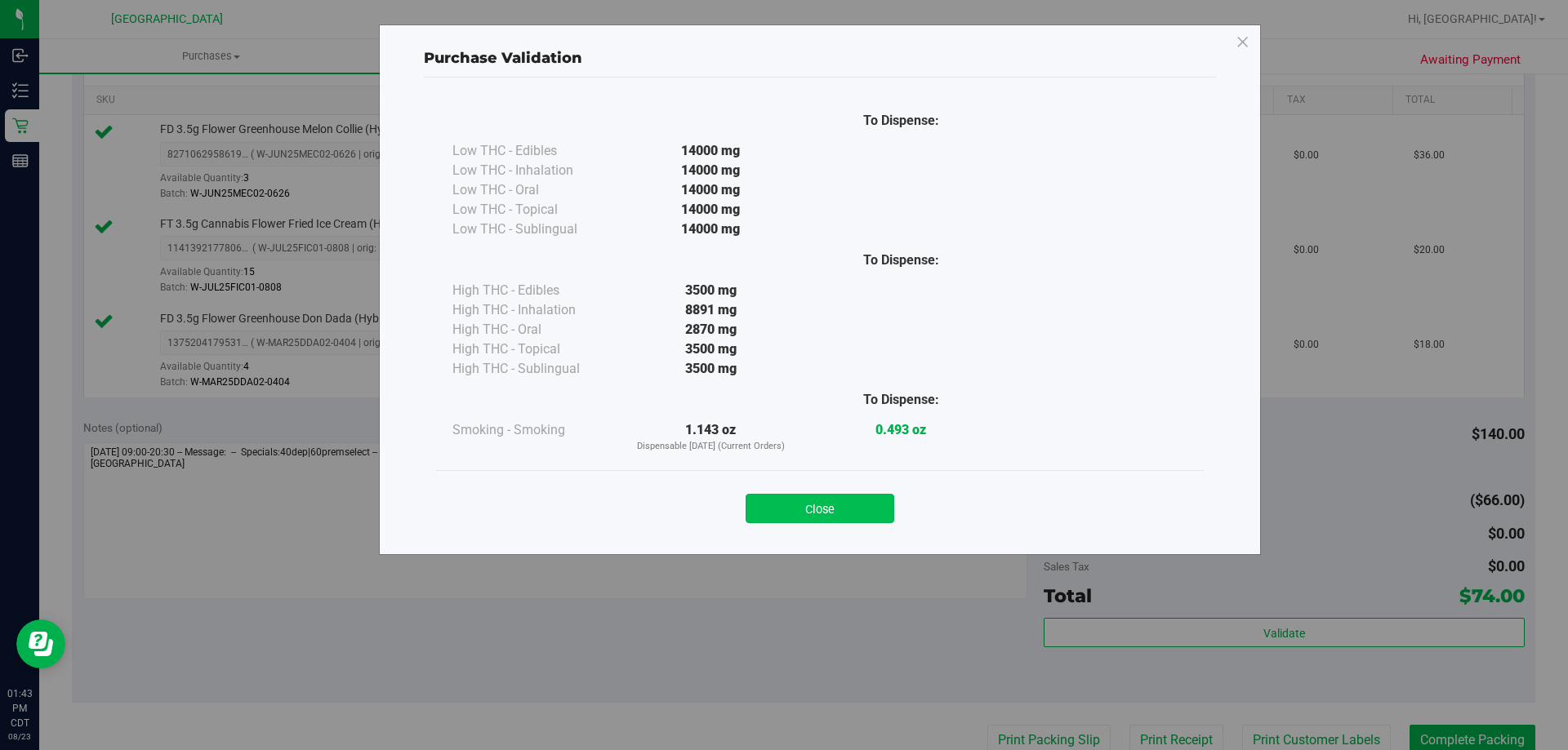
click at [829, 513] on button "Close" at bounding box center [820, 508] width 149 height 29
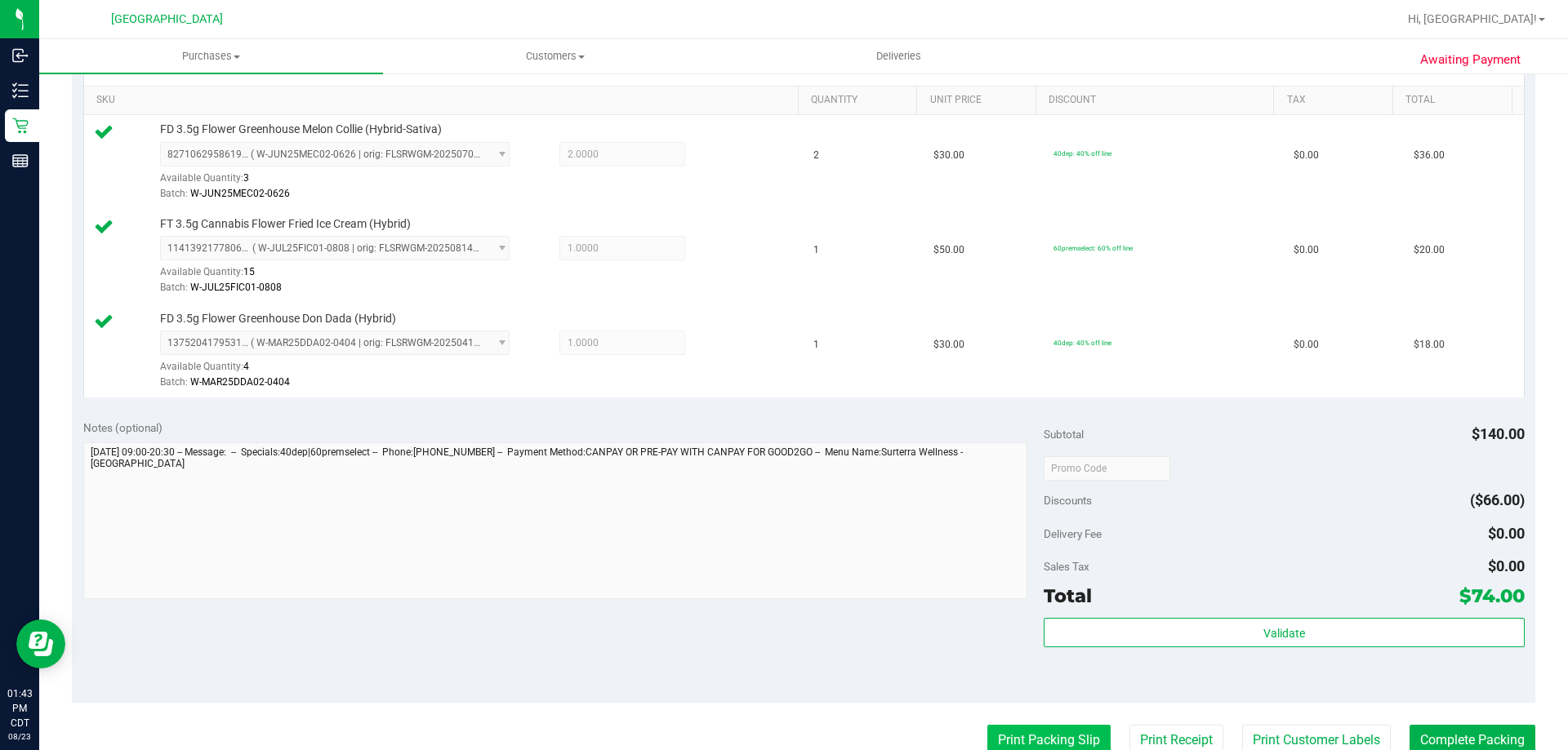
click at [995, 738] on button "Print Packing Slip" at bounding box center [1049, 740] width 123 height 31
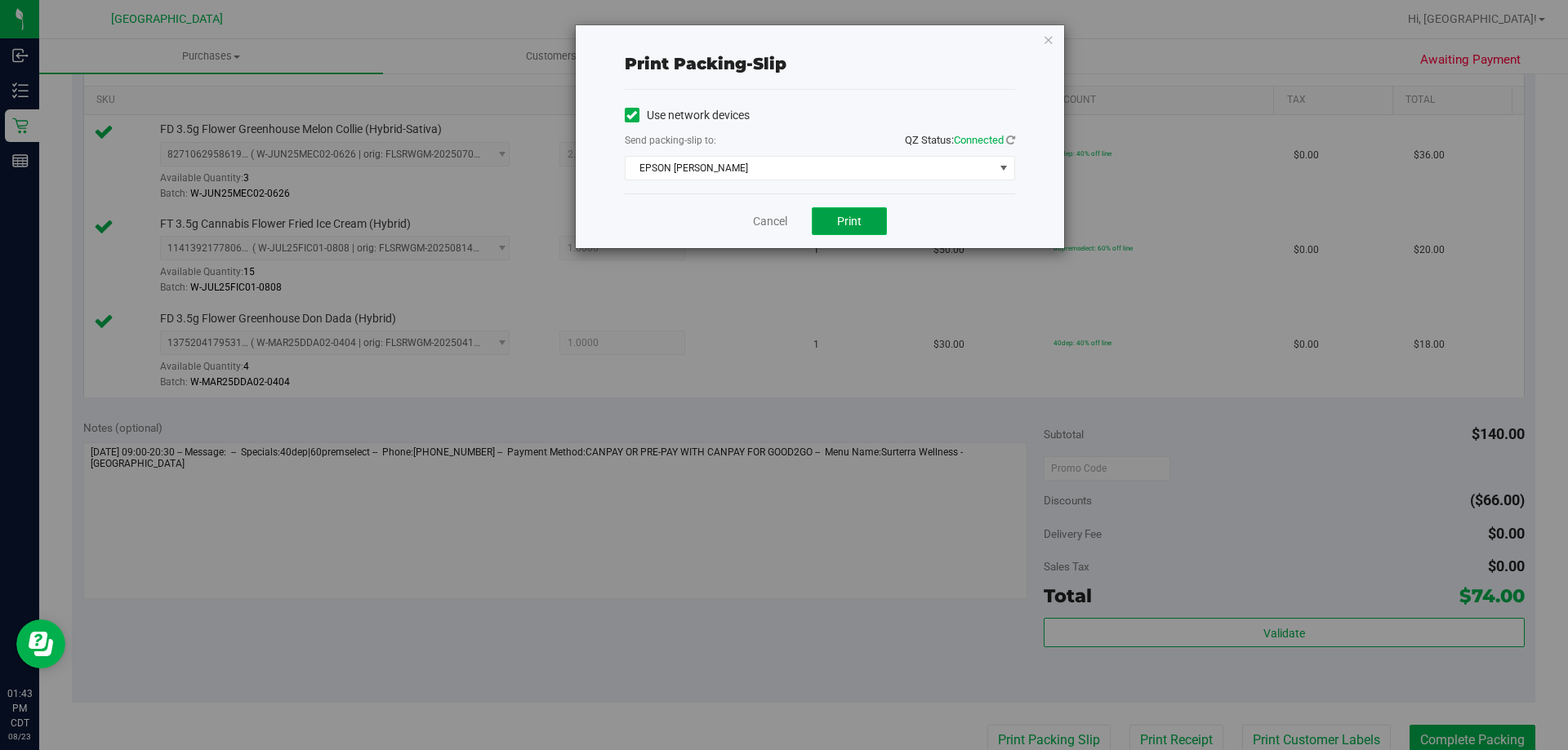
click at [850, 222] on span "Print" at bounding box center [849, 221] width 24 height 13
click at [754, 220] on link "Cancel" at bounding box center [769, 221] width 34 height 17
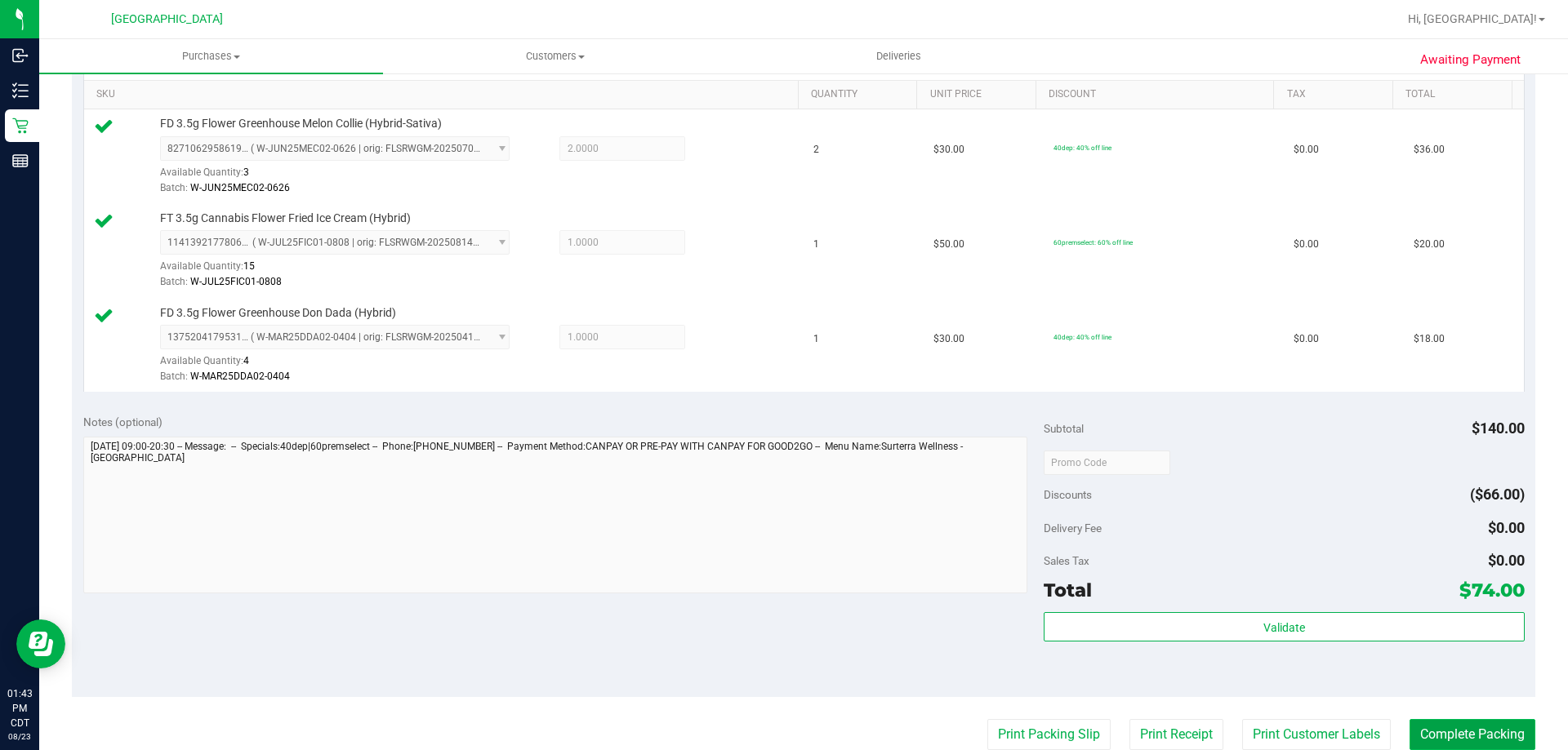
click at [1411, 733] on button "Complete Packing" at bounding box center [1472, 734] width 126 height 31
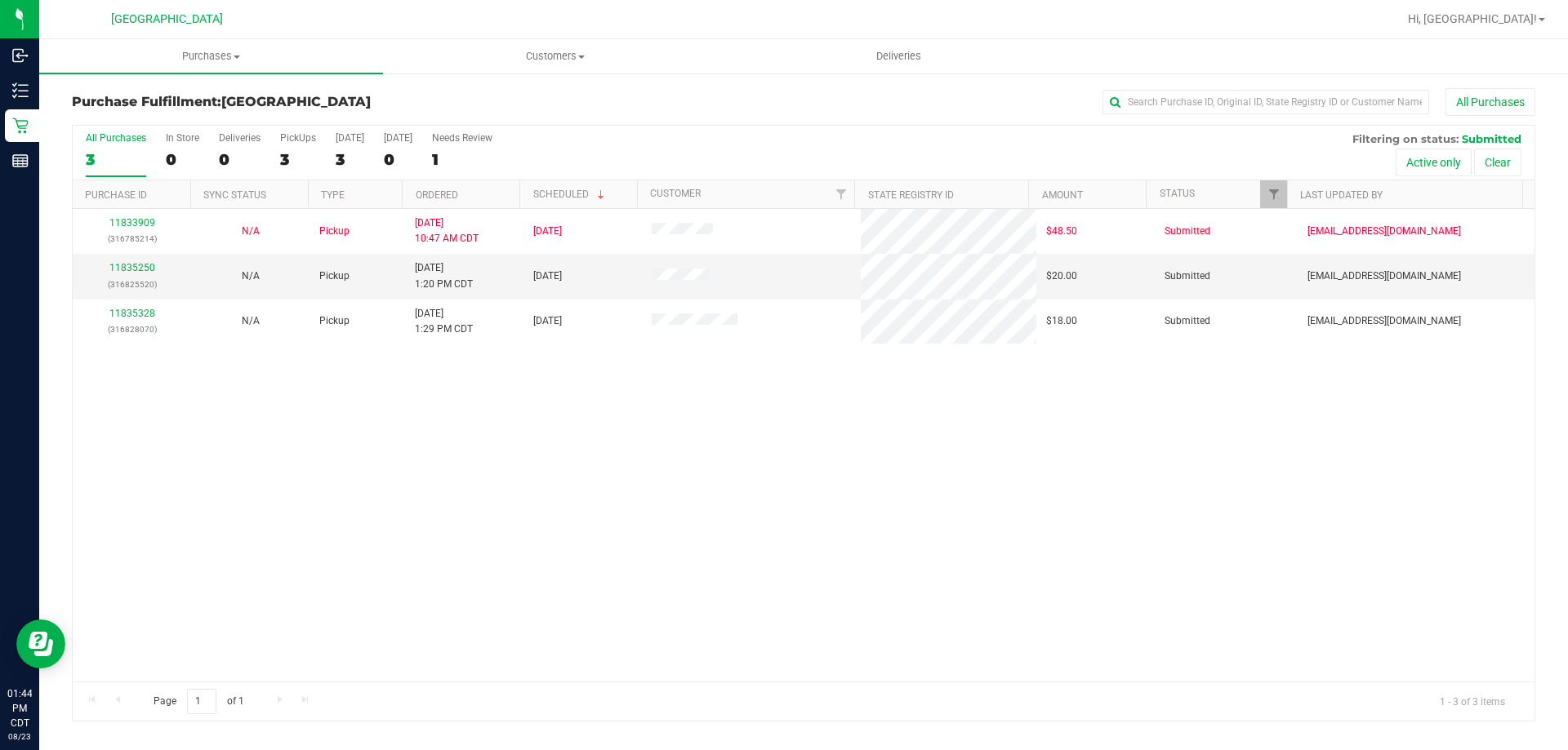
click at [487, 204] on th "Ordered" at bounding box center [460, 195] width 117 height 28
click at [149, 268] on link "11835250" at bounding box center [132, 268] width 46 height 12
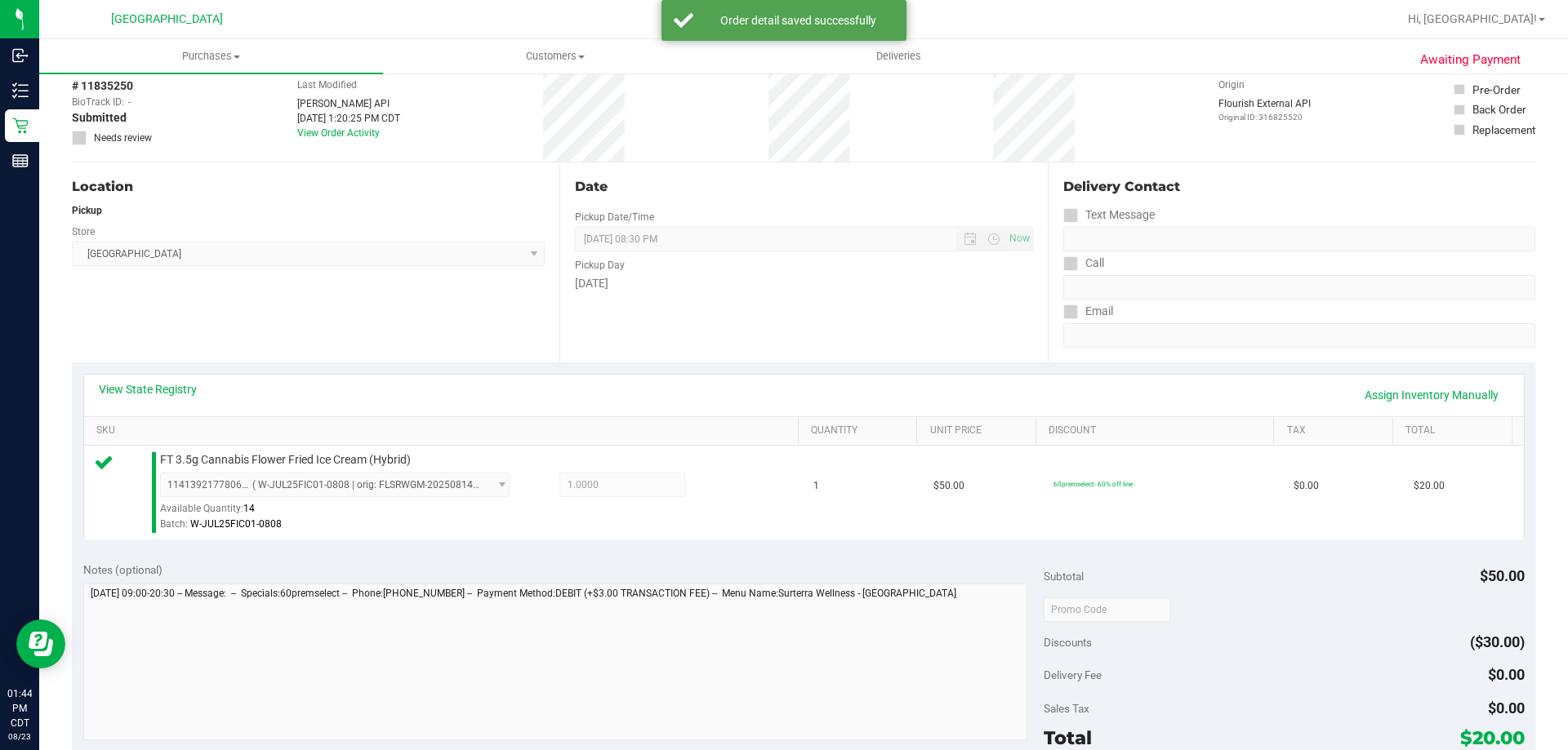
scroll to position [163, 0]
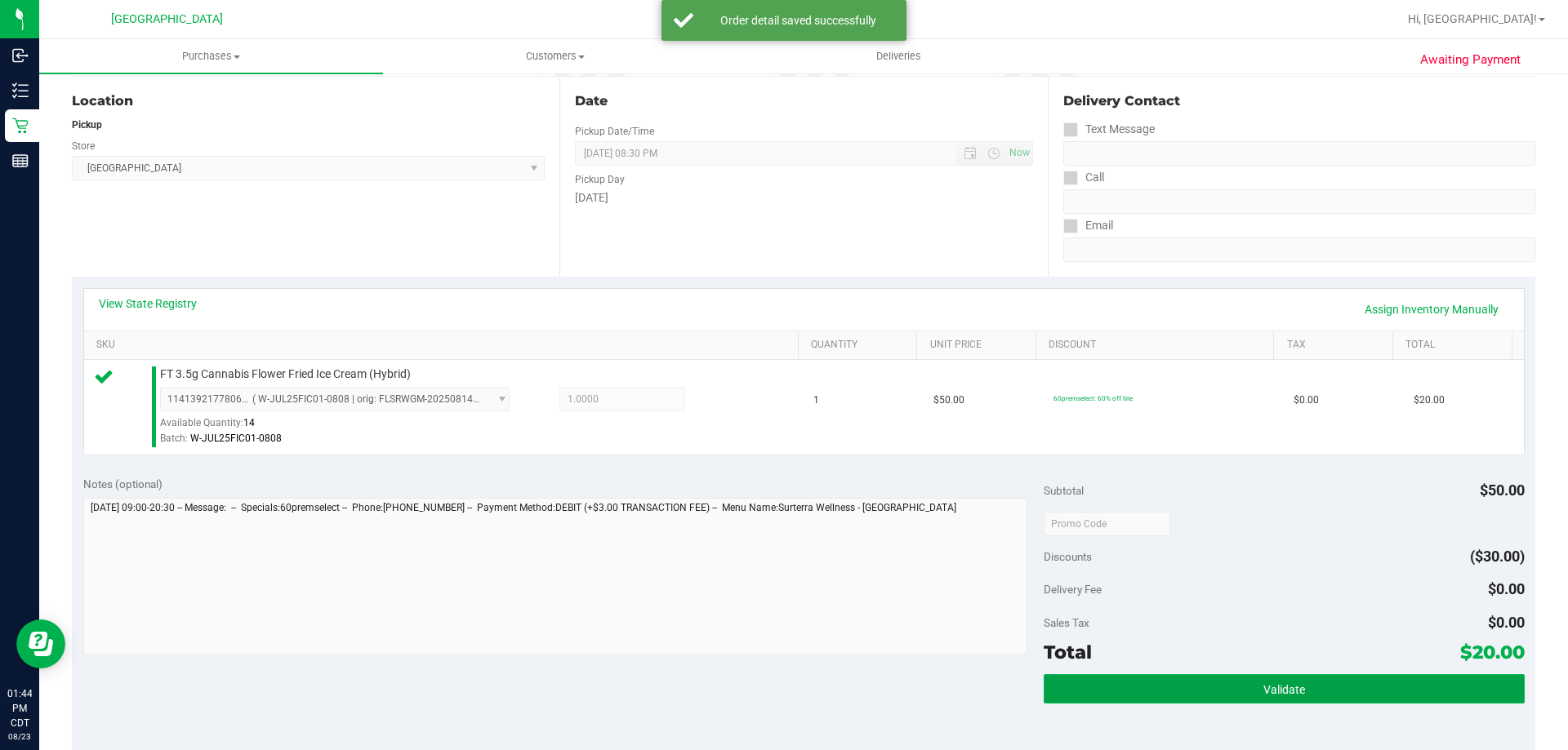
click at [1117, 694] on button "Validate" at bounding box center [1284, 688] width 480 height 29
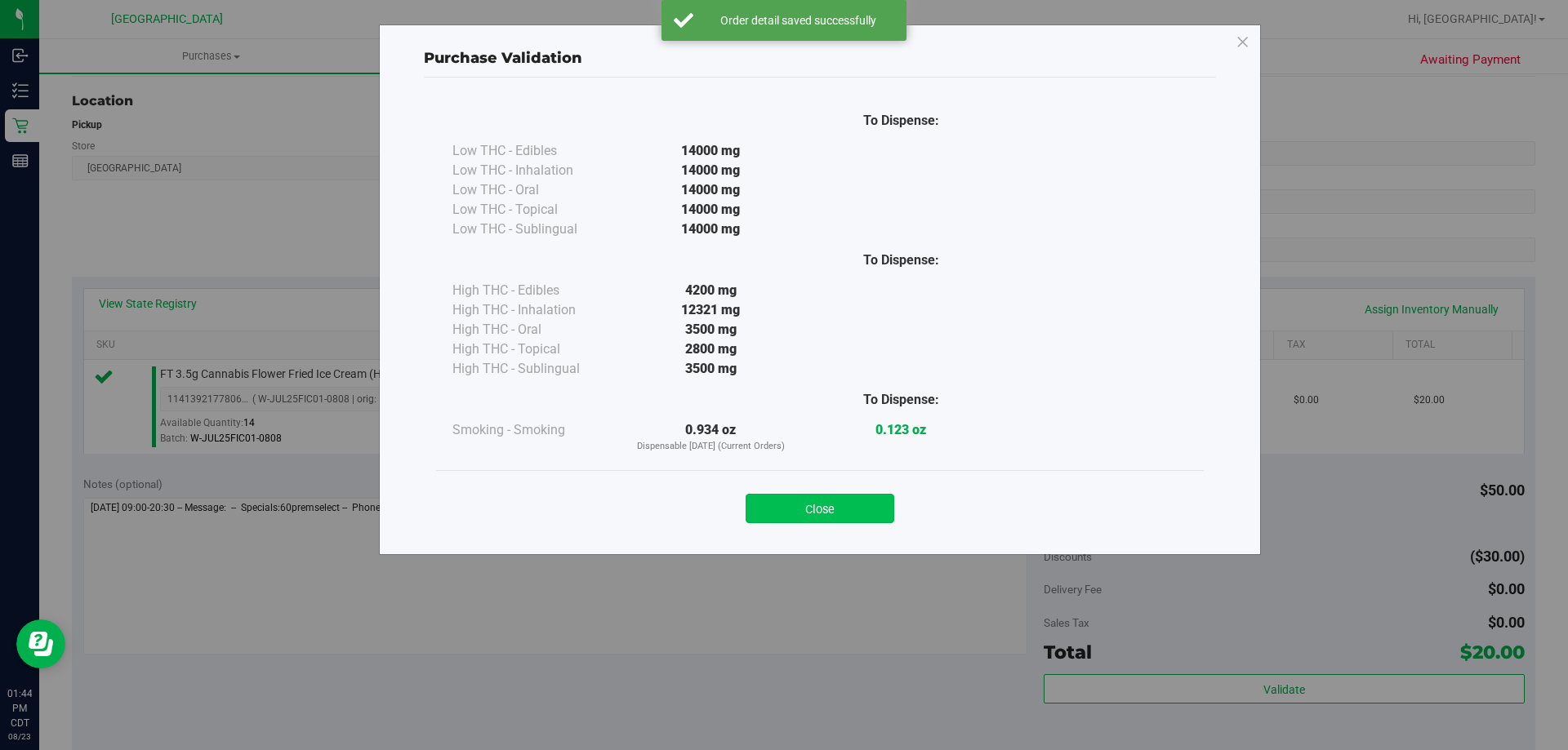
click at [856, 501] on button "Close" at bounding box center [820, 508] width 149 height 29
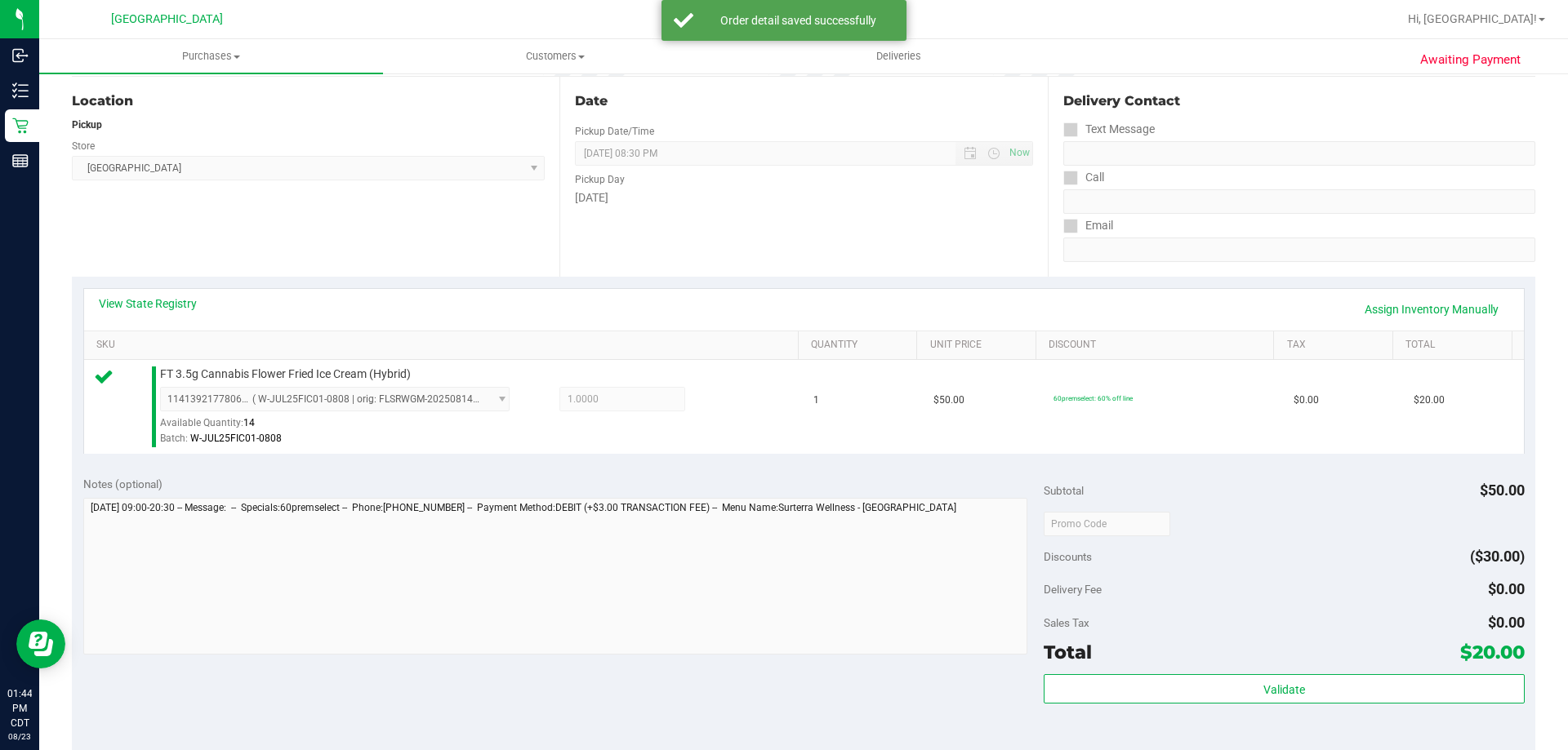
scroll to position [327, 0]
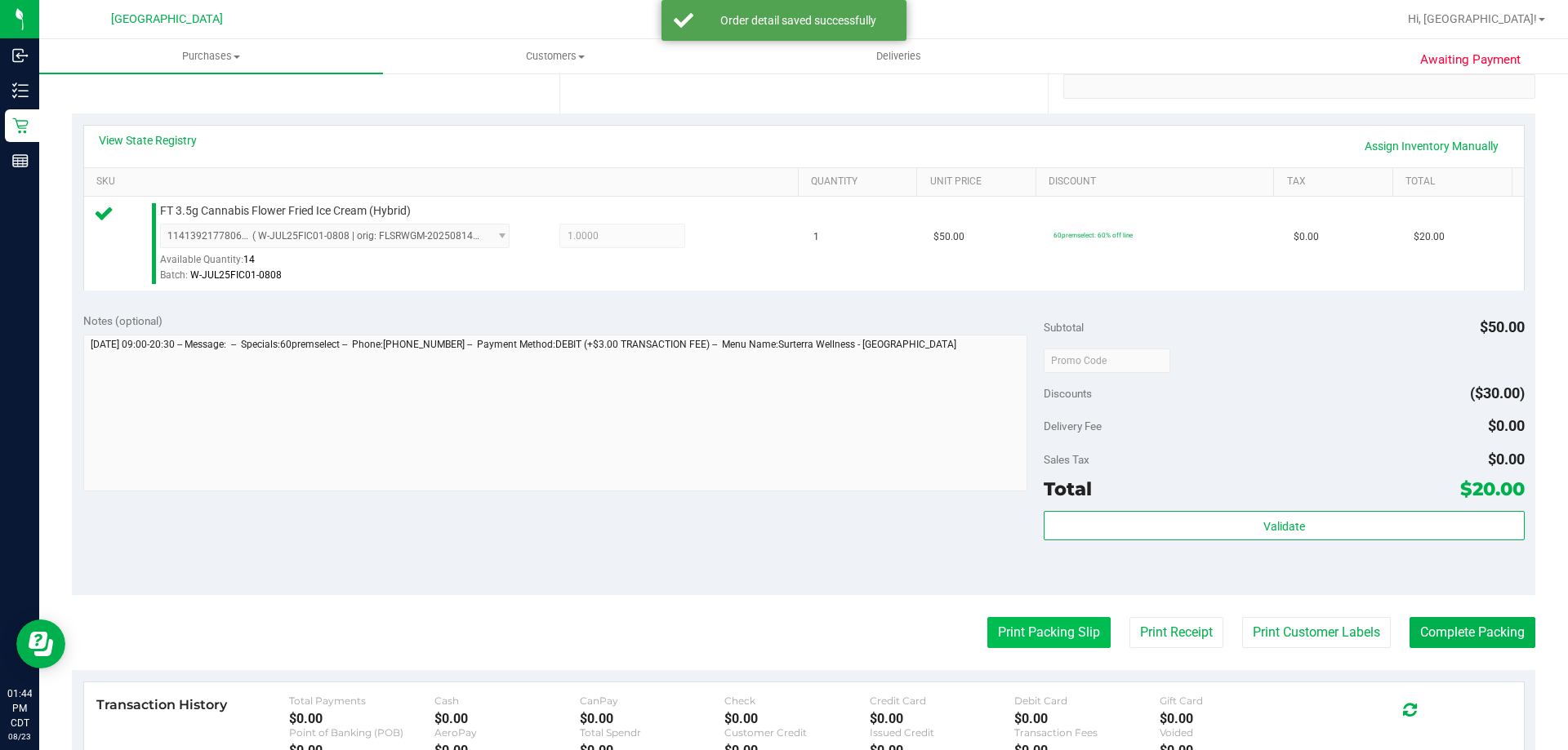
click at [1018, 630] on button "Print Packing Slip" at bounding box center [1049, 632] width 123 height 31
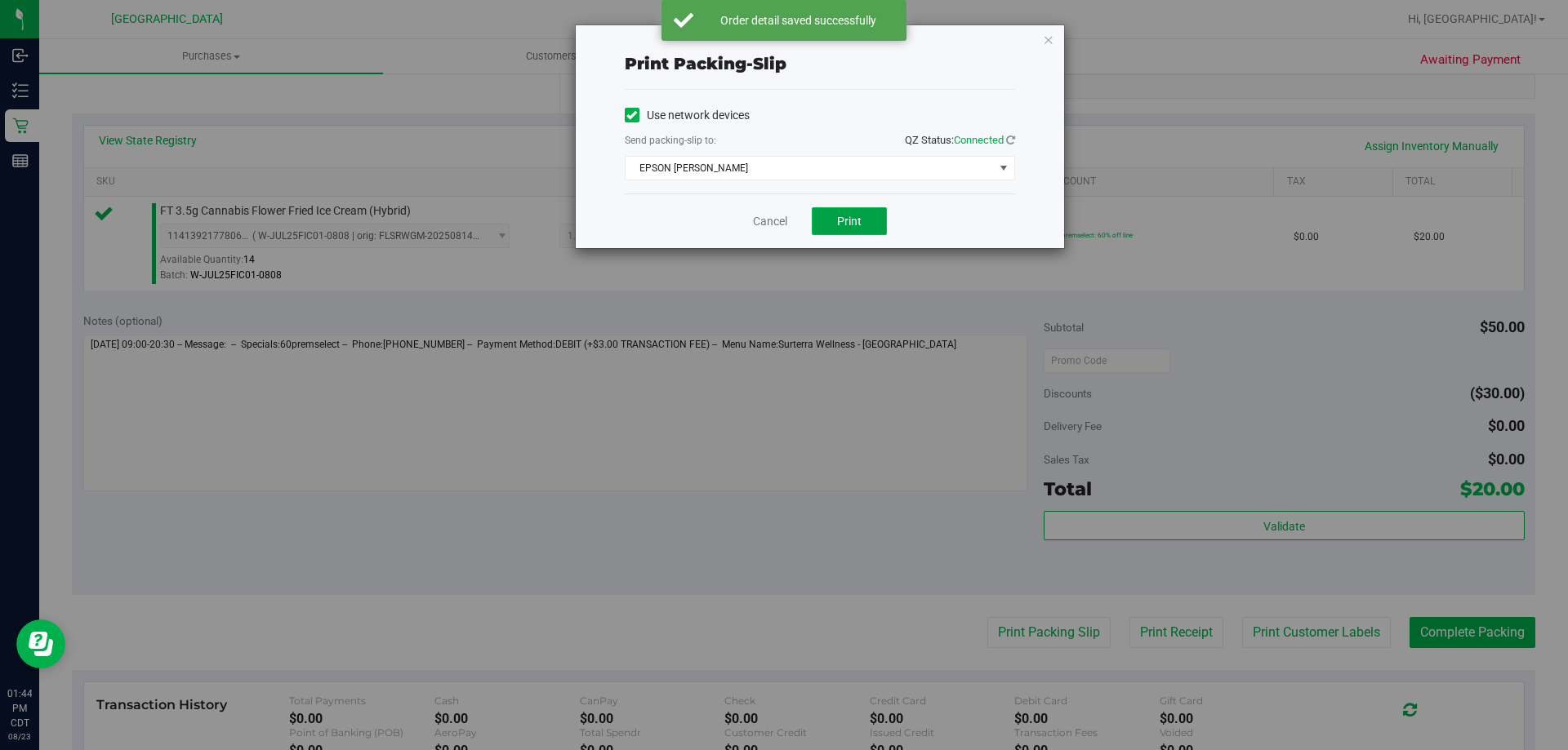
click at [865, 225] on button "Print" at bounding box center [849, 220] width 75 height 27
click at [768, 230] on div "Cancel Print" at bounding box center [819, 221] width 390 height 55
click at [775, 228] on link "Cancel" at bounding box center [769, 221] width 34 height 17
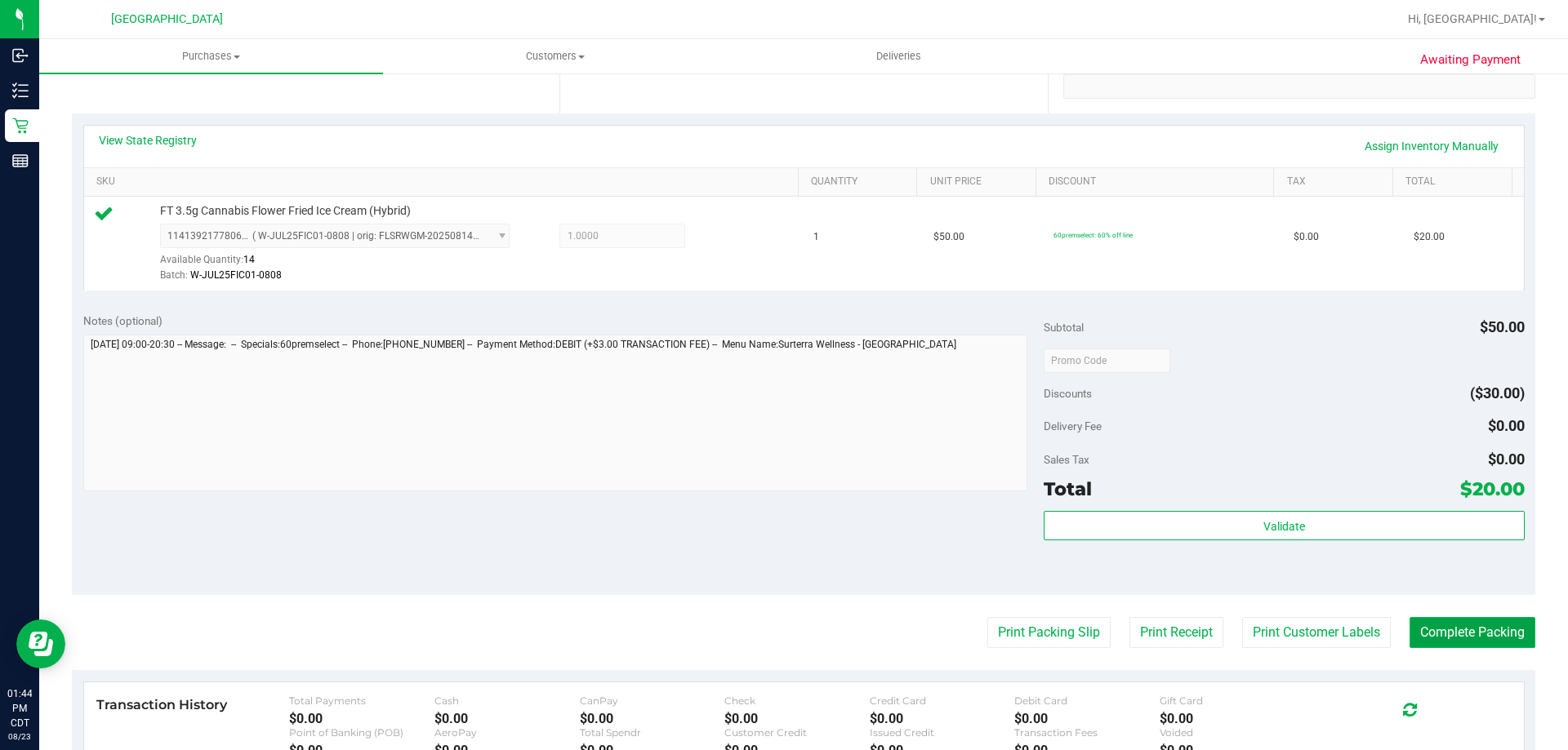
click at [1427, 631] on button "Complete Packing" at bounding box center [1472, 632] width 126 height 31
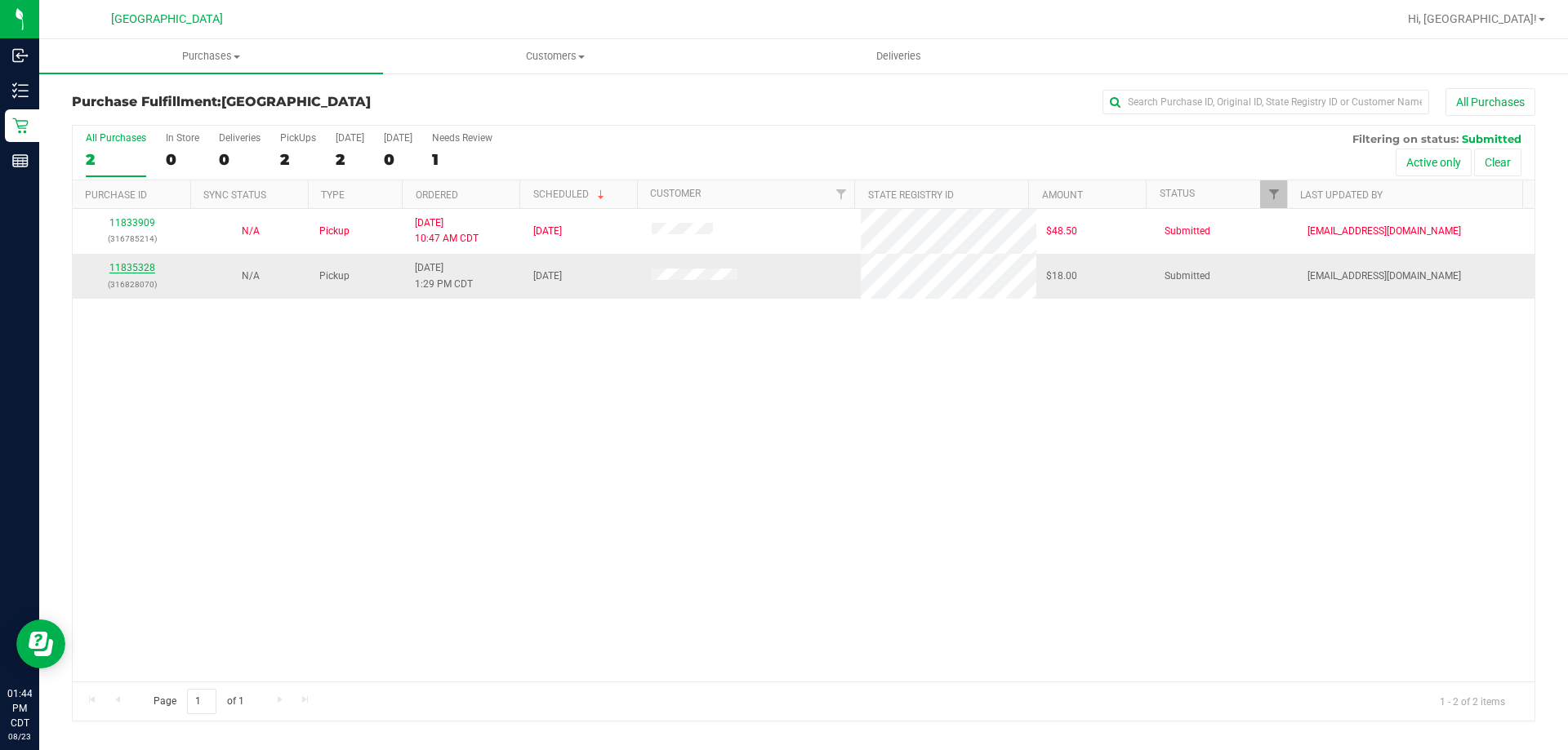
click at [139, 269] on link "11835328" at bounding box center [132, 268] width 46 height 12
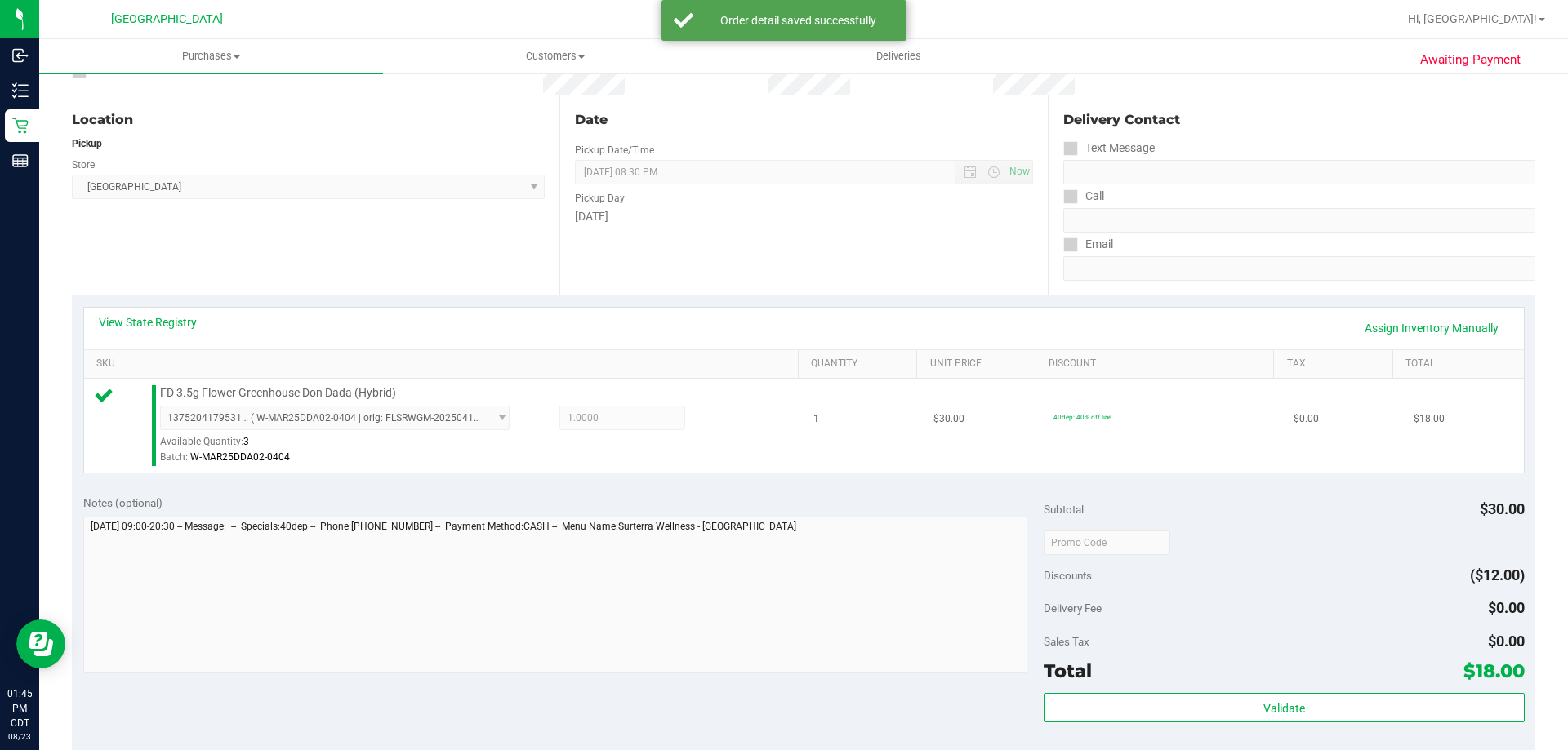
scroll to position [327, 0]
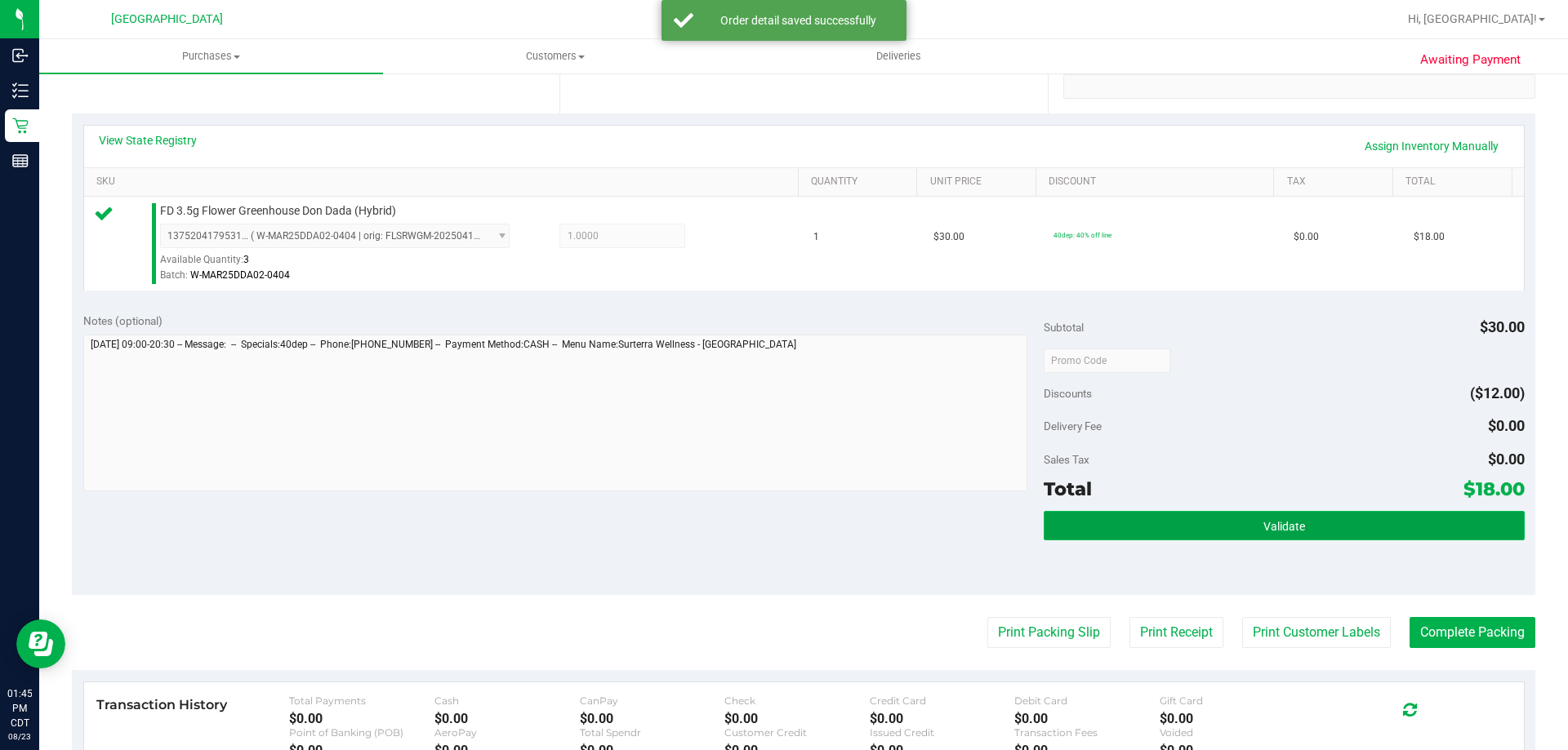
click at [1066, 514] on button "Validate" at bounding box center [1284, 525] width 480 height 29
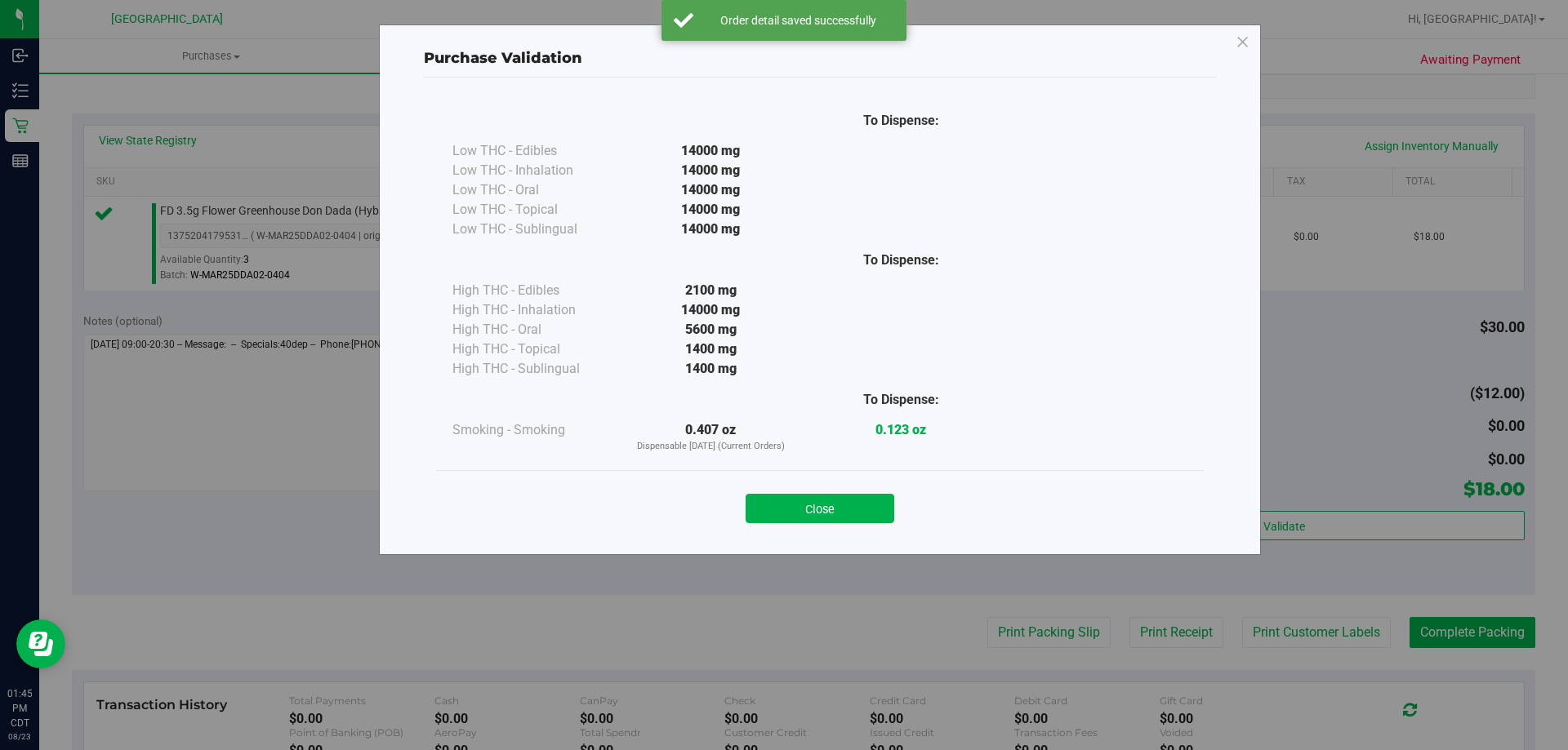
click at [837, 488] on div "Close" at bounding box center [820, 503] width 744 height 41
click at [835, 504] on button "Close" at bounding box center [820, 508] width 149 height 29
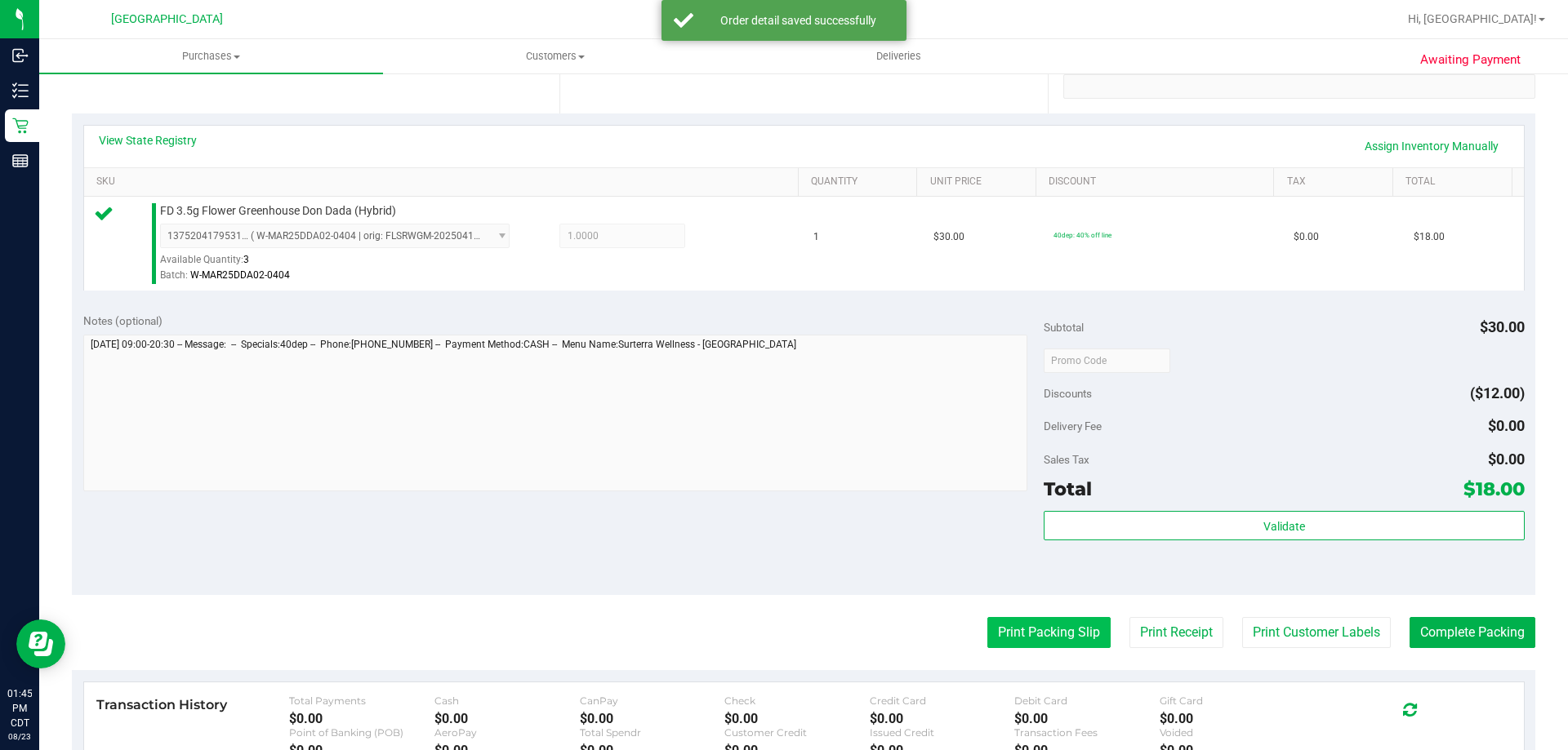
click at [995, 626] on button "Print Packing Slip" at bounding box center [1049, 632] width 123 height 31
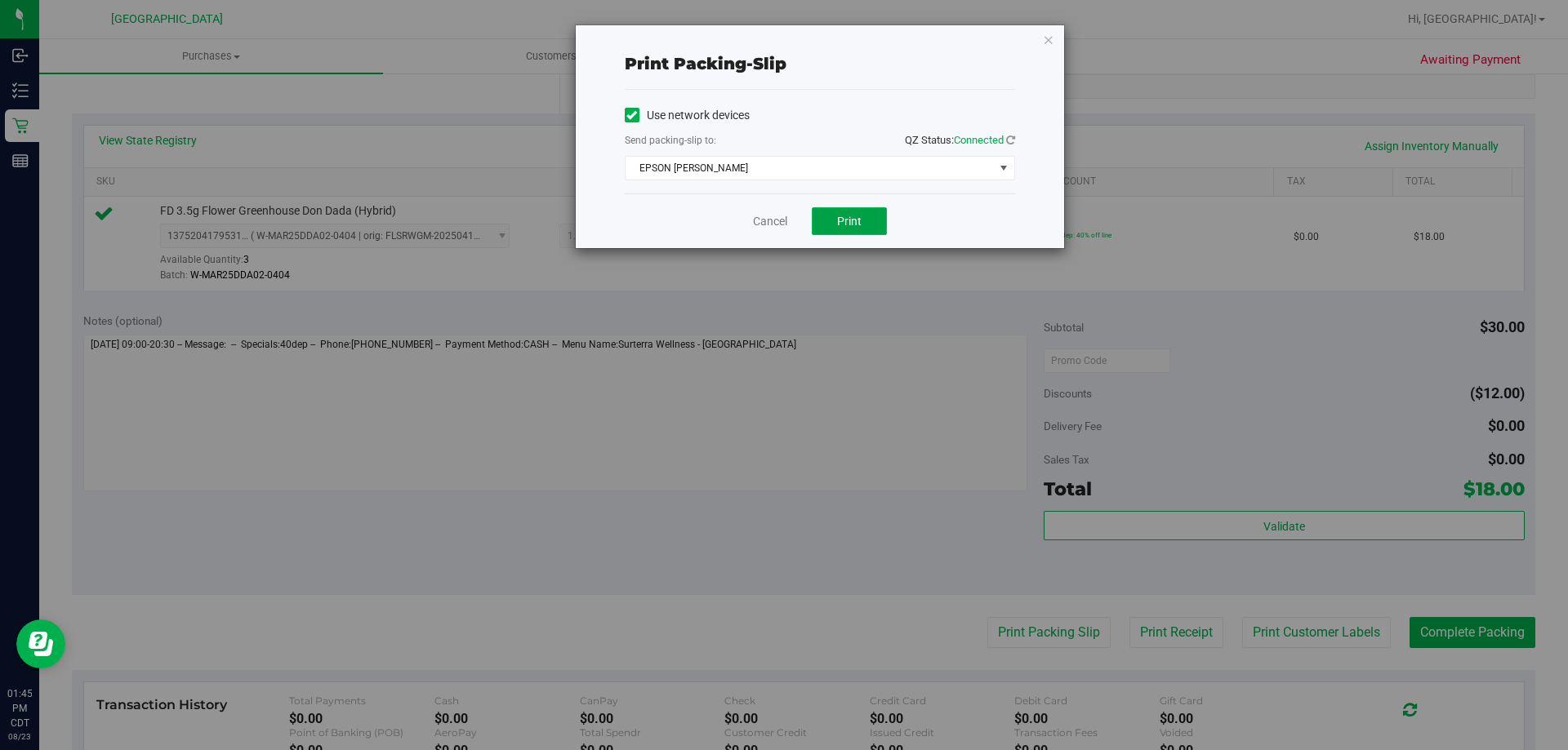
click at [861, 223] on span "Print" at bounding box center [849, 221] width 24 height 13
click at [774, 214] on link "Cancel" at bounding box center [769, 221] width 34 height 17
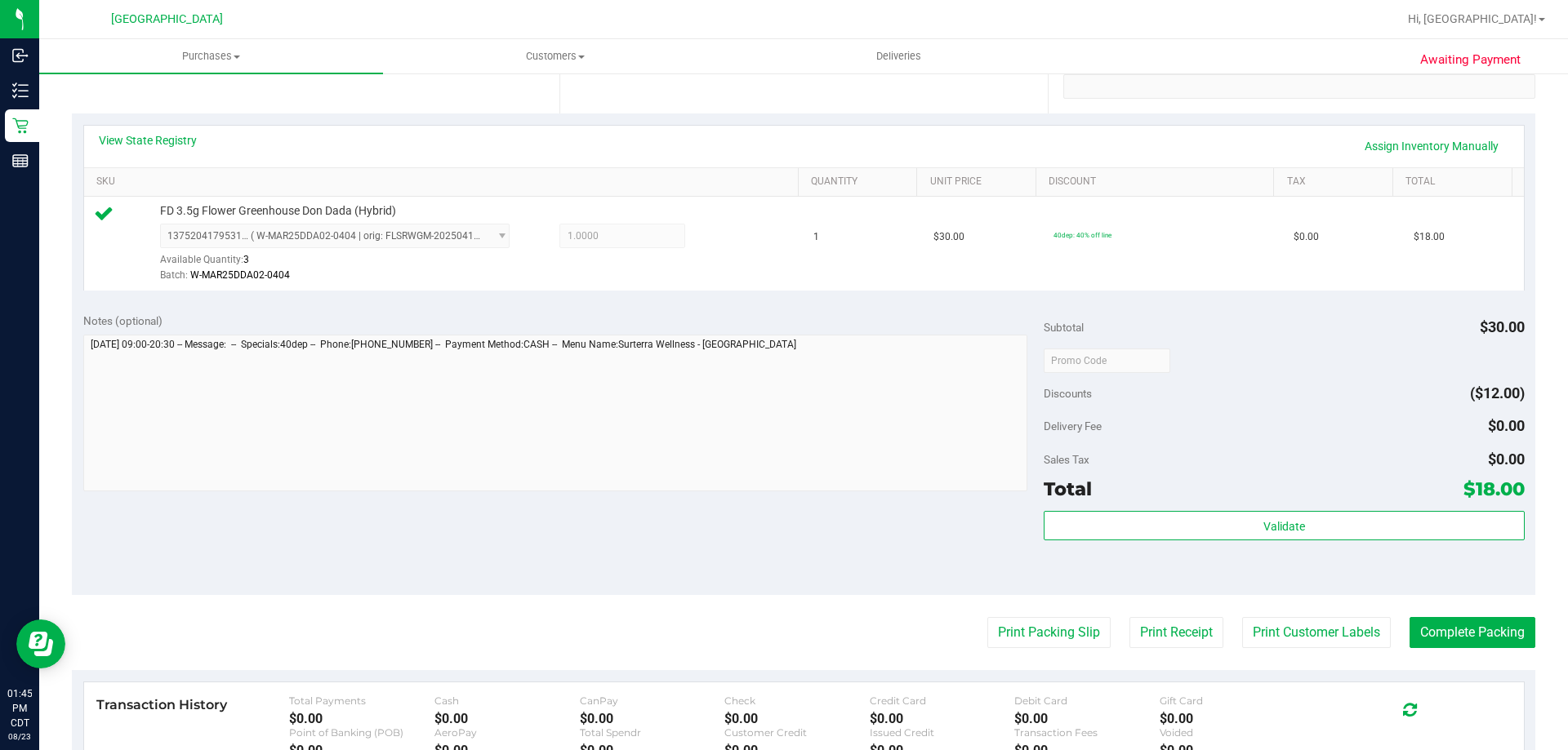
click at [1457, 614] on purchase-details "Back Edit Purchase Cancel Purchase View Profile # 11835328 BioTrack ID: - Submi…" at bounding box center [804, 368] width 1464 height 1214
click at [1409, 614] on purchase-details "Back Edit Purchase Cancel Purchase View Profile # 11835328 BioTrack ID: - Submi…" at bounding box center [804, 368] width 1464 height 1214
click at [1426, 636] on button "Complete Packing" at bounding box center [1472, 632] width 126 height 31
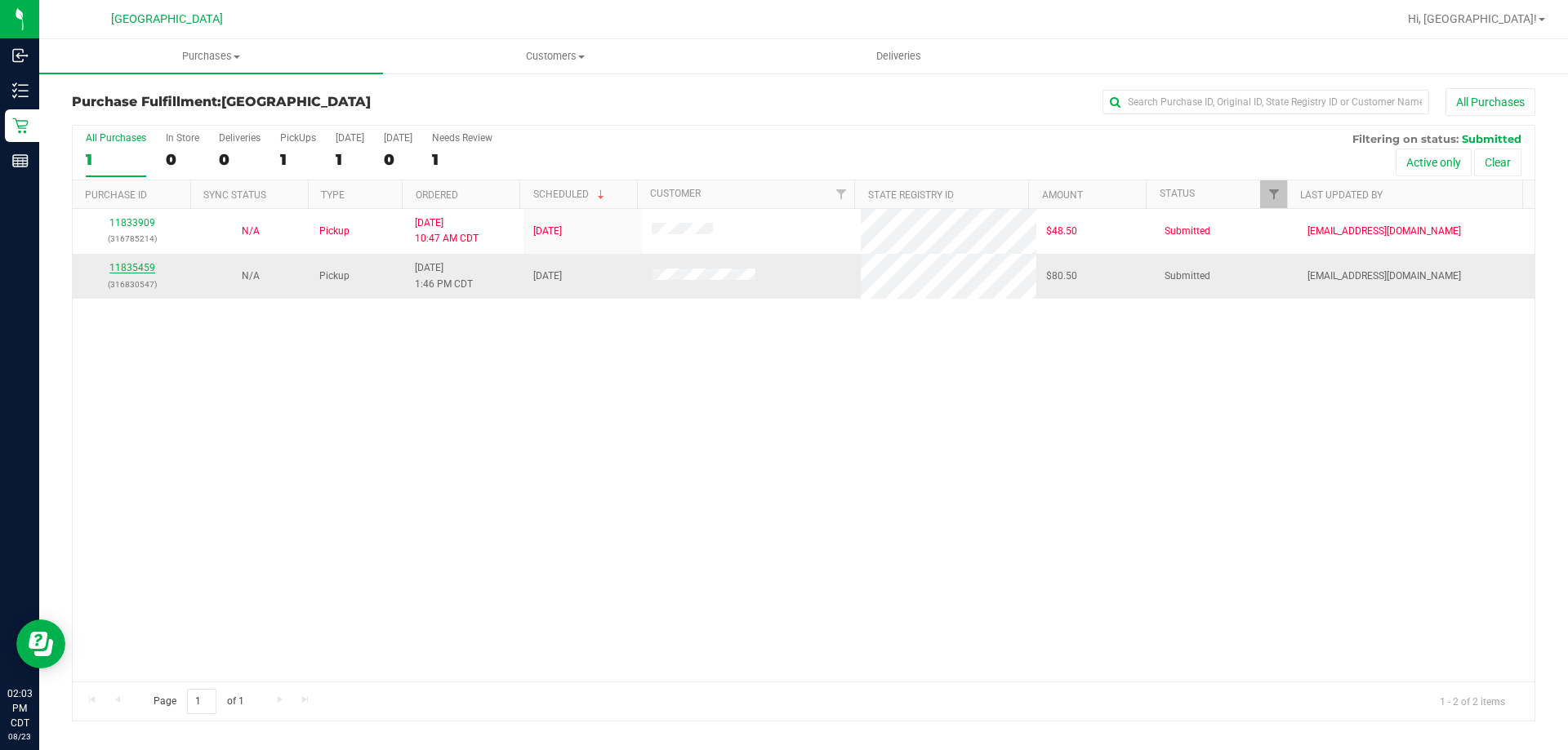
click at [120, 264] on link "11835459" at bounding box center [132, 268] width 46 height 12
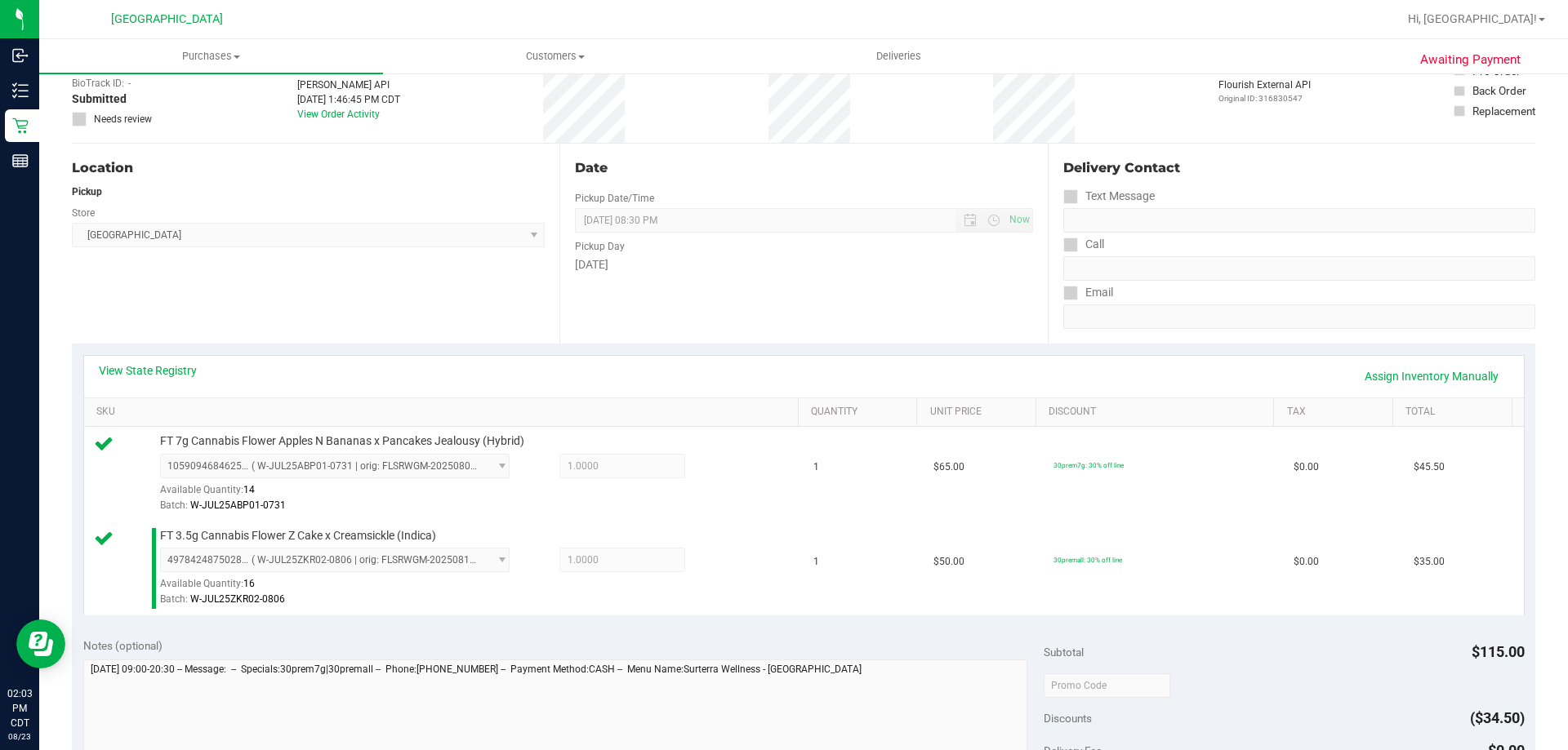
scroll to position [245, 0]
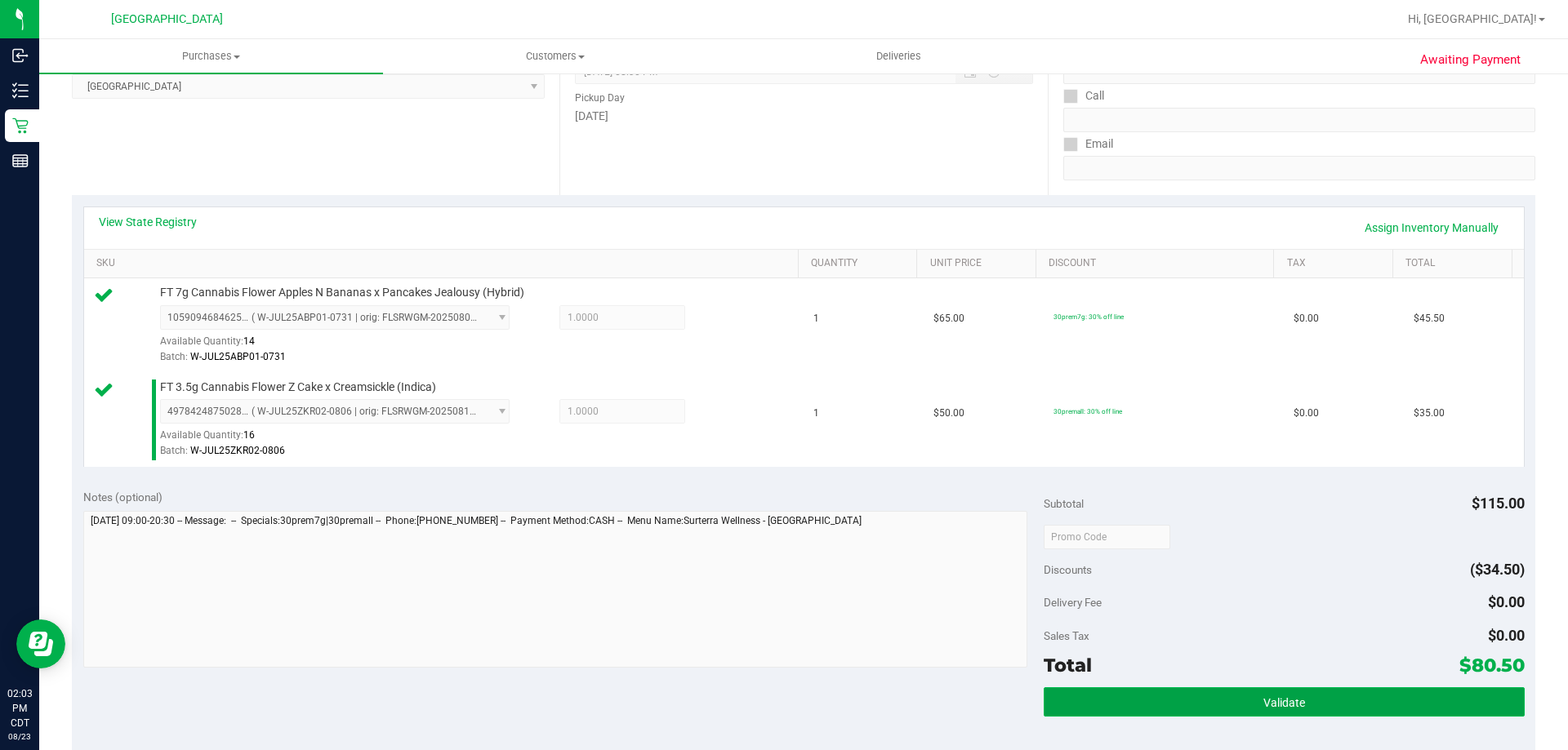
click at [1103, 694] on button "Validate" at bounding box center [1284, 702] width 480 height 29
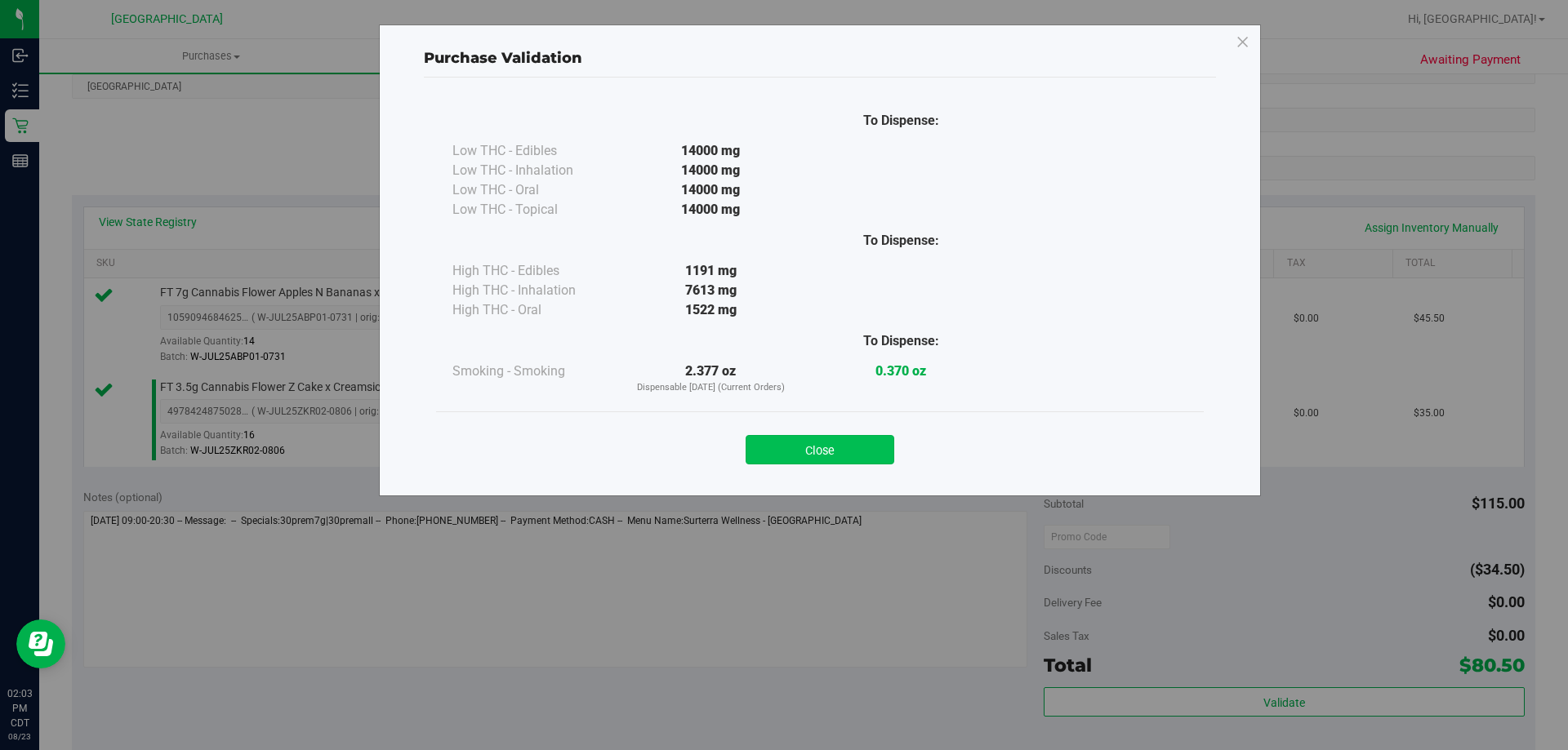
click at [814, 450] on button "Close" at bounding box center [820, 449] width 149 height 29
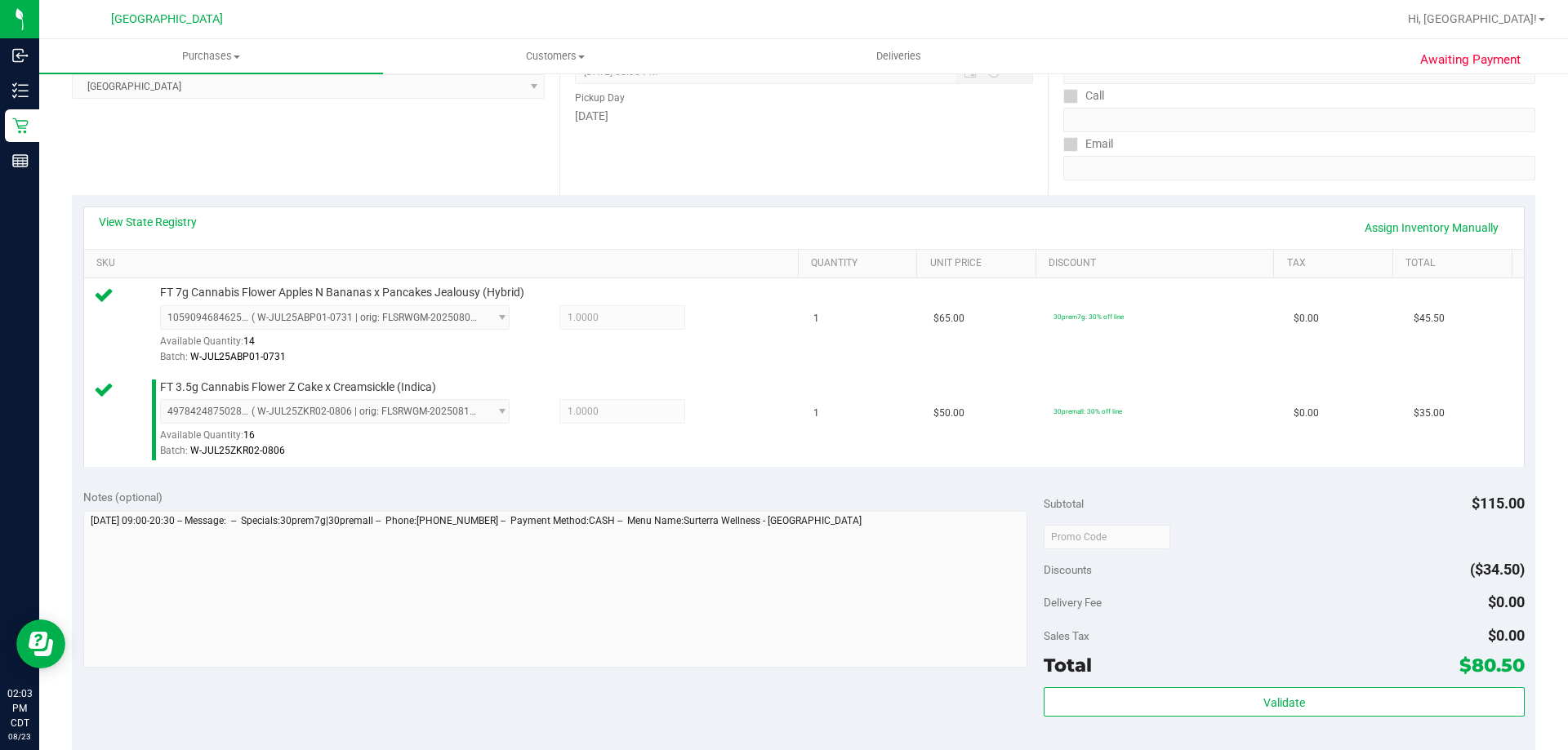
scroll to position [490, 0]
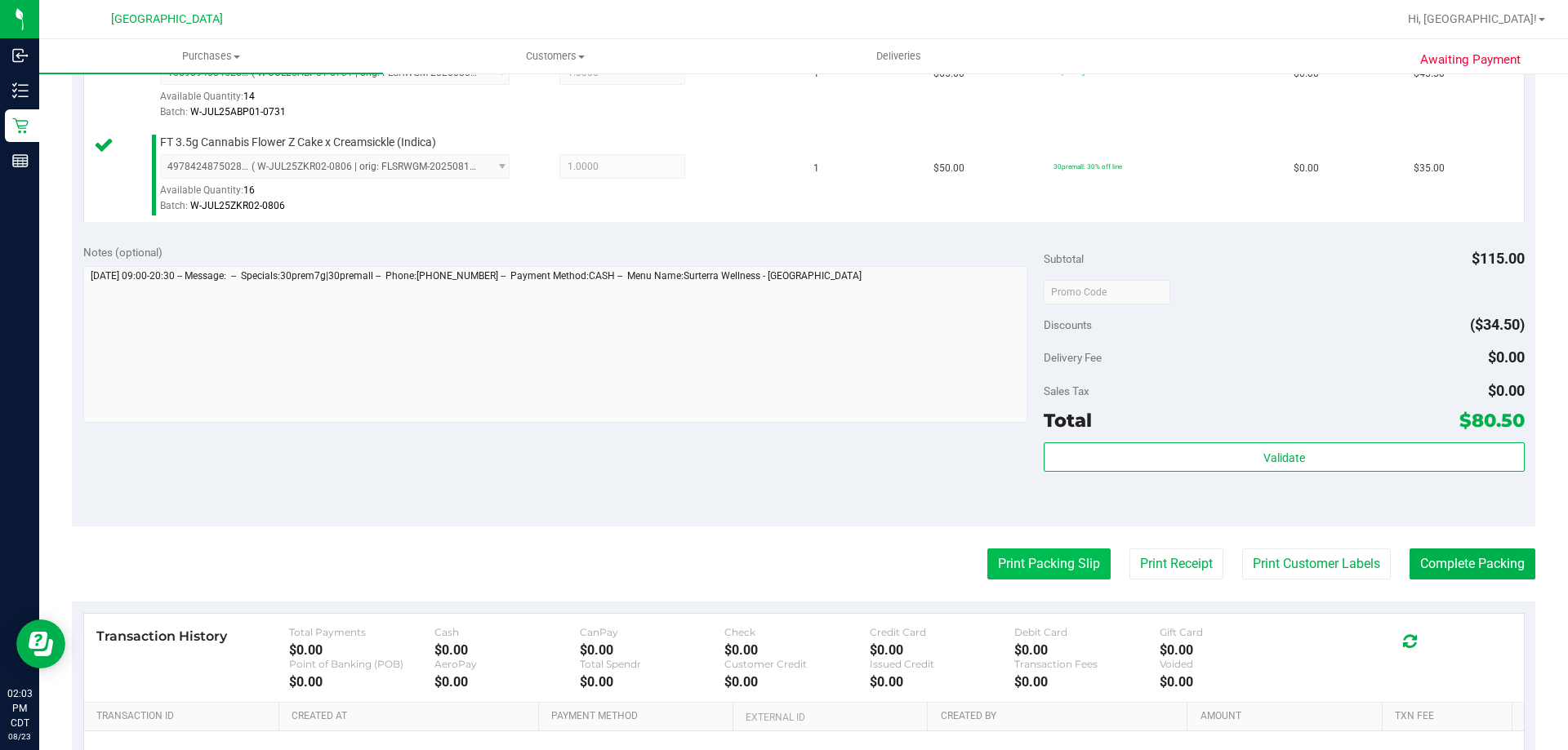
click at [1040, 568] on button "Print Packing Slip" at bounding box center [1049, 564] width 123 height 31
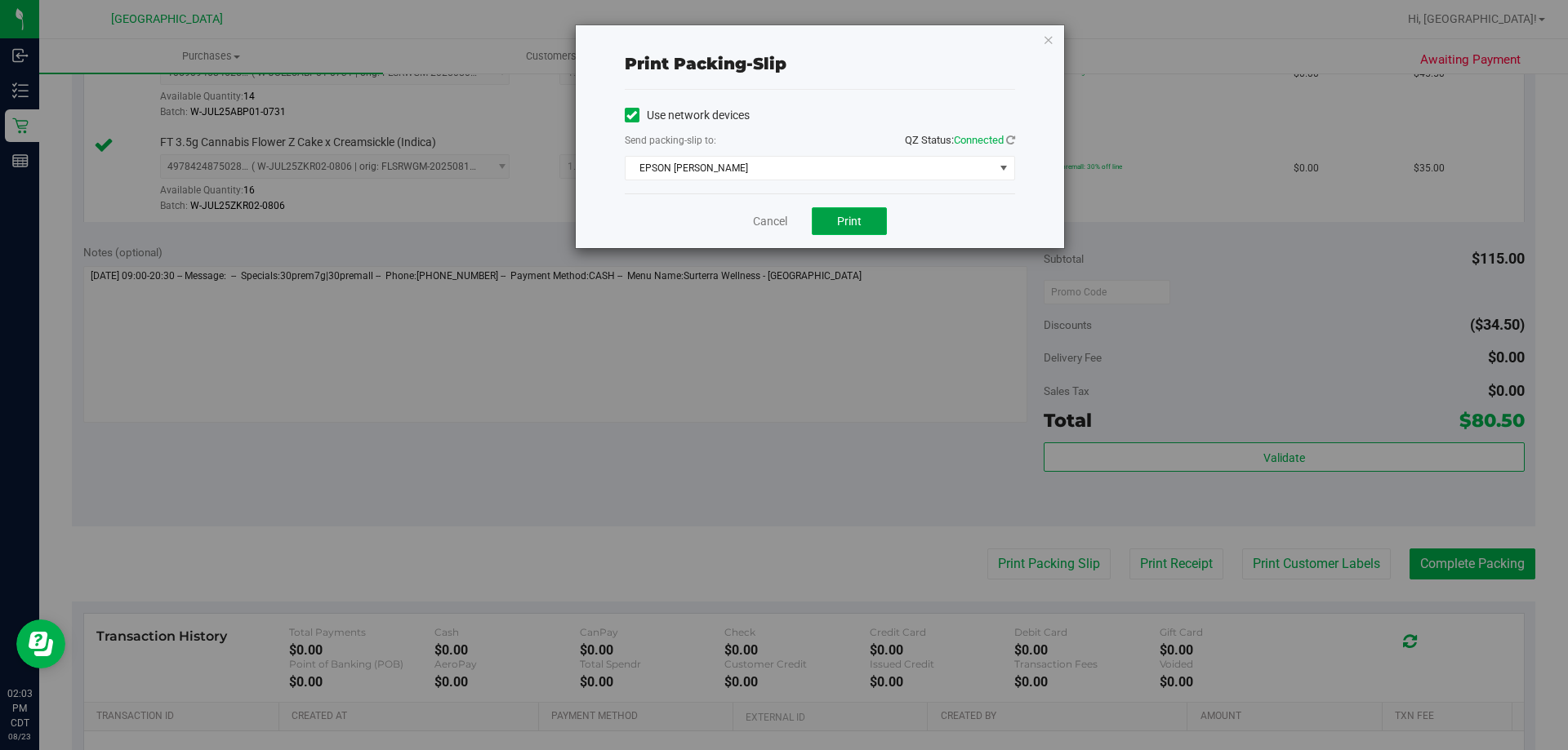
click at [855, 224] on span "Print" at bounding box center [849, 221] width 24 height 13
click at [789, 222] on div "Cancel Print" at bounding box center [819, 221] width 390 height 55
click at [782, 222] on link "Cancel" at bounding box center [769, 221] width 34 height 17
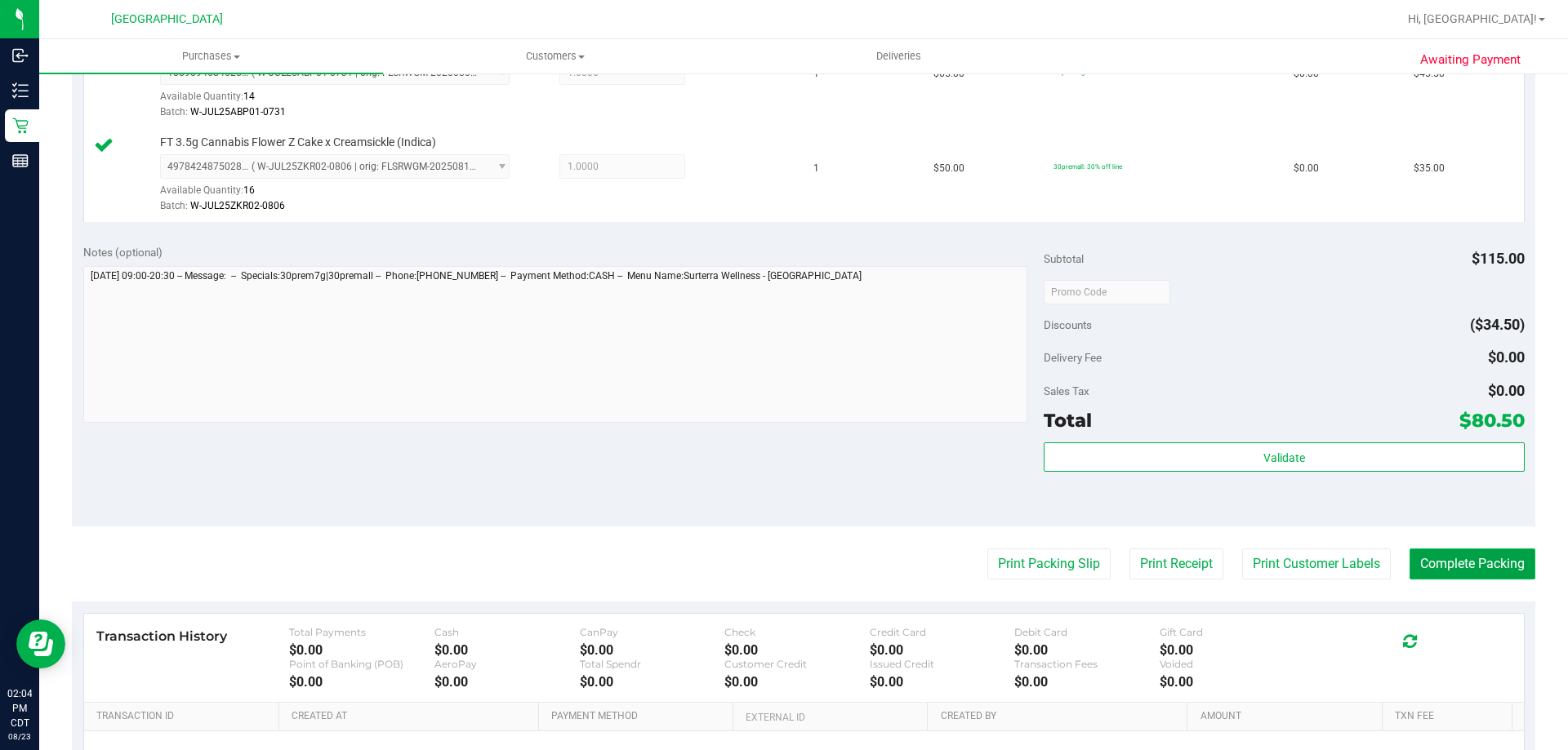
click at [1509, 568] on button "Complete Packing" at bounding box center [1472, 564] width 126 height 31
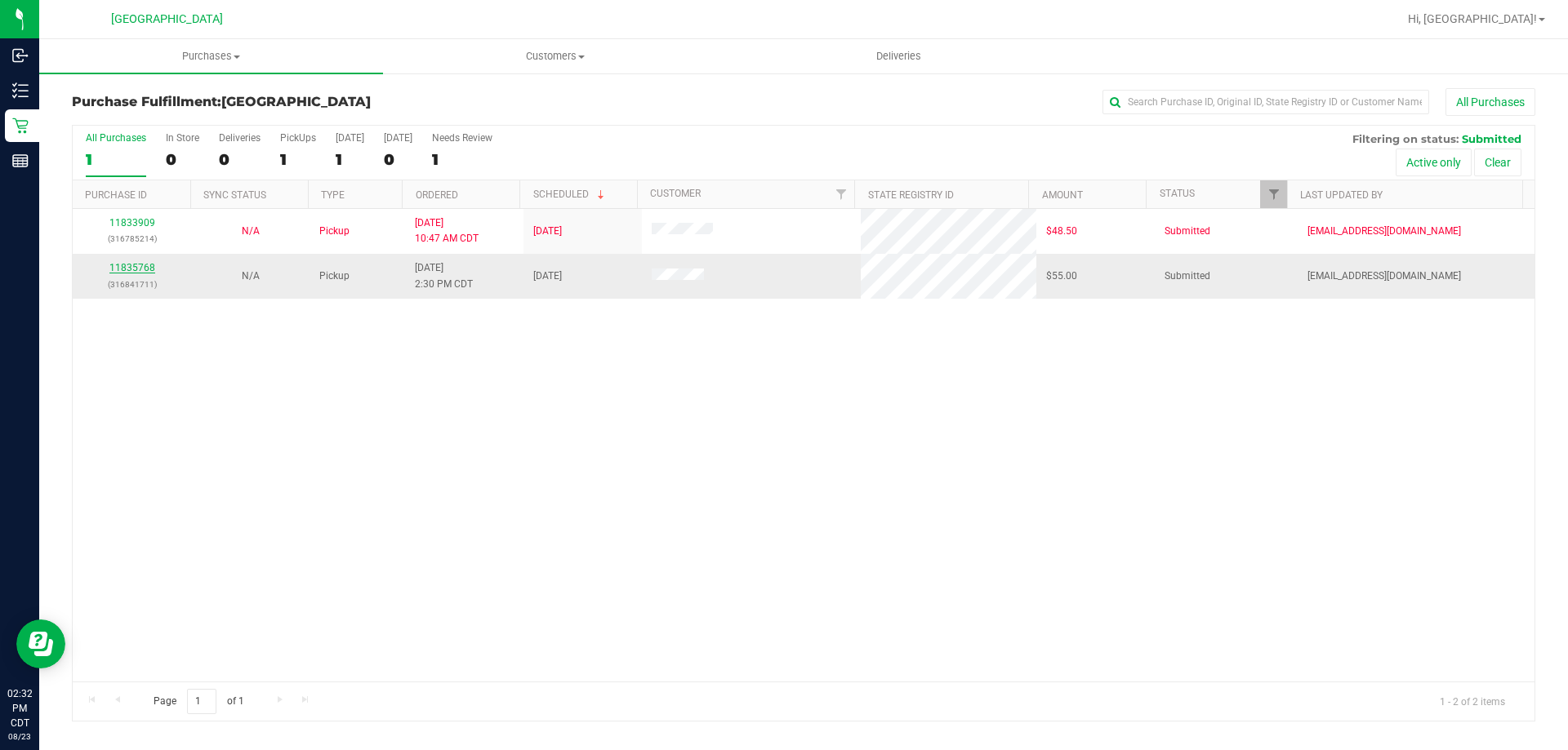
click at [121, 271] on link "11835768" at bounding box center [132, 268] width 46 height 12
